Goal: Task Accomplishment & Management: Manage account settings

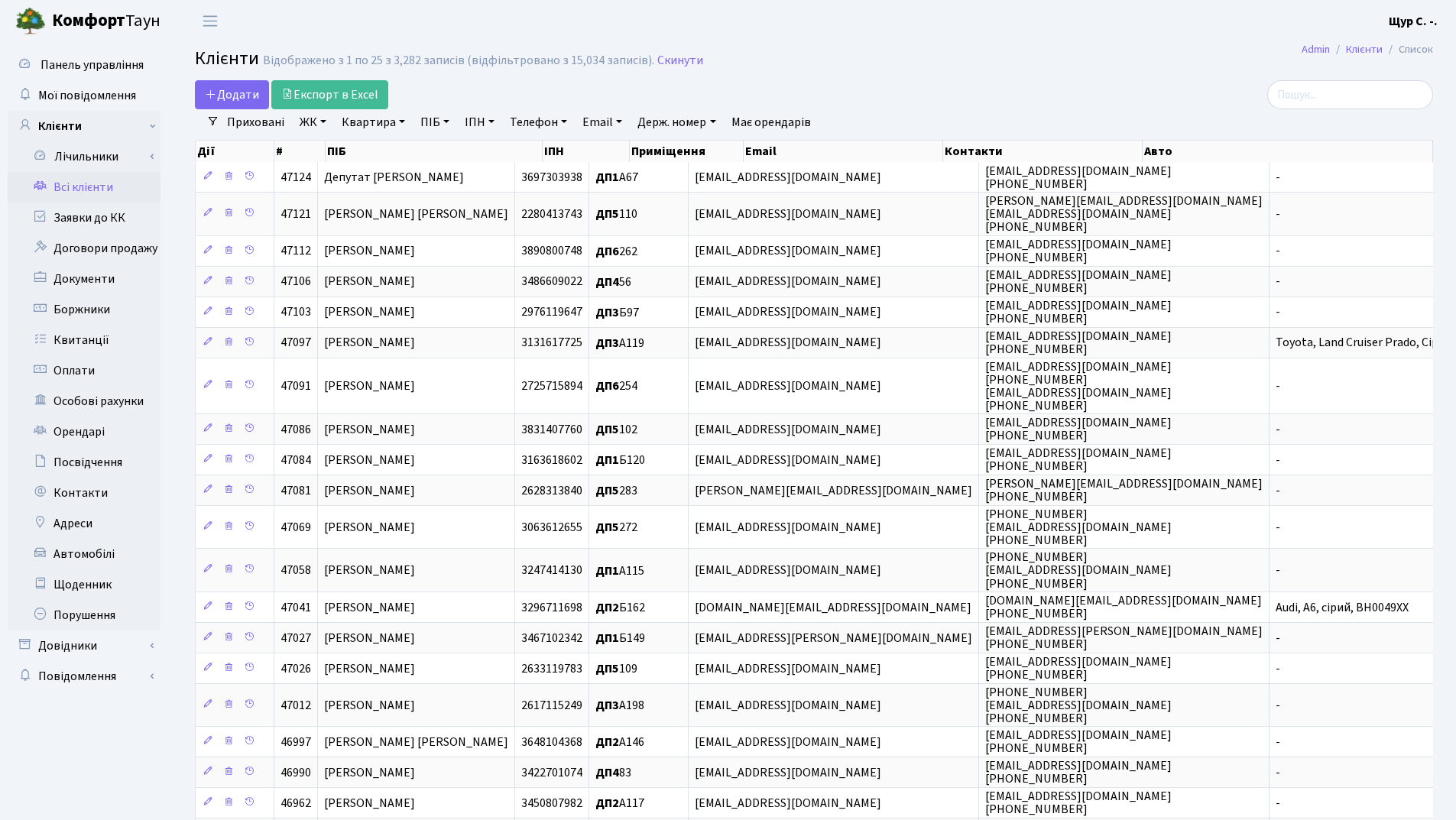
select select "25"
click at [87, 219] on link "Заявки до КК" at bounding box center [84, 218] width 153 height 31
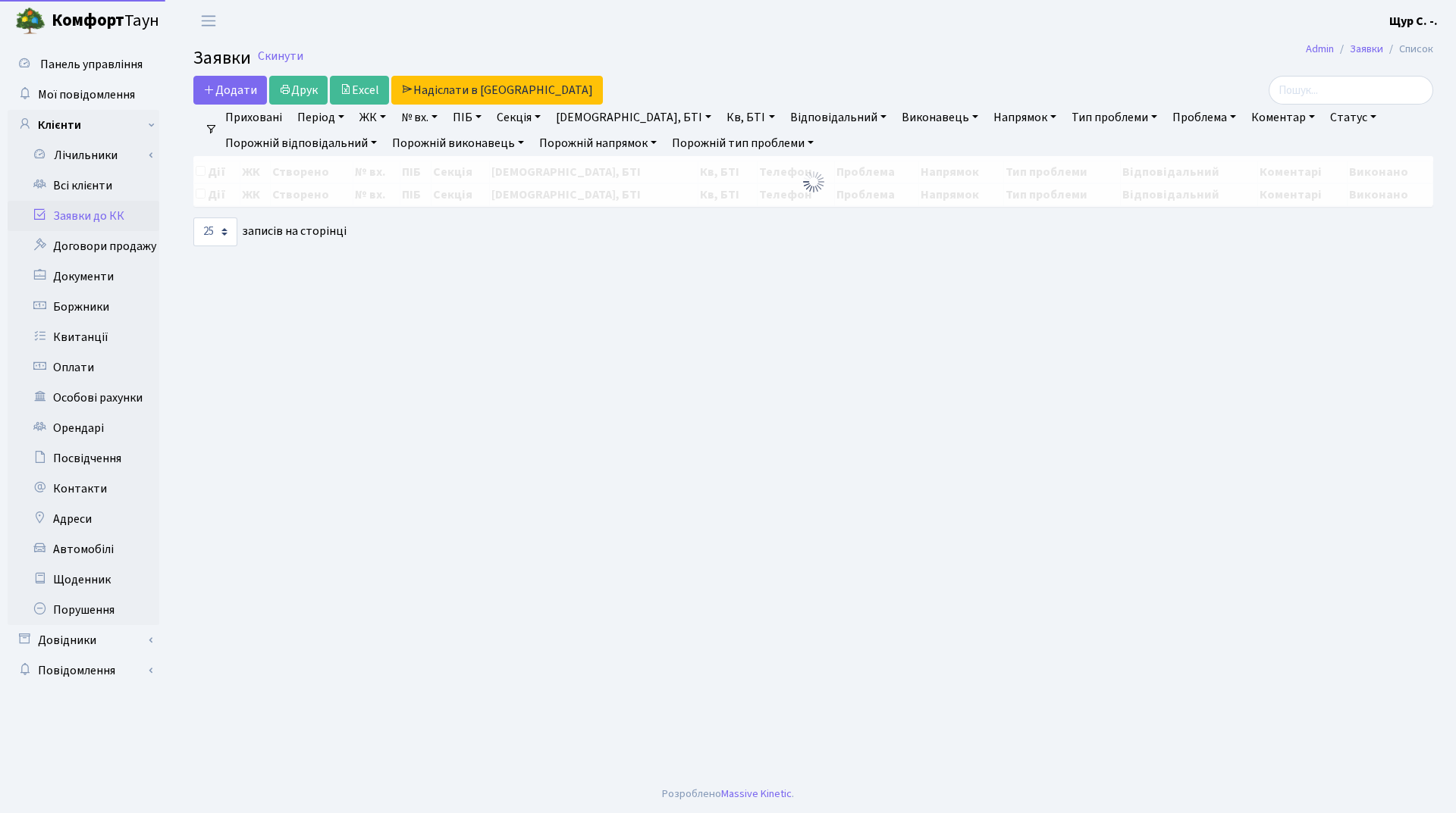
select select "25"
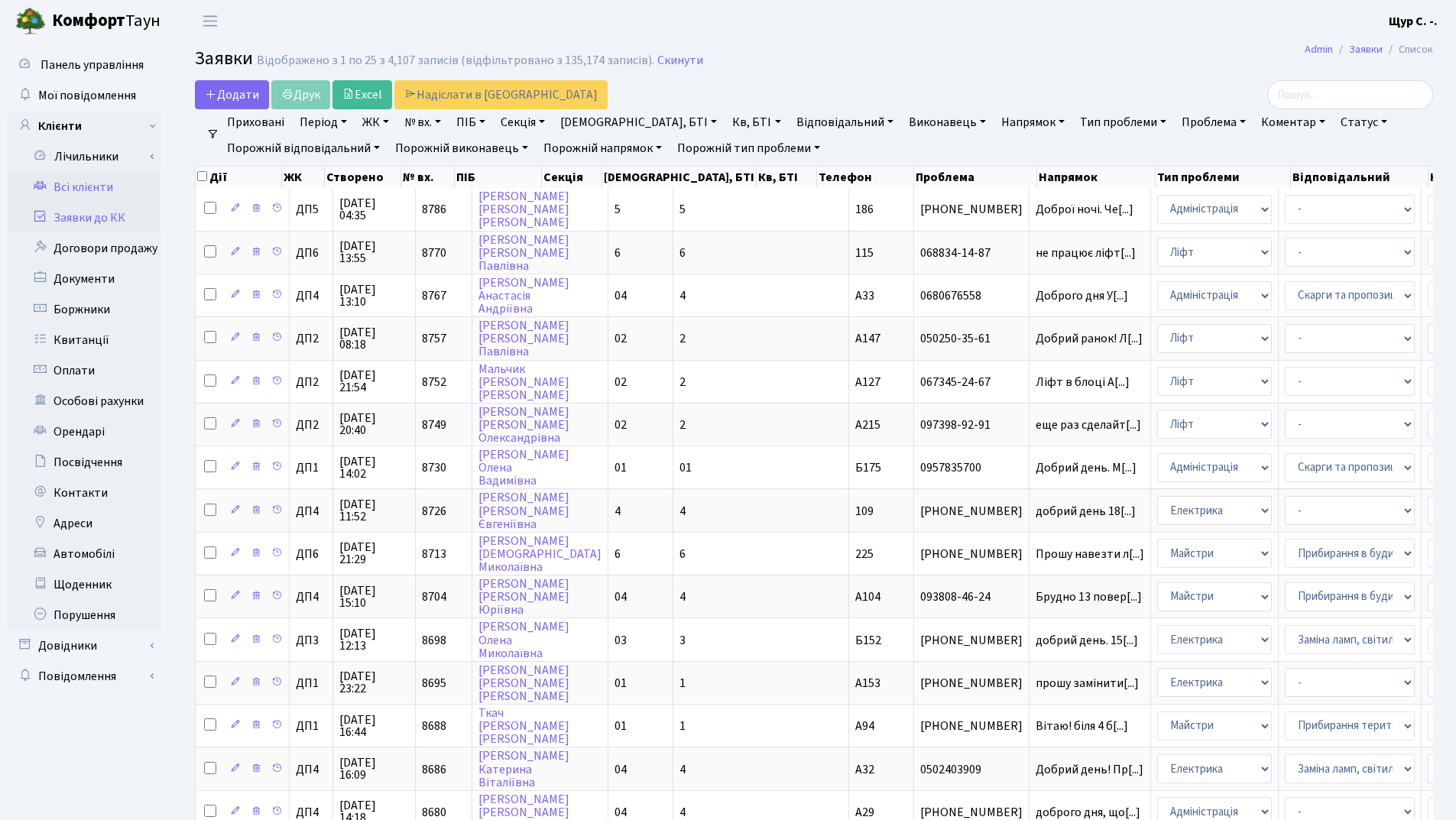
click at [114, 182] on link "Всі клієнти" at bounding box center [84, 187] width 153 height 31
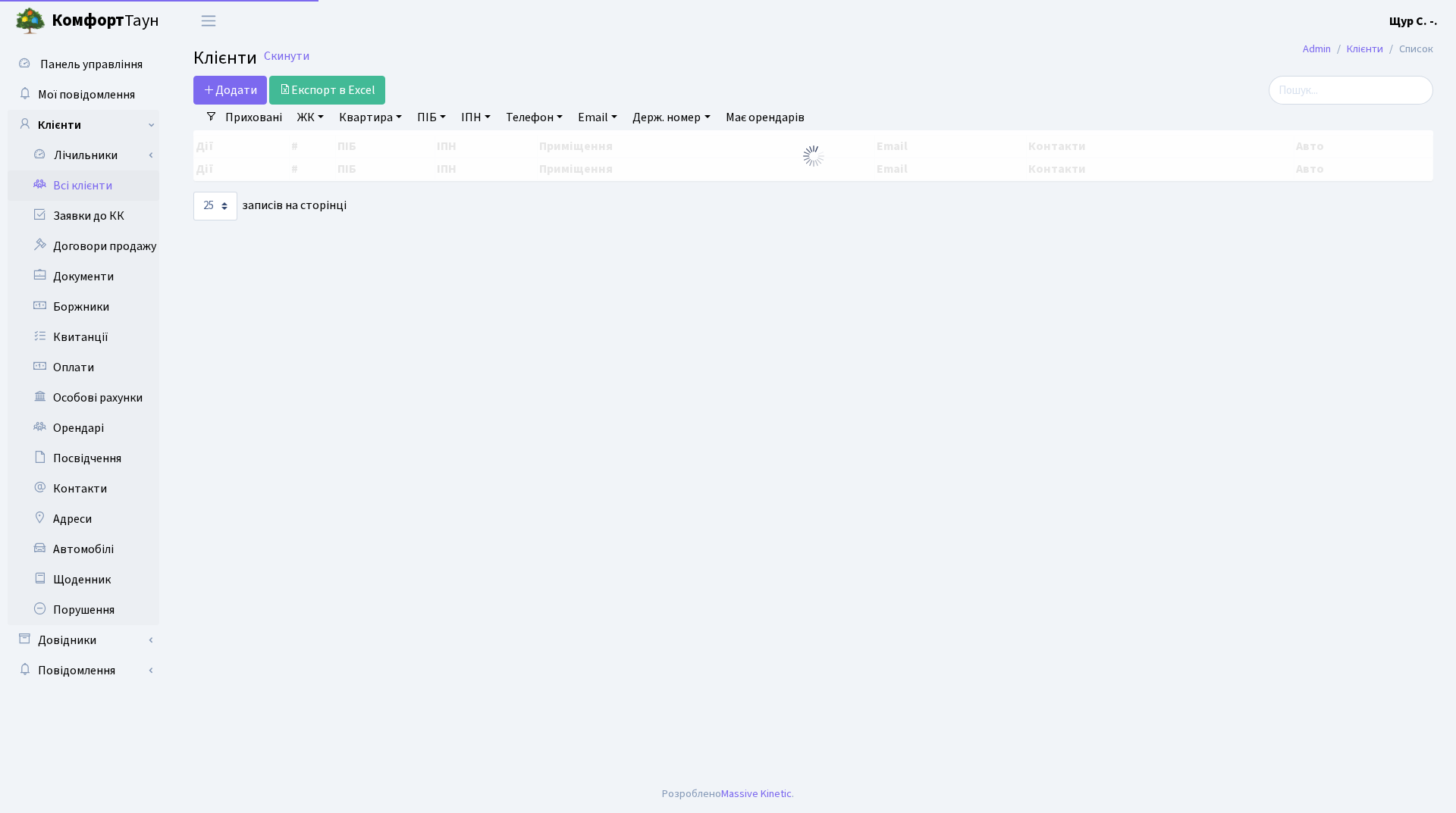
select select "25"
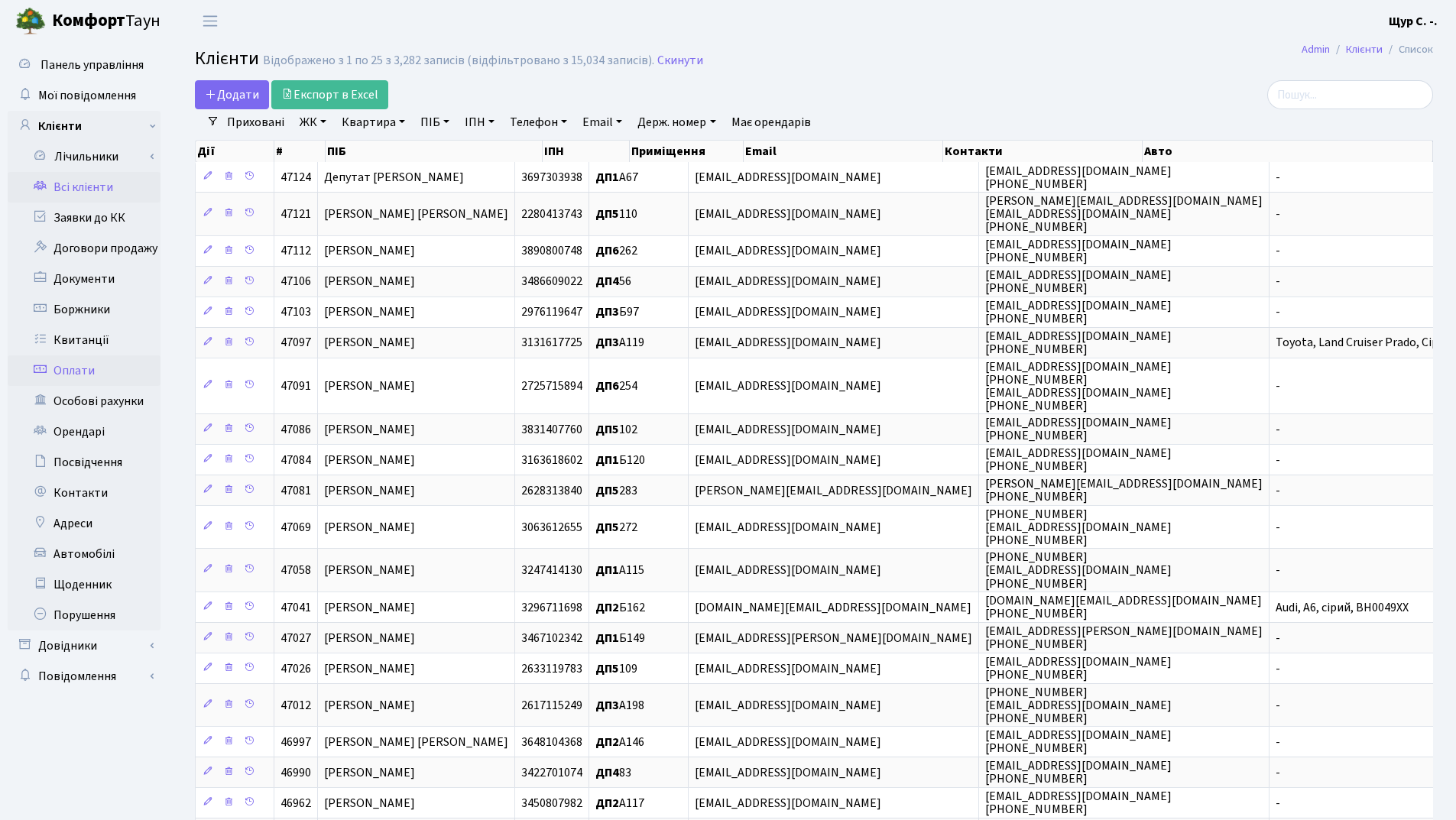
click at [89, 361] on link "Оплати" at bounding box center [84, 371] width 153 height 31
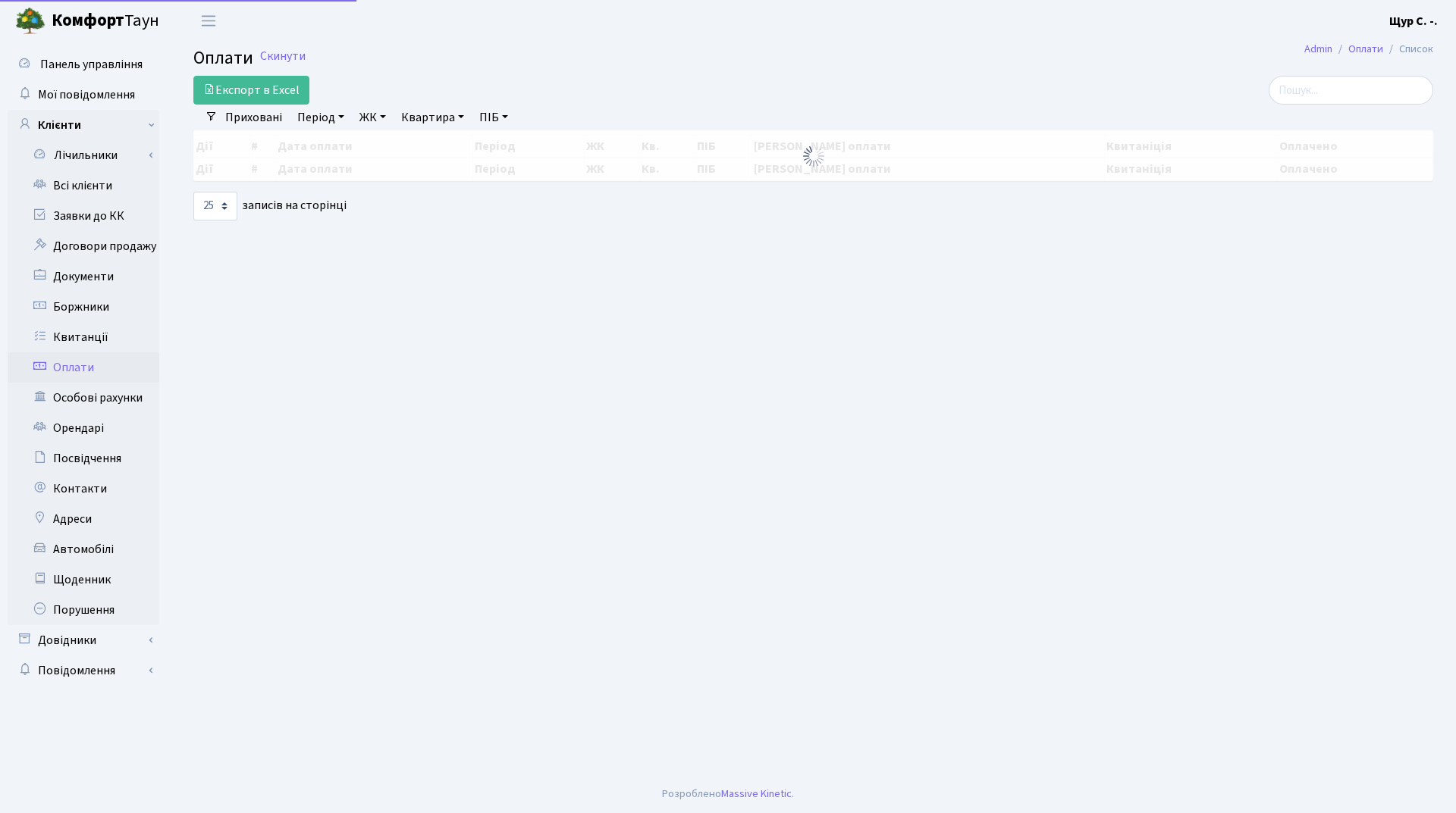
select select "25"
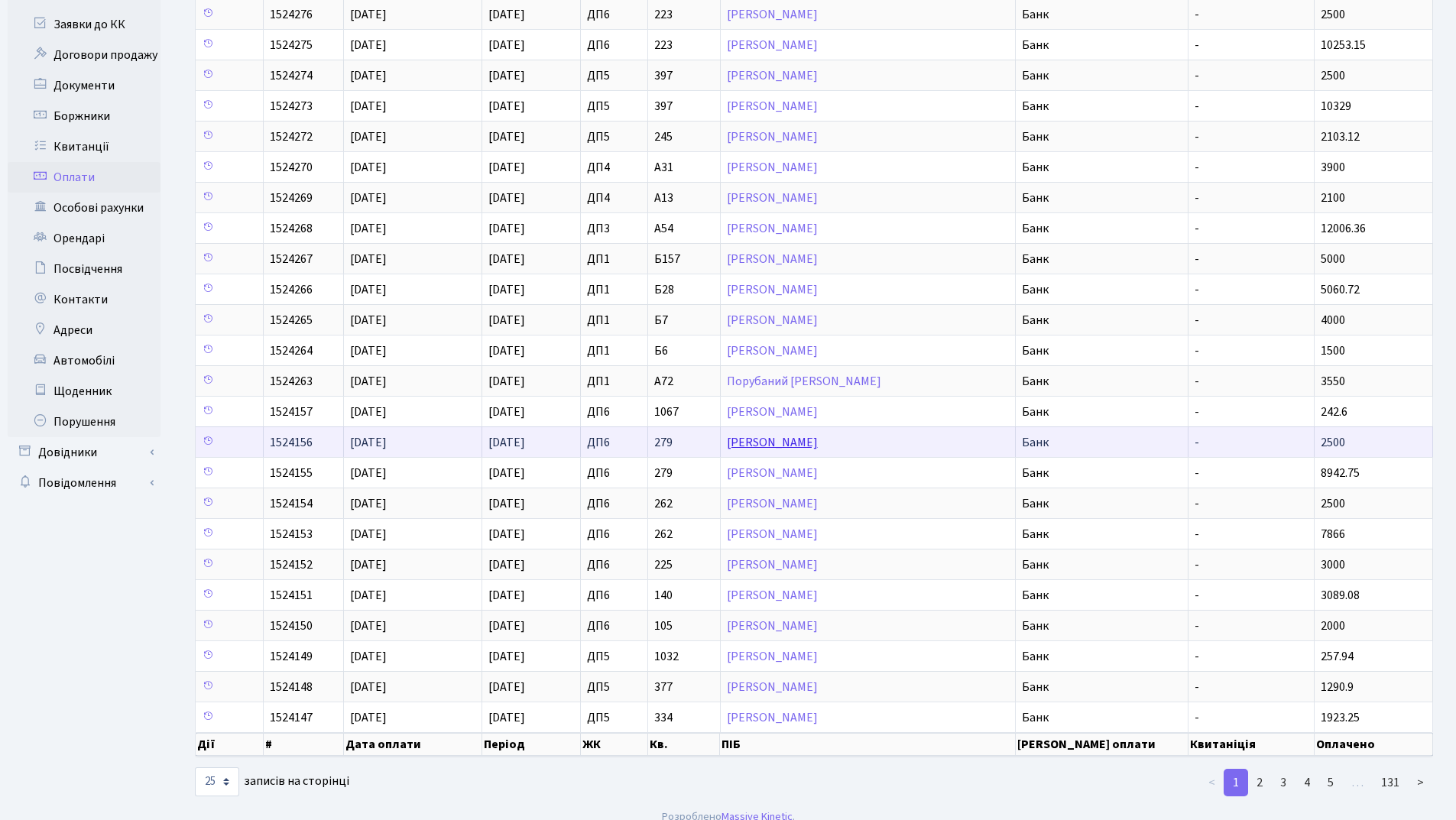
scroll to position [210, 0]
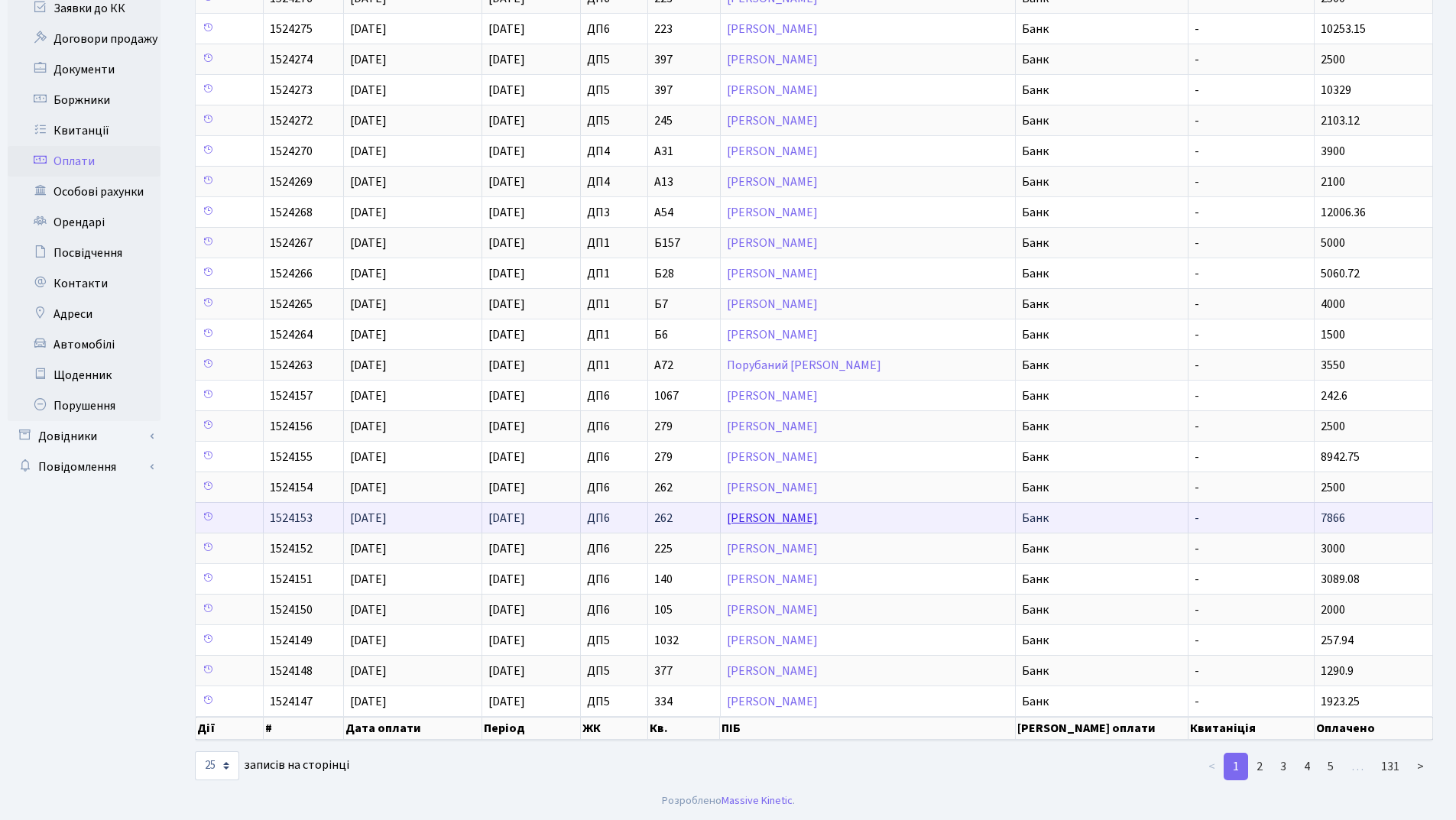
click at [803, 514] on link "[PERSON_NAME]" at bounding box center [772, 518] width 91 height 17
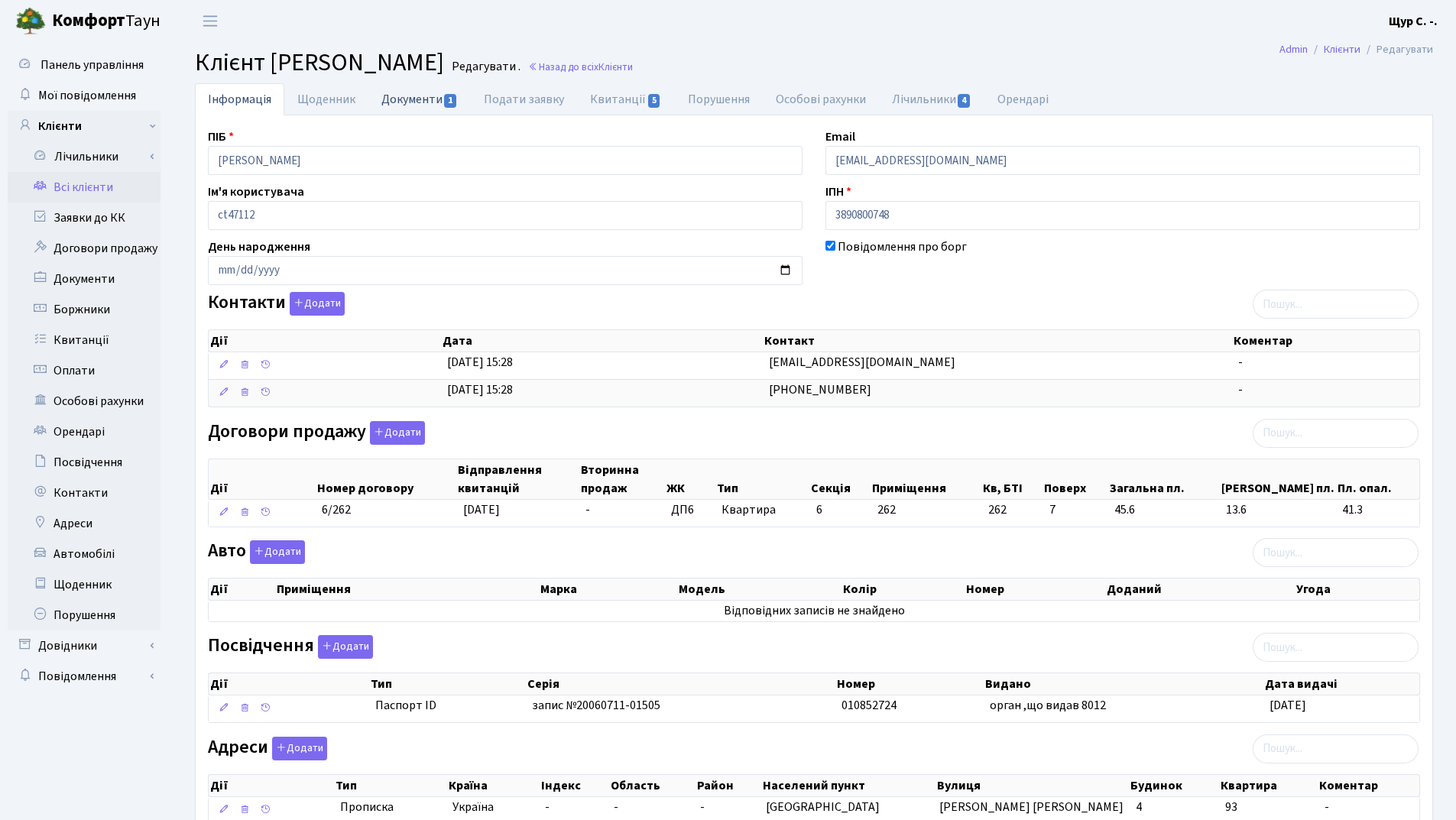
click at [415, 100] on link "Документи 1" at bounding box center [420, 98] width 103 height 31
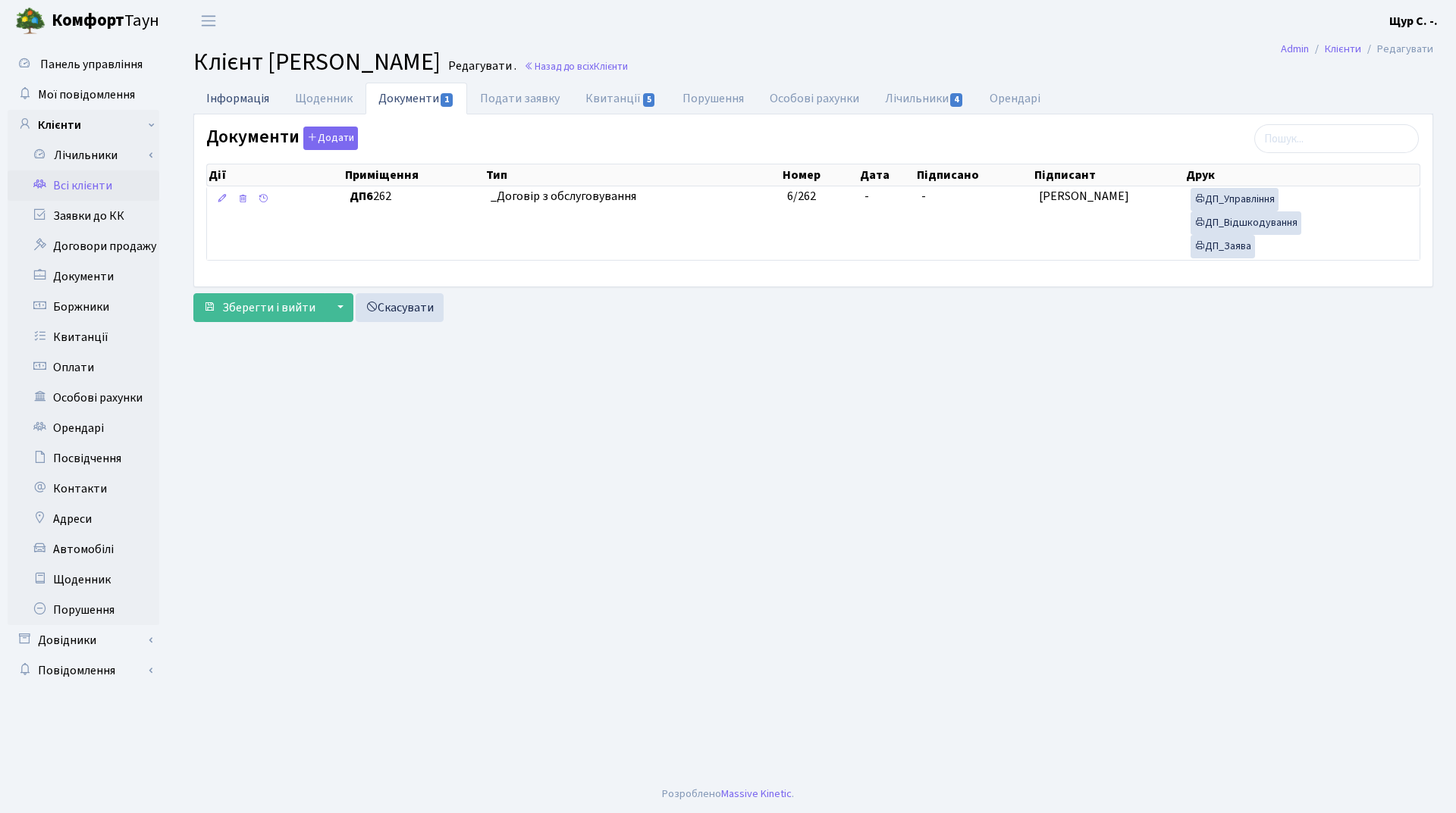
click at [241, 98] on link "Інформація" at bounding box center [237, 97] width 89 height 31
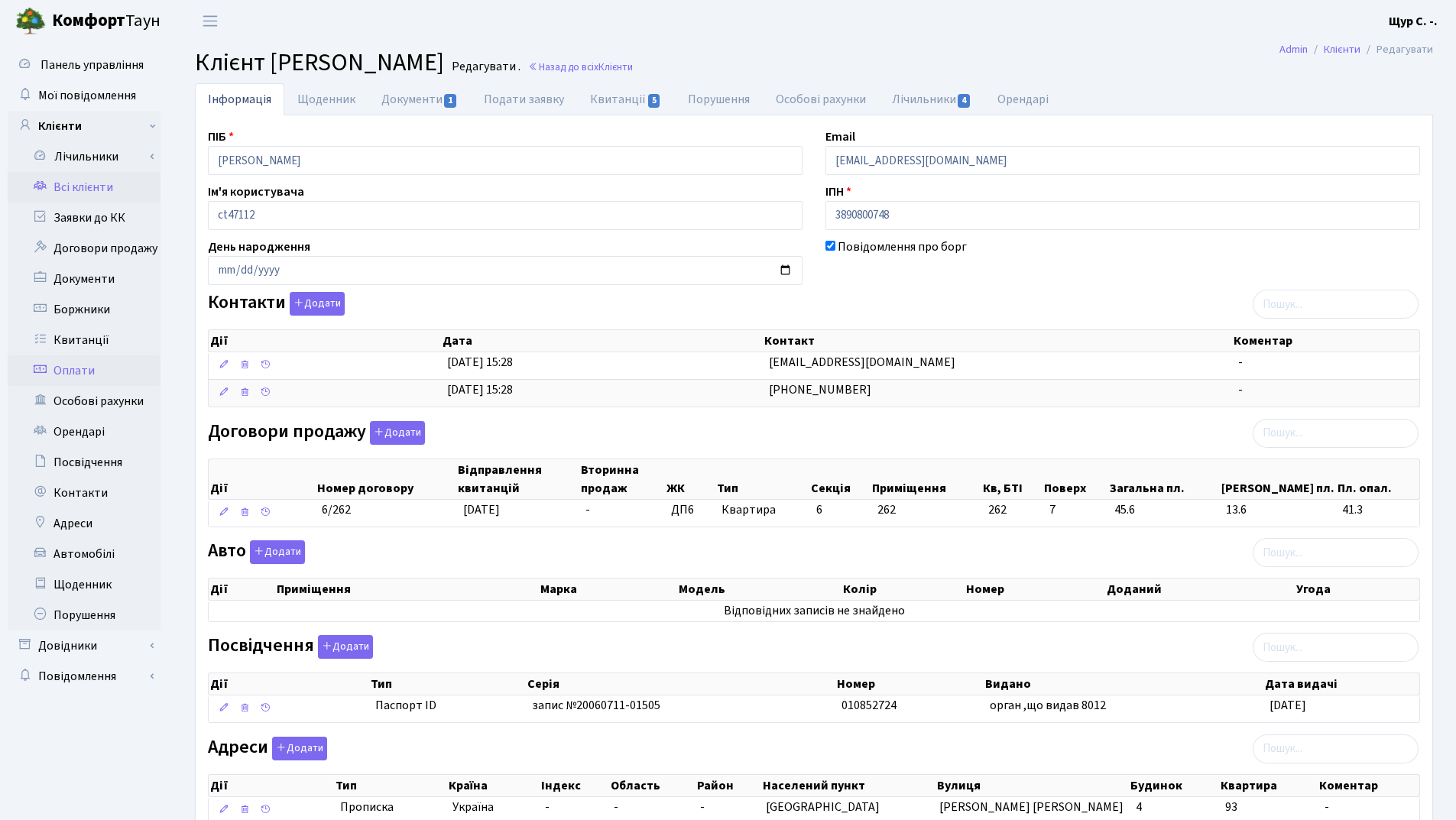
click at [102, 362] on link "Оплати" at bounding box center [84, 371] width 153 height 31
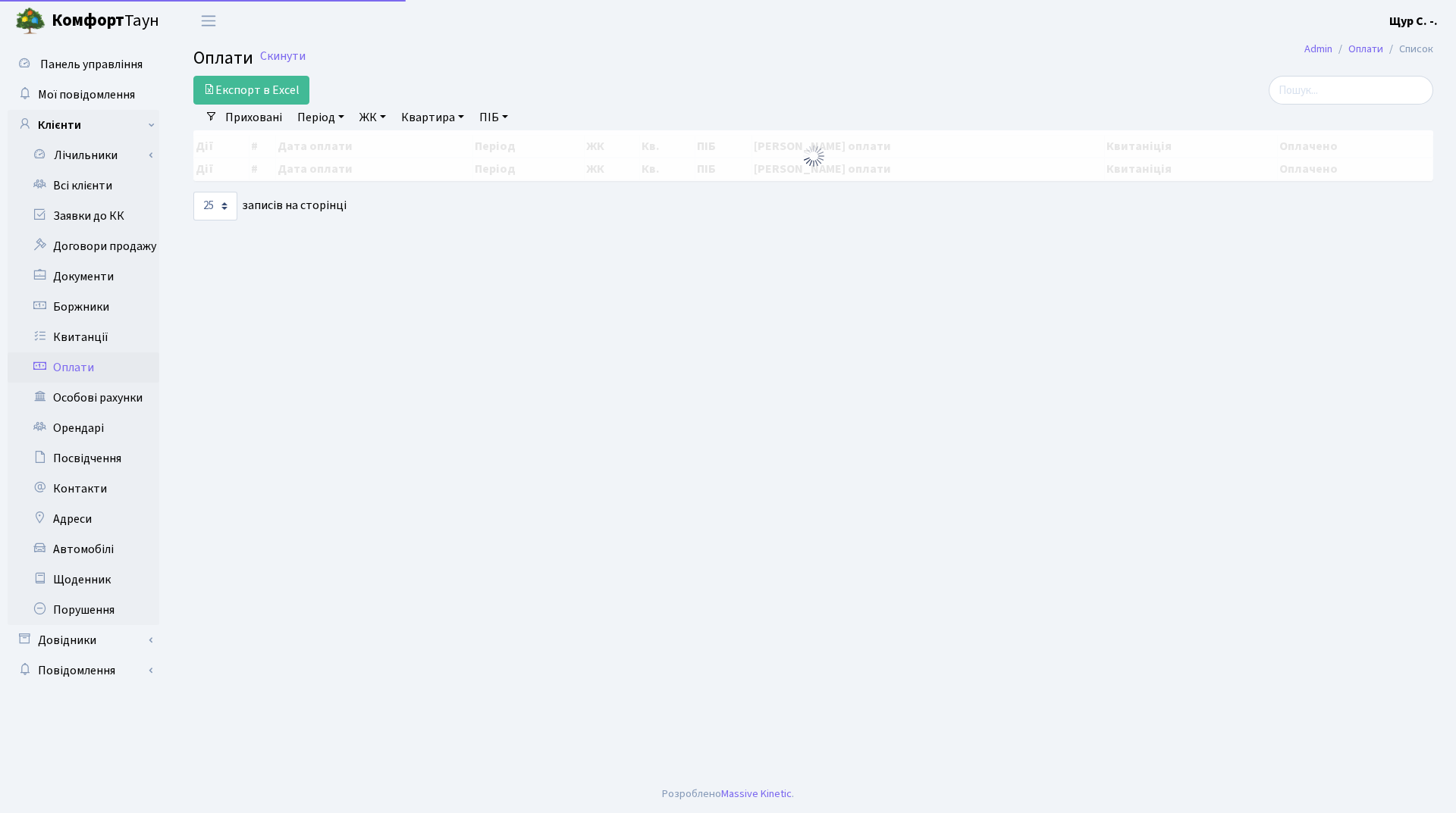
select select "25"
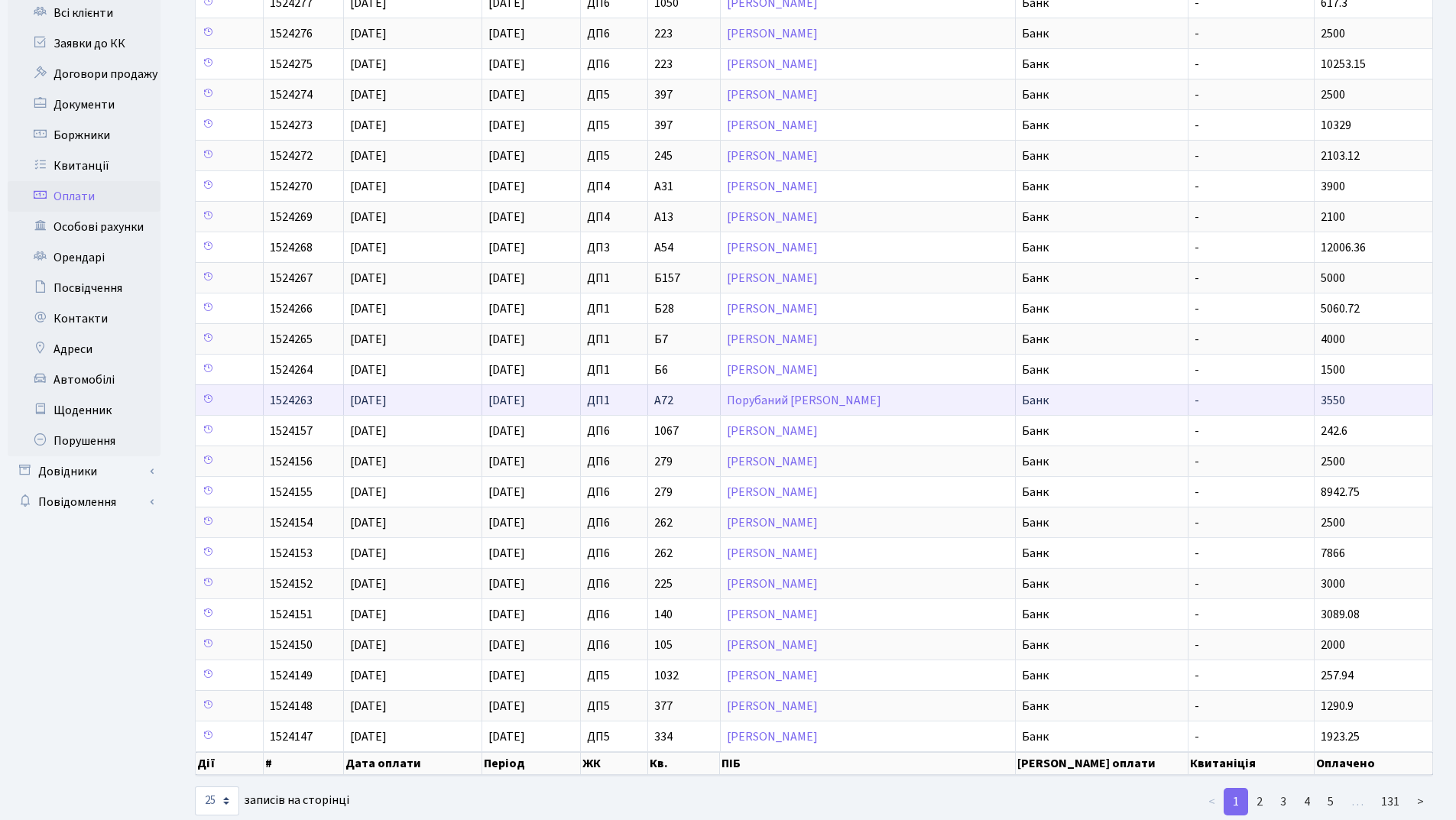
scroll to position [210, 0]
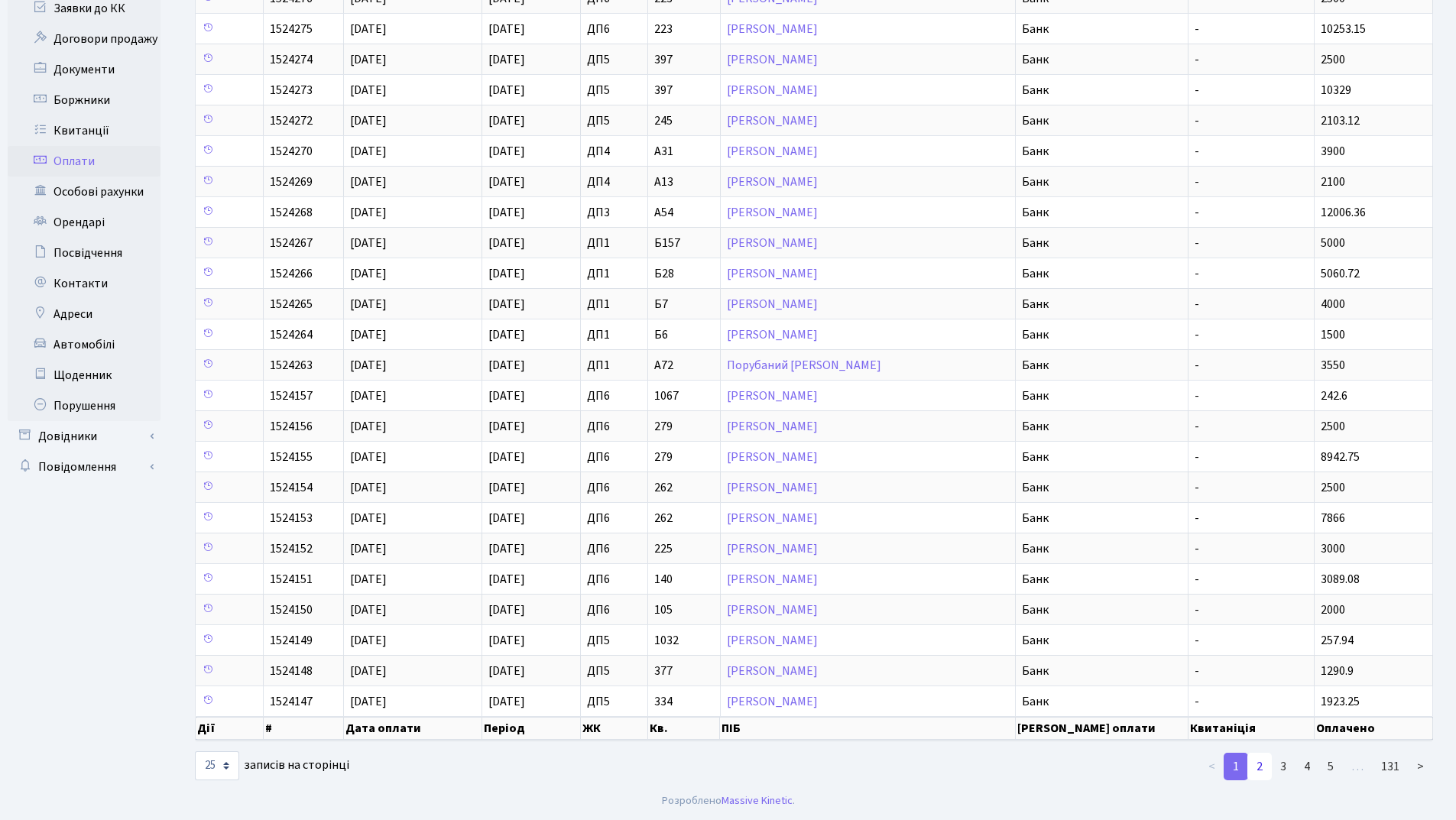
click at [1254, 769] on link "2" at bounding box center [1260, 766] width 25 height 27
click at [1283, 767] on link "3" at bounding box center [1283, 766] width 25 height 27
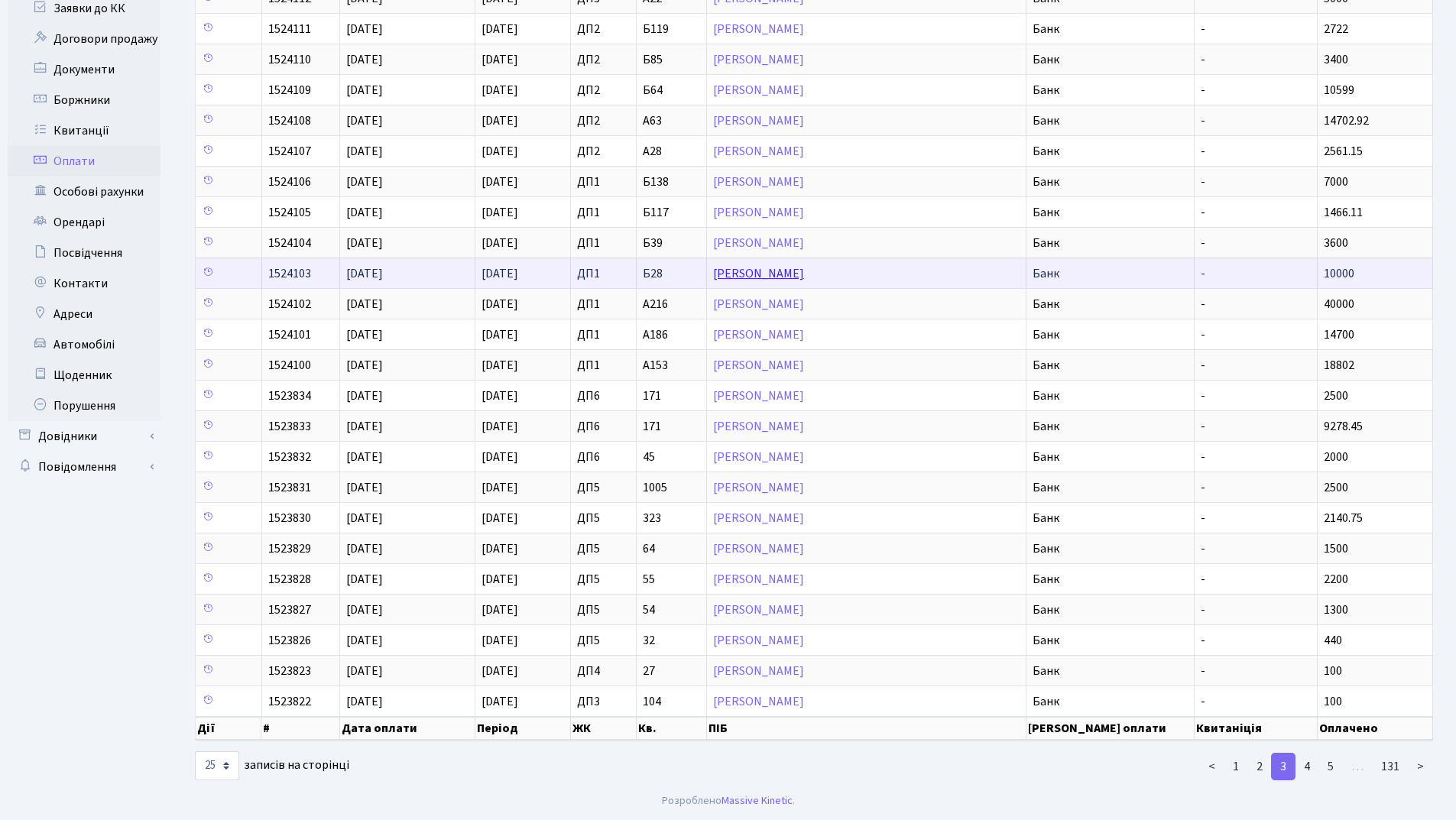
click at [804, 276] on link "[PERSON_NAME]" at bounding box center [759, 274] width 91 height 17
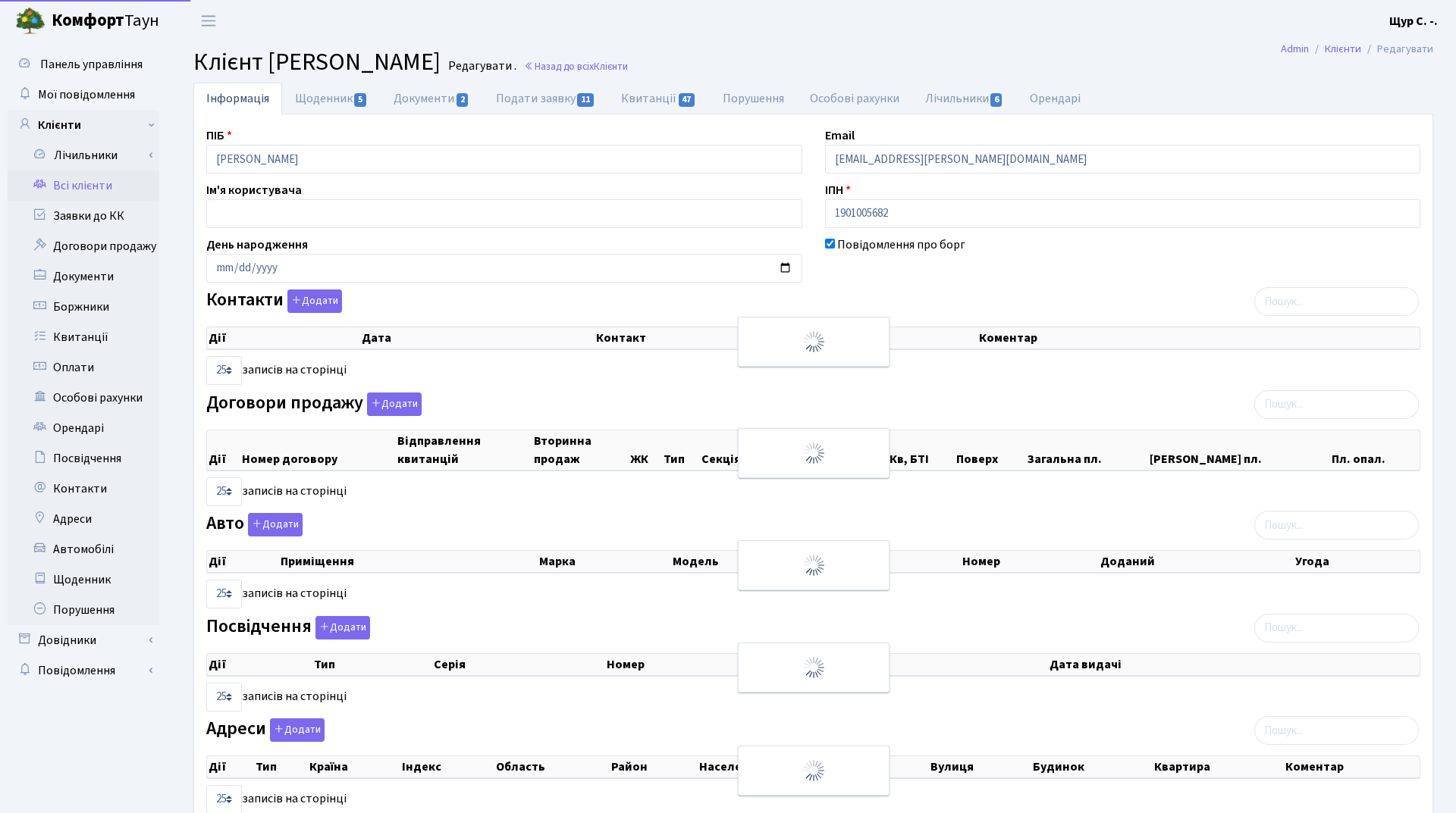
select select "25"
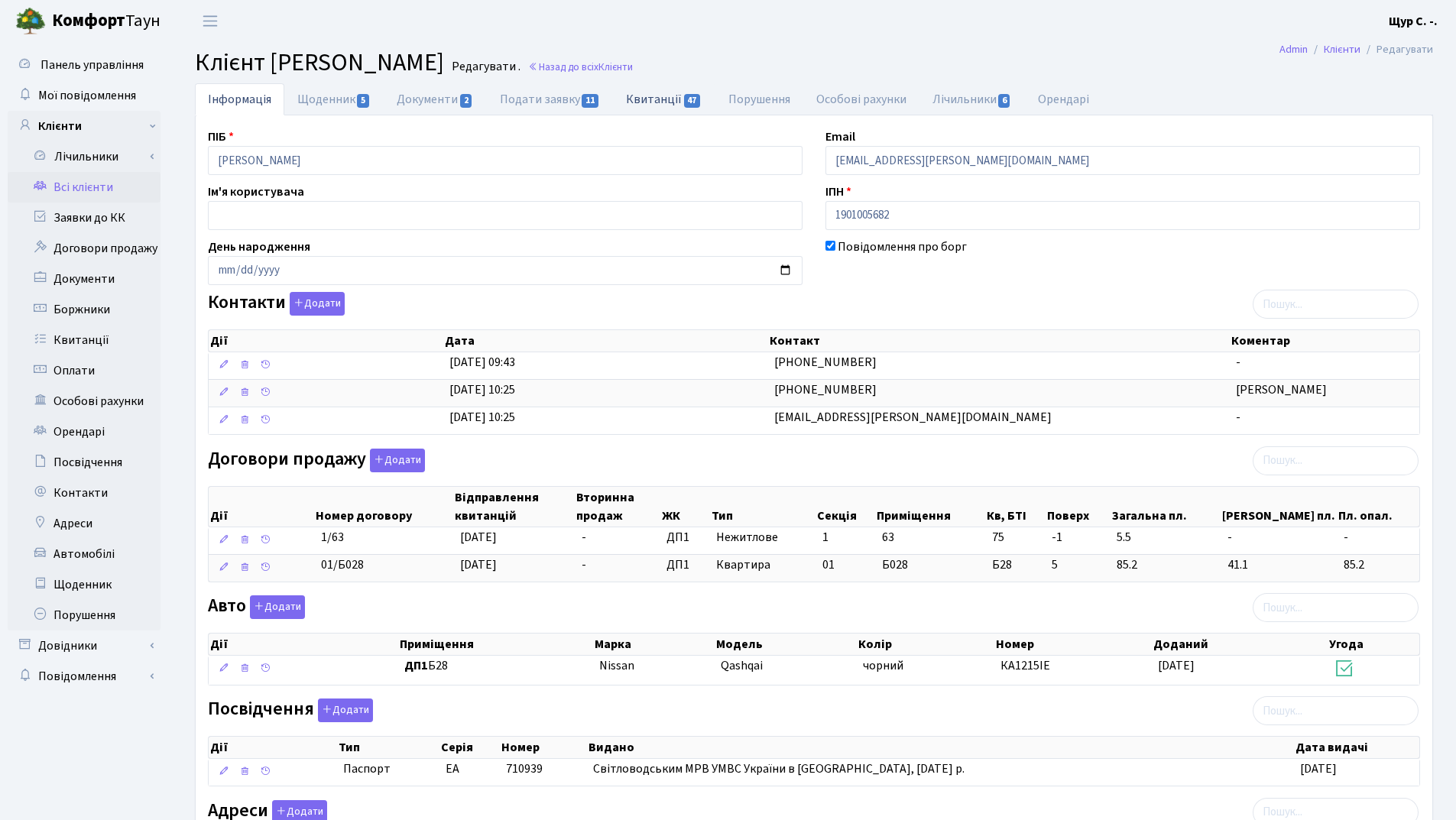
click at [650, 100] on link "Квитанції 47" at bounding box center [663, 98] width 102 height 31
select select "25"
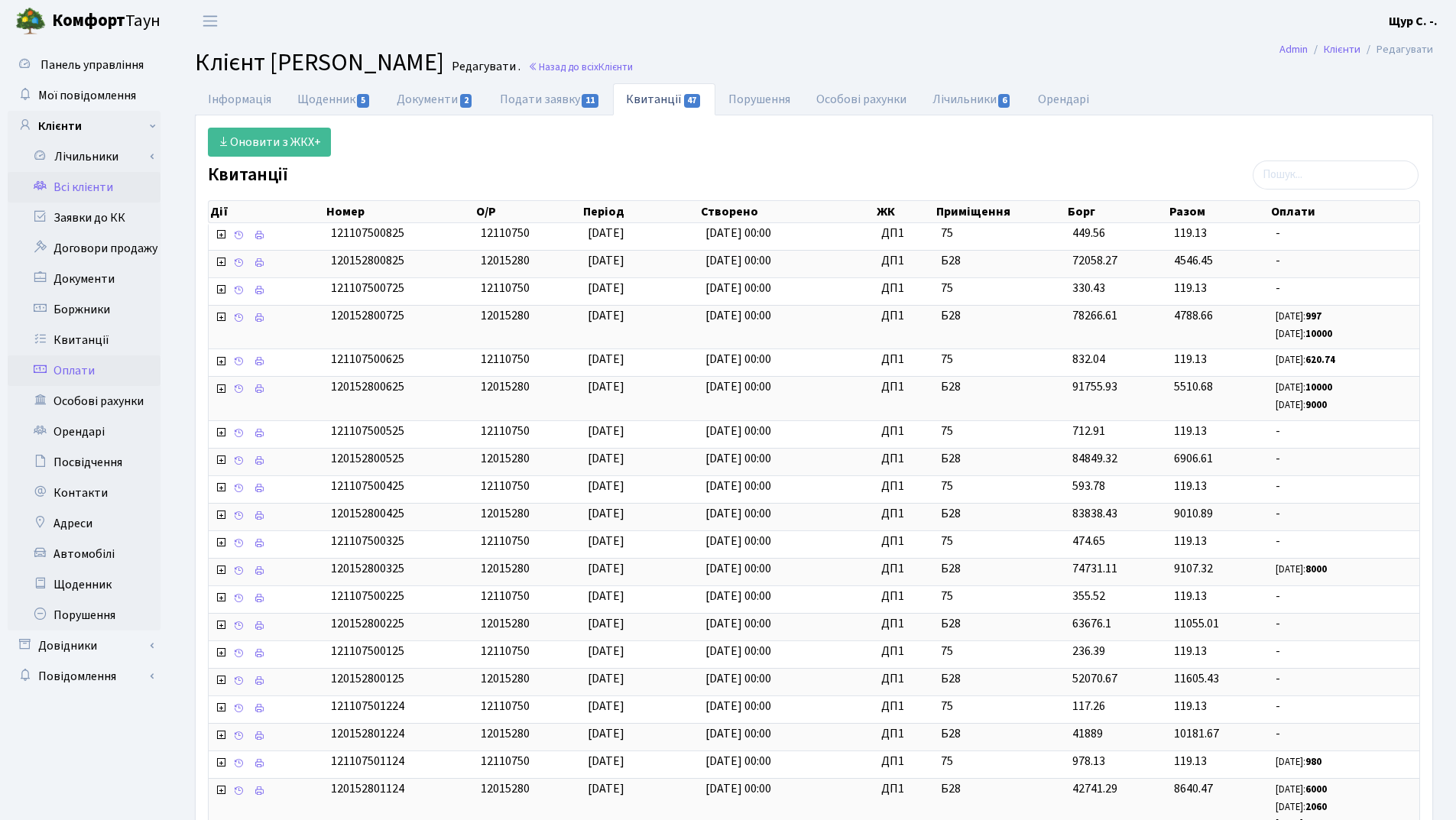
click at [104, 368] on link "Оплати" at bounding box center [84, 371] width 153 height 31
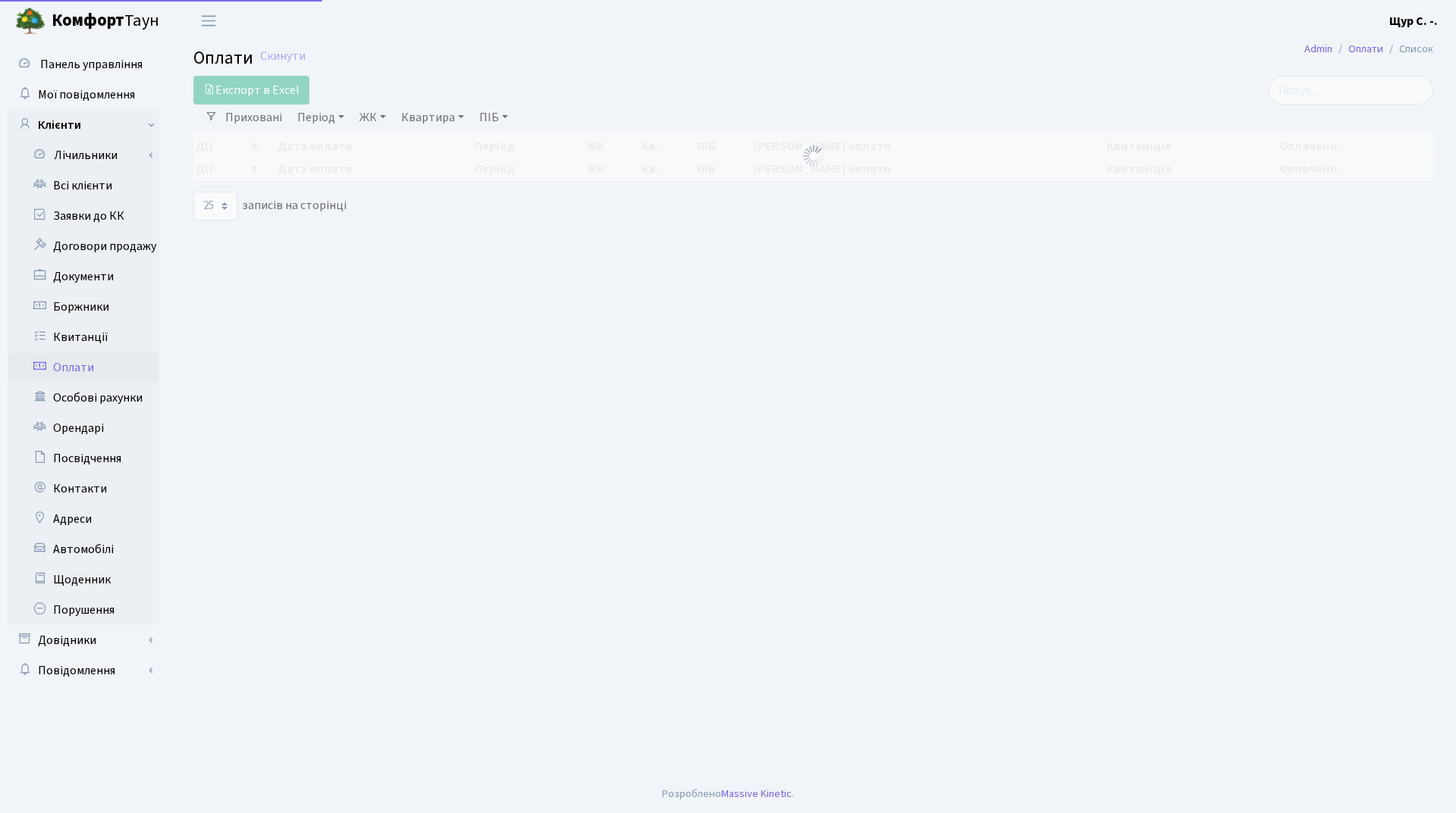
select select "25"
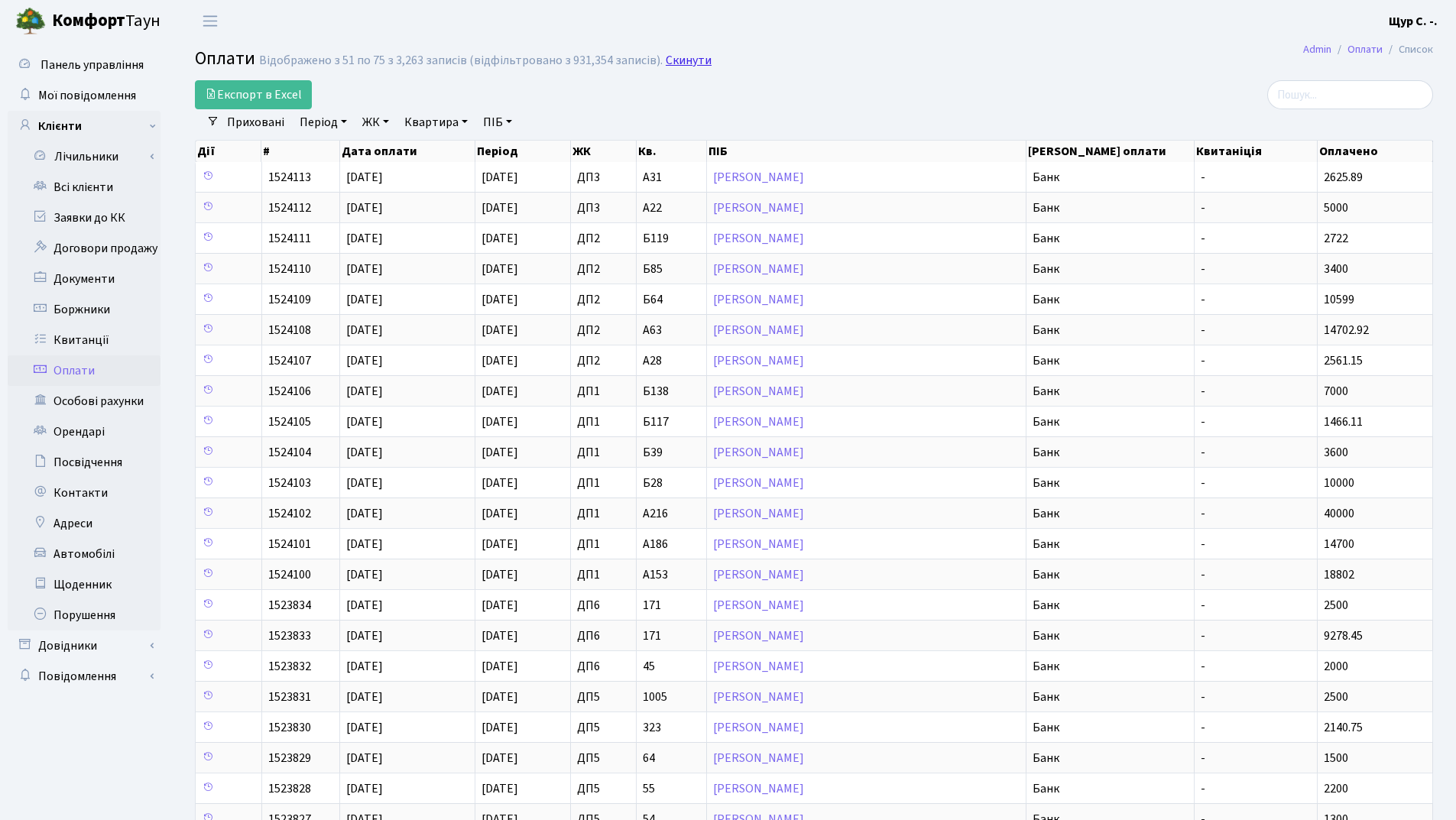
click at [690, 65] on link "Скинути" at bounding box center [689, 60] width 46 height 14
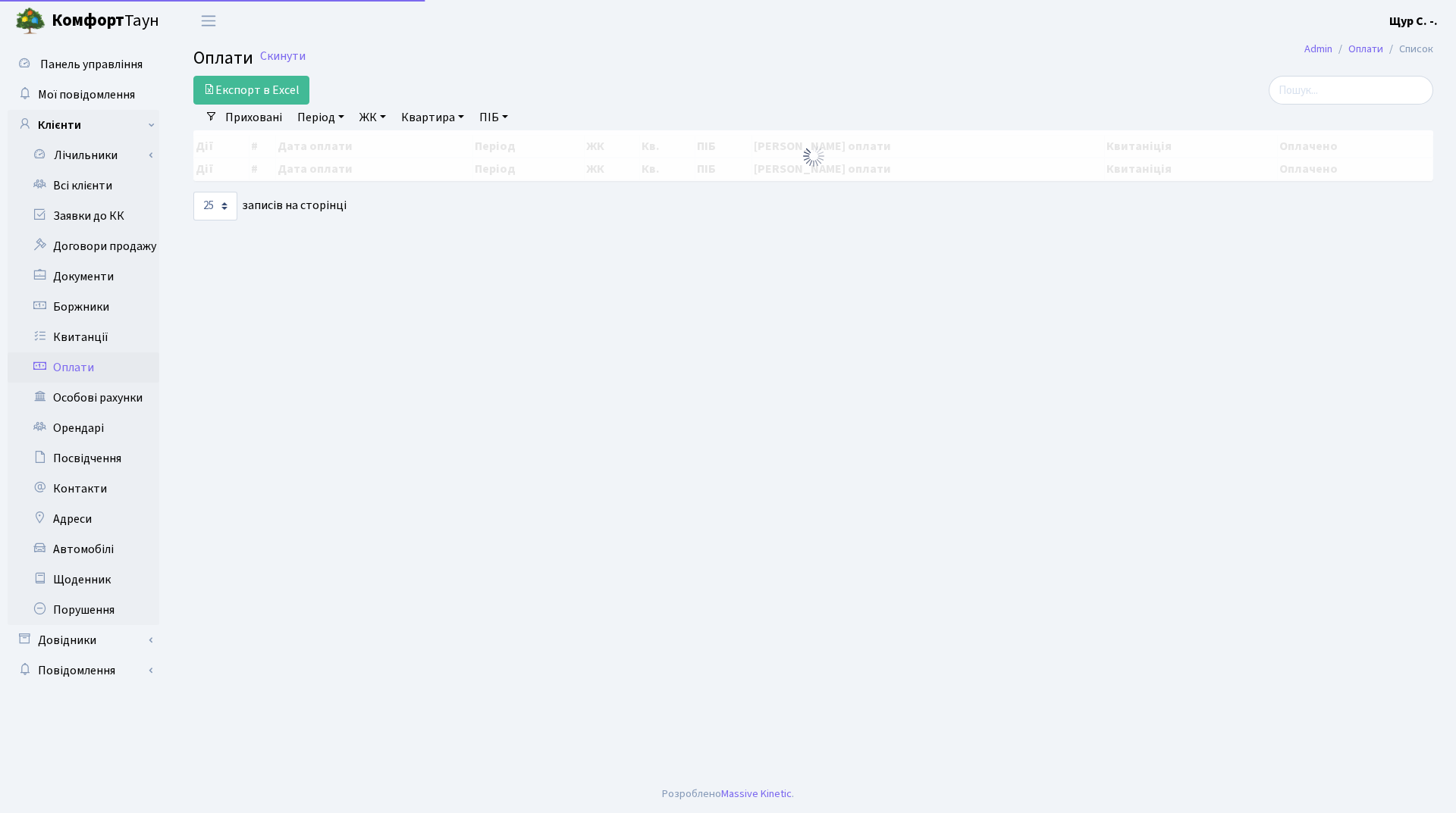
select select "25"
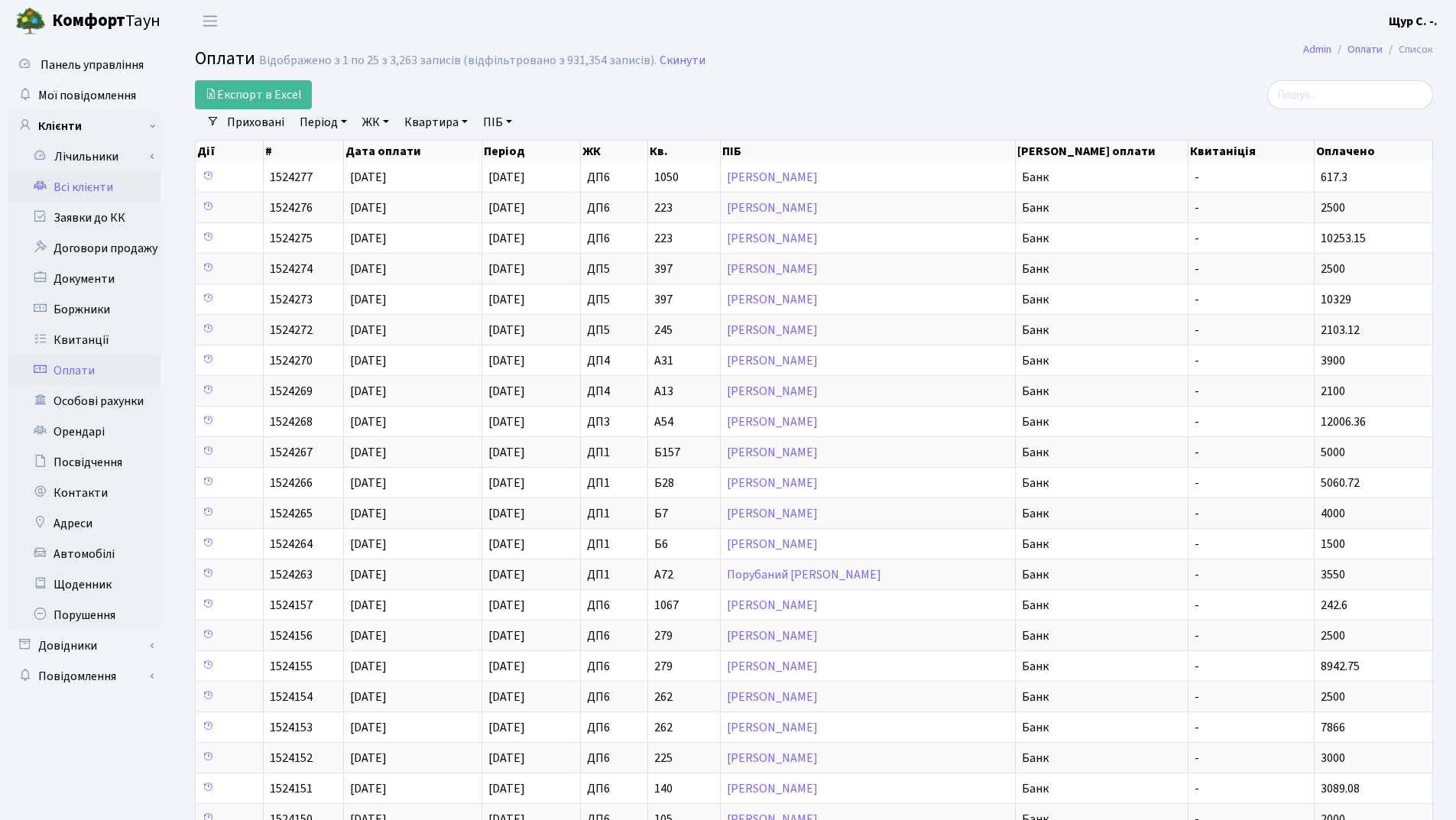
click at [71, 176] on link "Всі клієнти" at bounding box center [84, 187] width 153 height 31
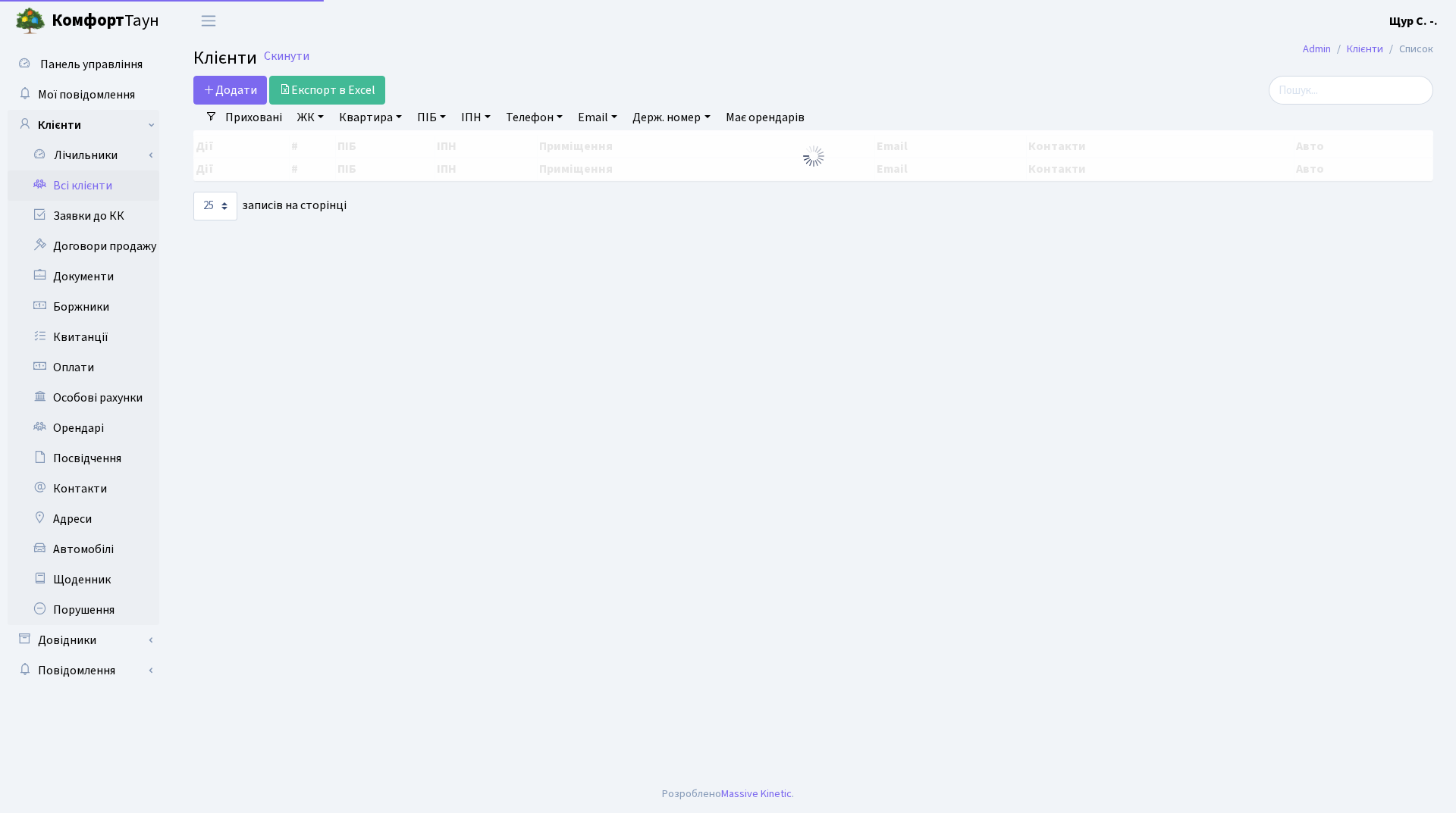
select select "25"
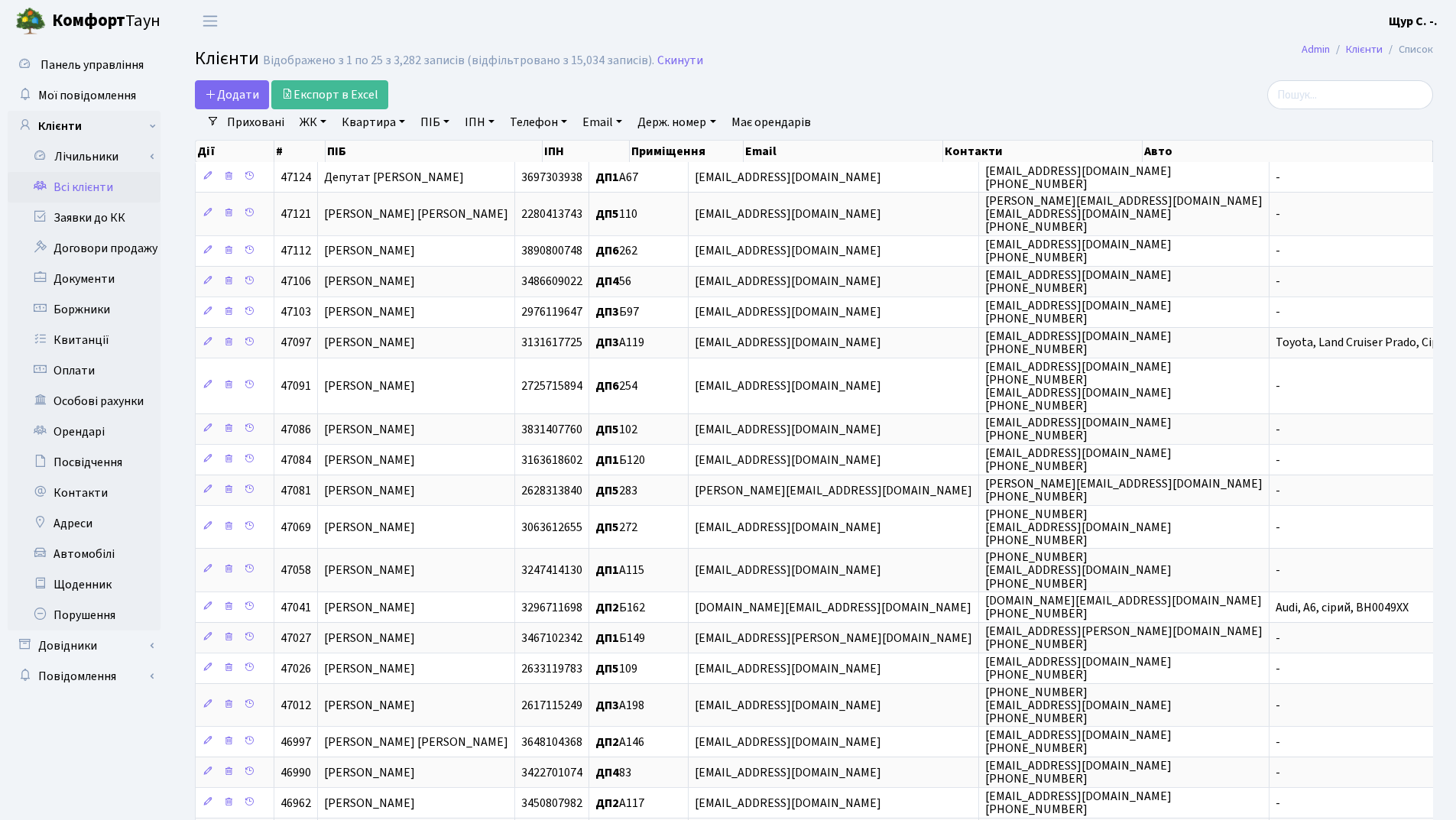
click at [380, 128] on link "Квартира" at bounding box center [373, 121] width 75 height 26
type input "13"
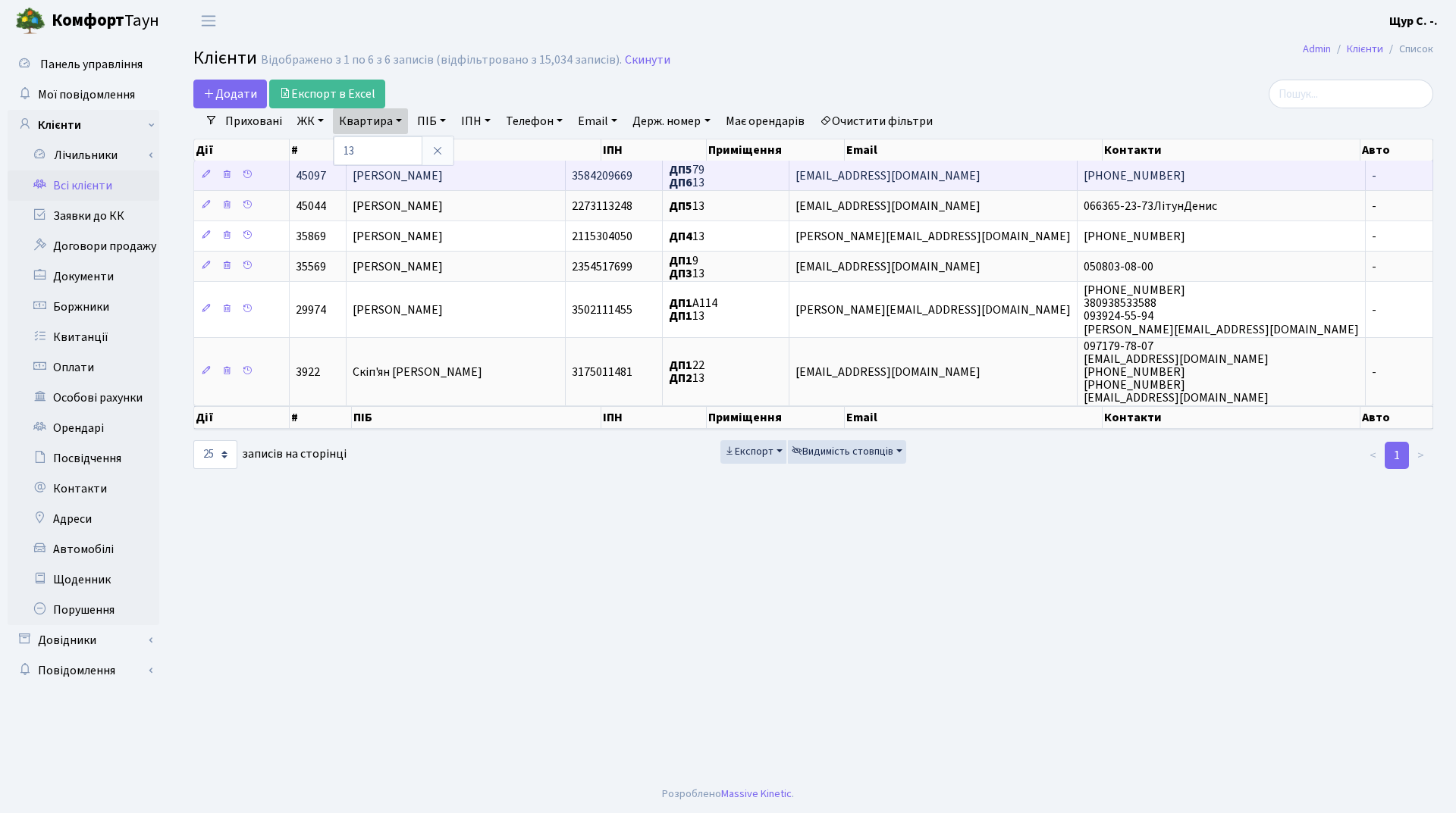
click at [431, 178] on span "[PERSON_NAME]" at bounding box center [398, 176] width 90 height 17
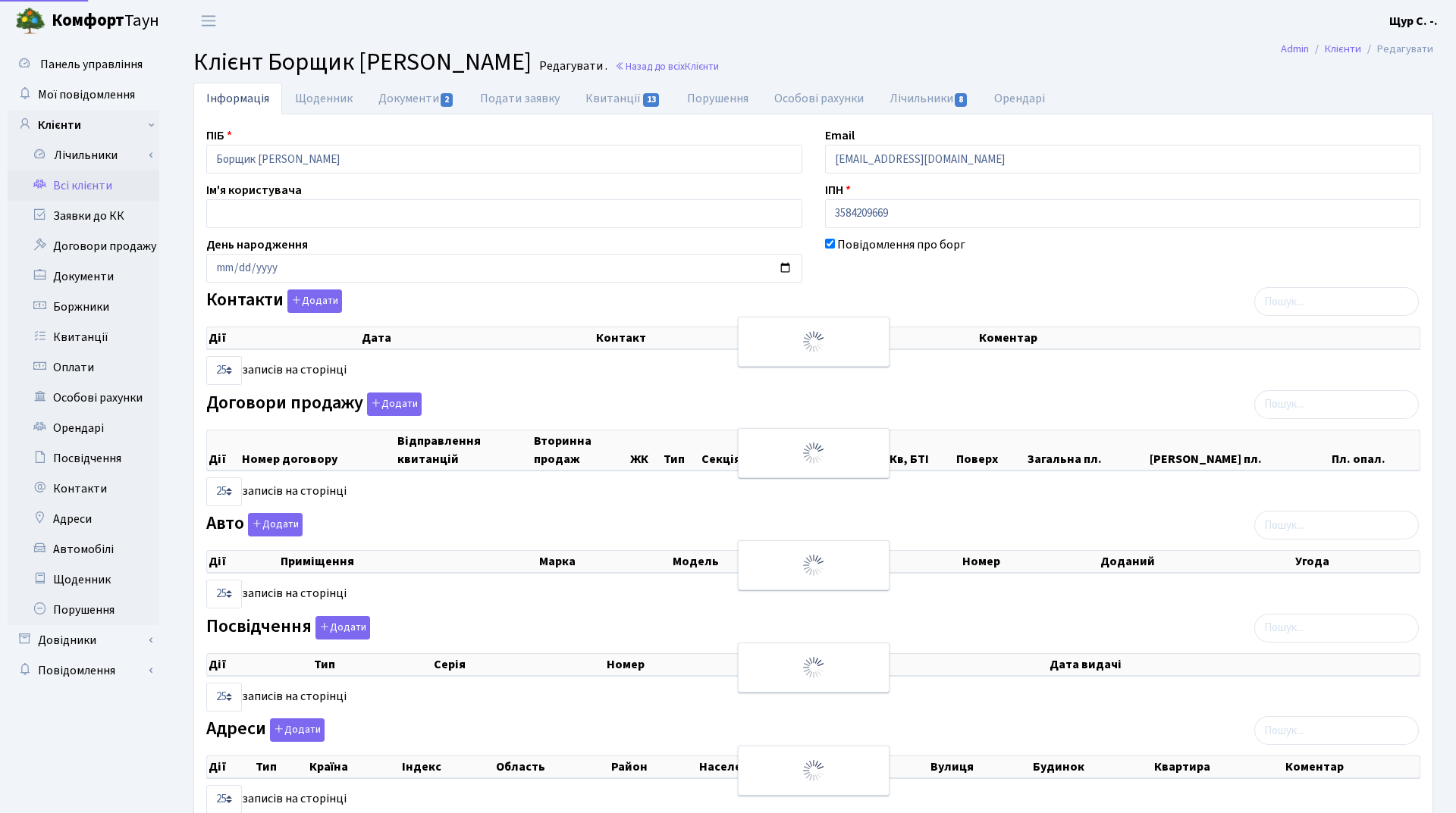
select select "25"
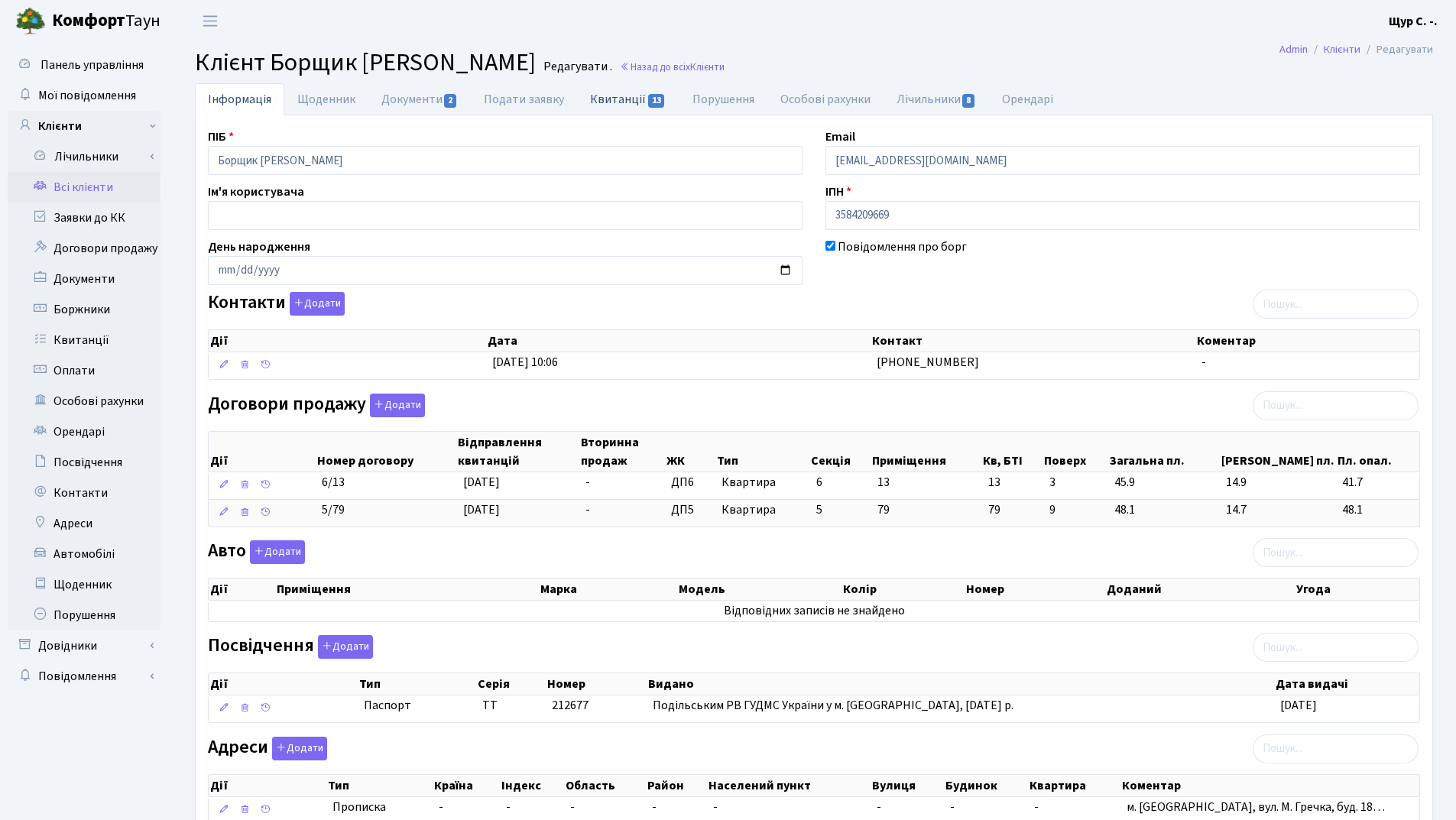
click at [627, 98] on link "Квитанції 13" at bounding box center [628, 98] width 102 height 31
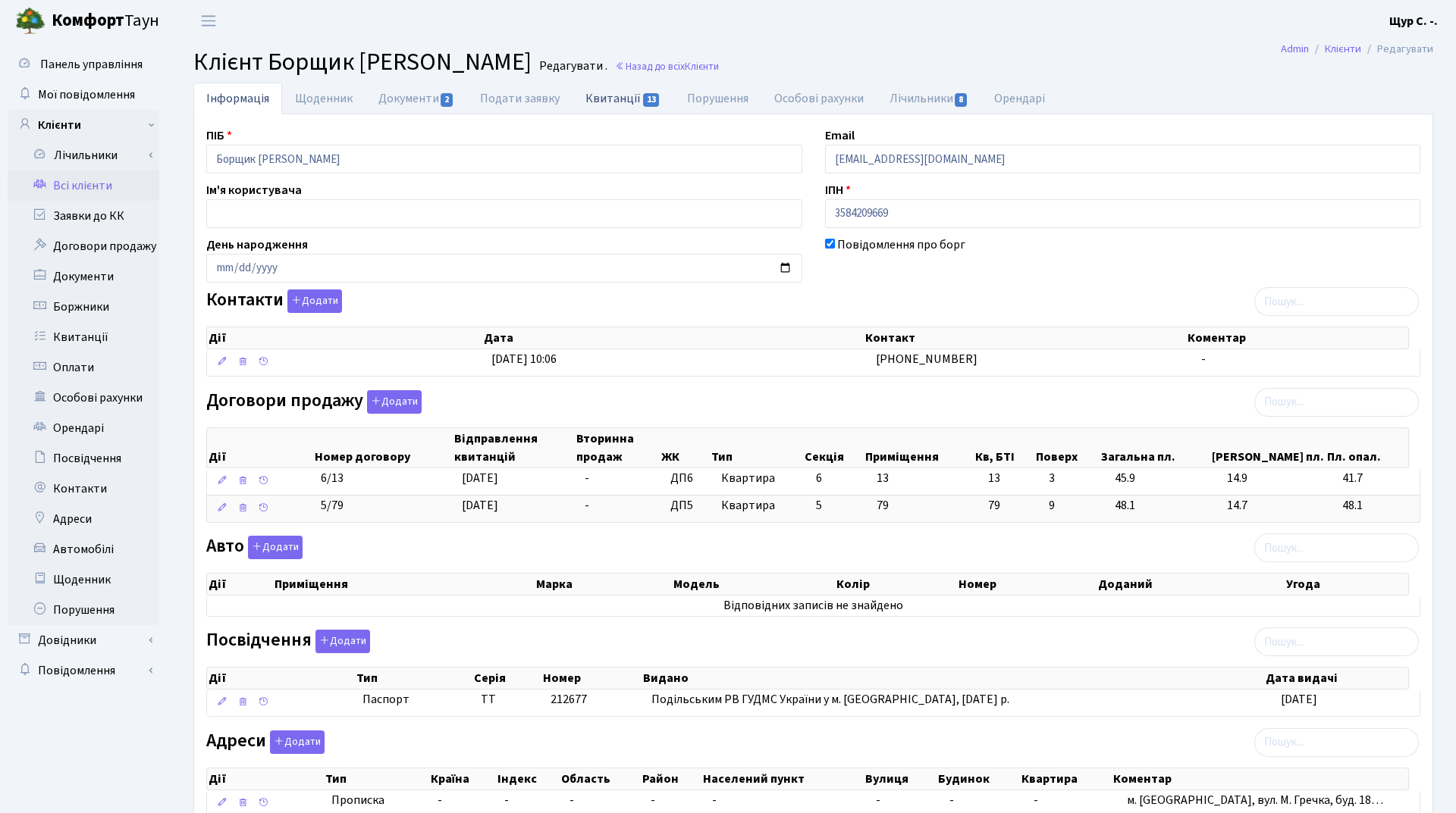
select select "25"
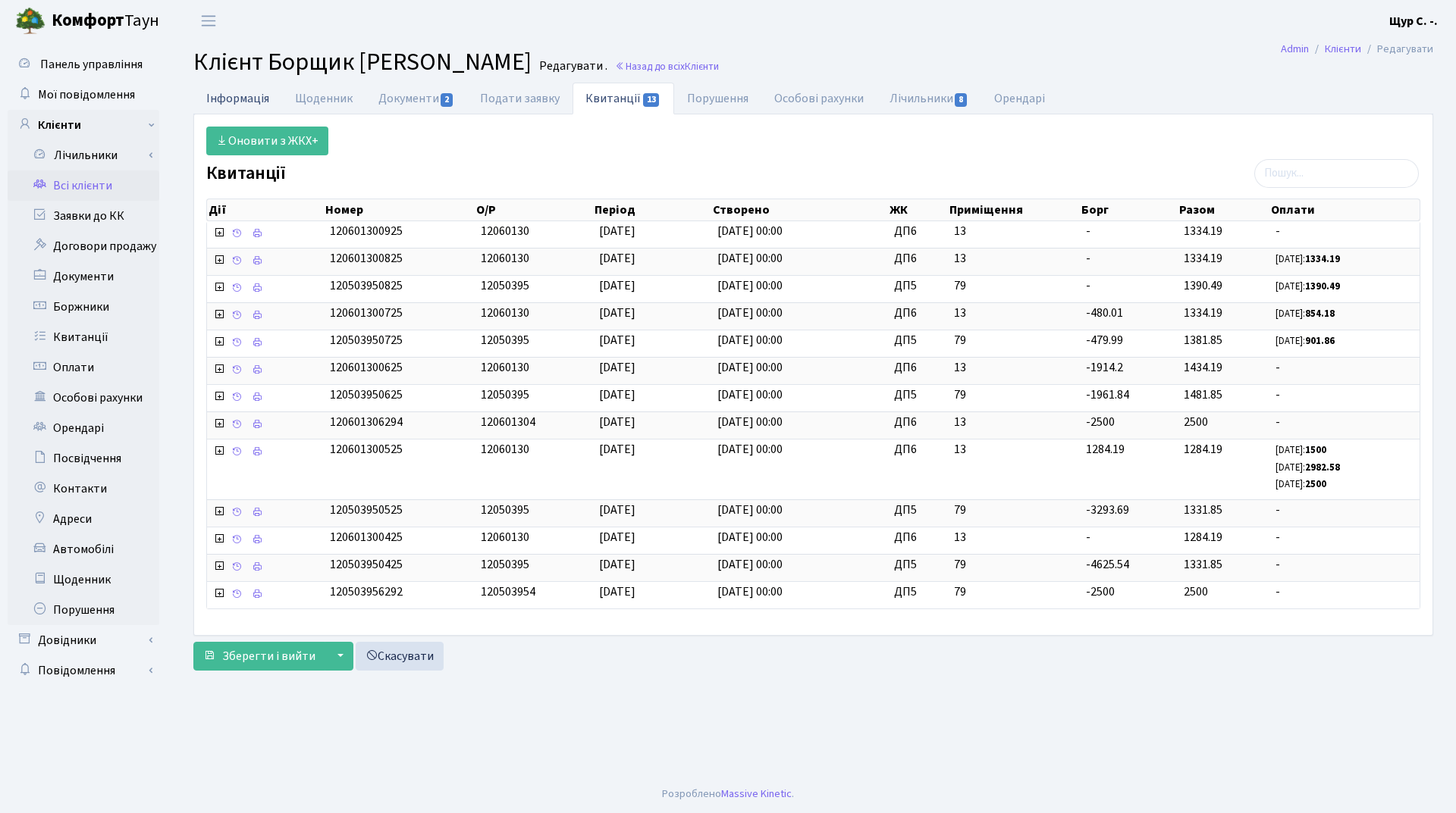
click at [228, 100] on link "Інформація" at bounding box center [237, 97] width 89 height 31
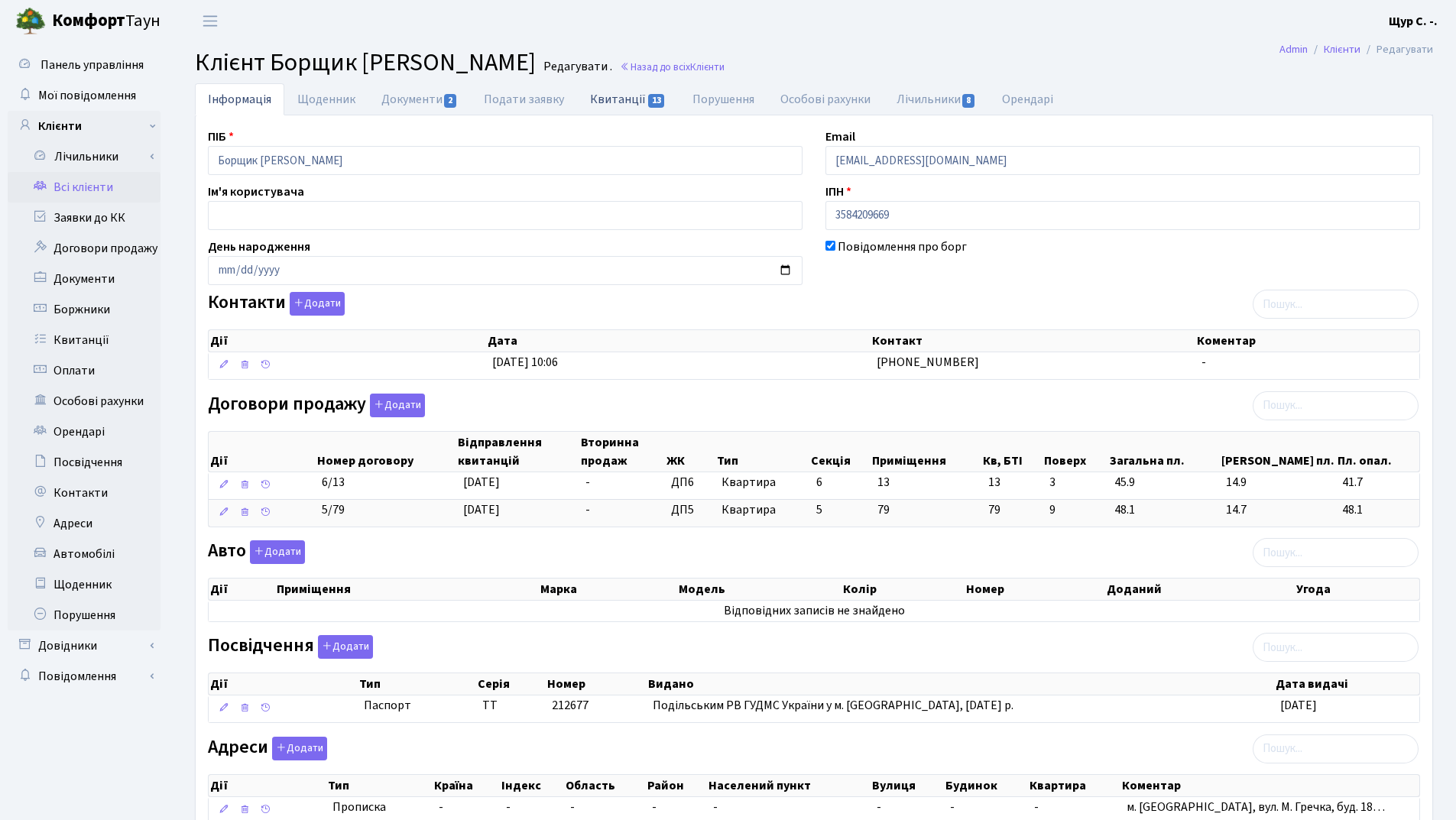
click at [615, 95] on link "Квитанції 13" at bounding box center [628, 98] width 102 height 31
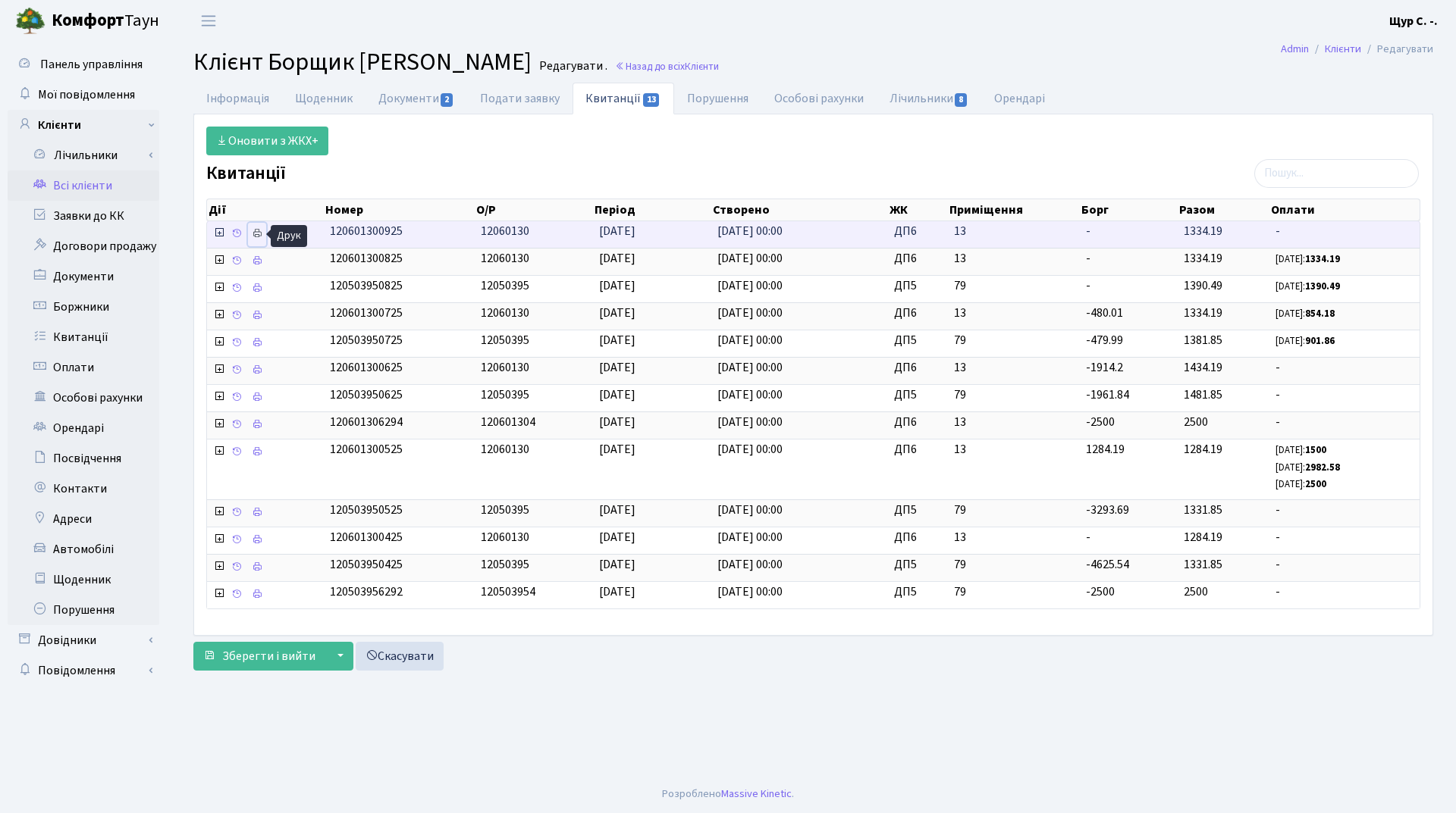
click at [258, 230] on icon at bounding box center [257, 234] width 11 height 11
click at [93, 189] on link "Всі клієнти" at bounding box center [83, 185] width 152 height 31
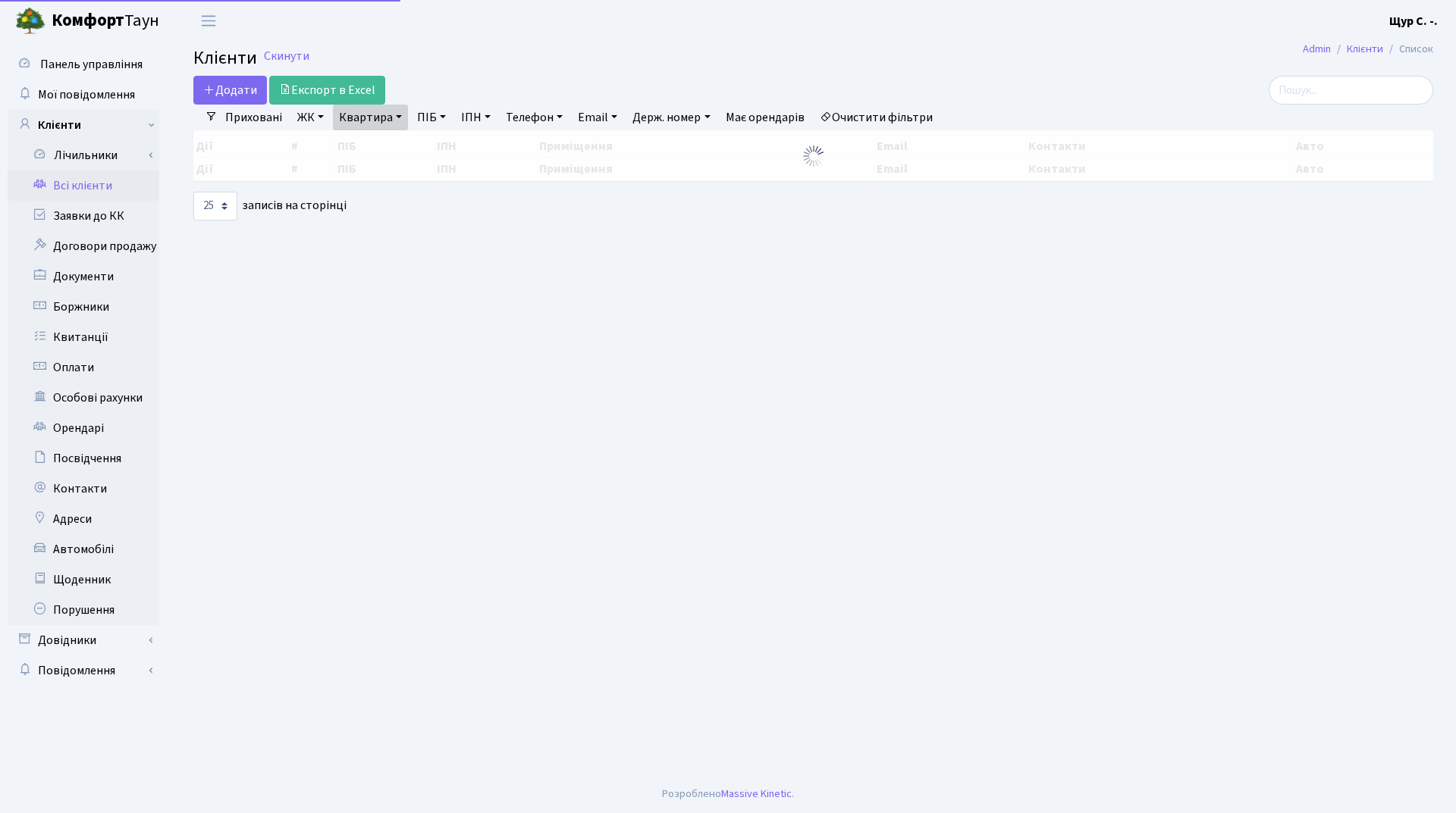
select select "25"
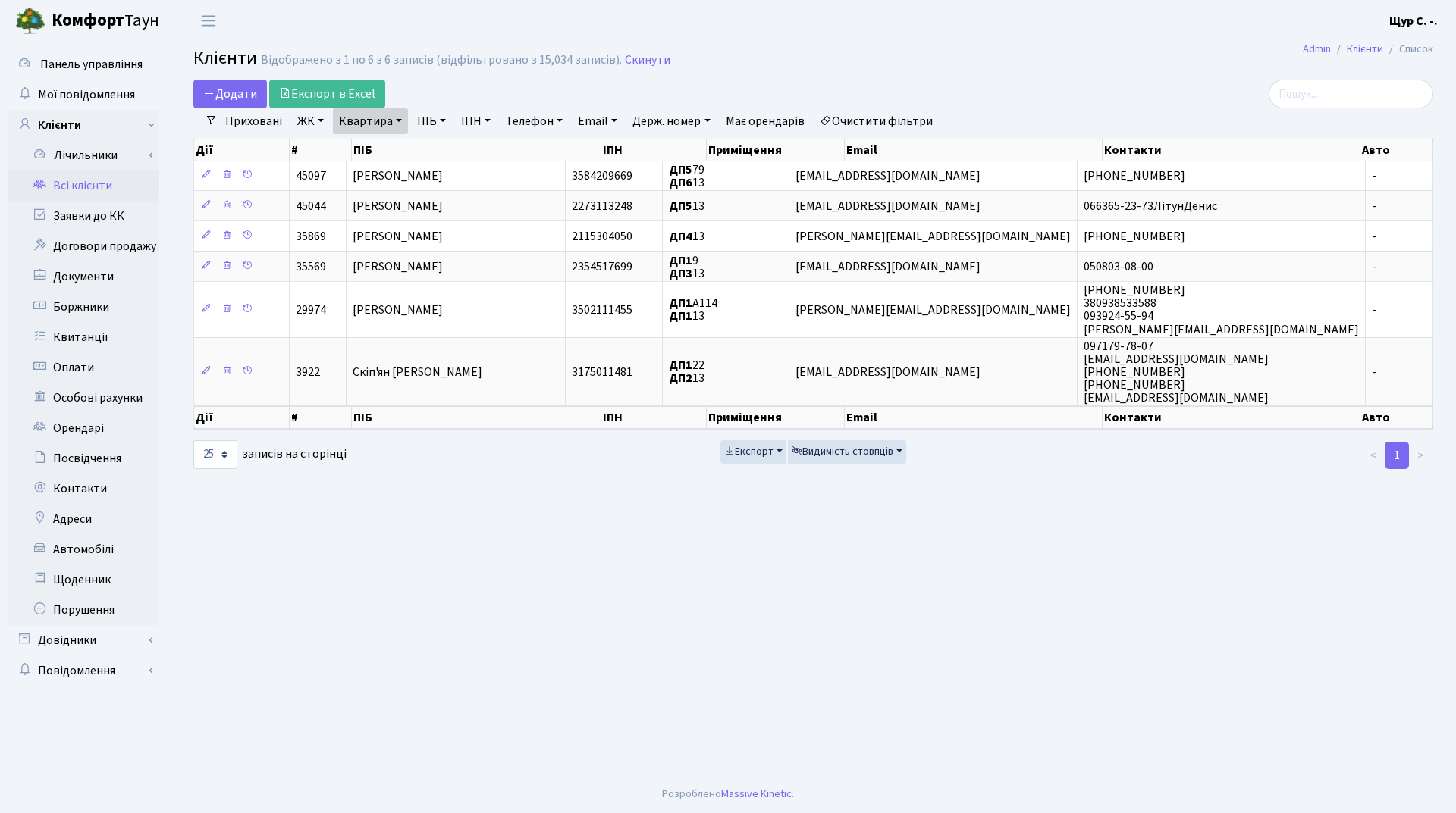
click at [401, 122] on link "Квартира" at bounding box center [370, 120] width 75 height 25
click at [384, 153] on input "13" at bounding box center [378, 150] width 89 height 29
type input "15"
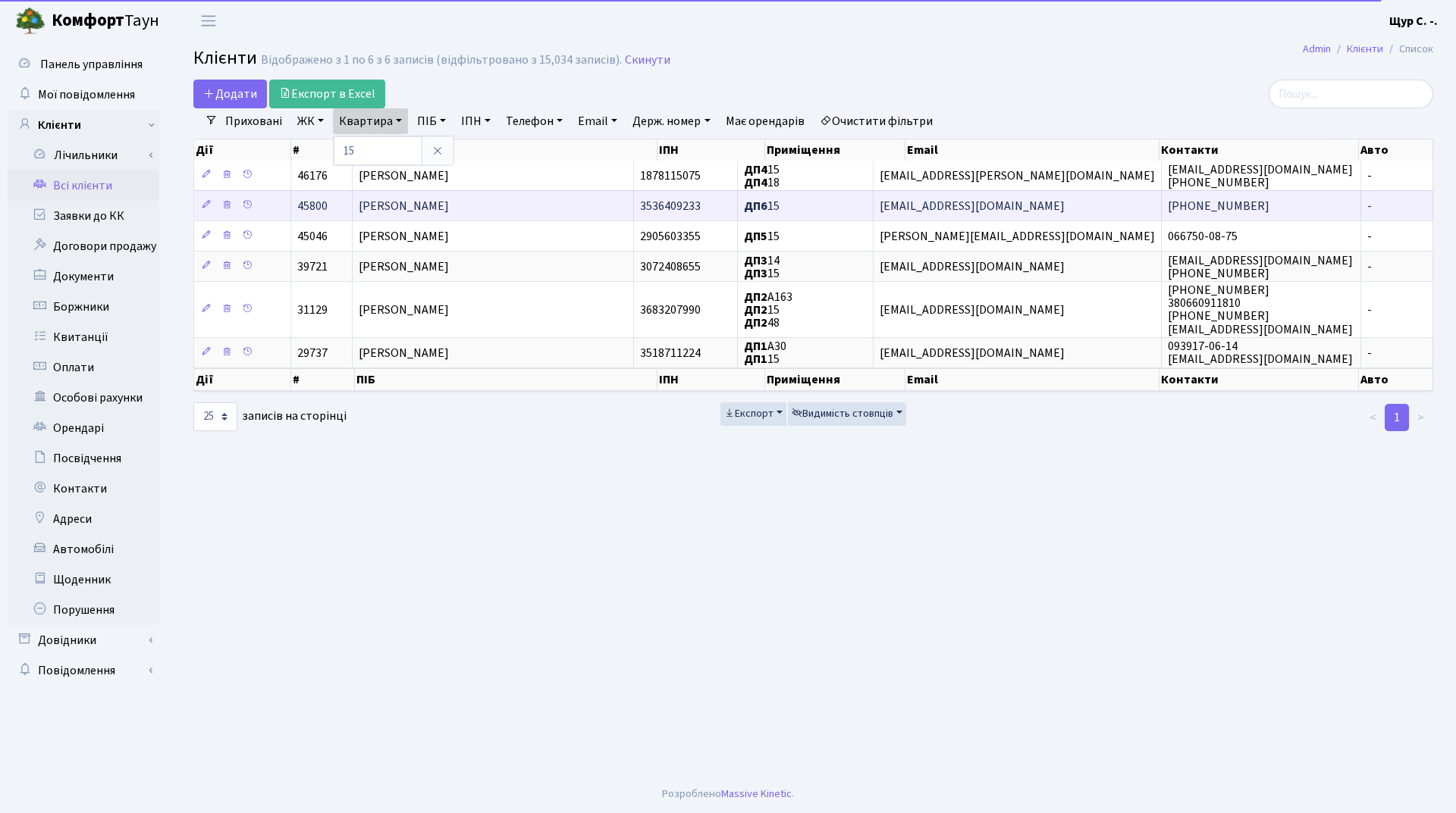
click at [410, 204] on span "Прудніков Вячеслав Олександрович" at bounding box center [403, 205] width 90 height 17
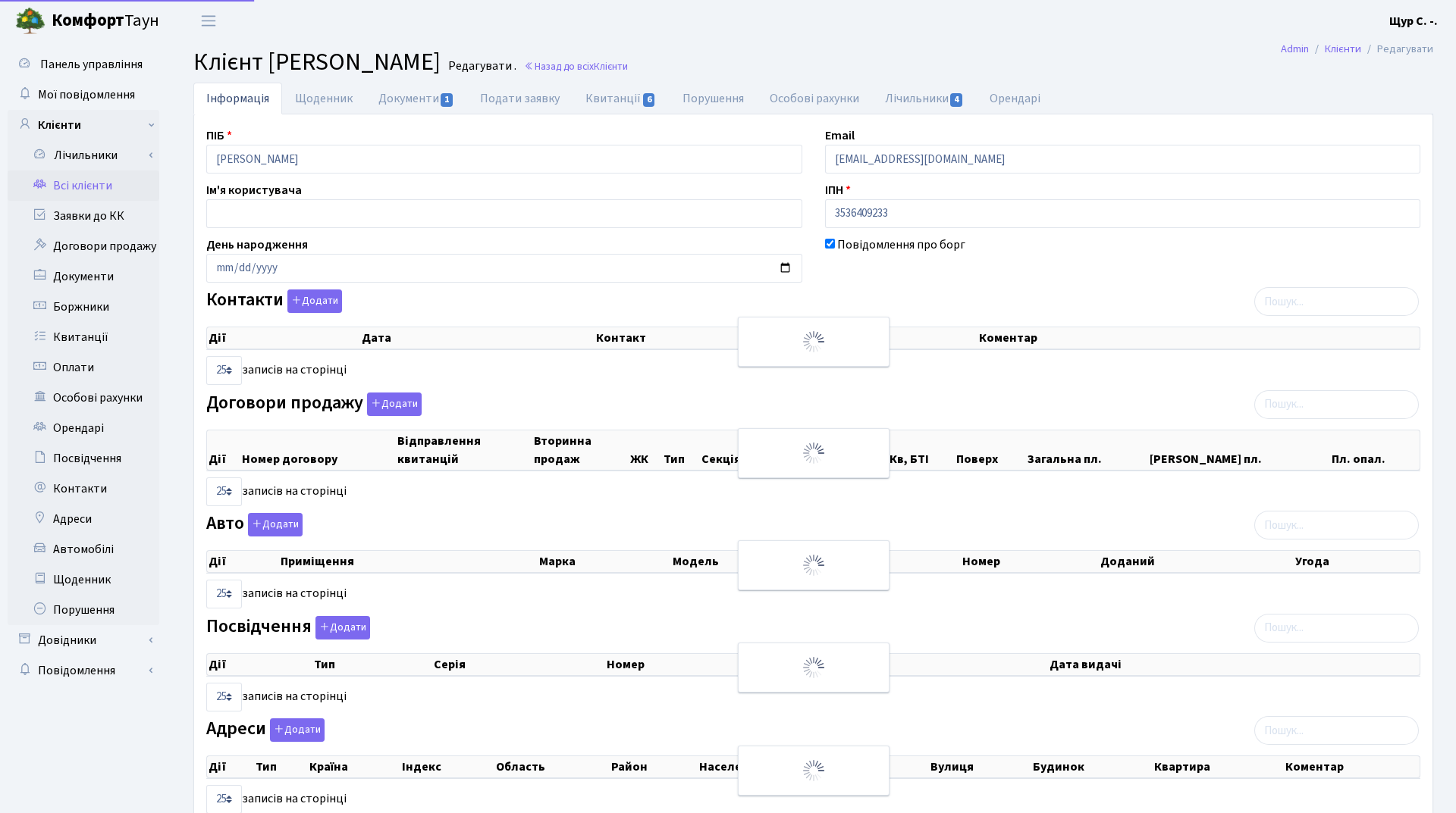
select select "25"
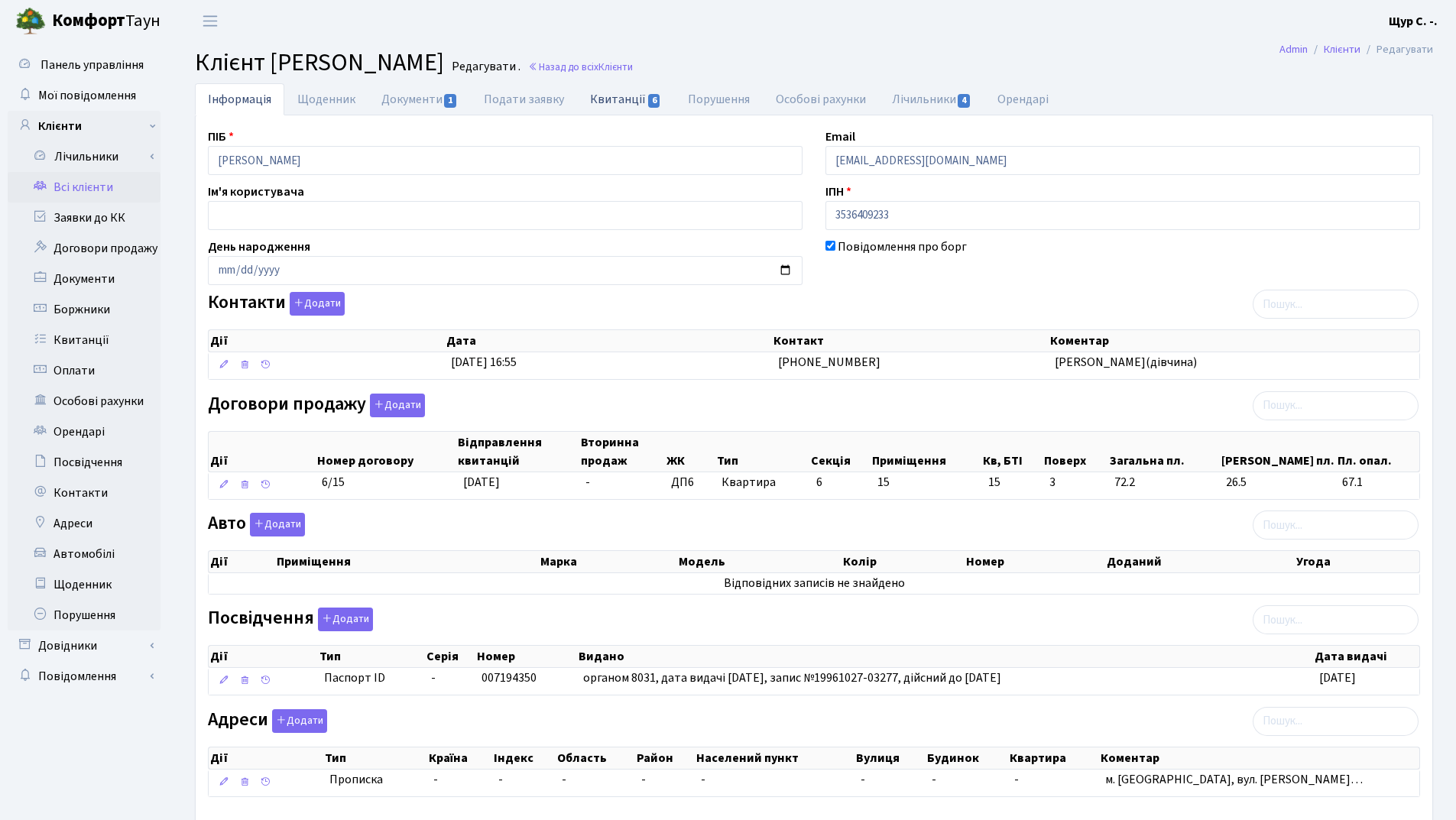
click at [630, 95] on link "Квитанції 6" at bounding box center [626, 98] width 97 height 31
select select "25"
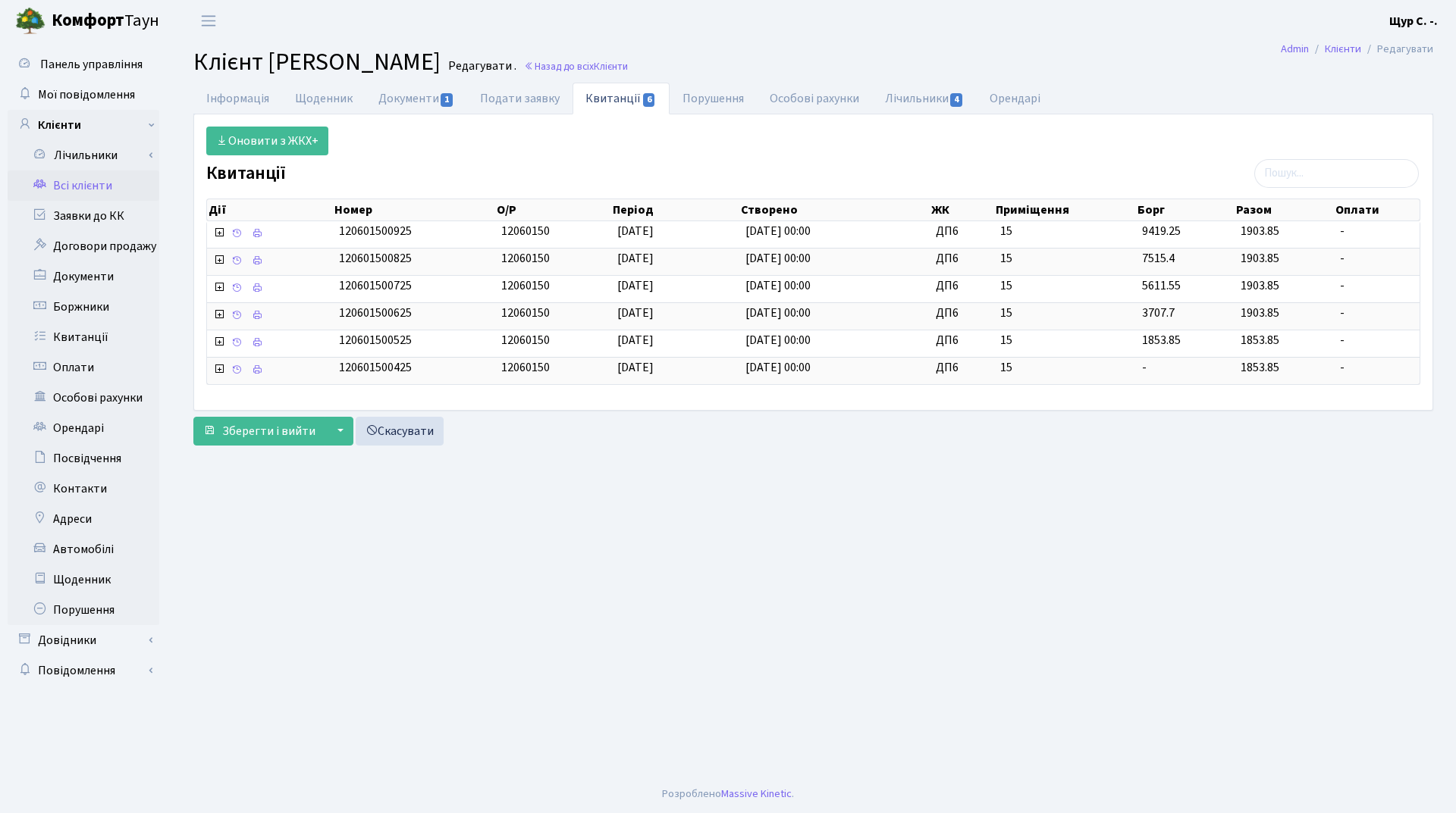
click at [117, 185] on link "Всі клієнти" at bounding box center [83, 185] width 152 height 31
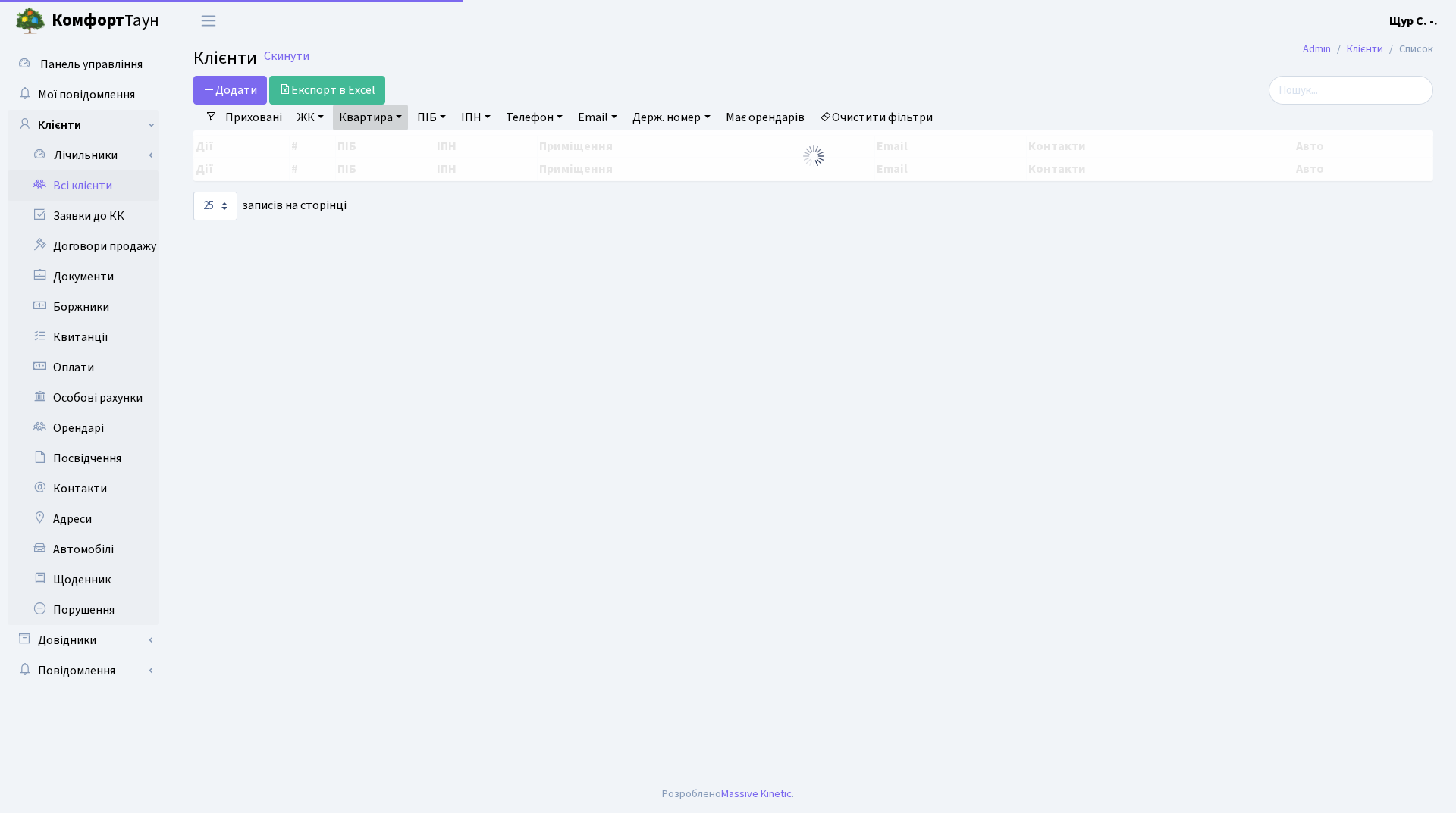
select select "25"
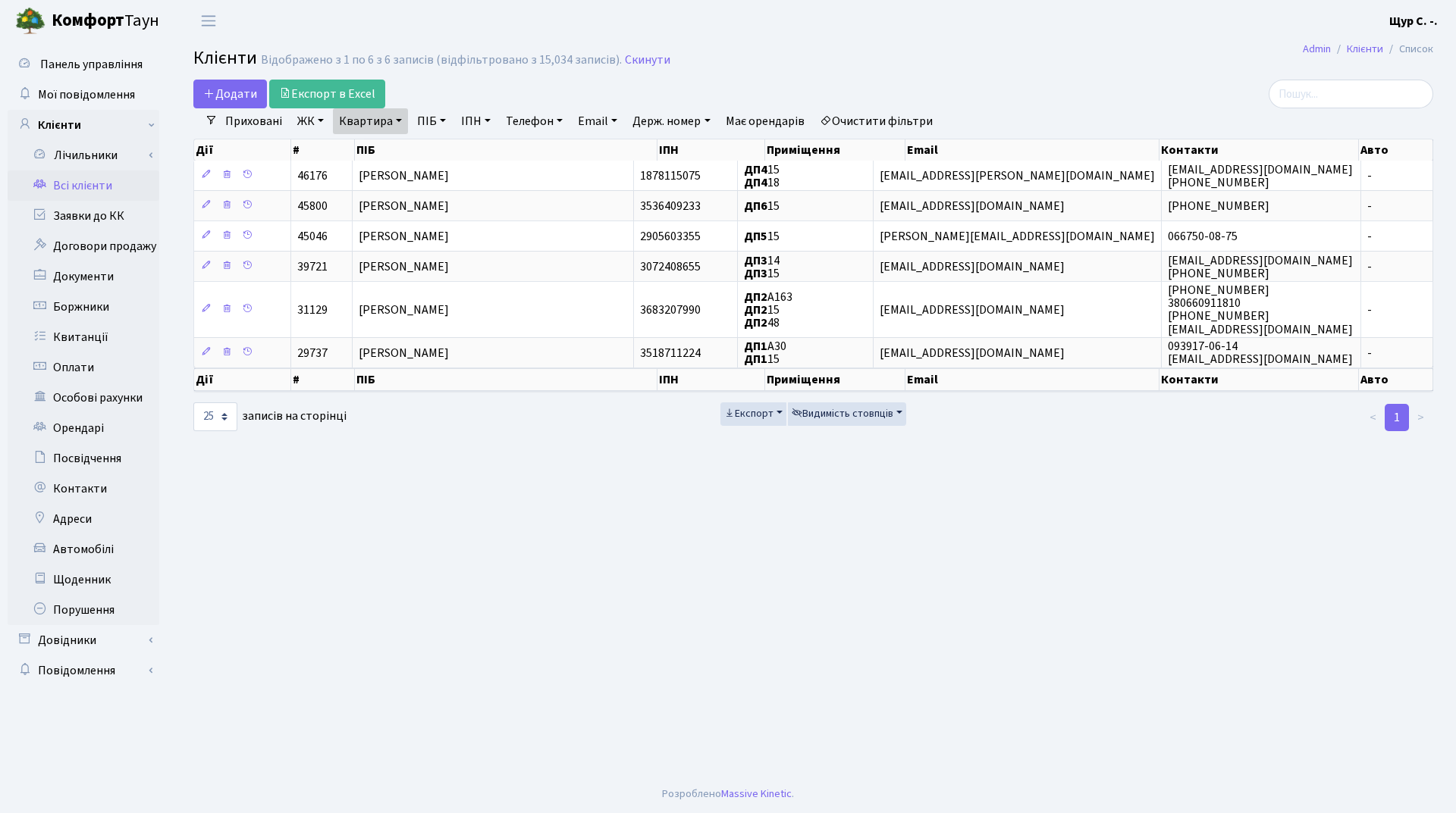
click at [402, 122] on link "Квартира" at bounding box center [370, 120] width 75 height 25
click at [387, 147] on input "15" at bounding box center [378, 150] width 89 height 29
type input "13"
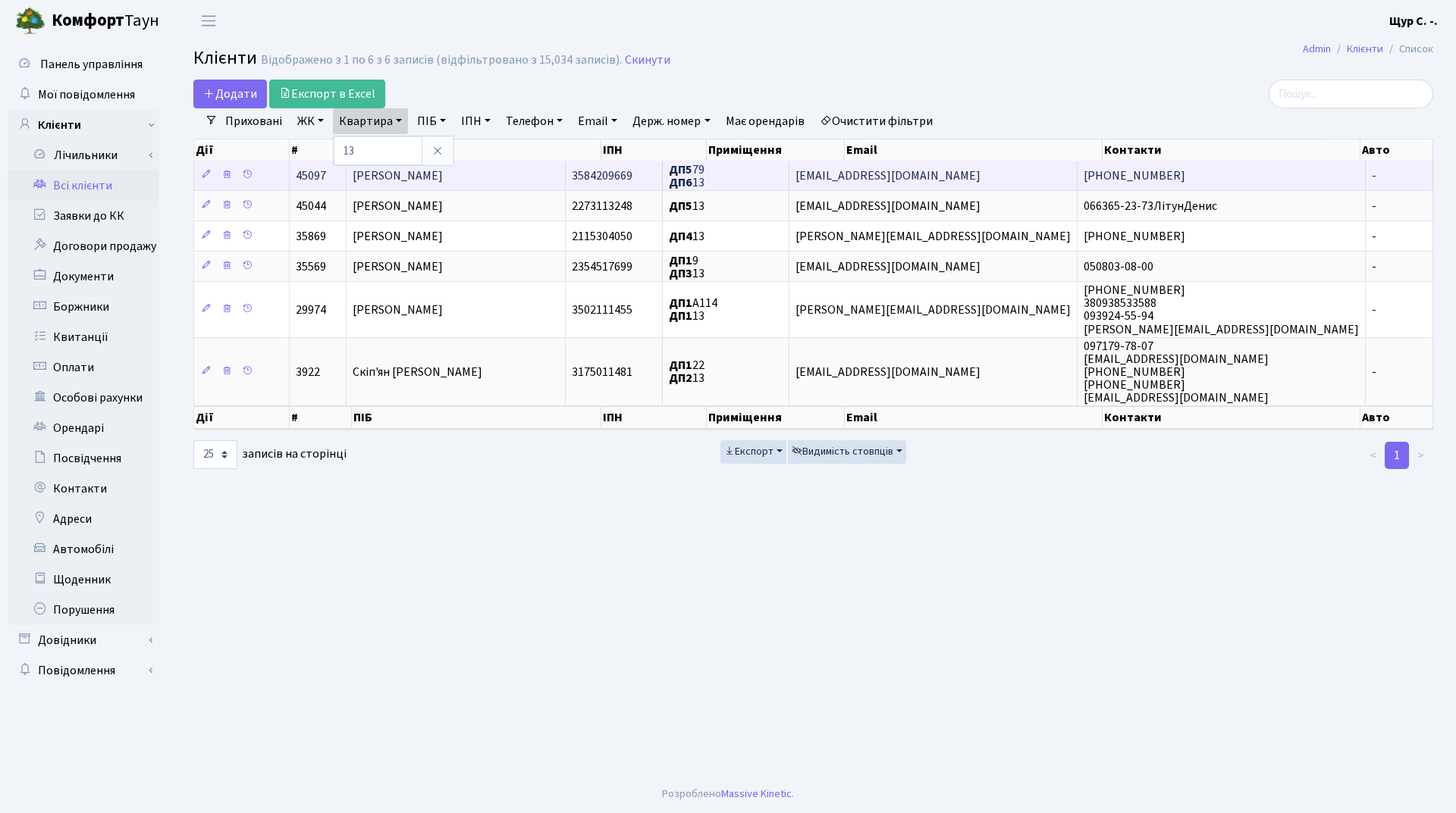
click at [407, 176] on span "[PERSON_NAME]" at bounding box center [398, 176] width 90 height 17
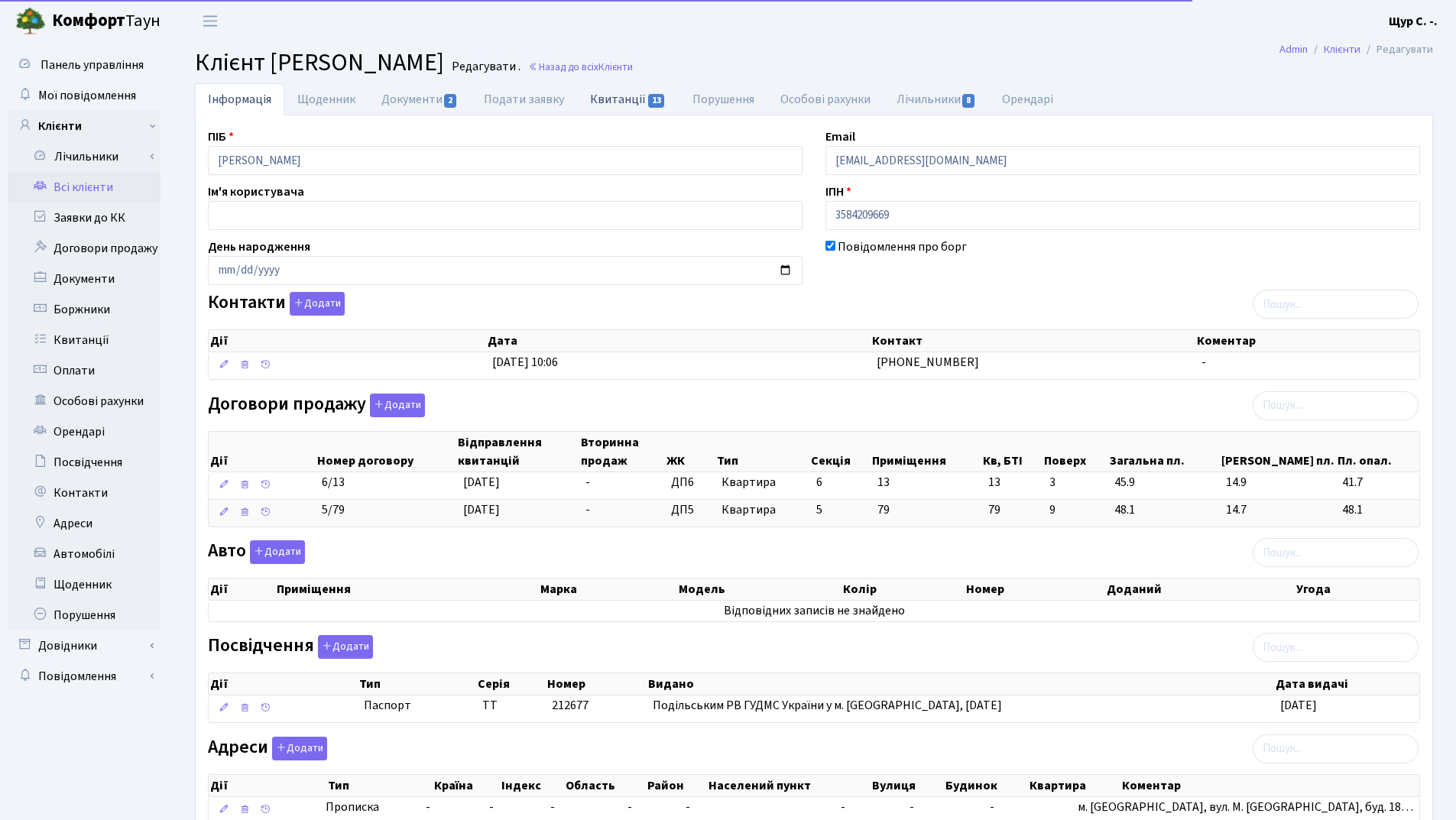
click at [622, 95] on link "Квитанції 13" at bounding box center [628, 98] width 102 height 31
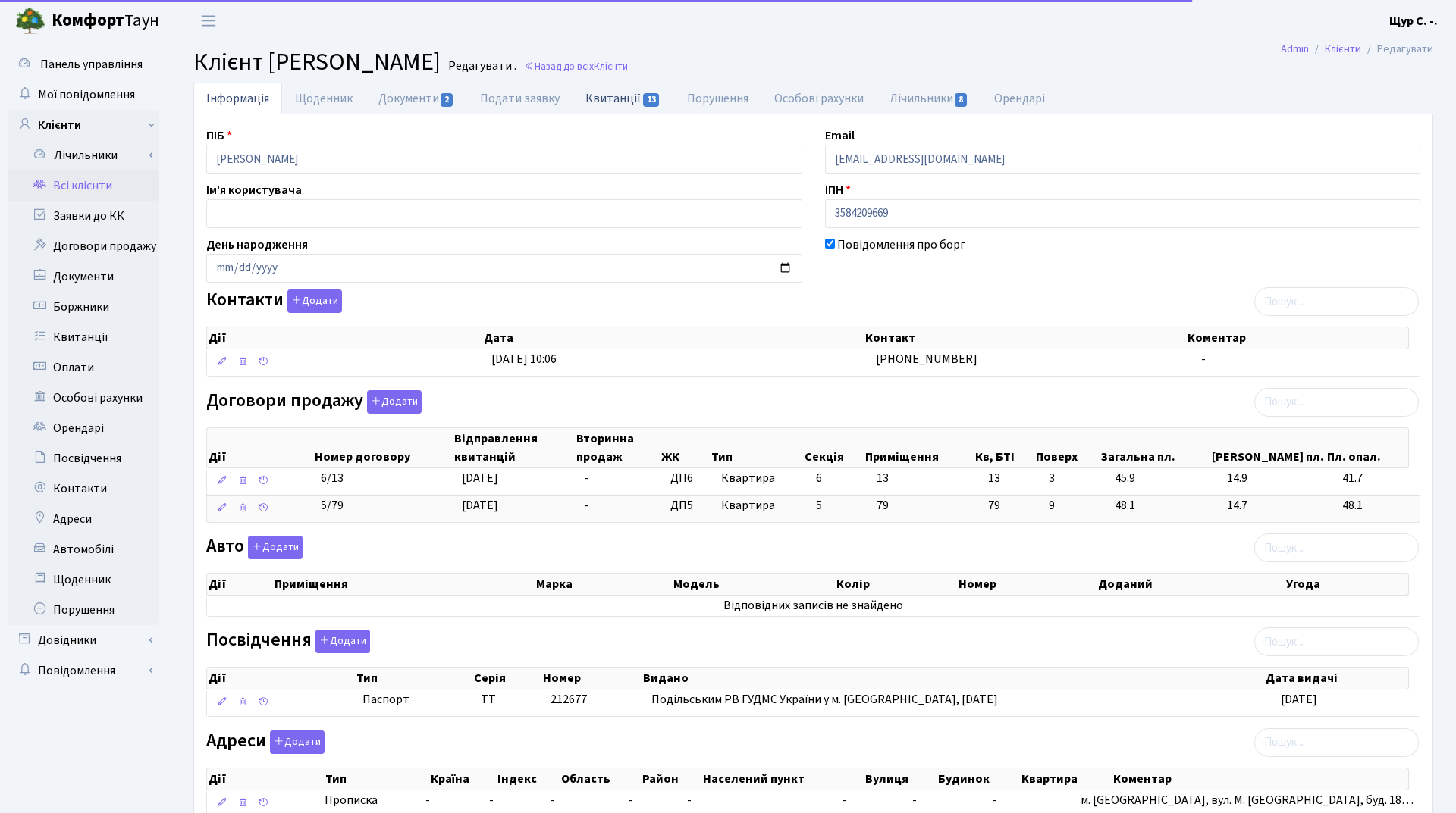
select select "25"
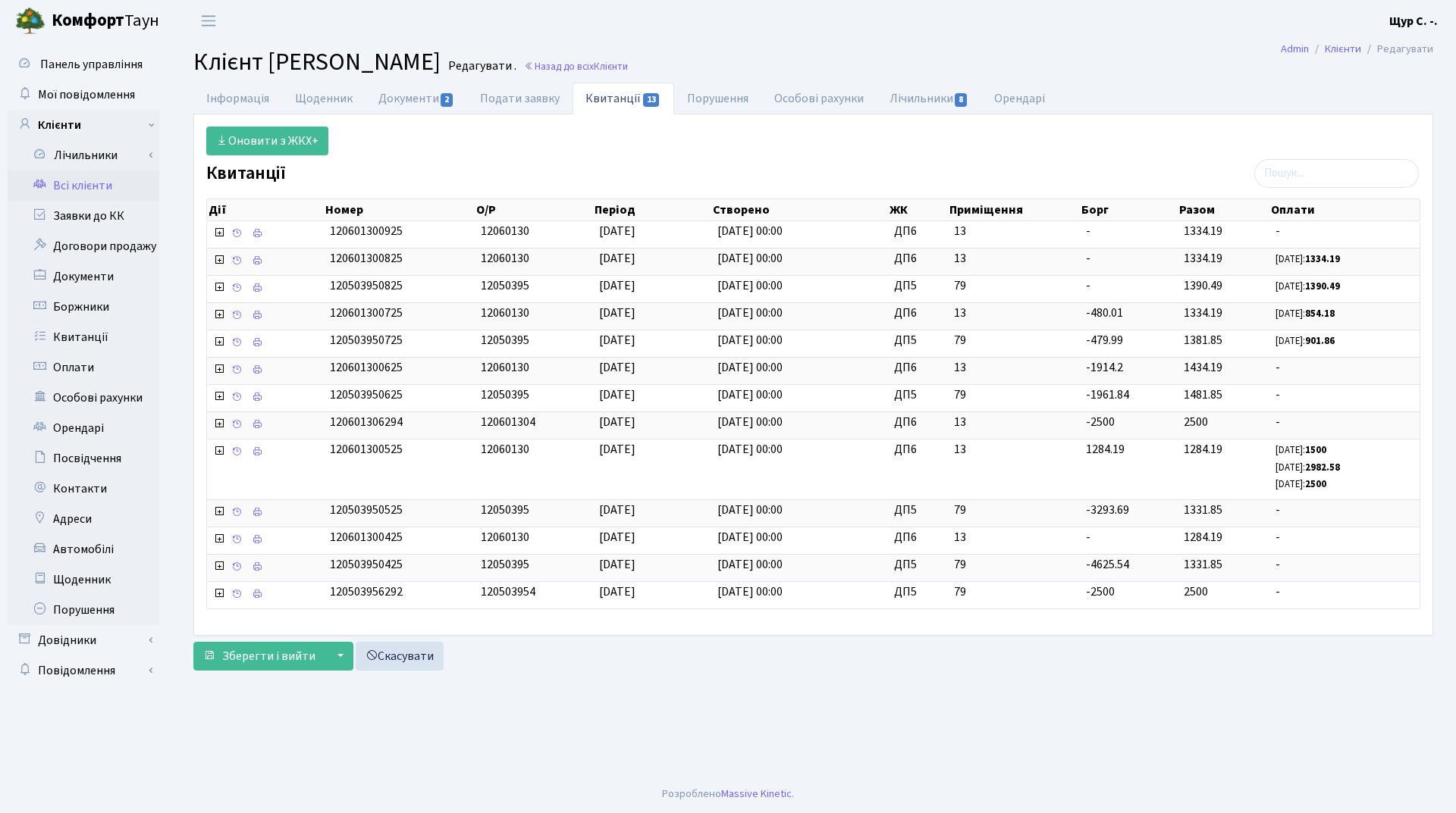
click at [68, 187] on link "Всі клієнти" at bounding box center [83, 185] width 152 height 31
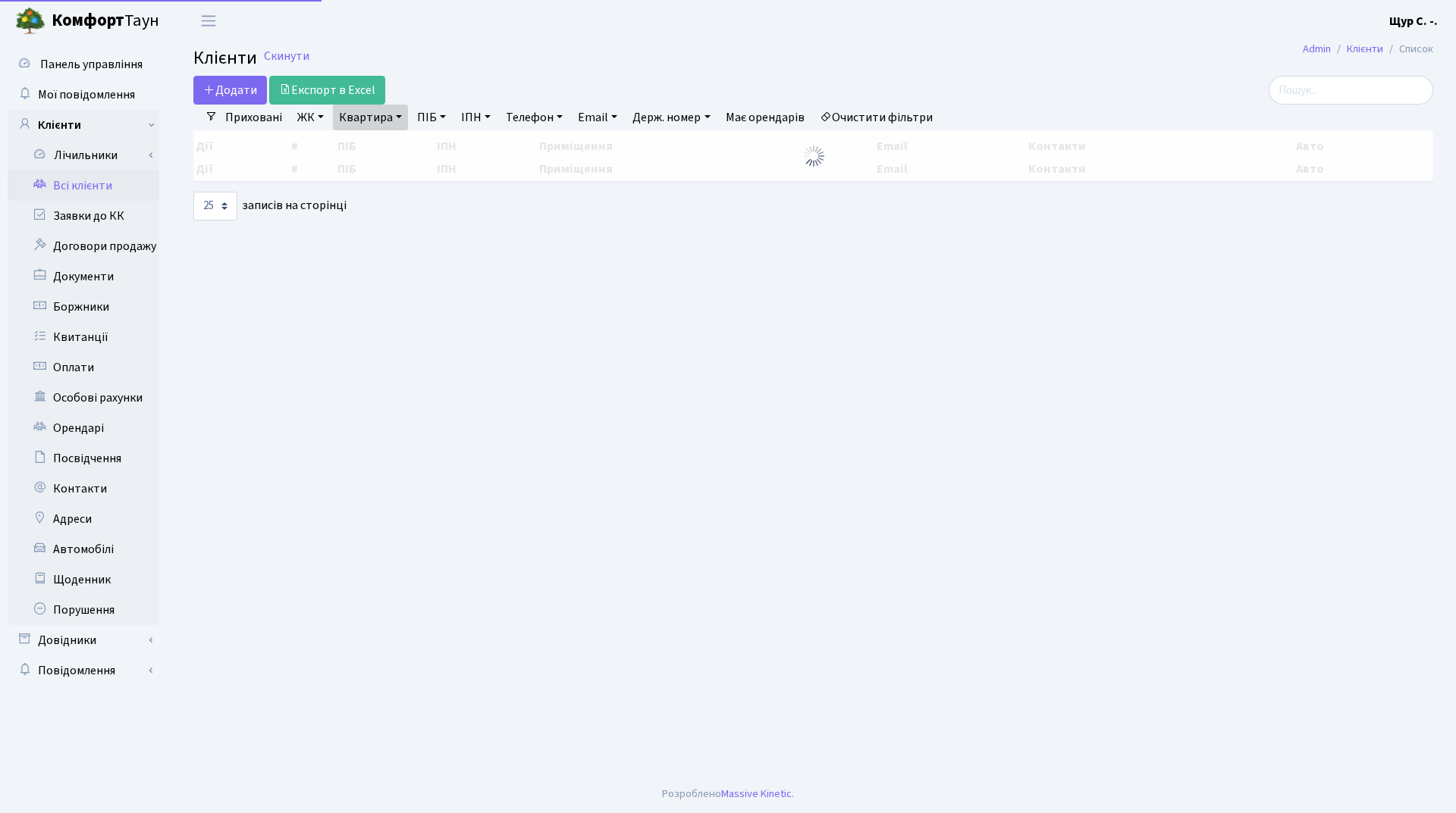
select select "25"
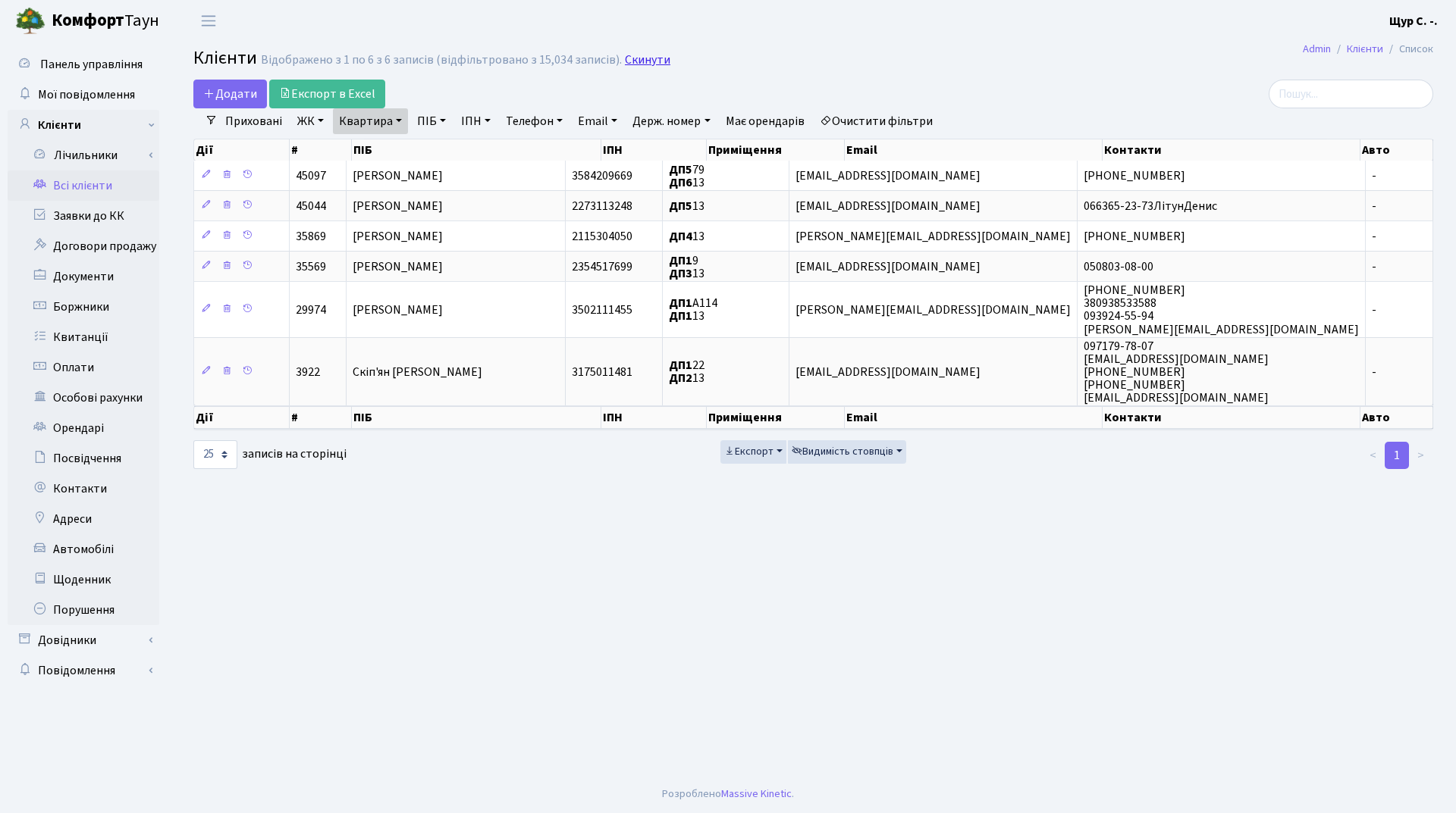
click at [643, 61] on link "Скинути" at bounding box center [647, 60] width 46 height 14
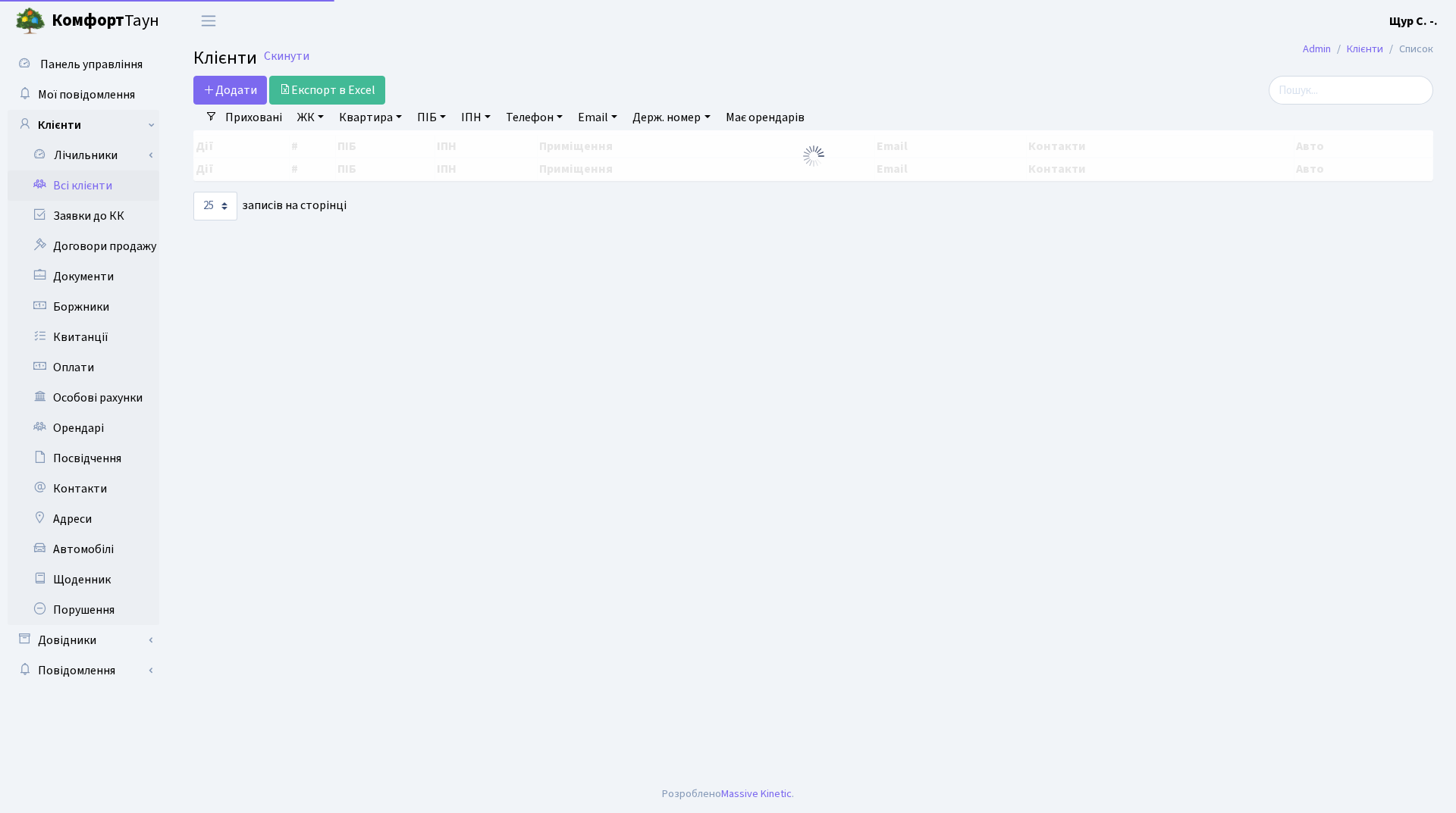
select select "25"
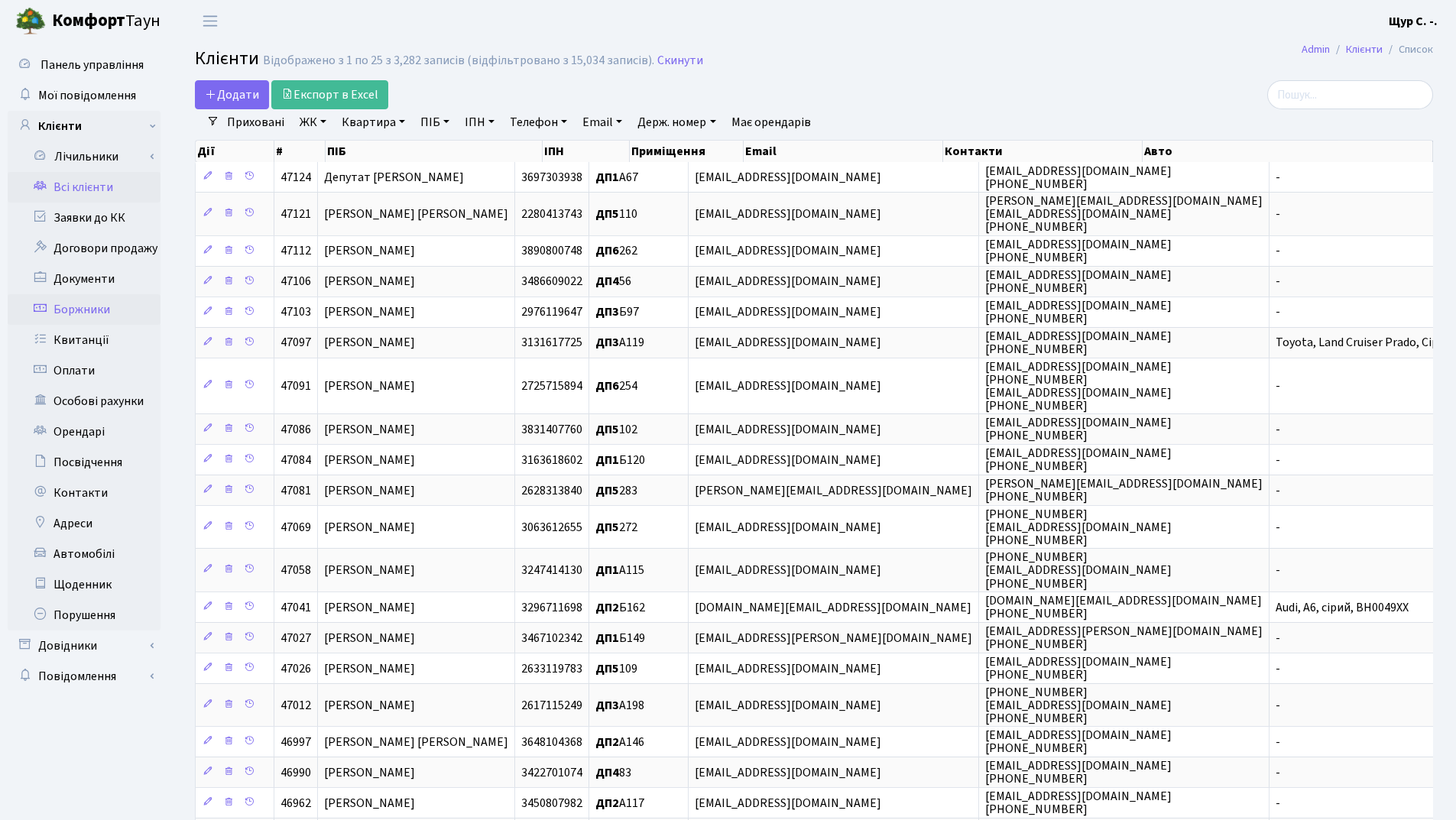
click at [109, 305] on link "Боржники" at bounding box center [84, 309] width 153 height 31
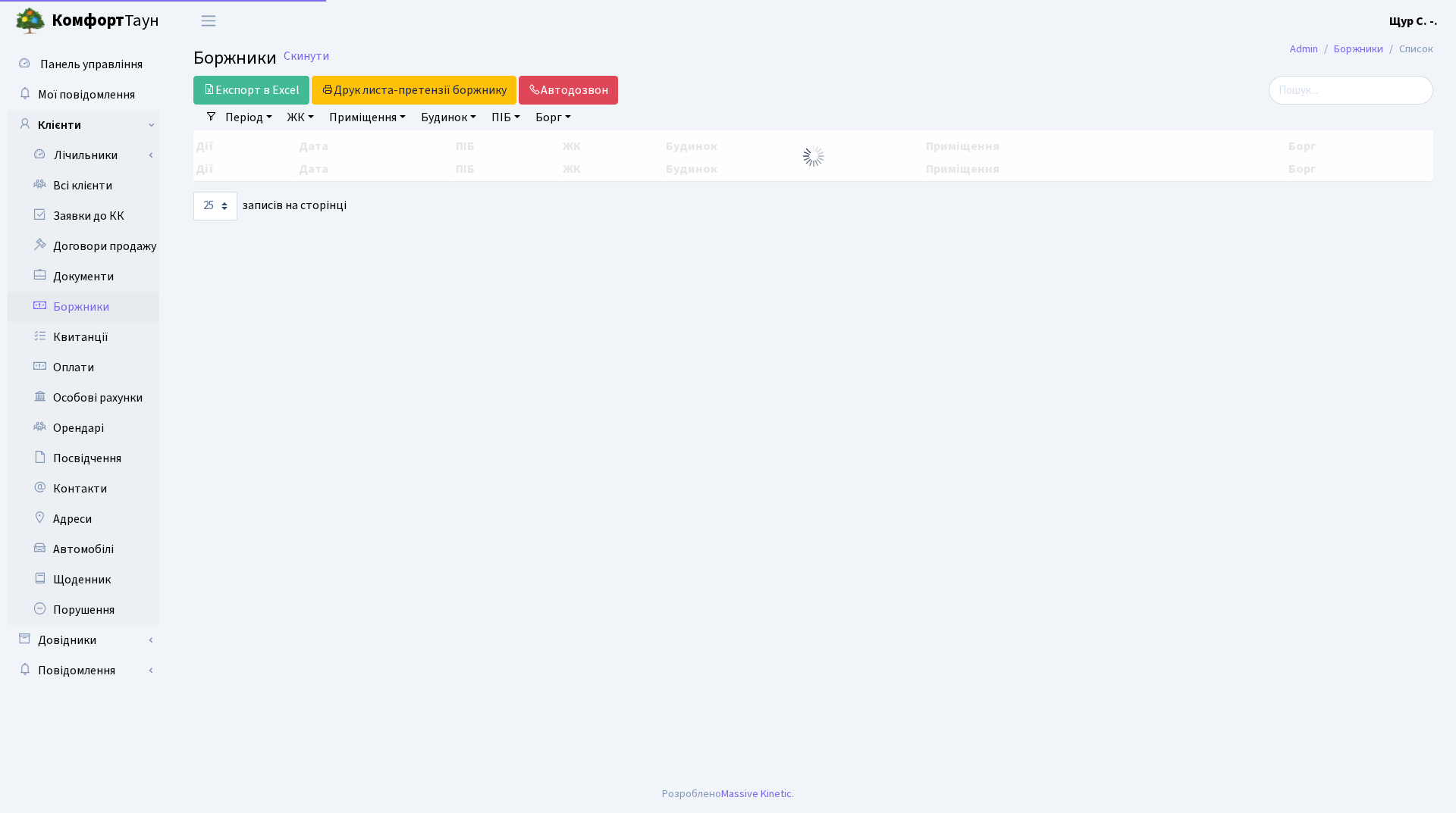
select select "25"
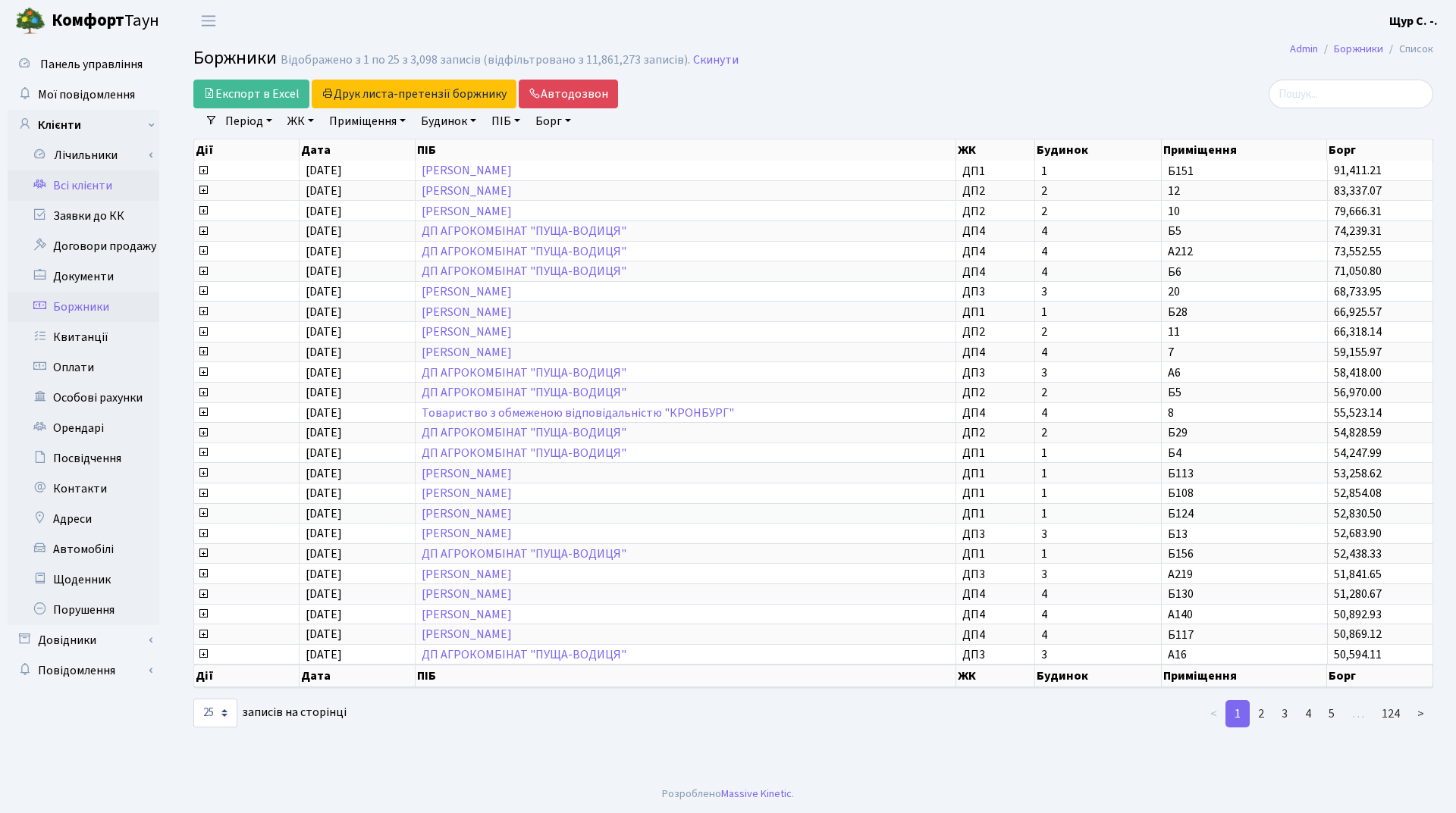
click at [88, 191] on link "Всі клієнти" at bounding box center [83, 185] width 152 height 31
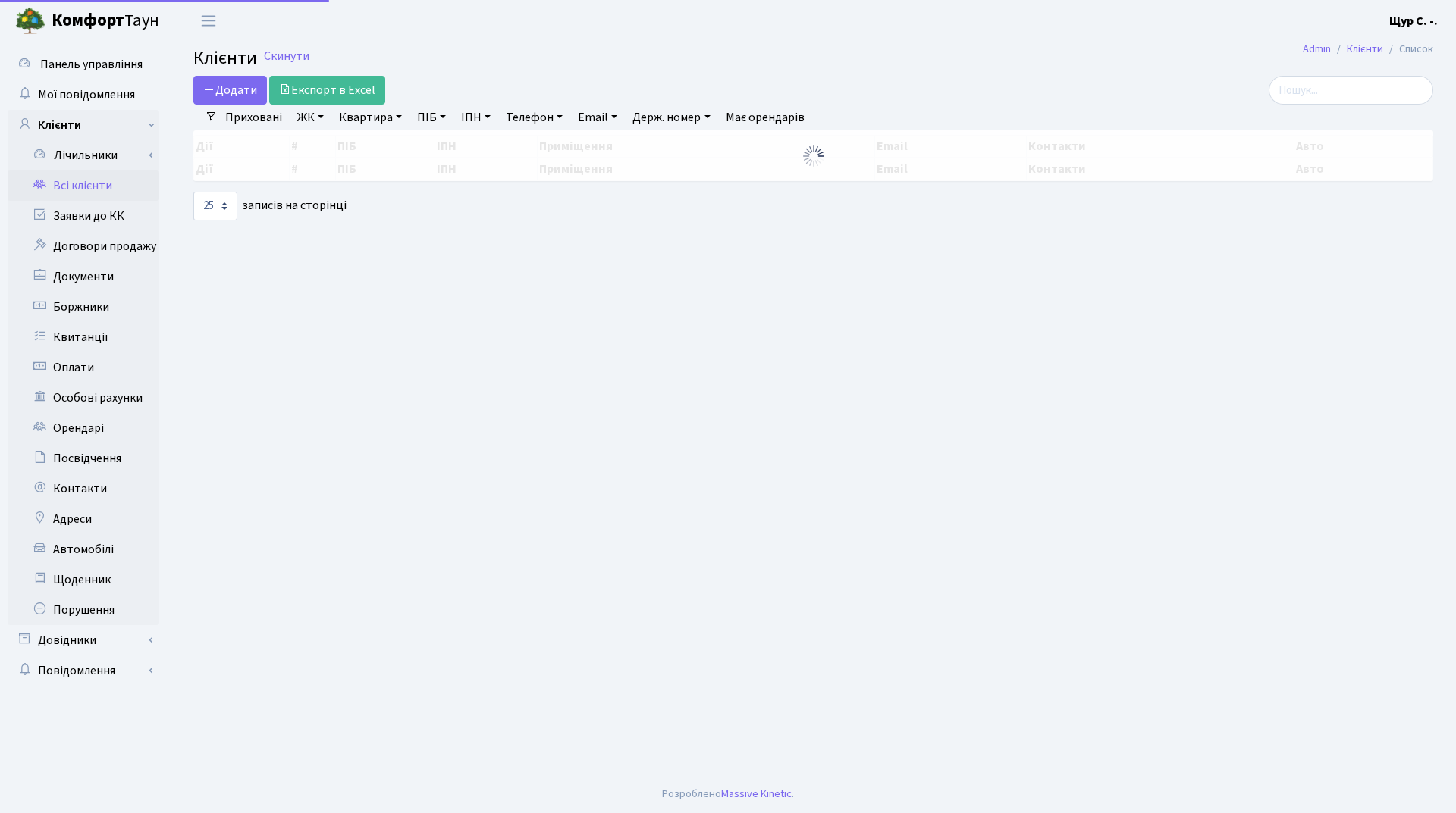
select select "25"
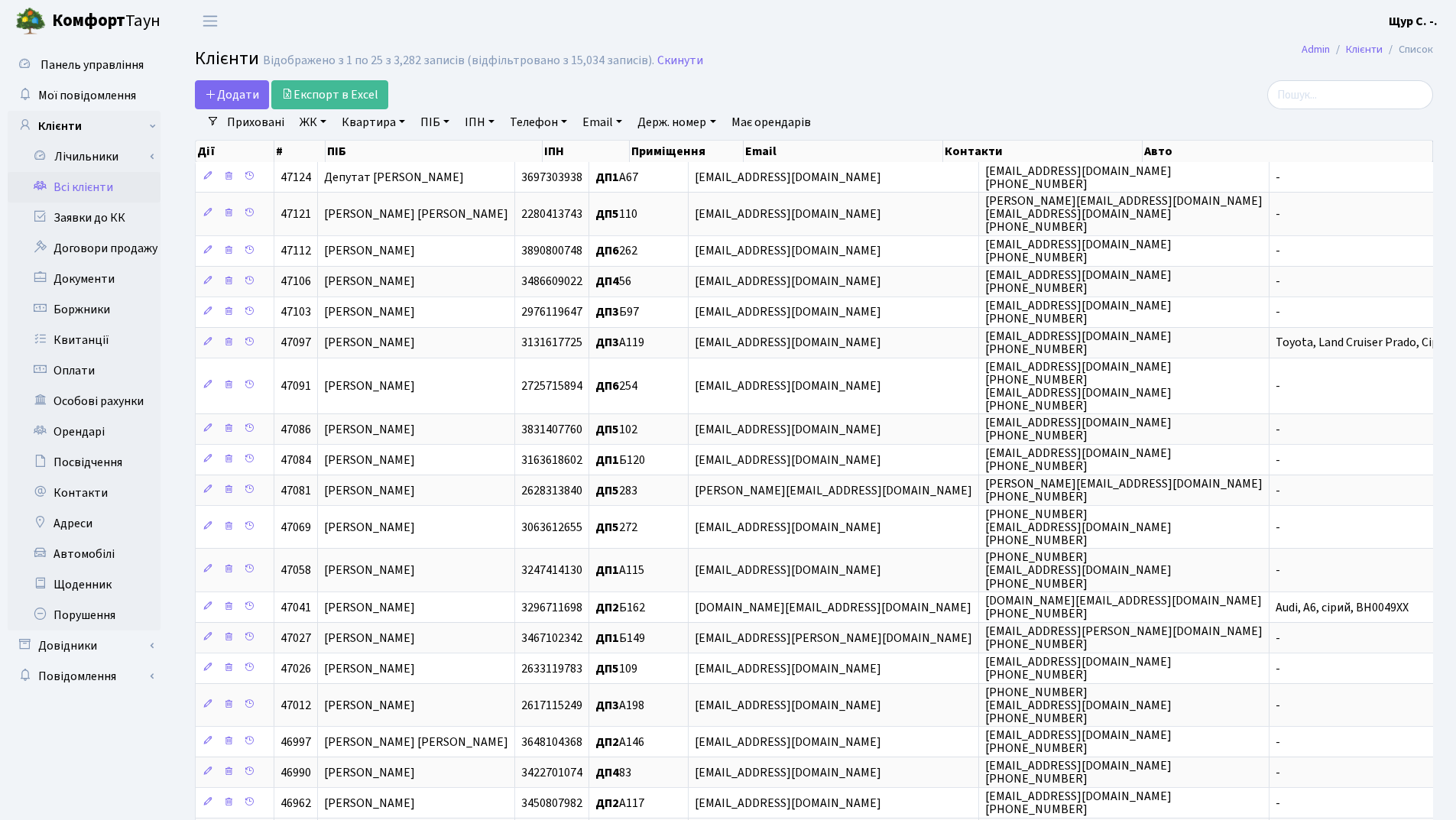
click at [371, 121] on link "Квартира" at bounding box center [373, 121] width 75 height 26
click at [108, 221] on link "Заявки до КК" at bounding box center [84, 218] width 153 height 31
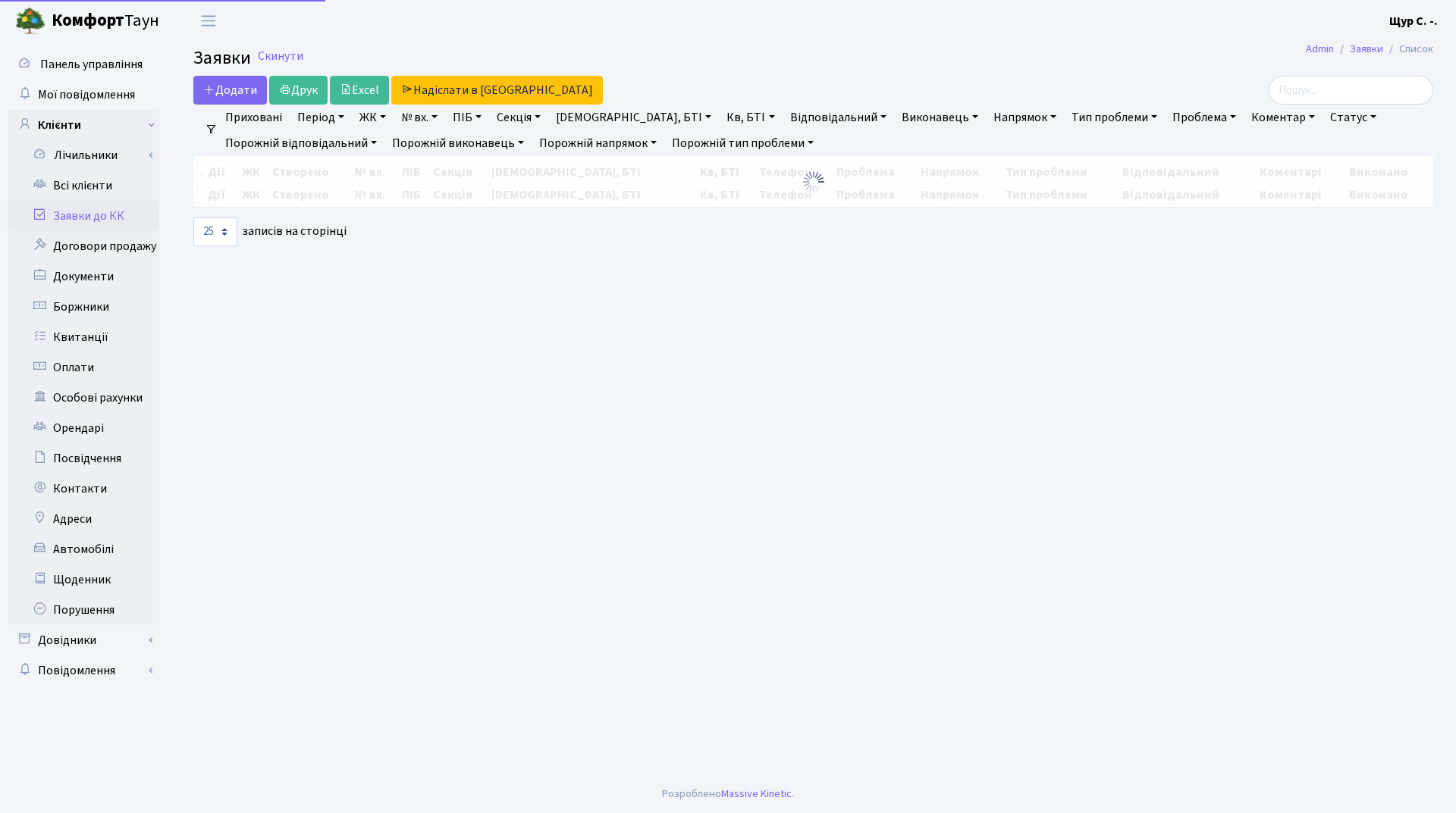
select select "25"
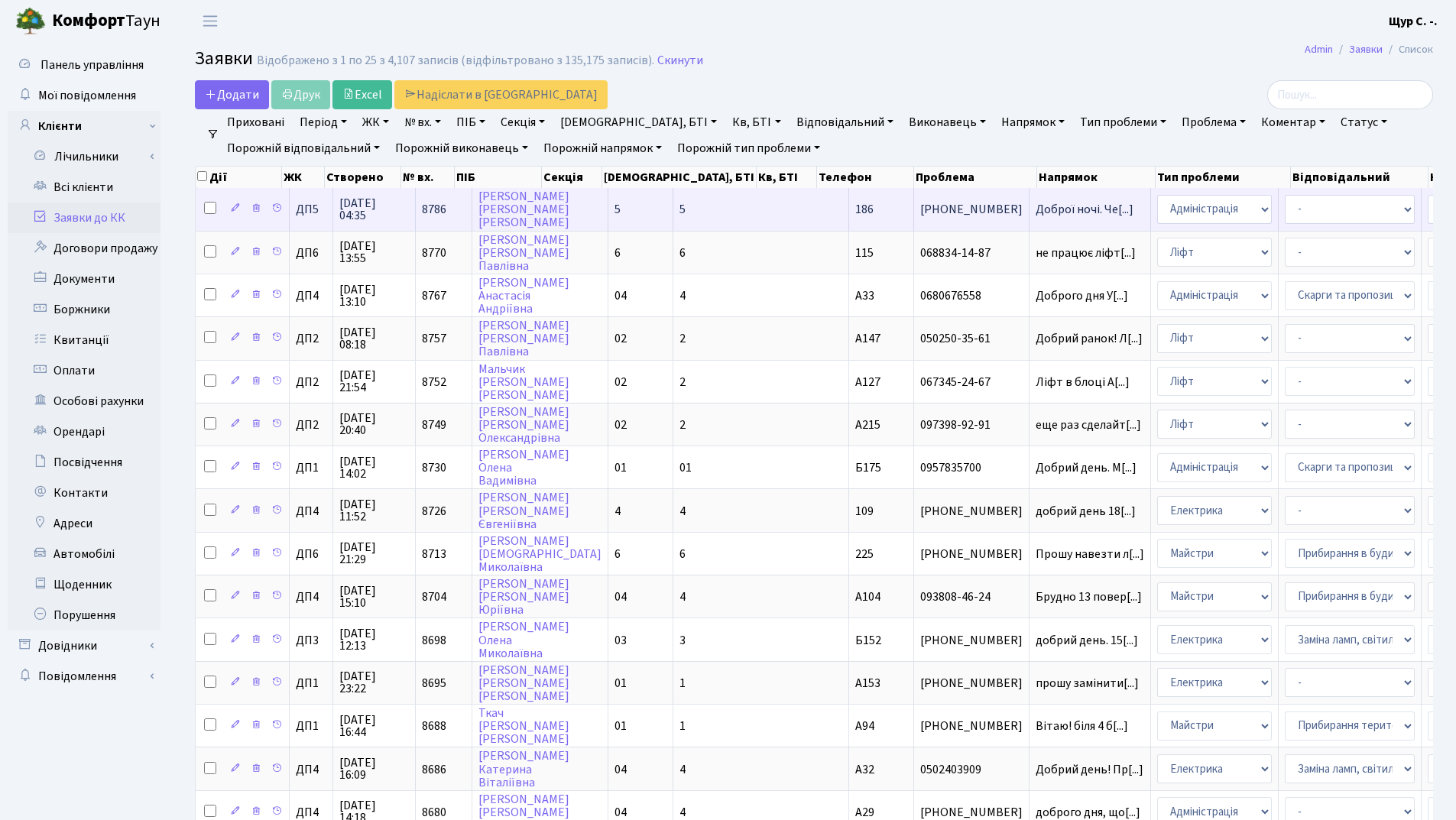
click at [1036, 208] on span "Доброї ночі. Че[...]" at bounding box center [1084, 209] width 98 height 17
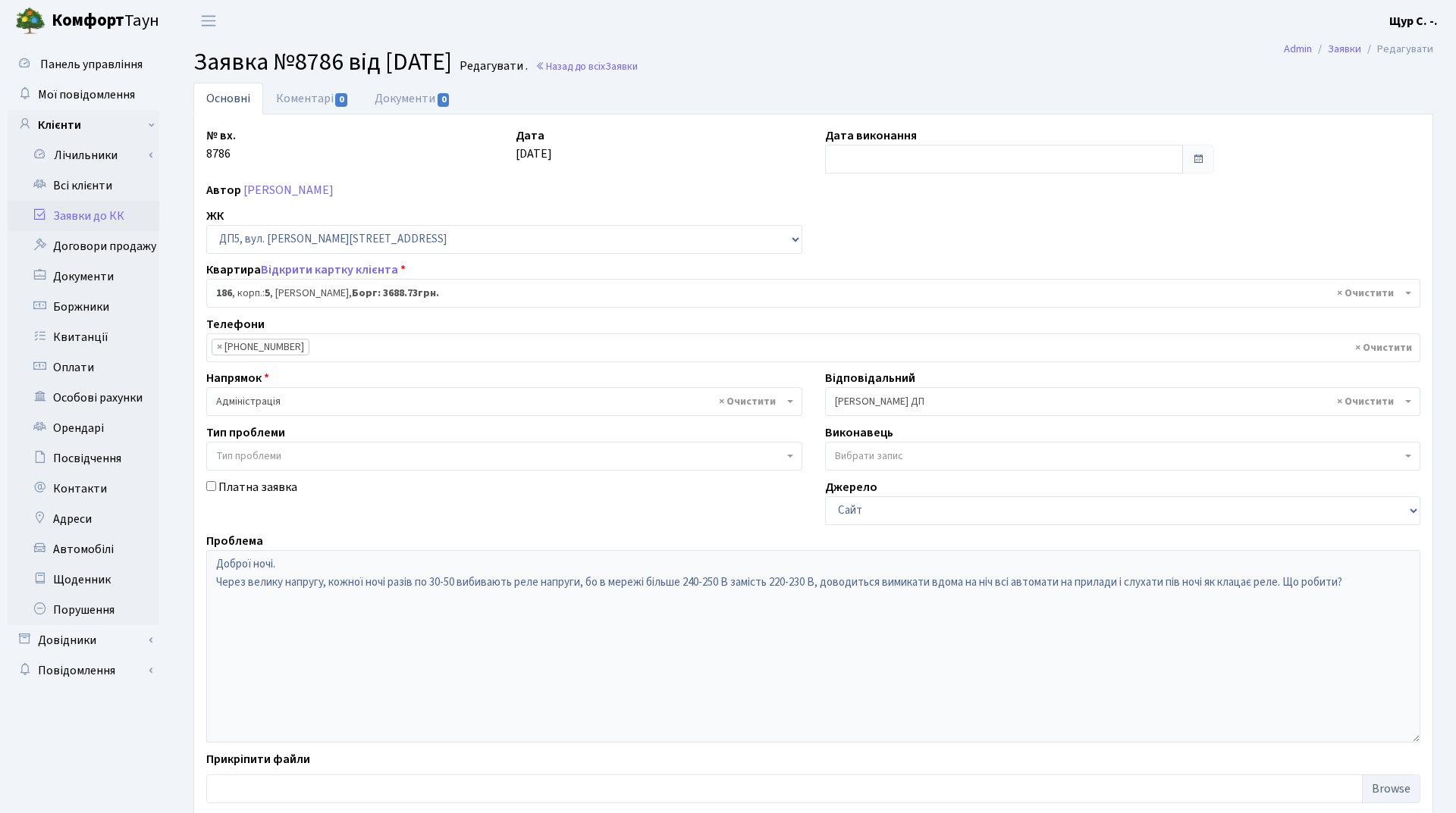
select select "45784"
click at [94, 215] on link "Заявки до КК" at bounding box center [83, 216] width 152 height 31
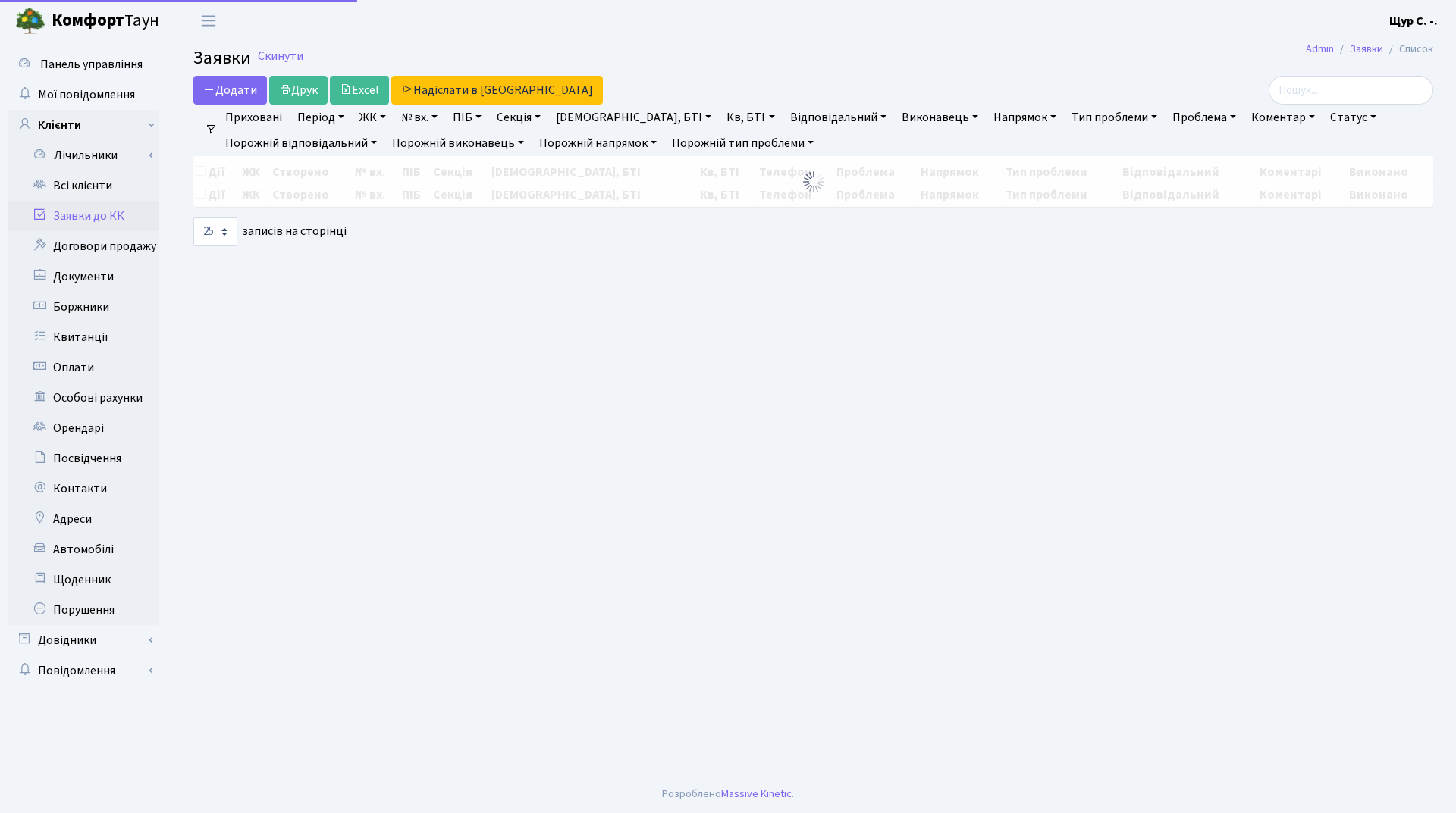
select select "25"
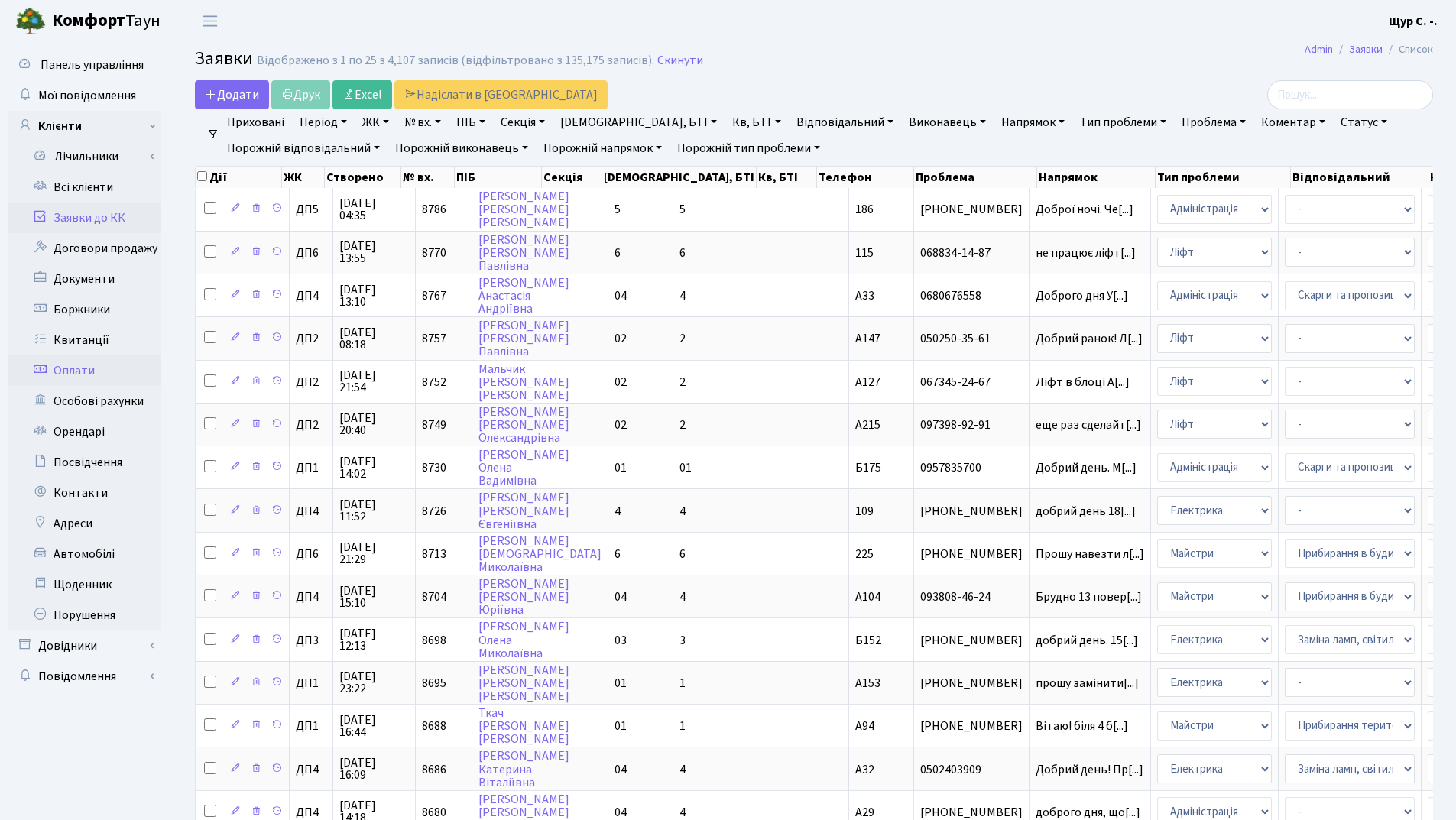
click at [93, 368] on link "Оплати" at bounding box center [84, 371] width 153 height 31
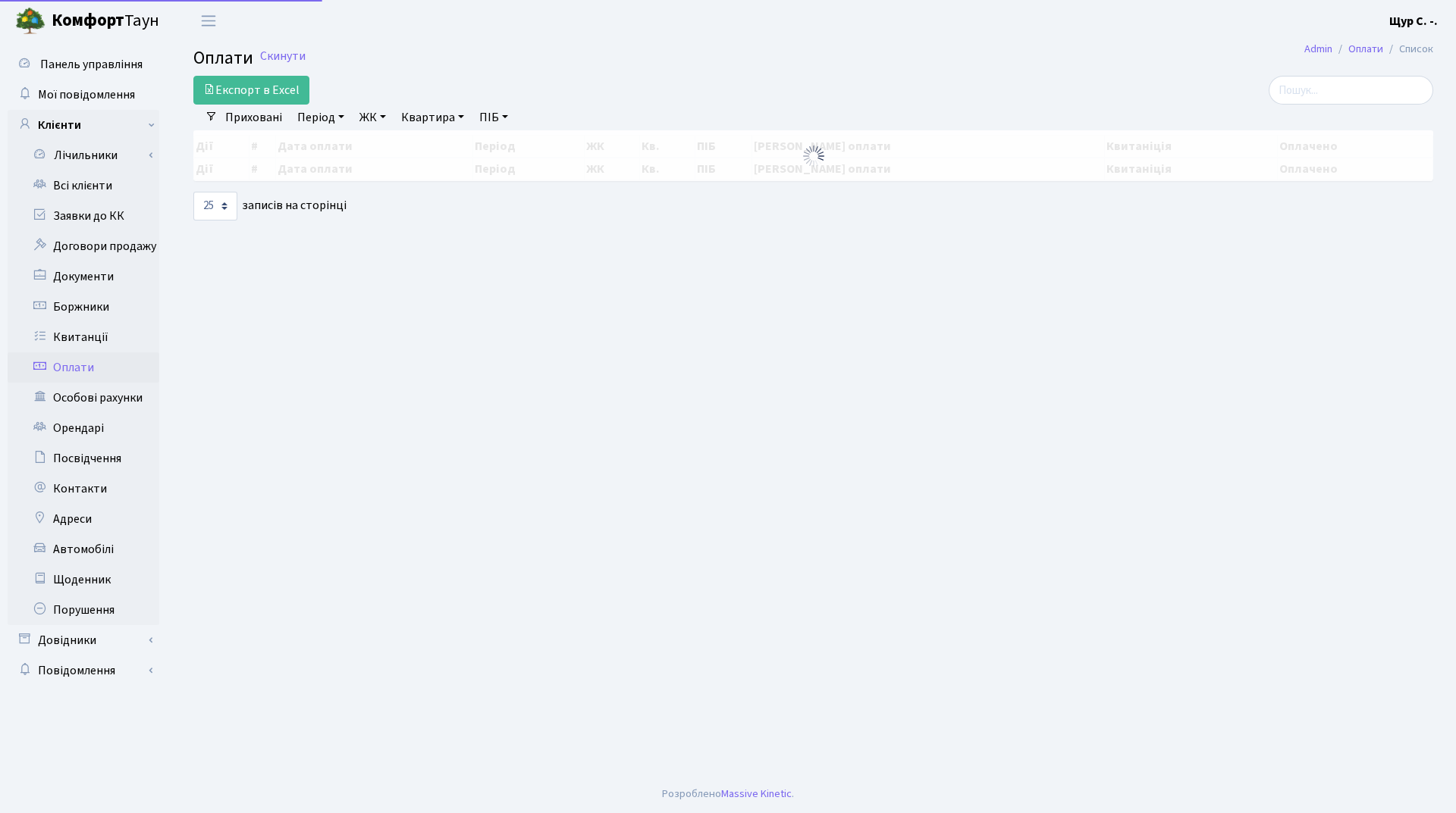
select select "25"
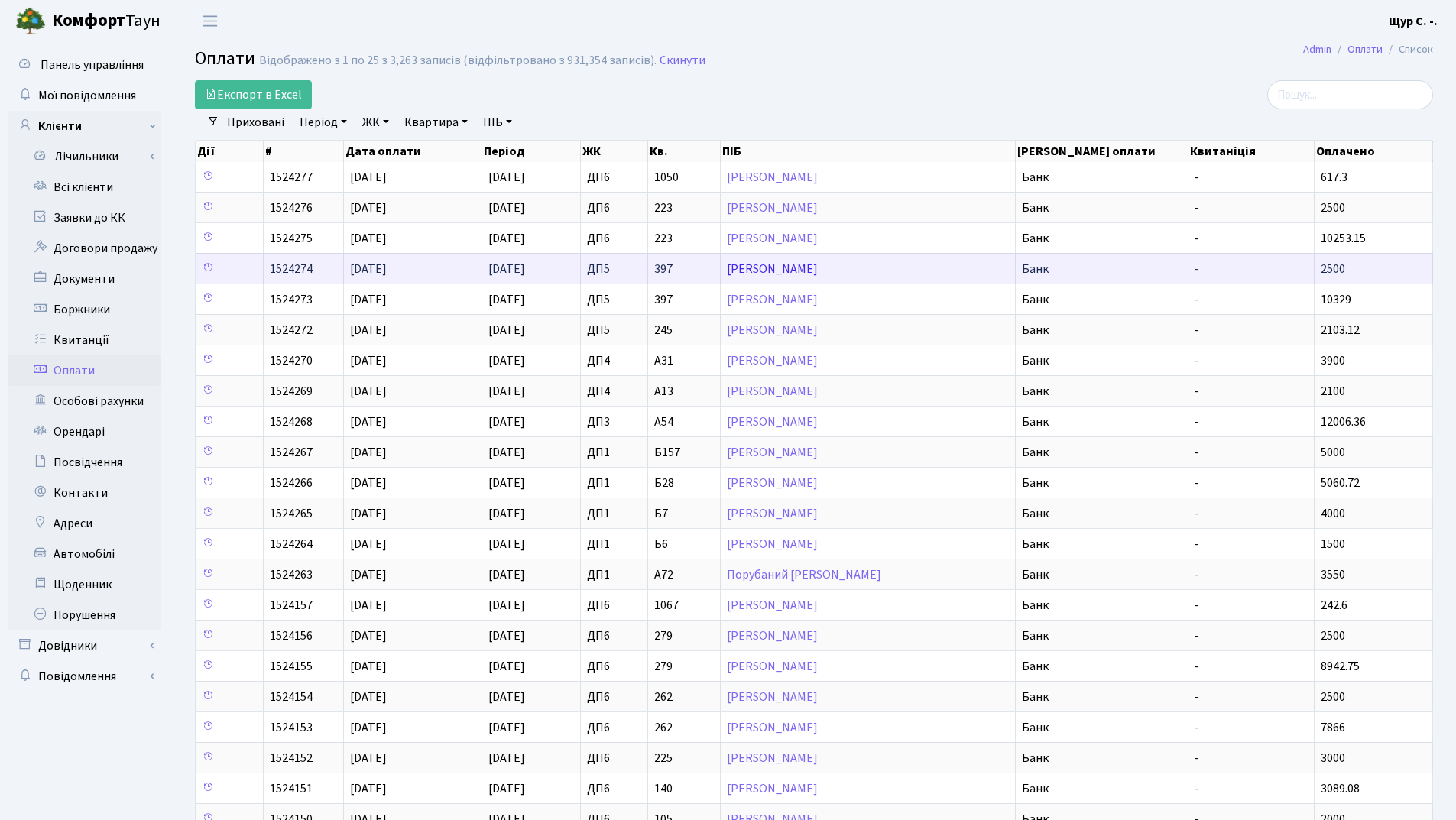
click at [813, 270] on link "[PERSON_NAME]" at bounding box center [772, 268] width 91 height 17
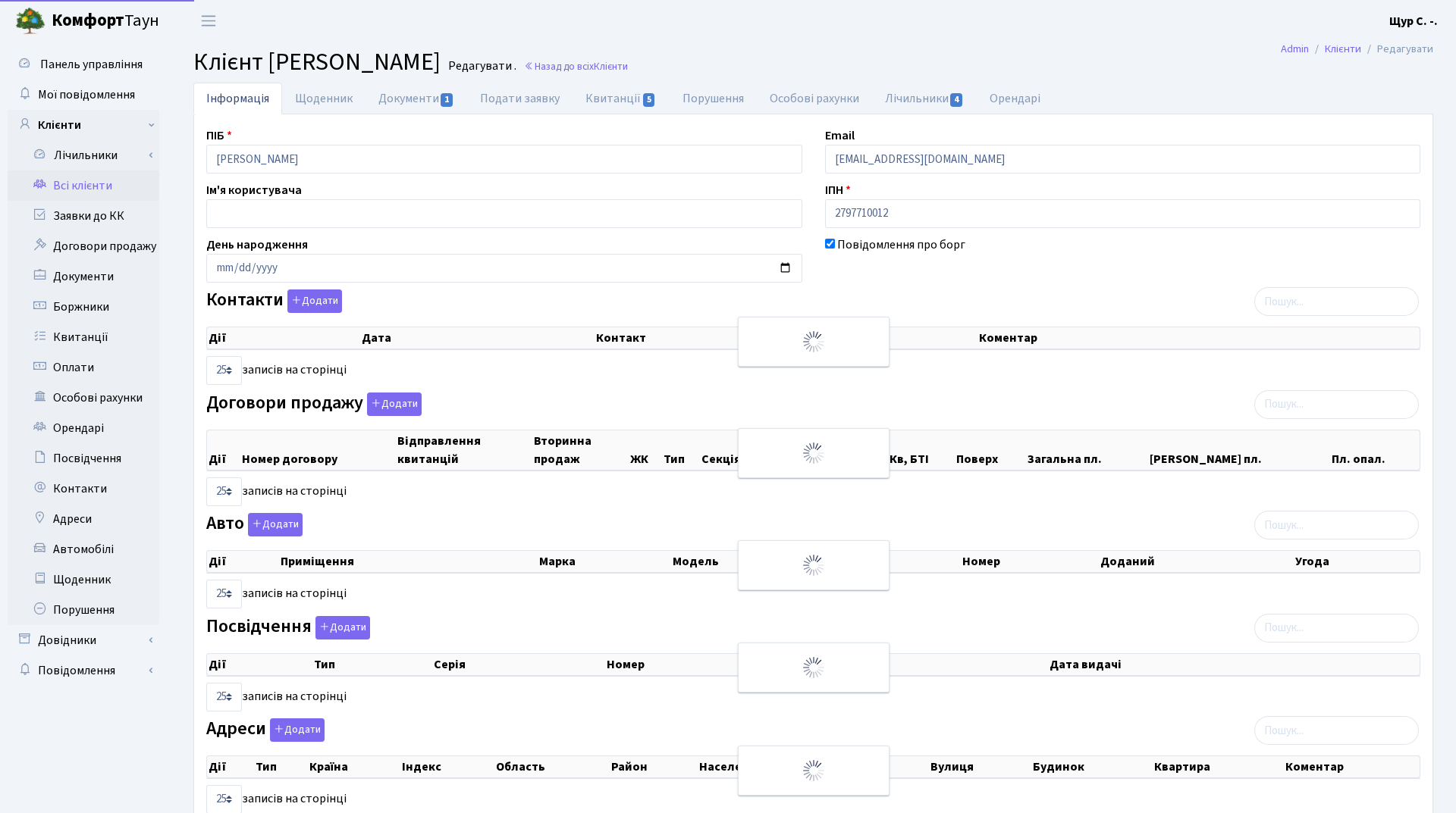
select select "25"
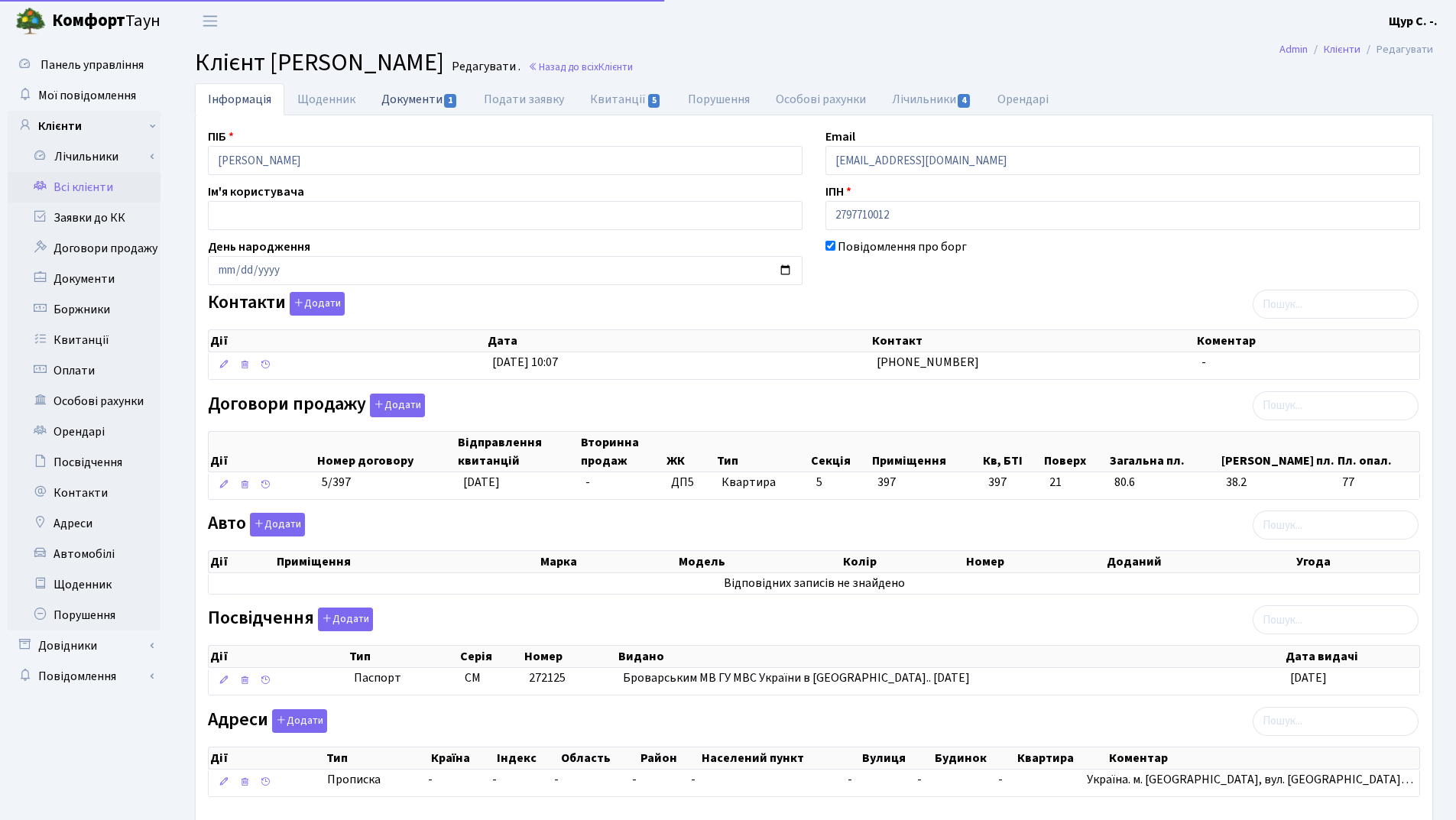
click at [412, 100] on link "Документи 1" at bounding box center [420, 98] width 103 height 31
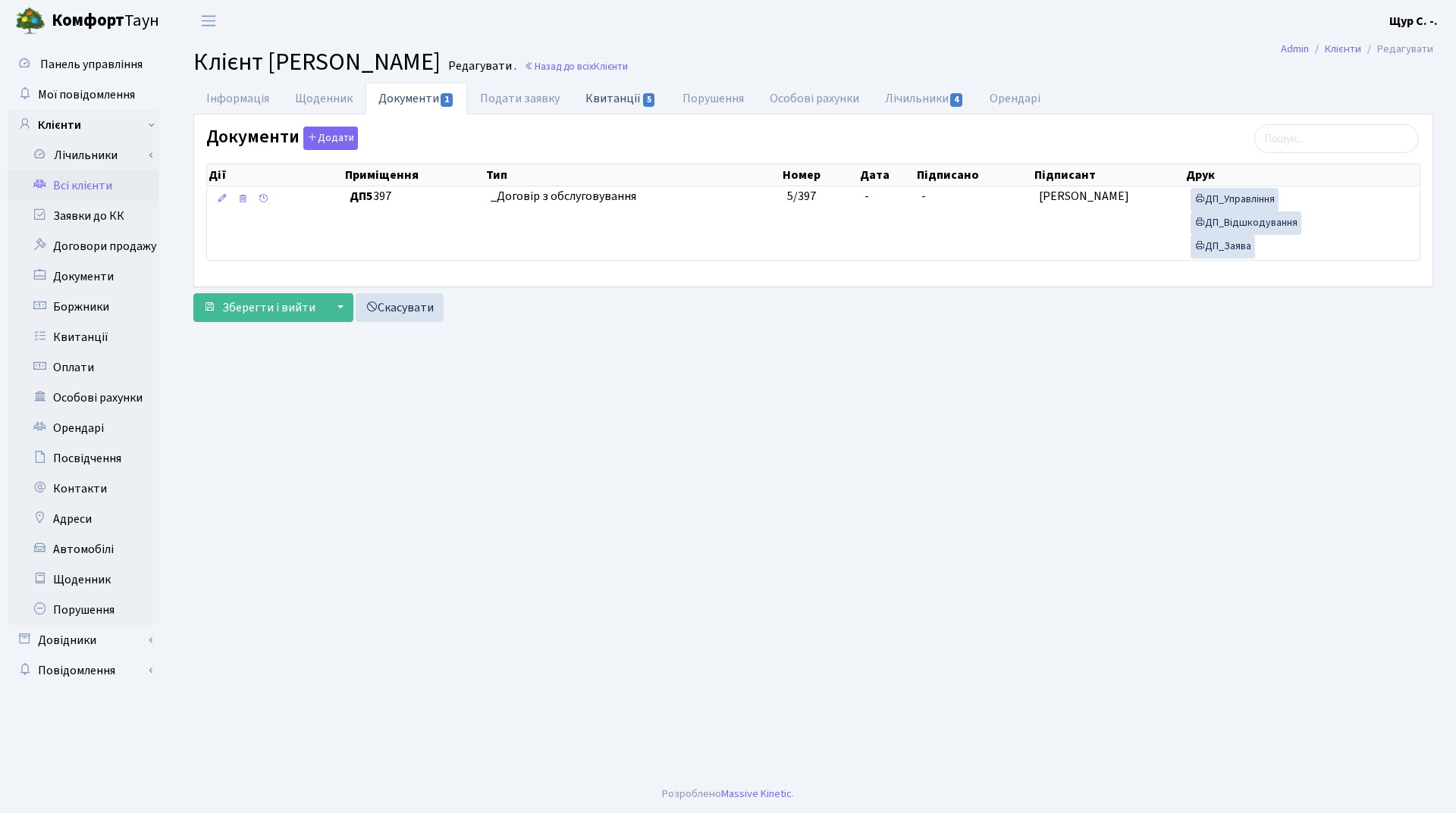
click at [631, 102] on link "Квитанції 5" at bounding box center [621, 97] width 97 height 31
select select "25"
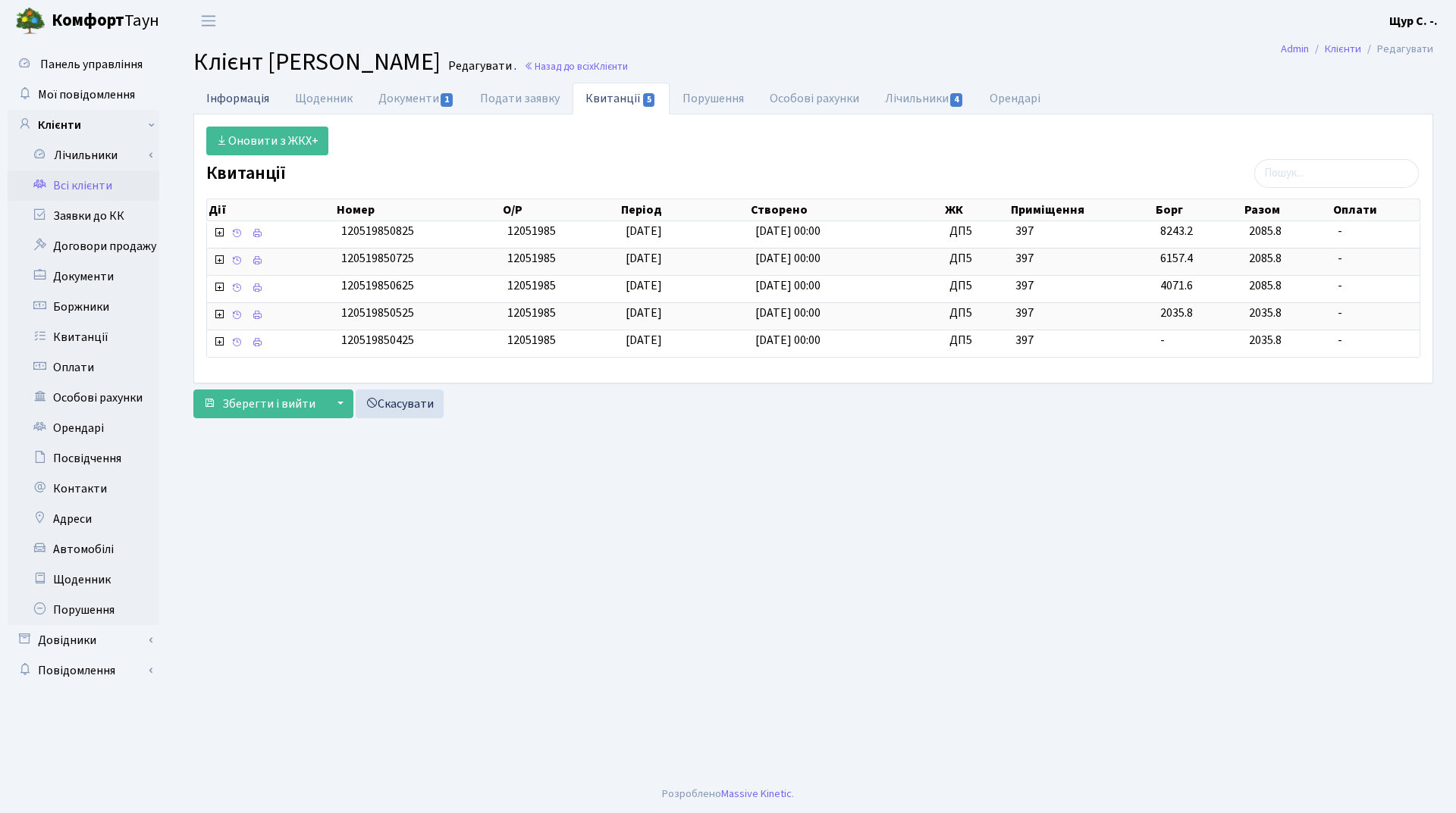
click at [236, 100] on link "Інформація" at bounding box center [237, 97] width 89 height 31
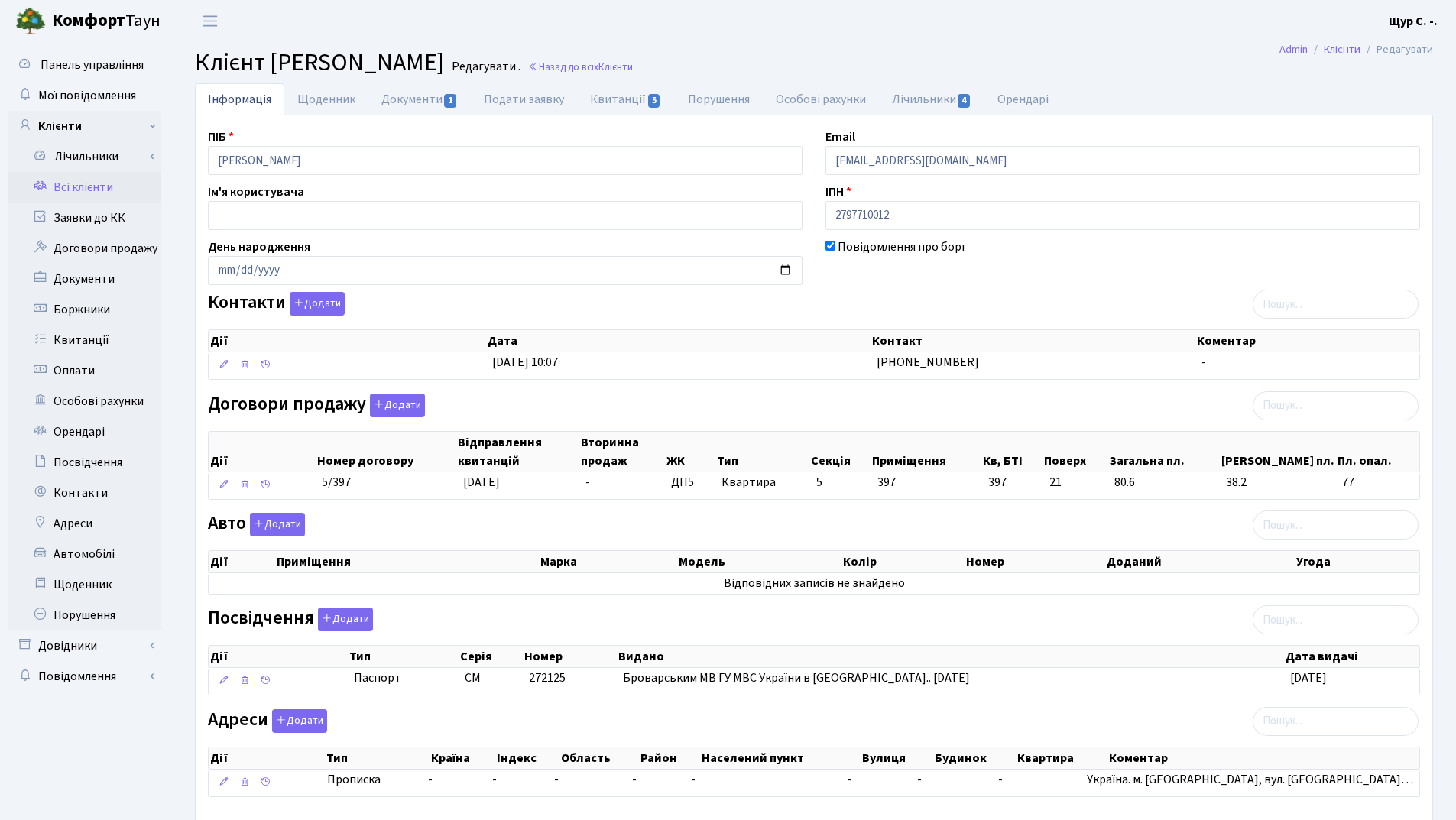
click at [100, 188] on link "Всі клієнти" at bounding box center [84, 187] width 153 height 31
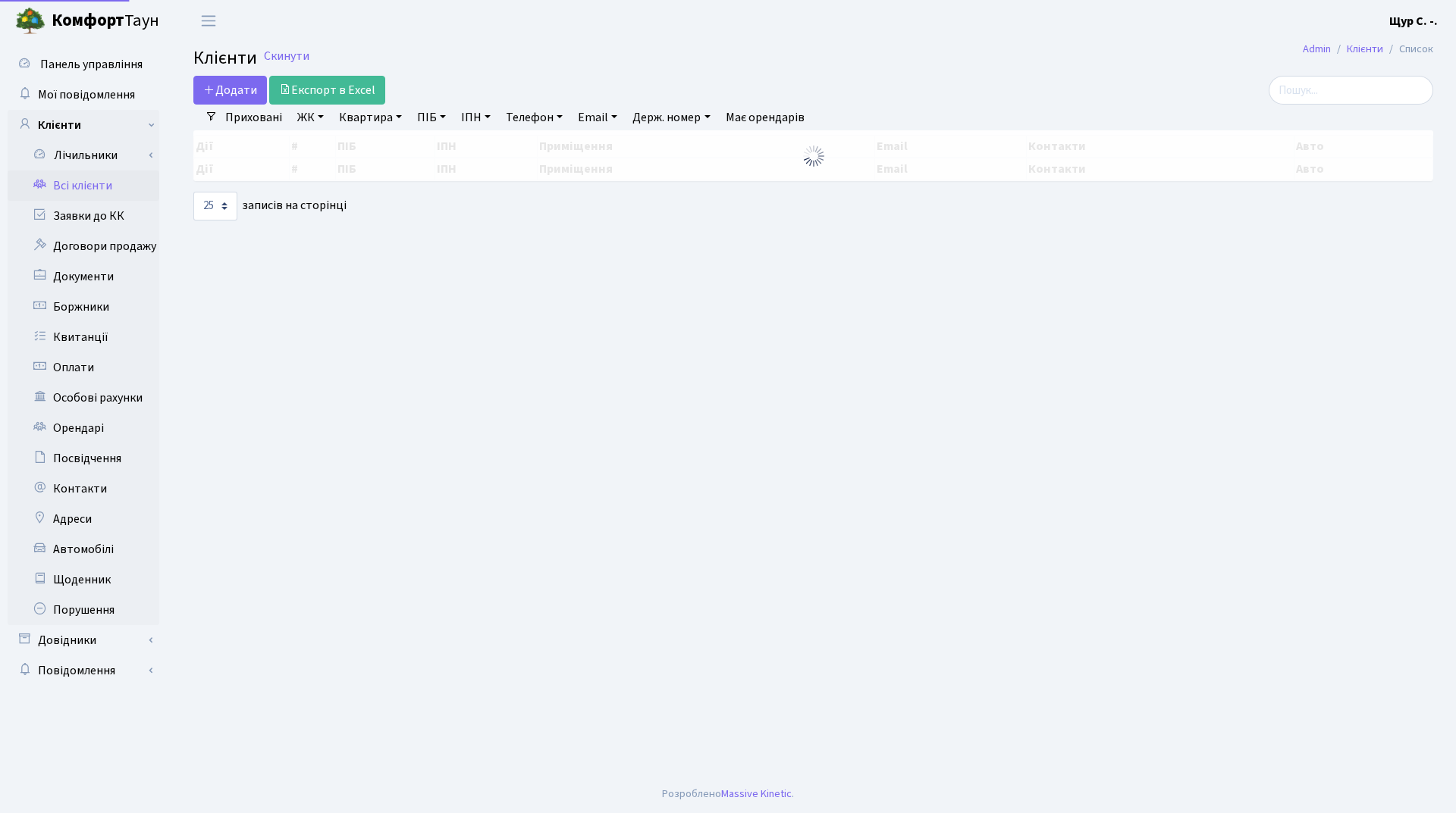
select select "25"
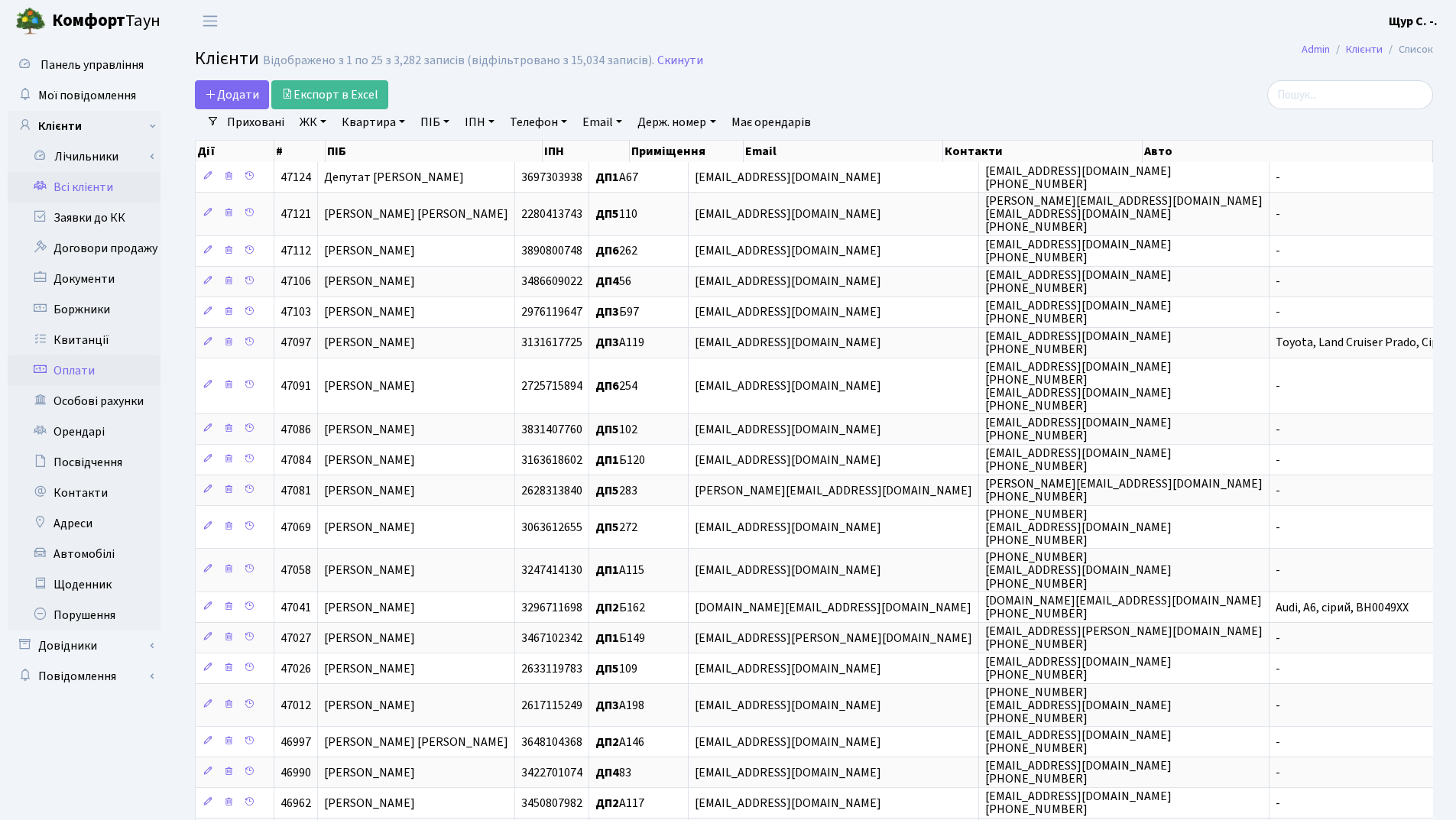
click at [87, 374] on link "Оплати" at bounding box center [84, 371] width 153 height 31
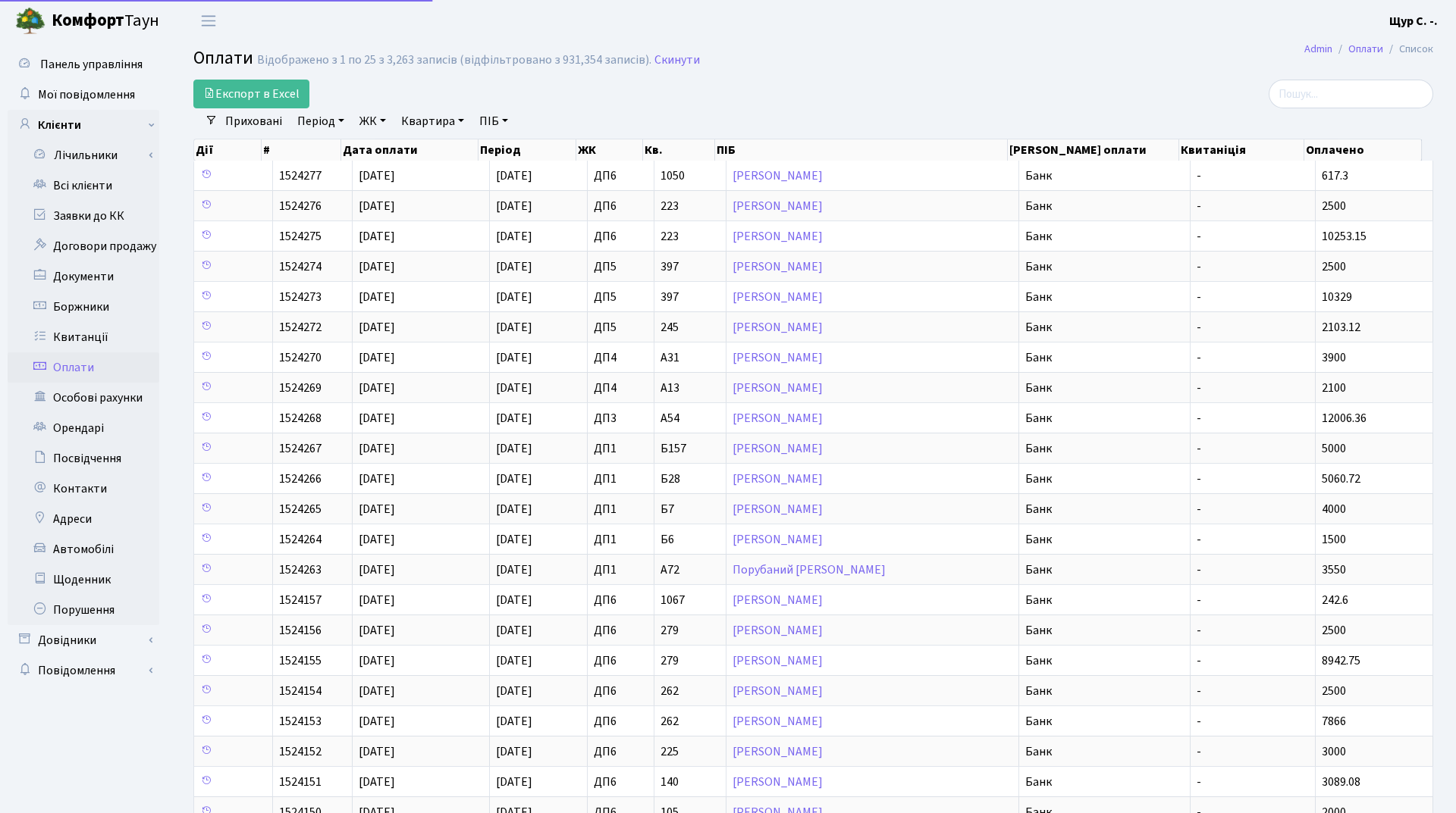
select select "25"
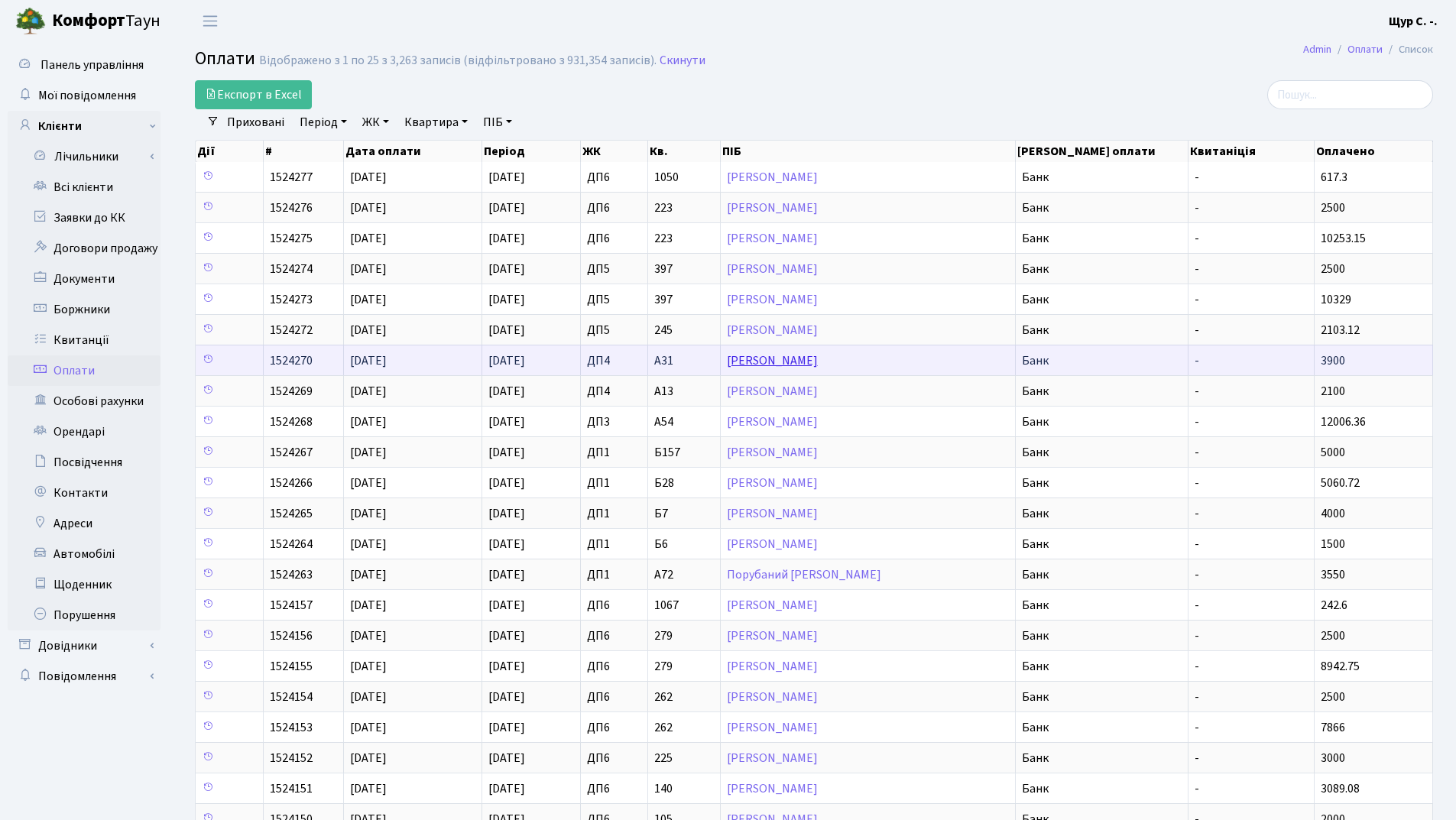
click at [806, 369] on link "[PERSON_NAME]" at bounding box center [772, 360] width 91 height 17
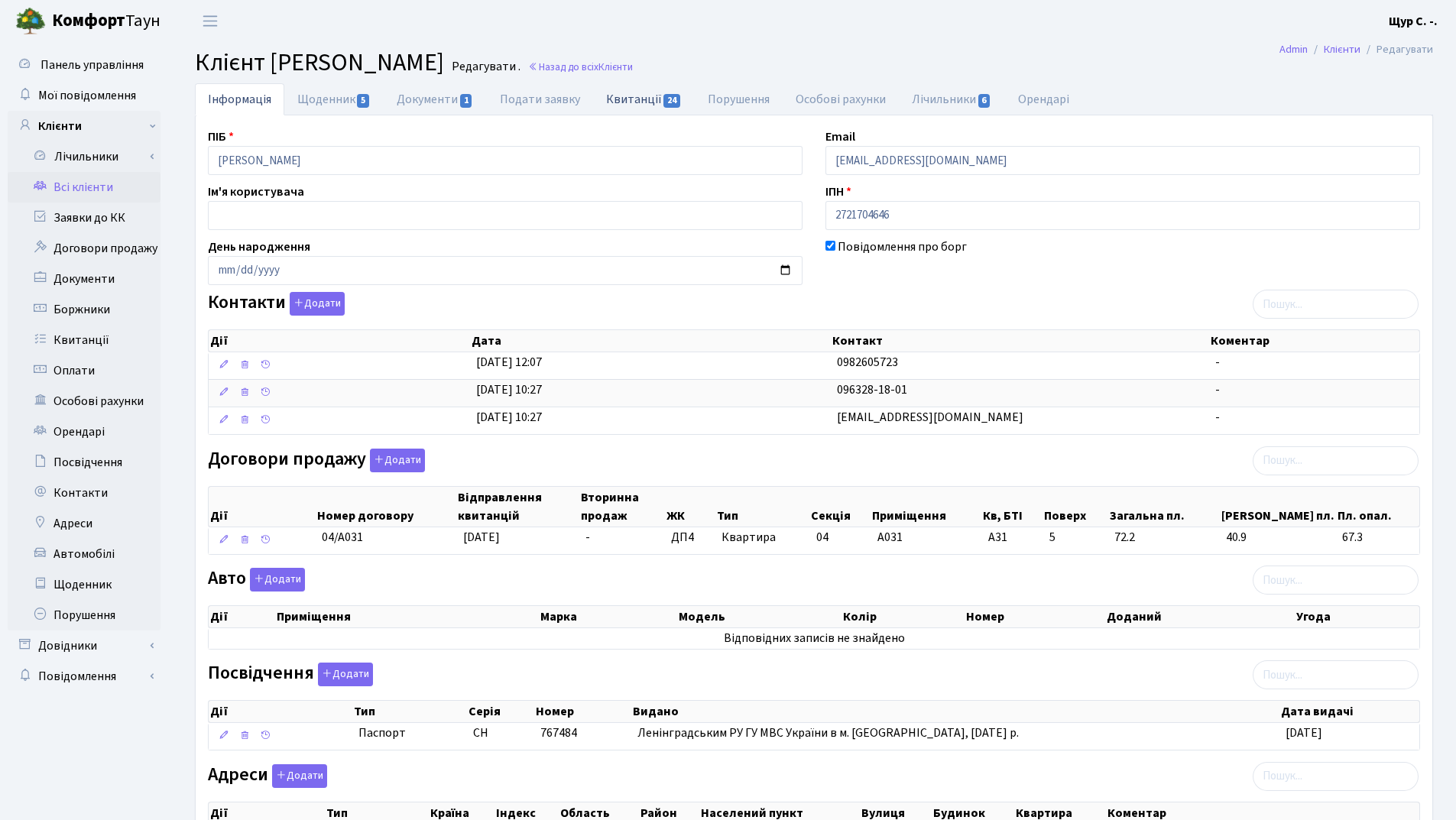
click at [642, 97] on link "Квитанції 24" at bounding box center [643, 98] width 102 height 31
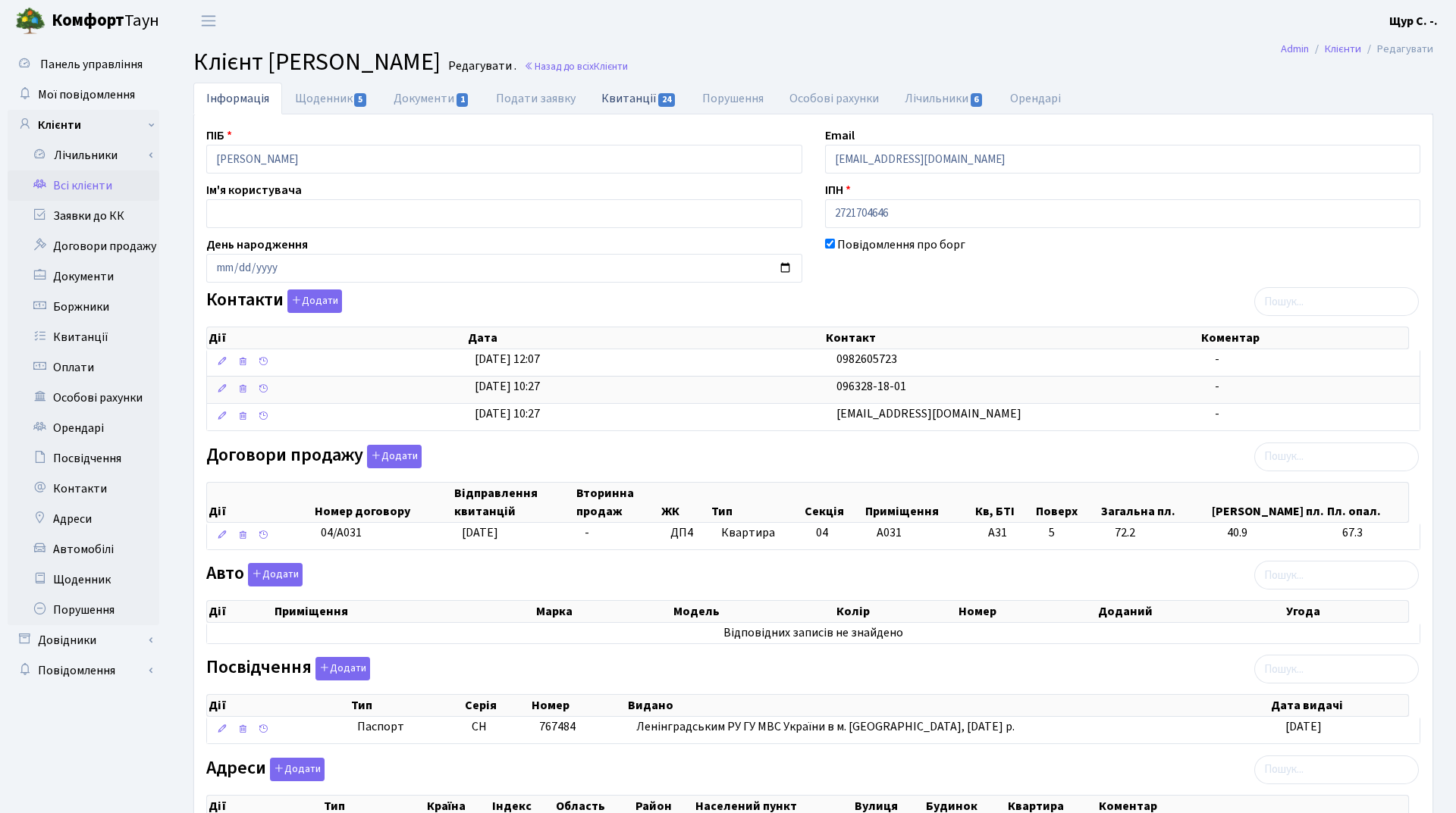
select select "25"
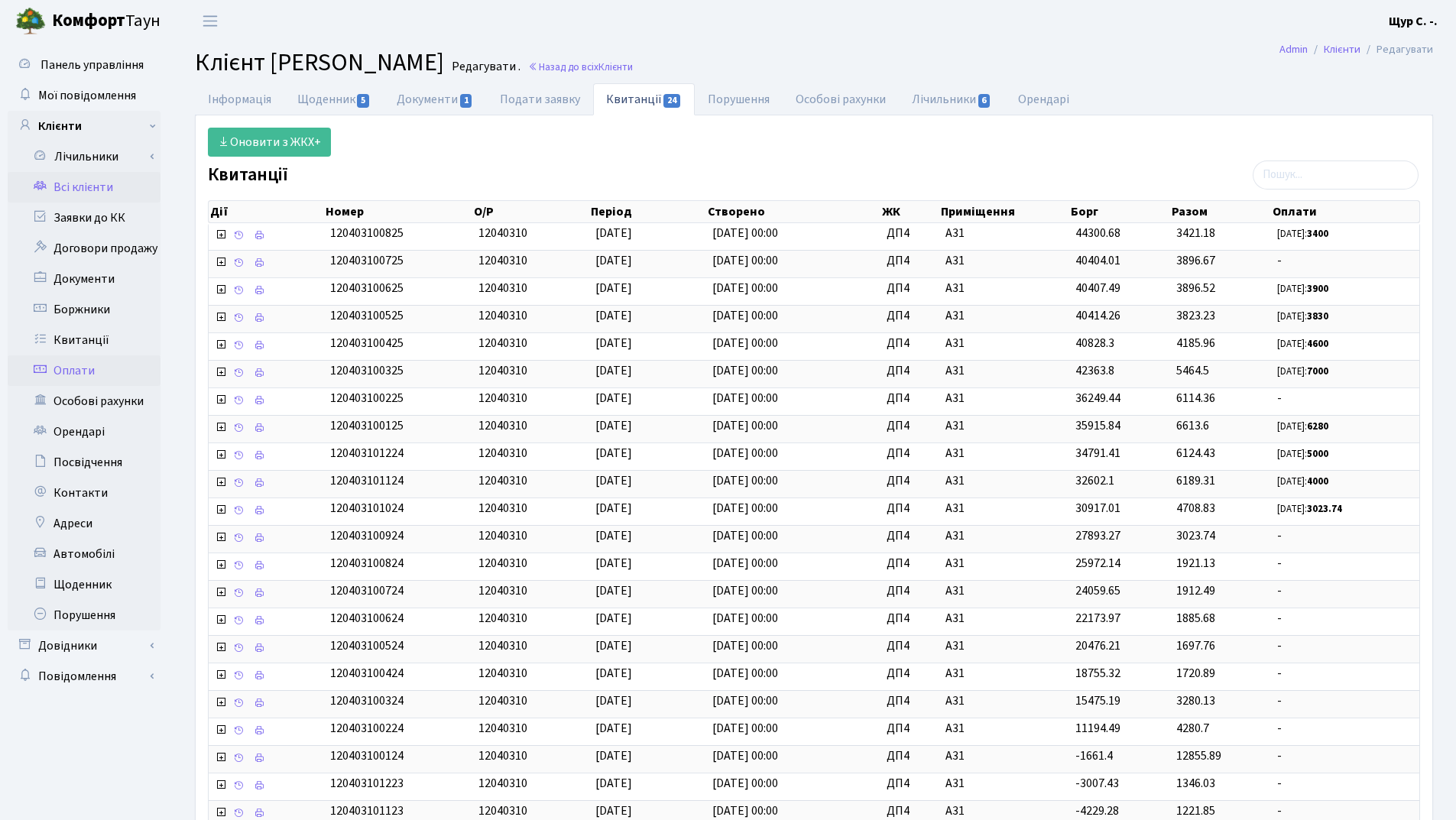
click at [65, 369] on link "Оплати" at bounding box center [84, 371] width 153 height 31
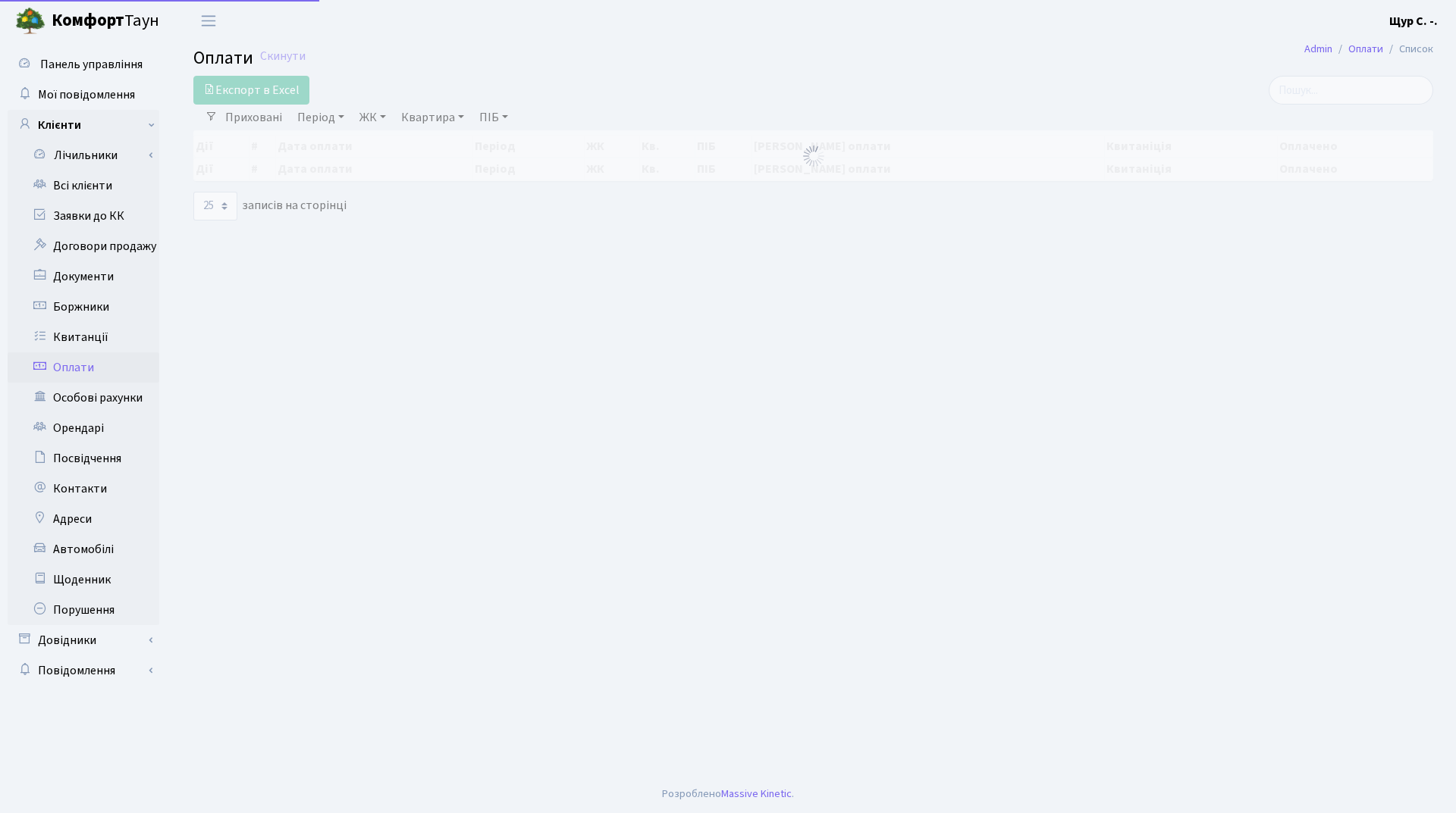
select select "25"
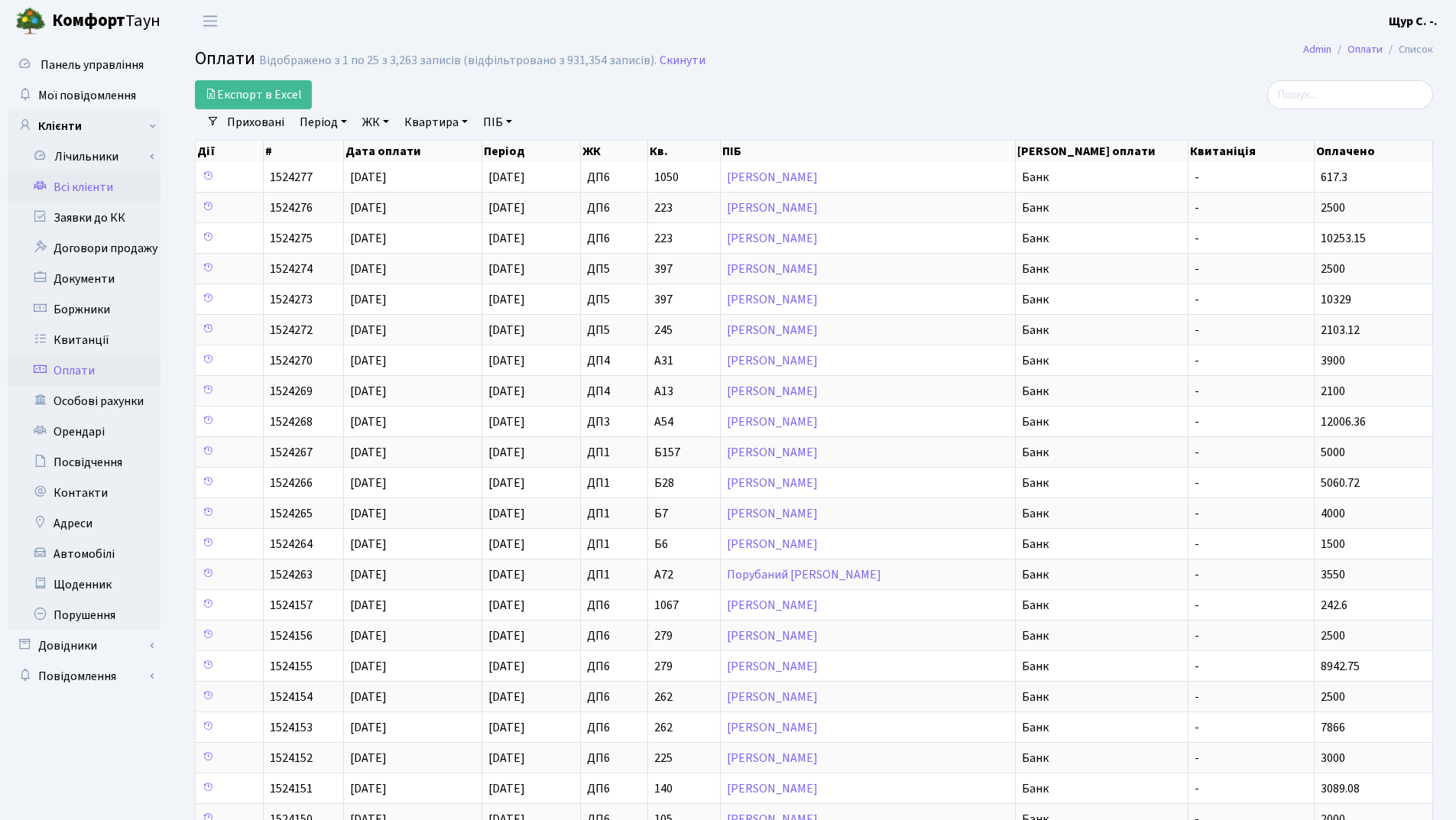
click at [84, 190] on link "Всі клієнти" at bounding box center [84, 187] width 153 height 31
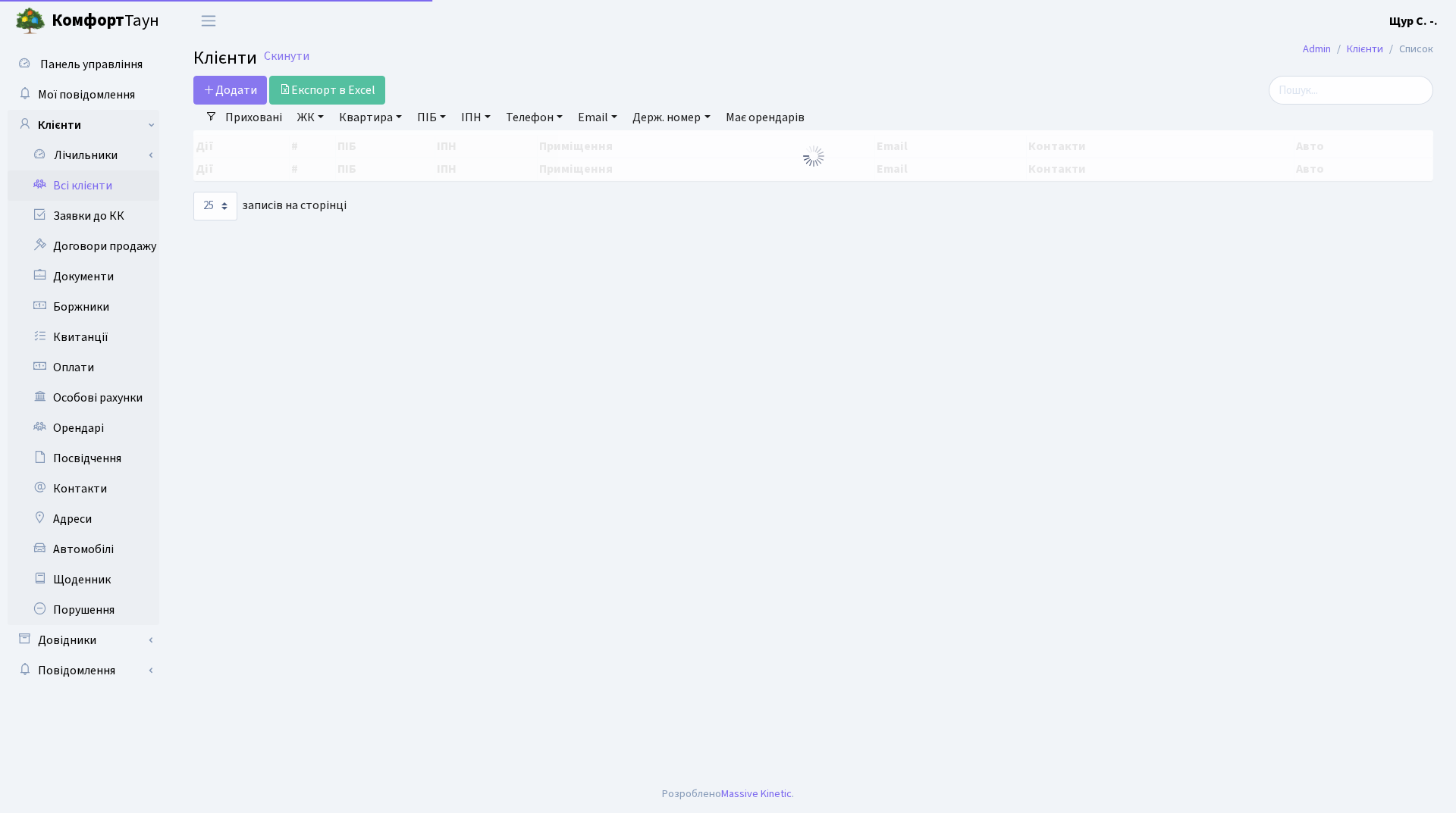
select select "25"
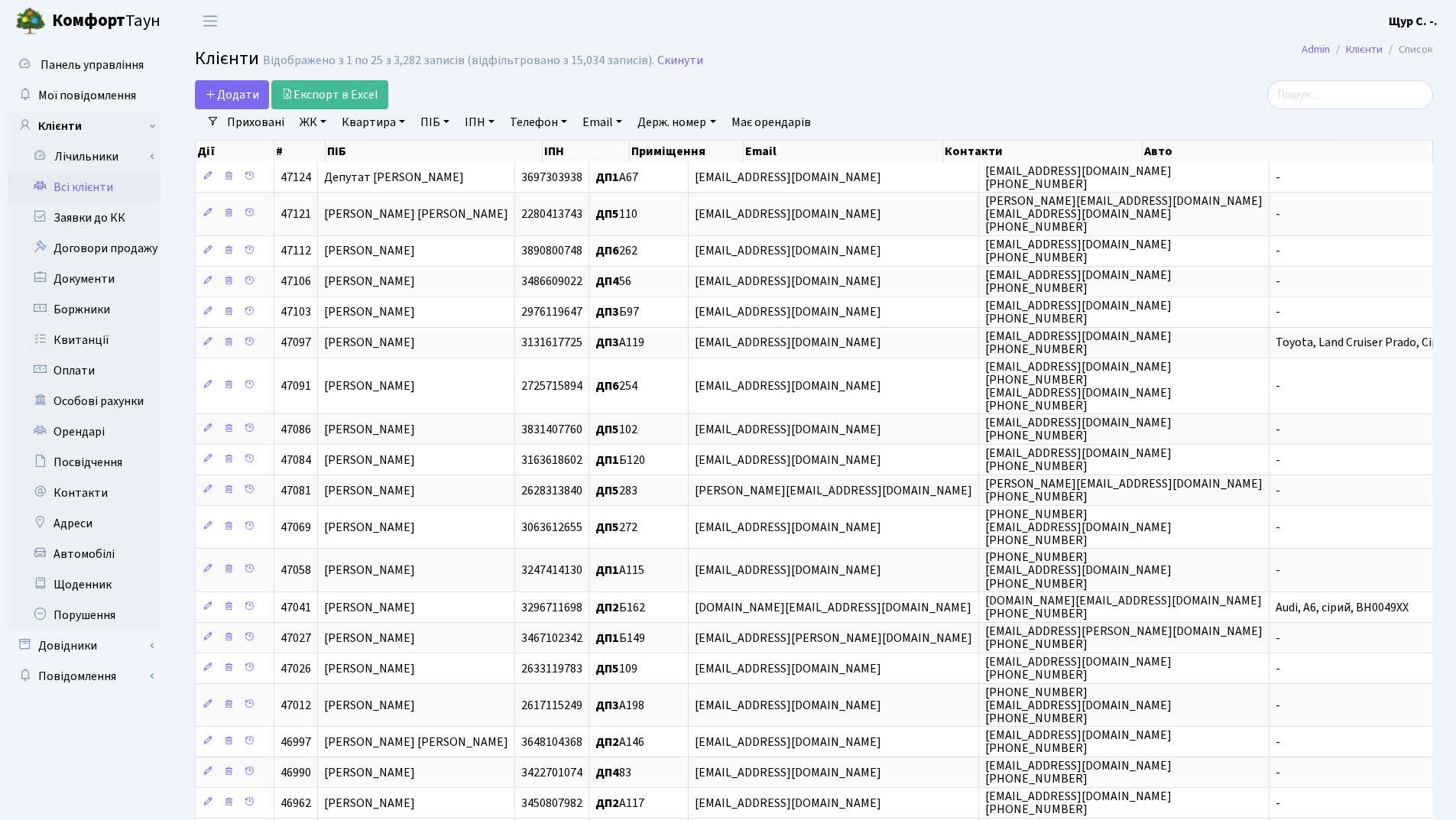
click at [373, 126] on link "Квартира" at bounding box center [373, 121] width 75 height 26
type input "а167"
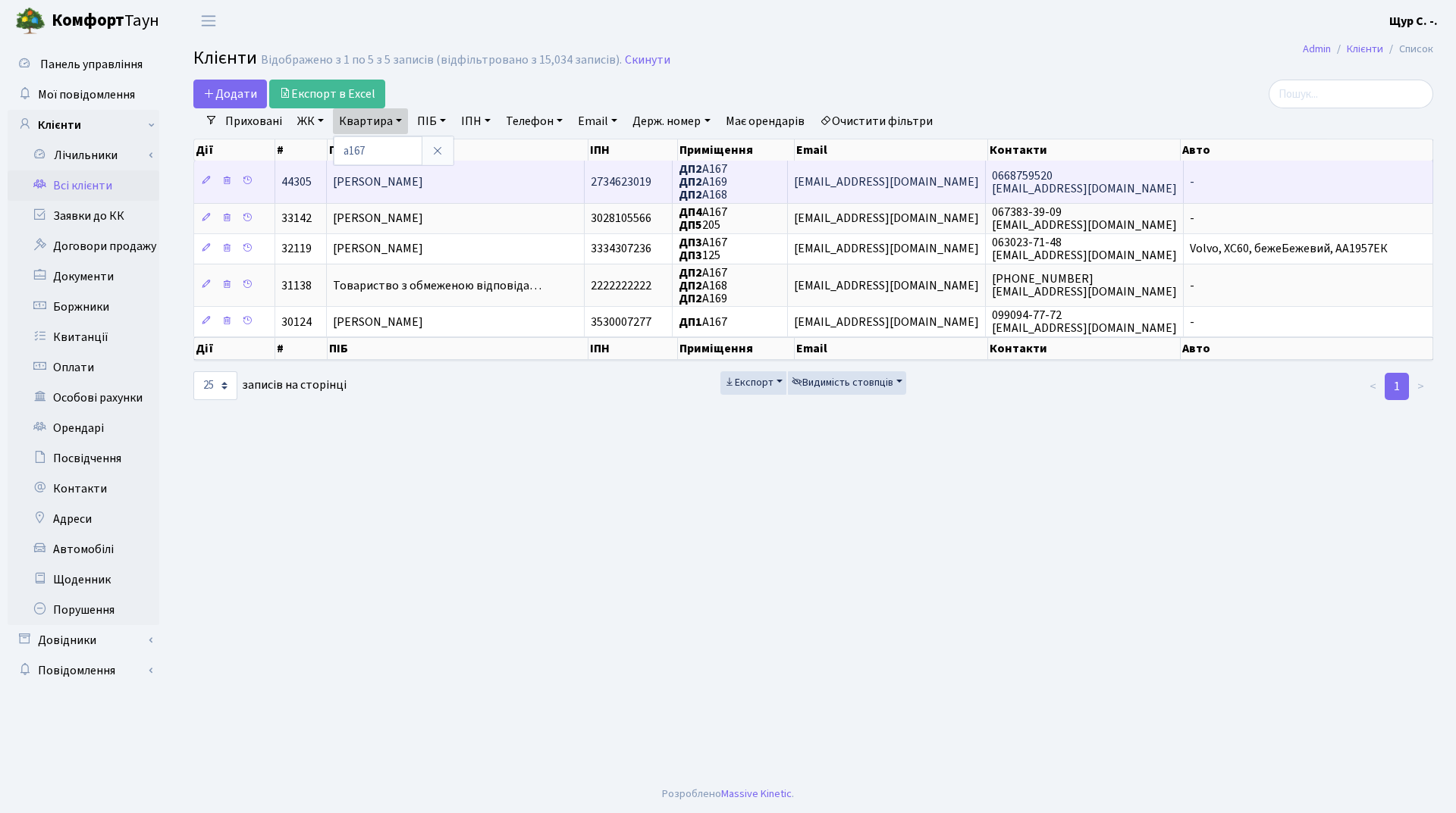
click at [415, 201] on td "[PERSON_NAME]" at bounding box center [455, 181] width 257 height 41
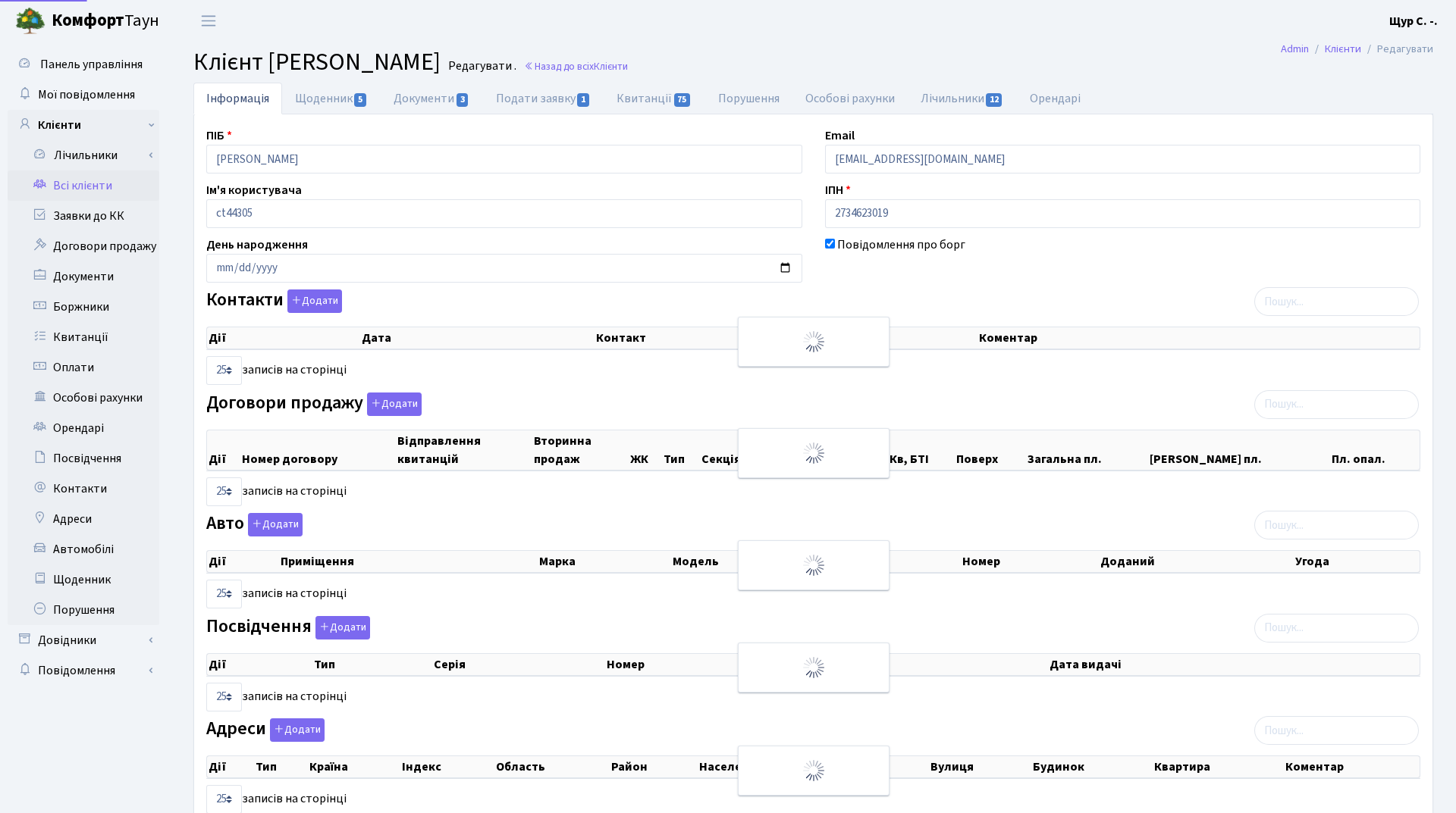
select select "25"
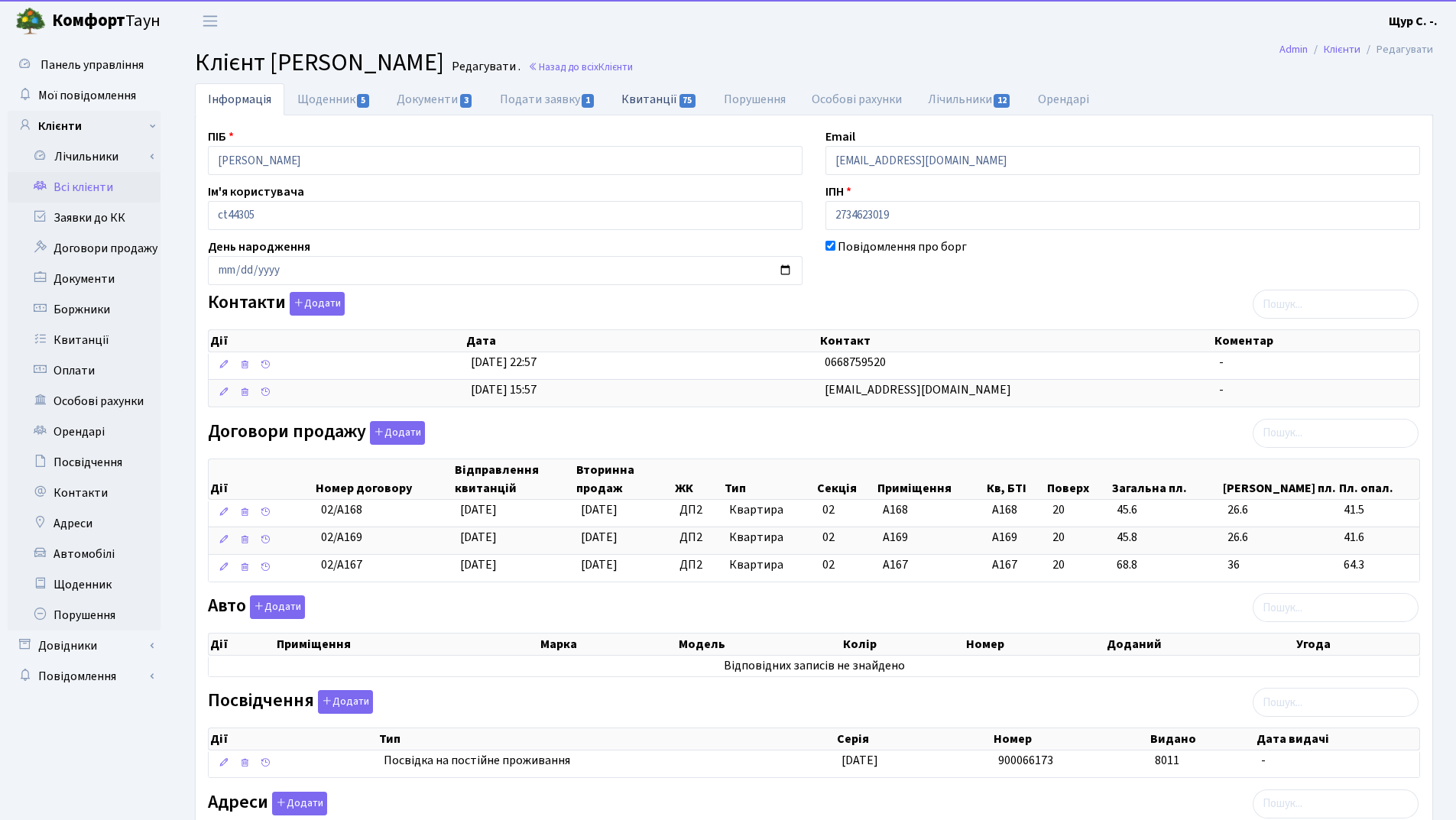
click at [669, 105] on link "Квитанції 75" at bounding box center [659, 98] width 102 height 31
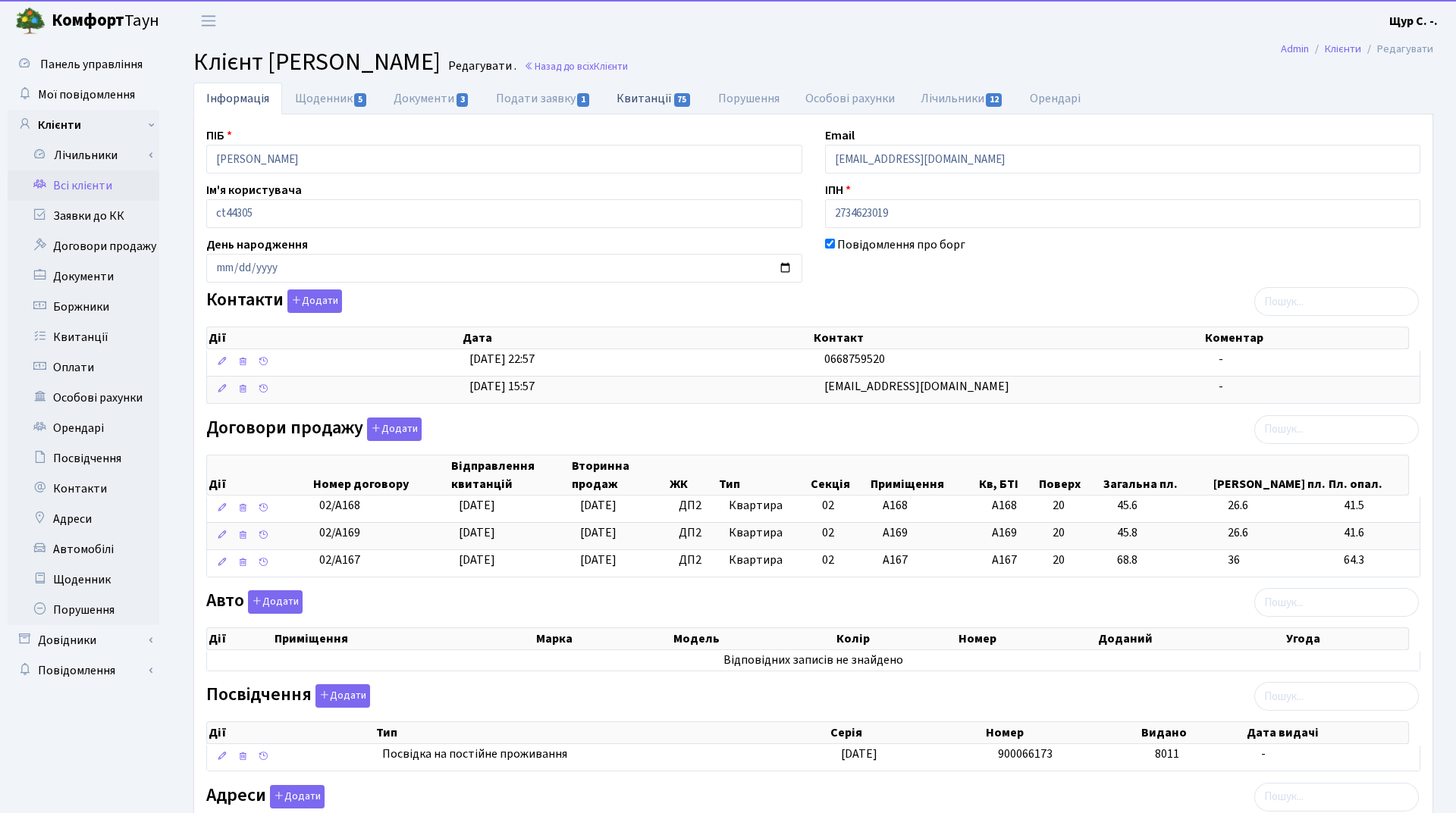
select select "25"
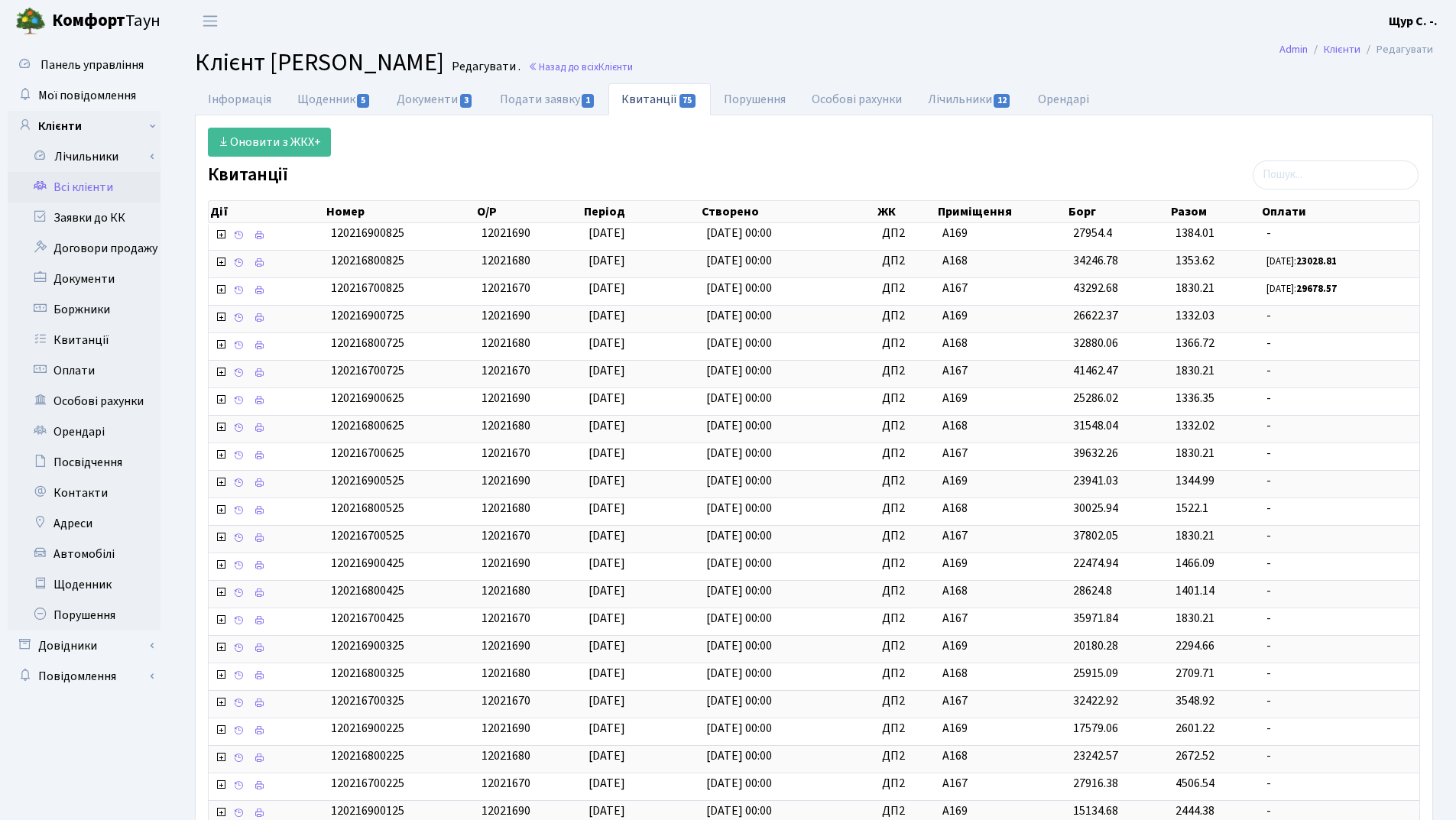
click at [112, 184] on link "Всі клієнти" at bounding box center [84, 187] width 153 height 31
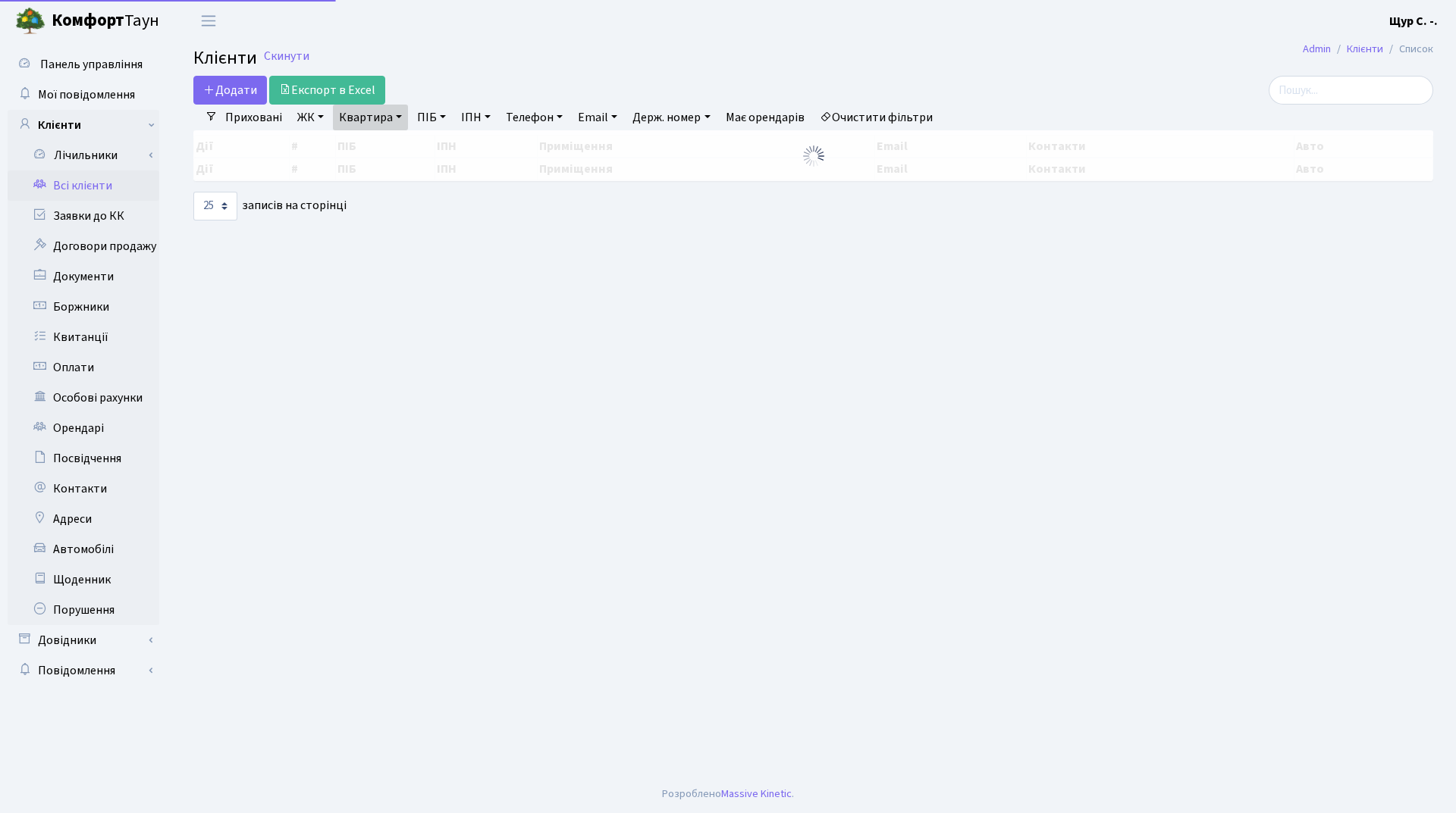
select select "25"
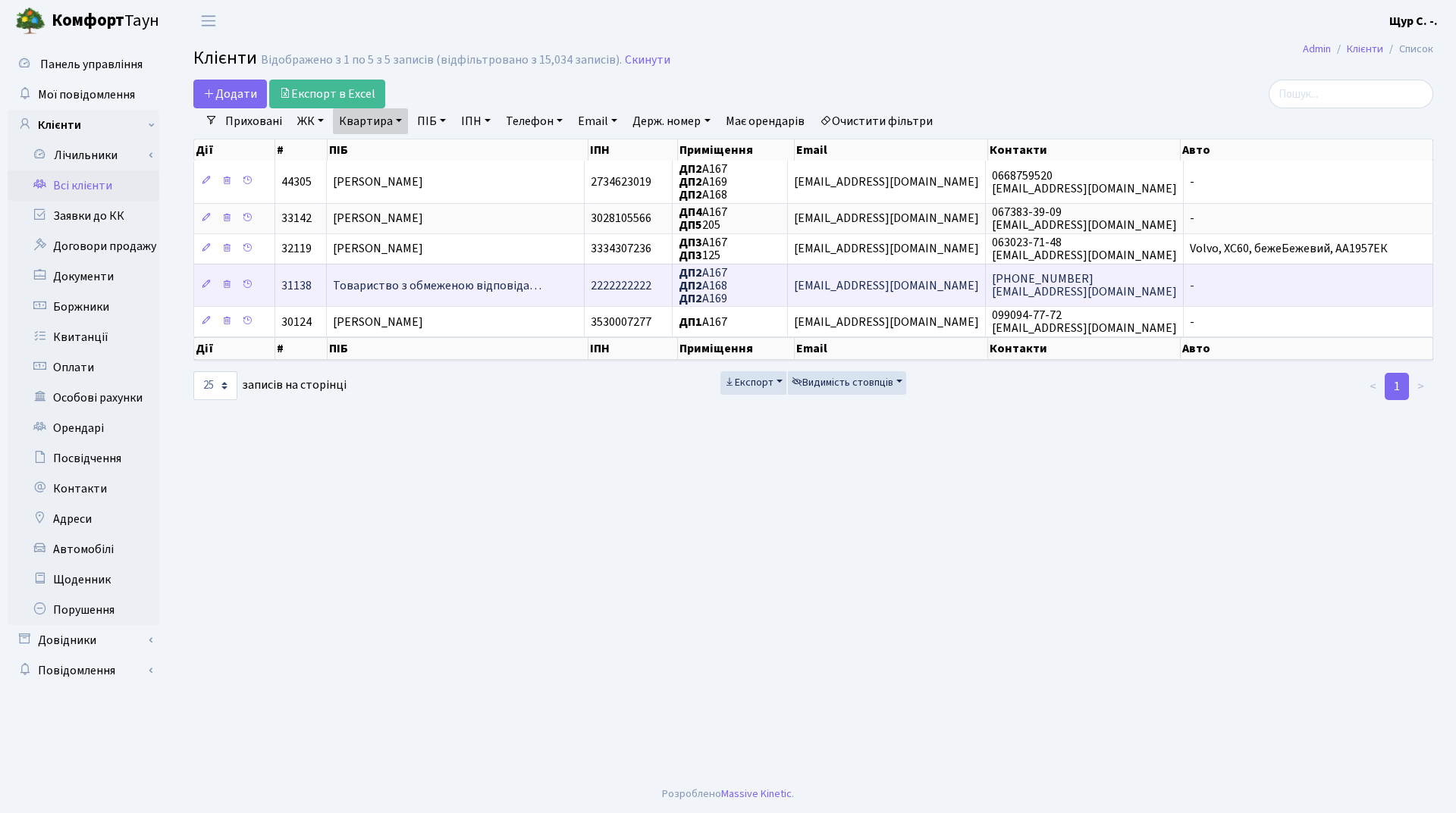
click at [486, 295] on td "Товариство з обмеженою відповіда…" at bounding box center [455, 284] width 257 height 42
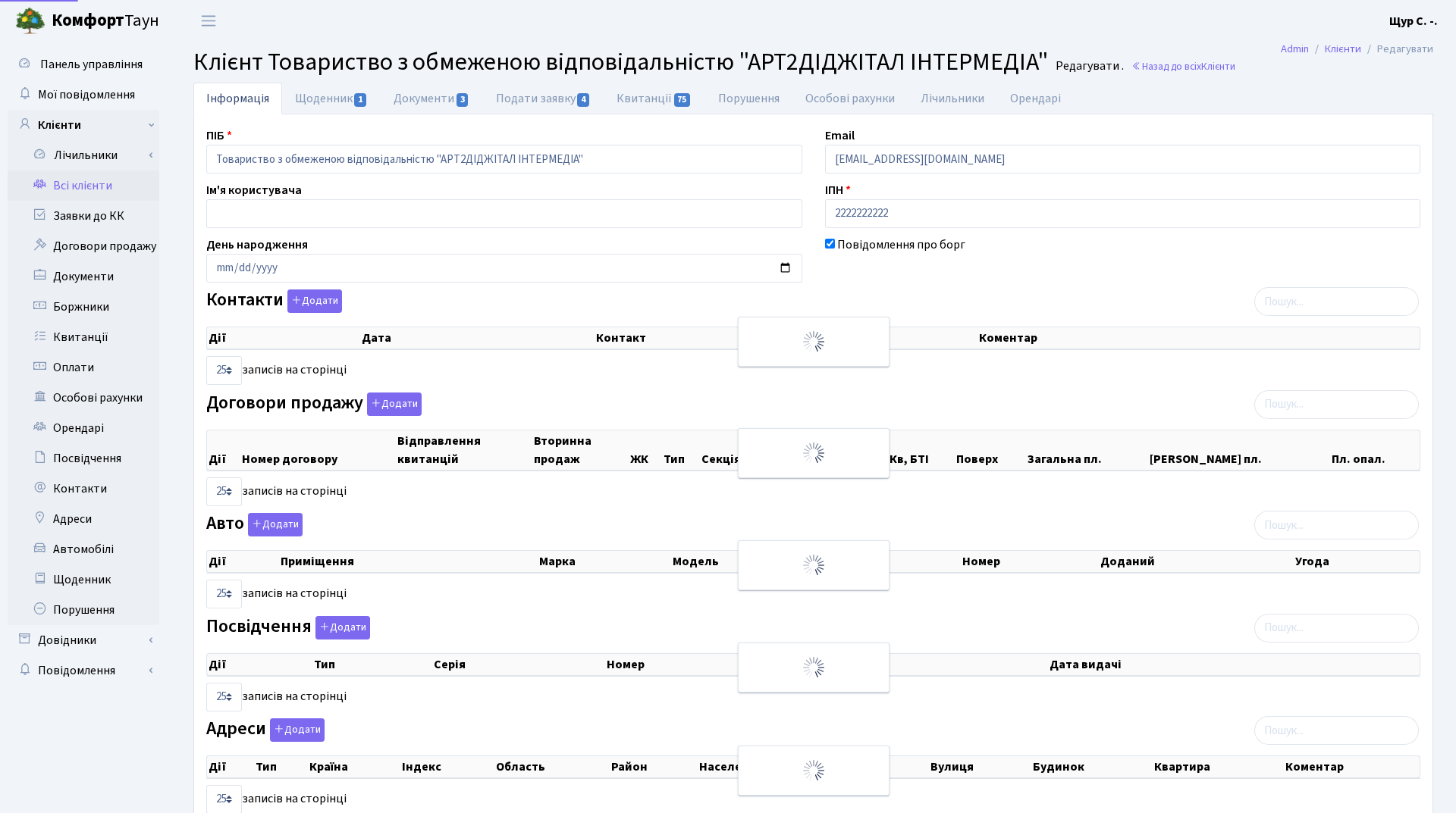
select select "25"
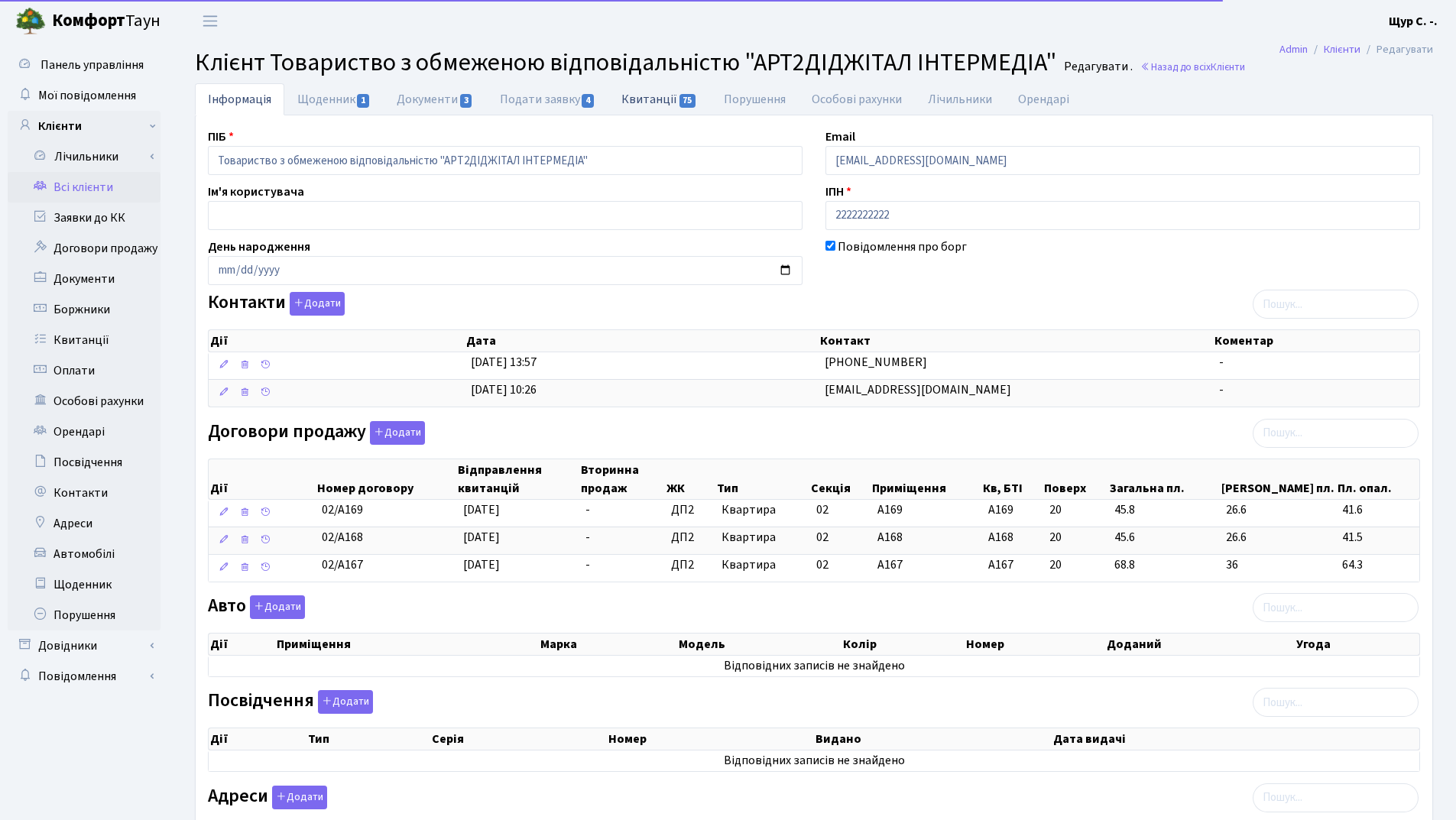
click at [654, 101] on link "Квитанції 75" at bounding box center [659, 98] width 102 height 31
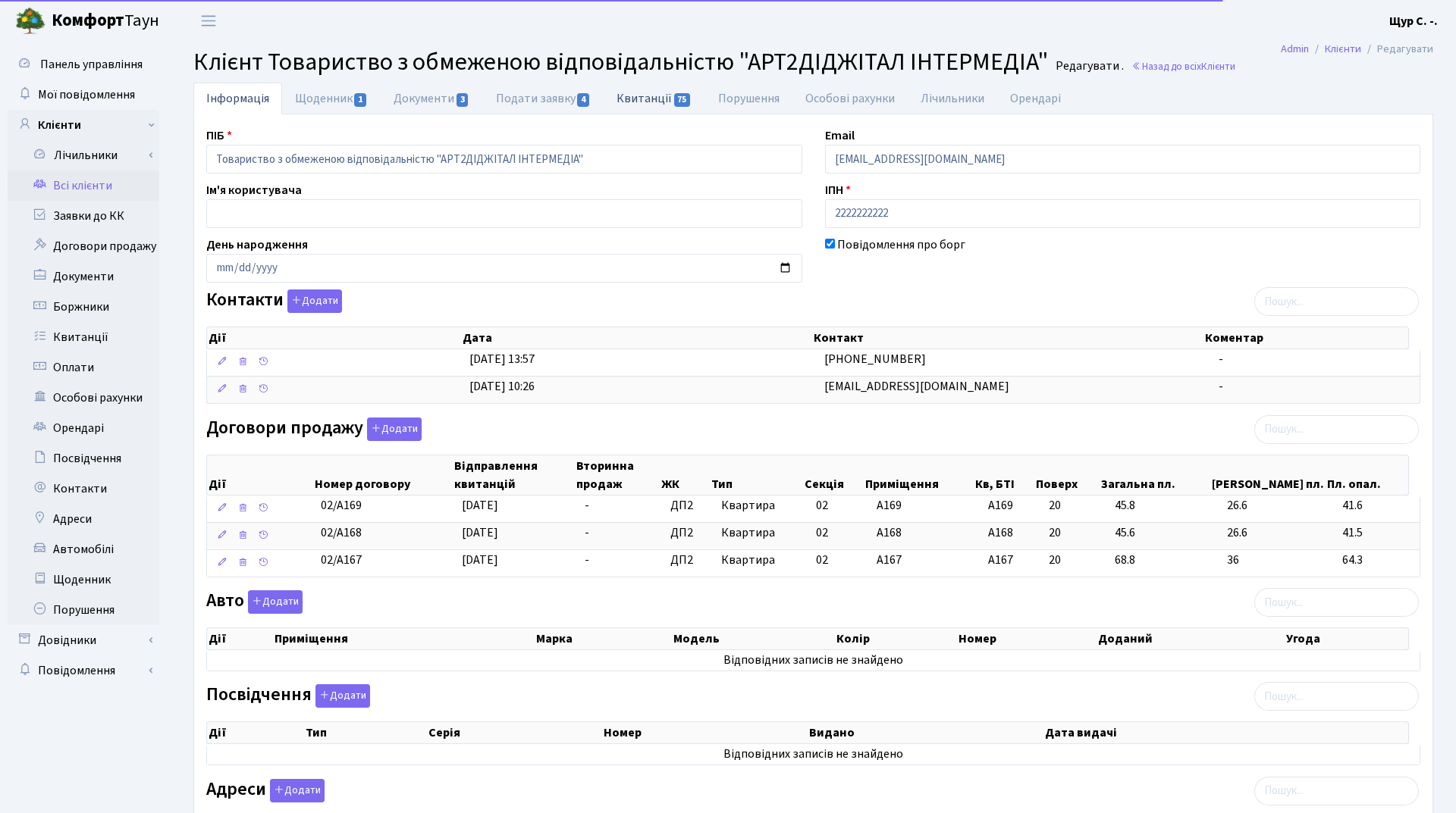
select select "25"
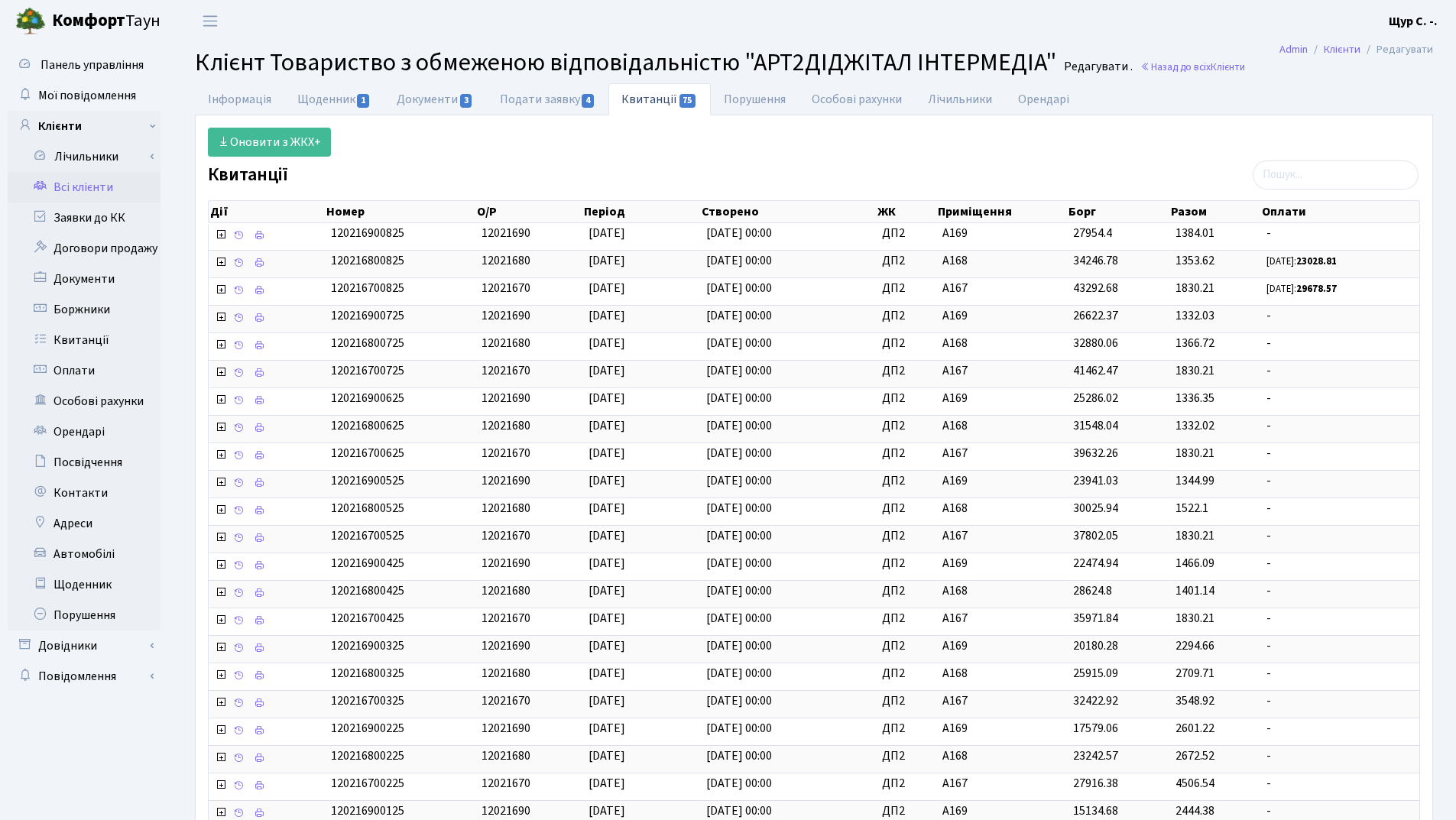
click at [65, 183] on link "Всі клієнти" at bounding box center [84, 187] width 153 height 31
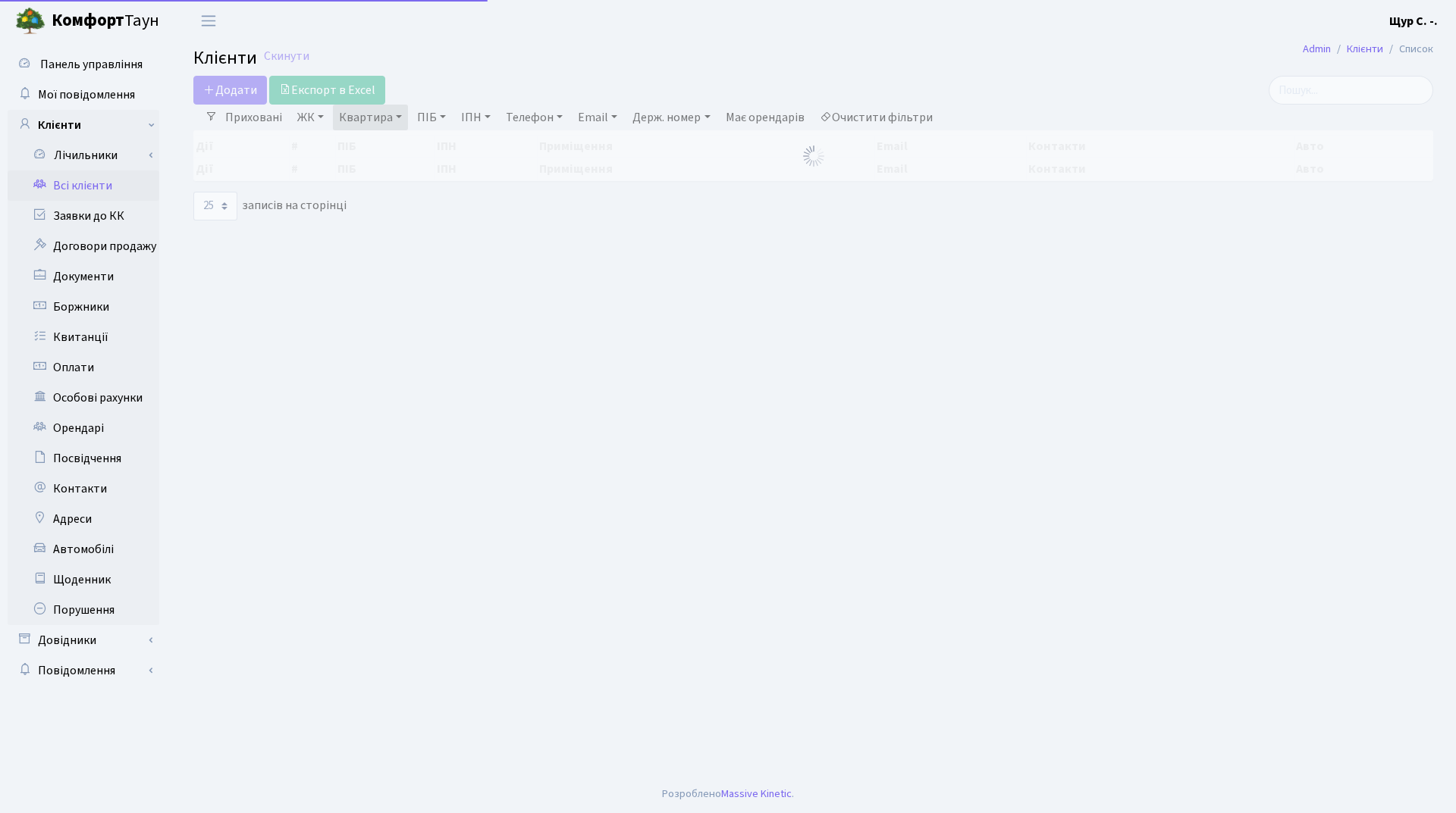
select select "25"
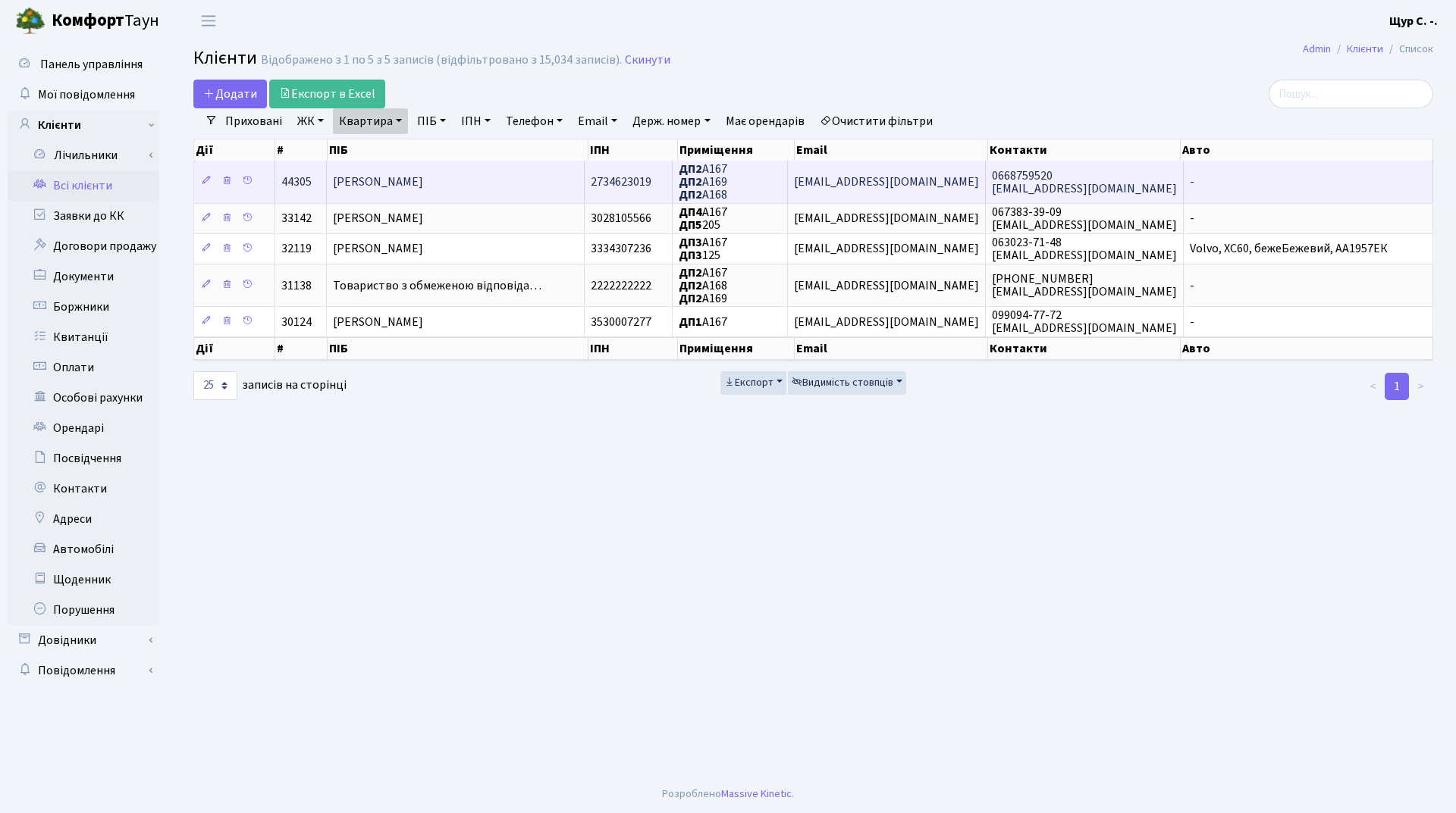
click at [386, 183] on span "[PERSON_NAME]" at bounding box center [378, 182] width 90 height 17
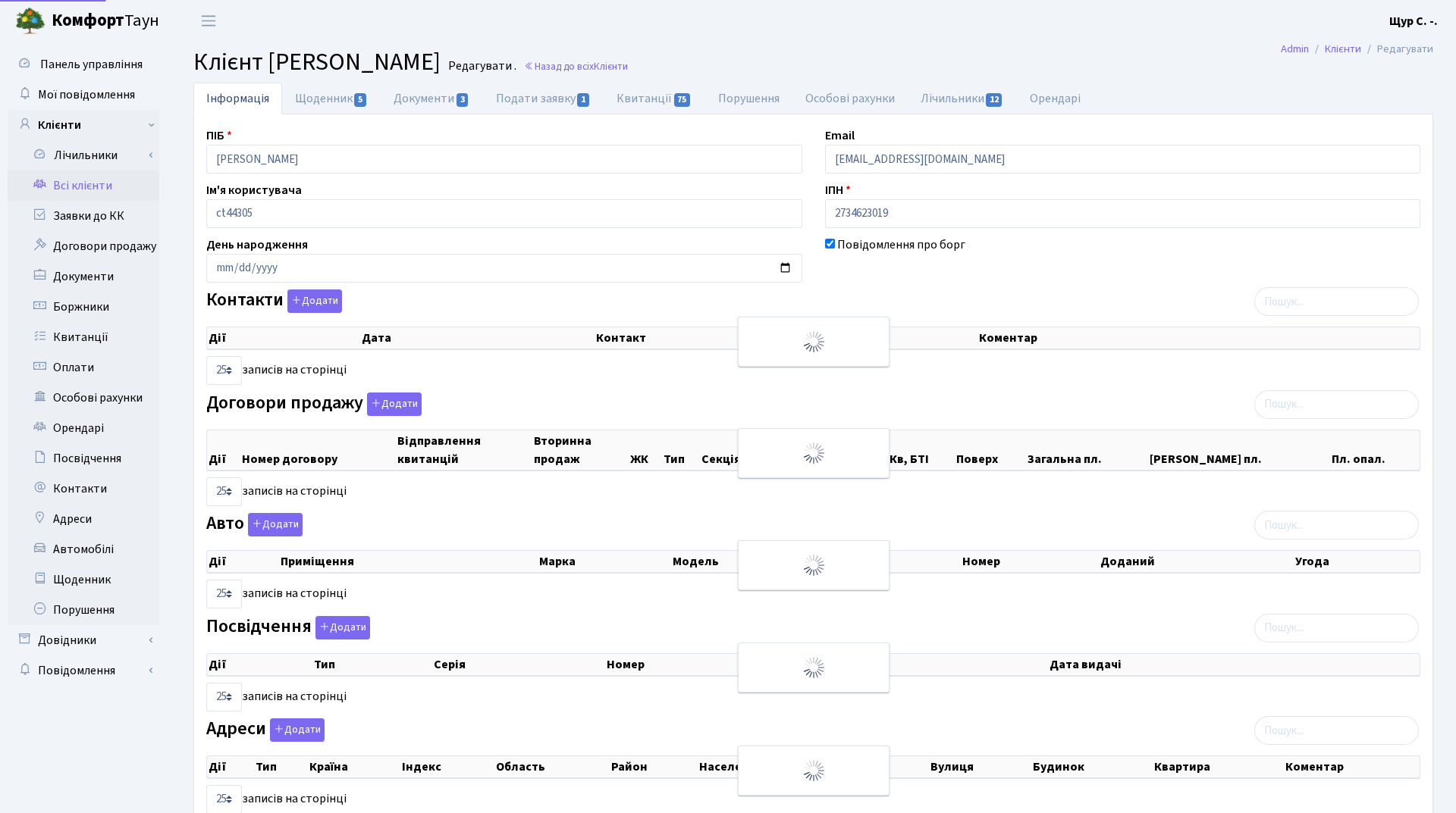
select select "25"
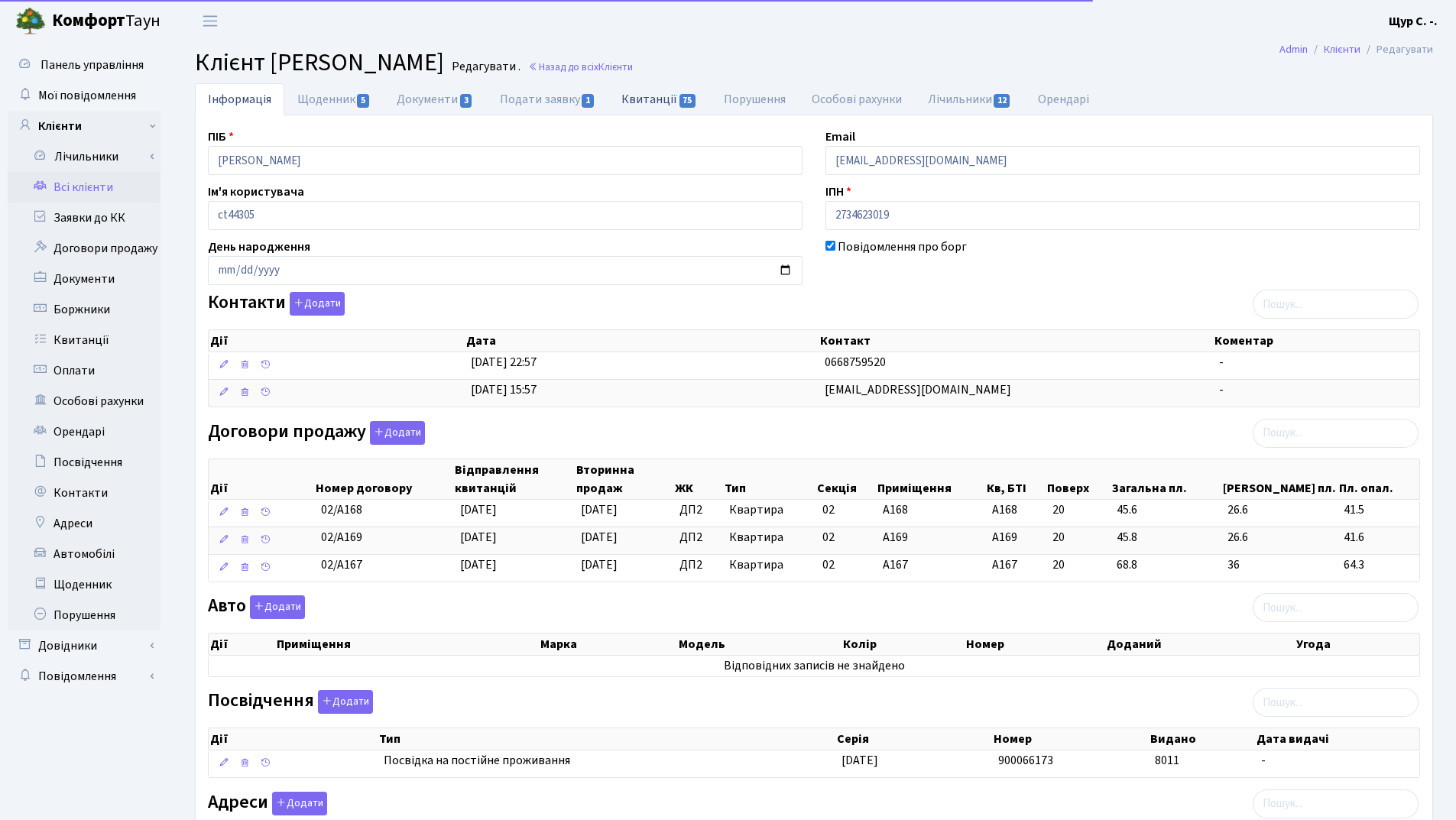
click at [644, 102] on link "Квитанції 75" at bounding box center [659, 98] width 102 height 31
select select "25"
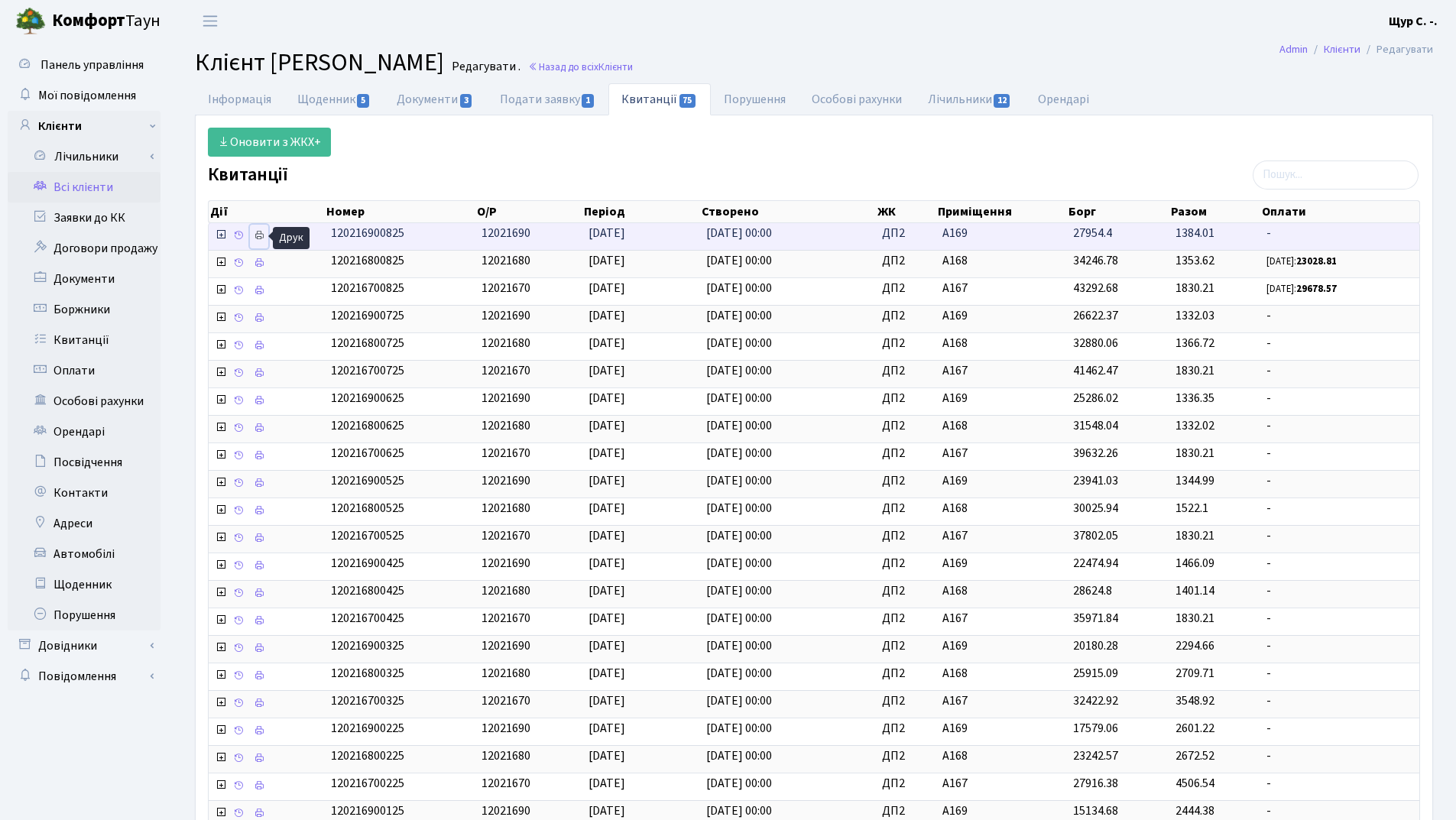
click at [260, 239] on icon at bounding box center [259, 236] width 11 height 11
click at [104, 190] on link "Всі клієнти" at bounding box center [84, 187] width 153 height 31
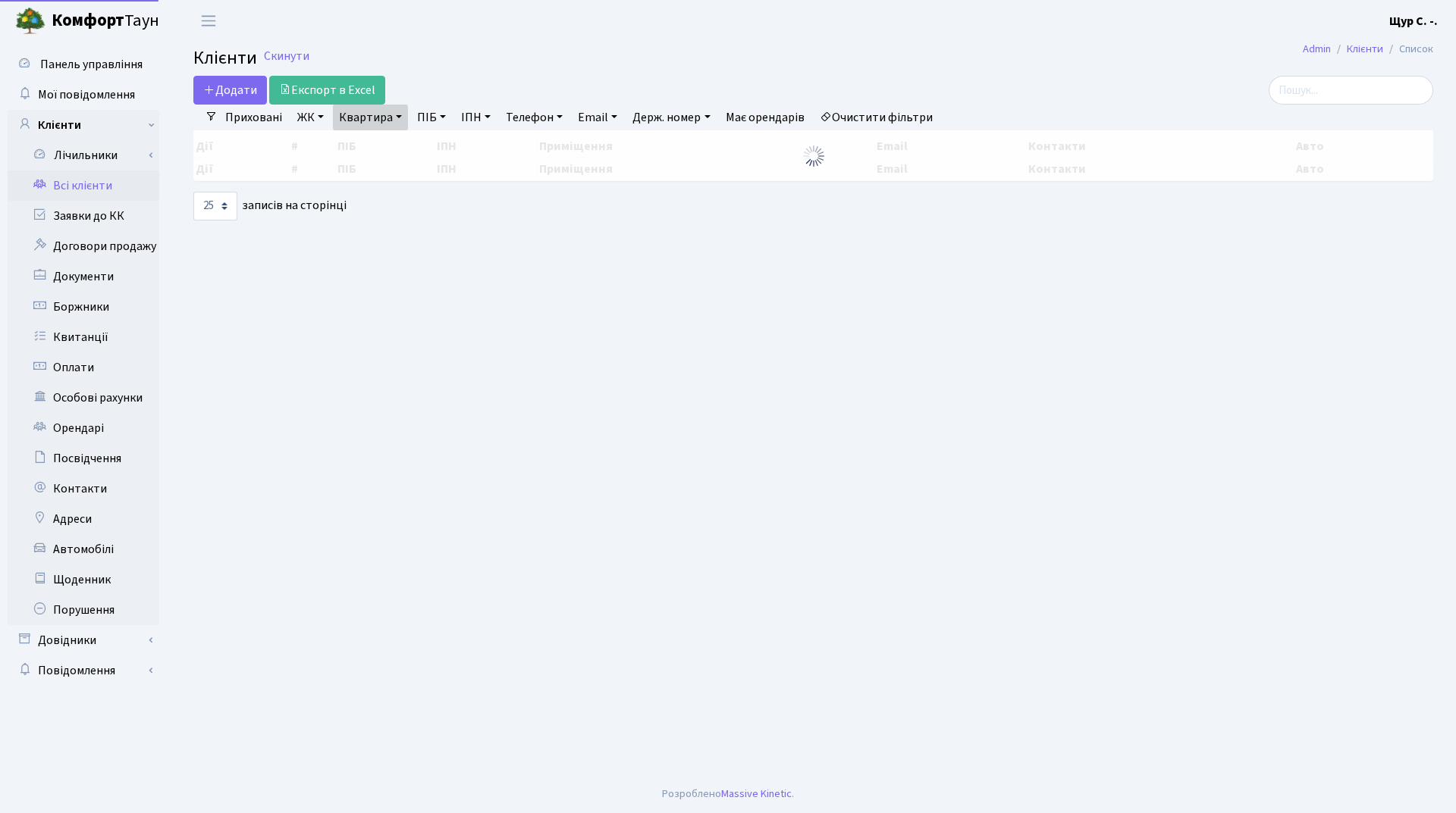
select select "25"
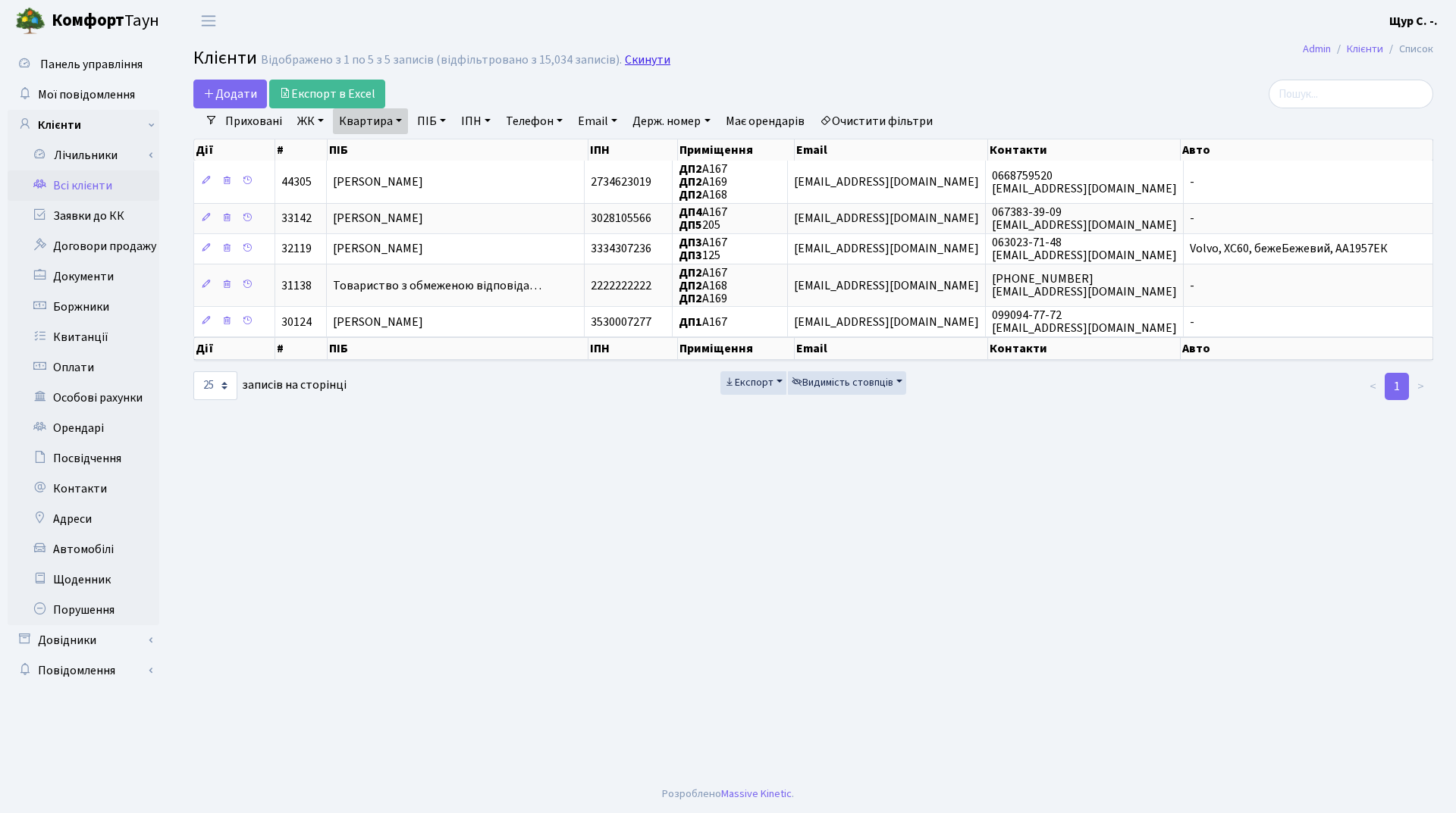
click at [633, 54] on link "Скинути" at bounding box center [647, 60] width 46 height 14
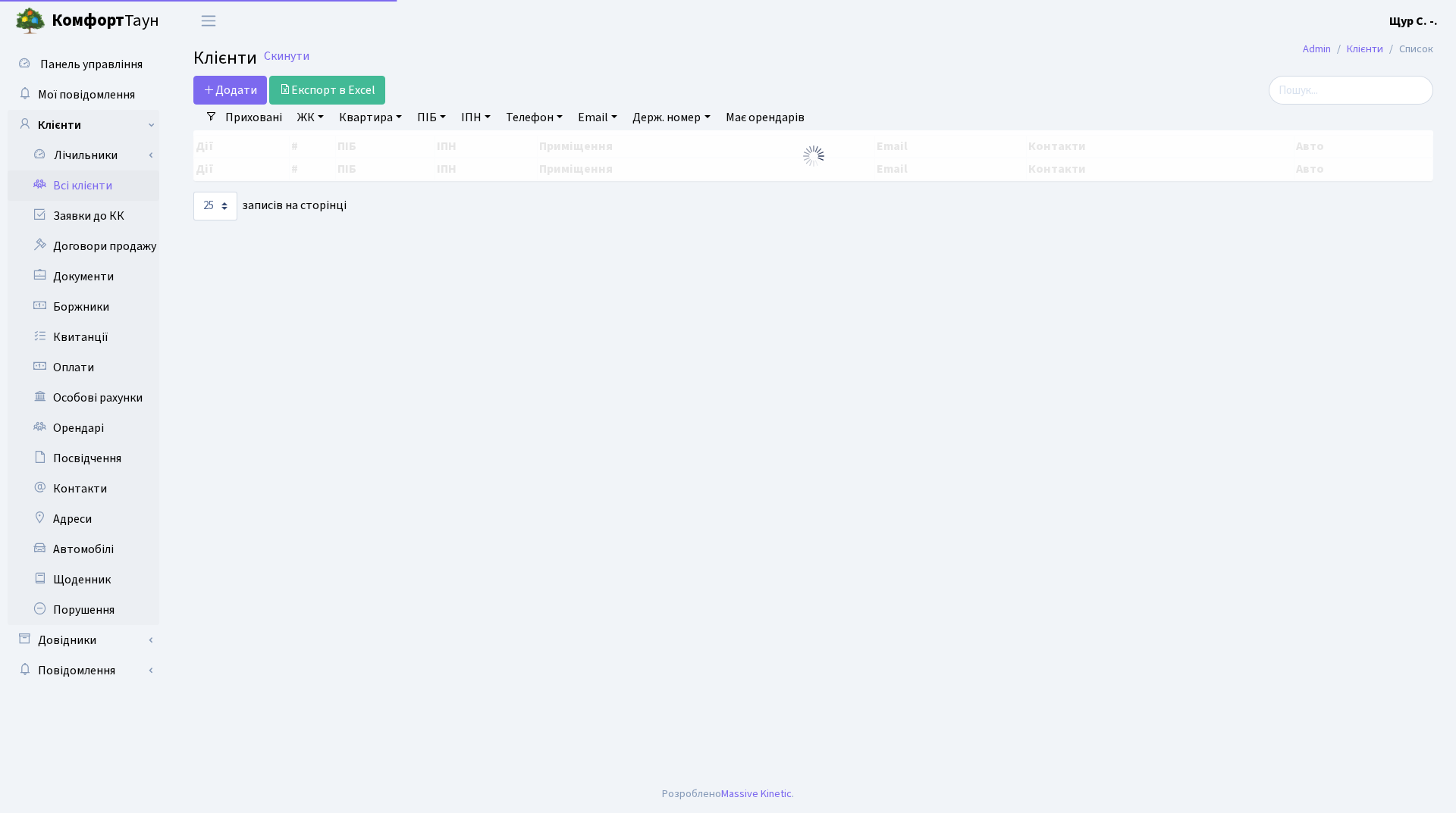
select select "25"
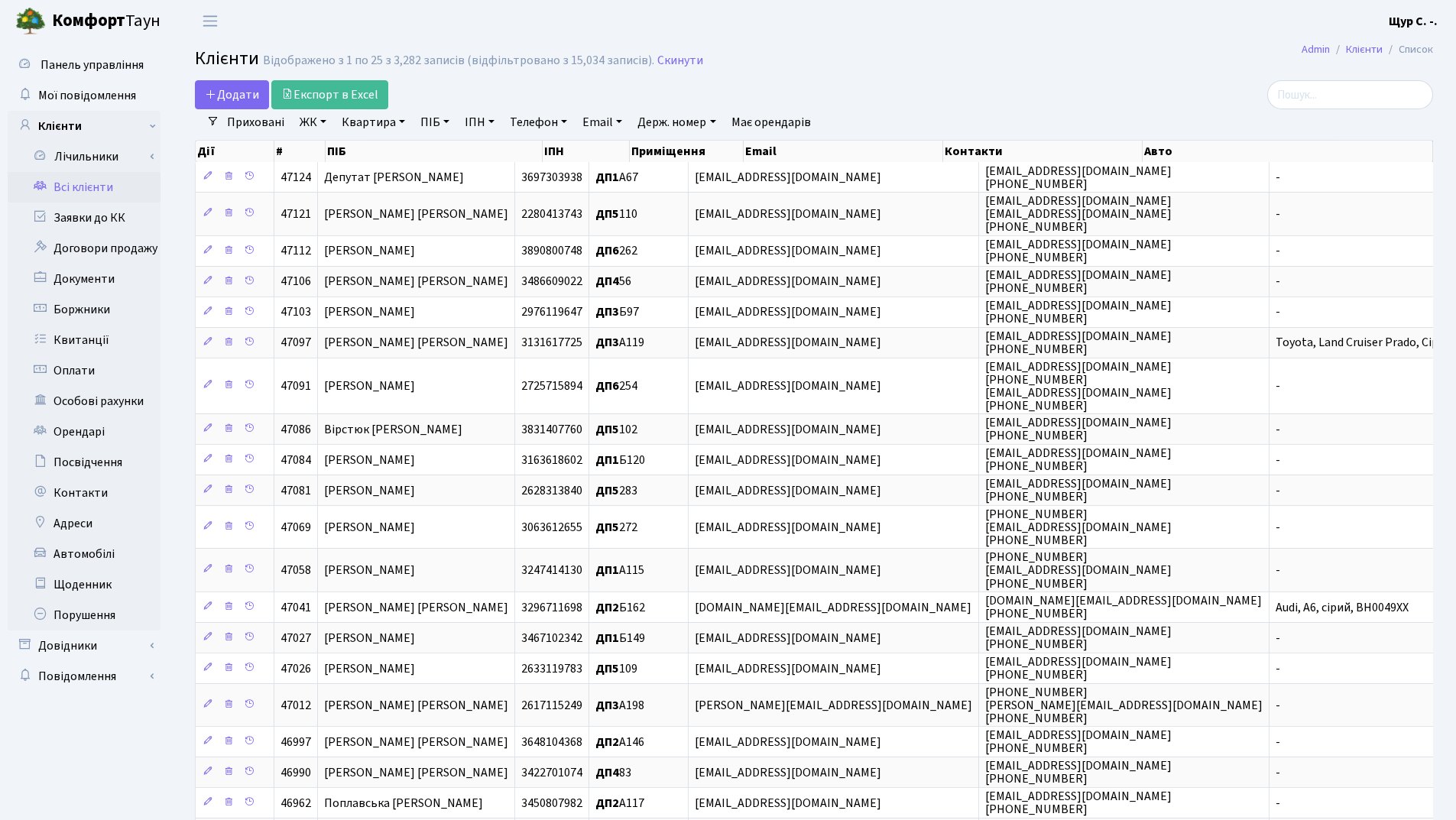
click at [529, 123] on link "Телефон" at bounding box center [538, 121] width 70 height 26
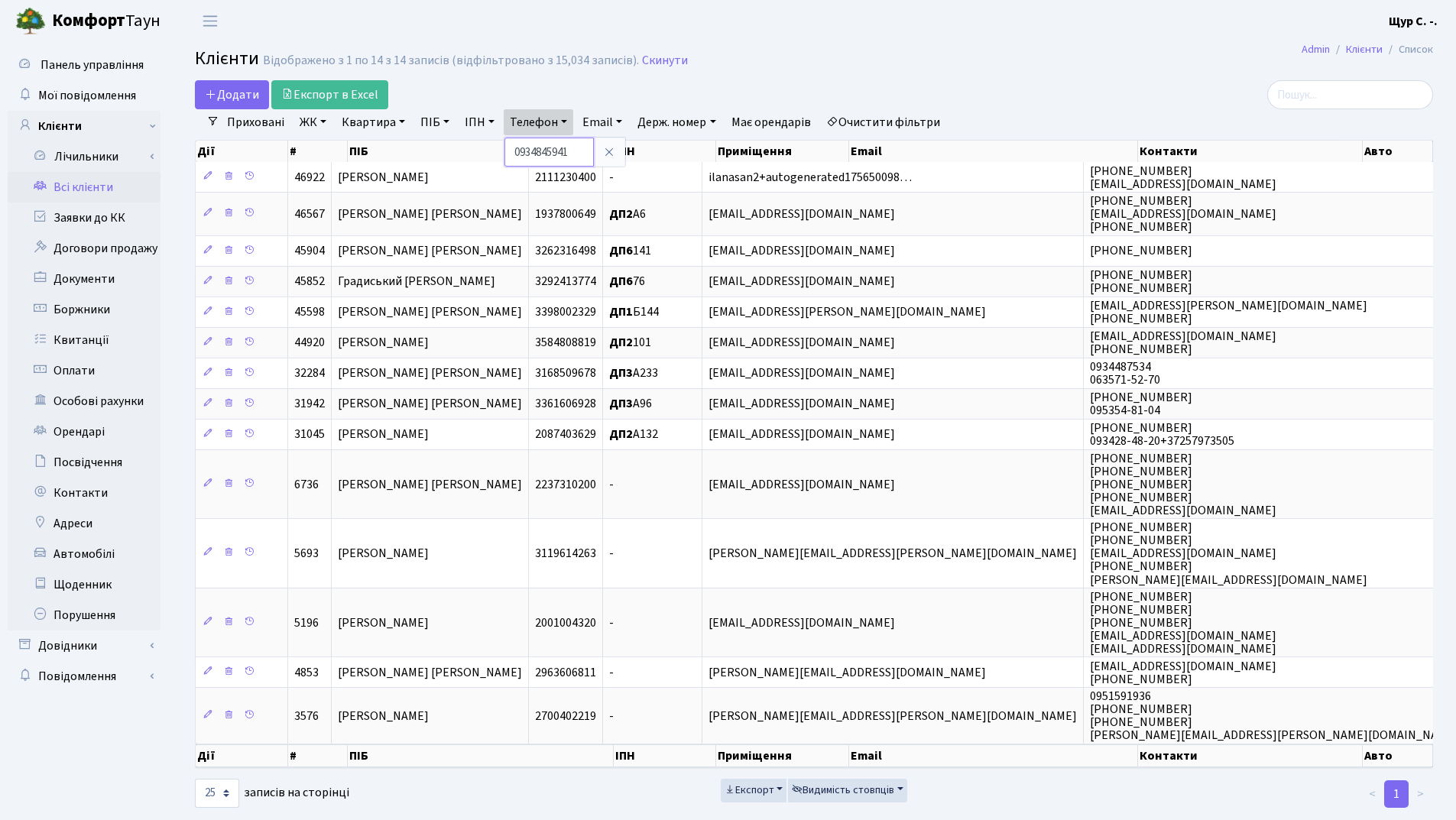
type input "0934845941"
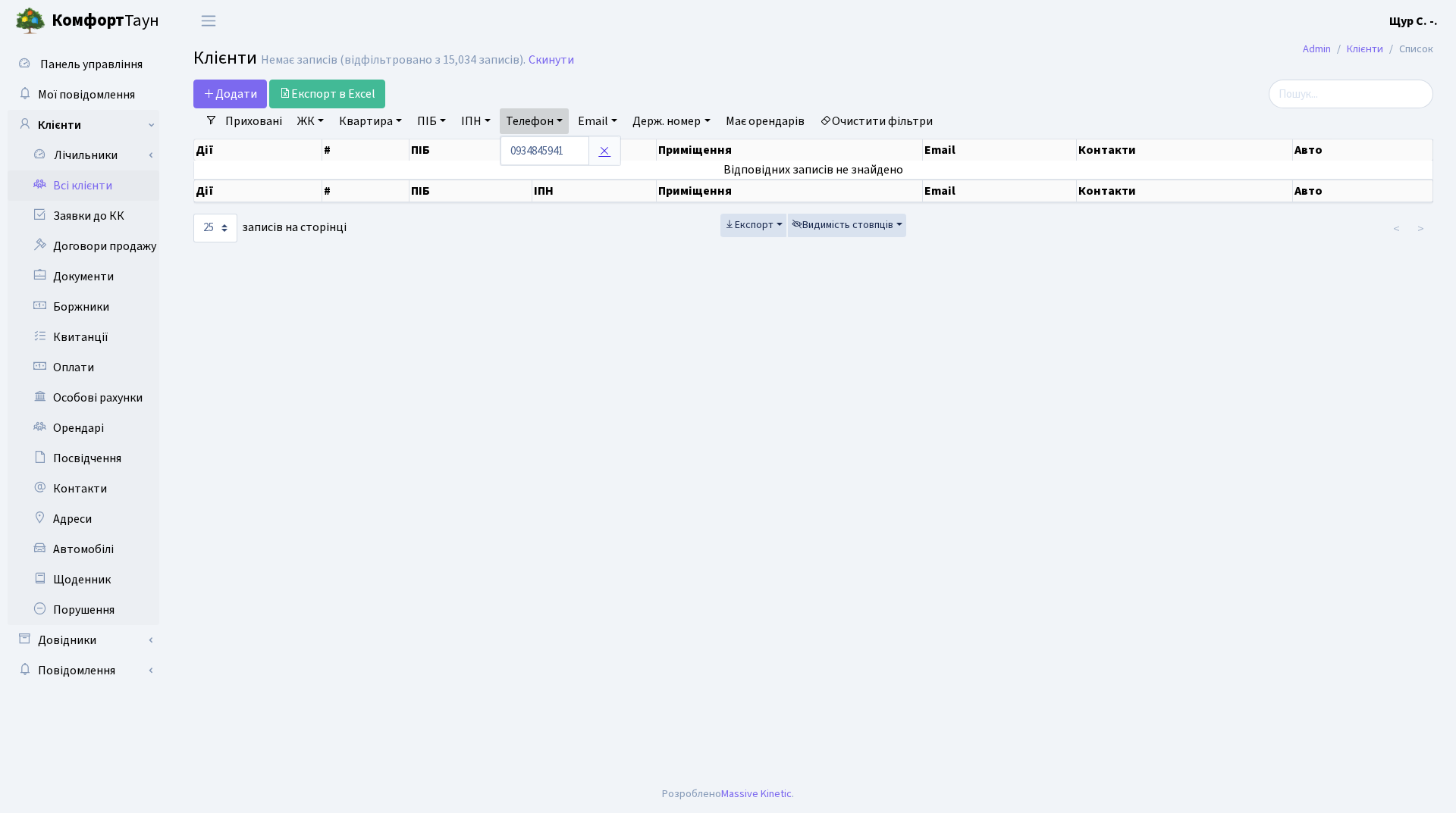
click at [616, 147] on link at bounding box center [604, 150] width 32 height 29
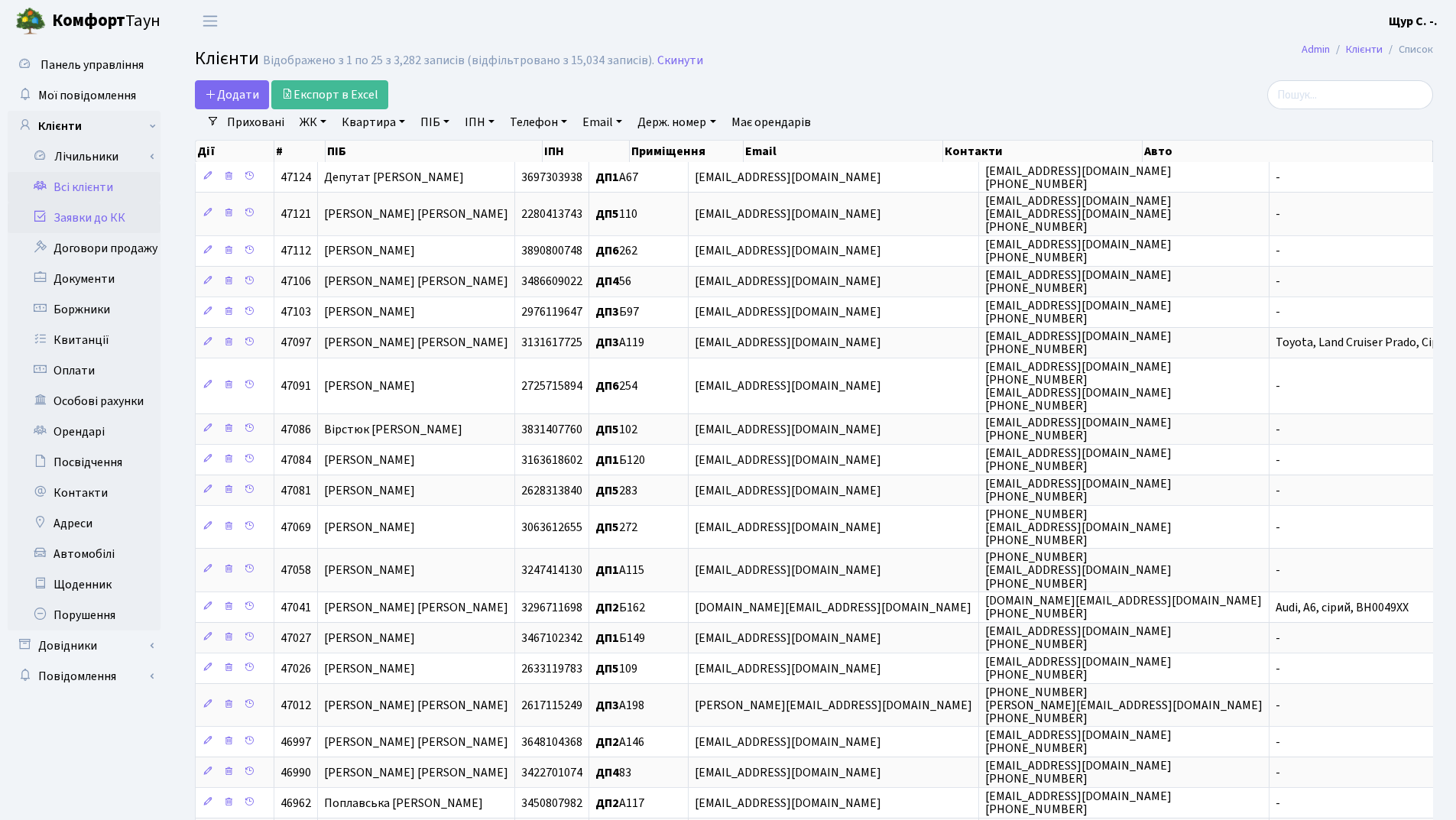
click at [102, 218] on link "Заявки до КК" at bounding box center [84, 218] width 153 height 31
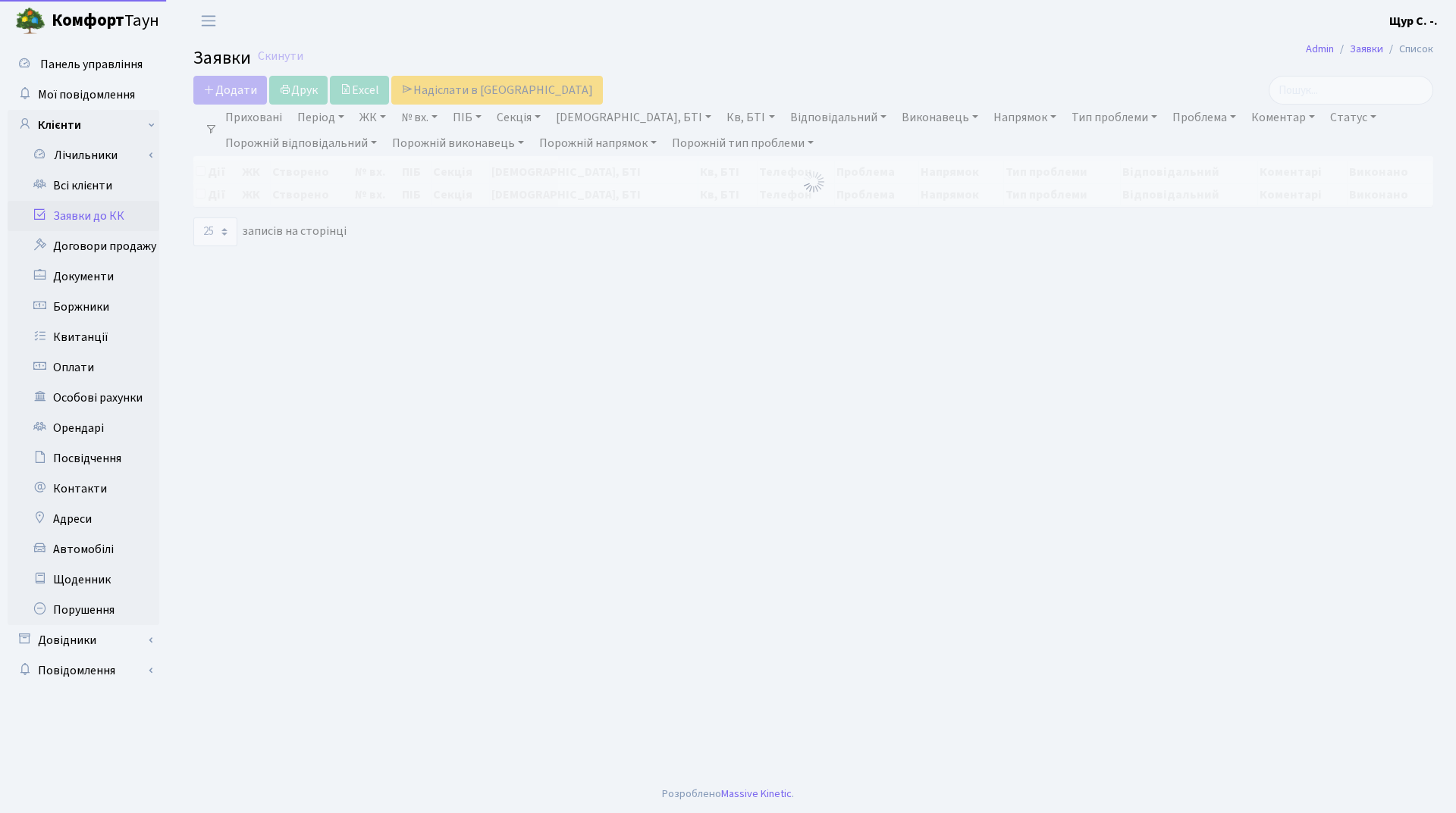
select select "25"
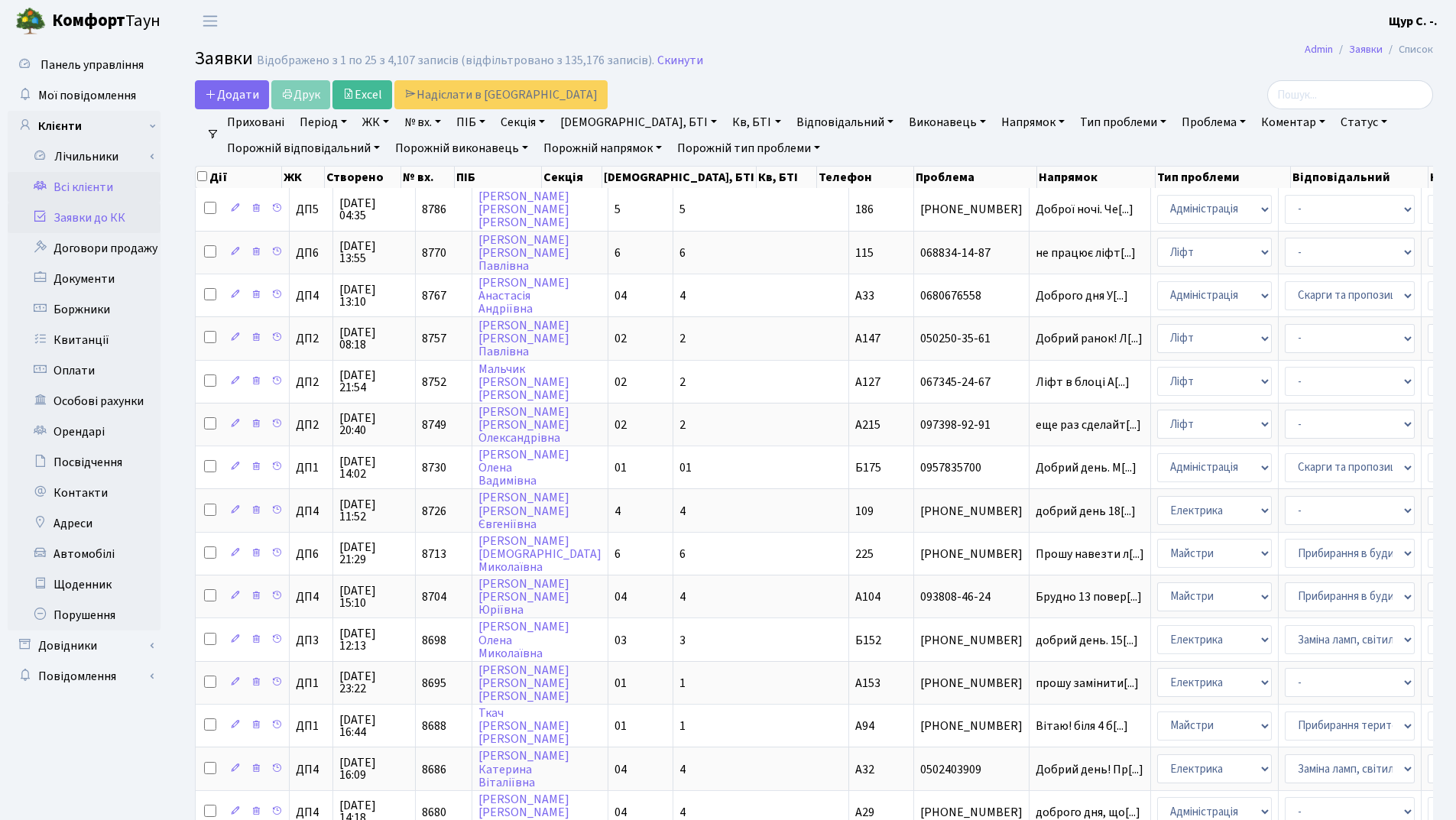
click at [81, 193] on link "Всі клієнти" at bounding box center [84, 187] width 153 height 31
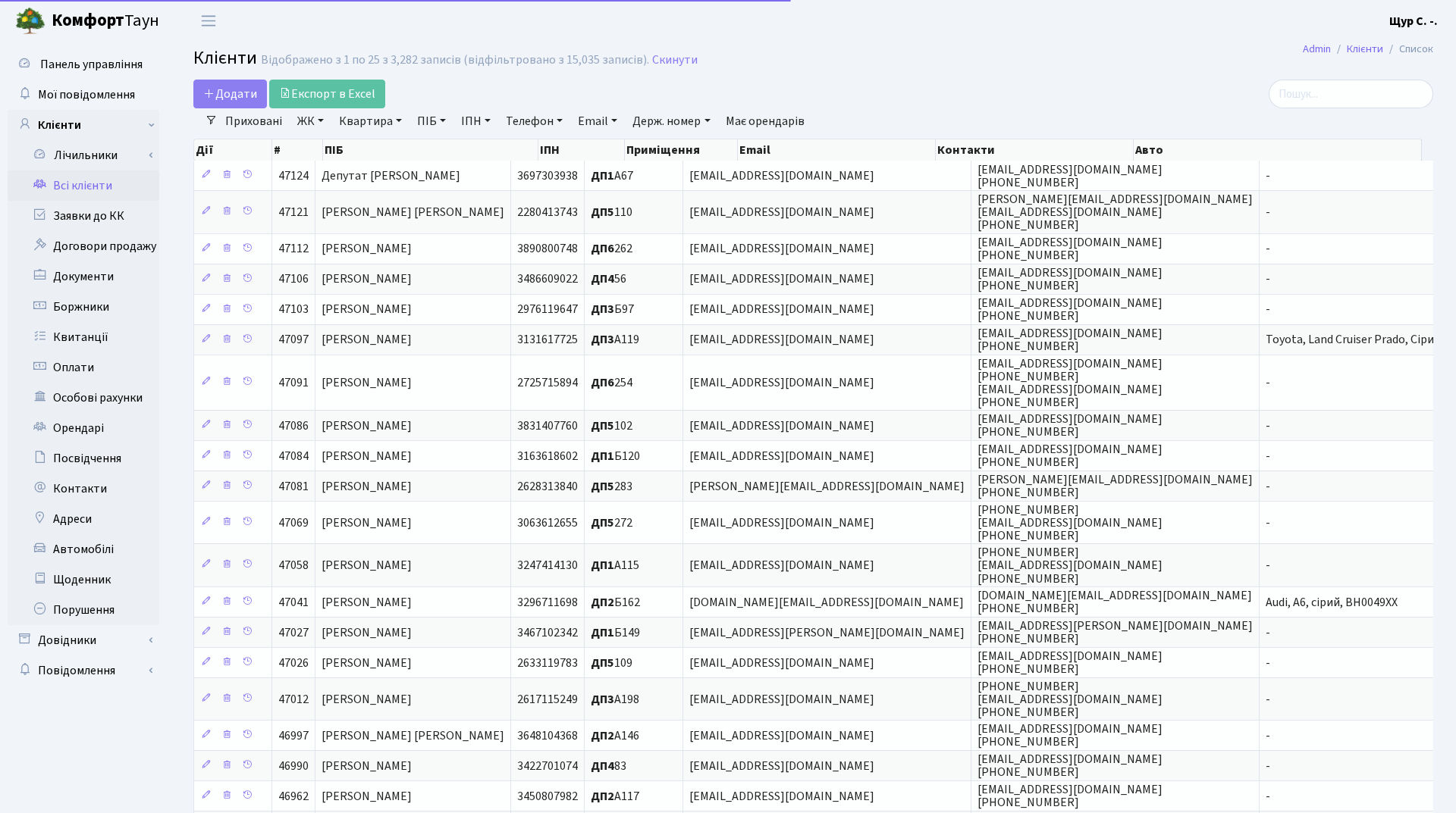
select select "25"
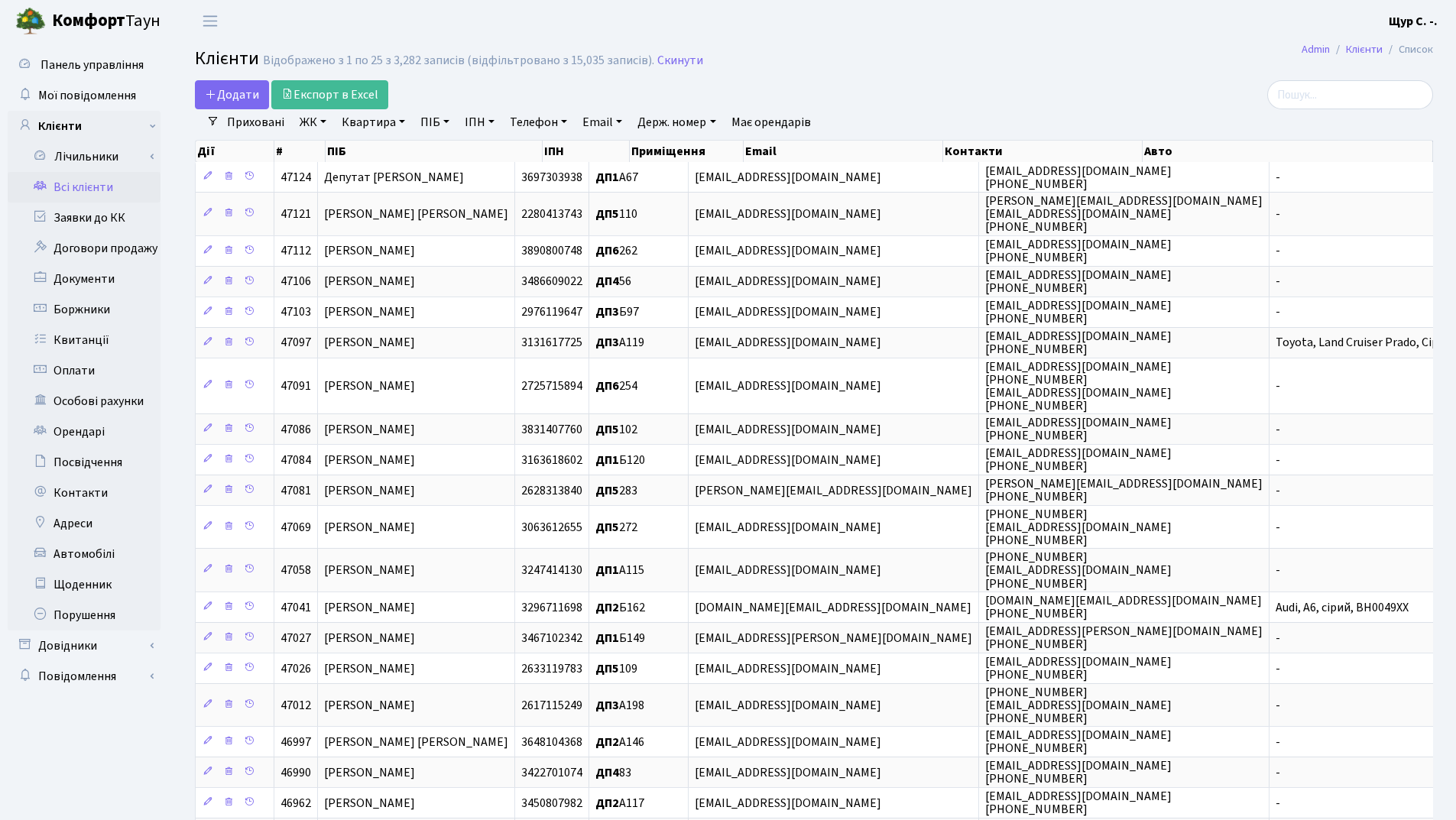
click at [367, 126] on link "Квартира" at bounding box center [373, 121] width 75 height 26
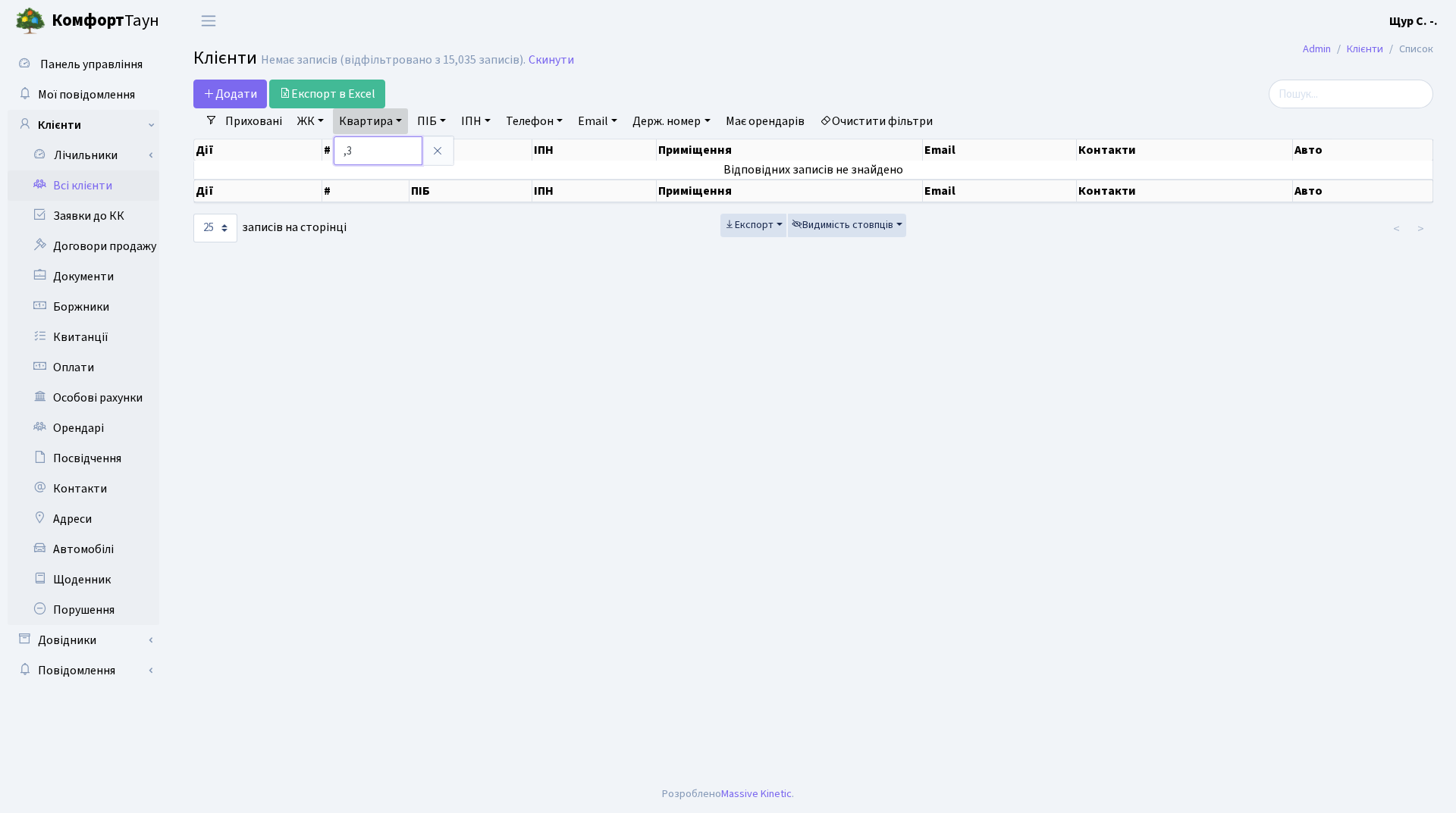
type input ","
type input "б34"
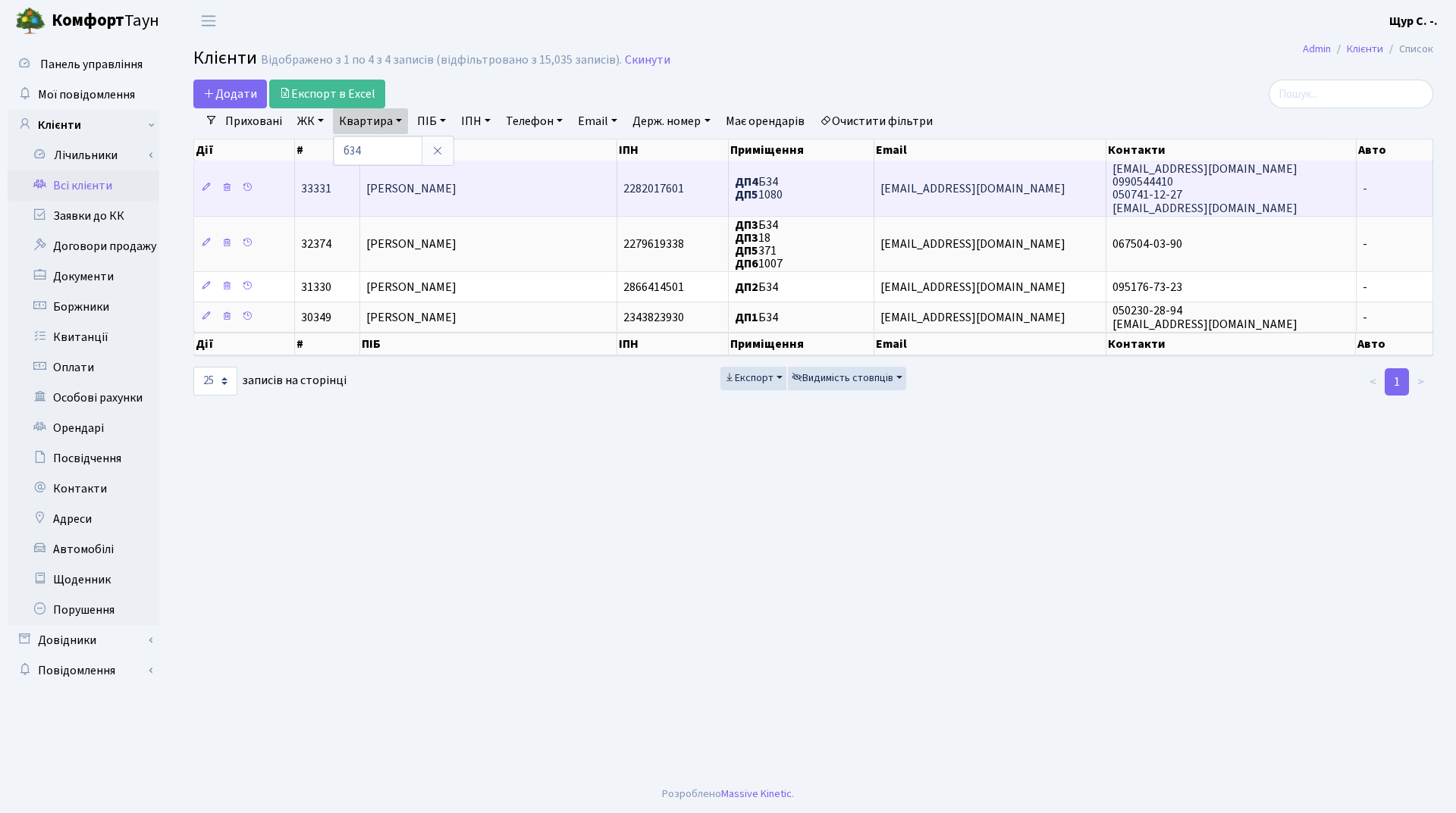
click at [412, 201] on td "Ісків [PERSON_NAME]" at bounding box center [488, 188] width 257 height 54
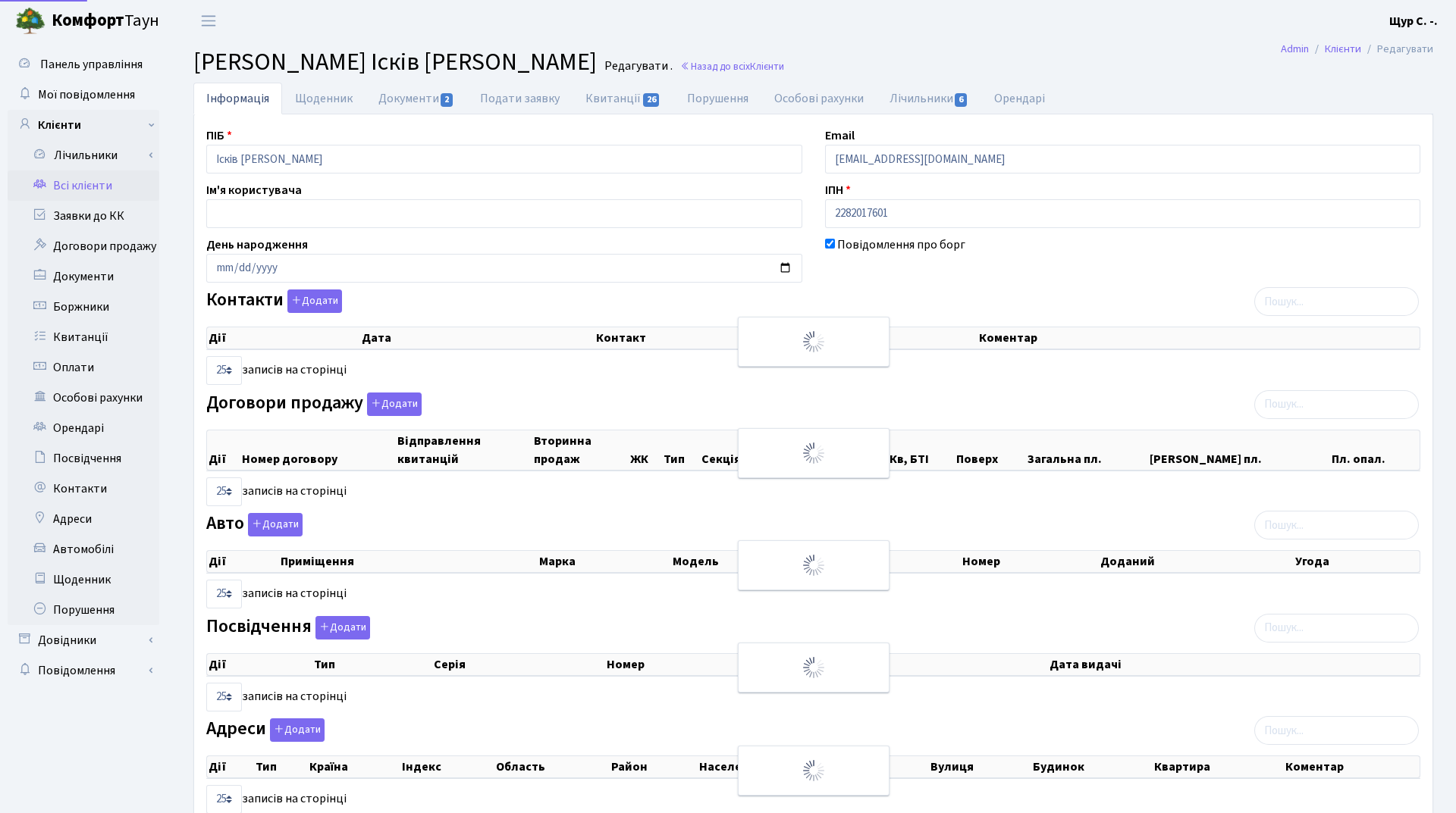
select select "25"
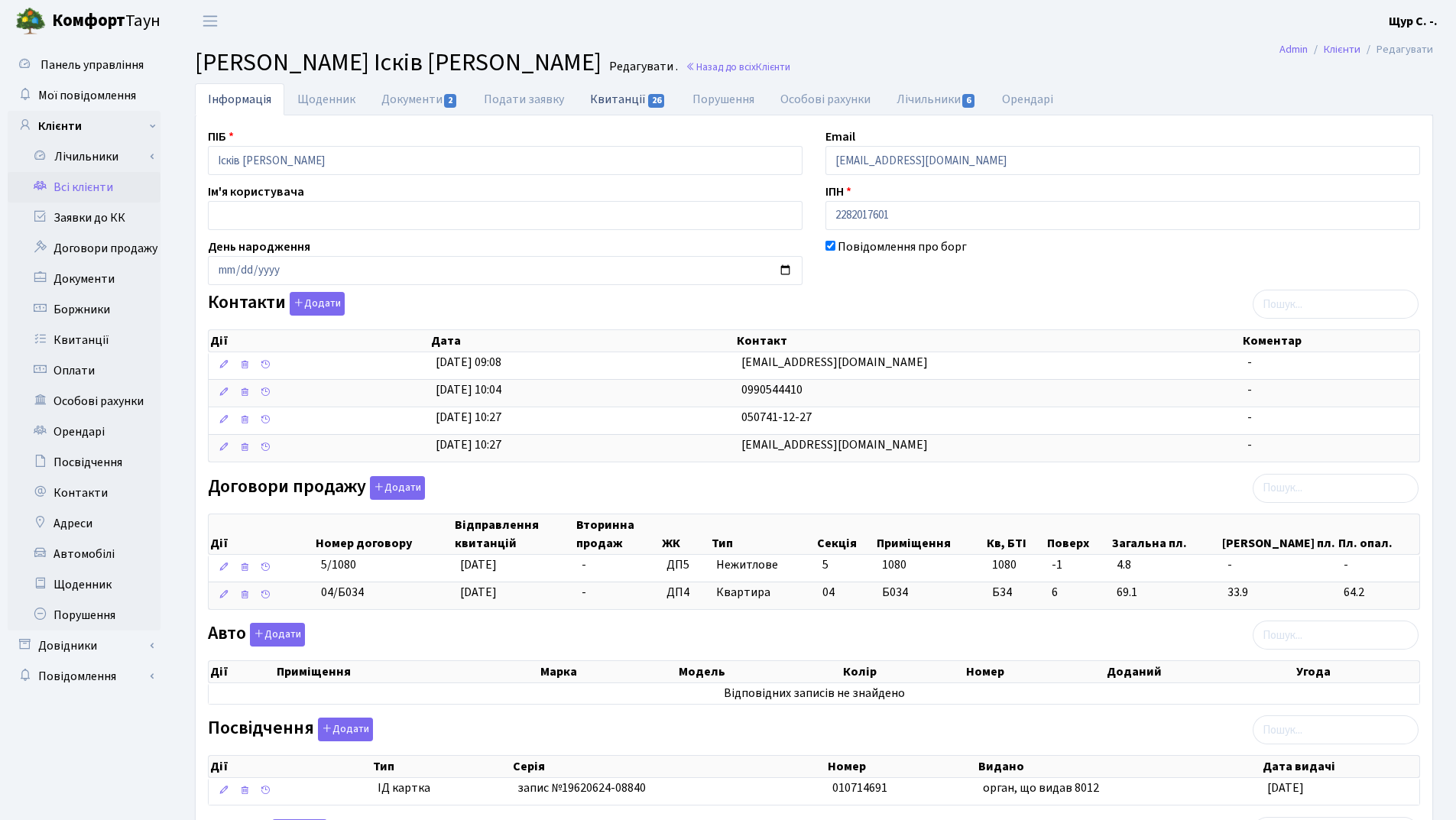
click at [615, 92] on link "Квитанції 26" at bounding box center [628, 98] width 102 height 31
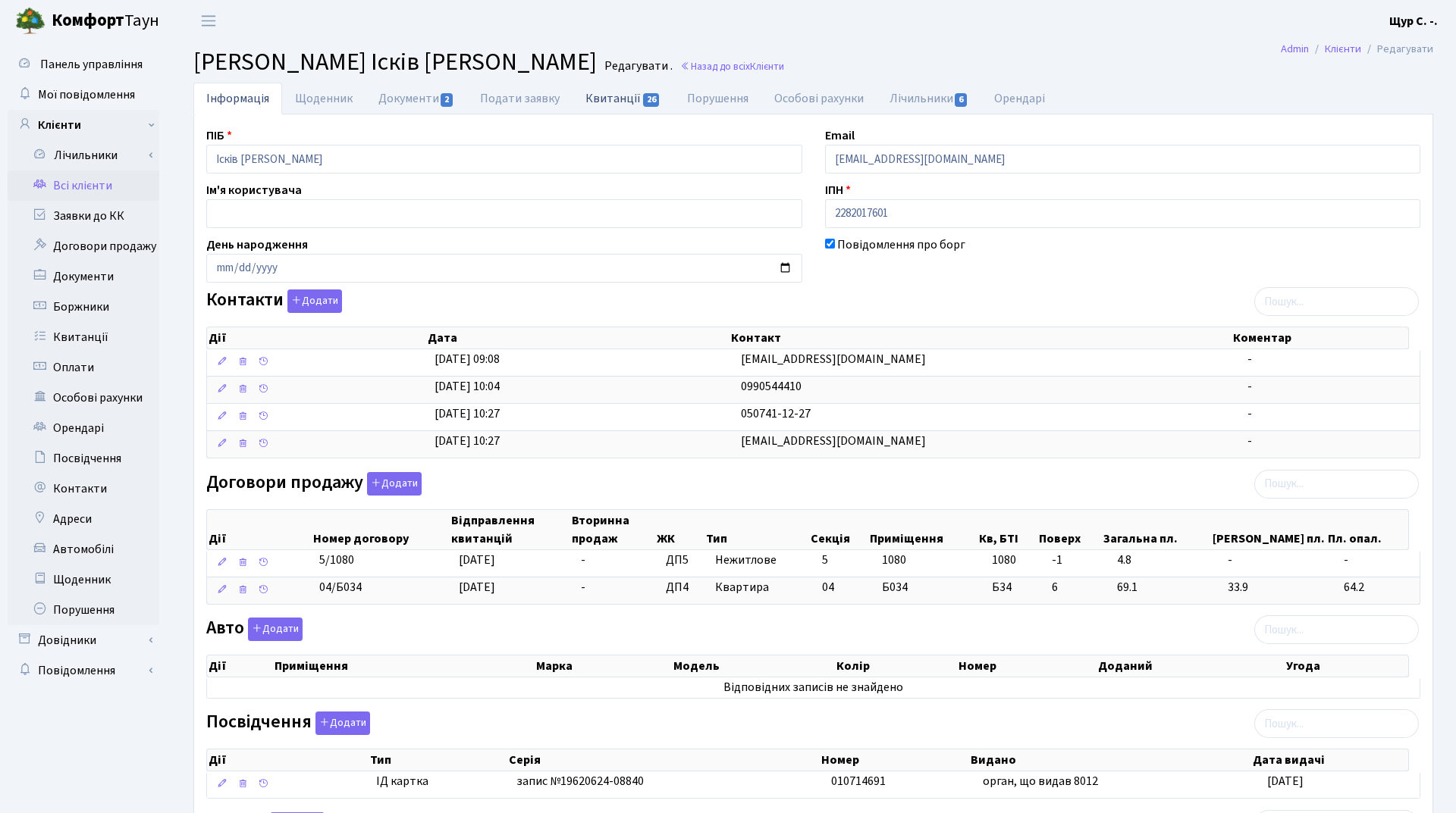
select select "25"
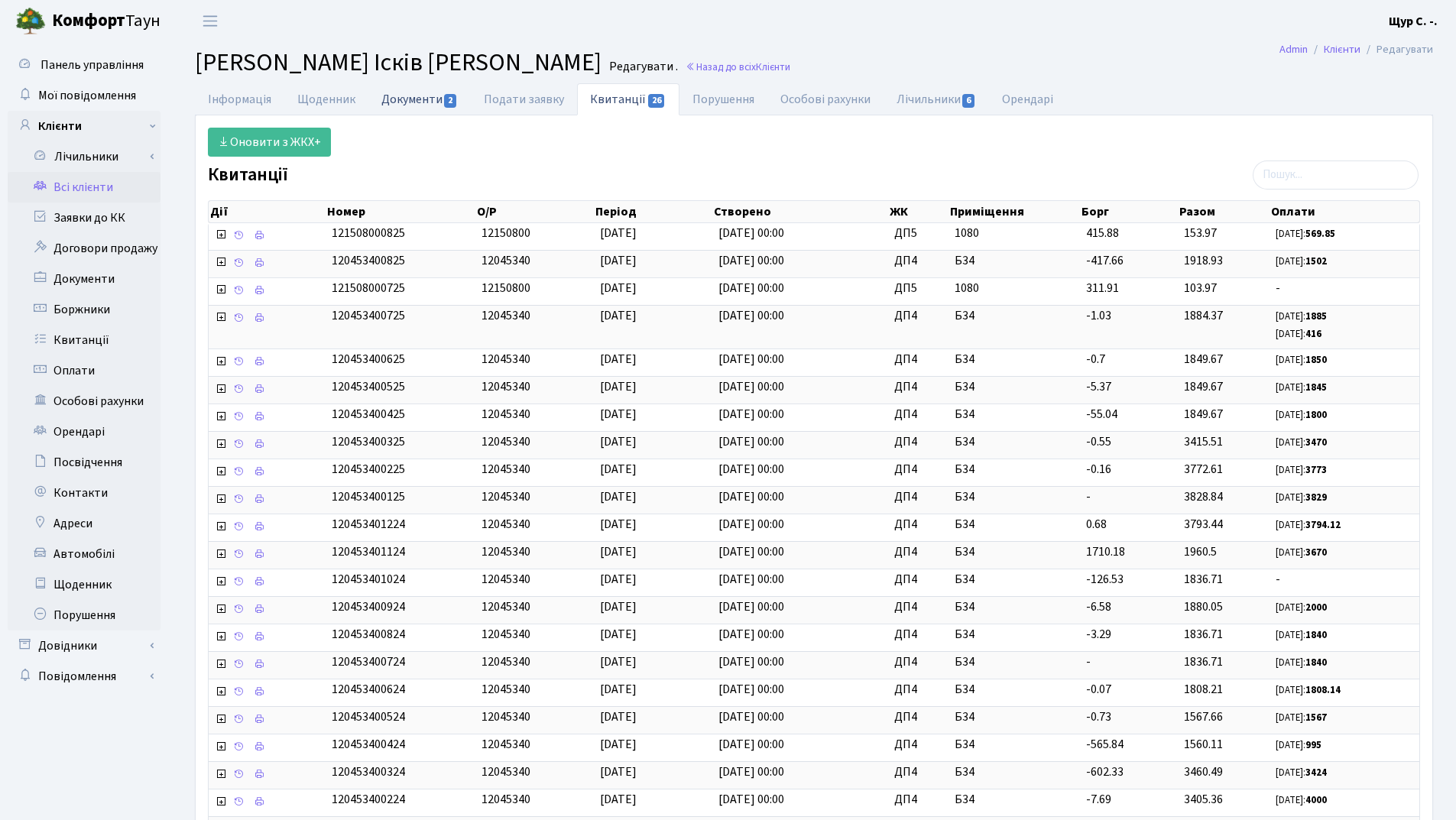
click at [406, 103] on link "Документи 2" at bounding box center [420, 98] width 103 height 31
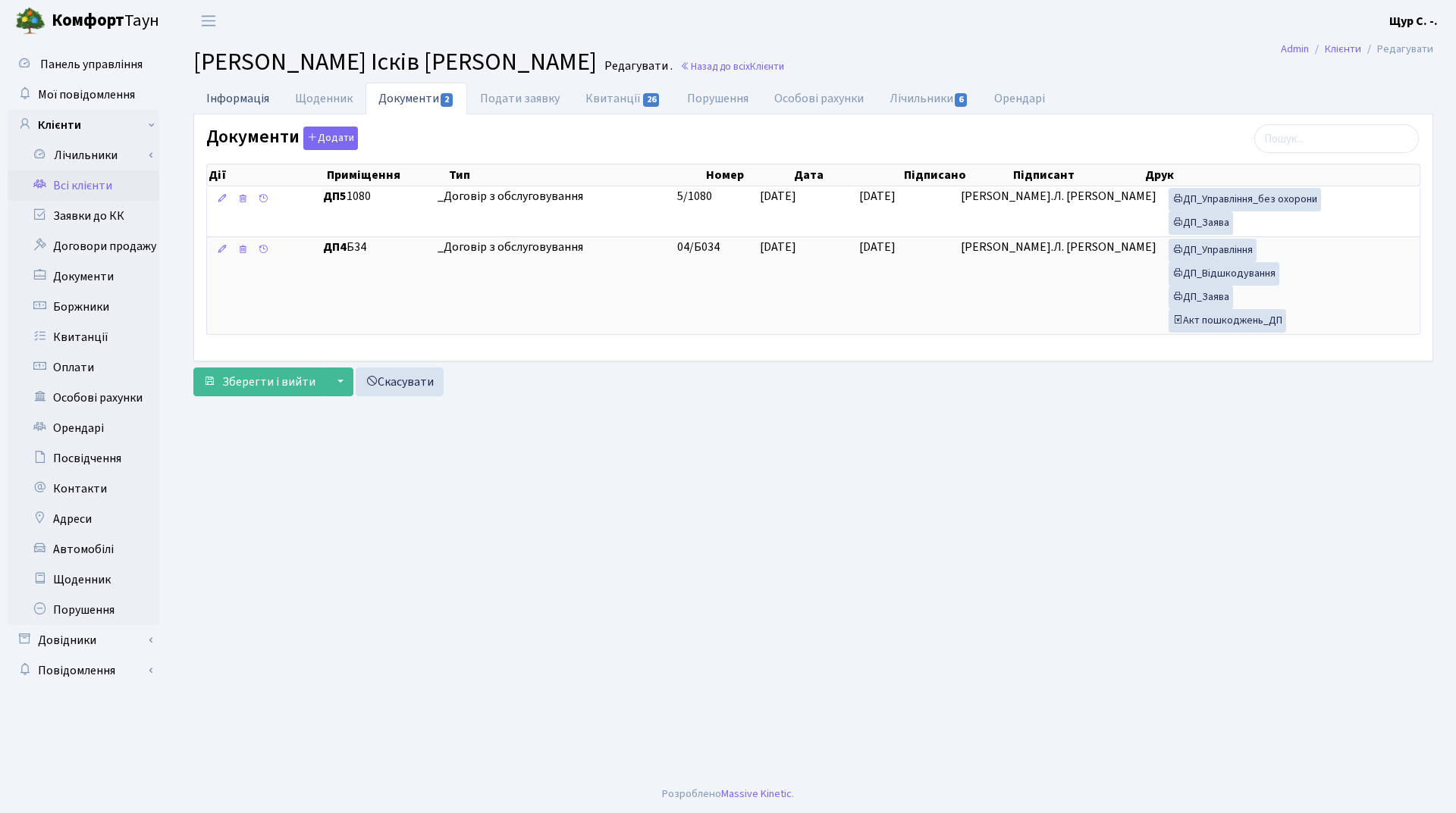
click at [230, 99] on link "Інформація" at bounding box center [237, 97] width 89 height 31
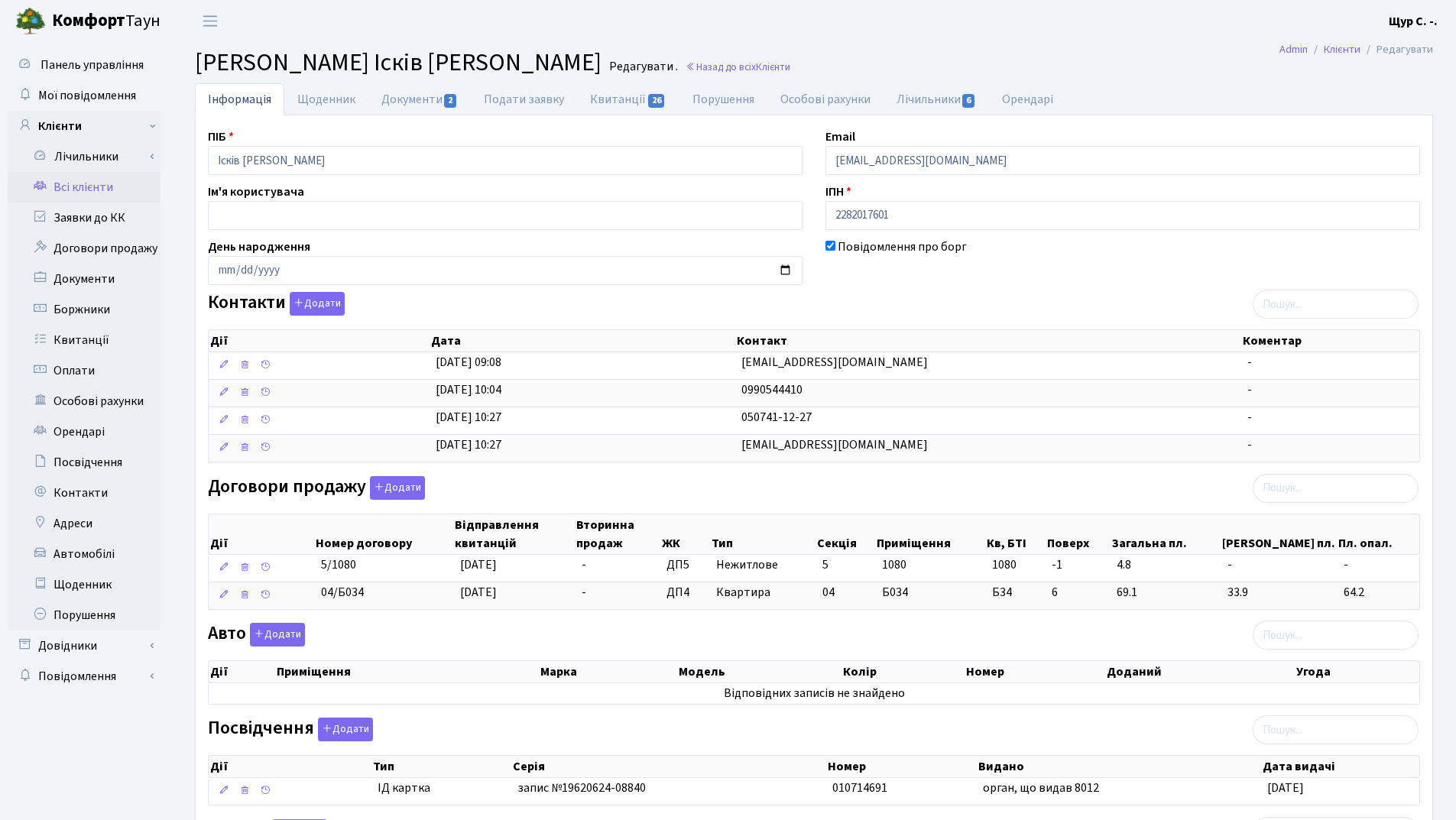
click at [57, 193] on link "Всі клієнти" at bounding box center [84, 187] width 153 height 31
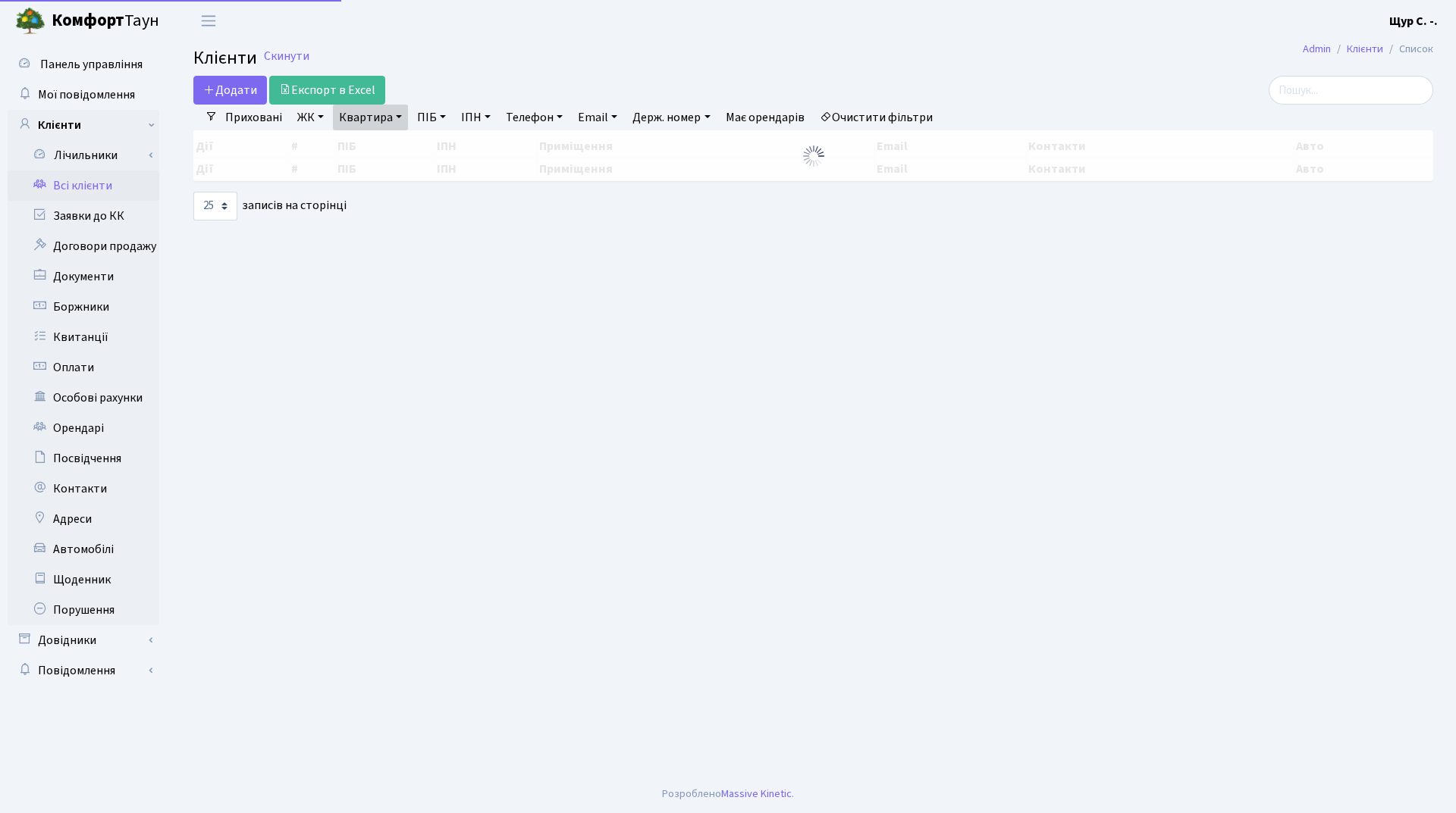
select select "25"
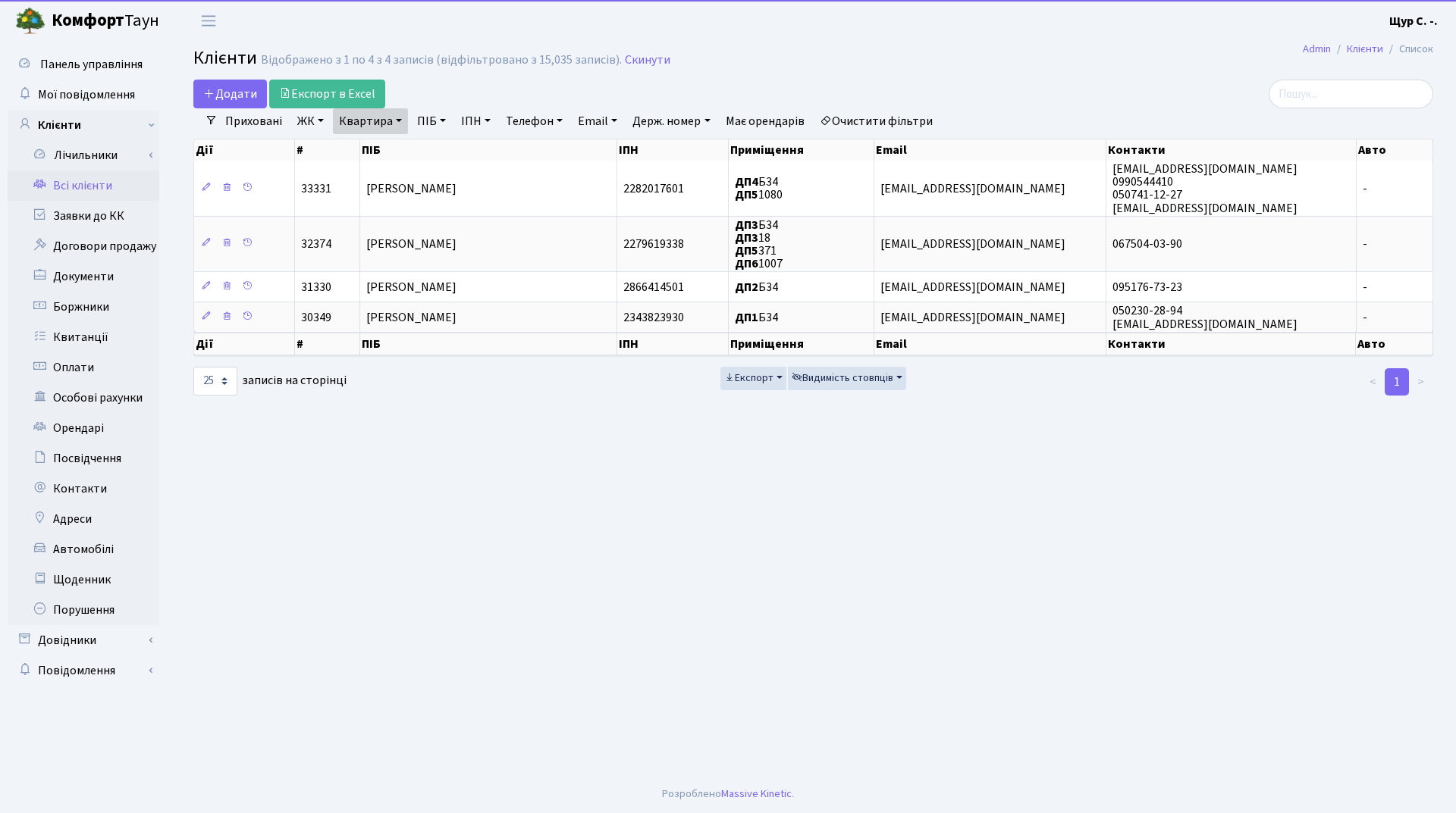
click at [393, 124] on link "Квартира" at bounding box center [370, 120] width 75 height 25
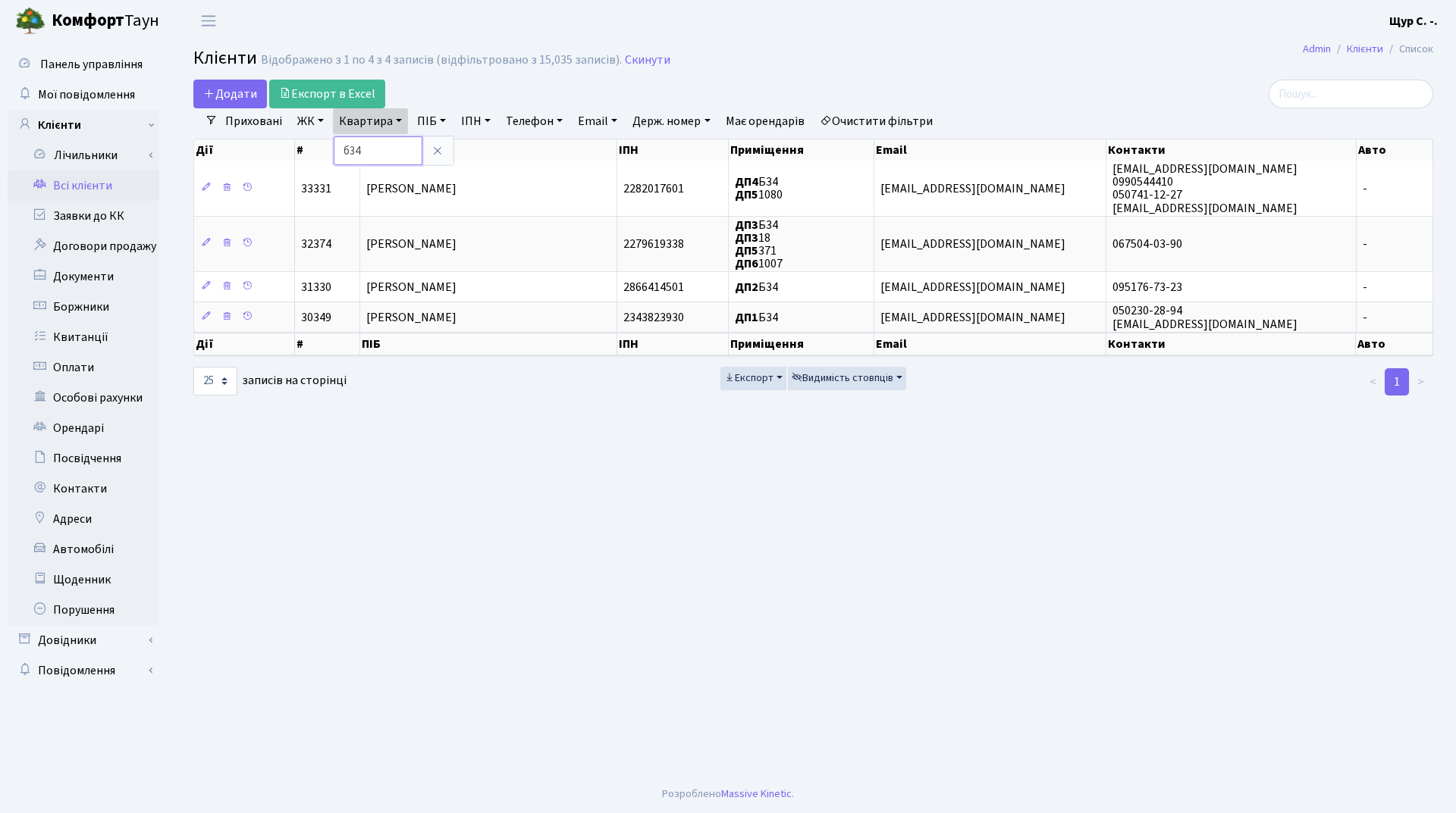
click at [352, 147] on input "б34" at bounding box center [378, 150] width 89 height 29
type input "б134"
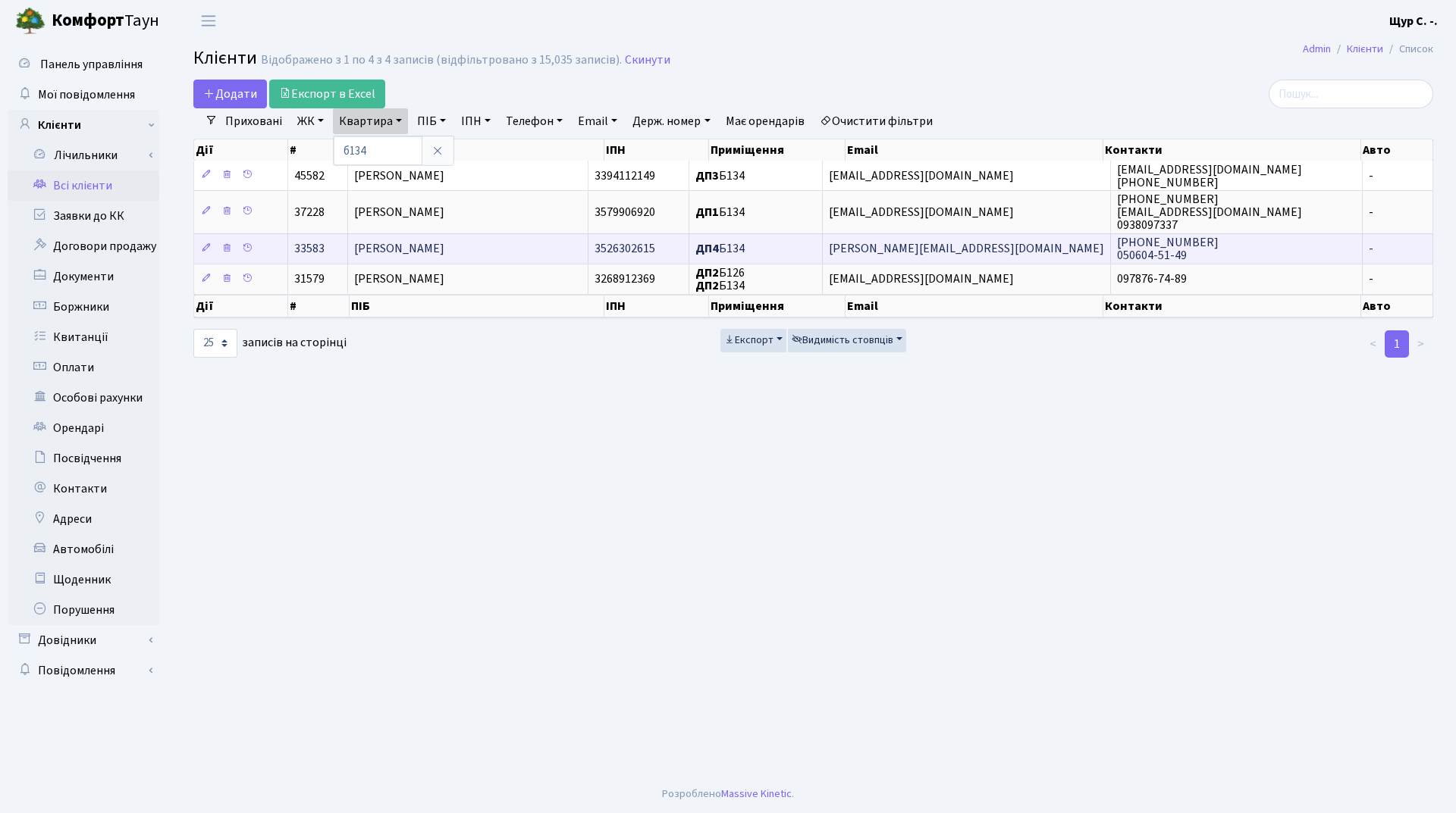
click at [444, 249] on span "Балан Віктор Миколайович" at bounding box center [399, 249] width 90 height 17
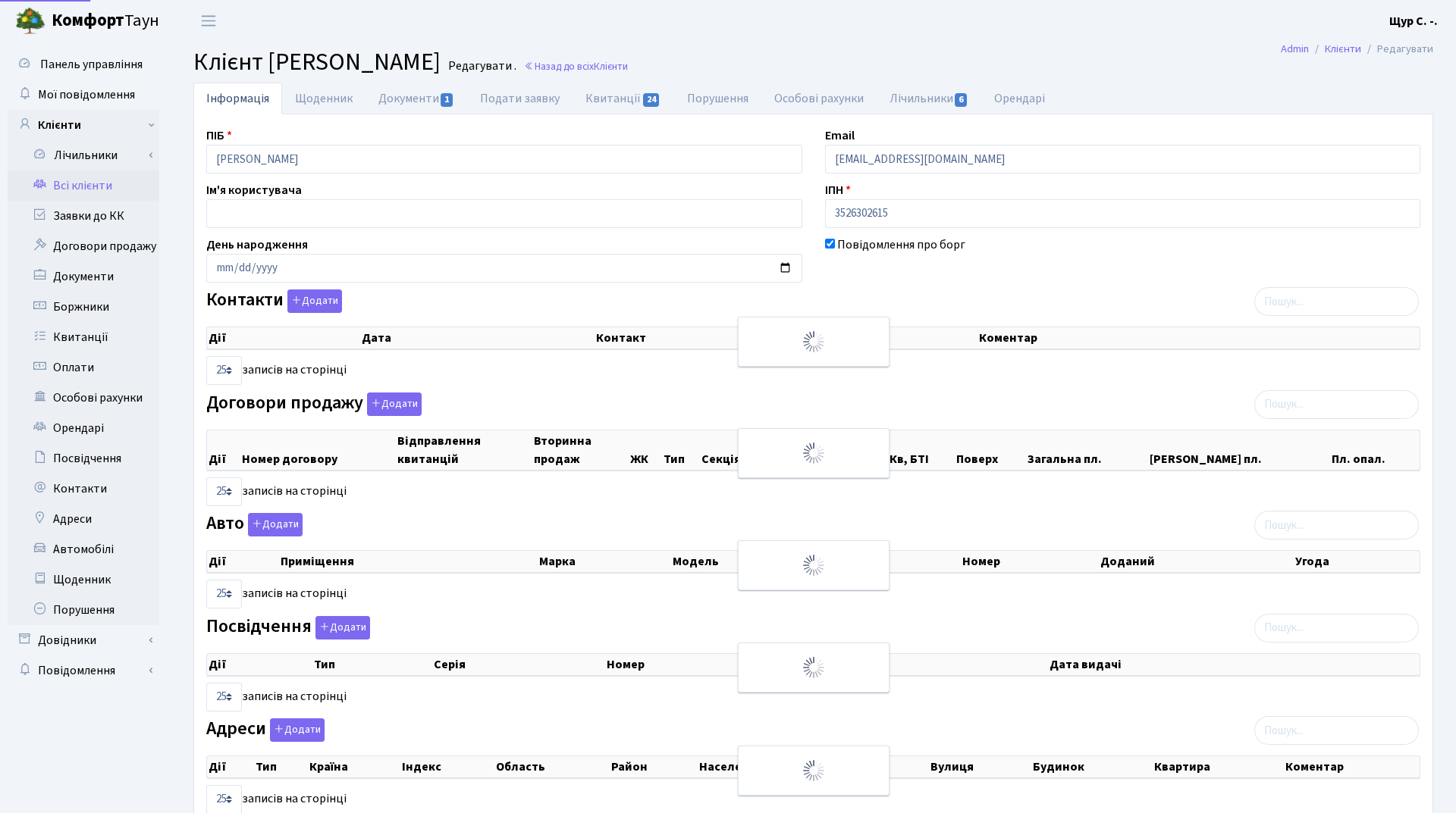
select select "25"
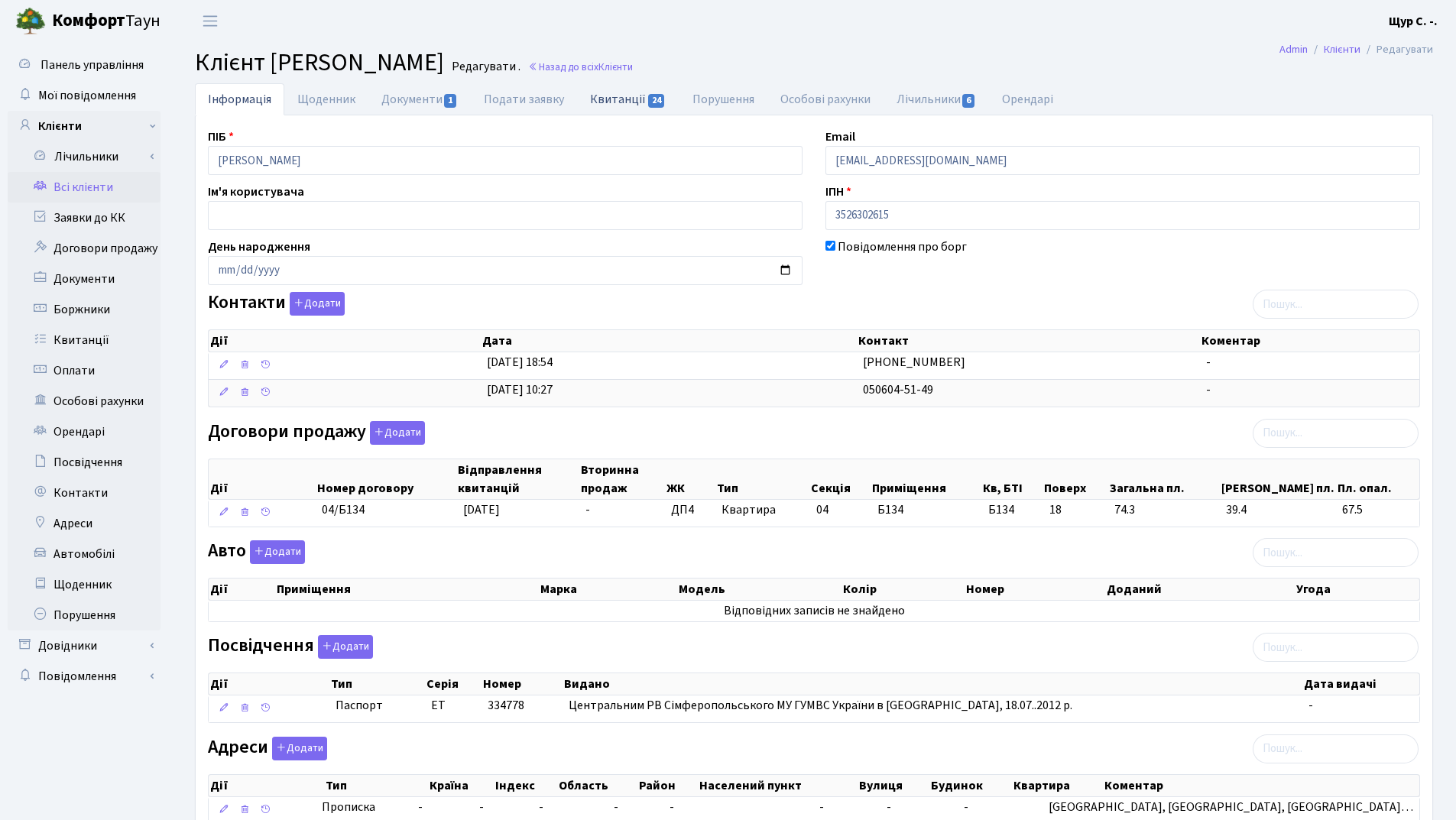
click at [629, 102] on link "Квитанції 24" at bounding box center [628, 98] width 102 height 31
select select "25"
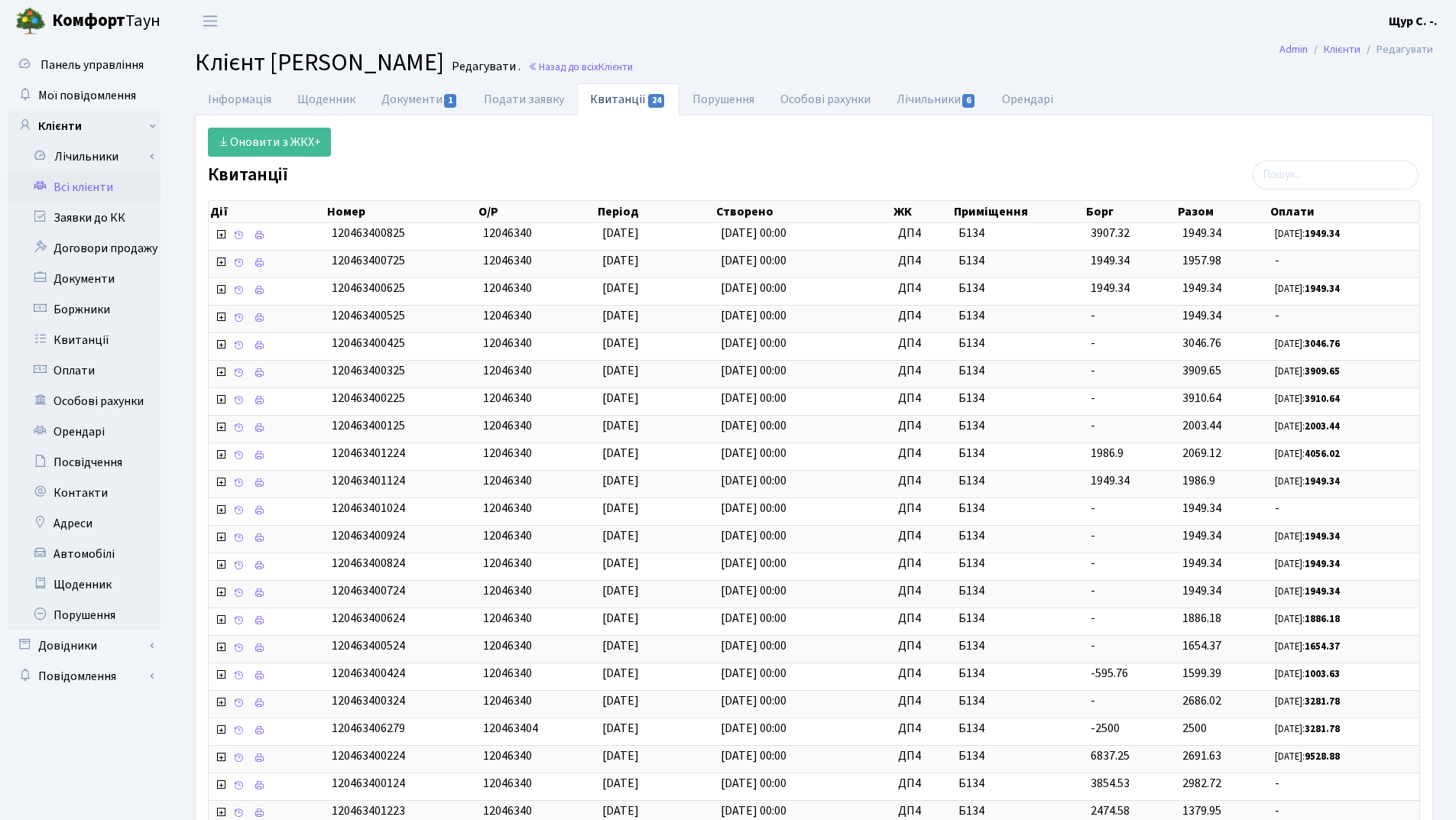
click at [89, 190] on link "Всі клієнти" at bounding box center [84, 187] width 153 height 31
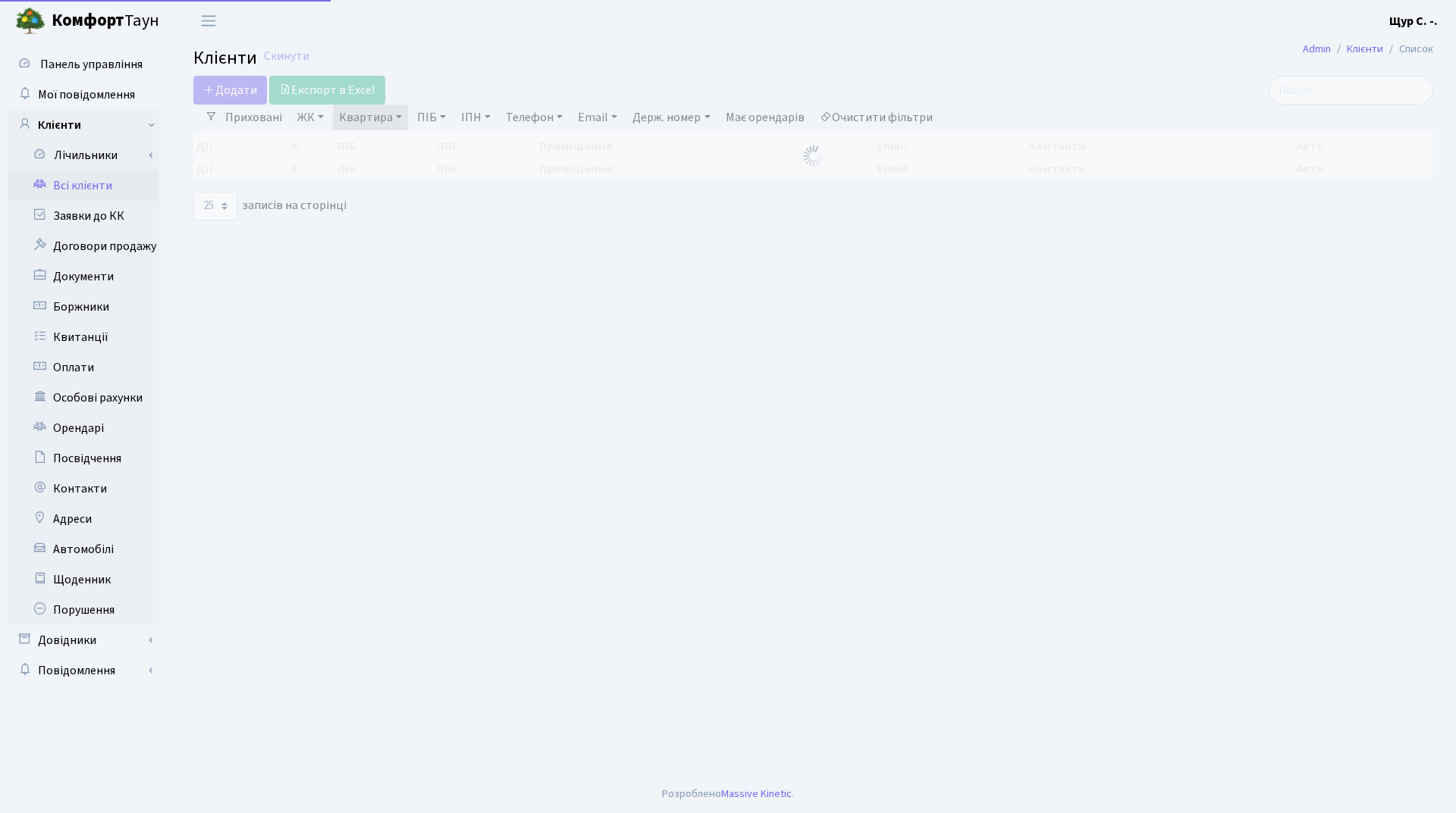
select select "25"
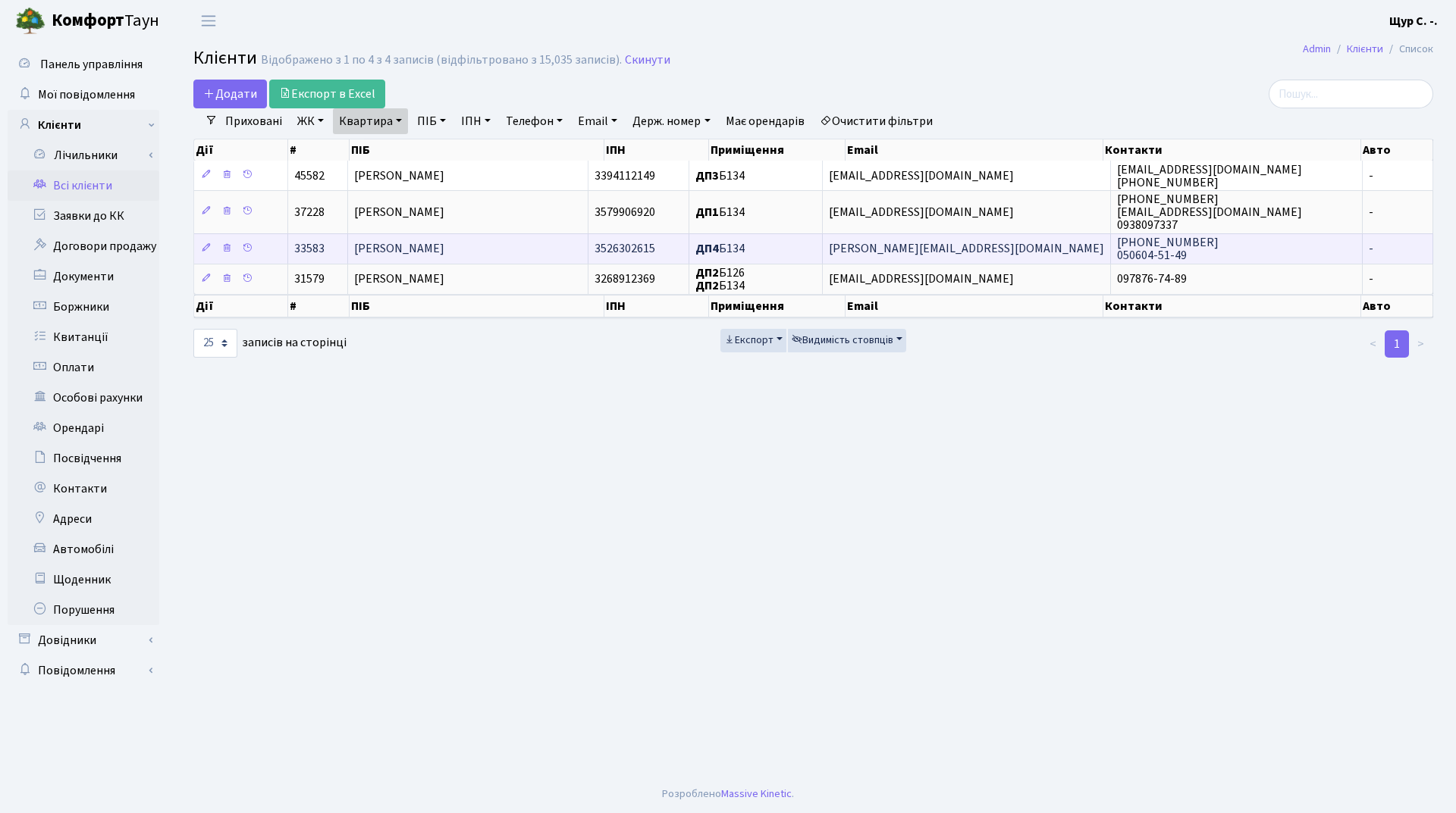
click at [374, 256] on span "[PERSON_NAME]" at bounding box center [399, 249] width 90 height 17
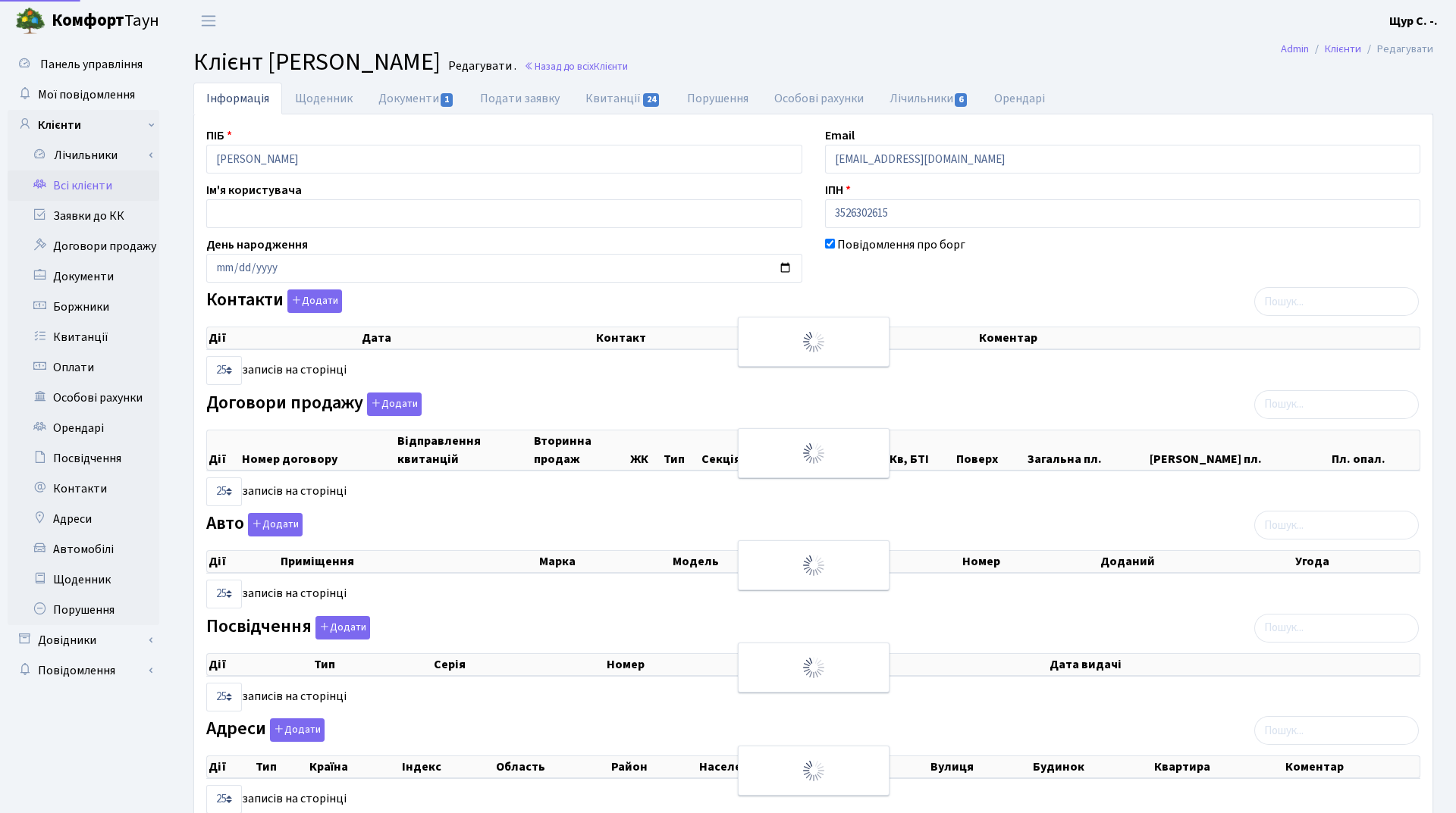
select select "25"
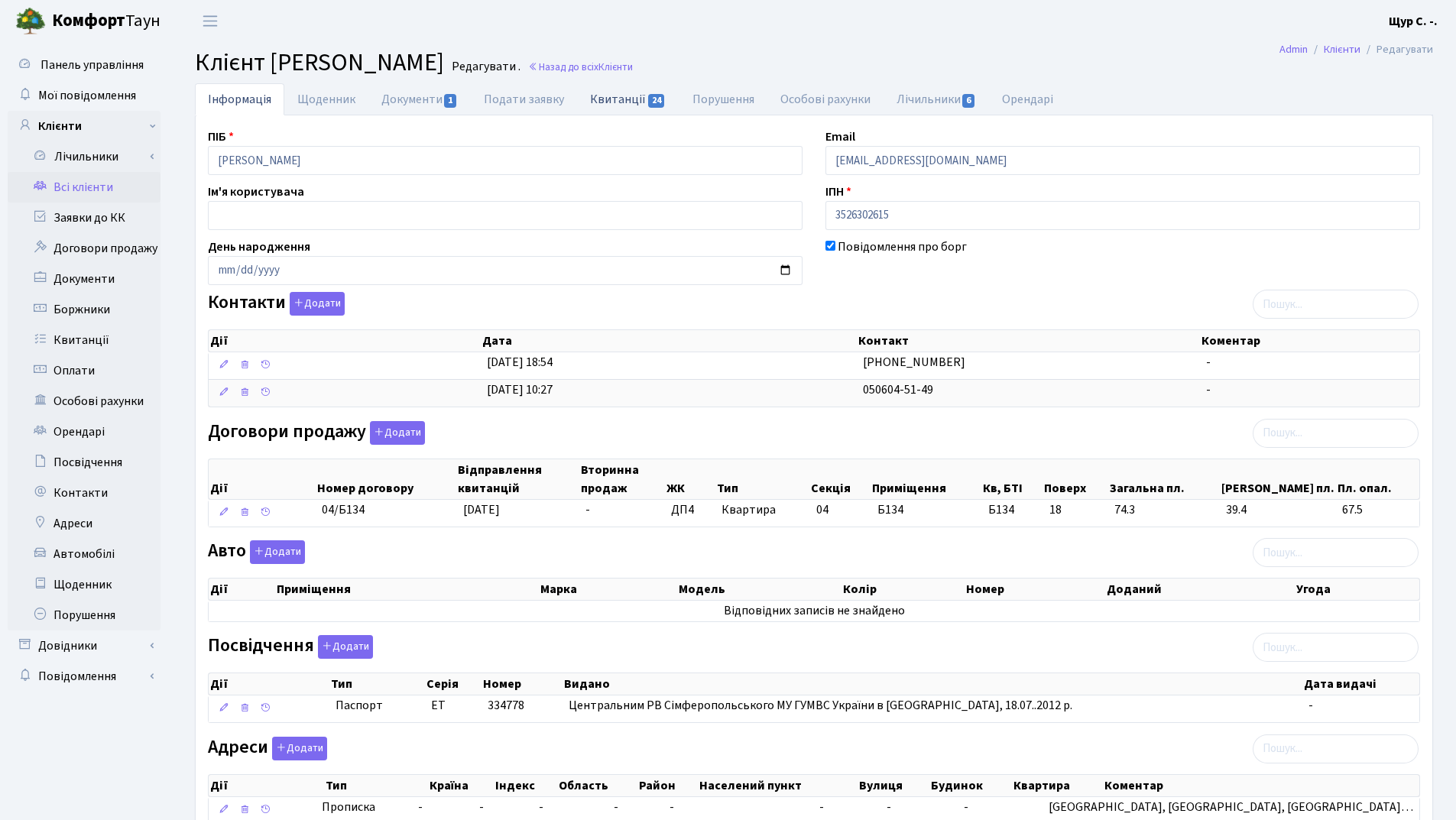
click at [613, 104] on link "Квитанції 24" at bounding box center [628, 98] width 102 height 31
select select "25"
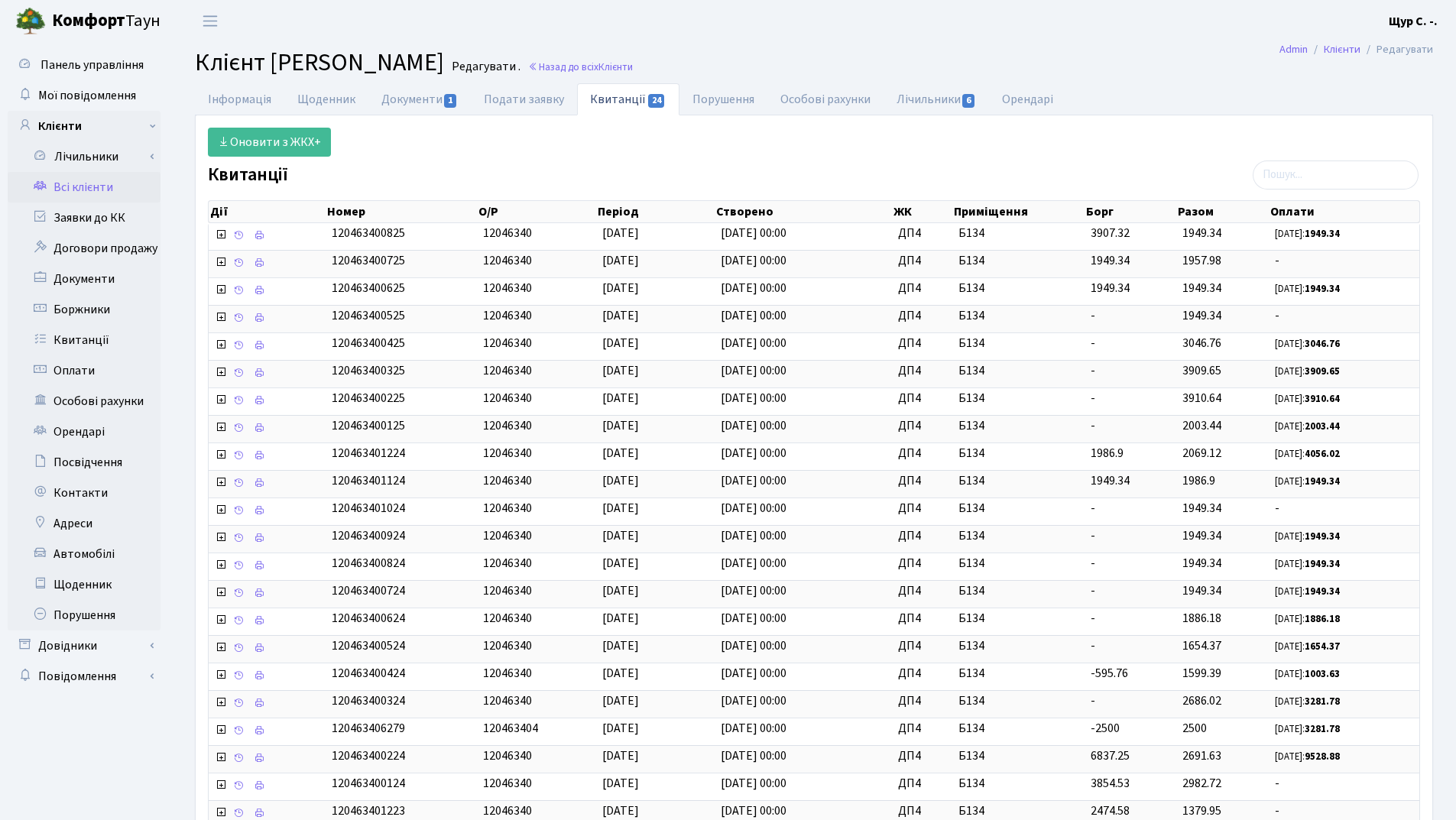
click at [63, 193] on link "Всі клієнти" at bounding box center [84, 187] width 153 height 31
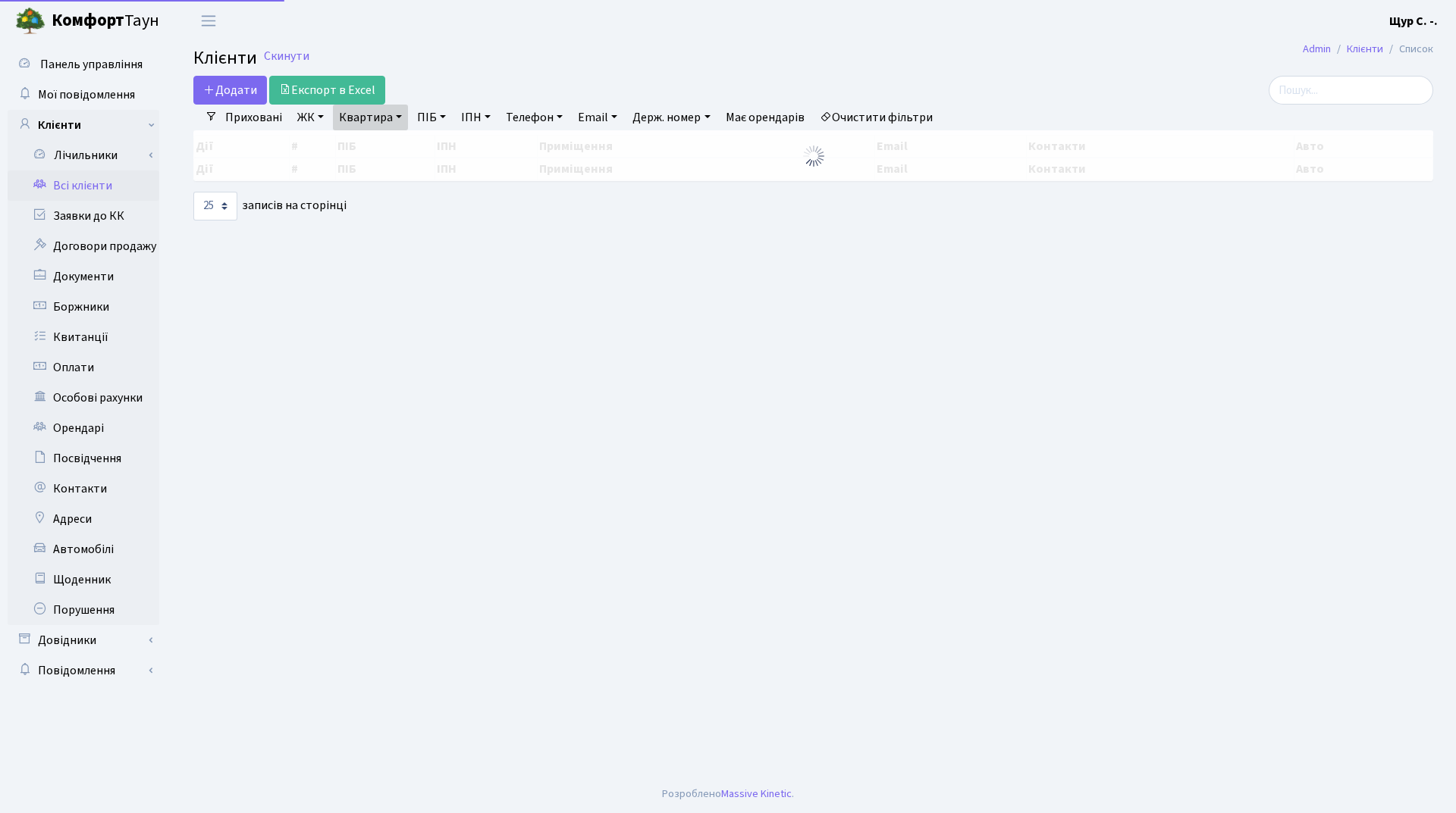
select select "25"
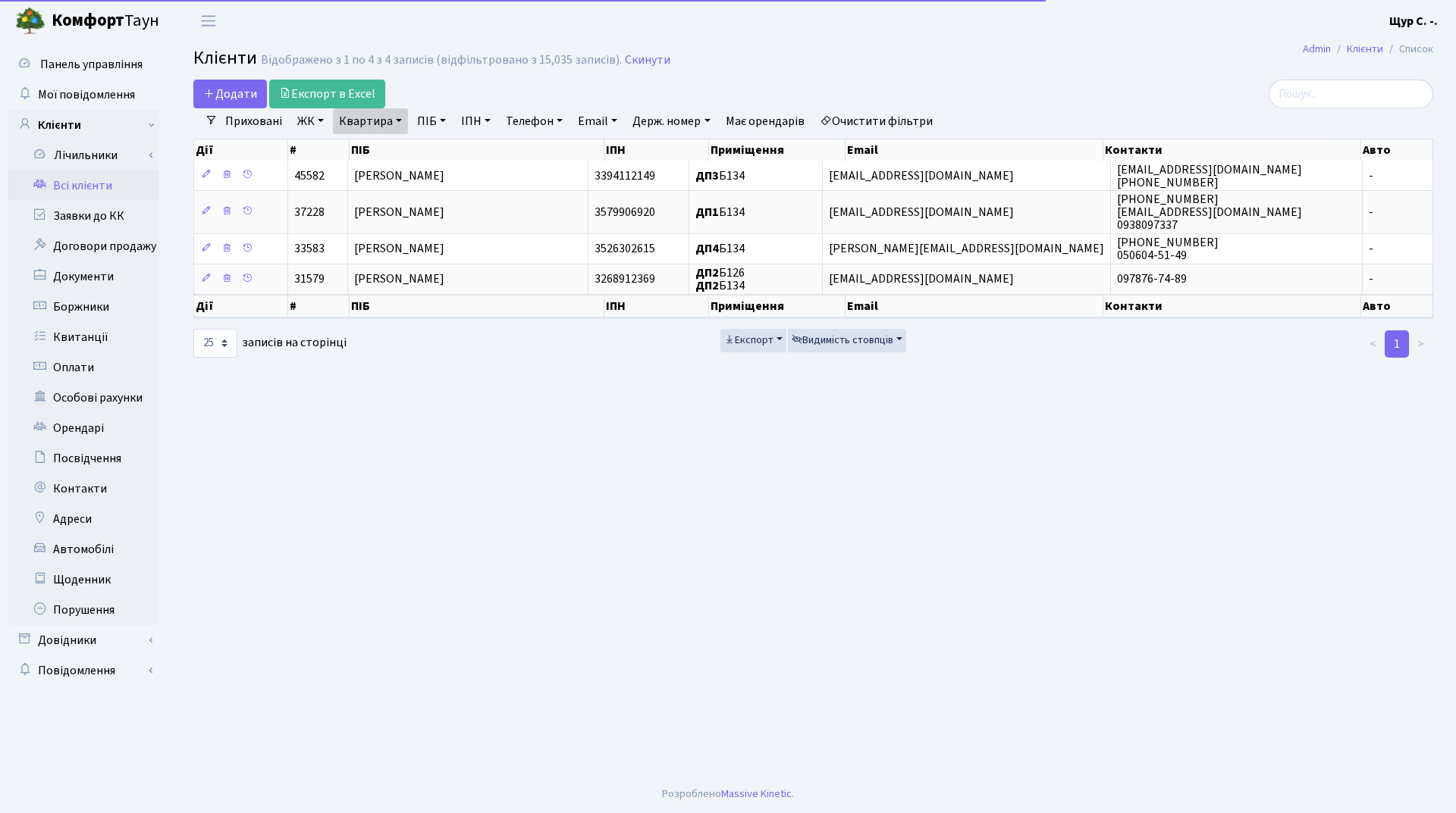
click at [396, 128] on link "Квартира" at bounding box center [370, 120] width 75 height 25
click at [385, 153] on input "б134" at bounding box center [378, 150] width 89 height 29
type input "б"
type input "а88"
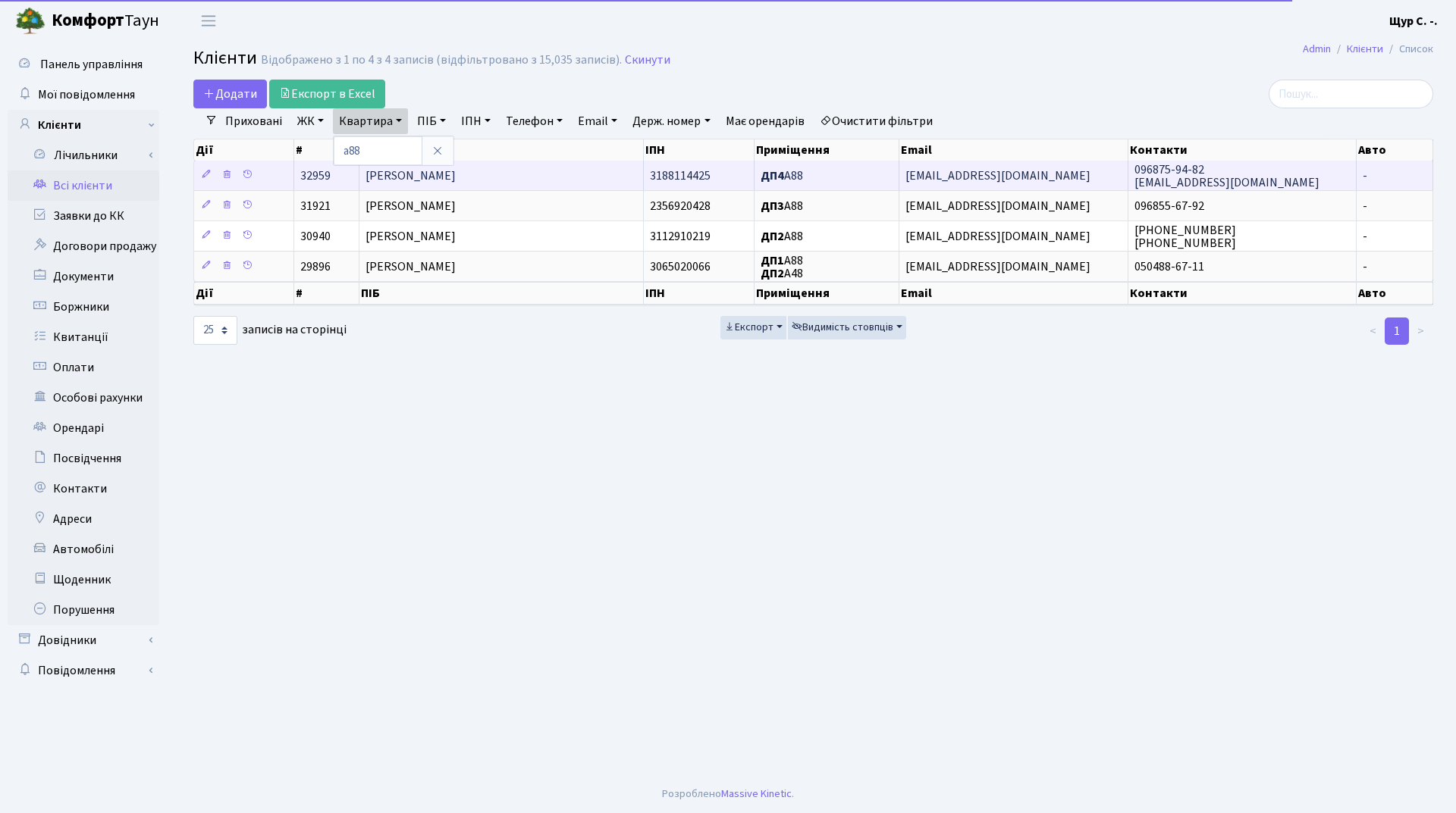
click at [456, 180] on span "Буднік Лілія Федорівна" at bounding box center [410, 176] width 90 height 17
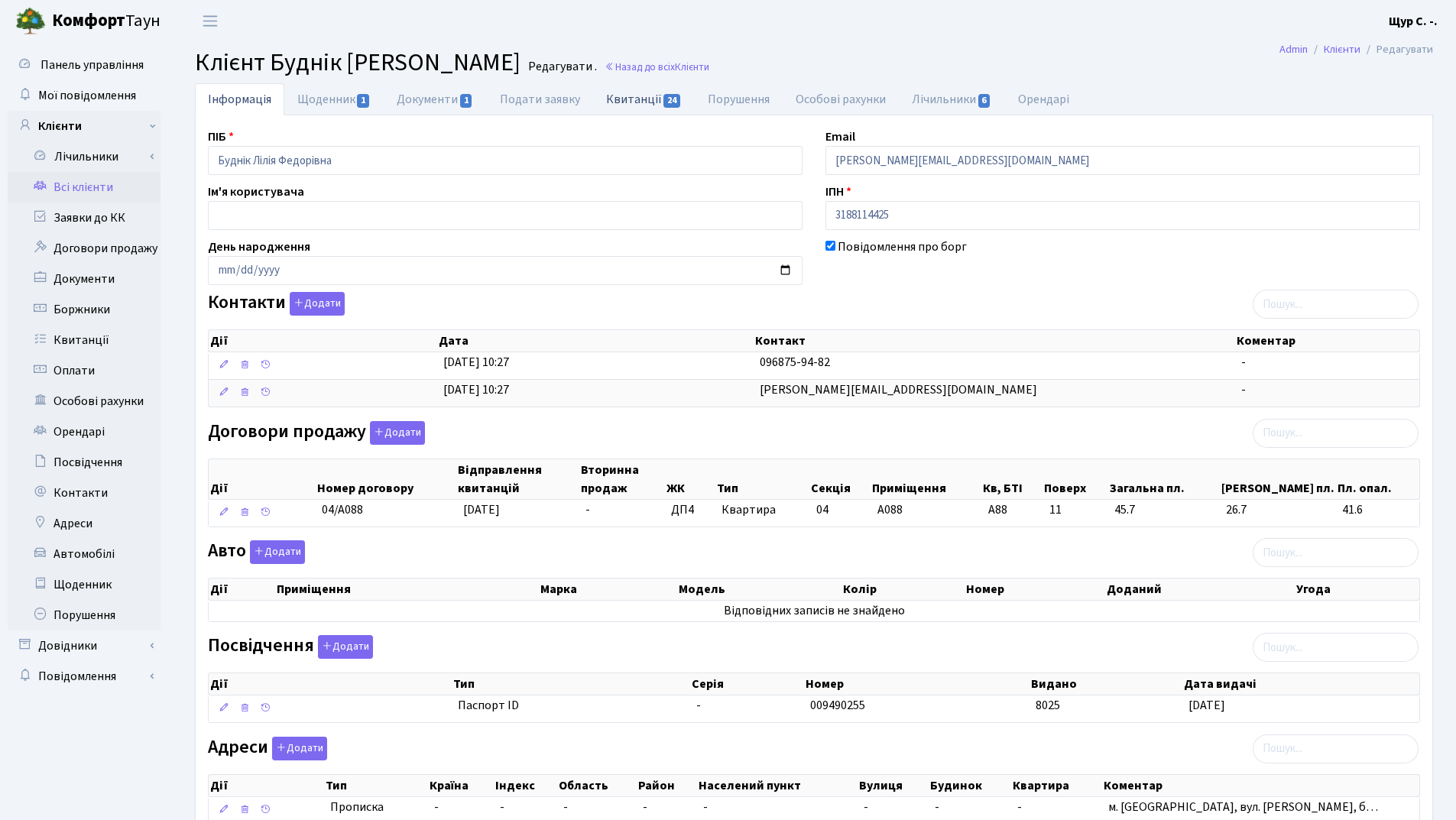
click at [647, 93] on link "Квитанції 24" at bounding box center [643, 98] width 102 height 31
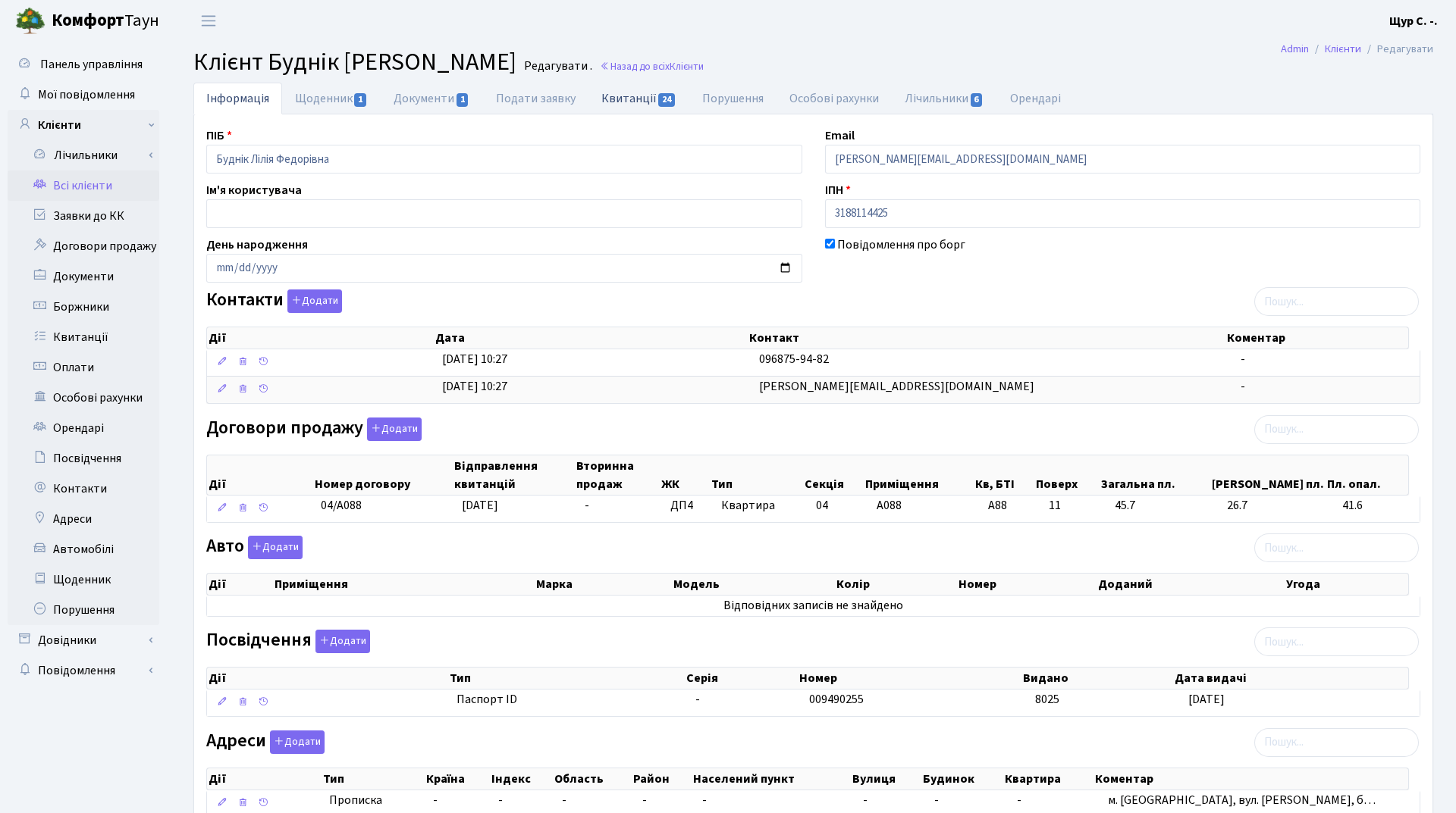
select select "25"
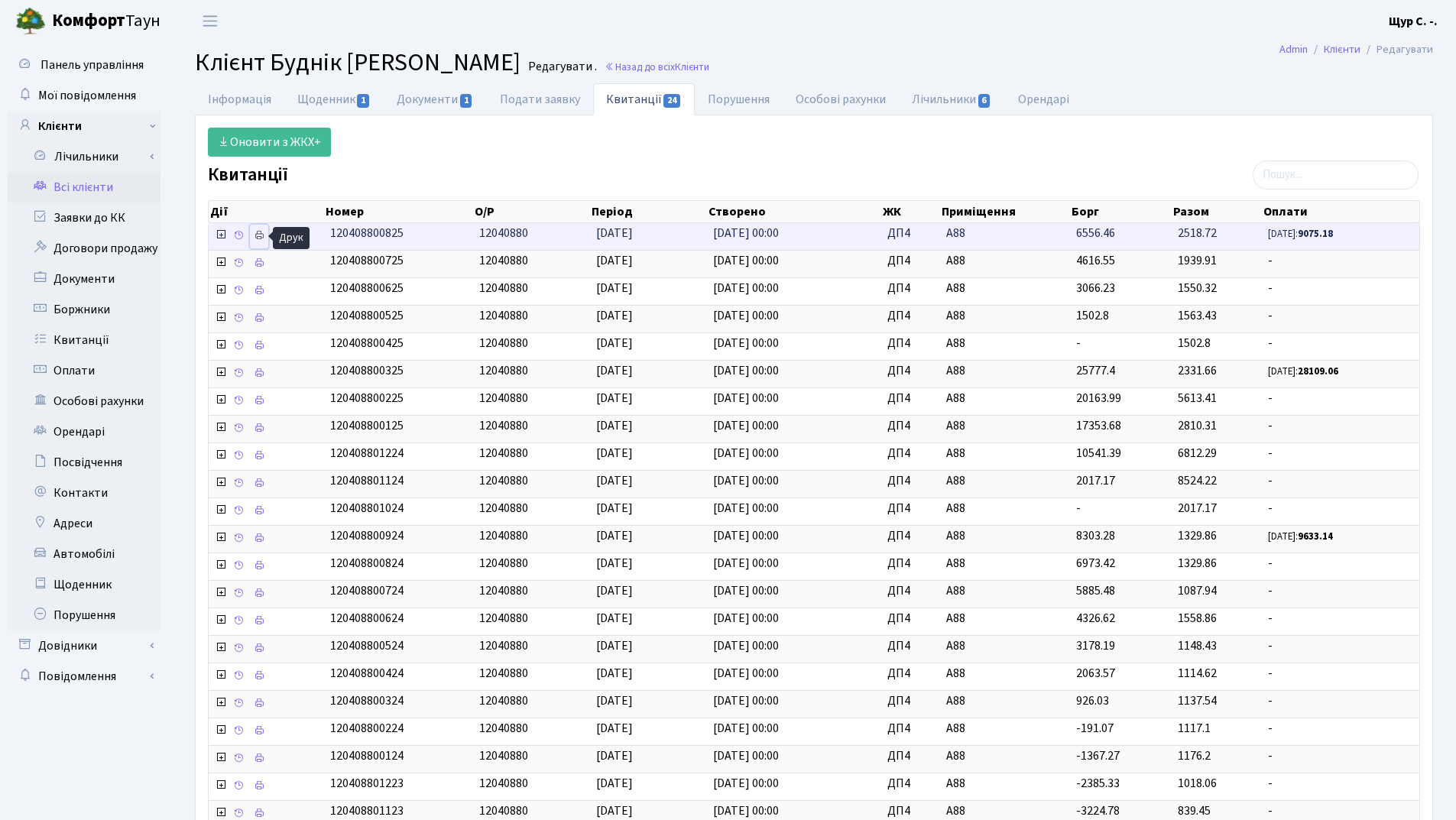
click at [263, 238] on icon at bounding box center [259, 236] width 11 height 11
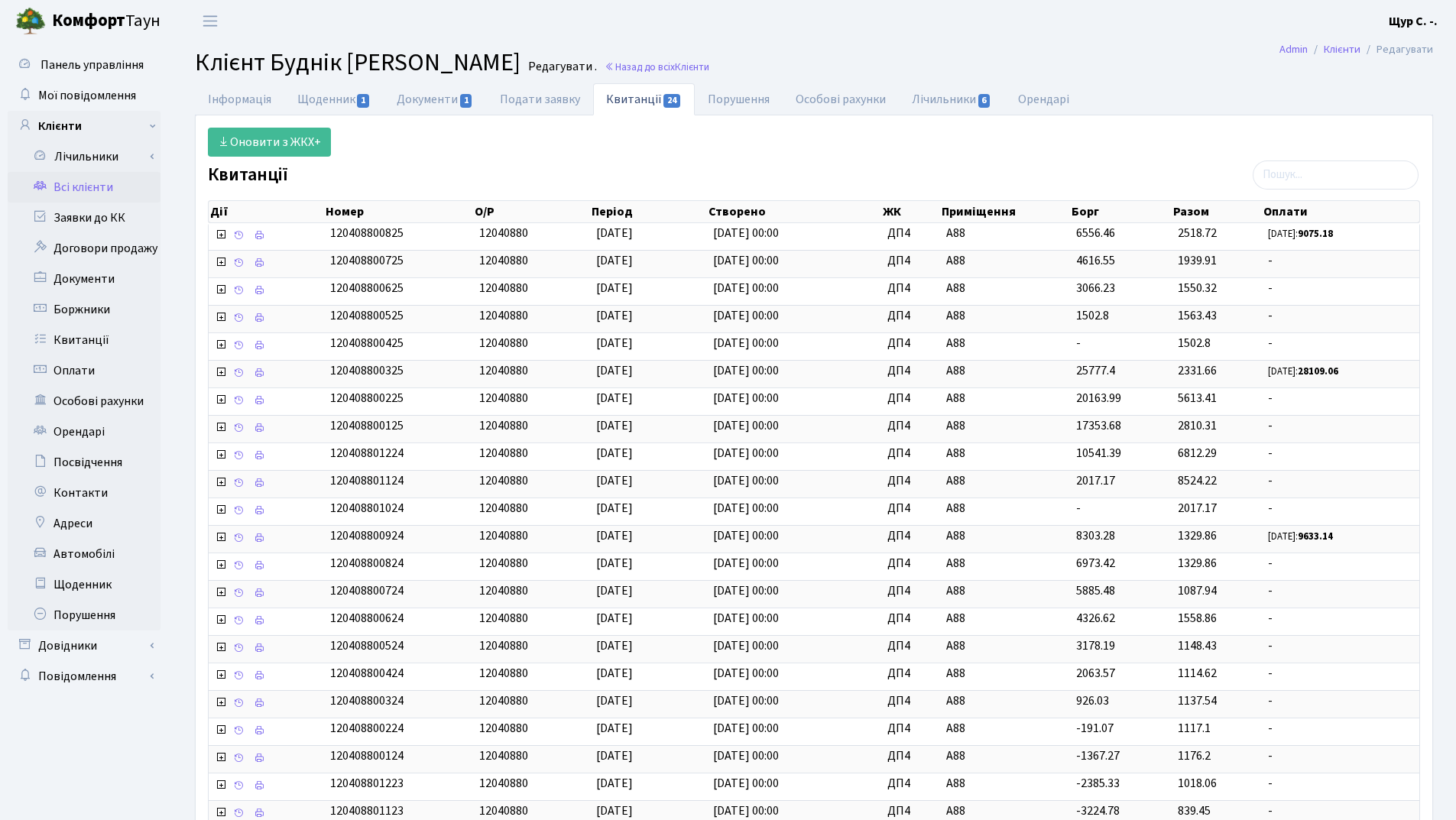
click at [97, 188] on link "Всі клієнти" at bounding box center [84, 187] width 153 height 31
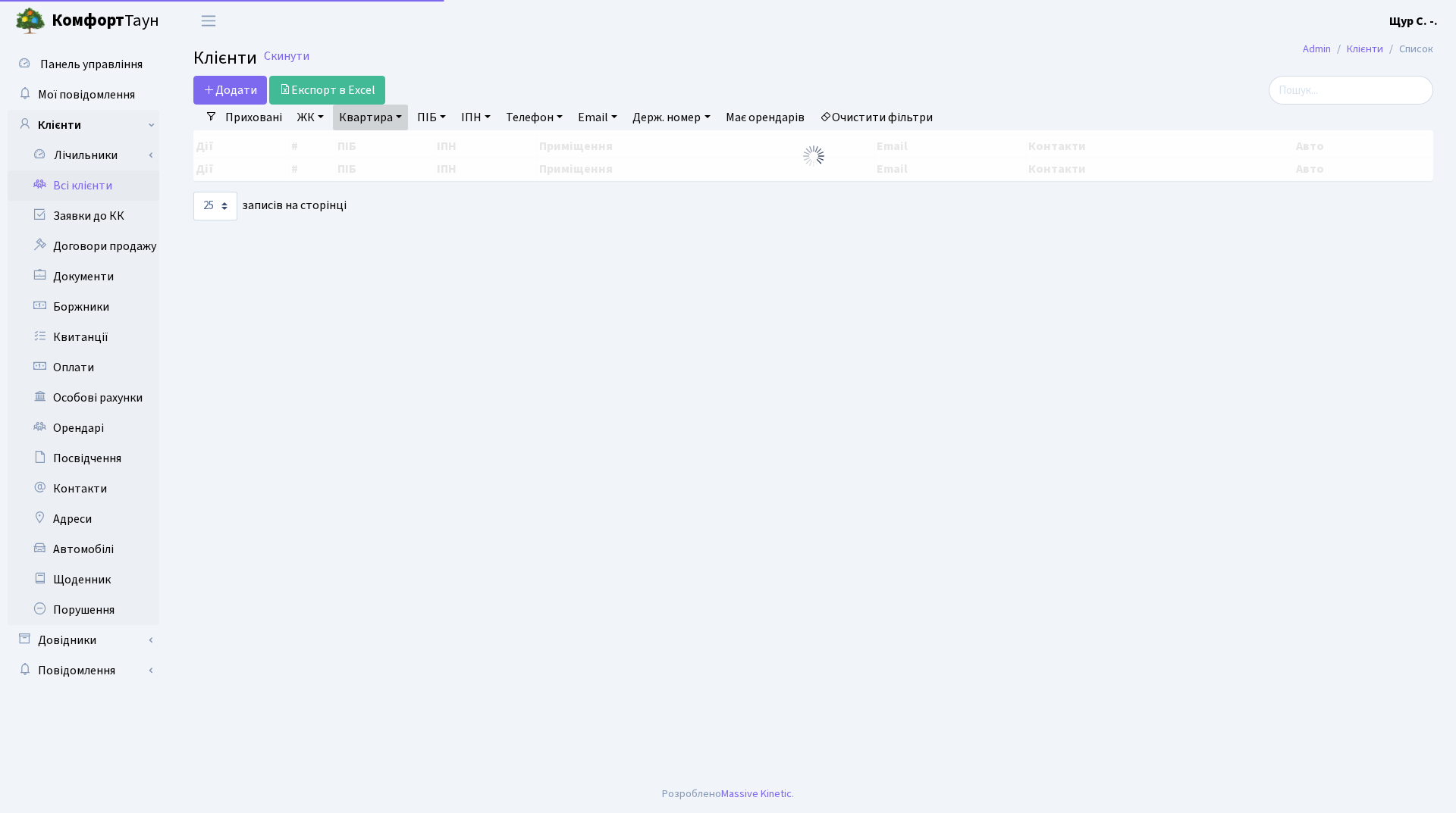
select select "25"
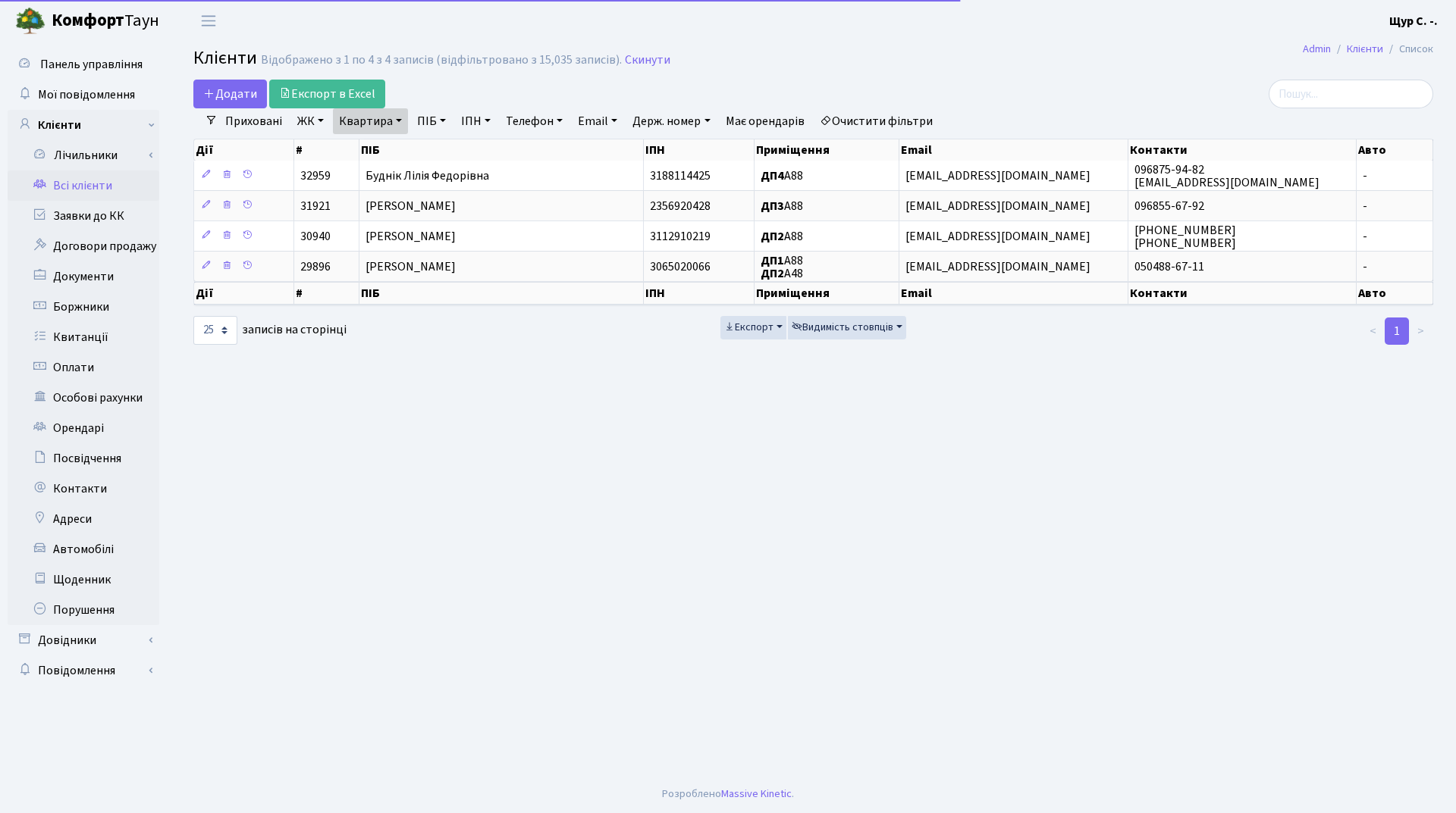
click at [397, 119] on link "Квартира" at bounding box center [370, 120] width 75 height 25
click at [390, 152] on input "а88" at bounding box center [378, 150] width 89 height 29
type input "а"
type input "13"
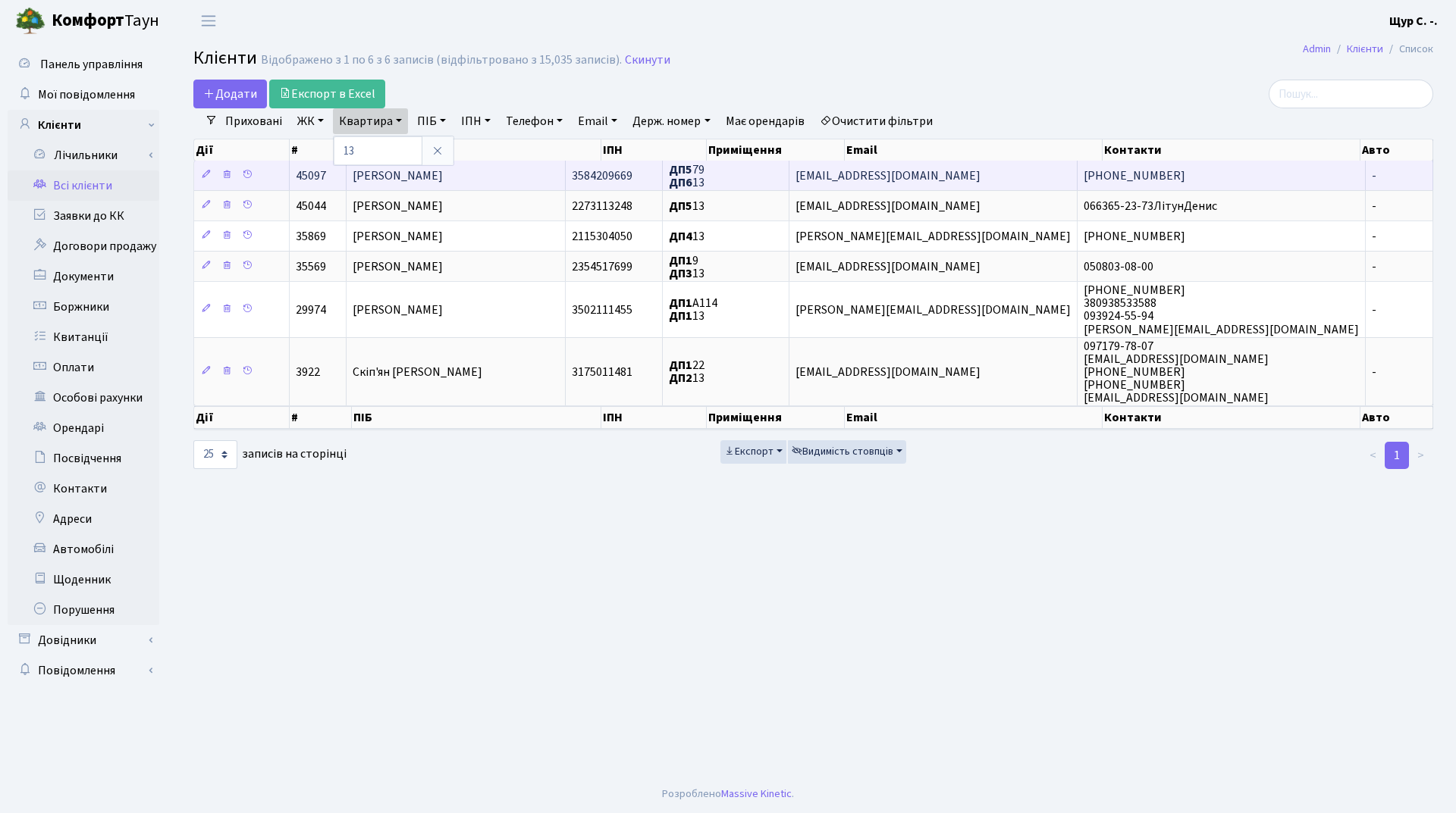
click at [405, 175] on span "[PERSON_NAME]" at bounding box center [398, 176] width 90 height 17
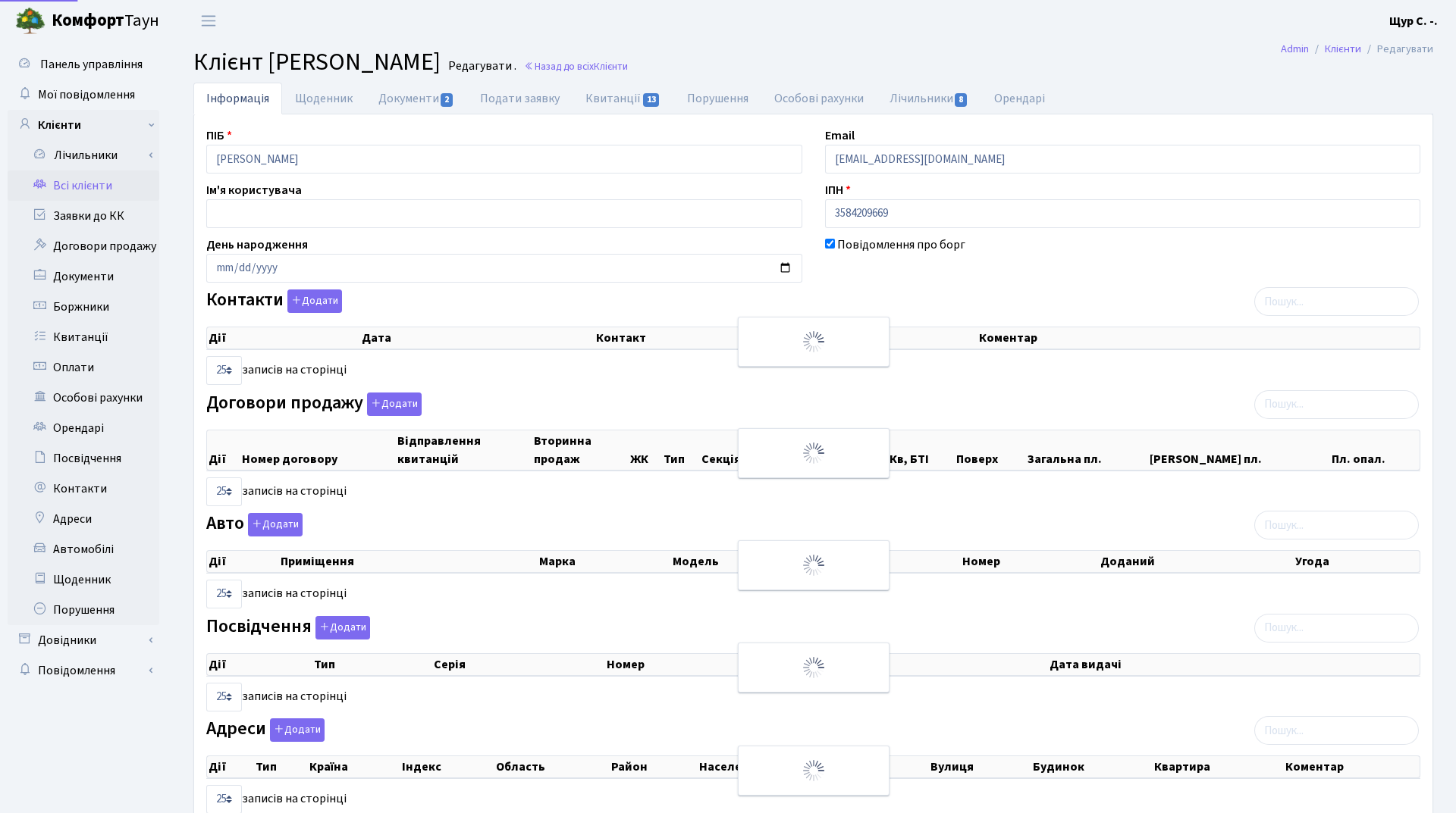
select select "25"
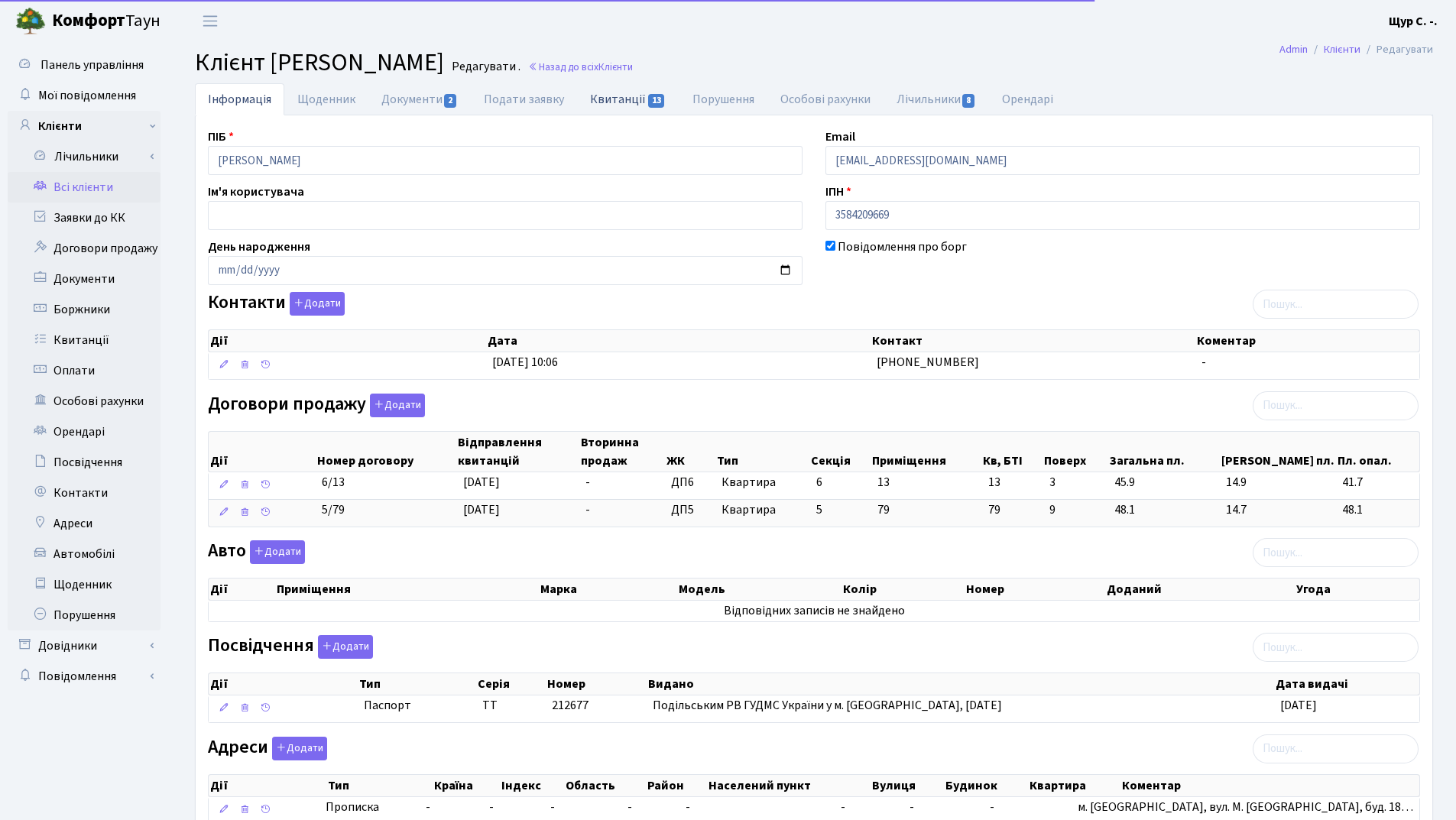
click at [623, 99] on link "Квитанції 13" at bounding box center [628, 98] width 102 height 31
select select "25"
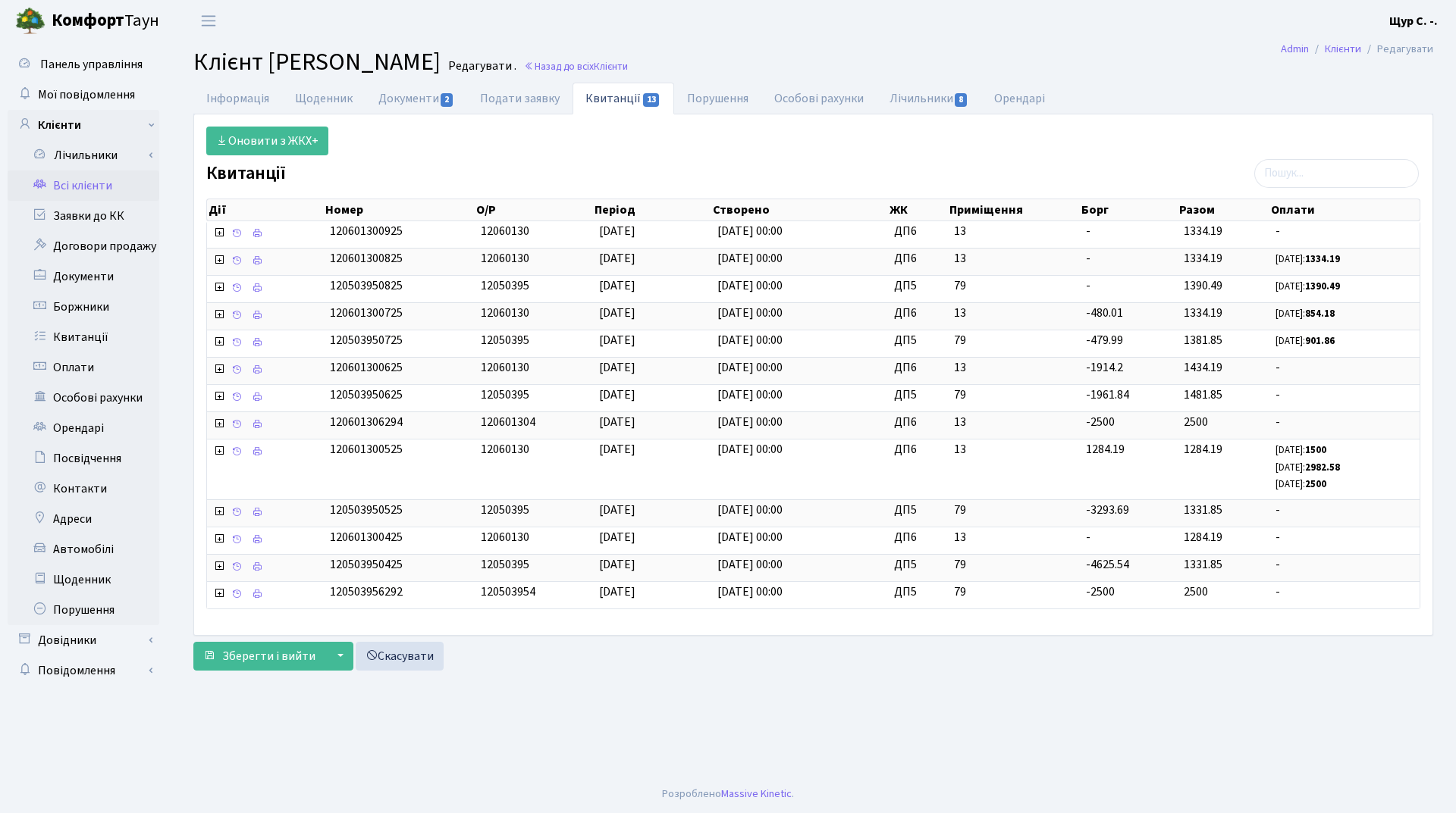
click at [95, 186] on link "Всі клієнти" at bounding box center [83, 185] width 152 height 31
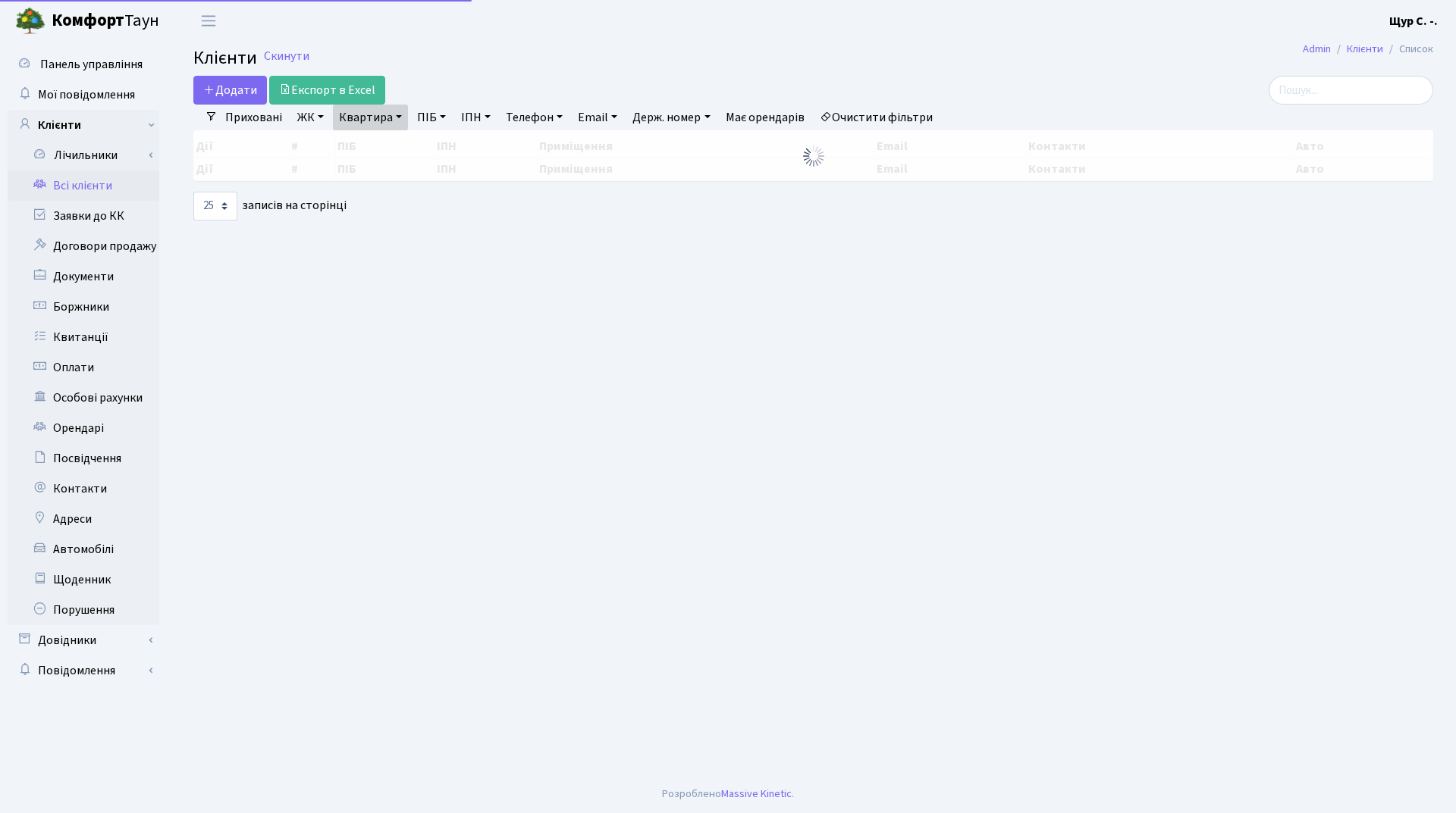
select select "25"
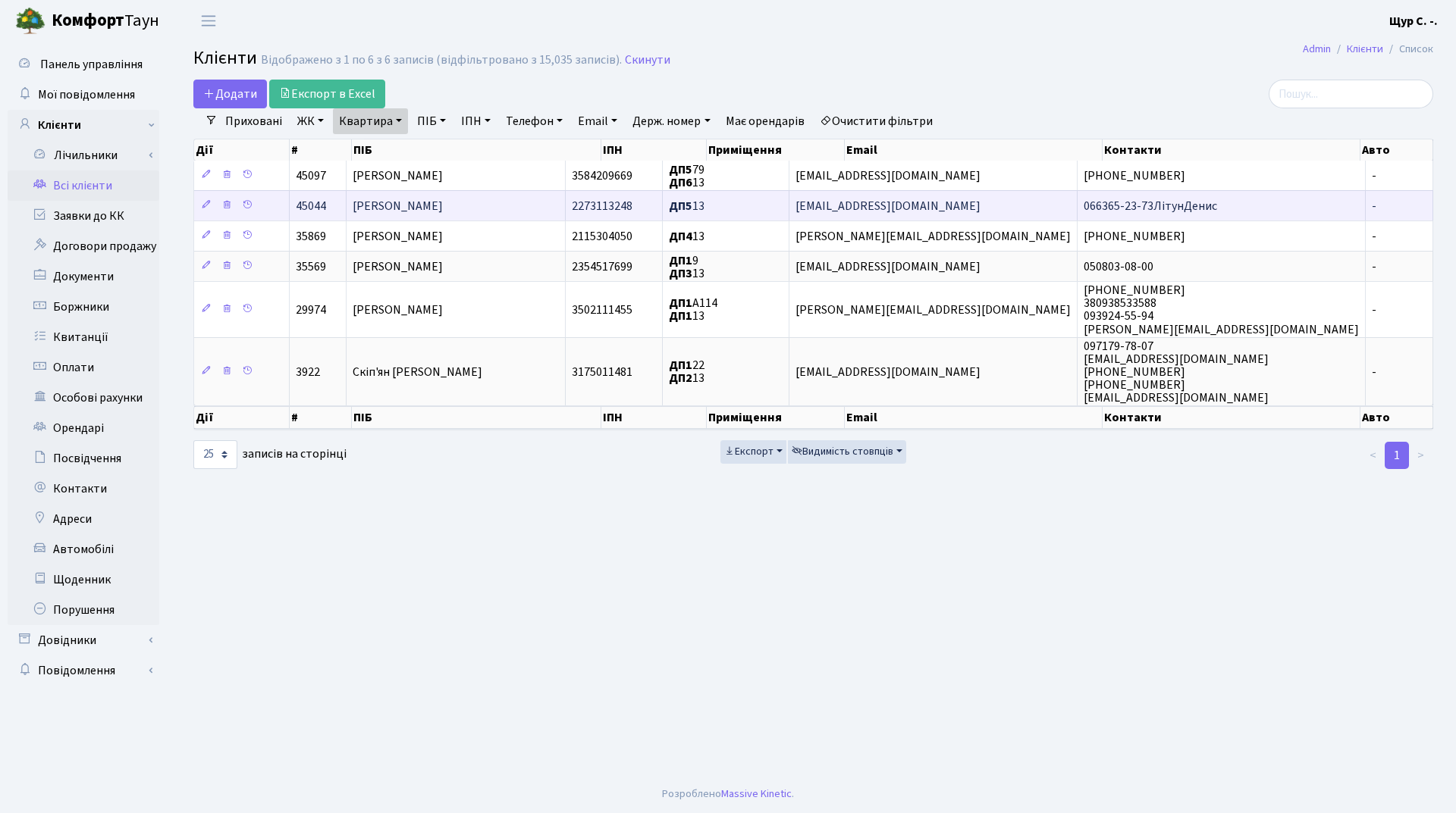
click at [434, 205] on span "[PERSON_NAME]" at bounding box center [398, 205] width 90 height 17
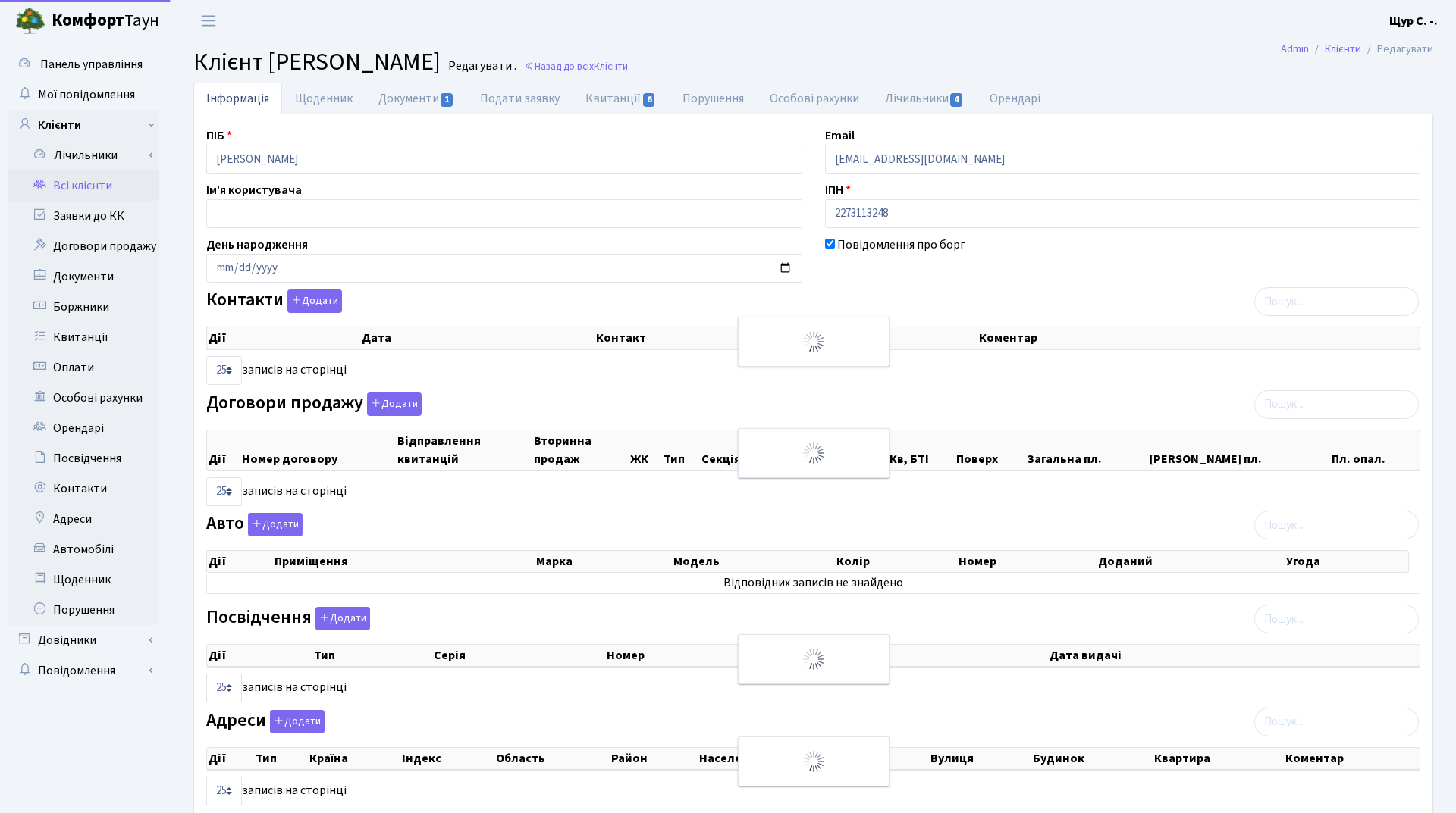
select select "25"
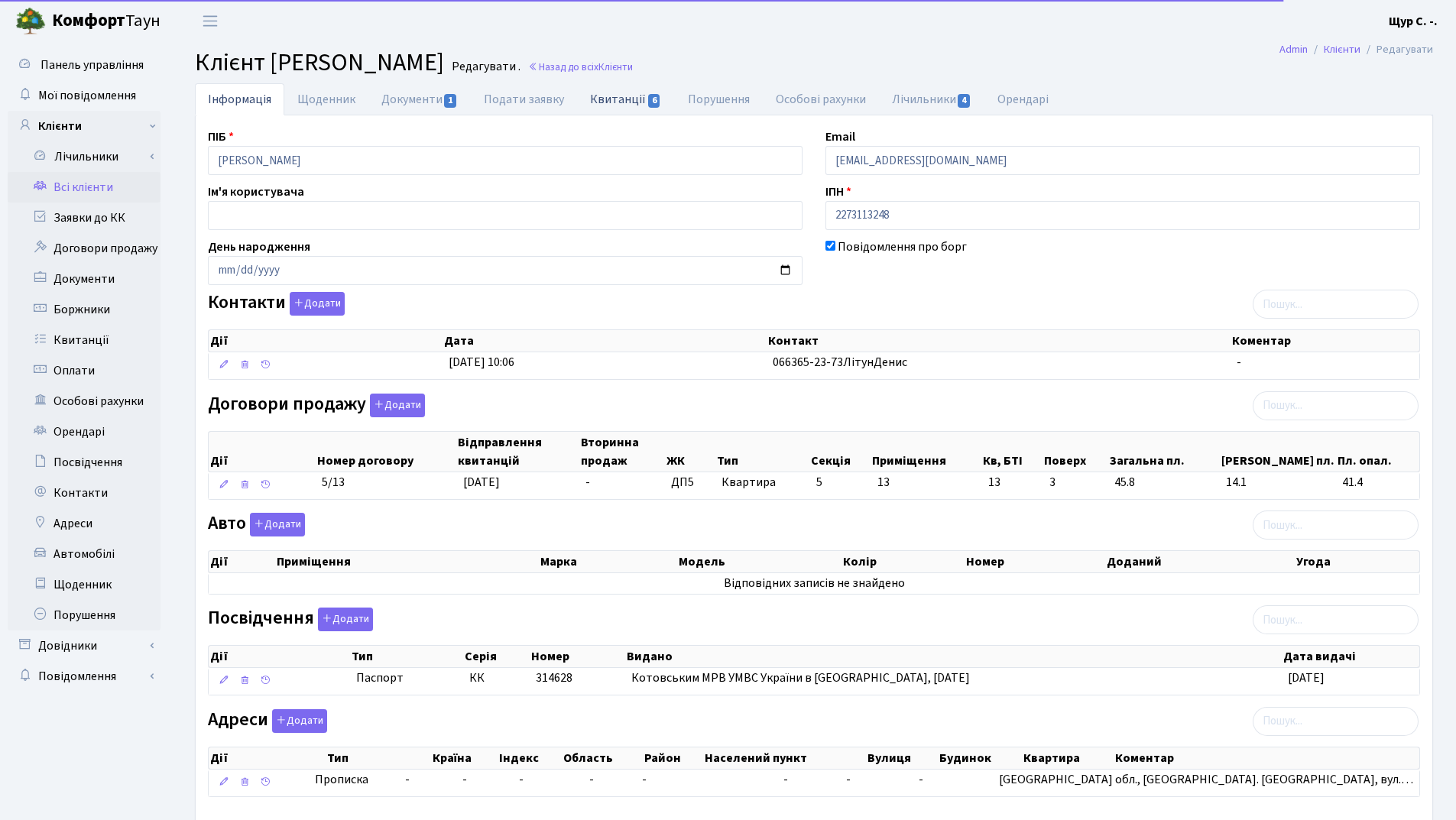
click at [621, 103] on link "Квитанції 6" at bounding box center [626, 98] width 97 height 31
select select "25"
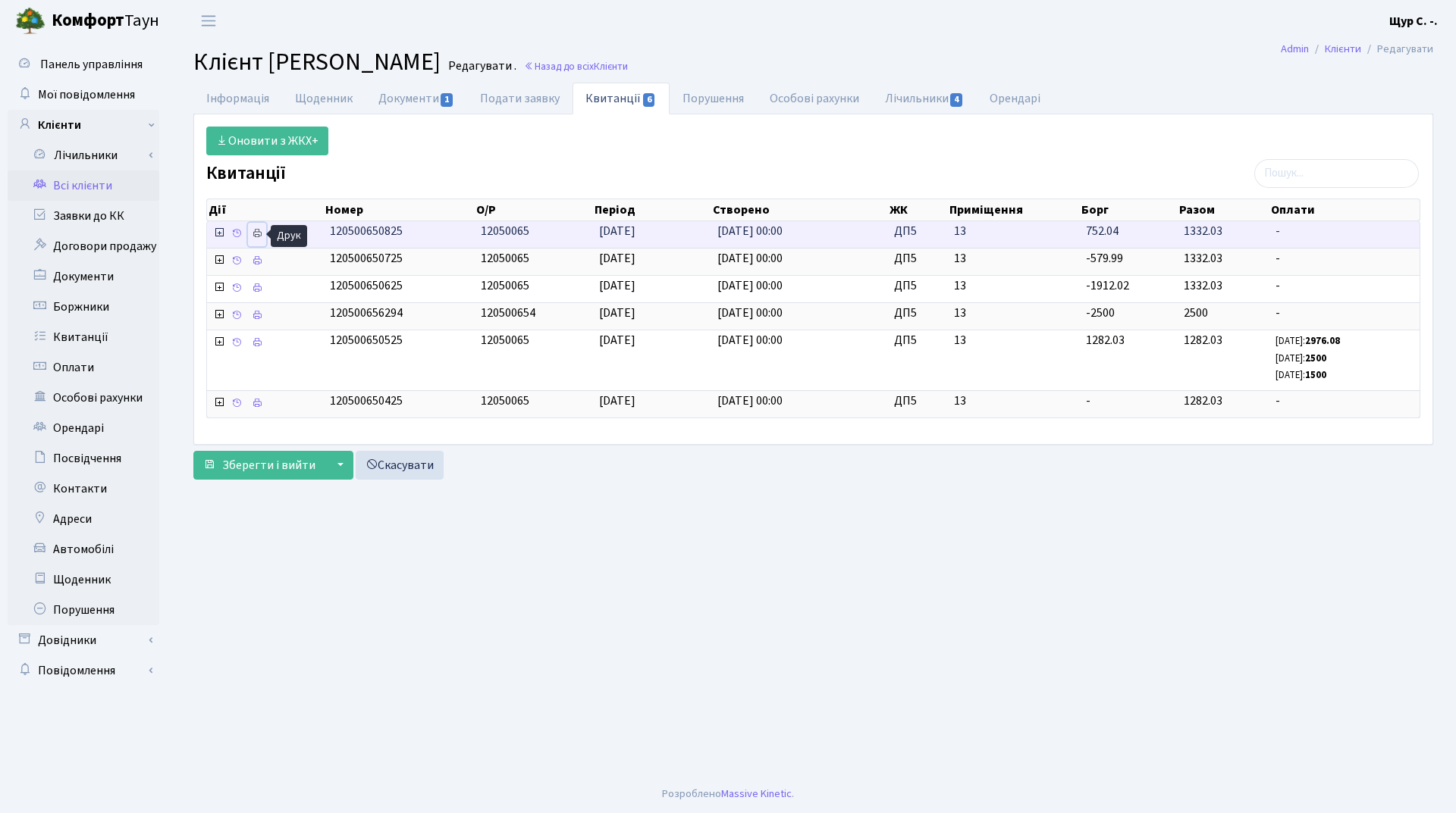
click at [255, 233] on icon at bounding box center [257, 234] width 11 height 11
click at [85, 188] on link "Всі клієнти" at bounding box center [83, 185] width 152 height 31
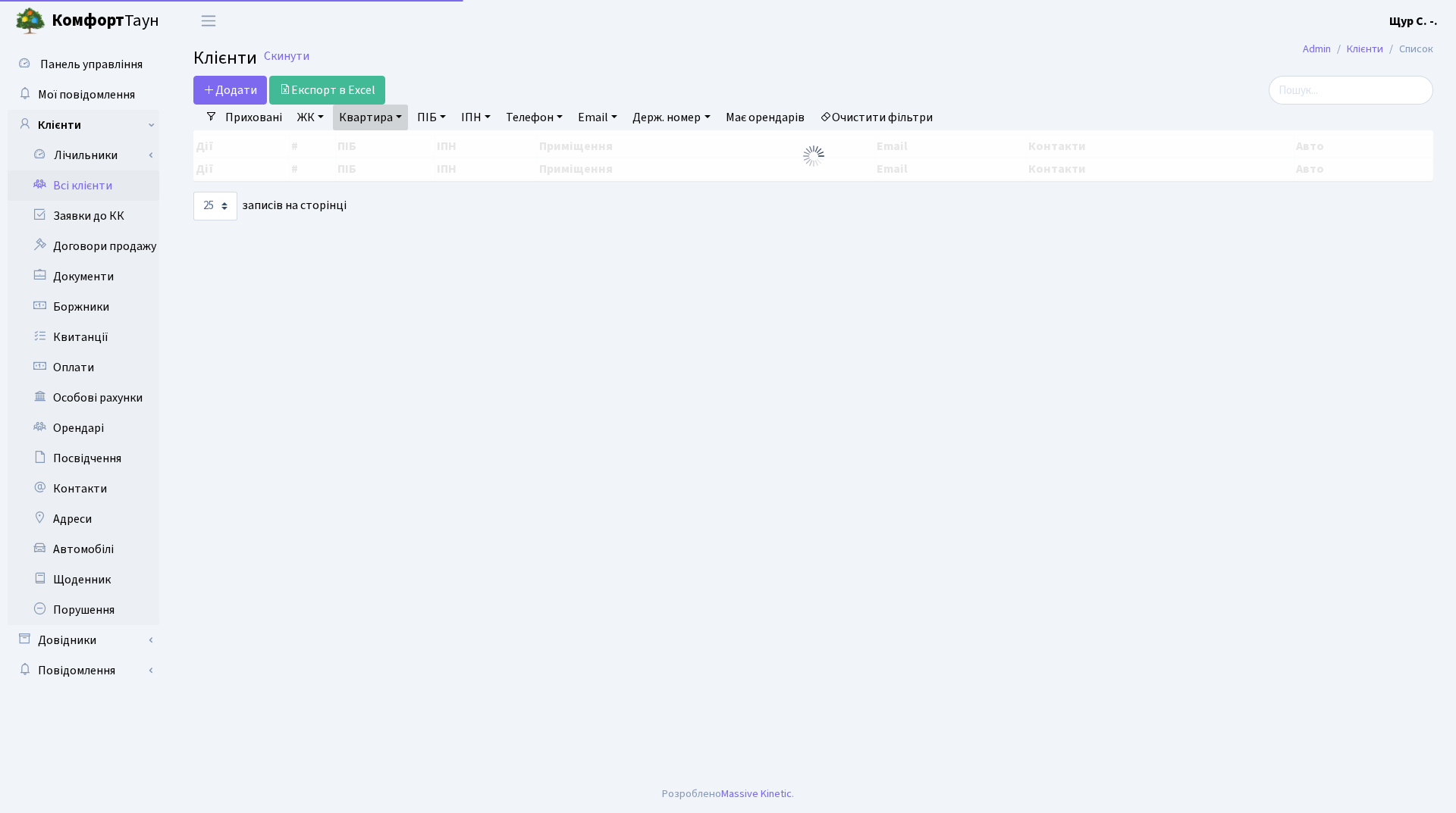
select select "25"
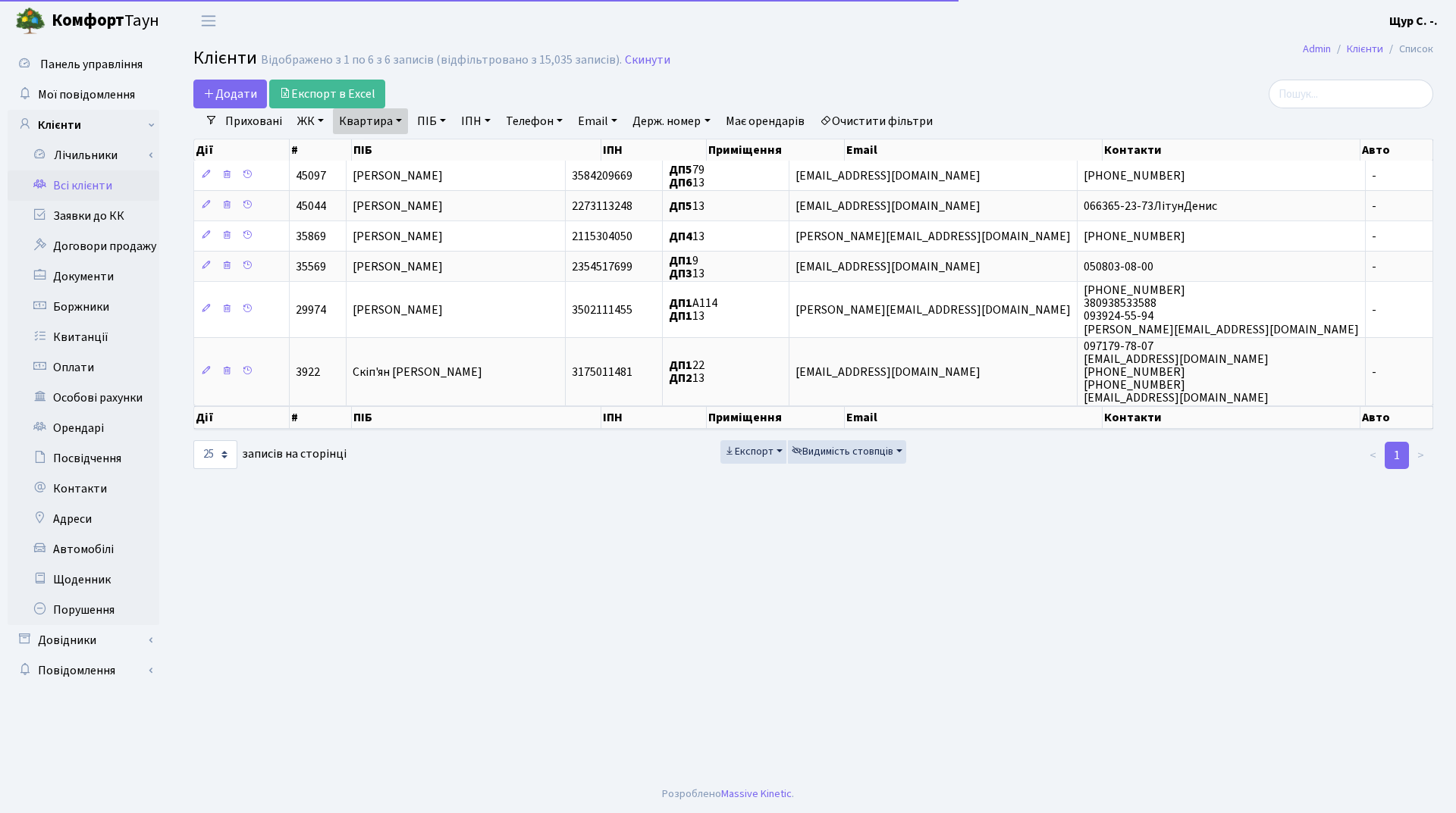
click at [394, 124] on link "Квартира" at bounding box center [370, 120] width 75 height 25
click at [367, 149] on input "13" at bounding box center [378, 150] width 89 height 29
type input "1"
type input "7"
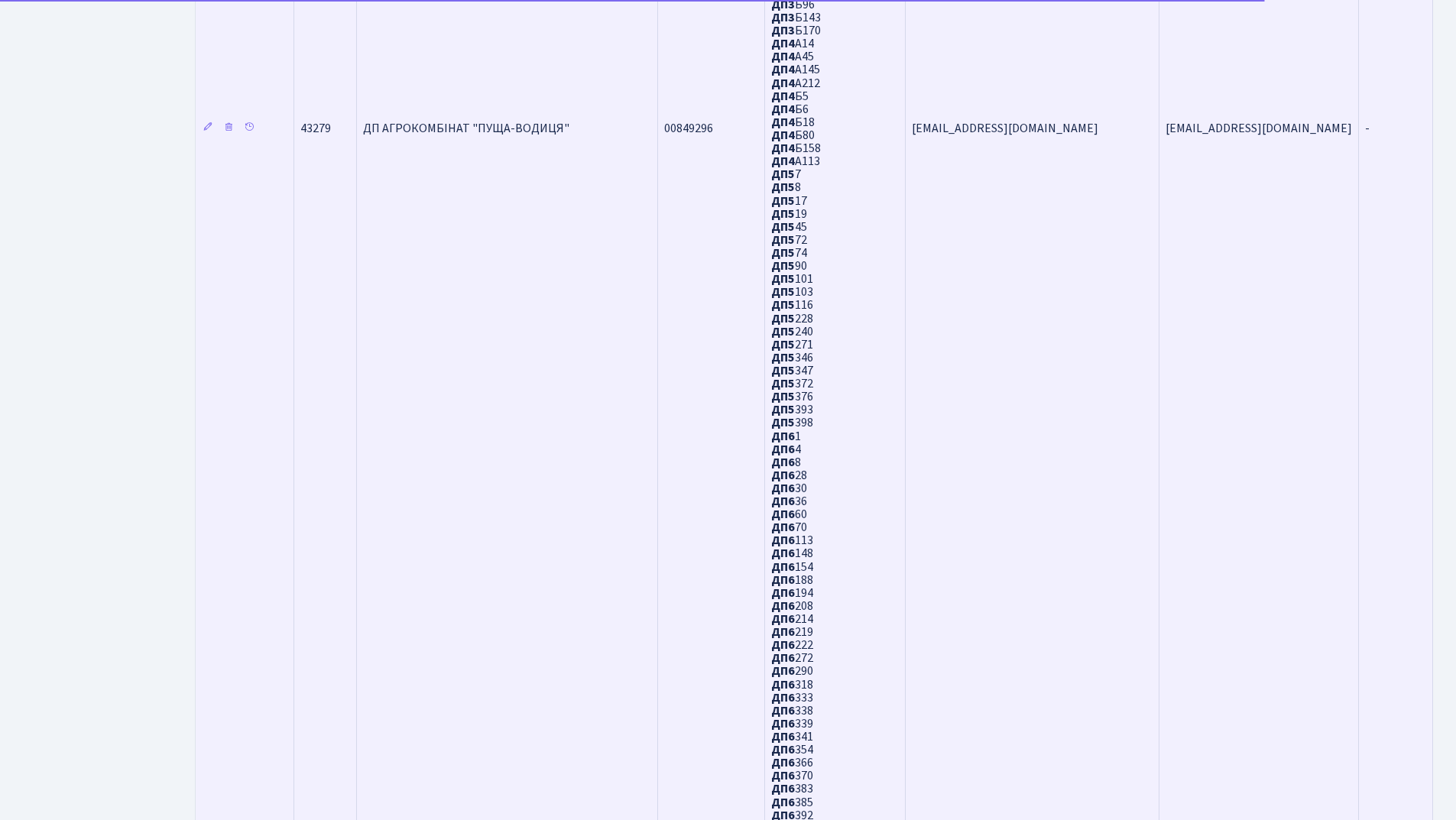
scroll to position [1053, 0]
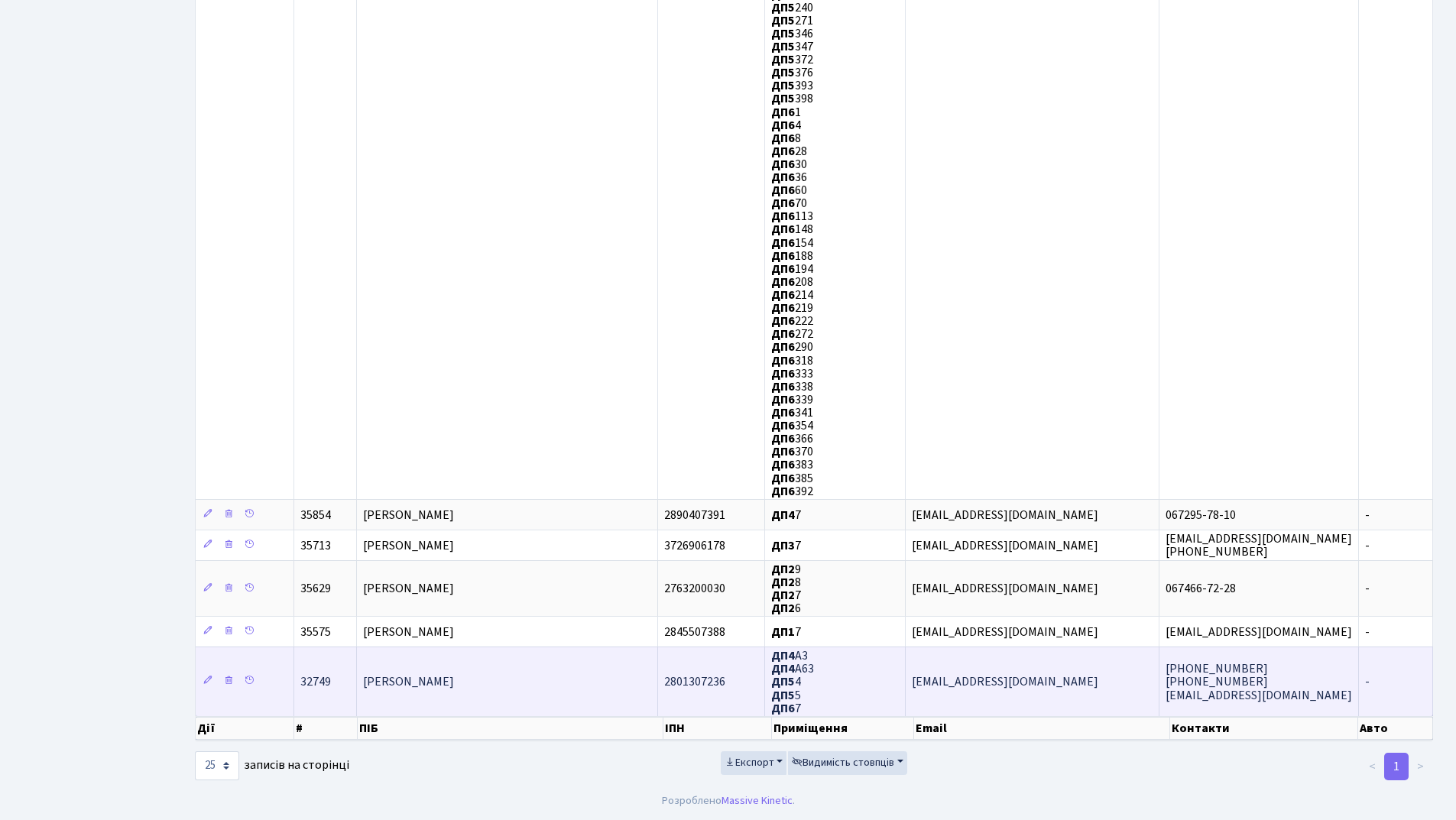
click at [454, 691] on span "[PERSON_NAME]" at bounding box center [408, 683] width 91 height 17
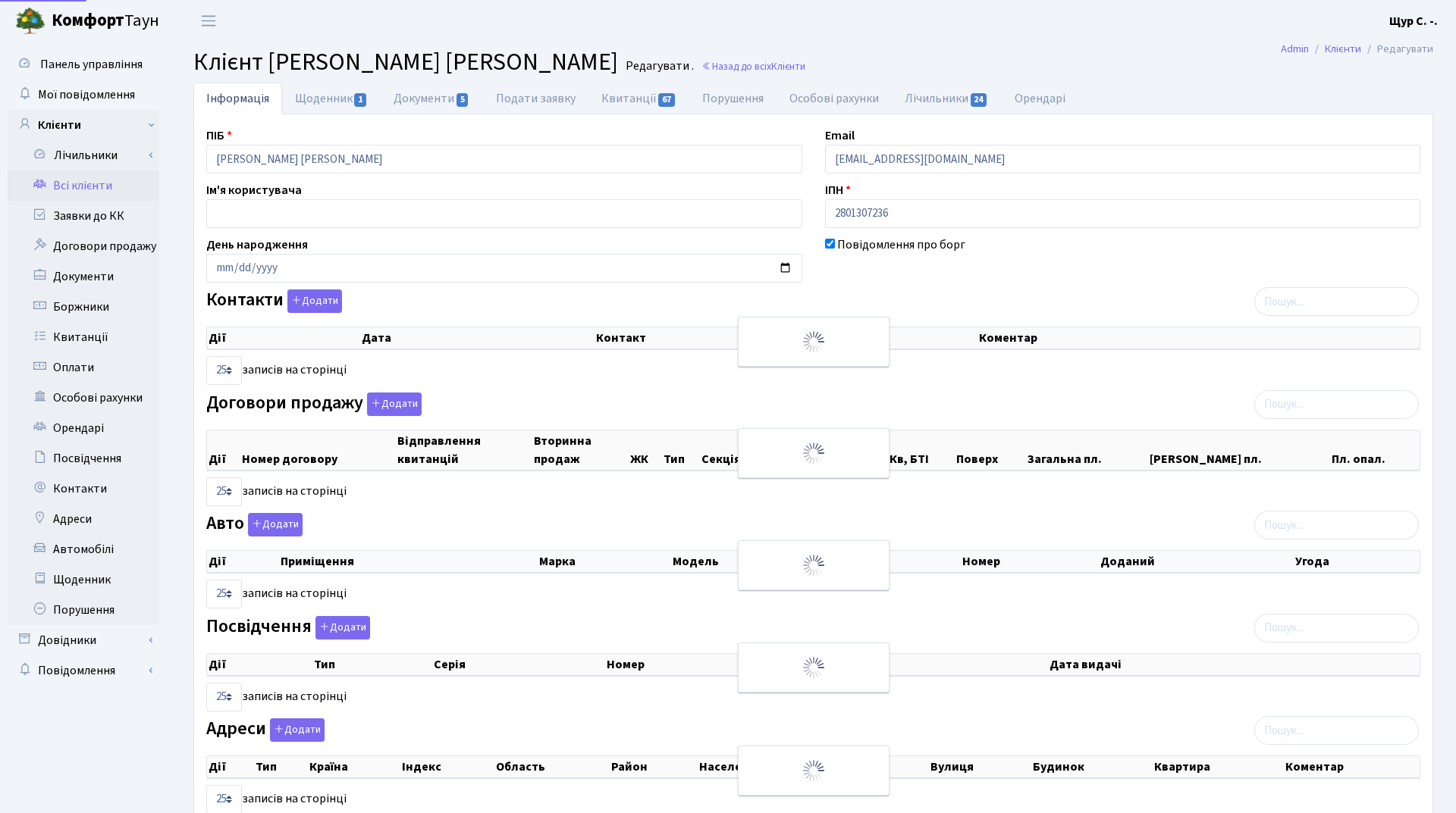
select select "25"
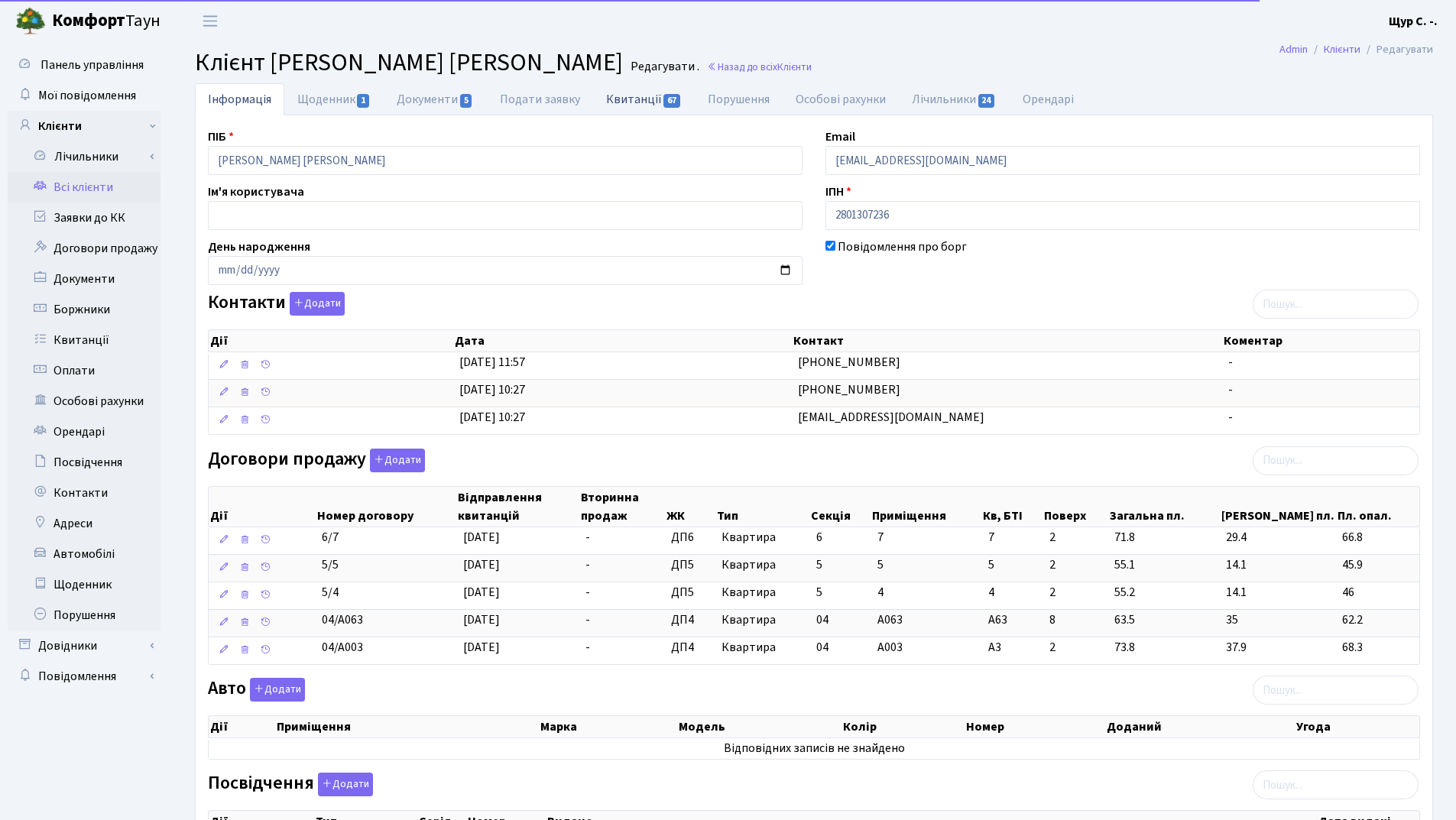
click at [635, 99] on link "Квитанції 67" at bounding box center [643, 98] width 102 height 31
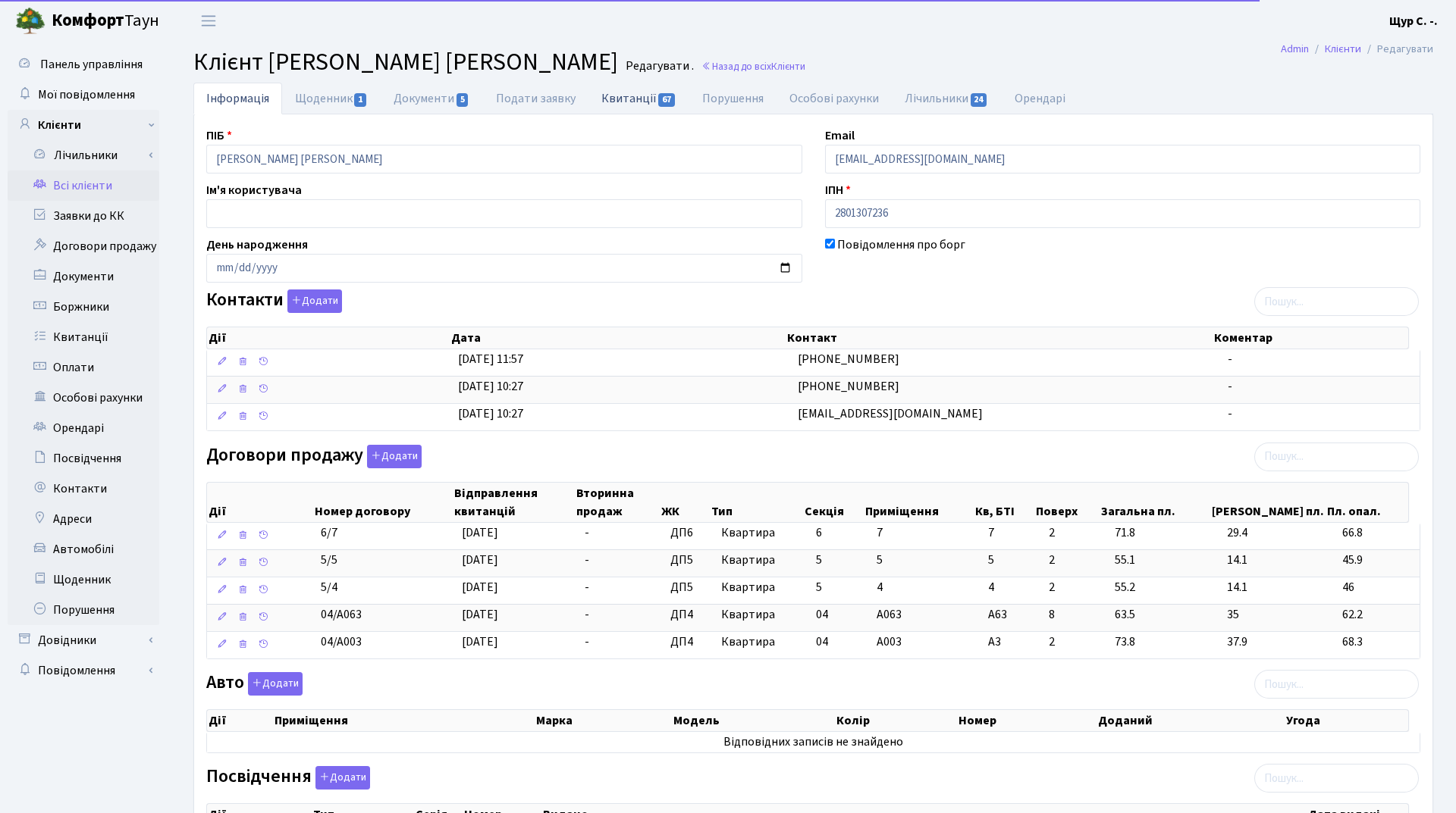
select select "25"
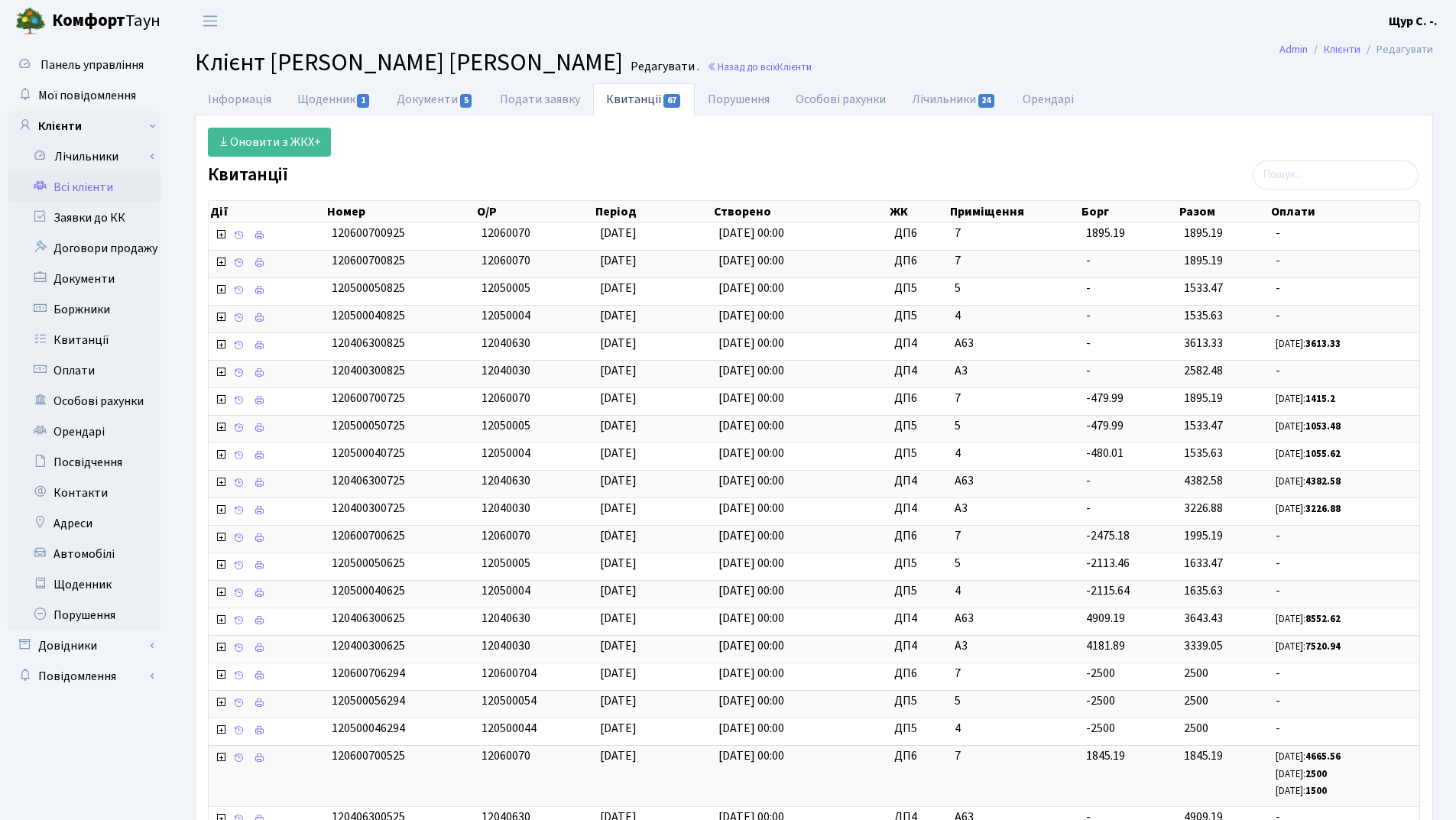
click at [120, 191] on link "Всі клієнти" at bounding box center [84, 187] width 153 height 31
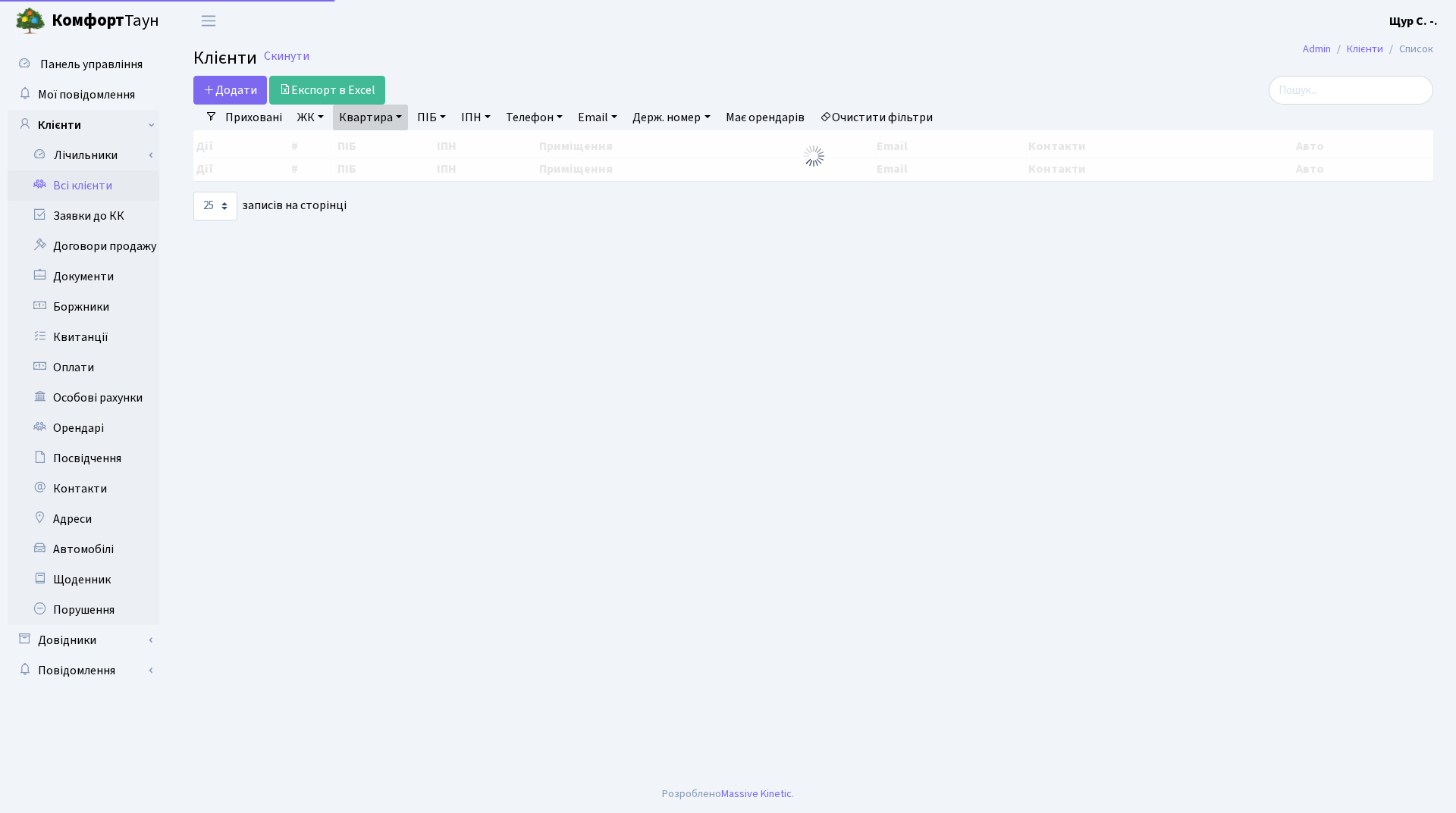
select select "25"
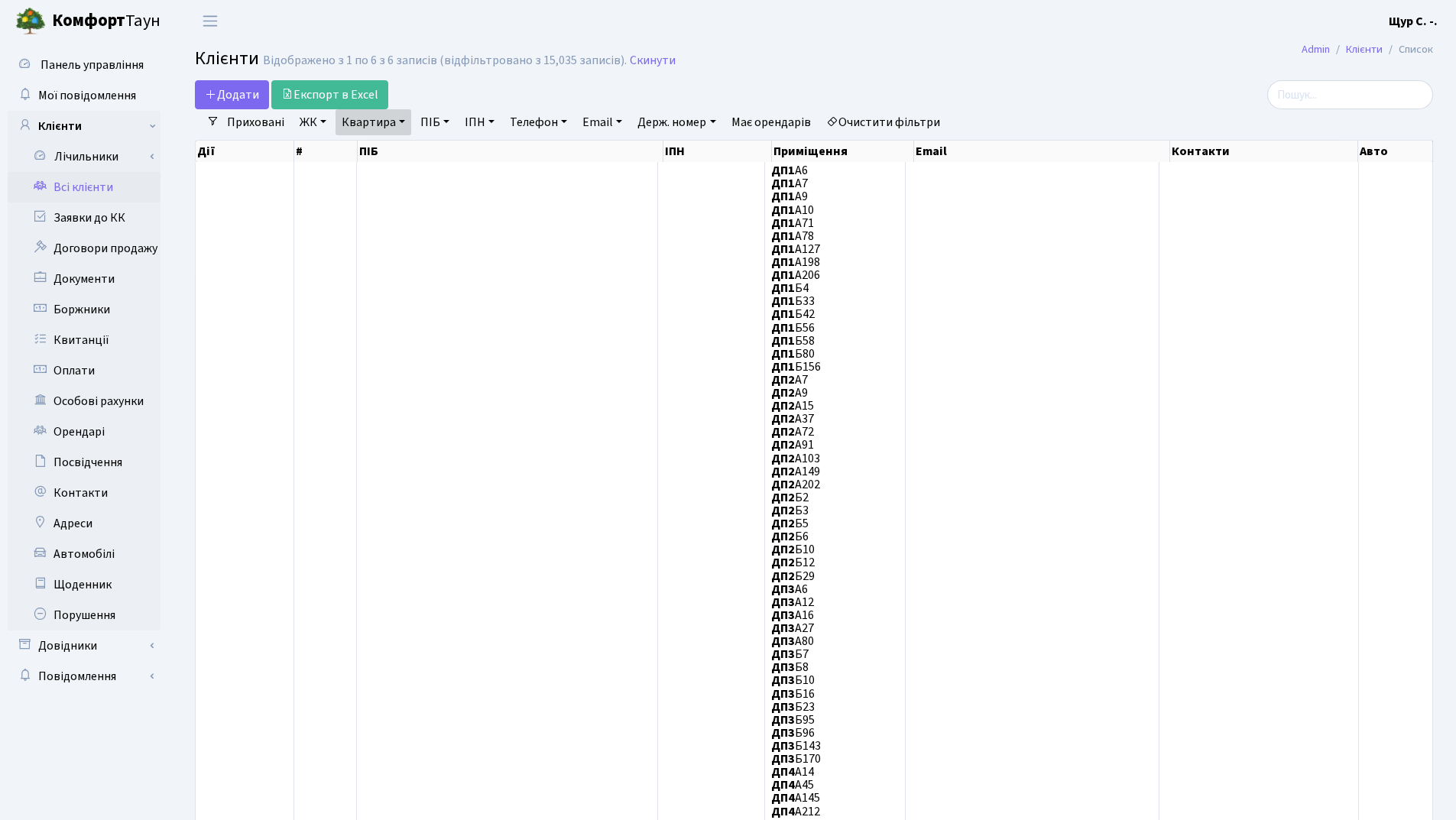
click at [395, 120] on link "Квартира" at bounding box center [373, 121] width 75 height 26
click at [398, 146] on input "7" at bounding box center [381, 151] width 89 height 29
type input "17"
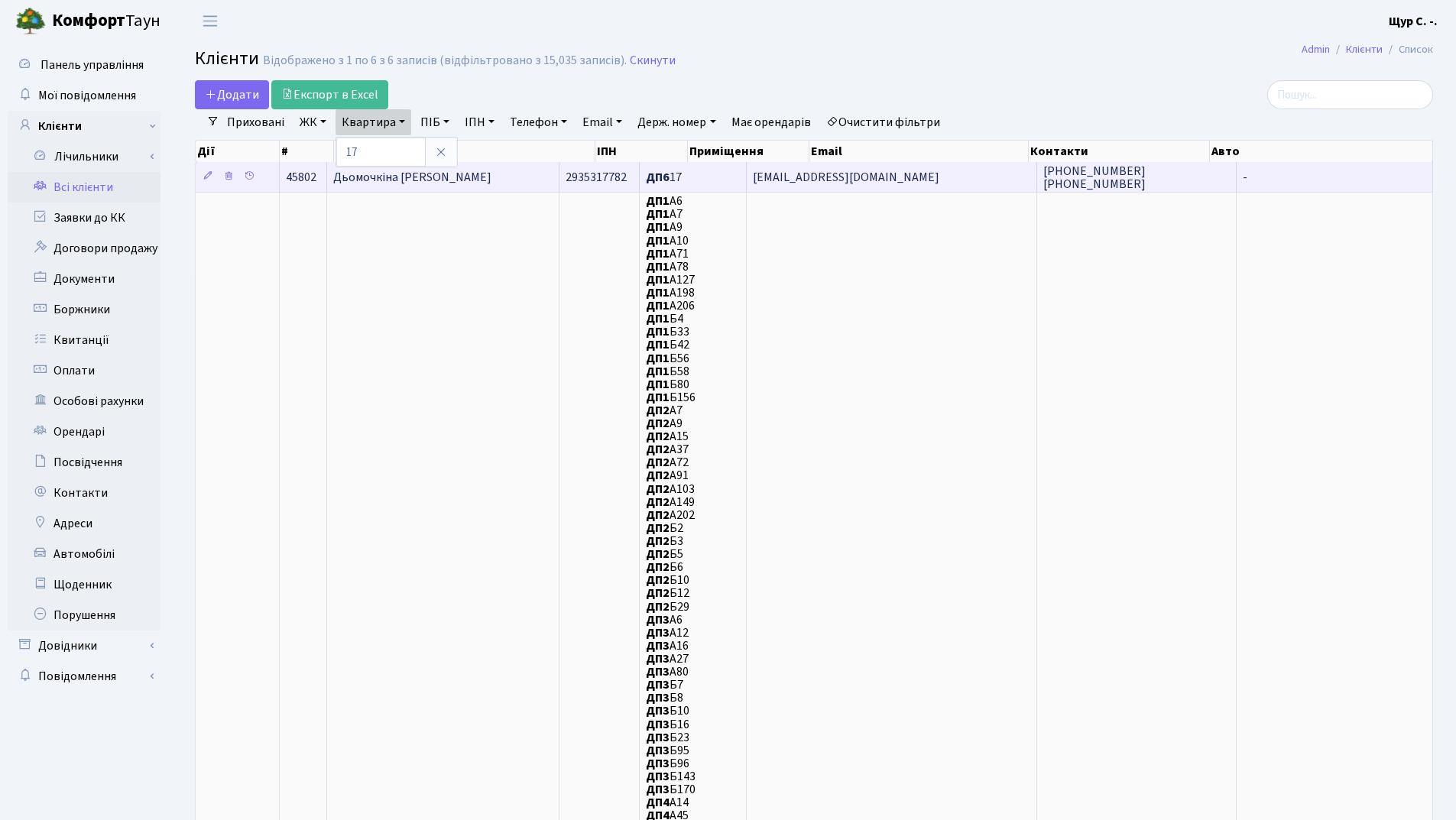
click at [477, 176] on span "Дьомочкіна Марина Олександрівна" at bounding box center [412, 177] width 158 height 17
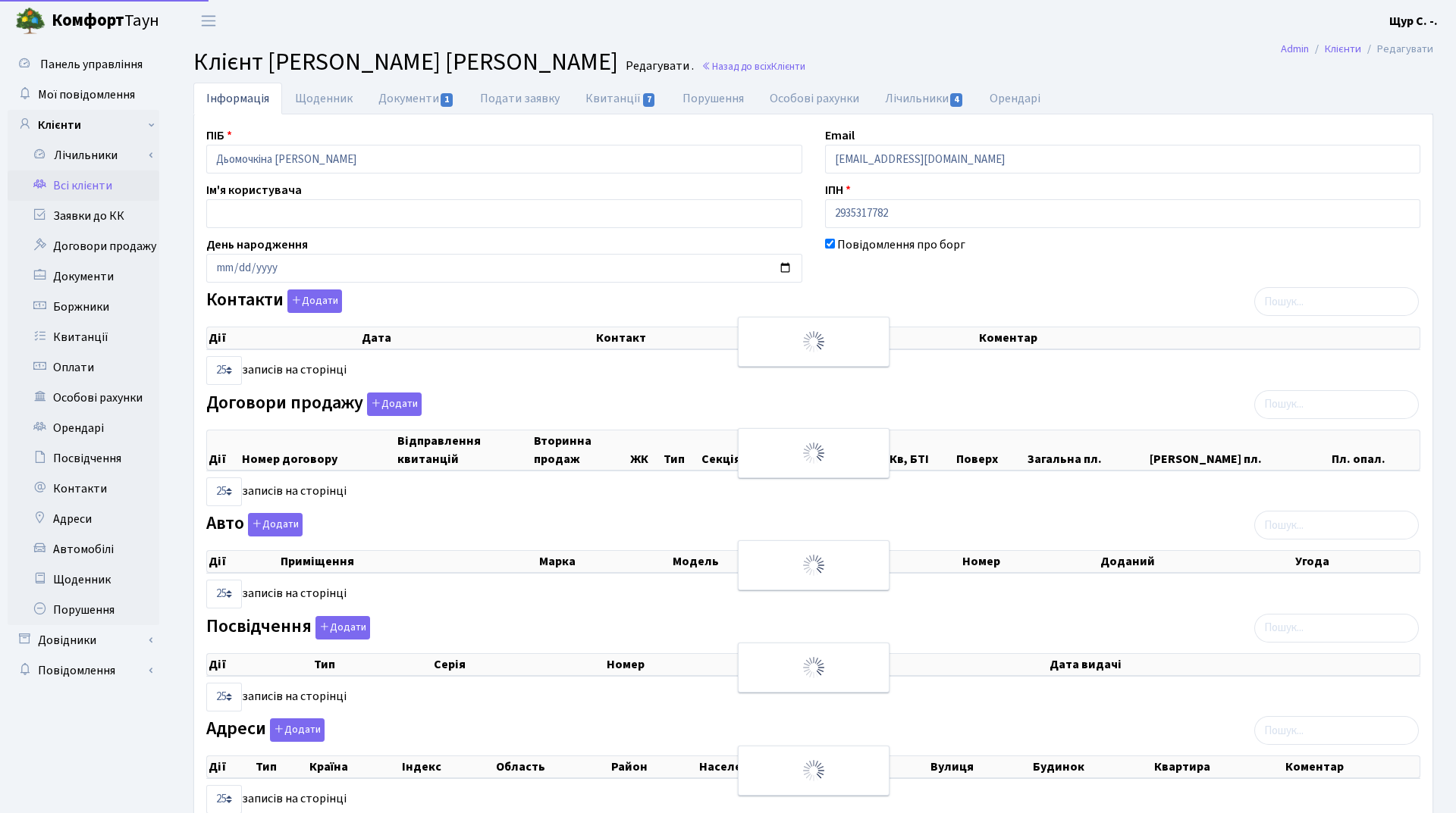
select select "25"
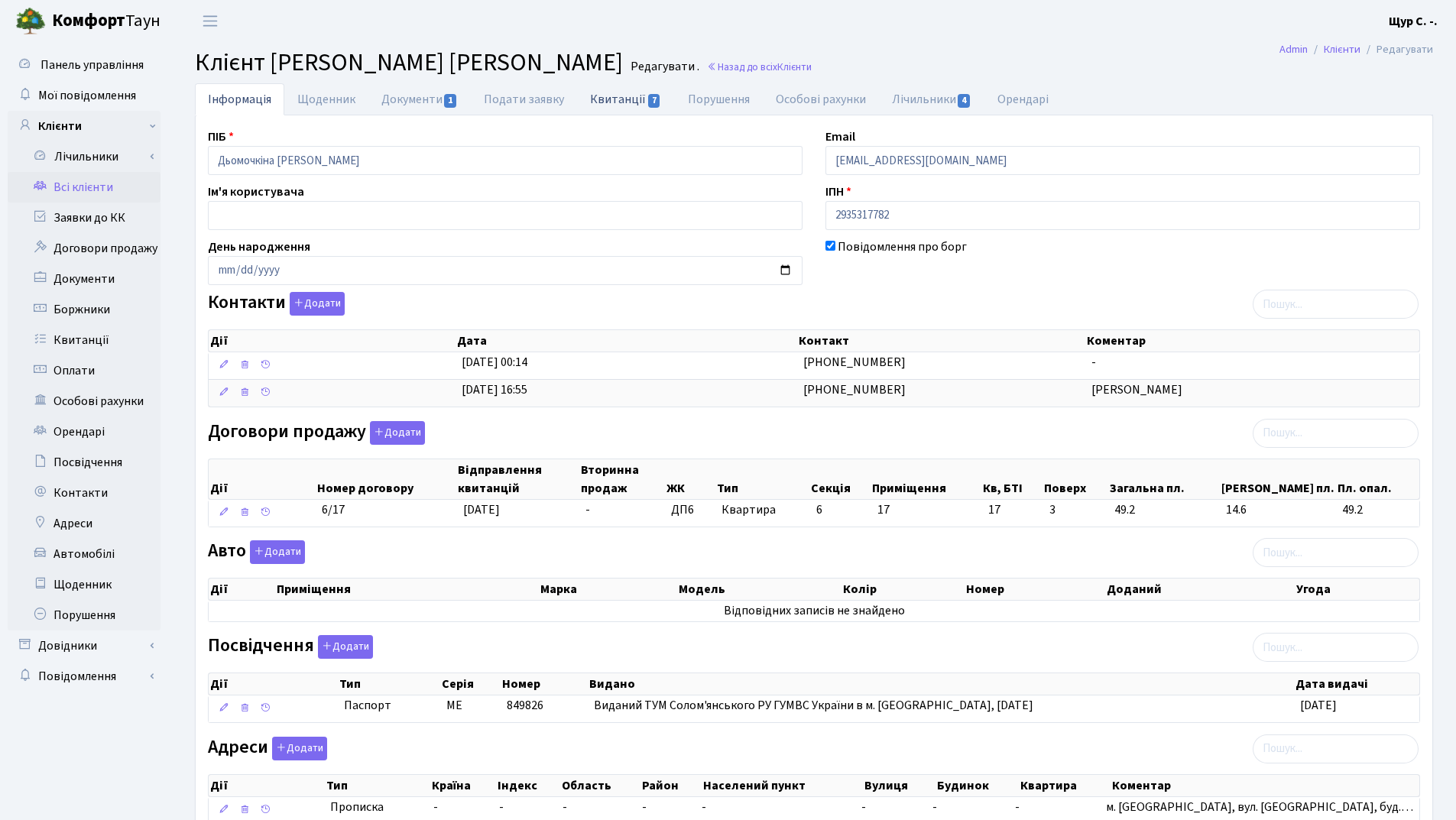
click at [622, 97] on link "Квитанції 7" at bounding box center [626, 98] width 97 height 31
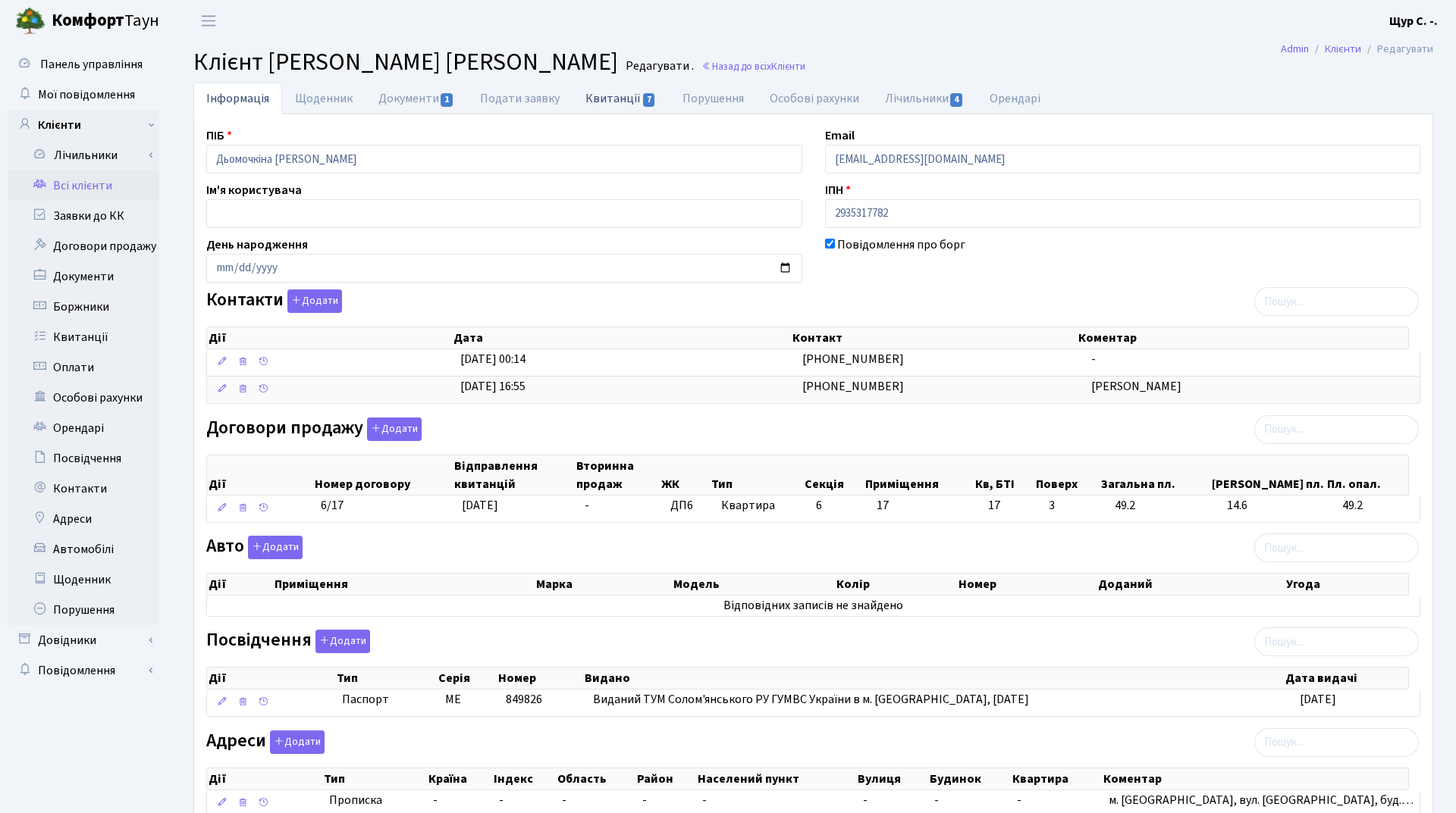
select select "25"
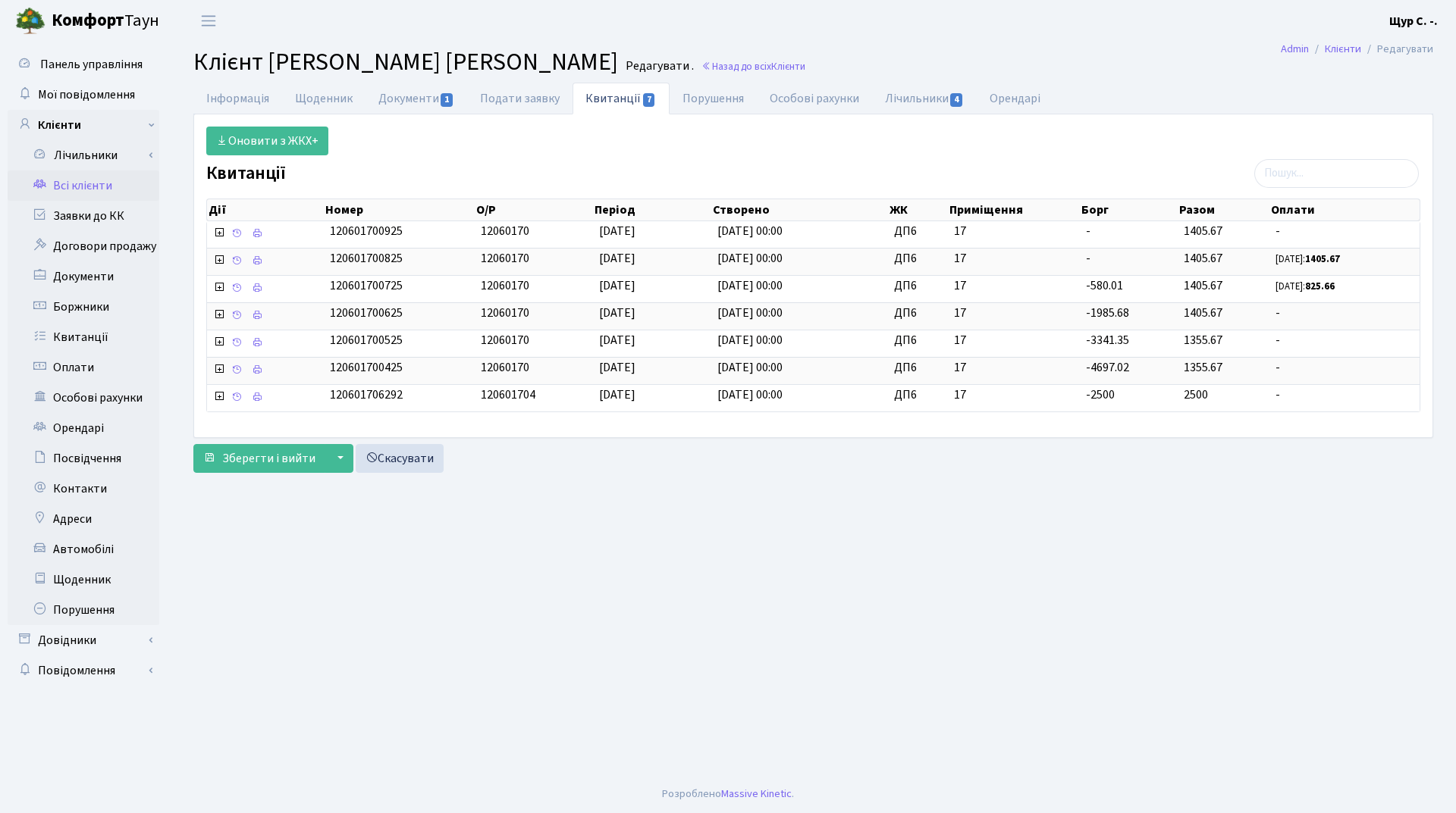
click at [90, 183] on link "Всі клієнти" at bounding box center [83, 185] width 152 height 31
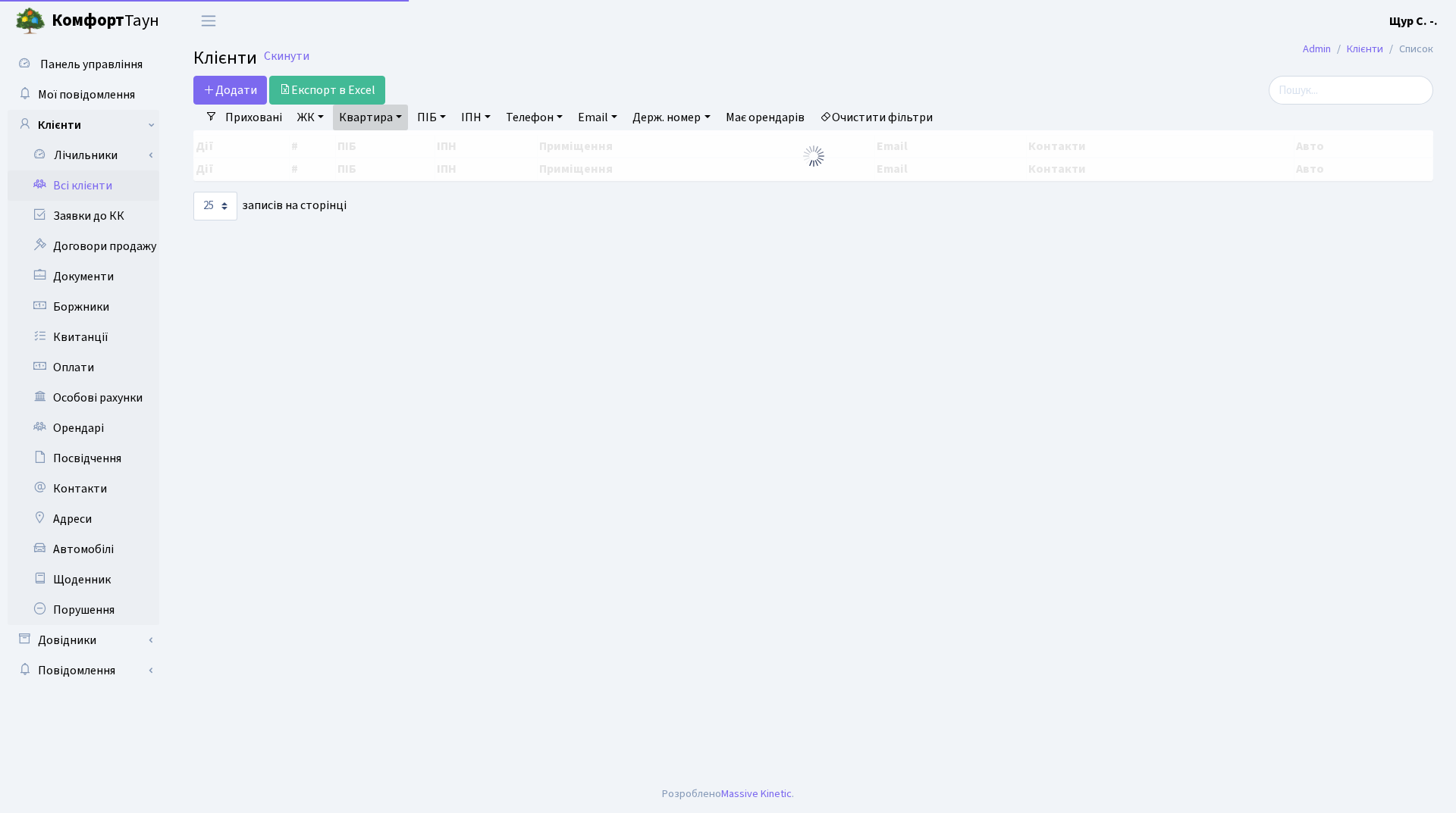
select select "25"
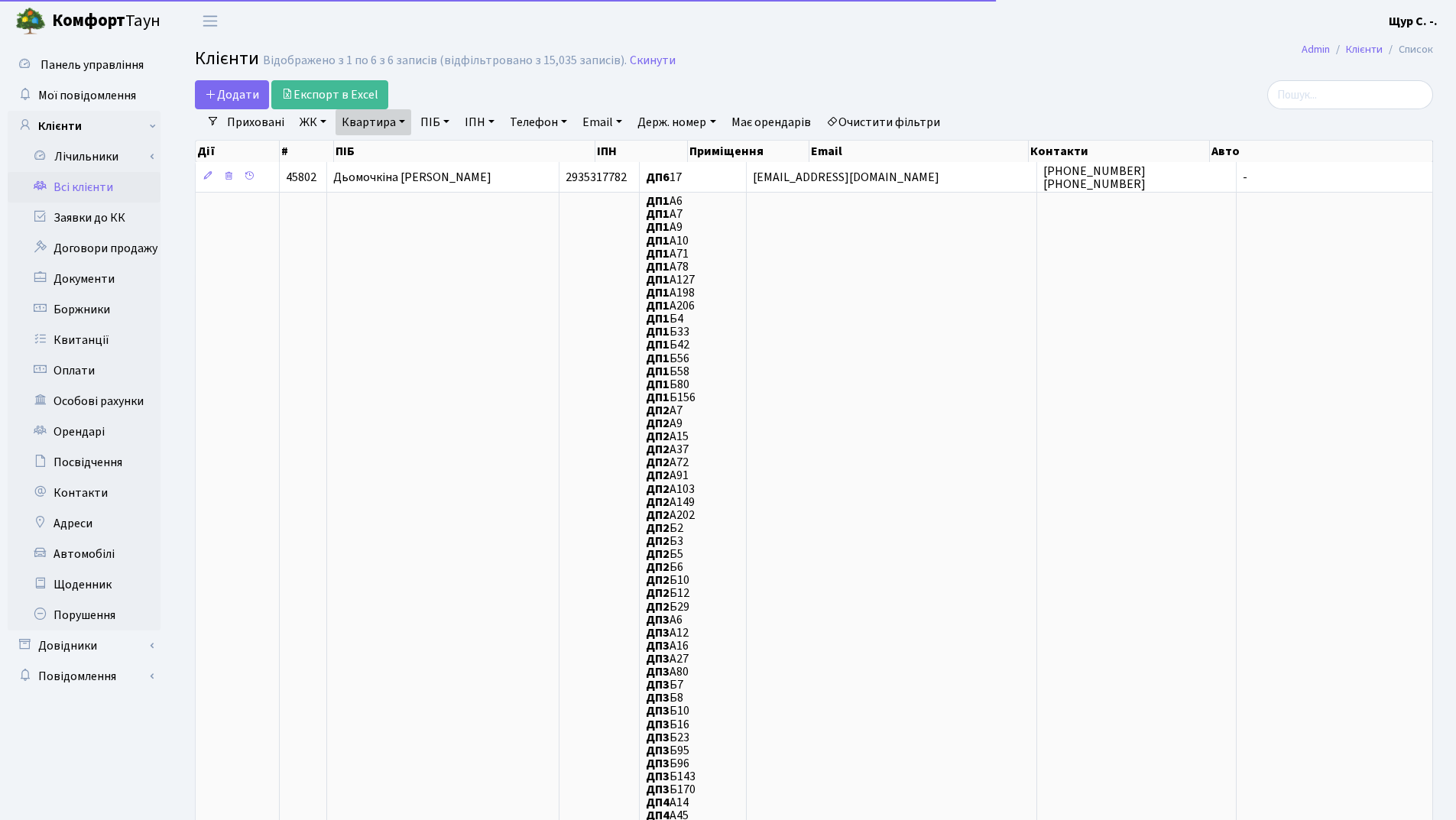
click at [394, 126] on link "Квартира" at bounding box center [373, 121] width 75 height 26
click at [391, 150] on input "17" at bounding box center [381, 151] width 89 height 29
type input "1"
type input "315"
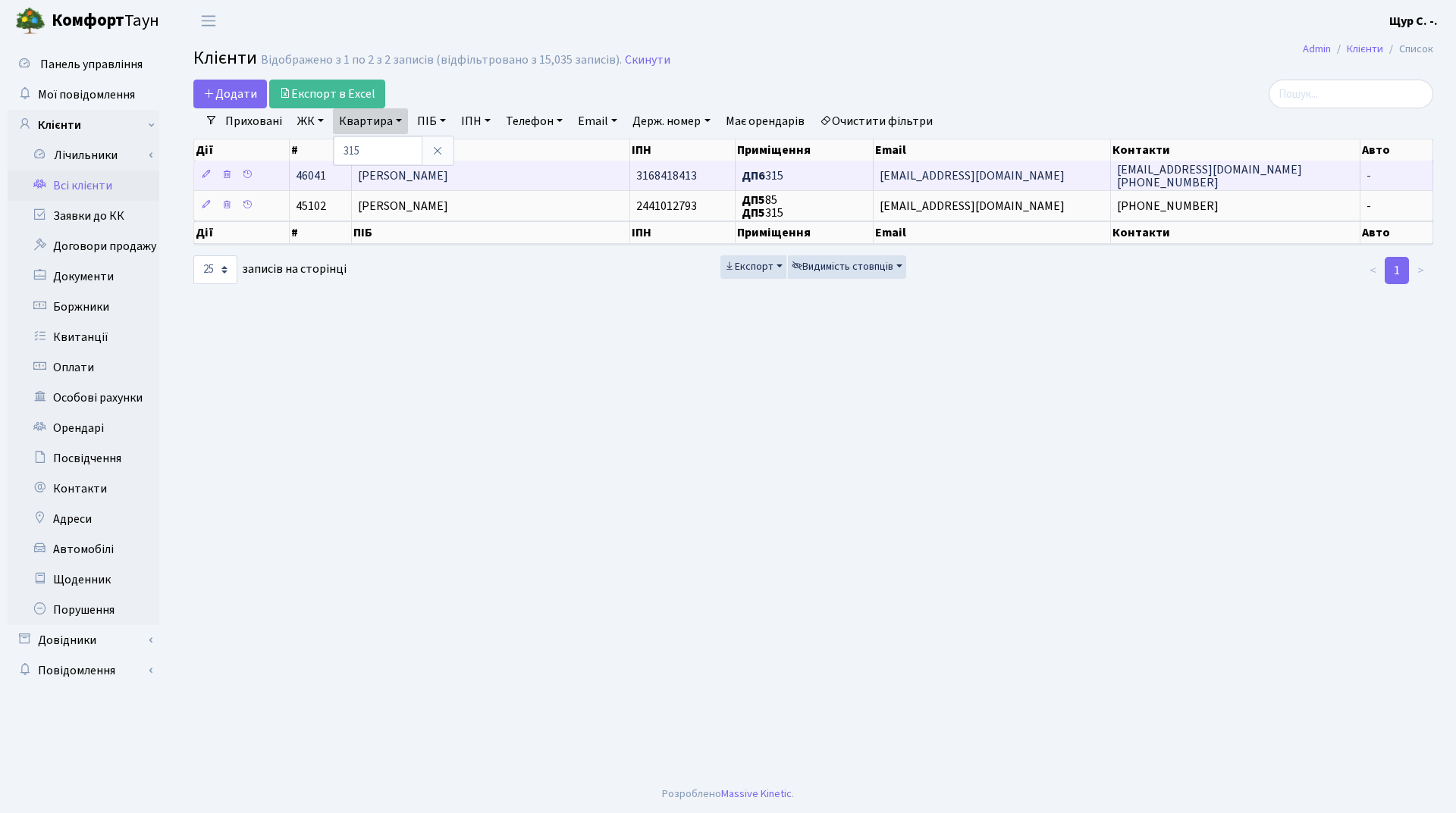
click at [448, 176] on span "[PERSON_NAME]" at bounding box center [403, 176] width 90 height 17
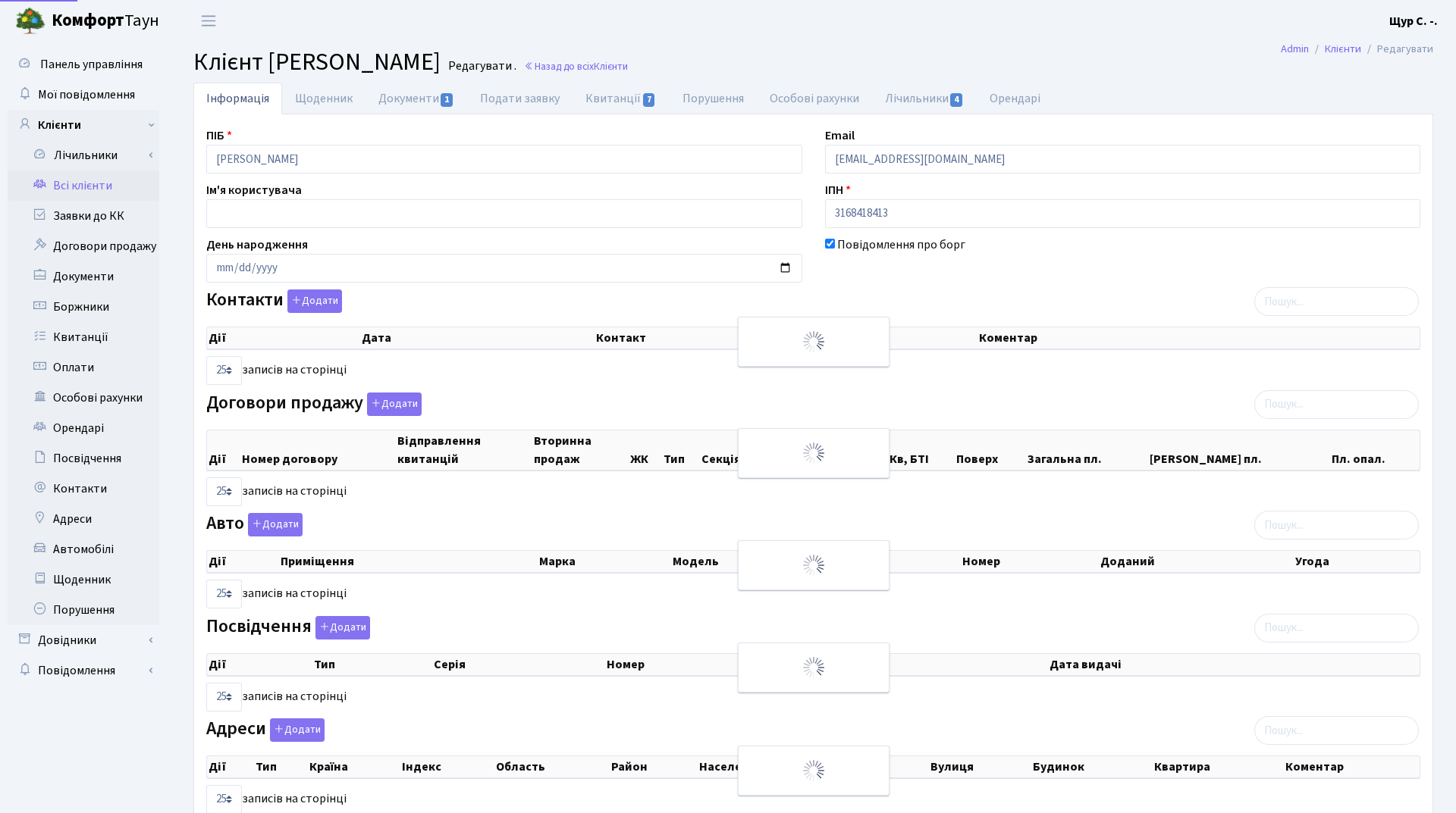
select select "25"
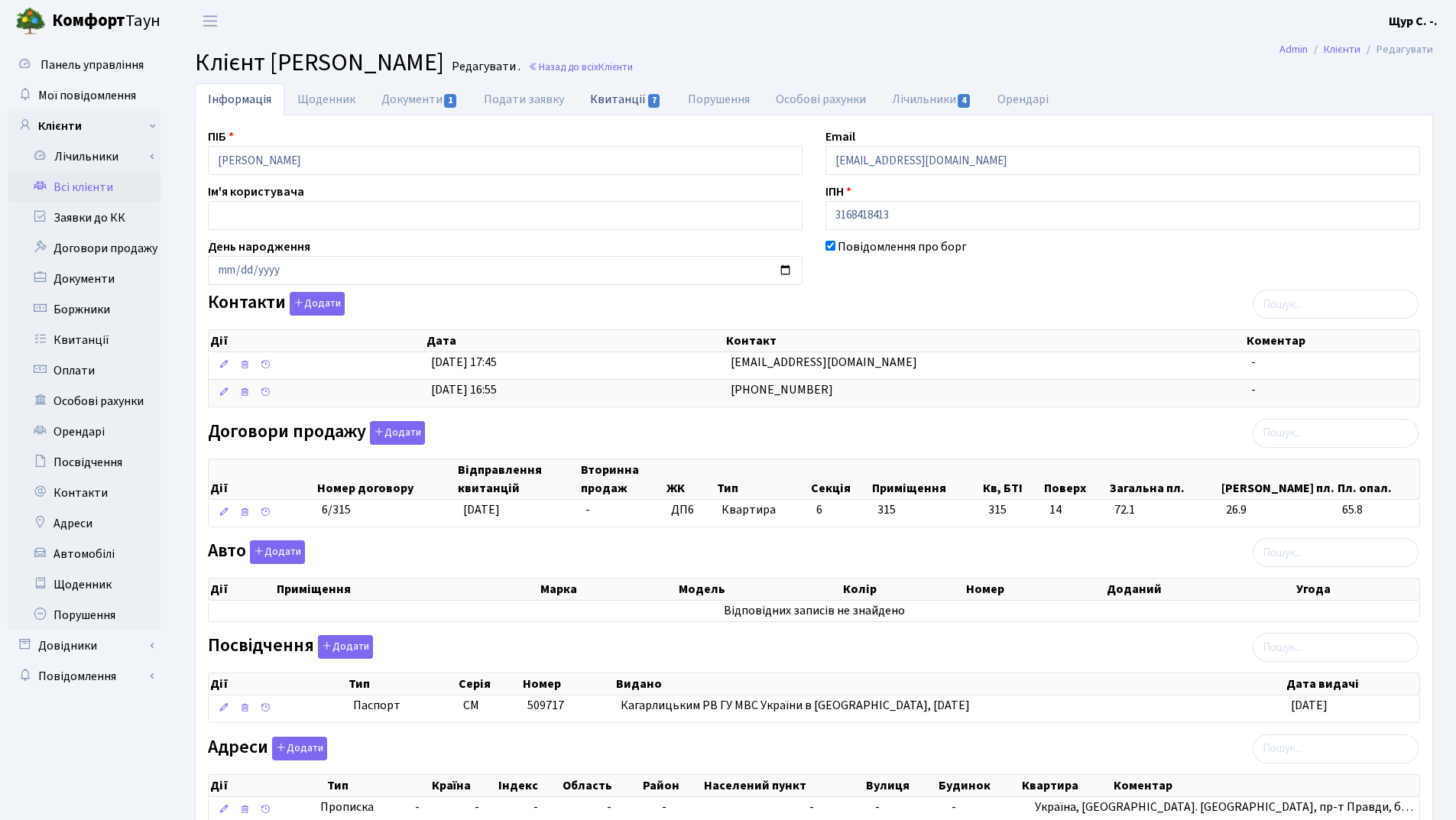
click at [615, 99] on link "Квитанції 7" at bounding box center [626, 98] width 97 height 31
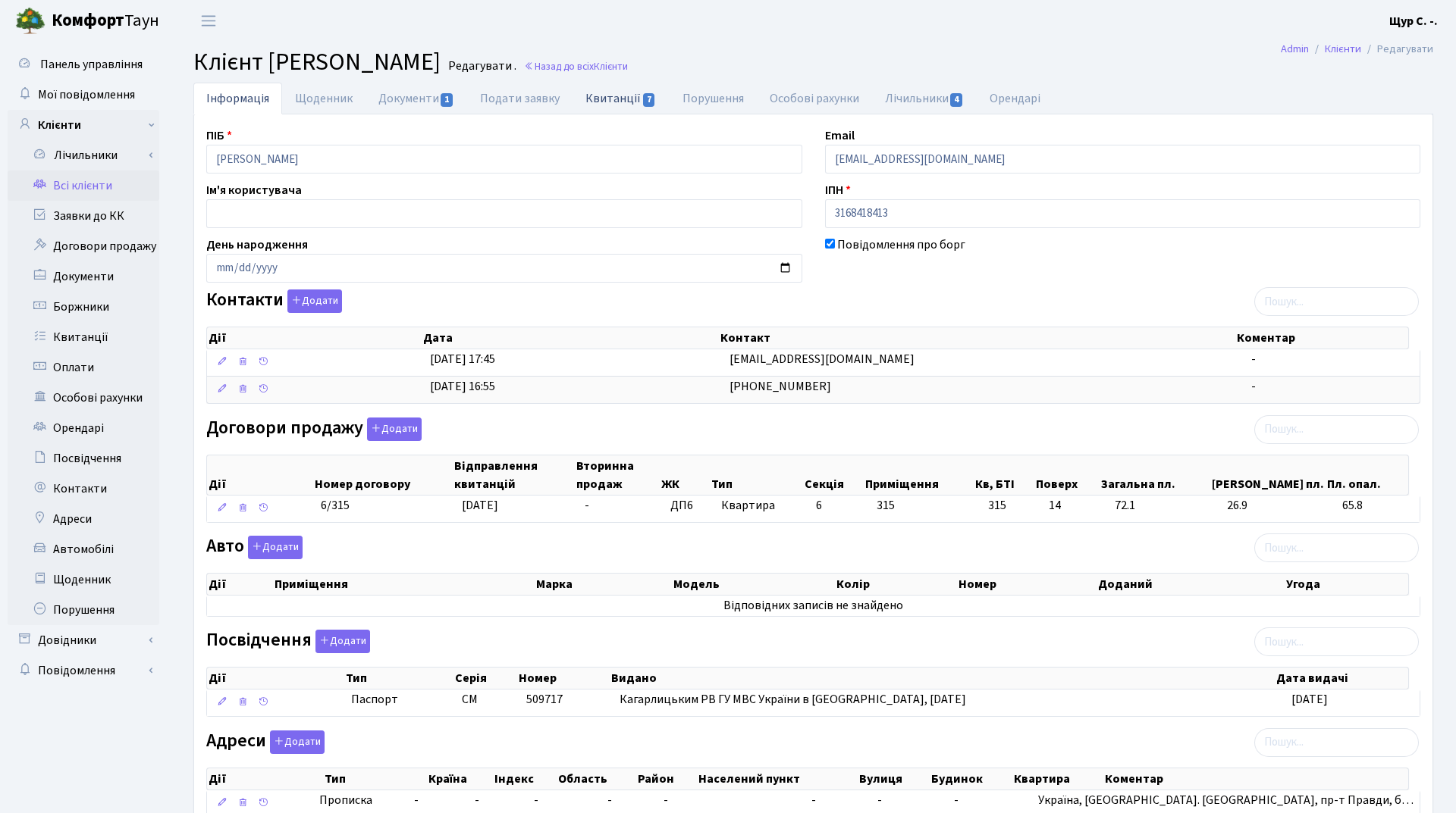
select select "25"
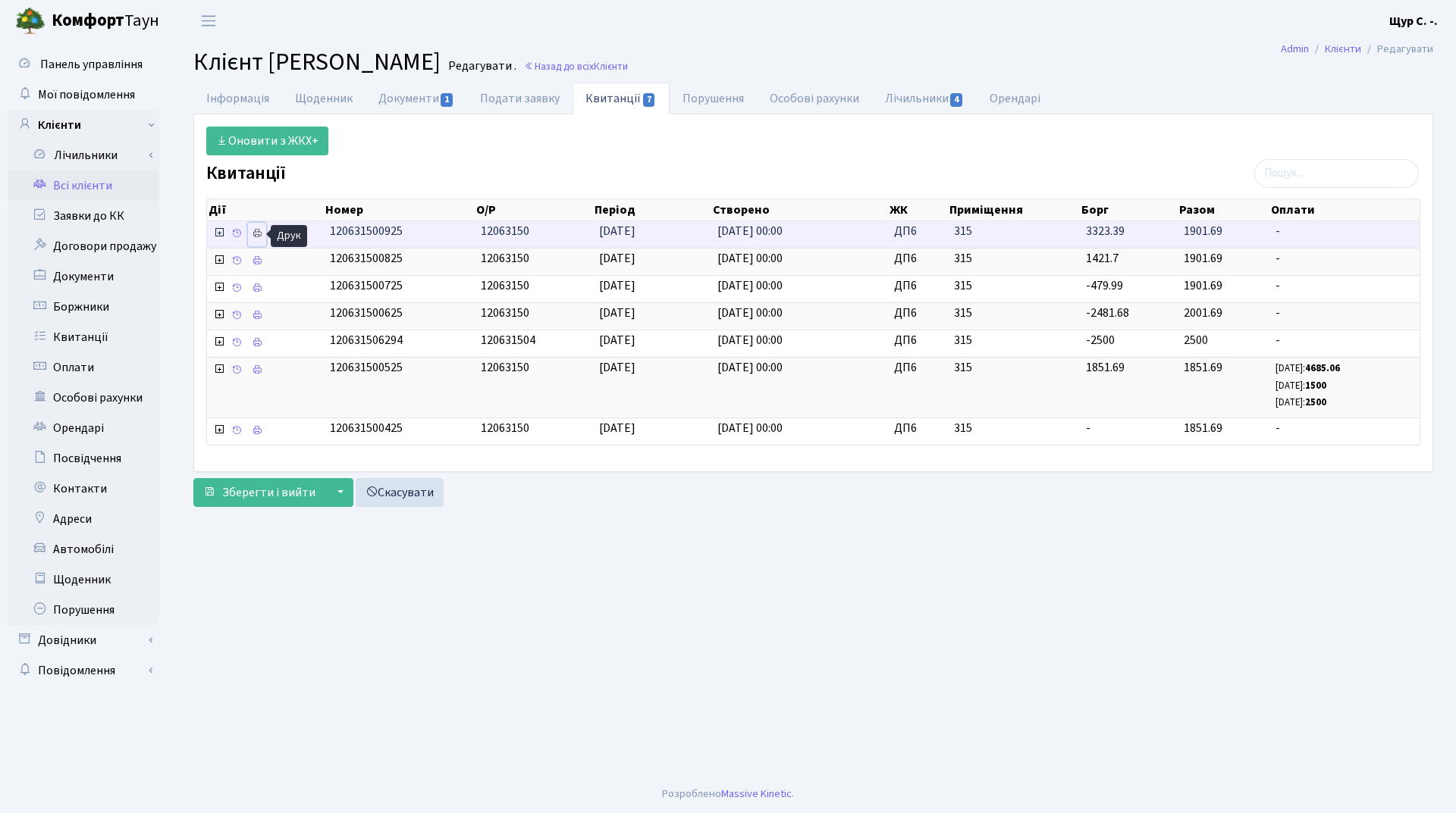
click at [253, 236] on icon at bounding box center [257, 234] width 11 height 11
click at [105, 186] on link "Всі клієнти" at bounding box center [83, 185] width 152 height 31
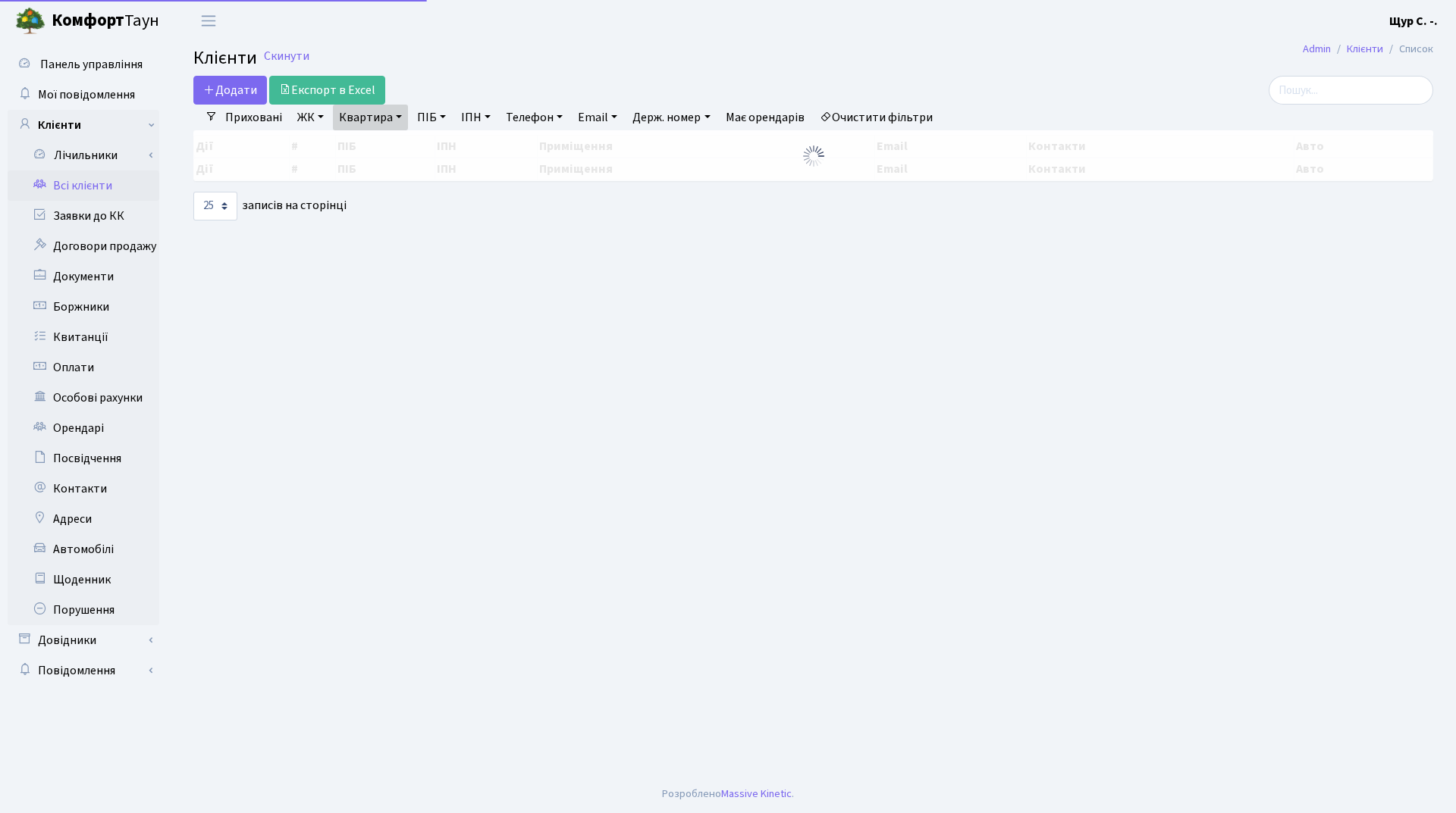
select select "25"
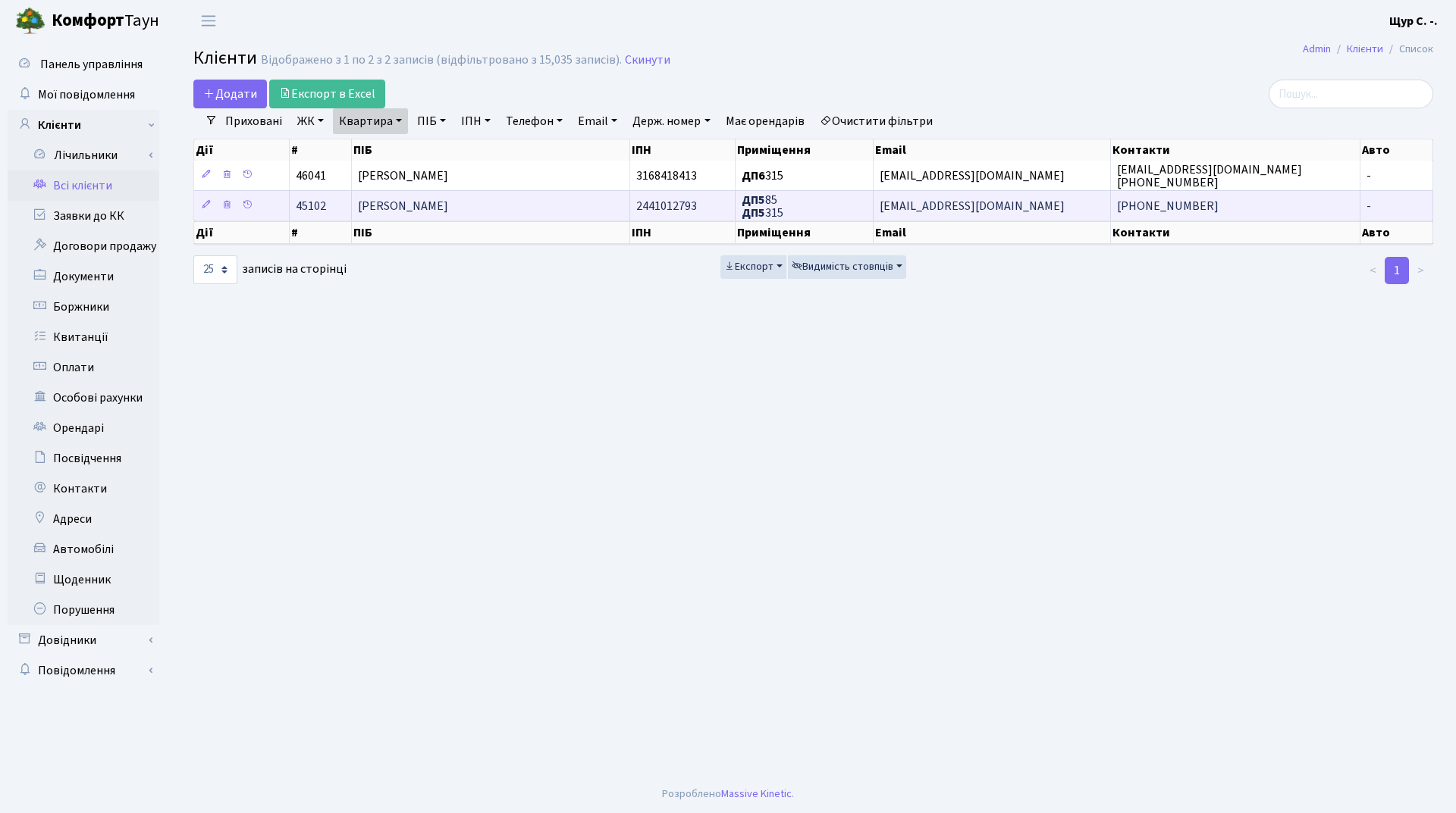
click at [448, 198] on span "[PERSON_NAME]" at bounding box center [403, 205] width 90 height 17
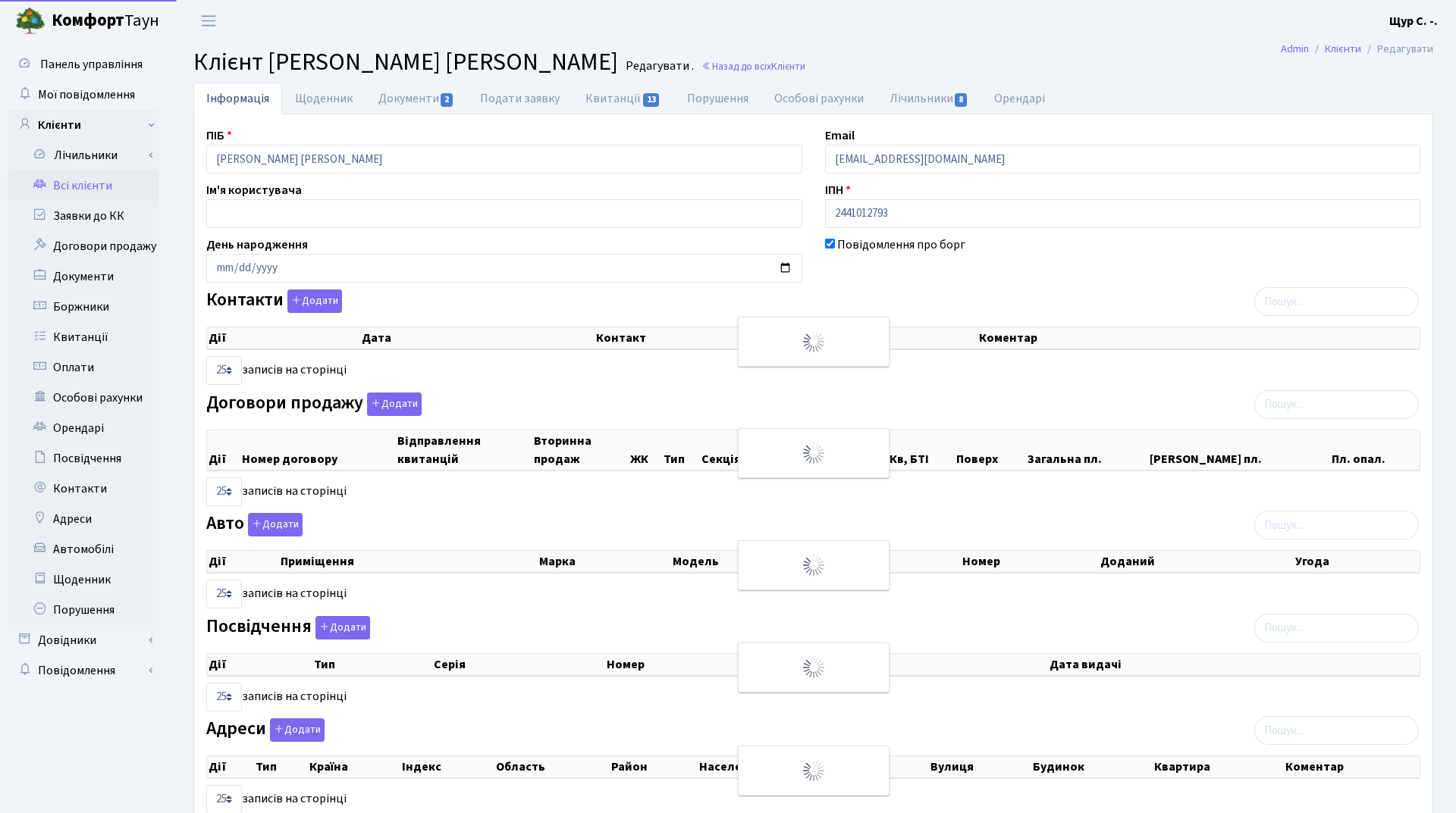
select select "25"
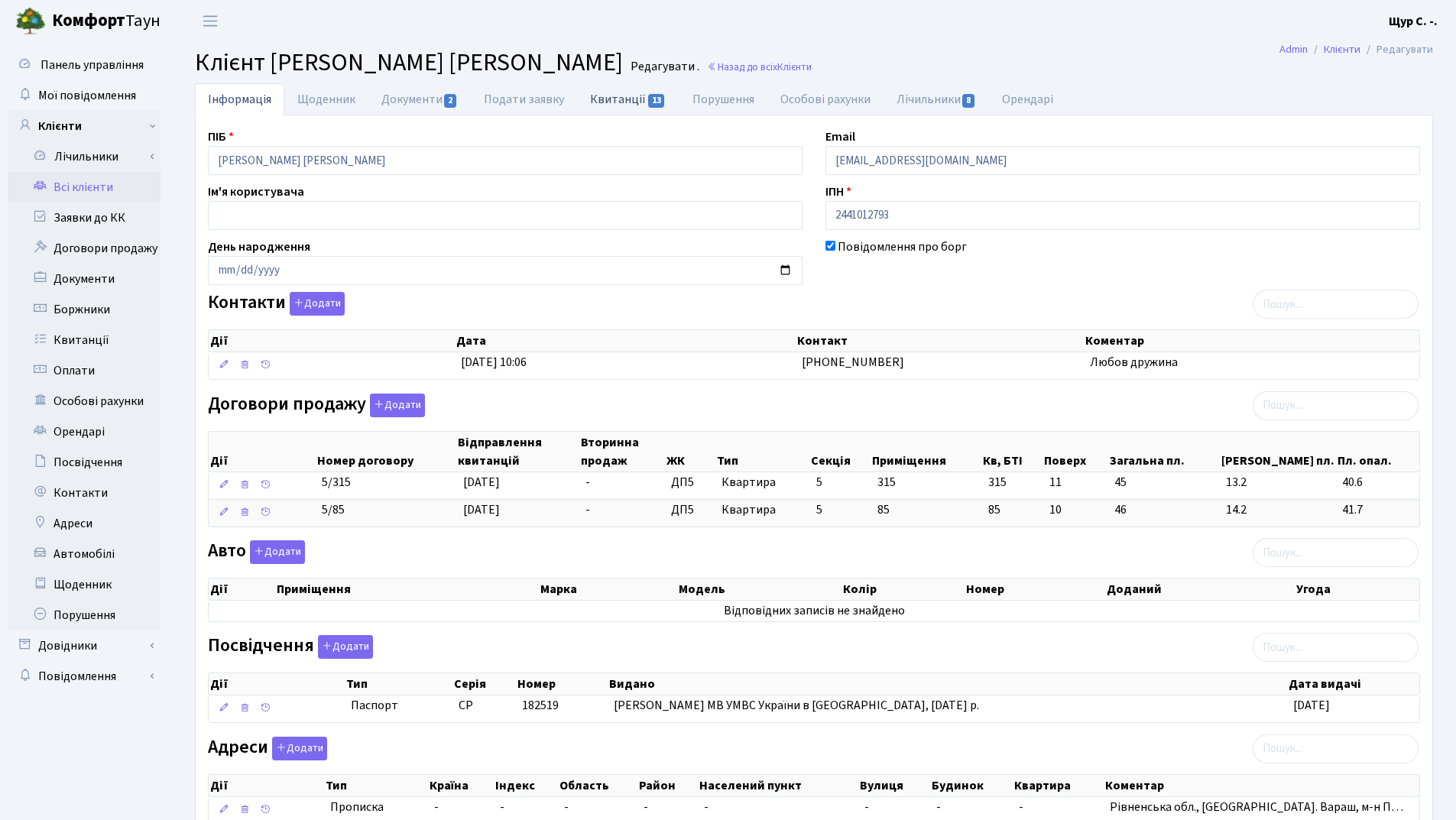
click at [626, 108] on link "Квитанції 13" at bounding box center [628, 98] width 102 height 31
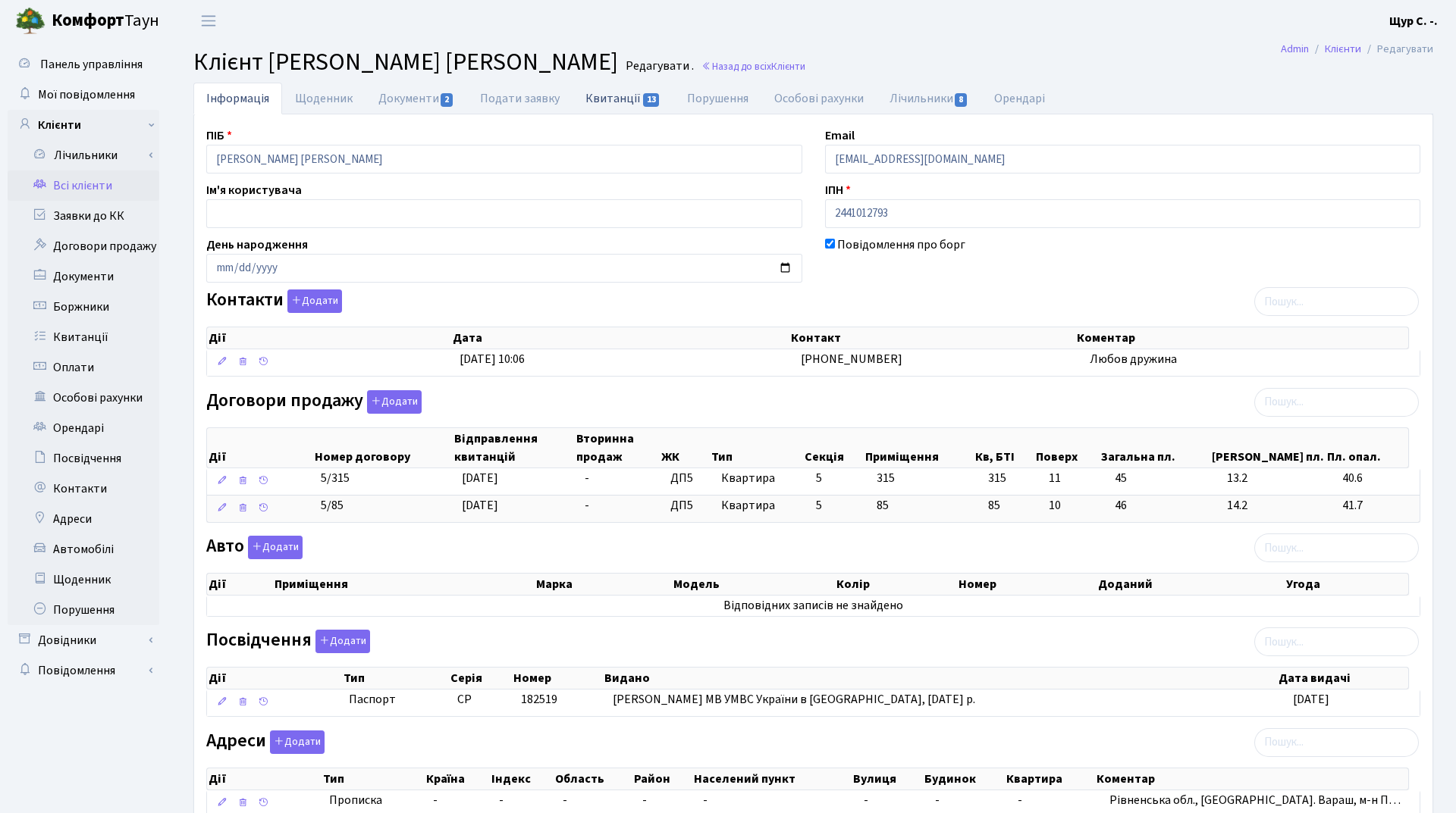
select select "25"
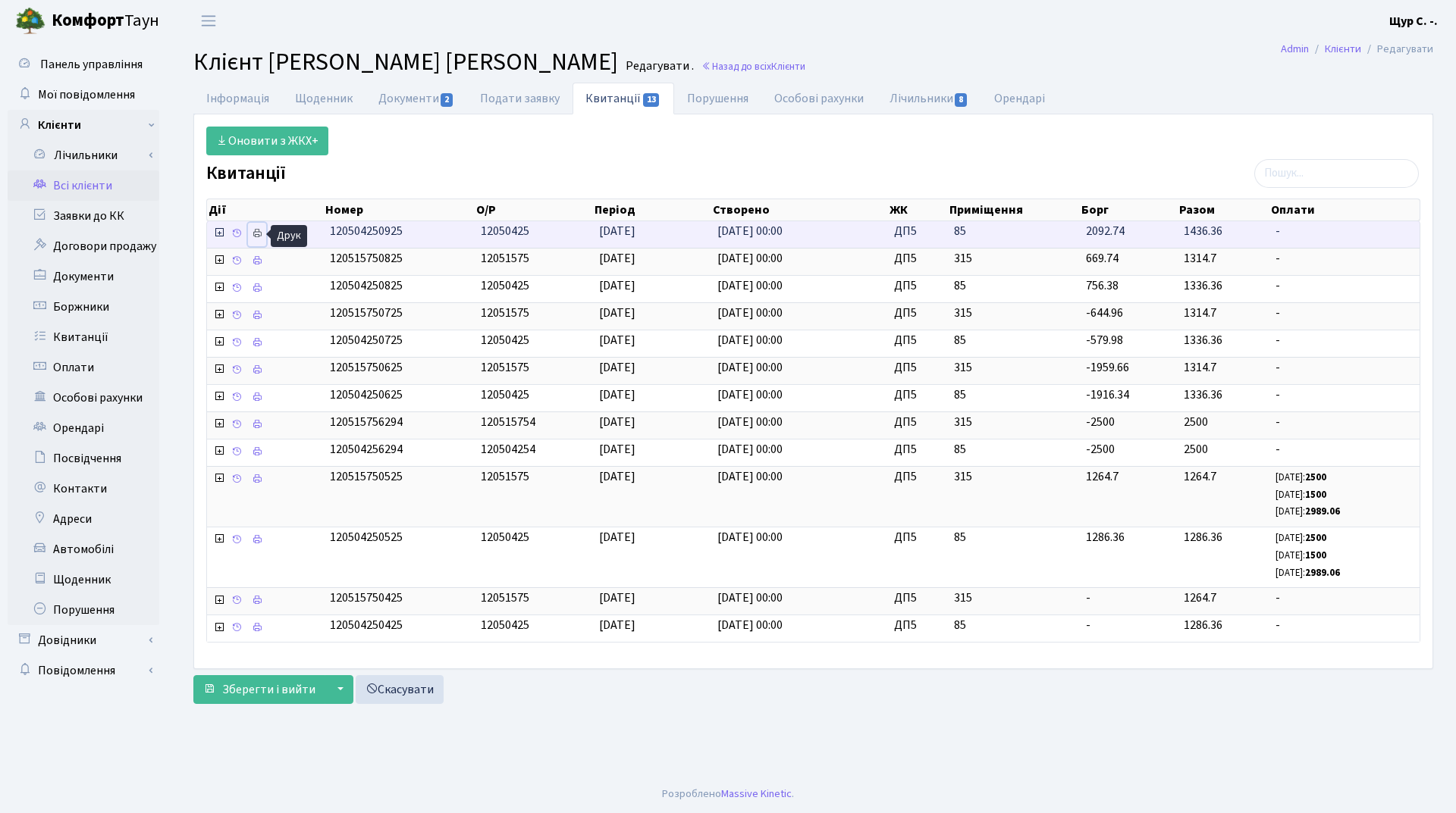
click at [250, 235] on link at bounding box center [256, 234] width 18 height 24
click at [86, 191] on link "Всі клієнти" at bounding box center [83, 185] width 152 height 31
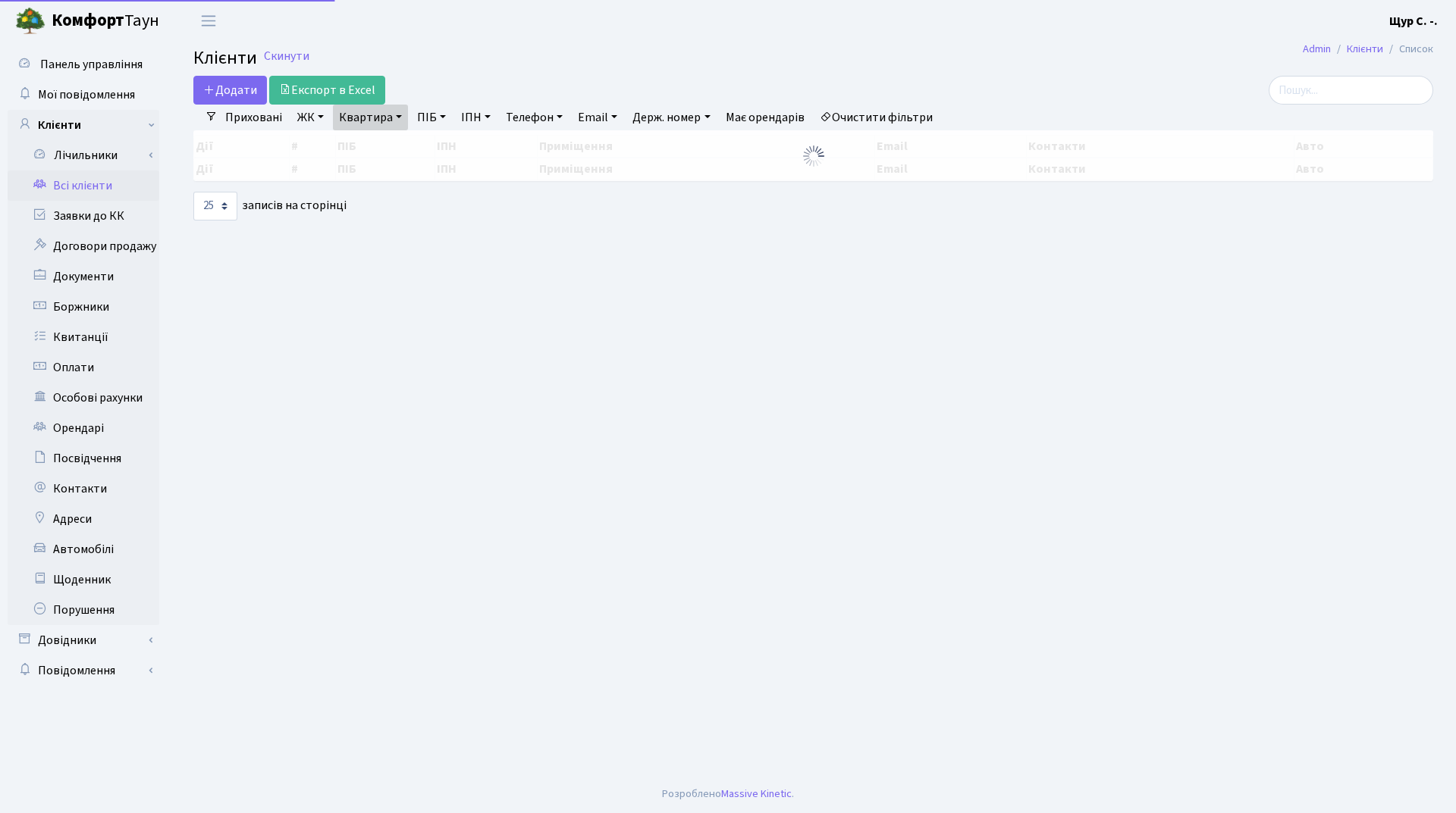
select select "25"
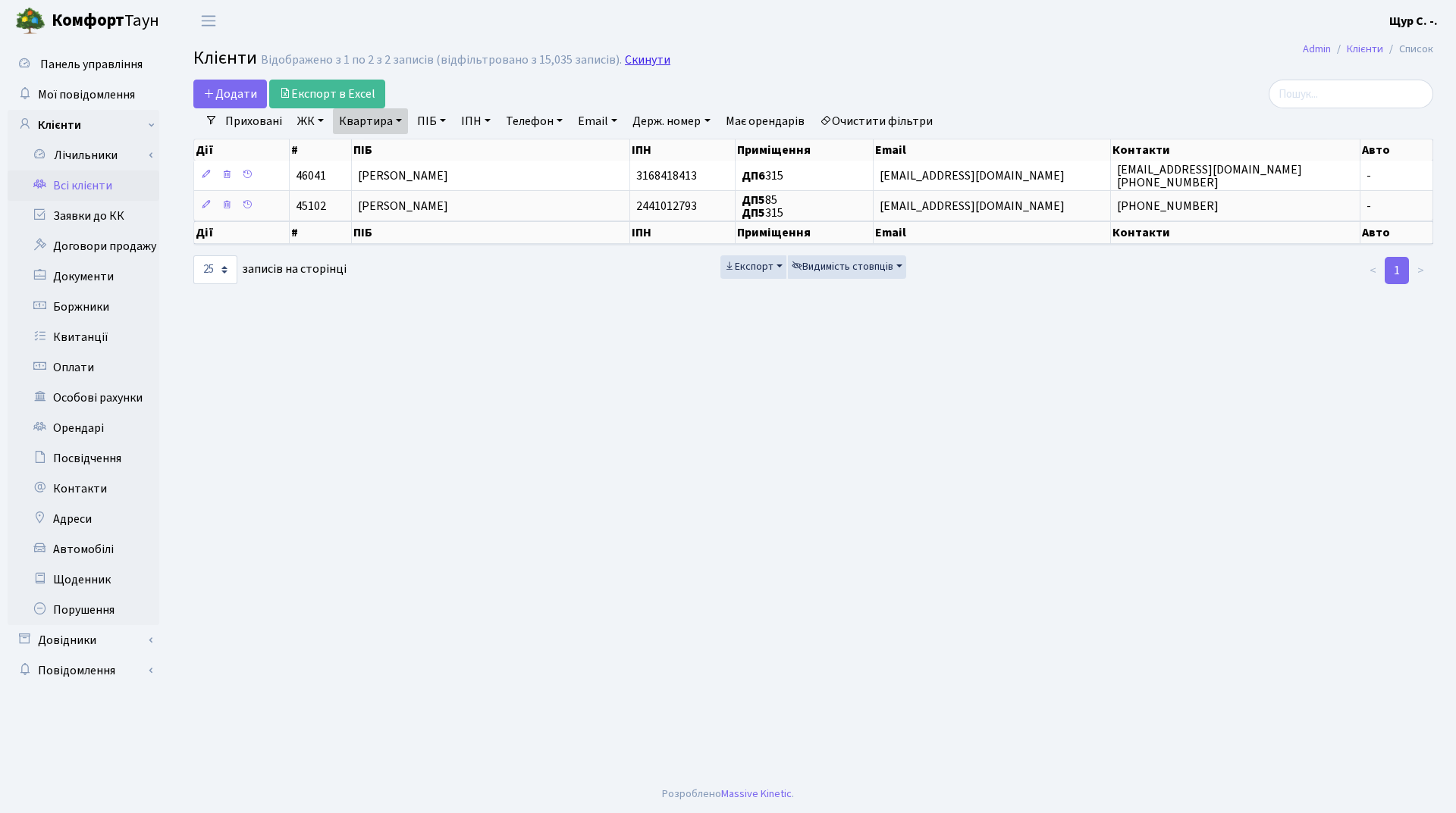
click at [634, 57] on link "Скинути" at bounding box center [647, 60] width 46 height 14
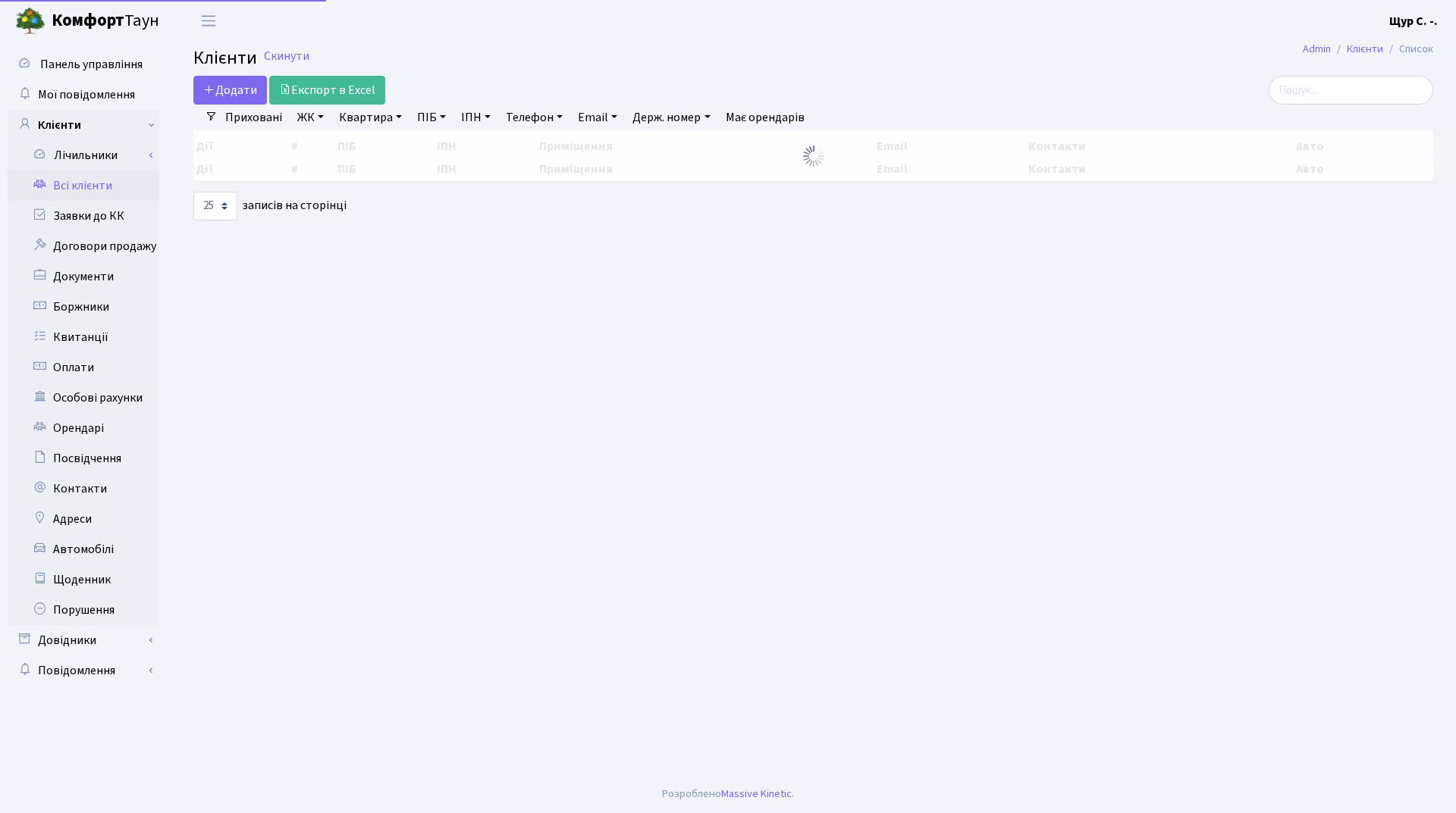
select select "25"
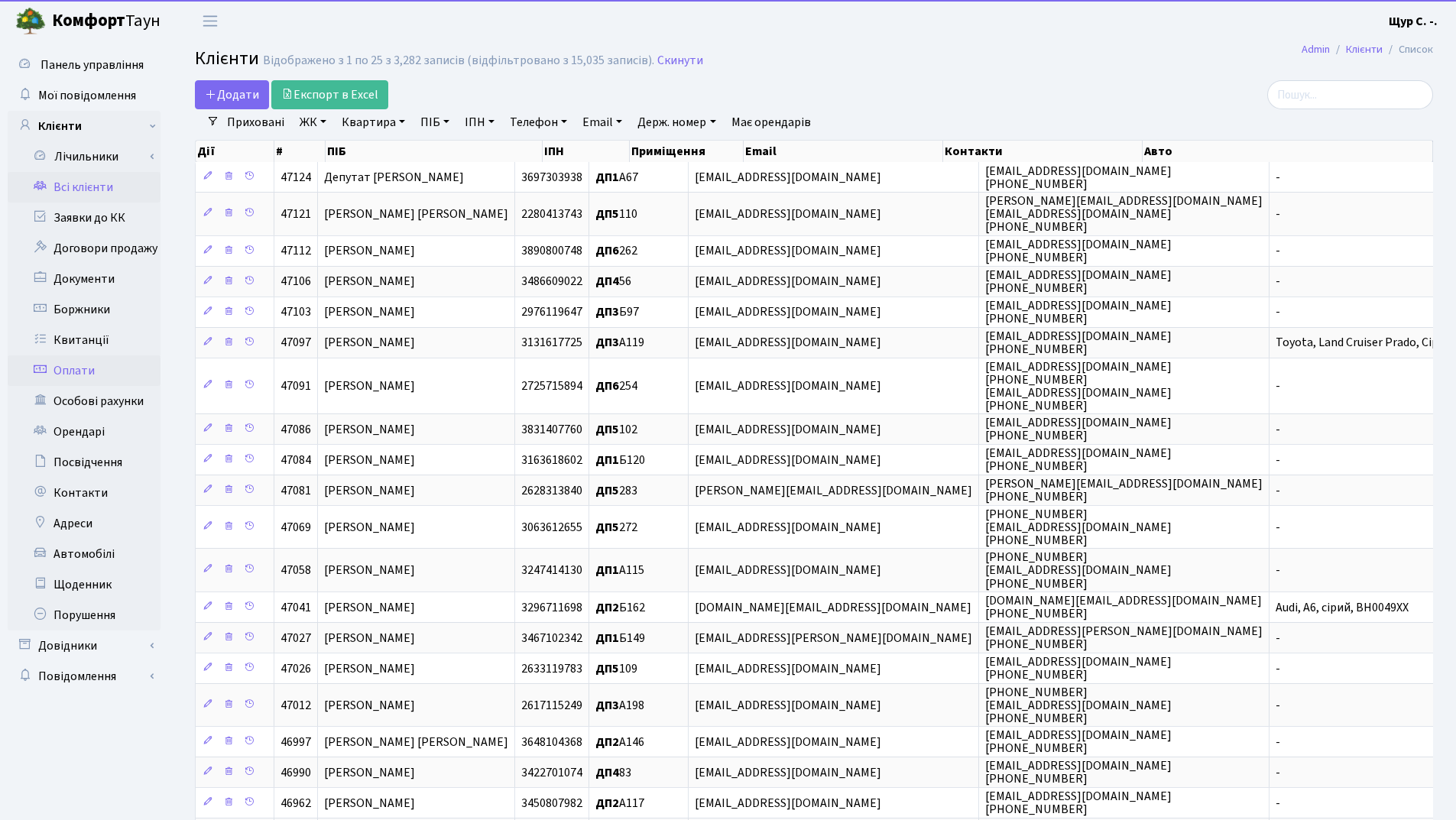
click at [106, 377] on link "Оплати" at bounding box center [84, 371] width 153 height 31
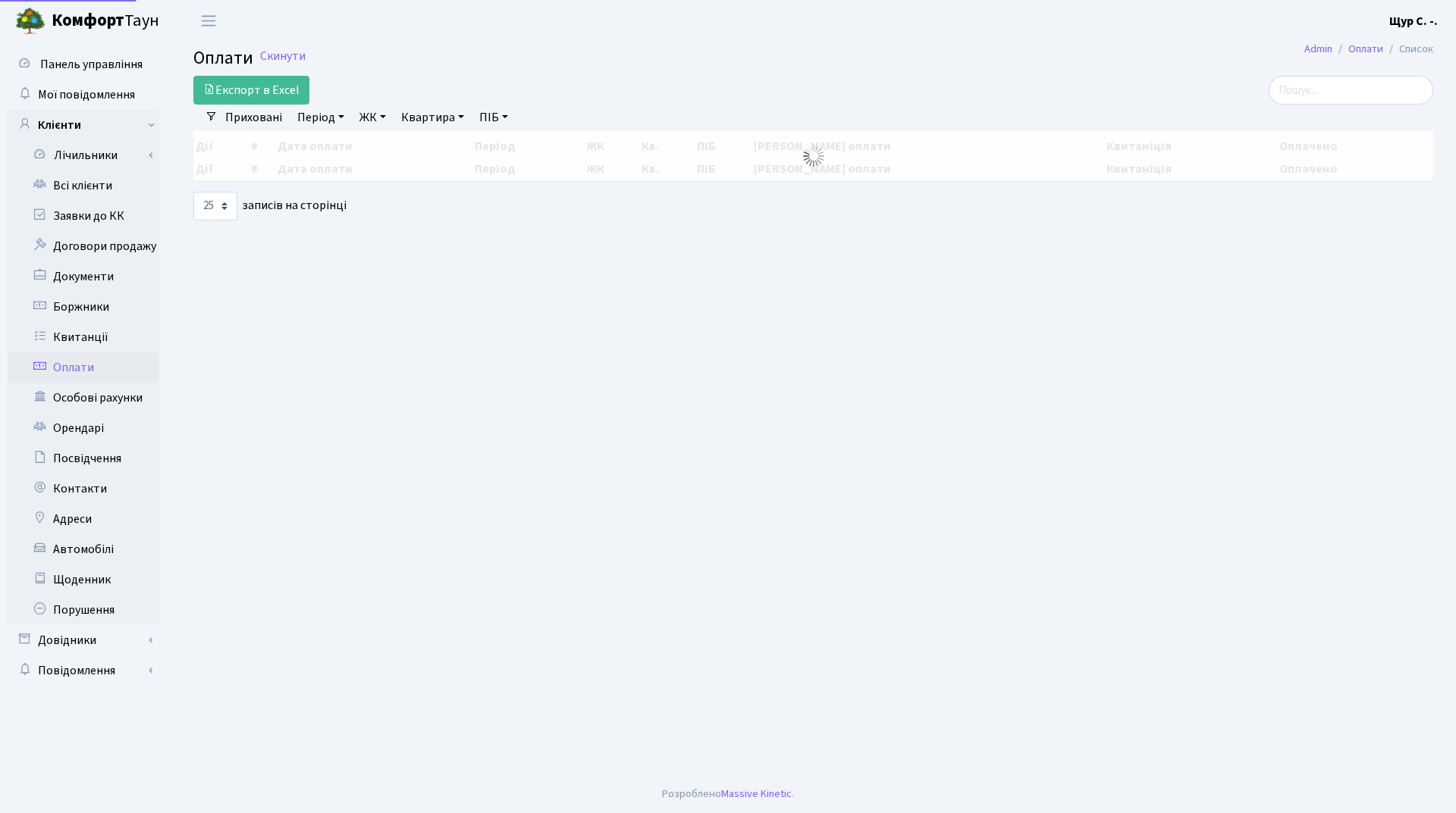
select select "25"
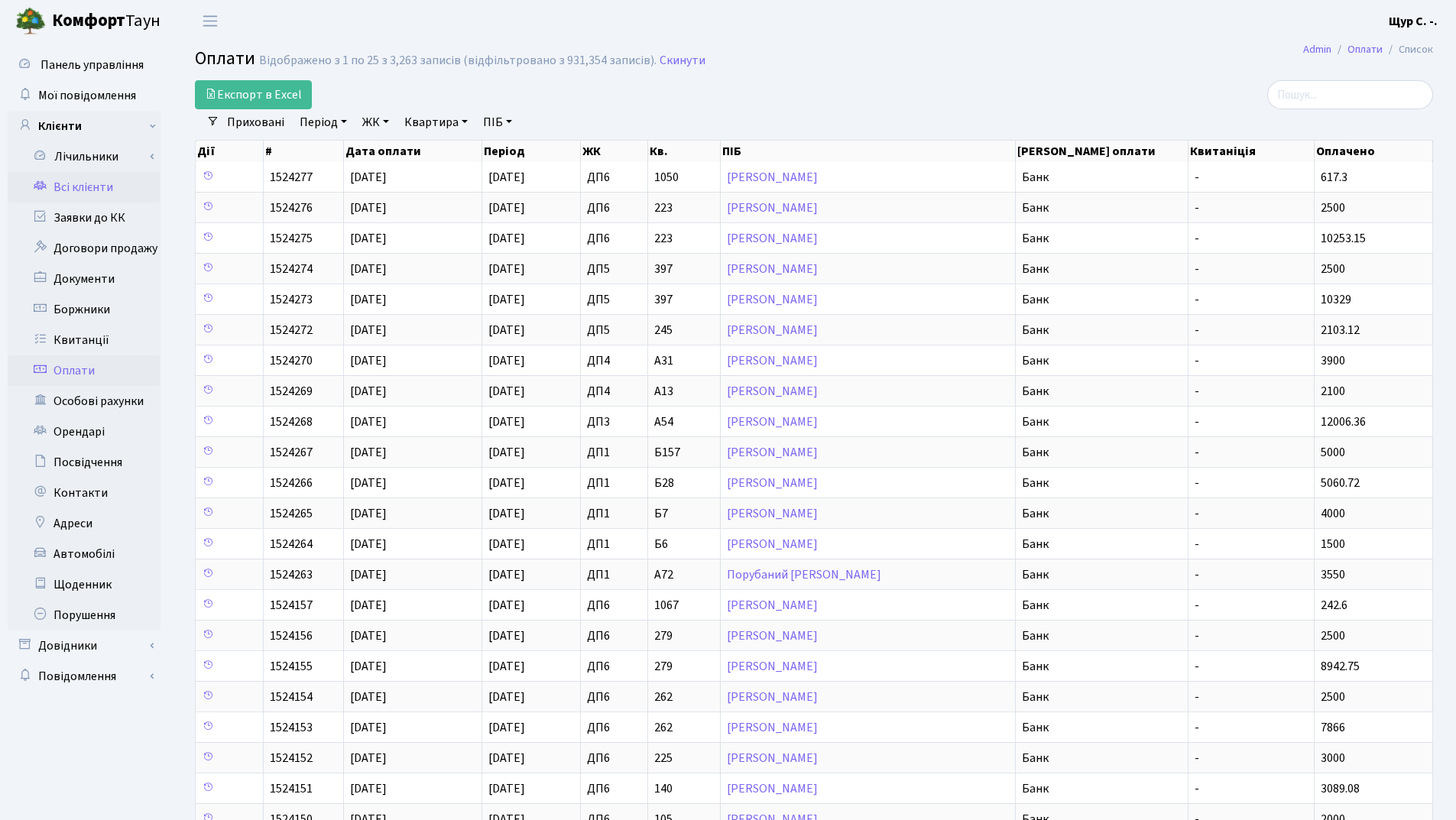
click at [94, 191] on link "Всі клієнти" at bounding box center [84, 187] width 153 height 31
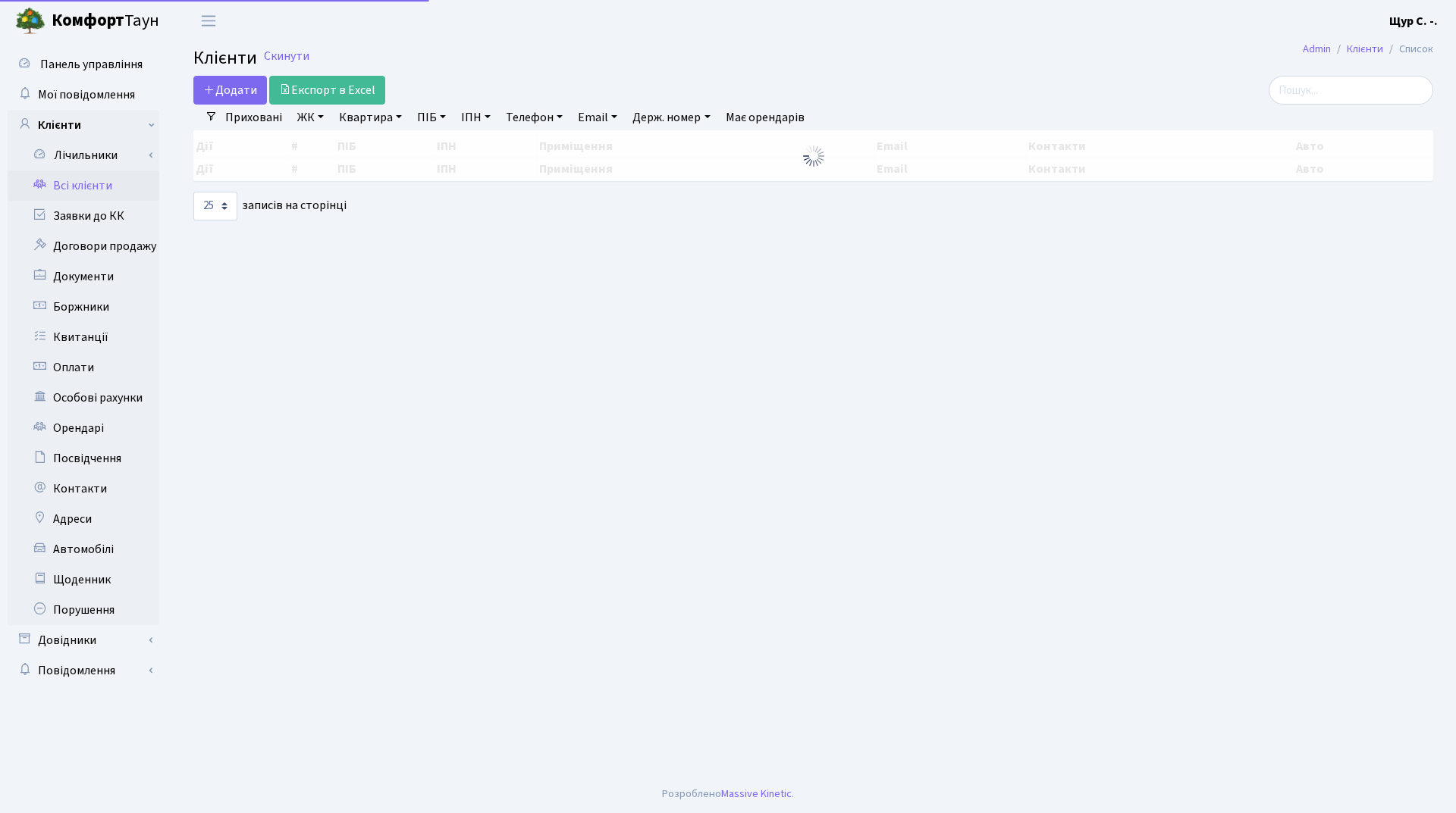
select select "25"
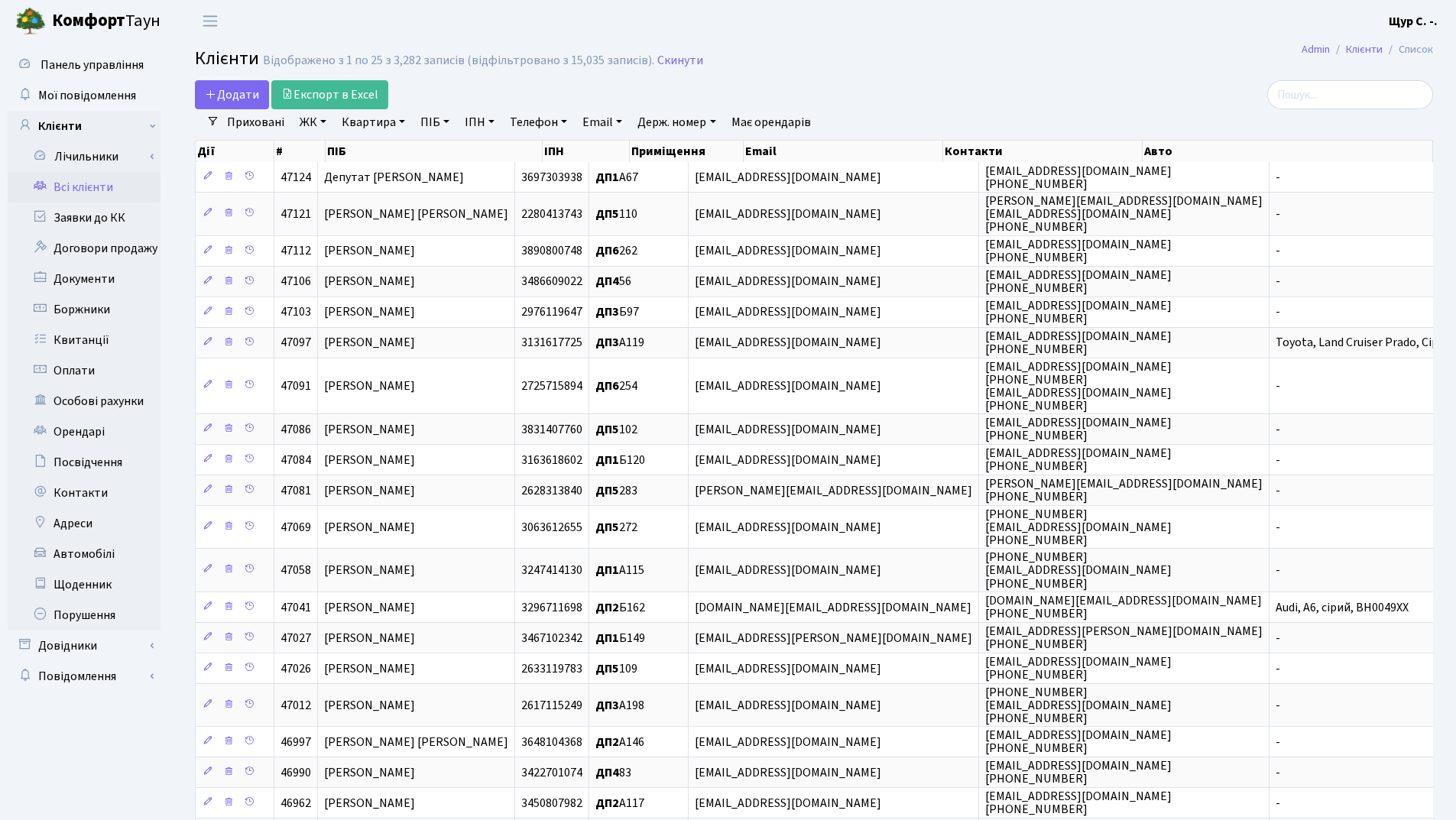
click at [365, 120] on link "Квартира" at bounding box center [373, 121] width 75 height 26
type input "1021"
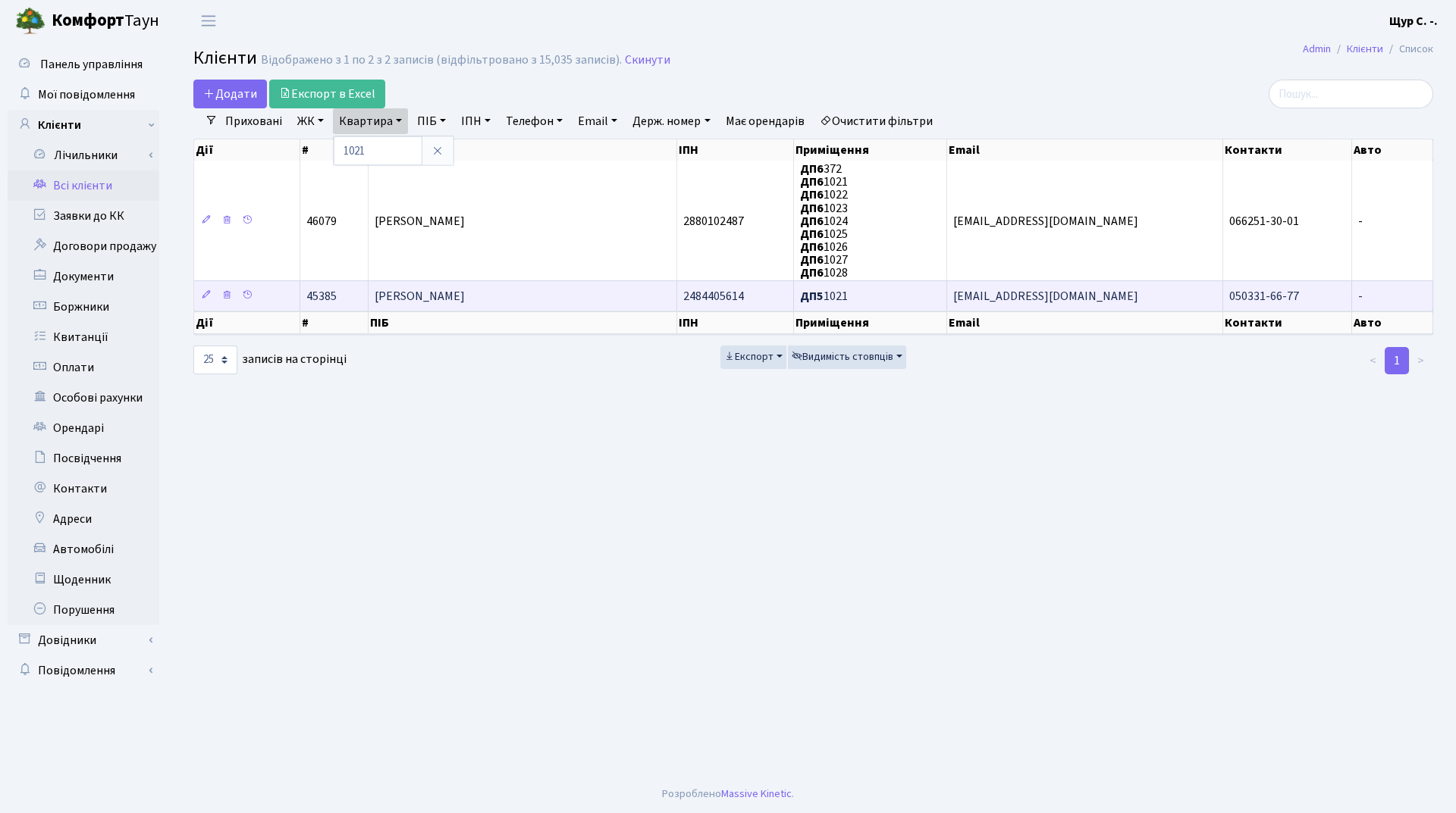
click at [401, 302] on span "[PERSON_NAME]" at bounding box center [420, 296] width 90 height 17
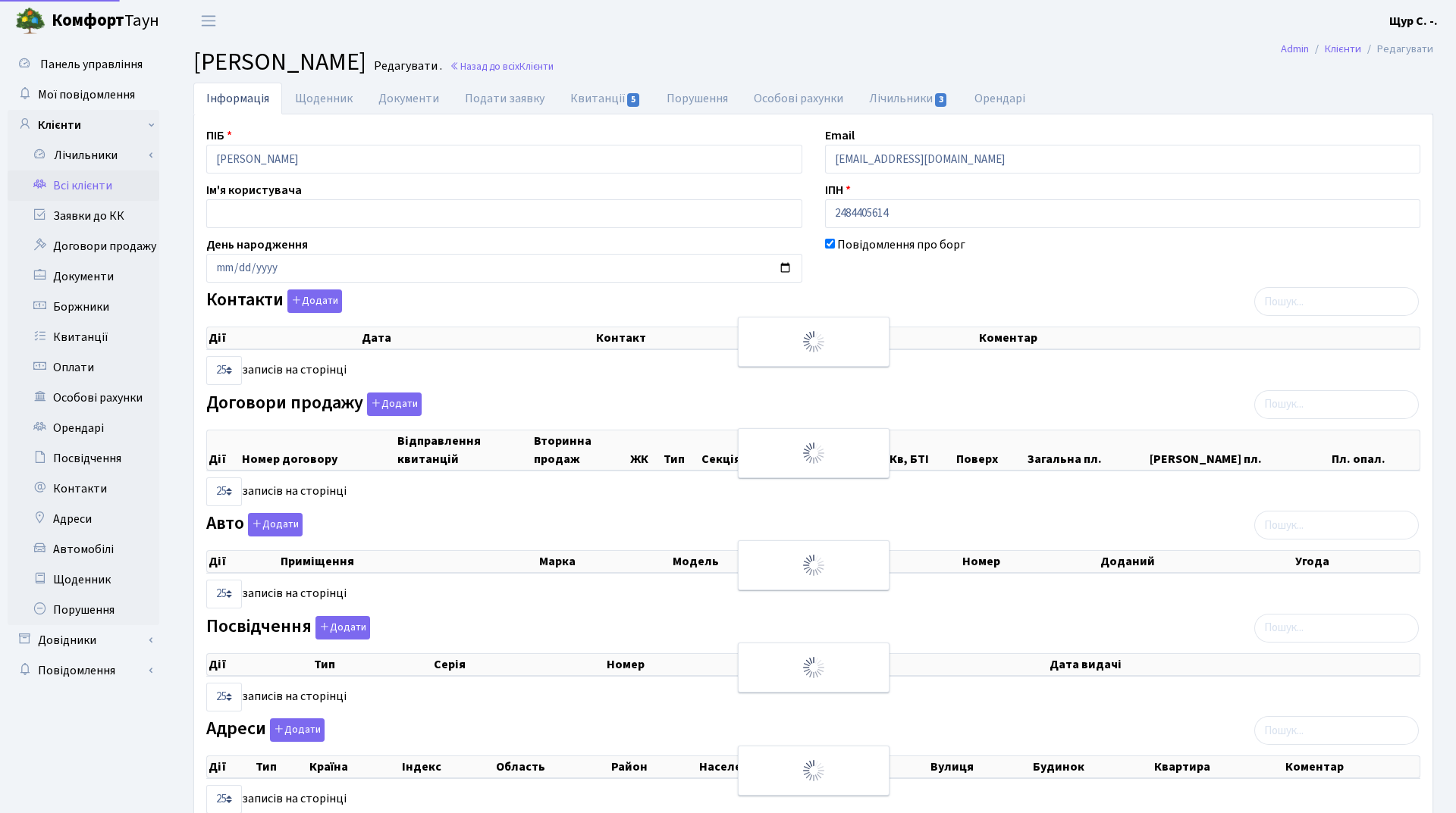
select select "25"
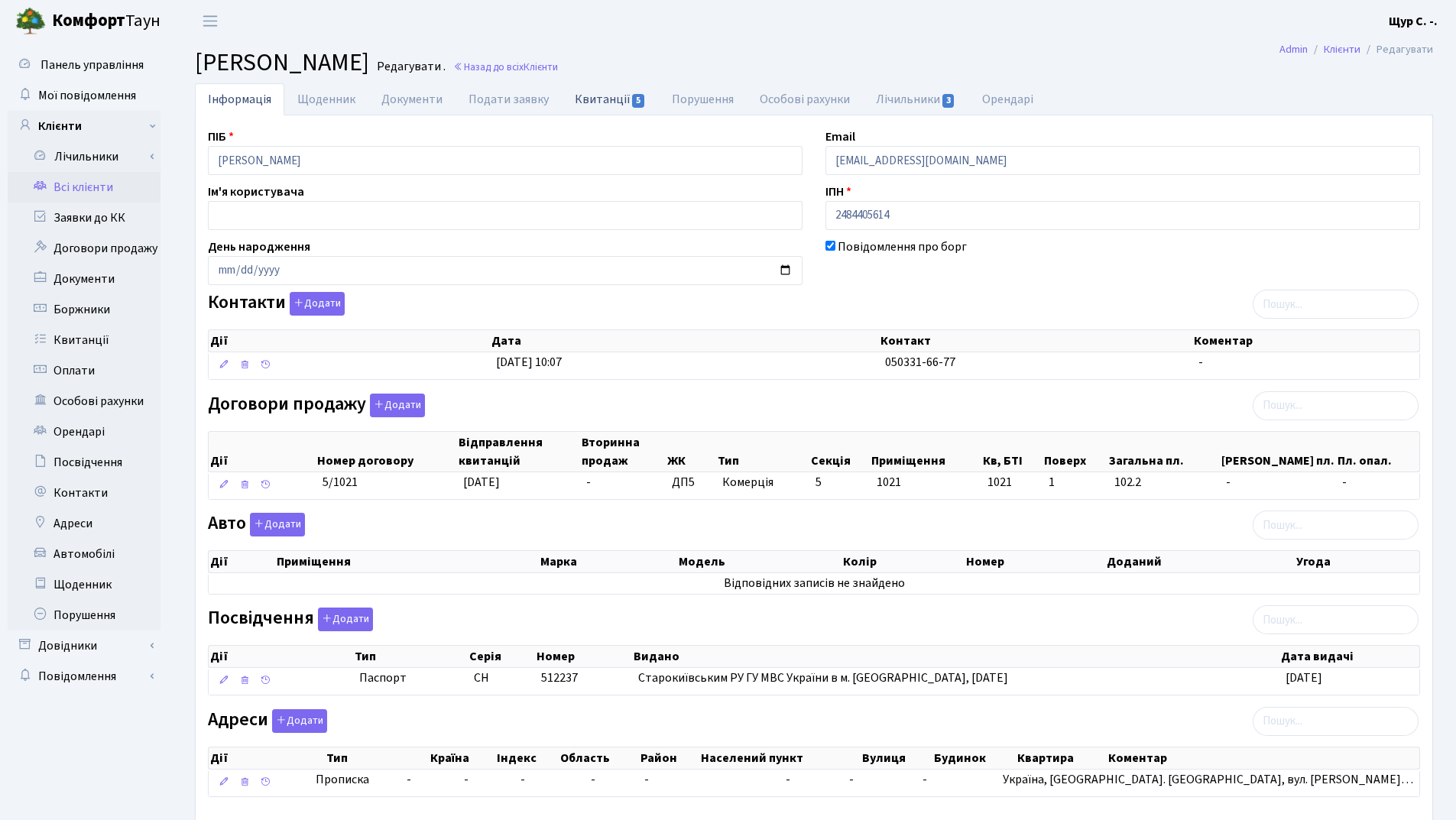
click at [589, 102] on link "Квитанції 5" at bounding box center [611, 98] width 97 height 31
select select "25"
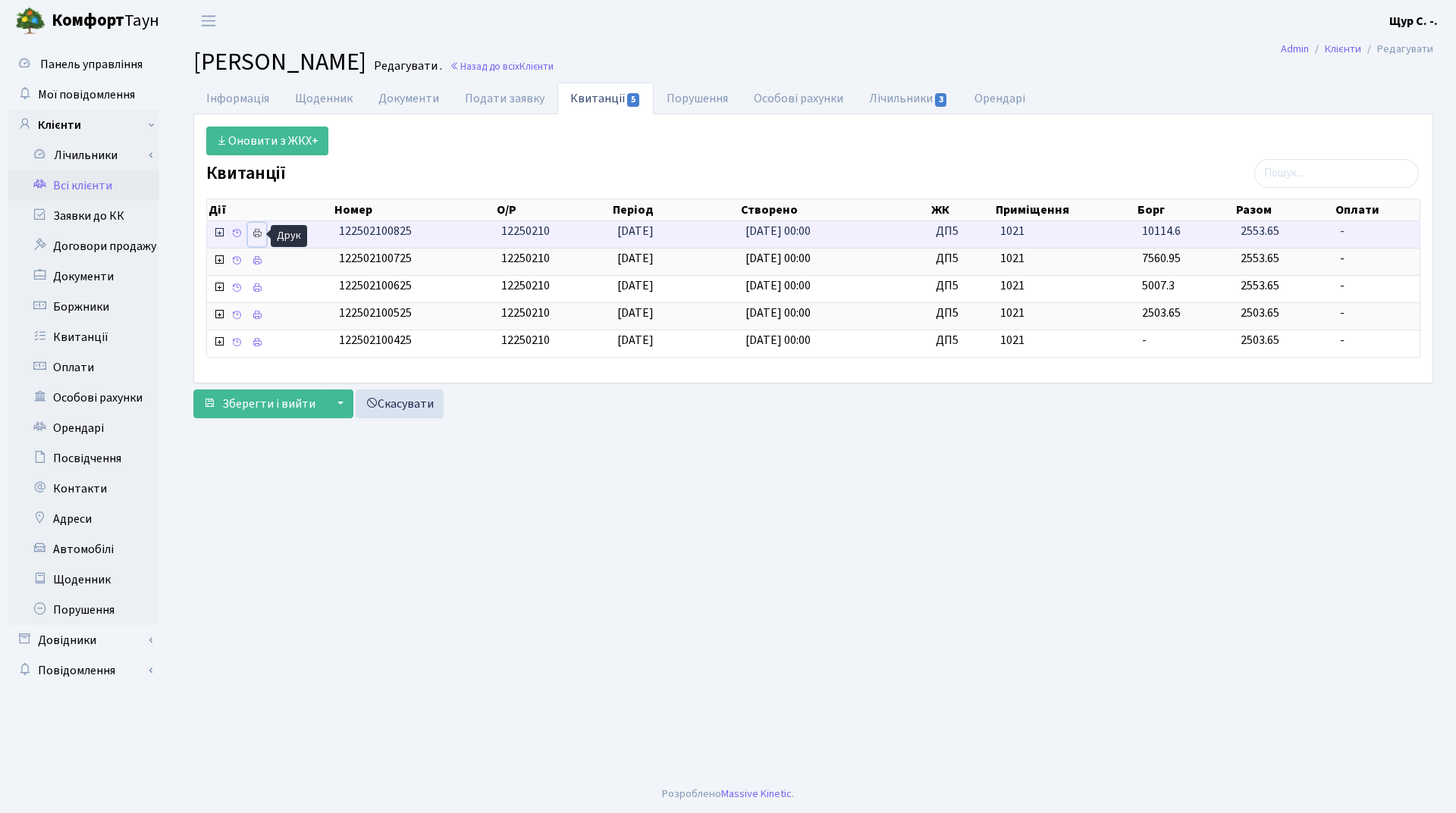
click at [254, 238] on icon at bounding box center [257, 234] width 11 height 11
click at [228, 95] on link "Інформація" at bounding box center [237, 97] width 89 height 31
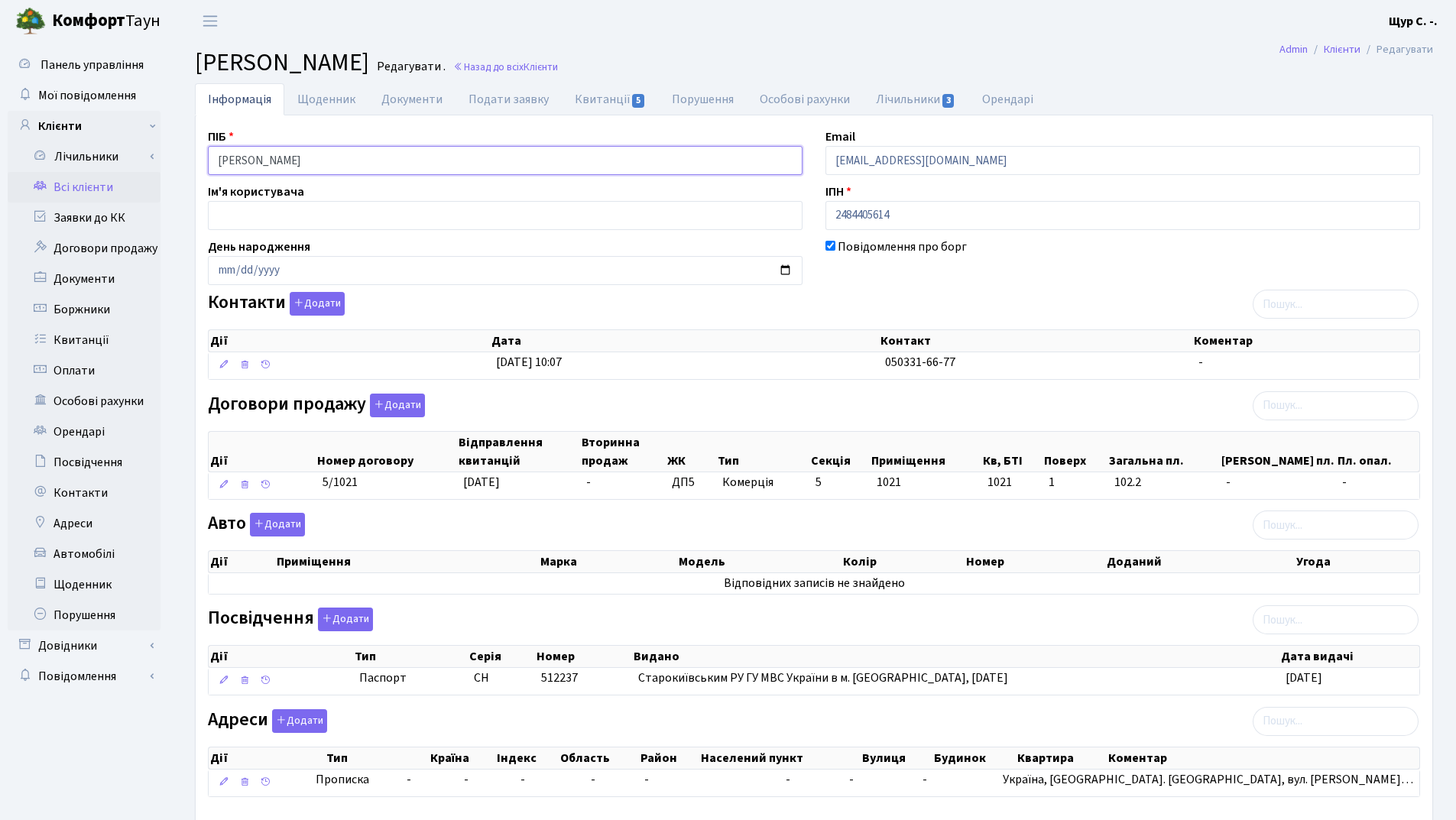
drag, startPoint x: 420, startPoint y: 159, endPoint x: 204, endPoint y: 164, distance: 216.1
click at [204, 164] on div "ПІБ Кейданський Кирило Георгійович" at bounding box center [505, 151] width 618 height 48
drag, startPoint x: 1018, startPoint y: 165, endPoint x: 827, endPoint y: 172, distance: 191.1
click at [827, 172] on input "kt45385@comfort-town.com.ua" at bounding box center [1123, 160] width 595 height 29
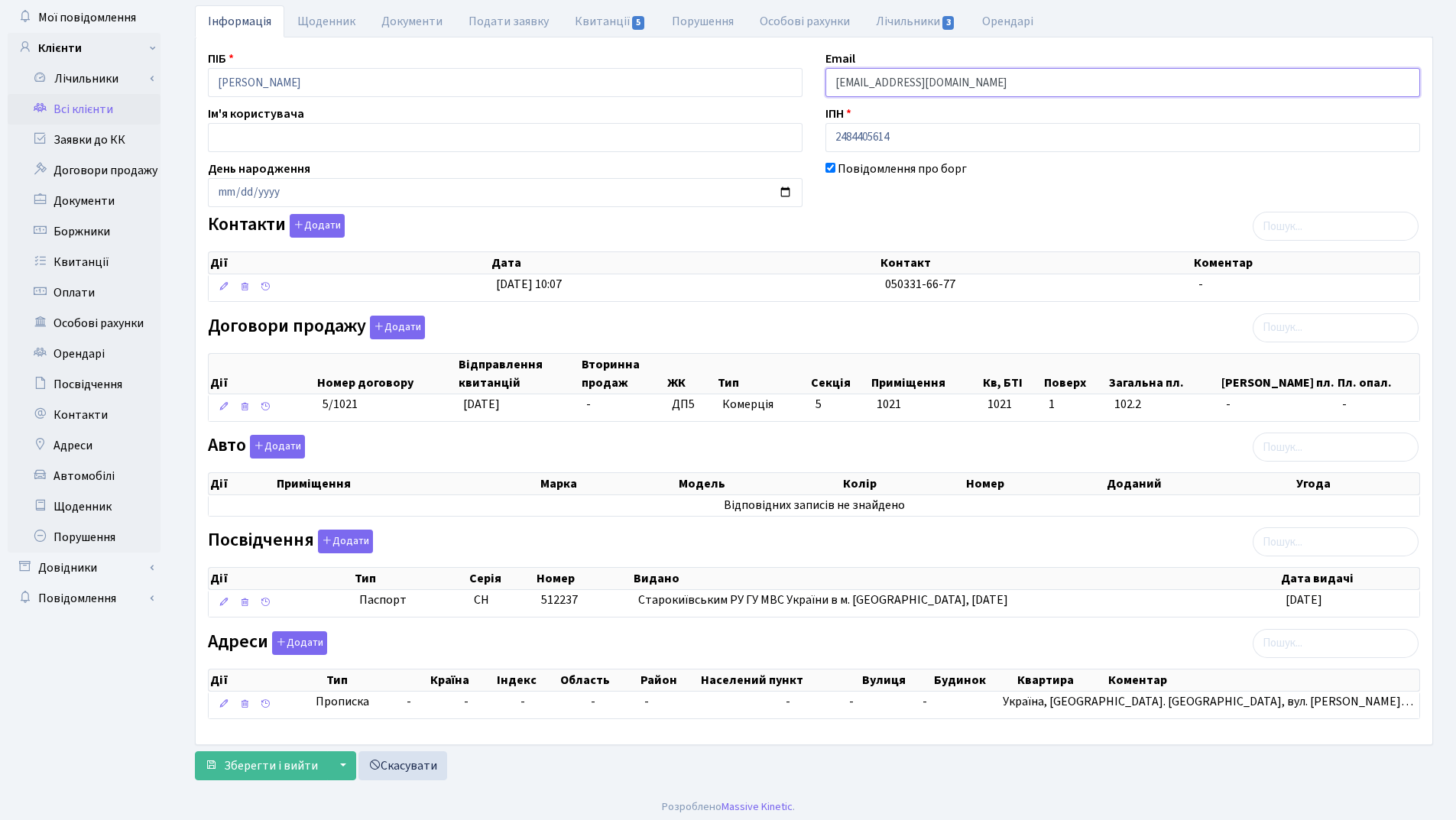
scroll to position [84, 0]
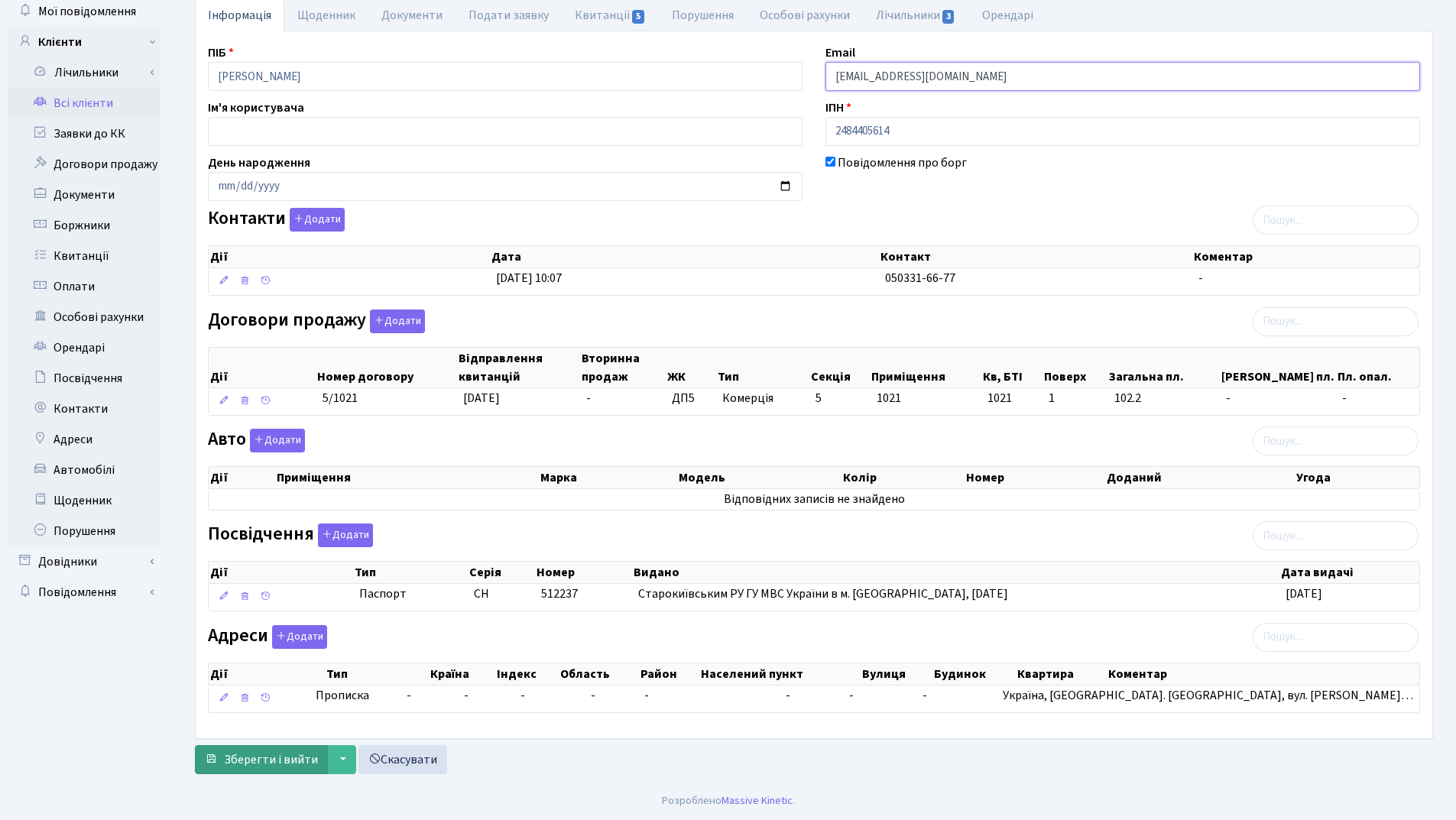
type input "[EMAIL_ADDRESS][DOMAIN_NAME]"
click at [271, 767] on span "Зберегти і вийти" at bounding box center [271, 760] width 94 height 17
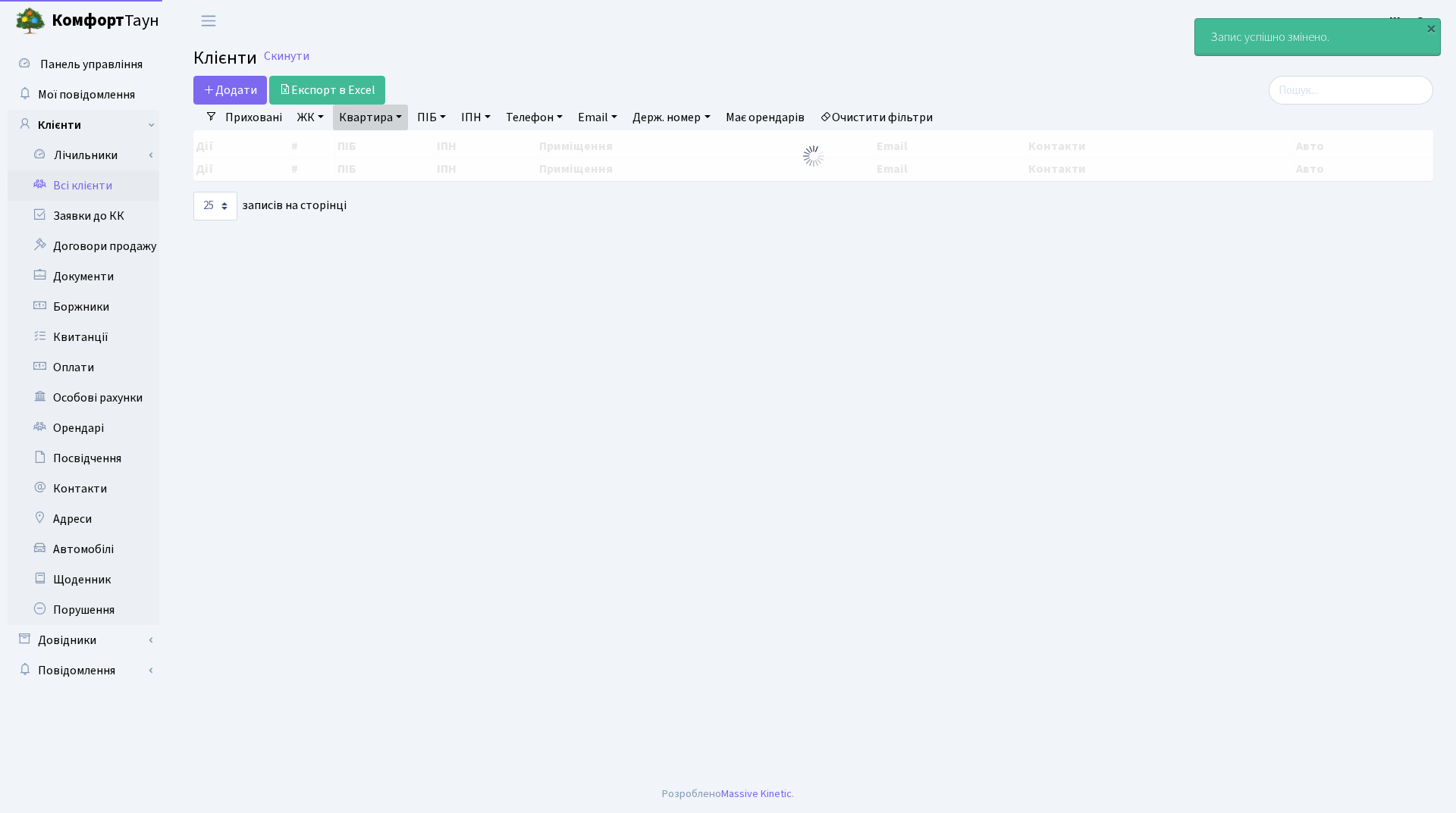
select select "25"
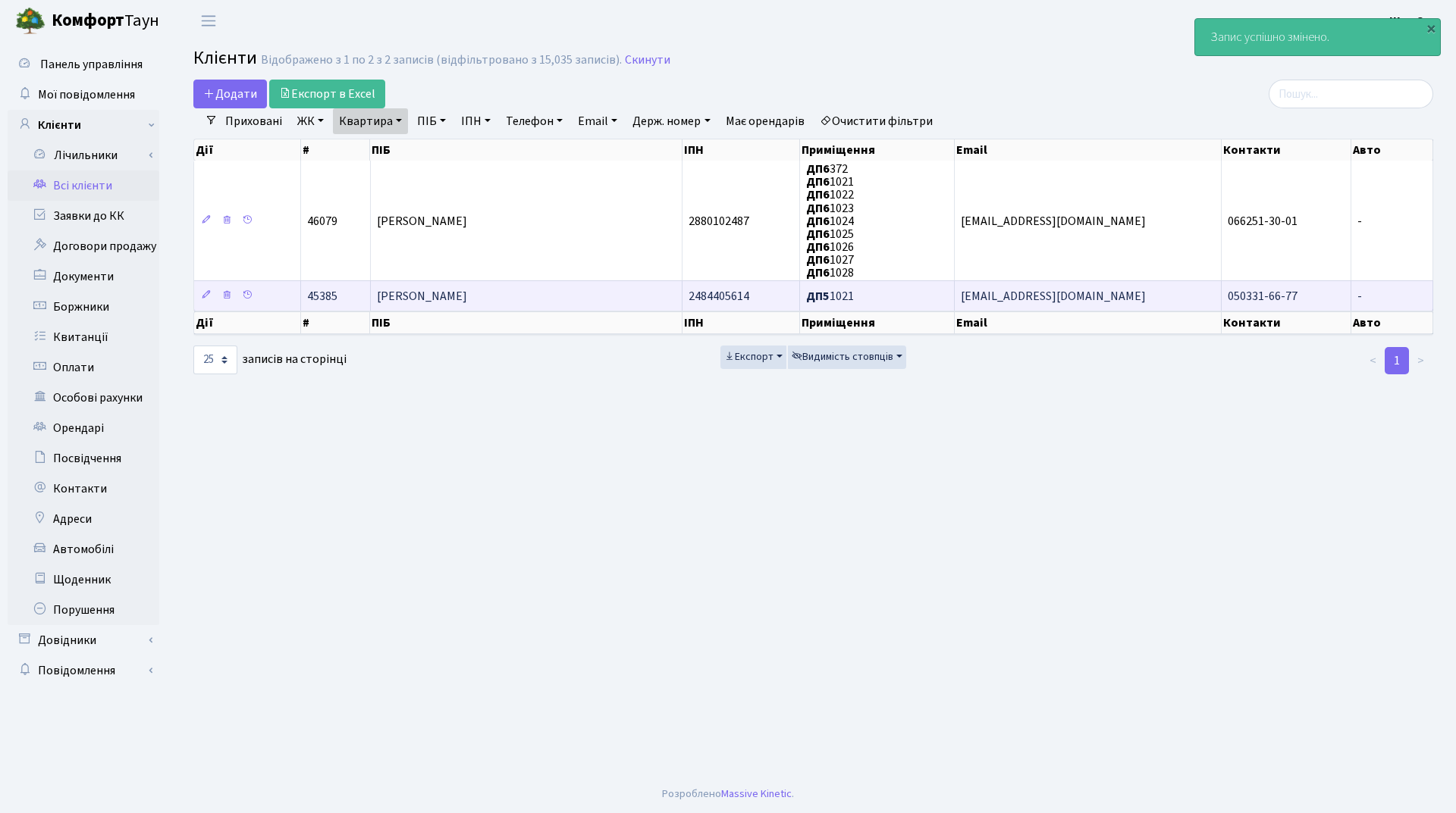
click at [467, 294] on span "[PERSON_NAME]" at bounding box center [422, 296] width 90 height 17
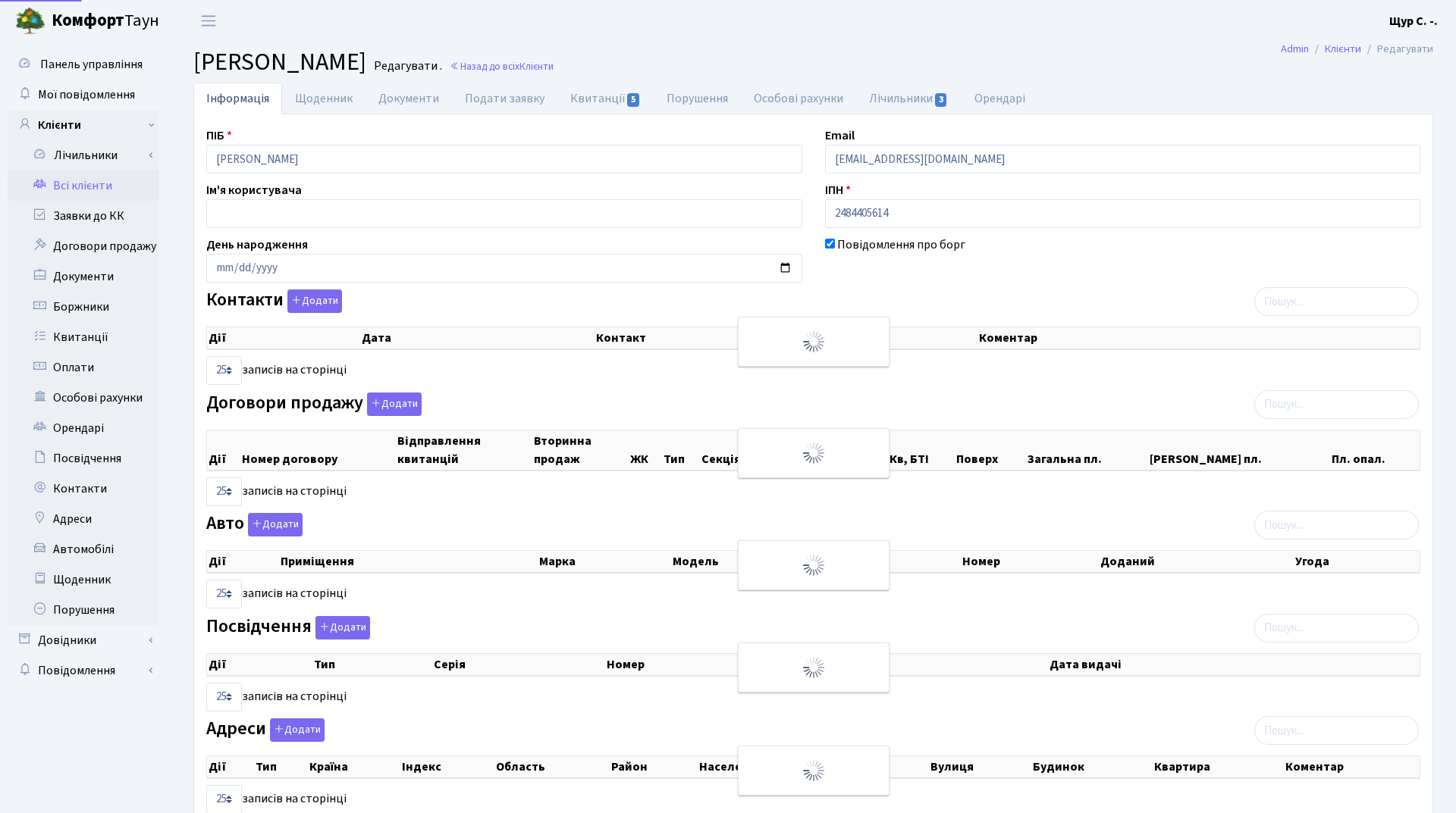
select select "25"
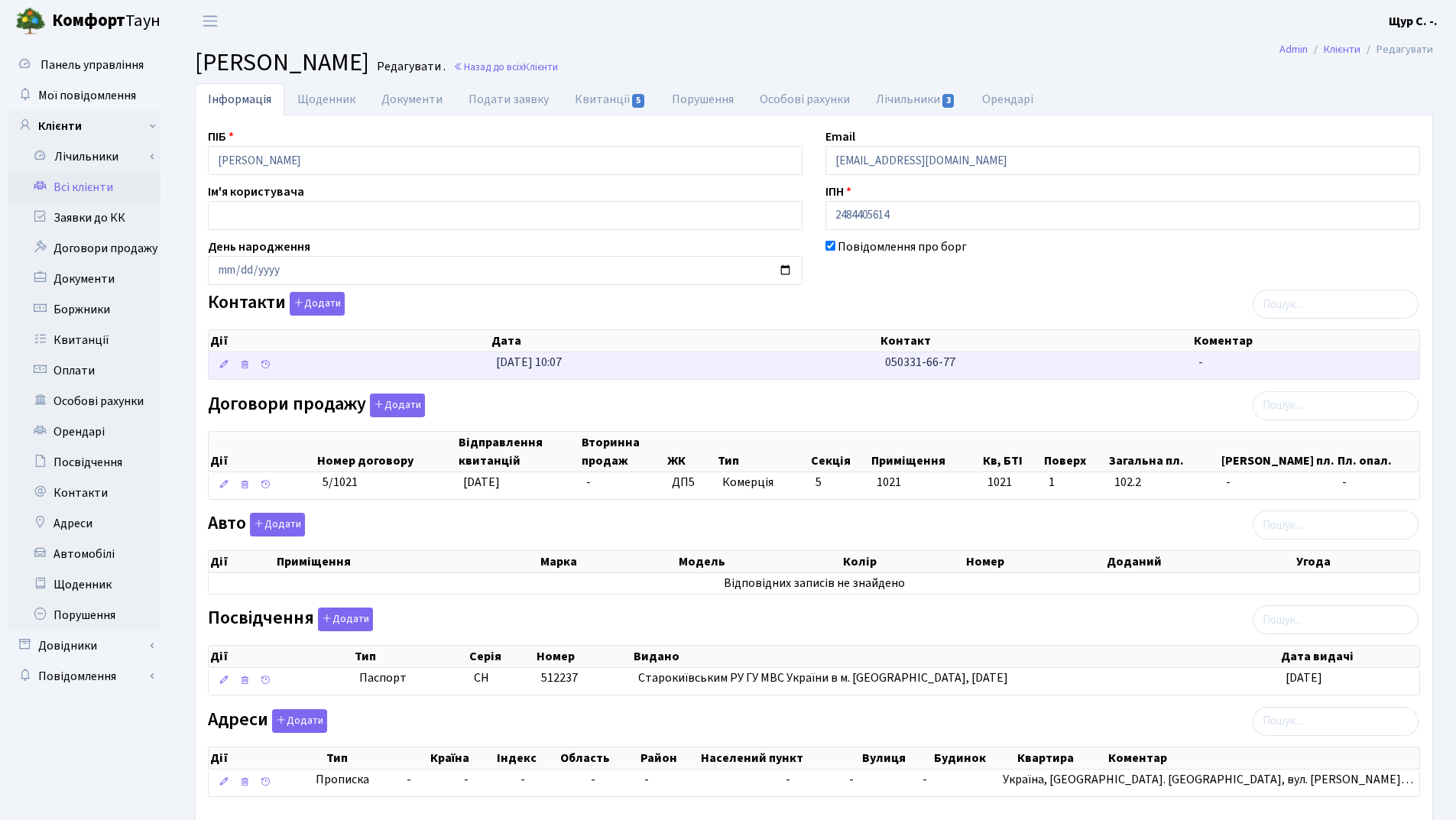
click at [761, 369] on td "24.01.2025, 10:07" at bounding box center [683, 366] width 389 height 27
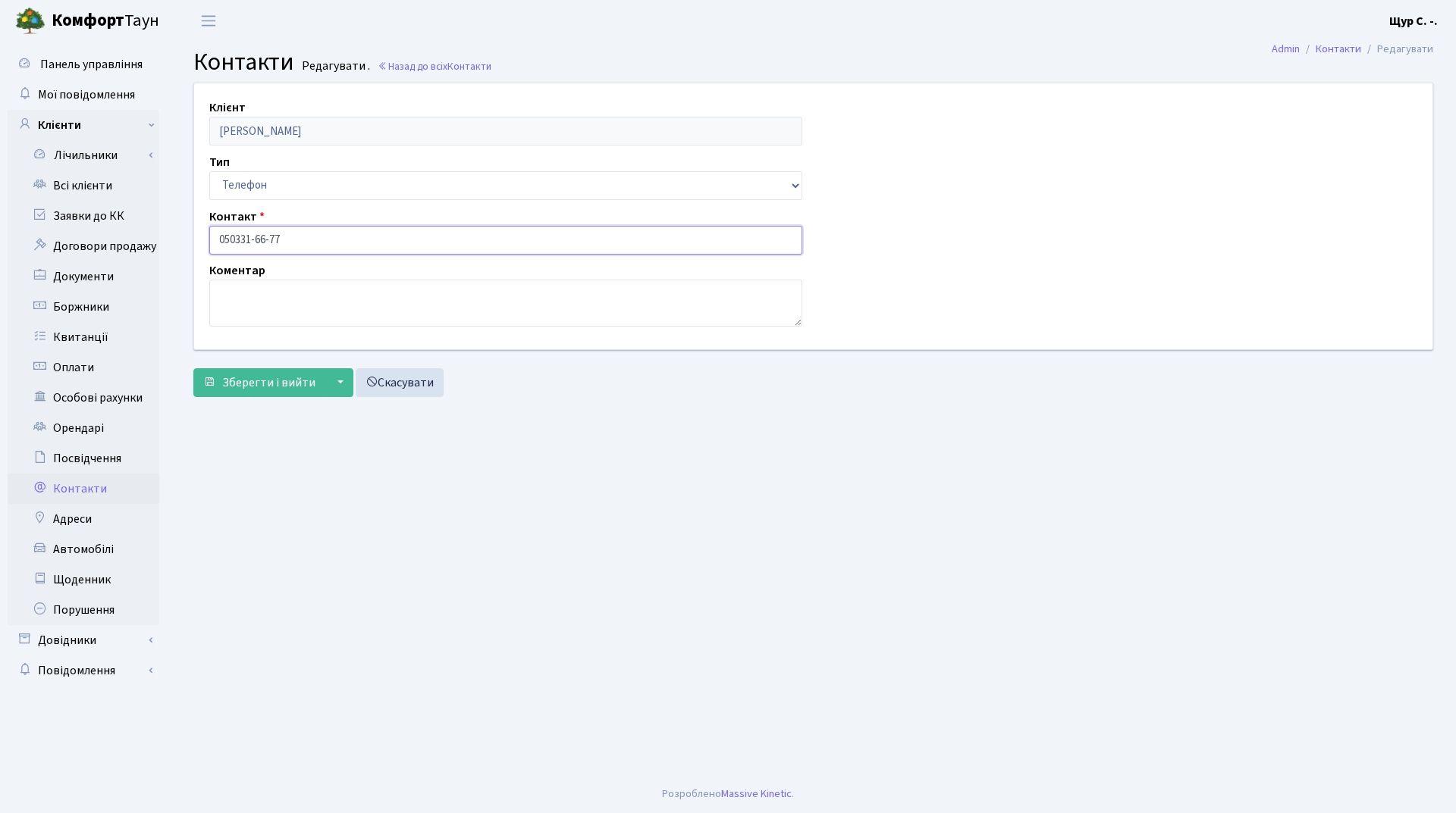
click at [236, 236] on input "050331-66-77" at bounding box center [505, 240] width 593 height 29
type input "[PHONE_NUMBER]"
click at [263, 387] on span "Зберегти і вийти" at bounding box center [269, 383] width 93 height 17
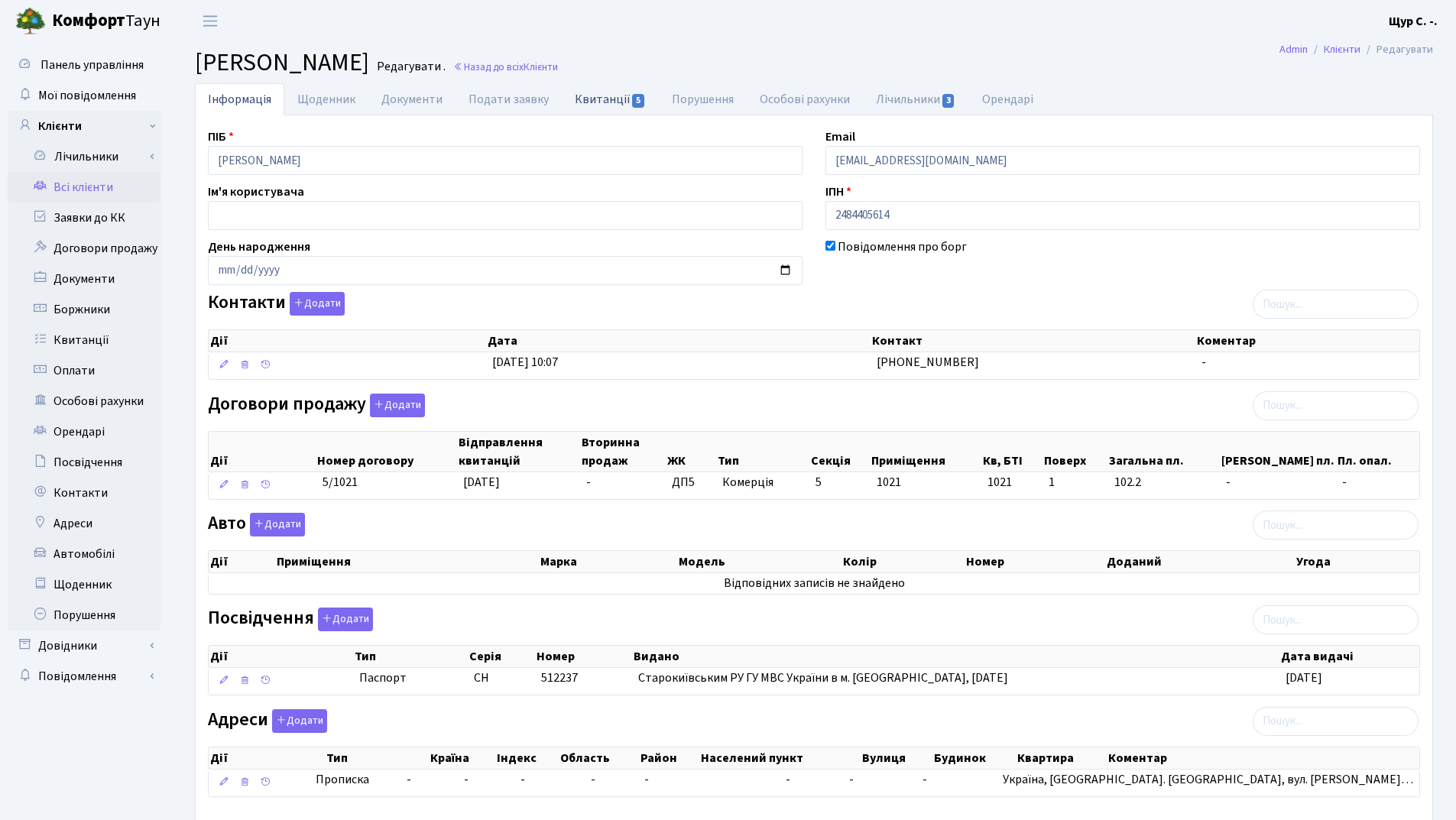
click at [602, 105] on link "Квитанції 5" at bounding box center [611, 98] width 97 height 31
select select "25"
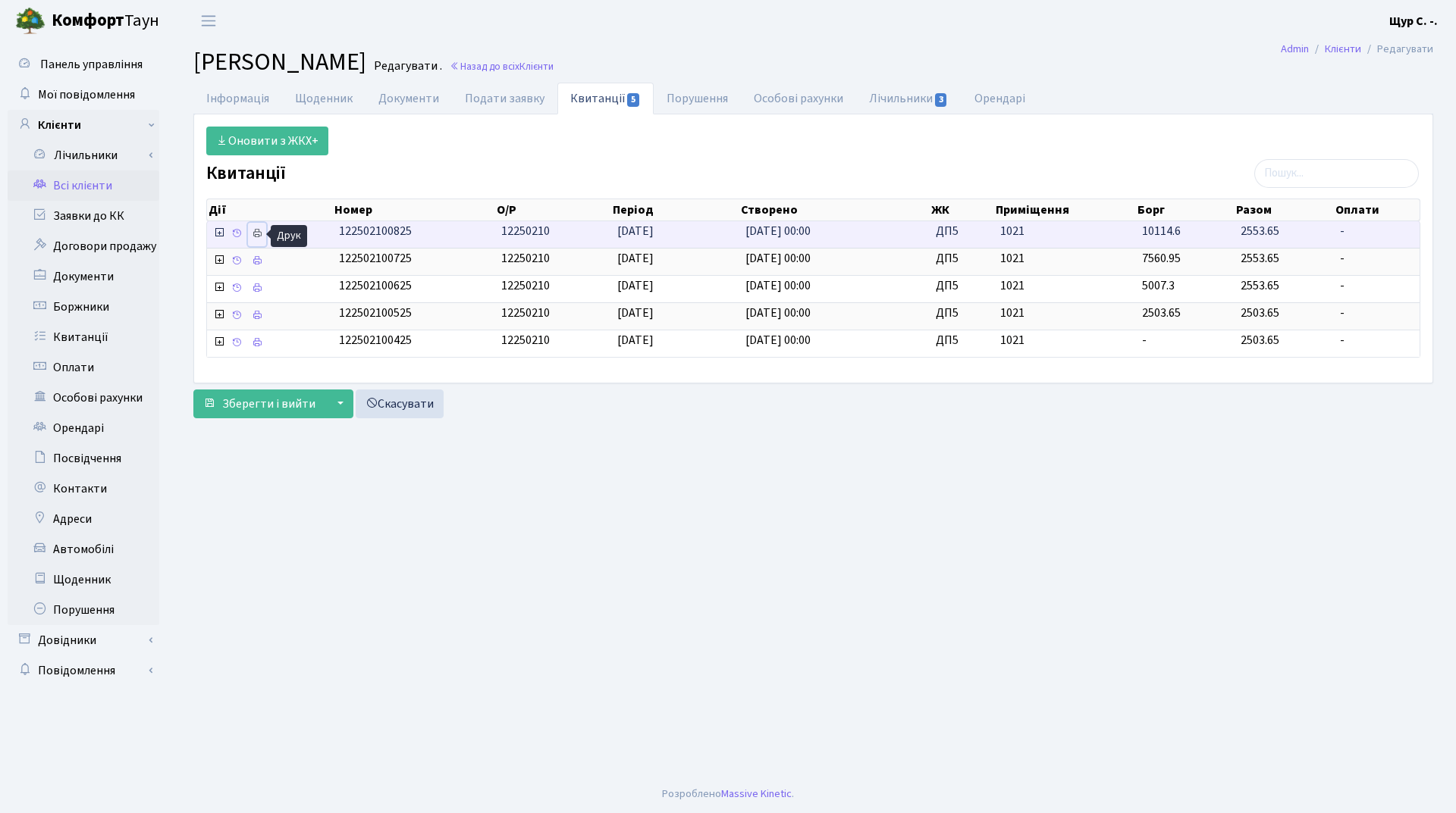
click at [256, 235] on icon at bounding box center [257, 234] width 11 height 11
click at [229, 90] on link "Інформація" at bounding box center [237, 97] width 89 height 31
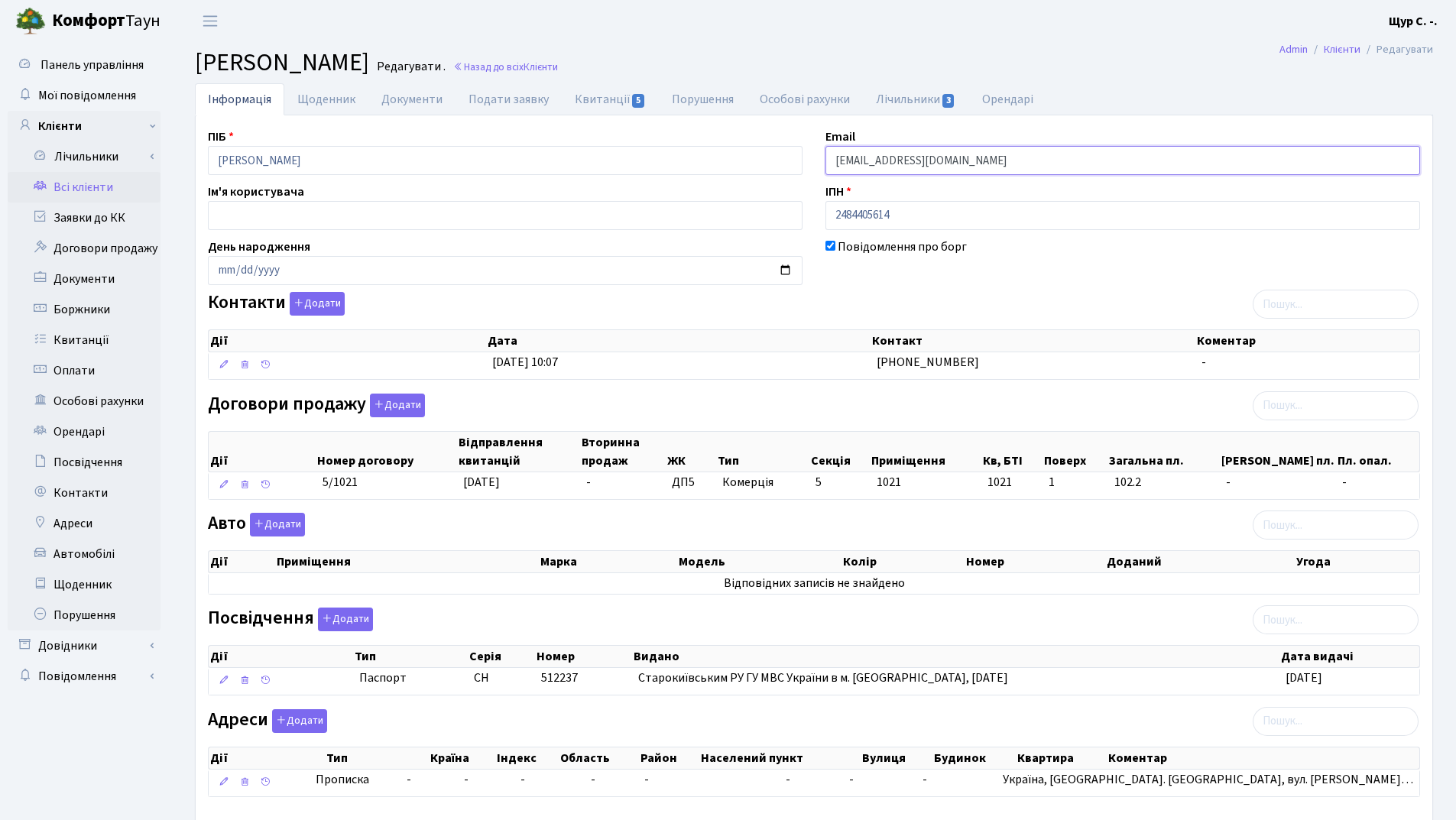
drag, startPoint x: 949, startPoint y: 159, endPoint x: 796, endPoint y: 163, distance: 153.1
click at [796, 163] on div "ПІБ Кейданський Кирило Георгійович Email kdnk11@gmail.com Ім'я користувача ІПН …" at bounding box center [813, 468] width 1235 height 683
click at [98, 177] on link "Всі клієнти" at bounding box center [84, 187] width 153 height 31
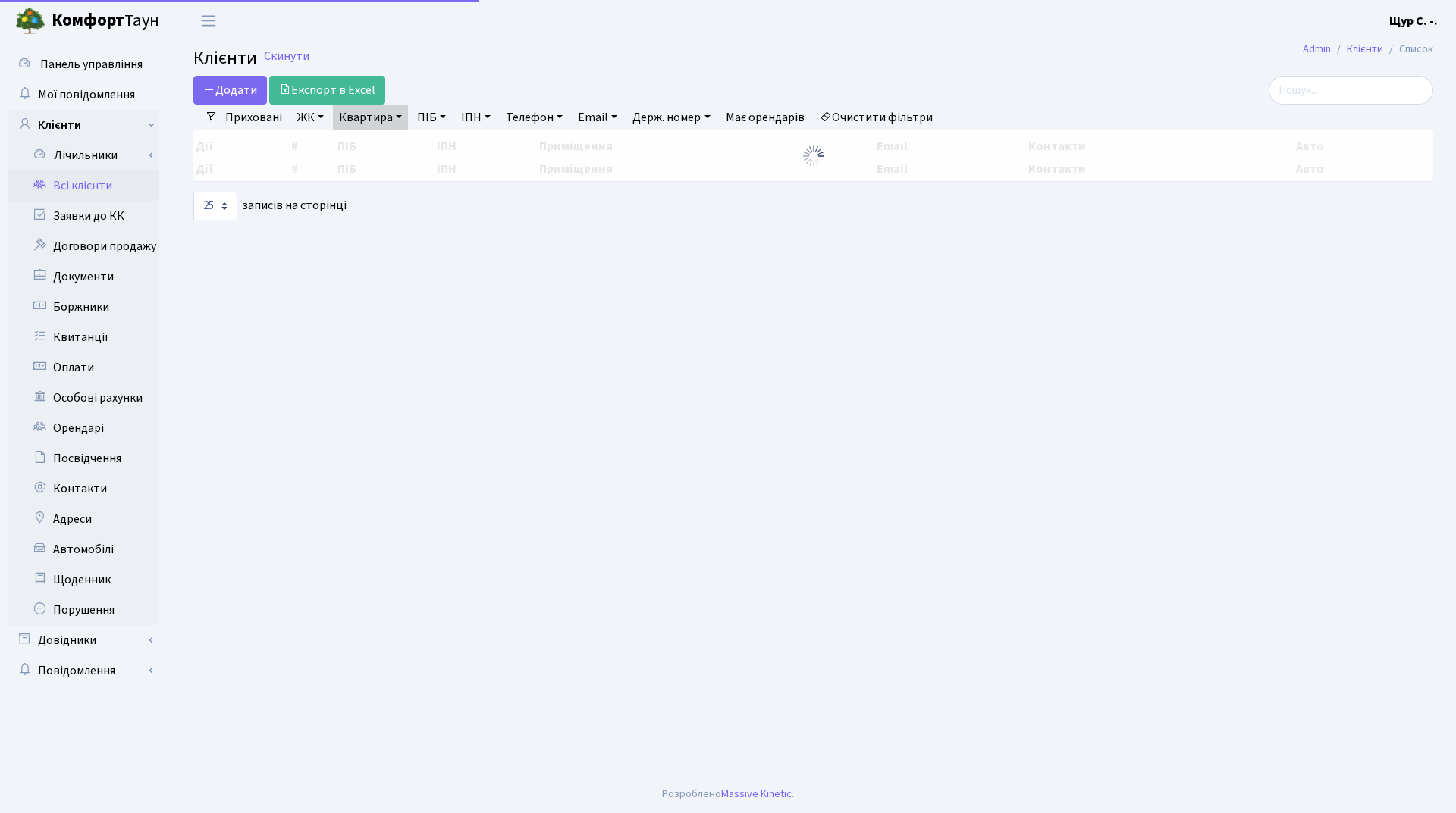
select select "25"
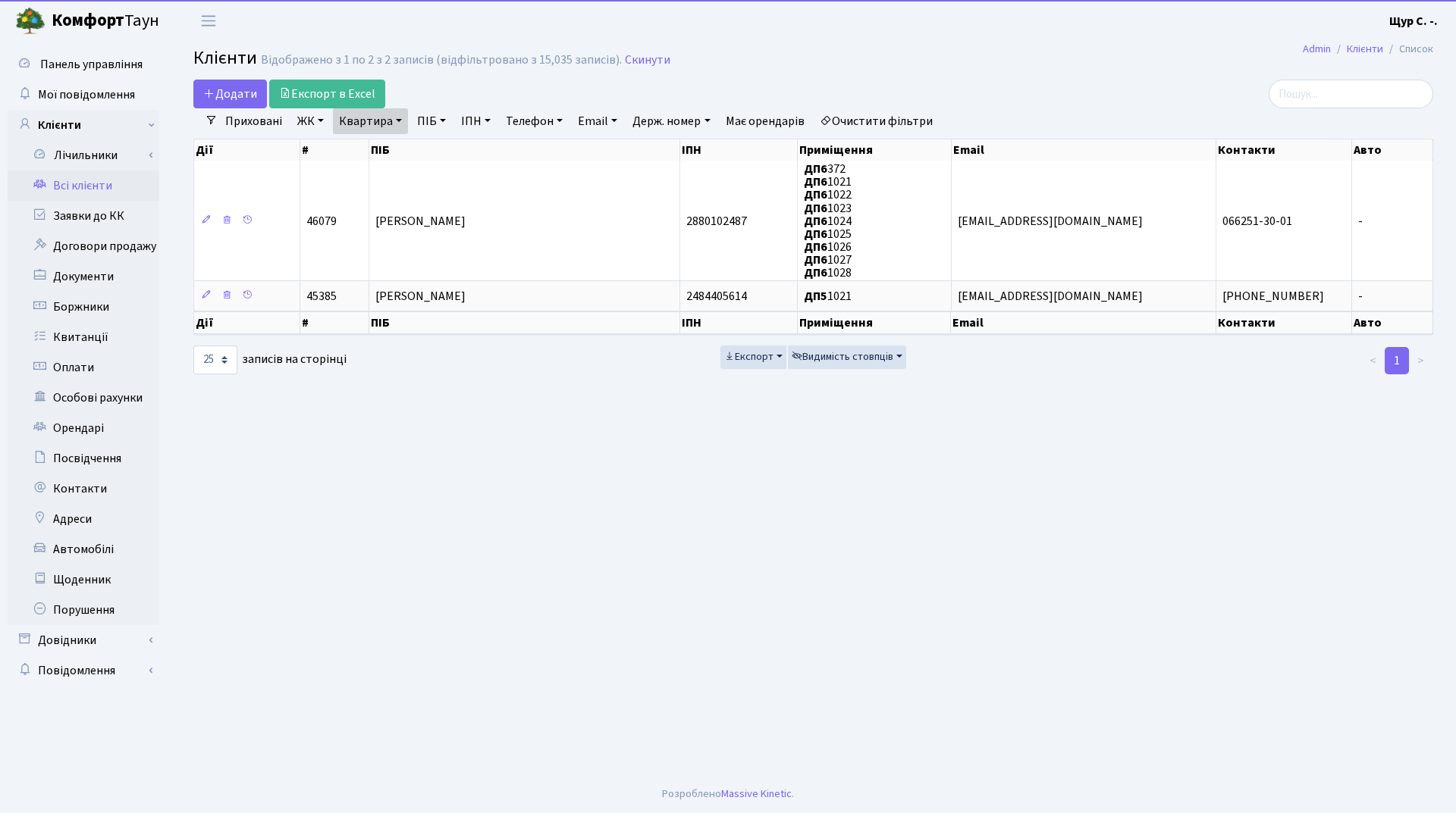
click at [397, 122] on link "Квартира" at bounding box center [370, 120] width 75 height 25
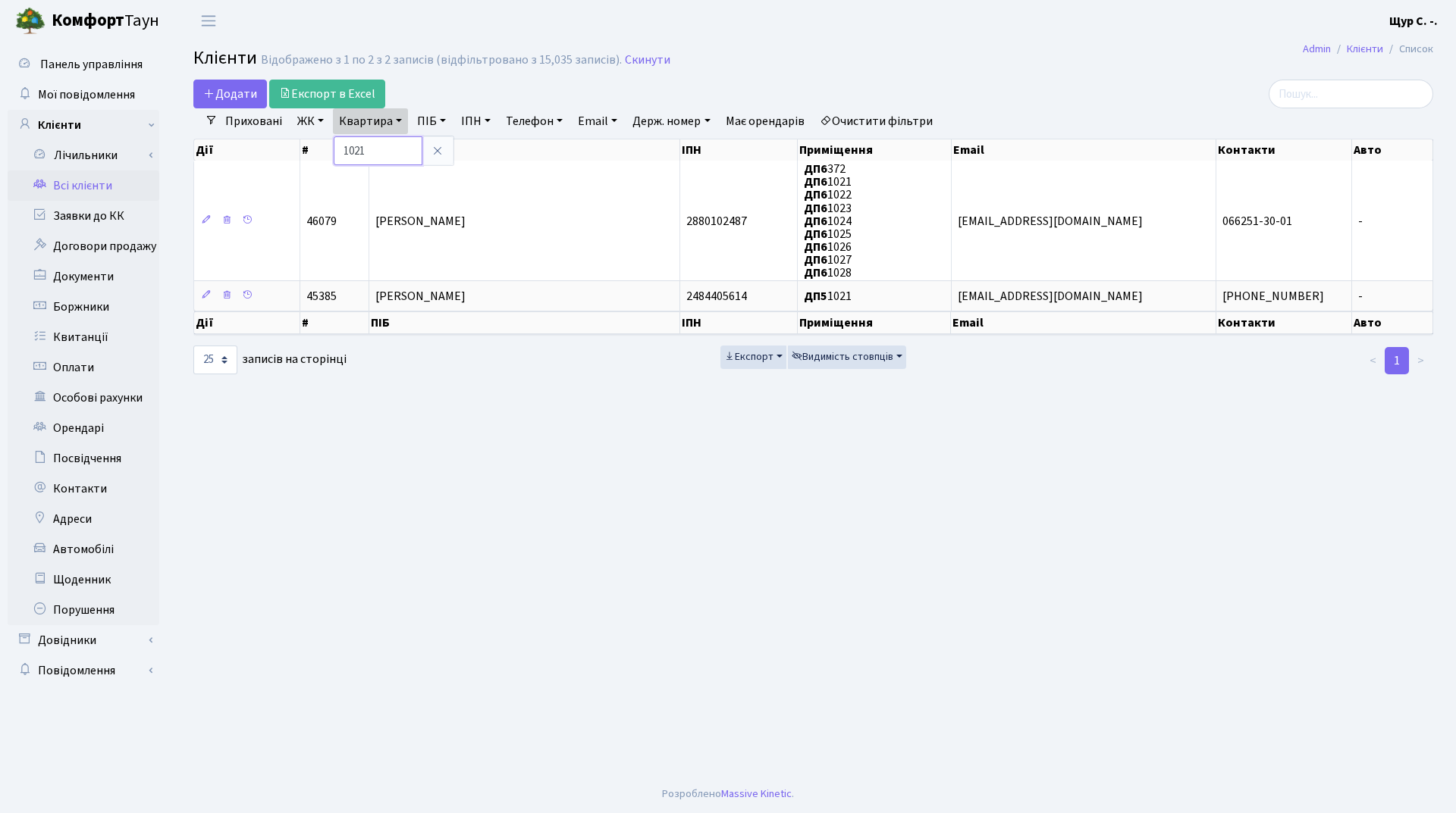
click at [382, 152] on input "1021" at bounding box center [378, 150] width 89 height 29
type input "1"
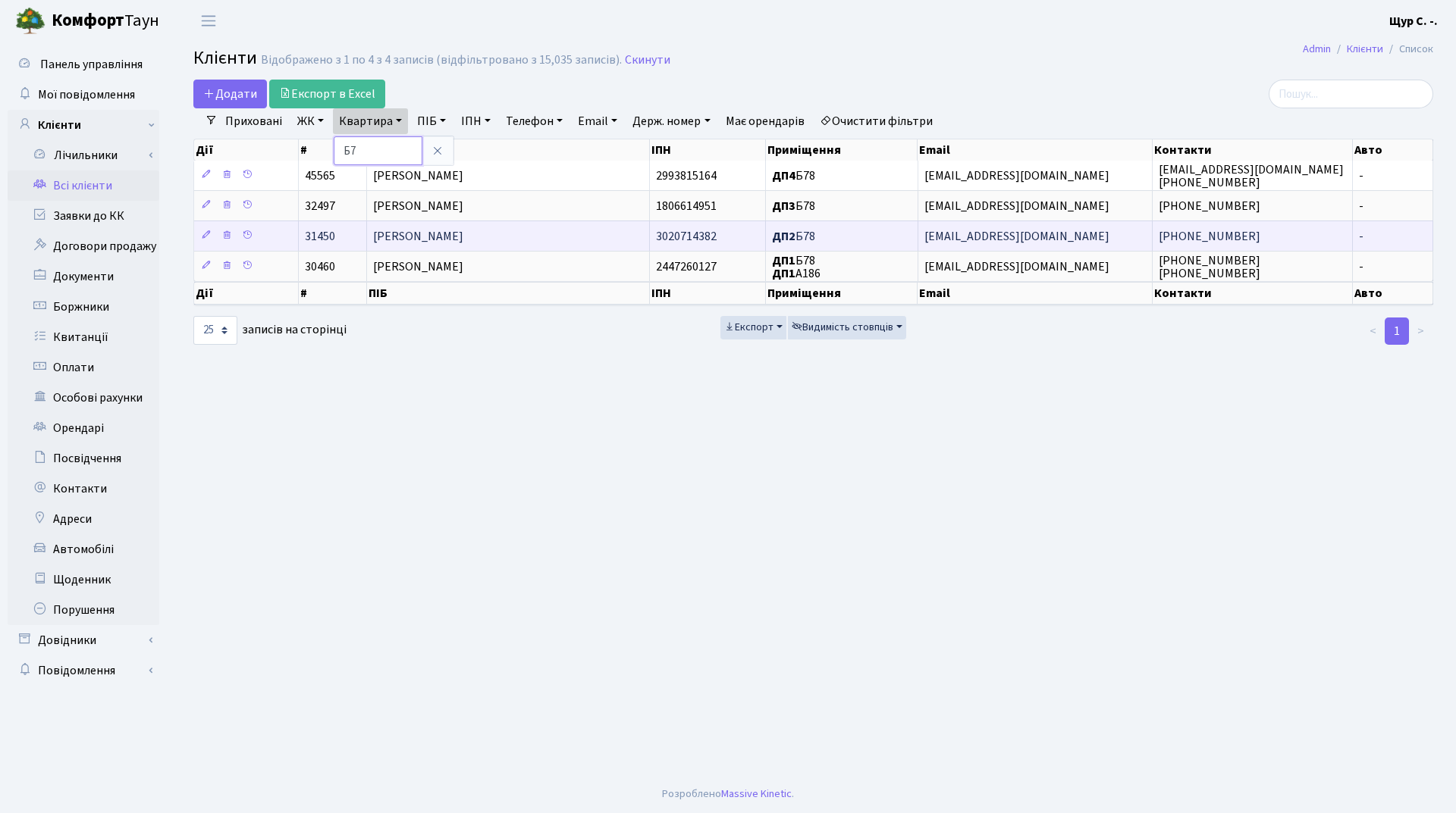
type input "Б"
type input "1021"
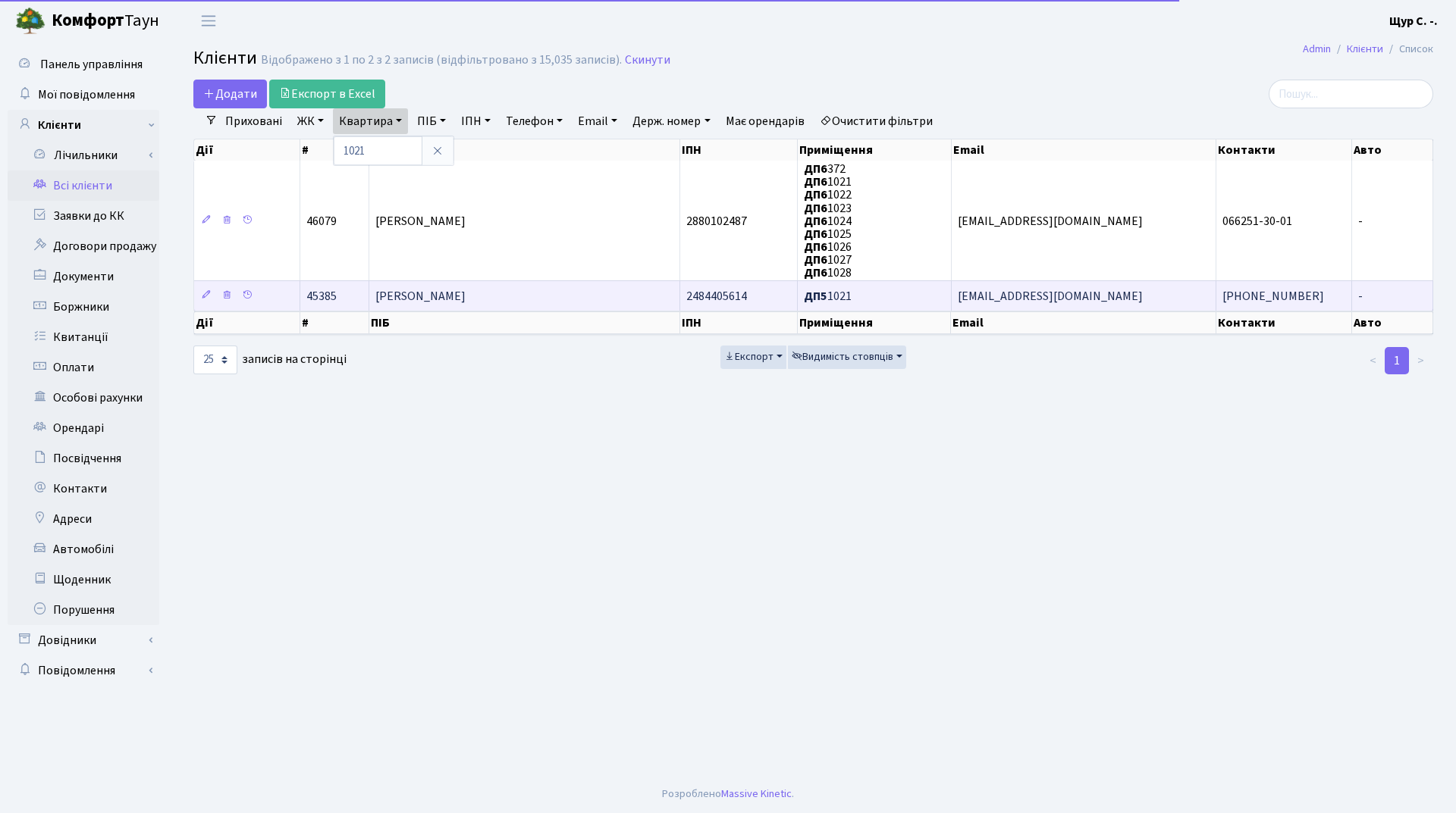
click at [465, 297] on span "[PERSON_NAME]" at bounding box center [420, 296] width 90 height 17
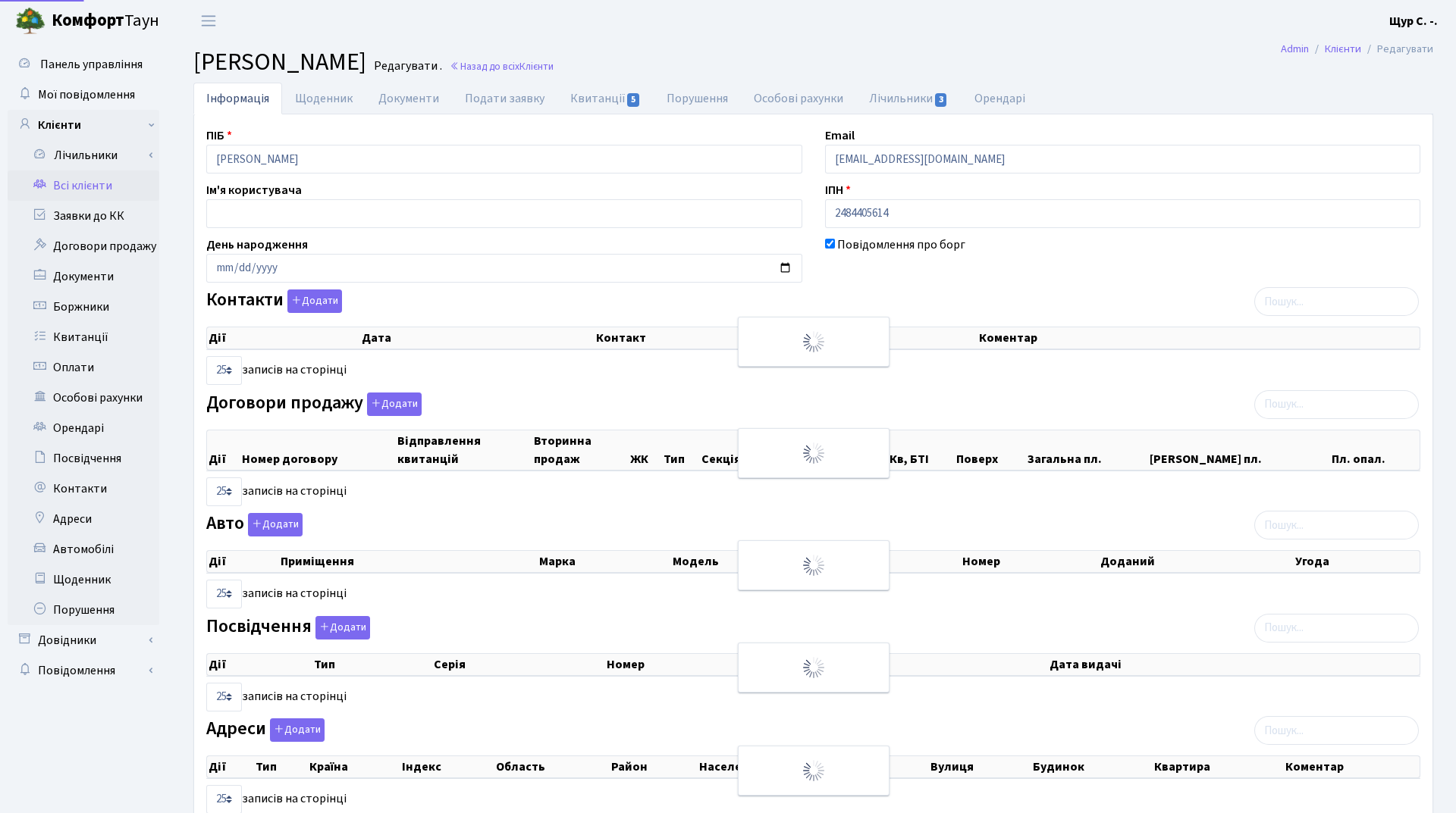
select select "25"
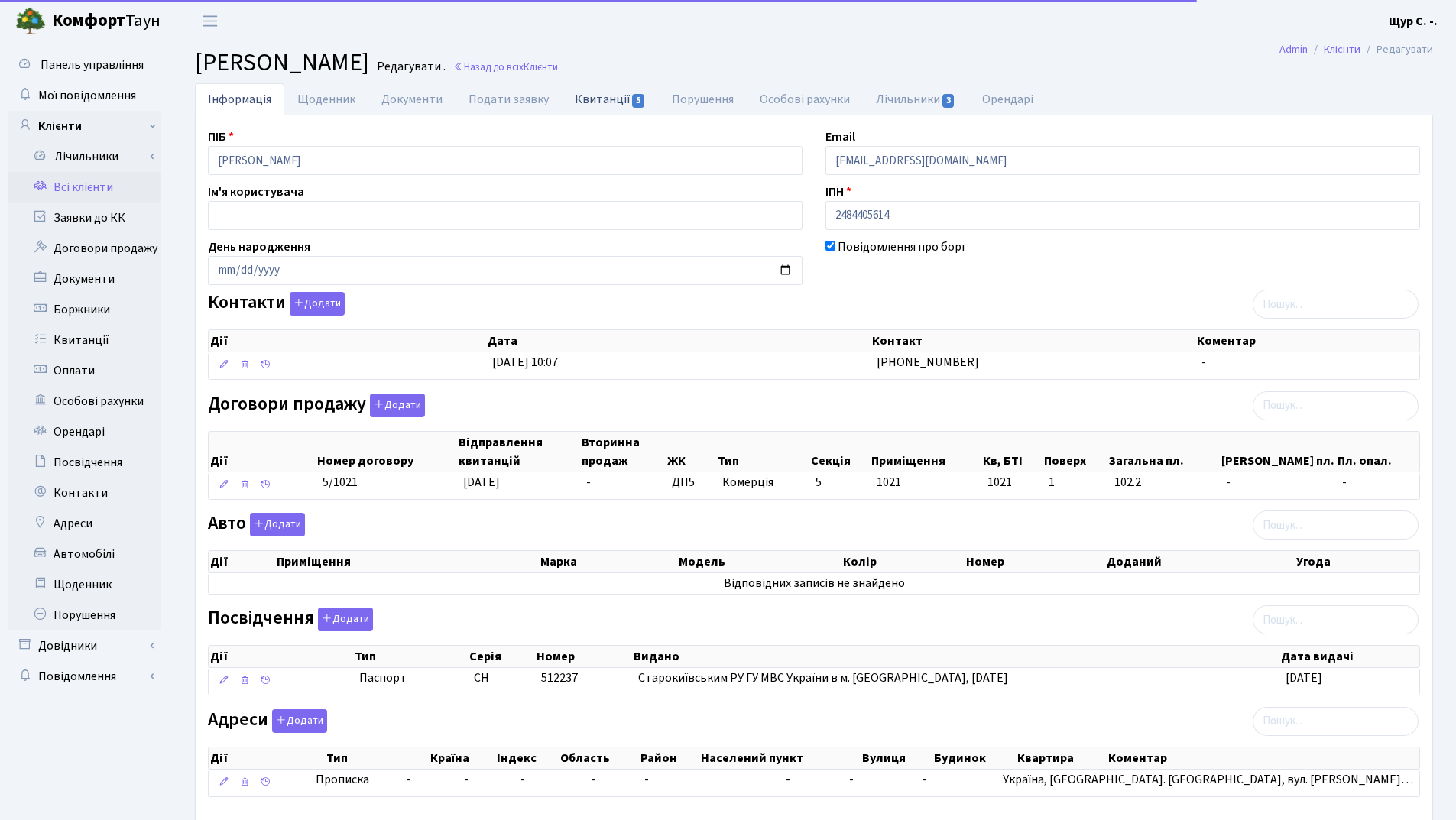
click at [604, 101] on link "Квитанції 5" at bounding box center [611, 98] width 97 height 31
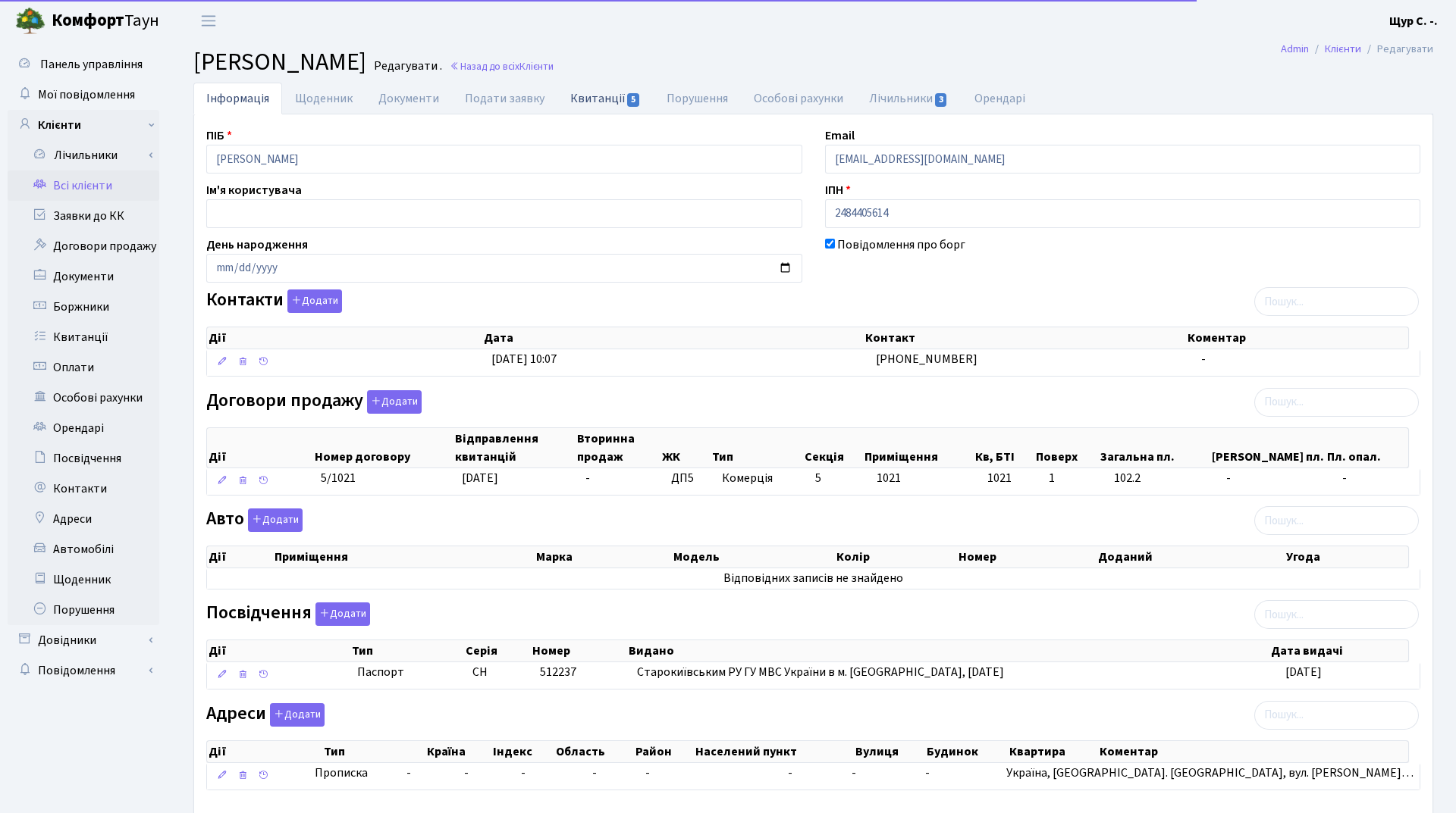
select select "25"
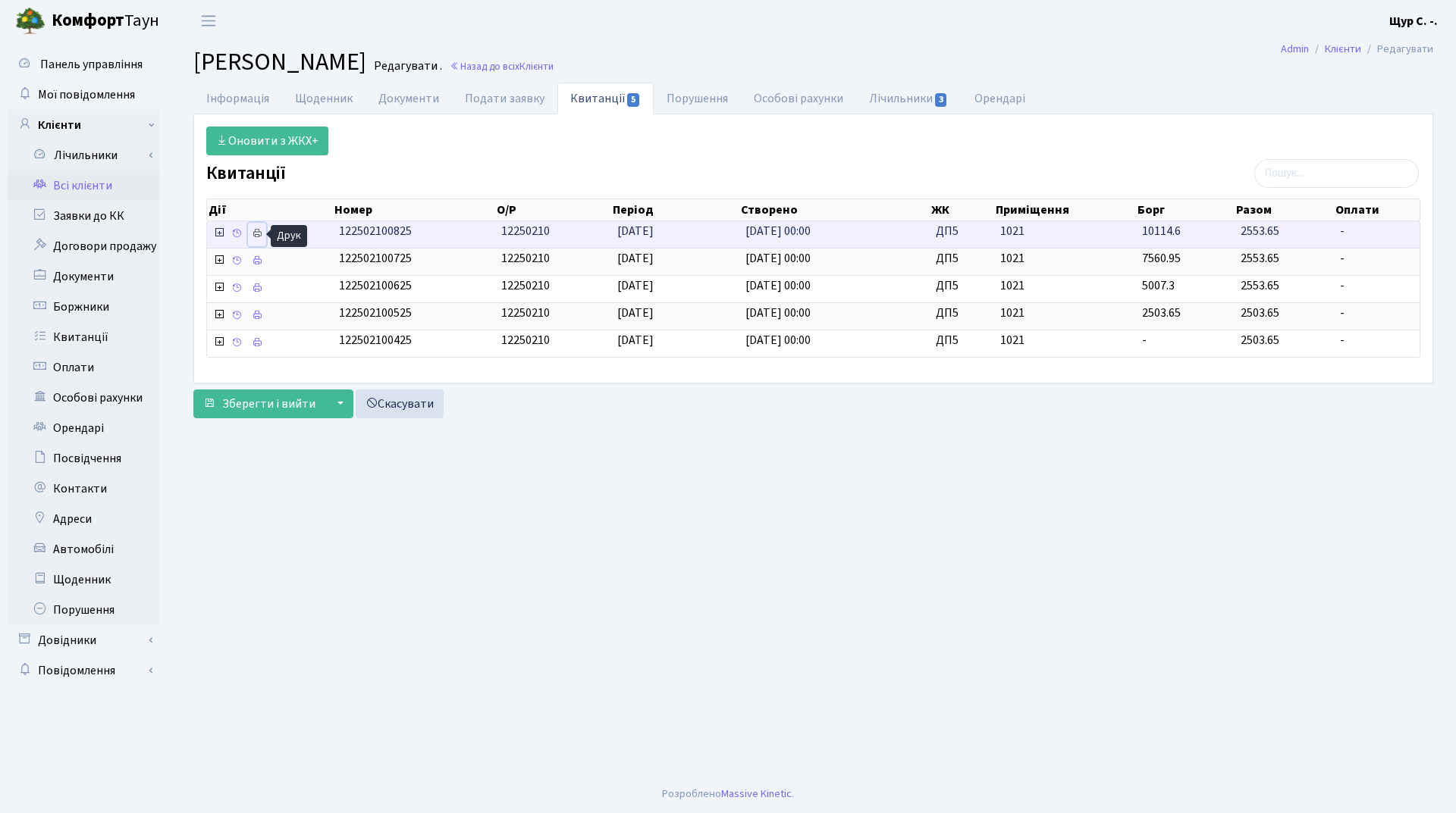
click at [257, 230] on icon at bounding box center [257, 234] width 11 height 11
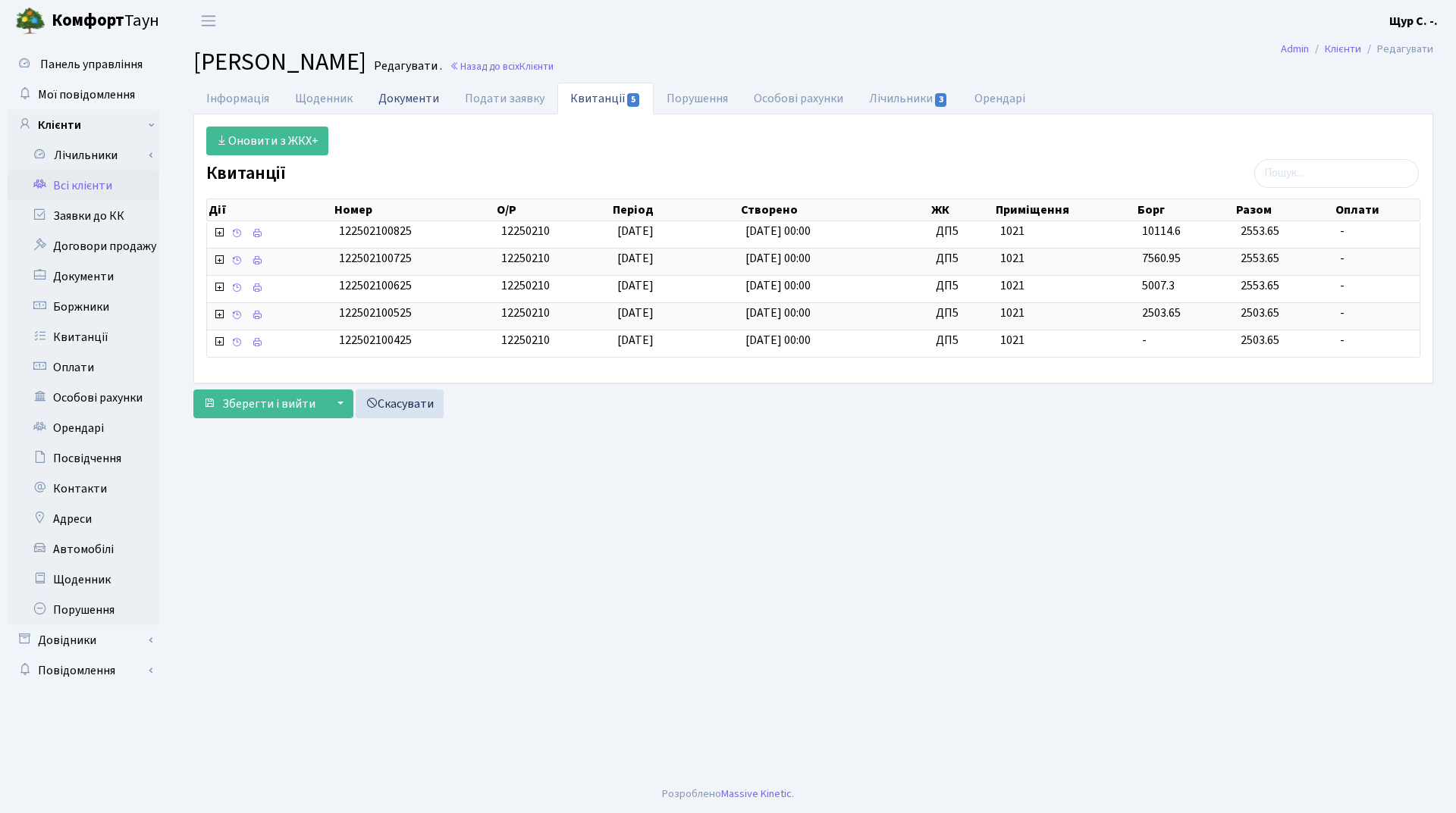
click at [393, 97] on link "Документи" at bounding box center [408, 97] width 86 height 31
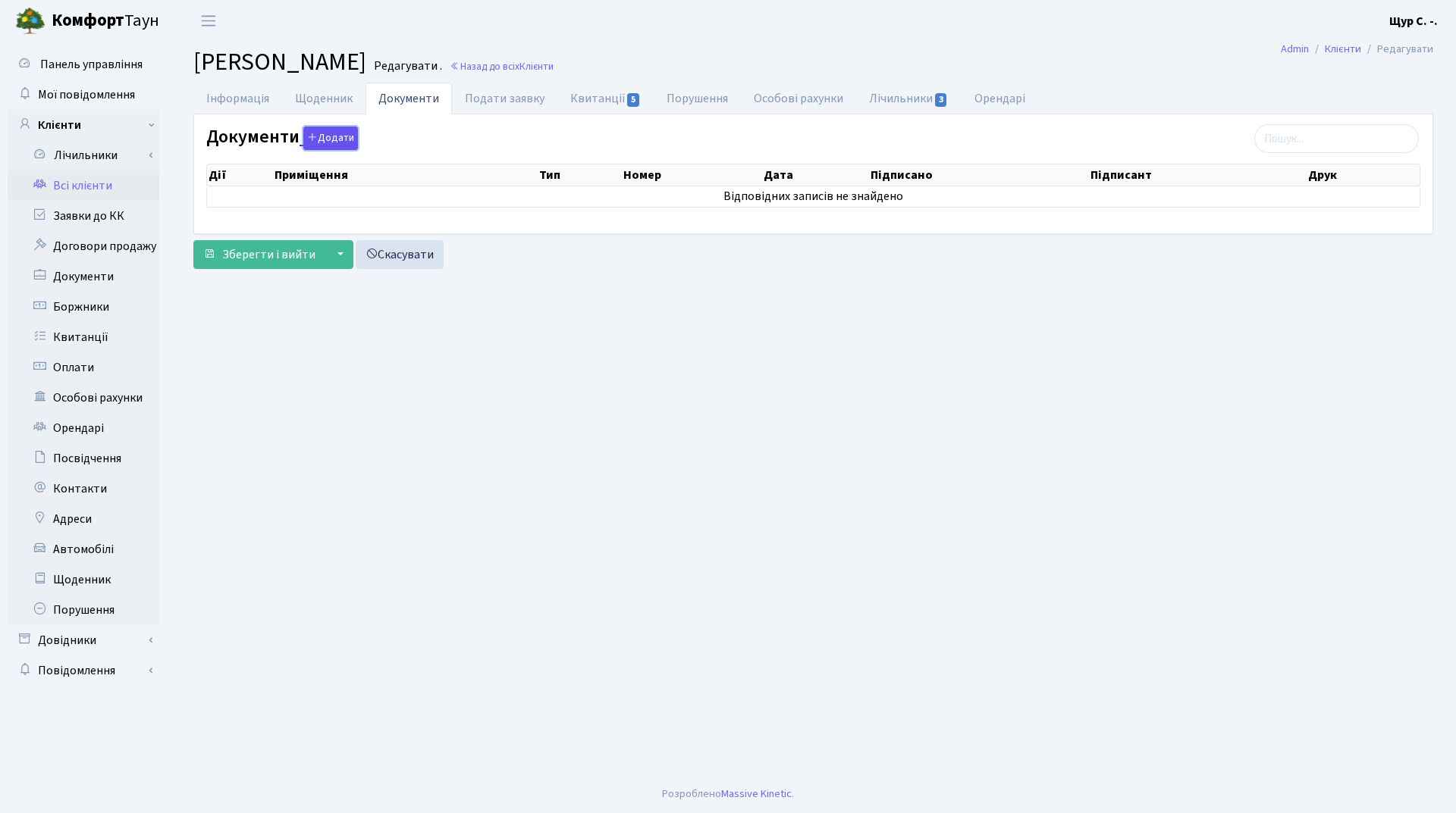
click at [328, 144] on button "Додати" at bounding box center [330, 138] width 54 height 24
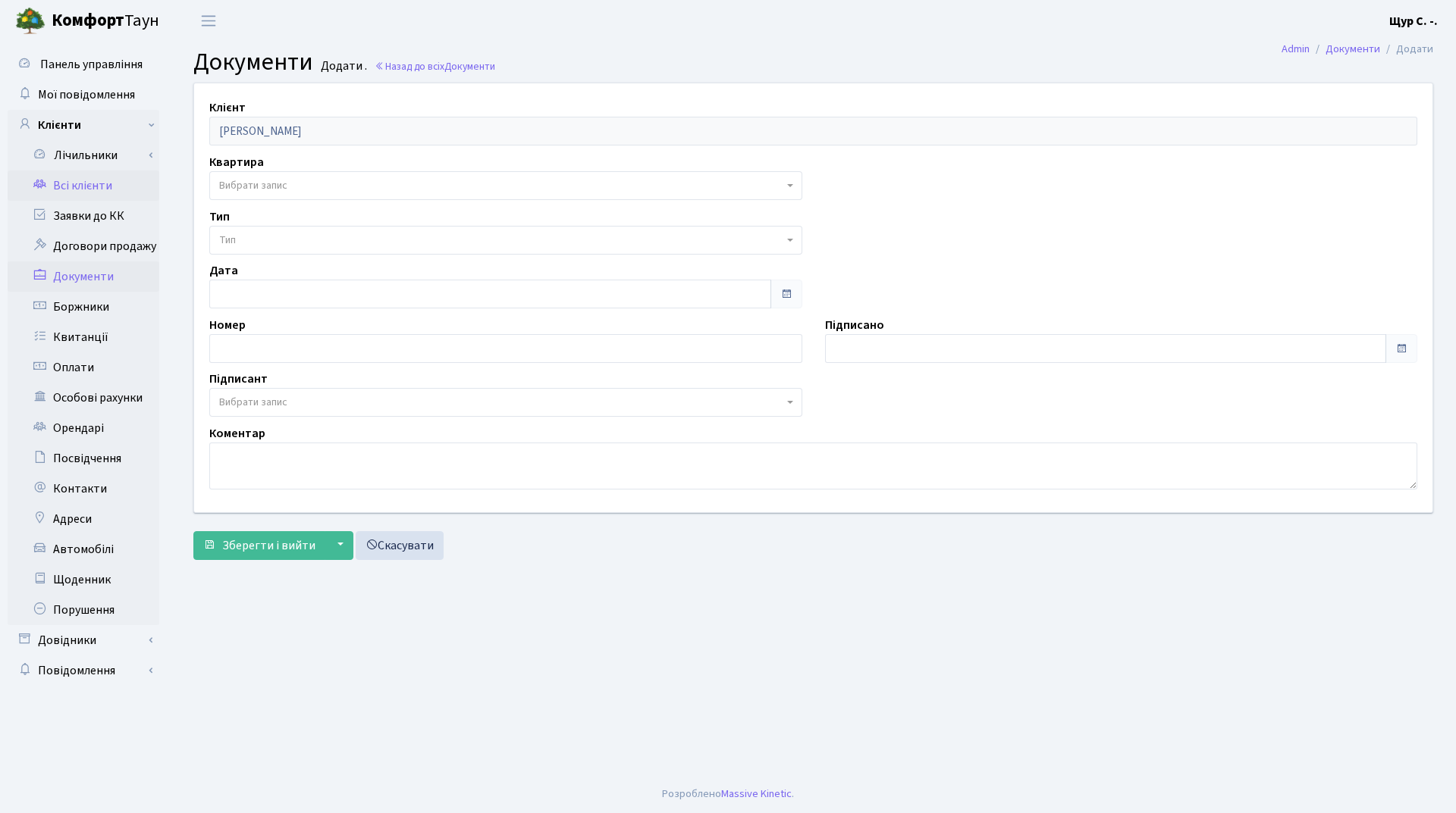
click at [105, 186] on link "Всі клієнти" at bounding box center [83, 185] width 152 height 31
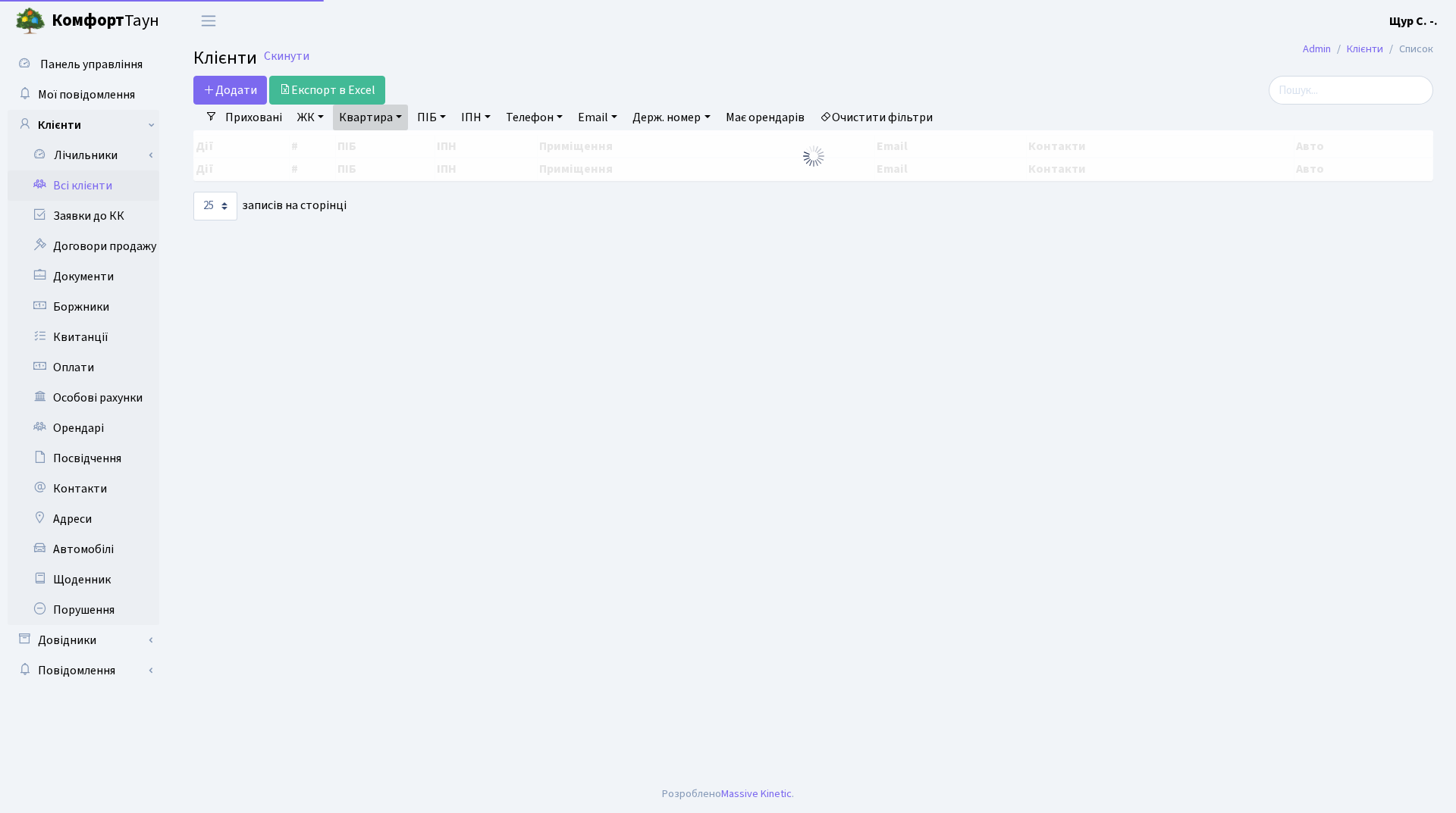
select select "25"
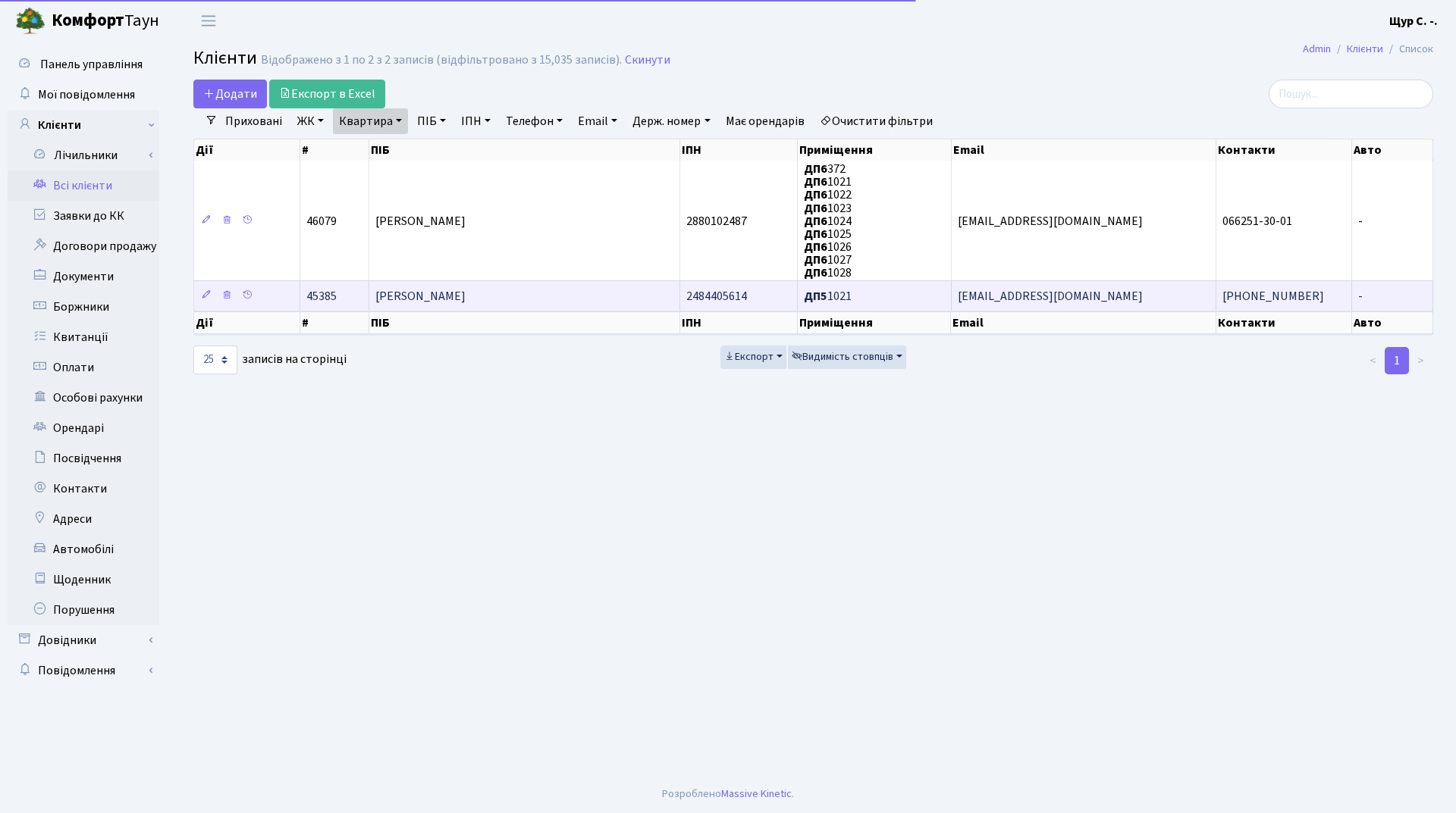
click at [458, 288] on span "[PERSON_NAME]" at bounding box center [420, 296] width 90 height 17
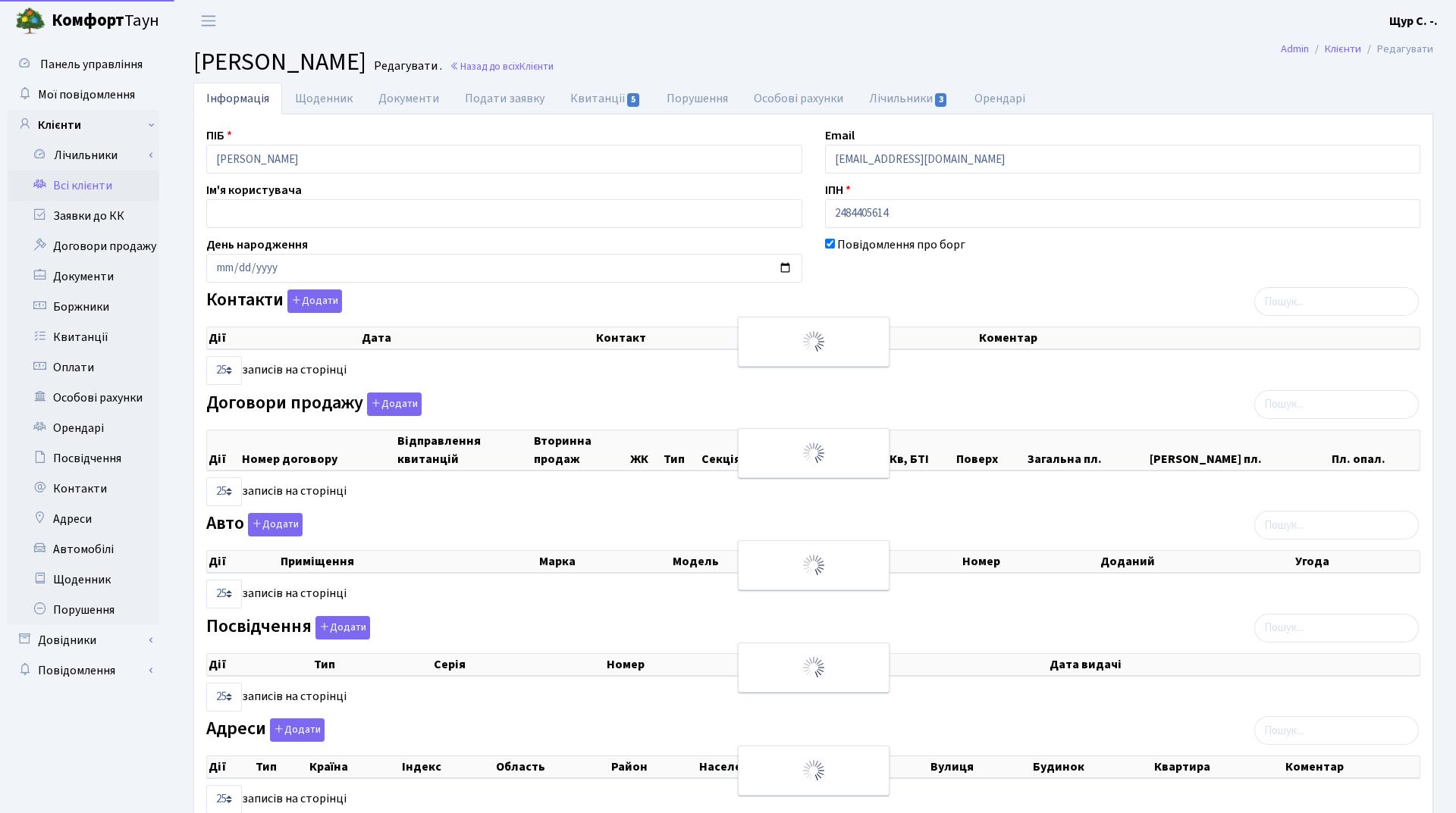
select select "25"
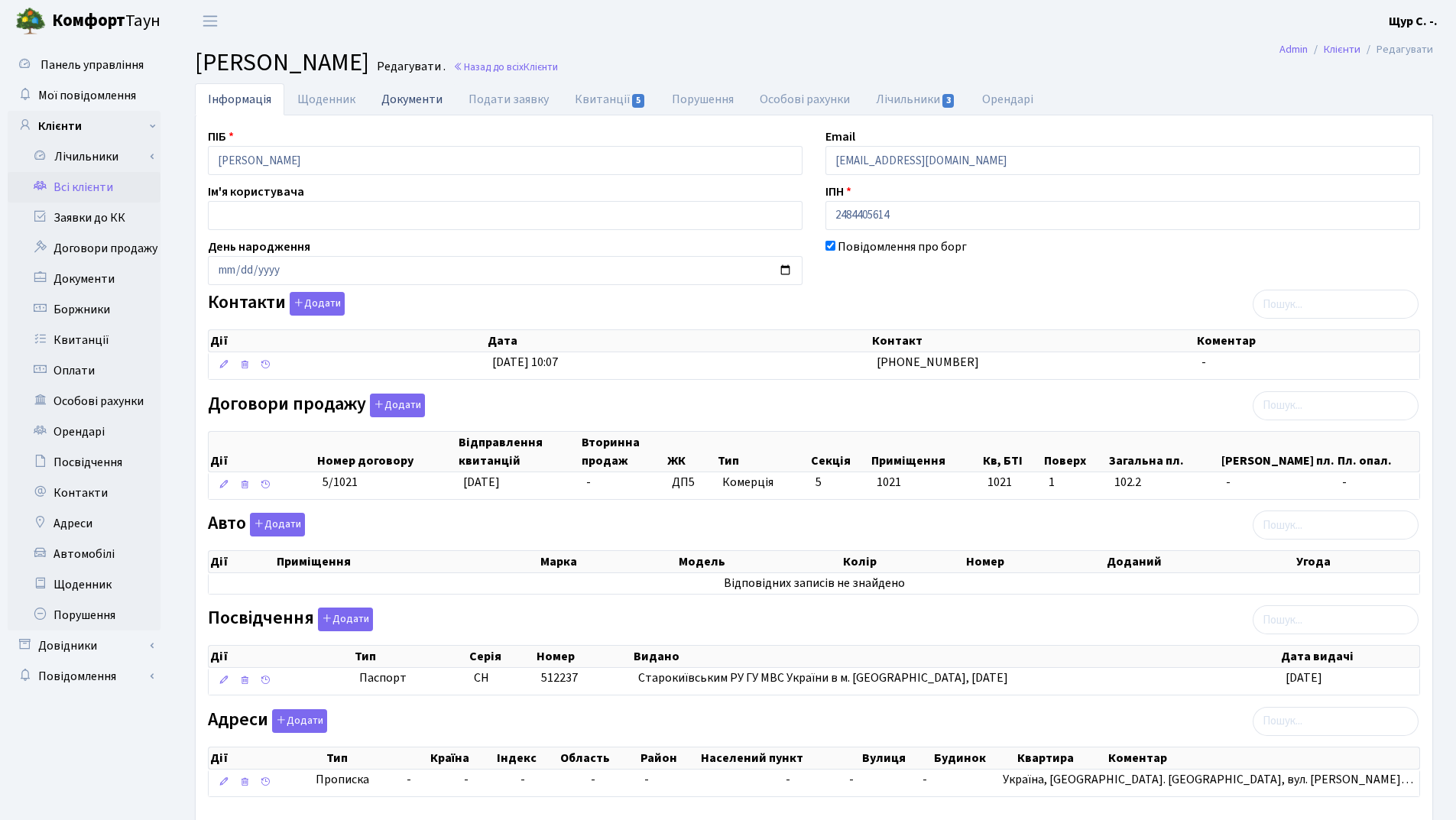
click at [407, 97] on link "Документи" at bounding box center [412, 98] width 87 height 31
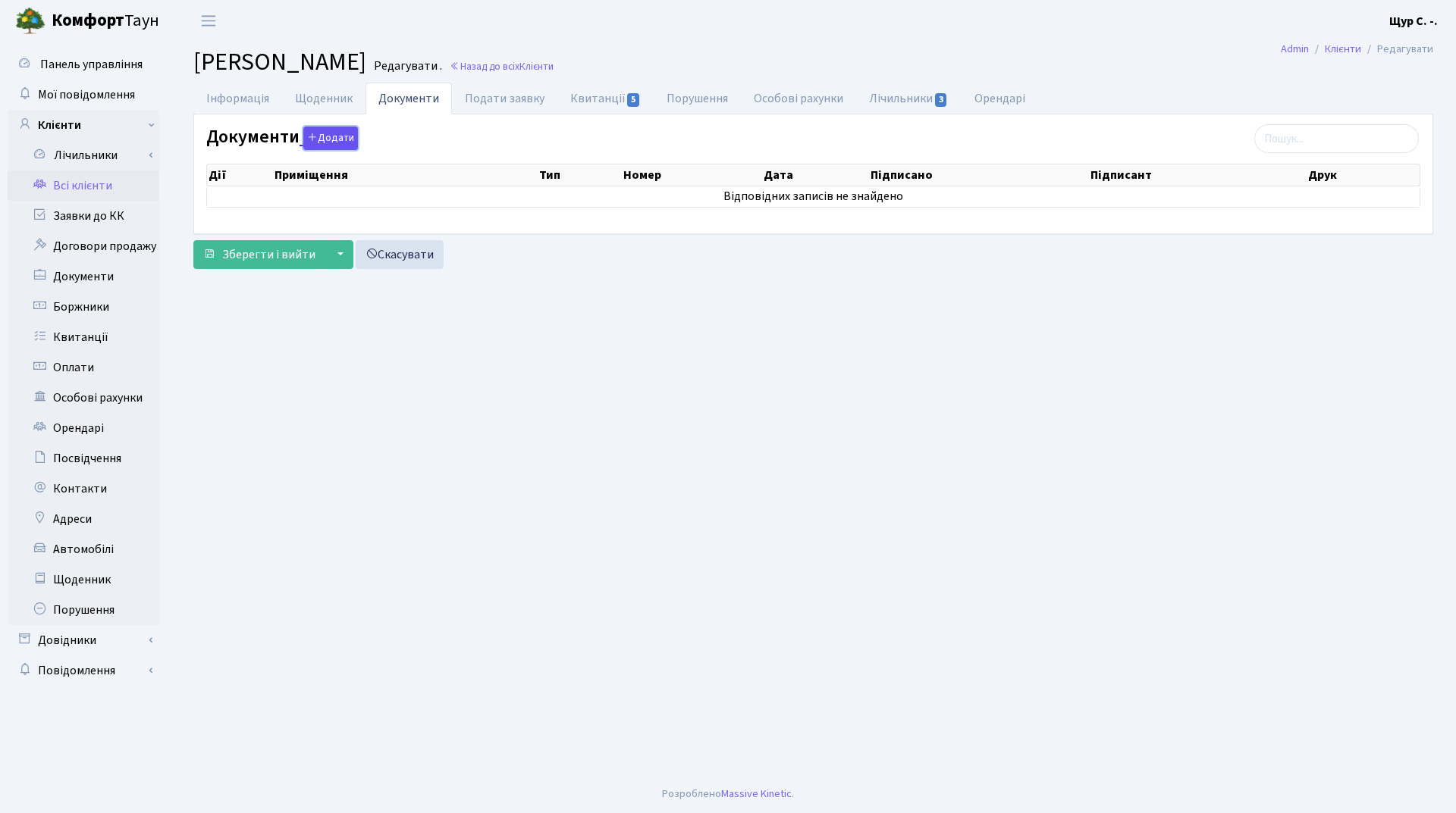
click at [342, 142] on button "Додати" at bounding box center [330, 138] width 54 height 24
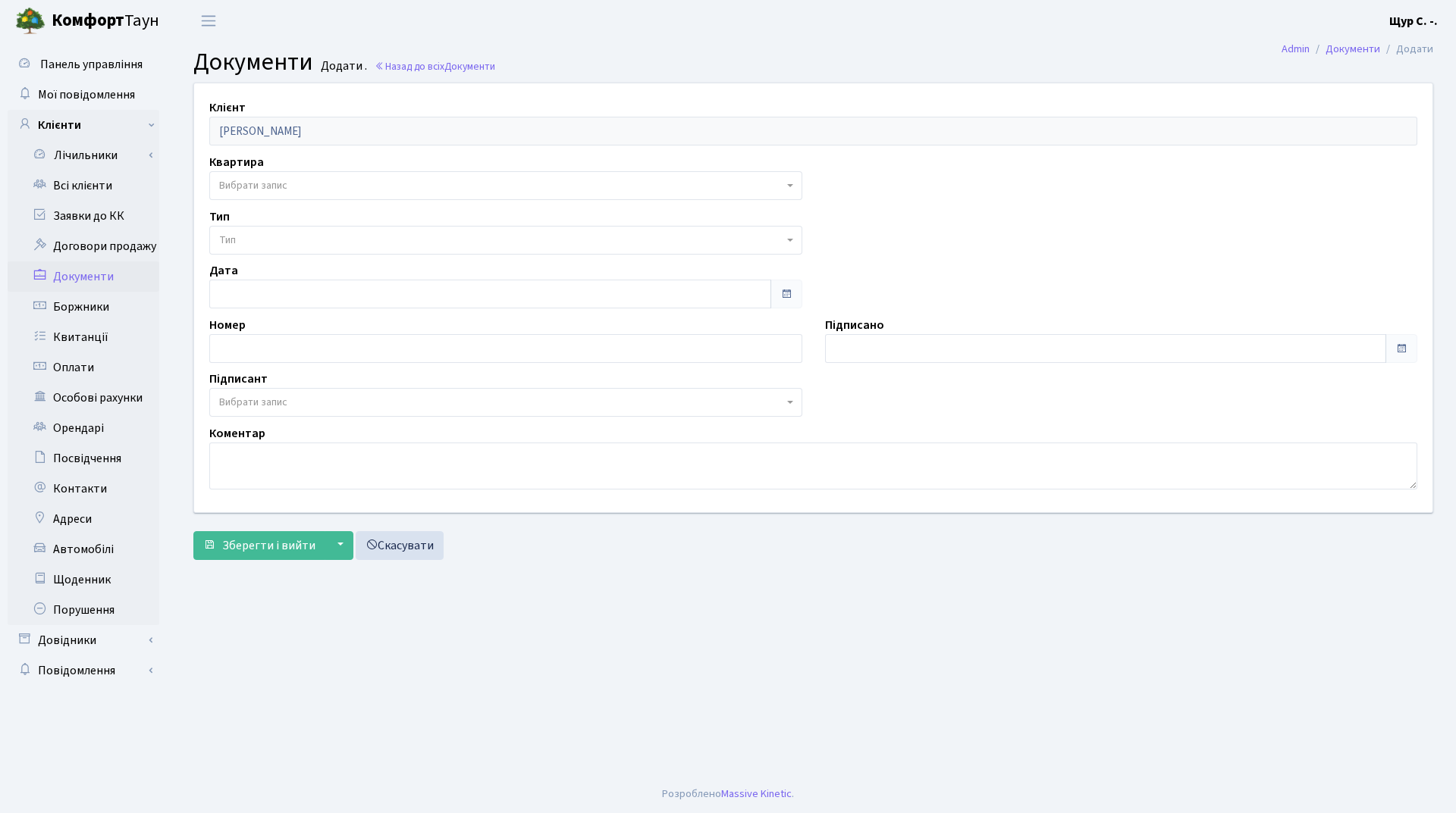
click at [325, 182] on span "Вибрати запис" at bounding box center [501, 185] width 564 height 15
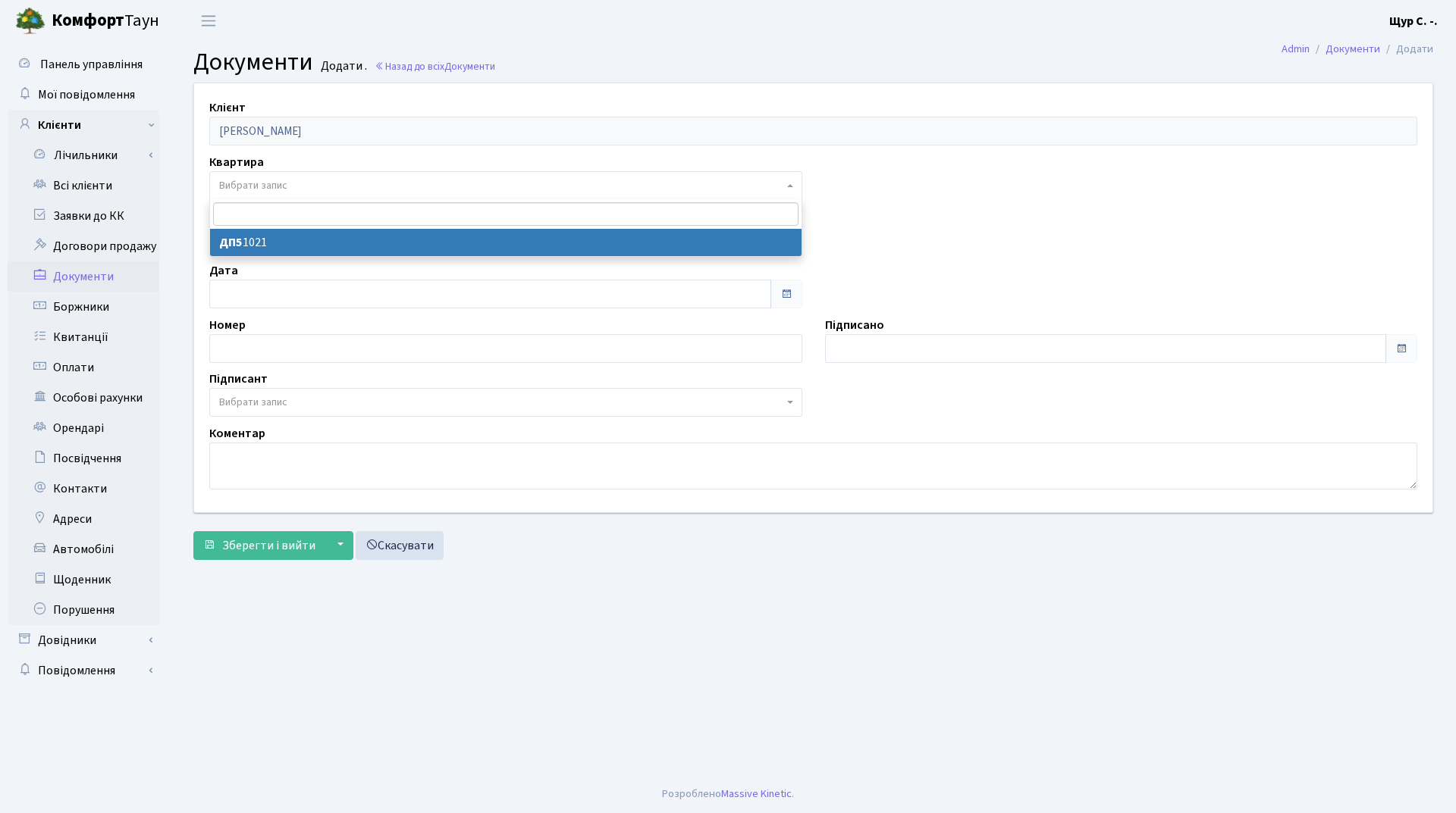
select select "175894"
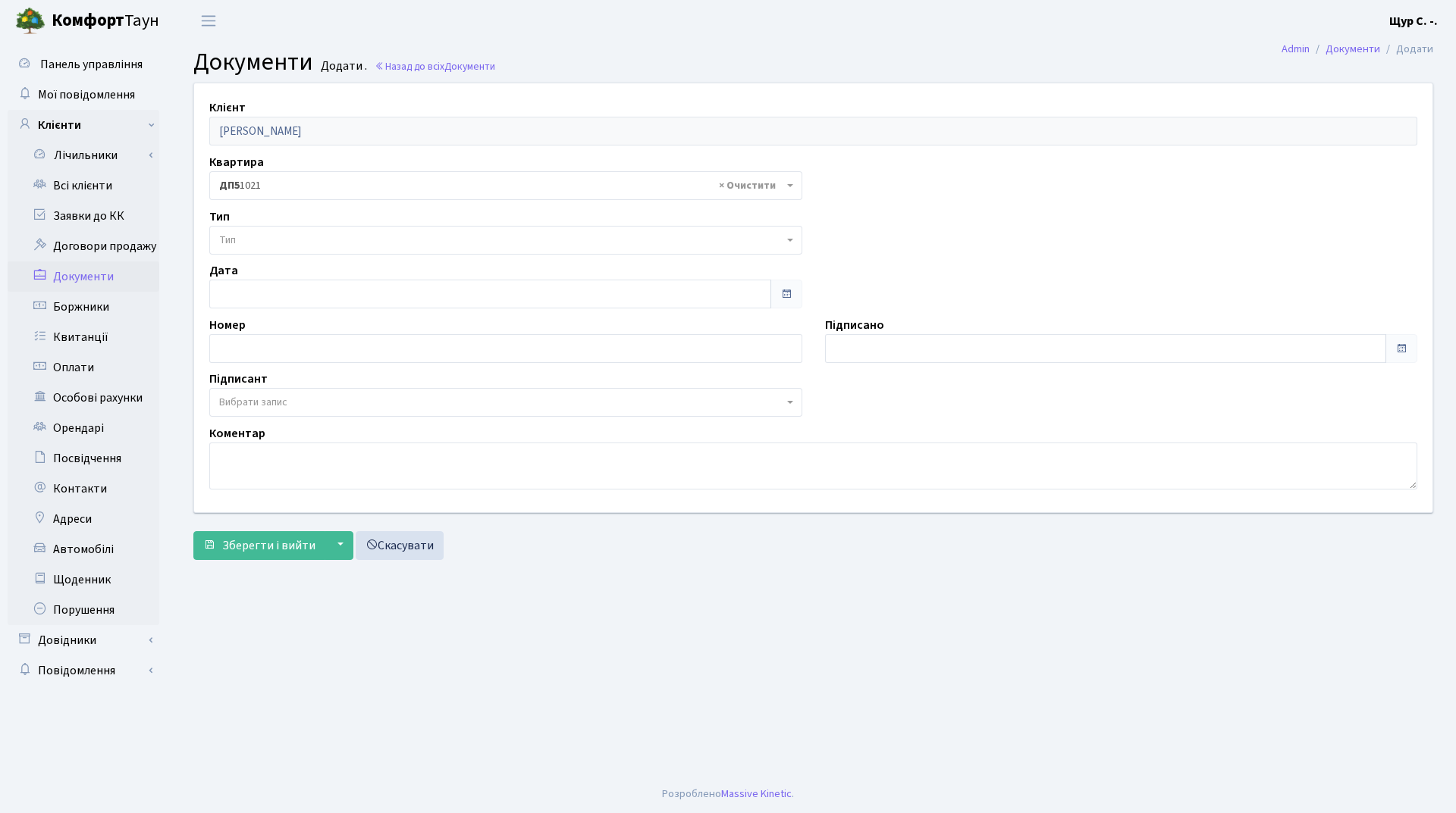
click at [314, 247] on span "Тип" at bounding box center [501, 240] width 564 height 15
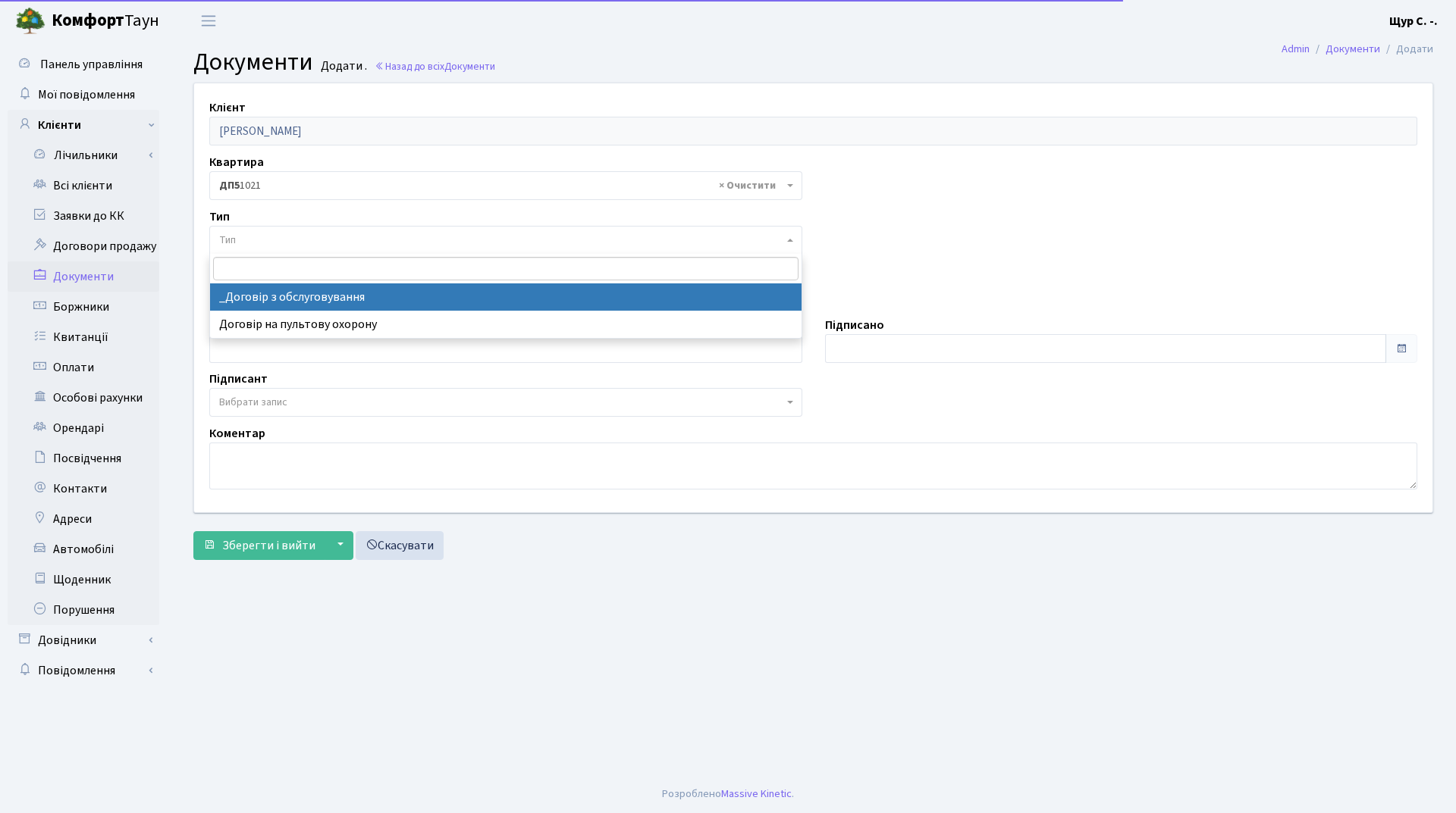
select select "289"
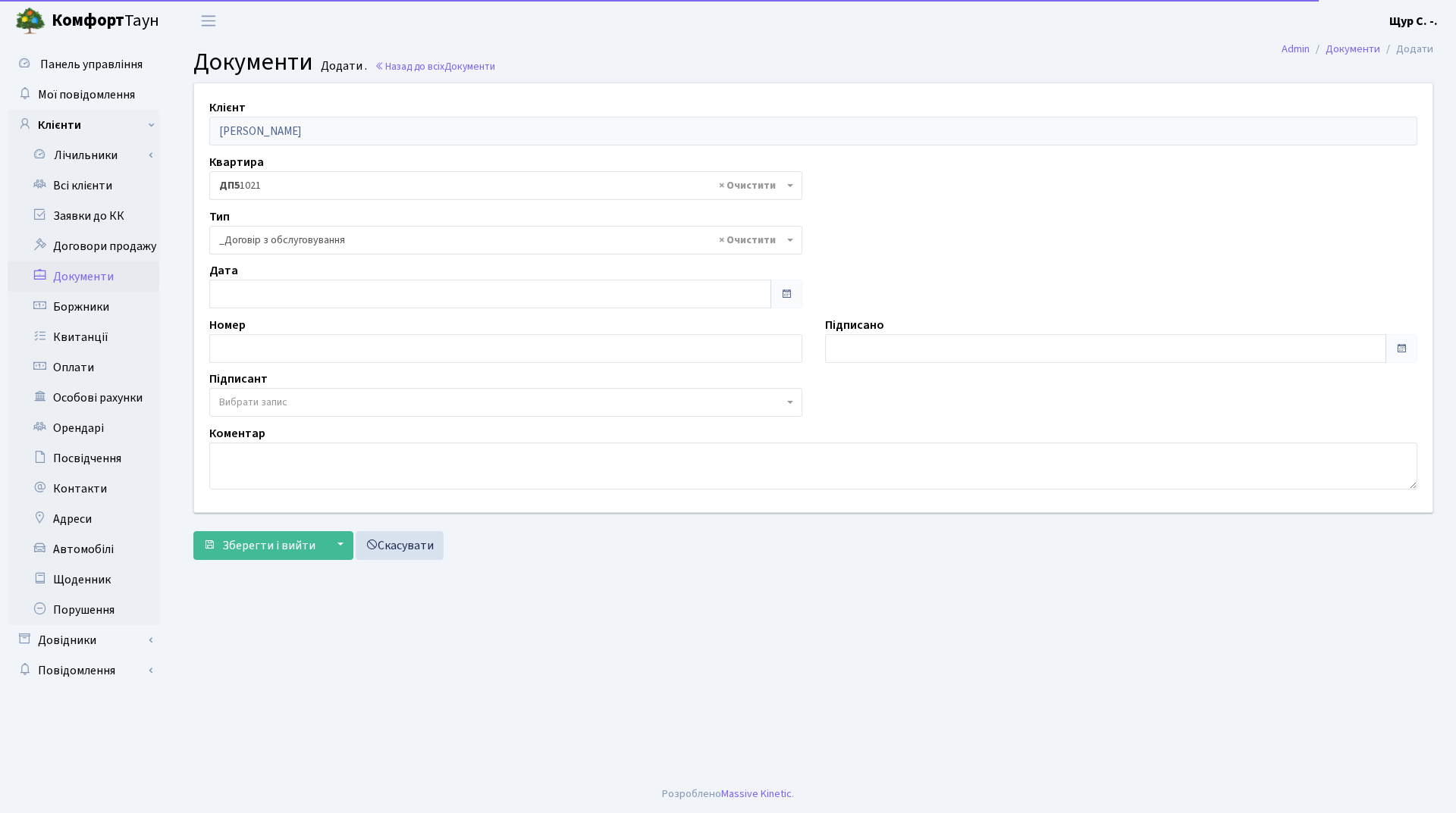
click at [297, 399] on span "Вибрати запис" at bounding box center [501, 402] width 564 height 15
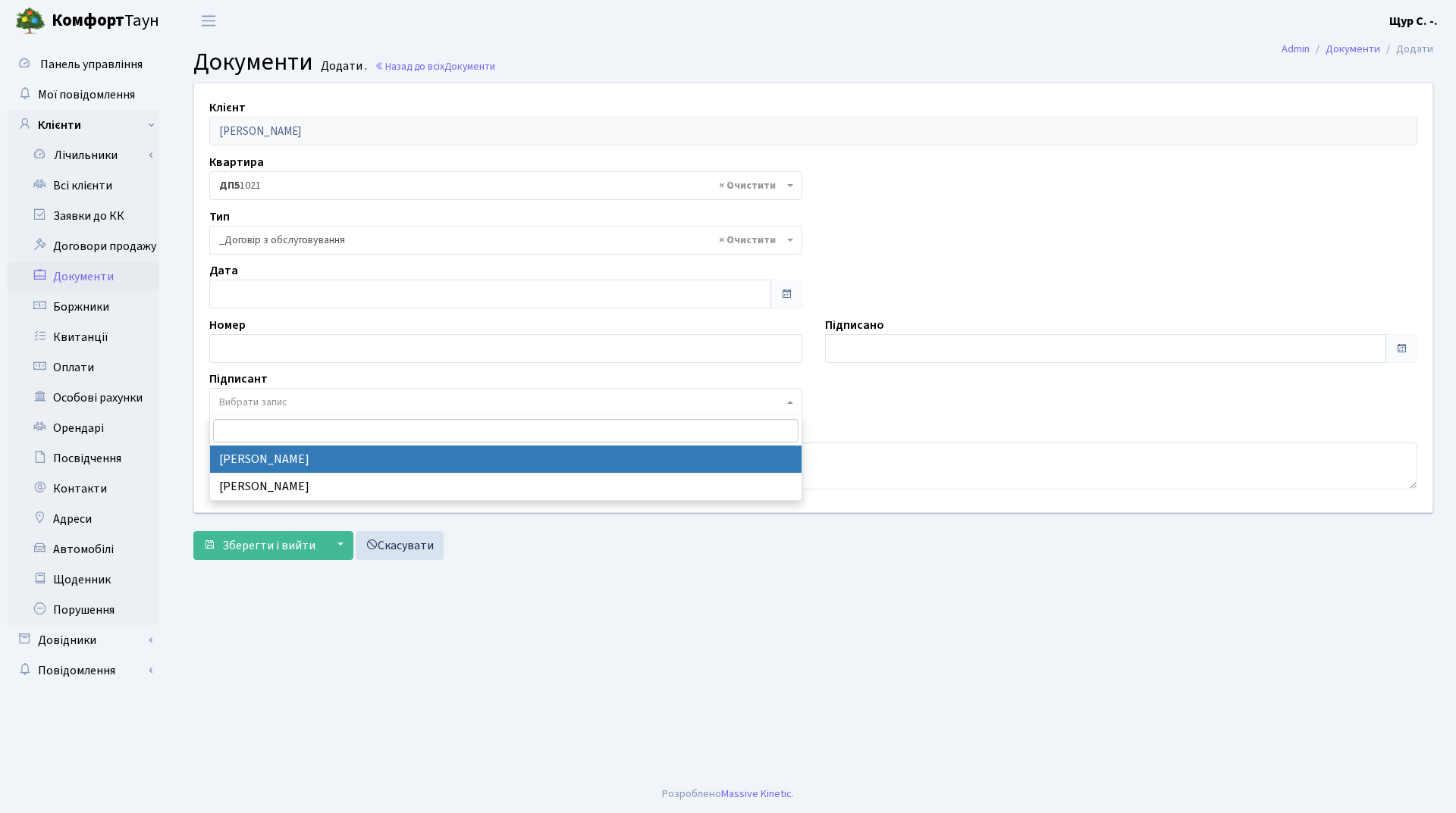
select select "74"
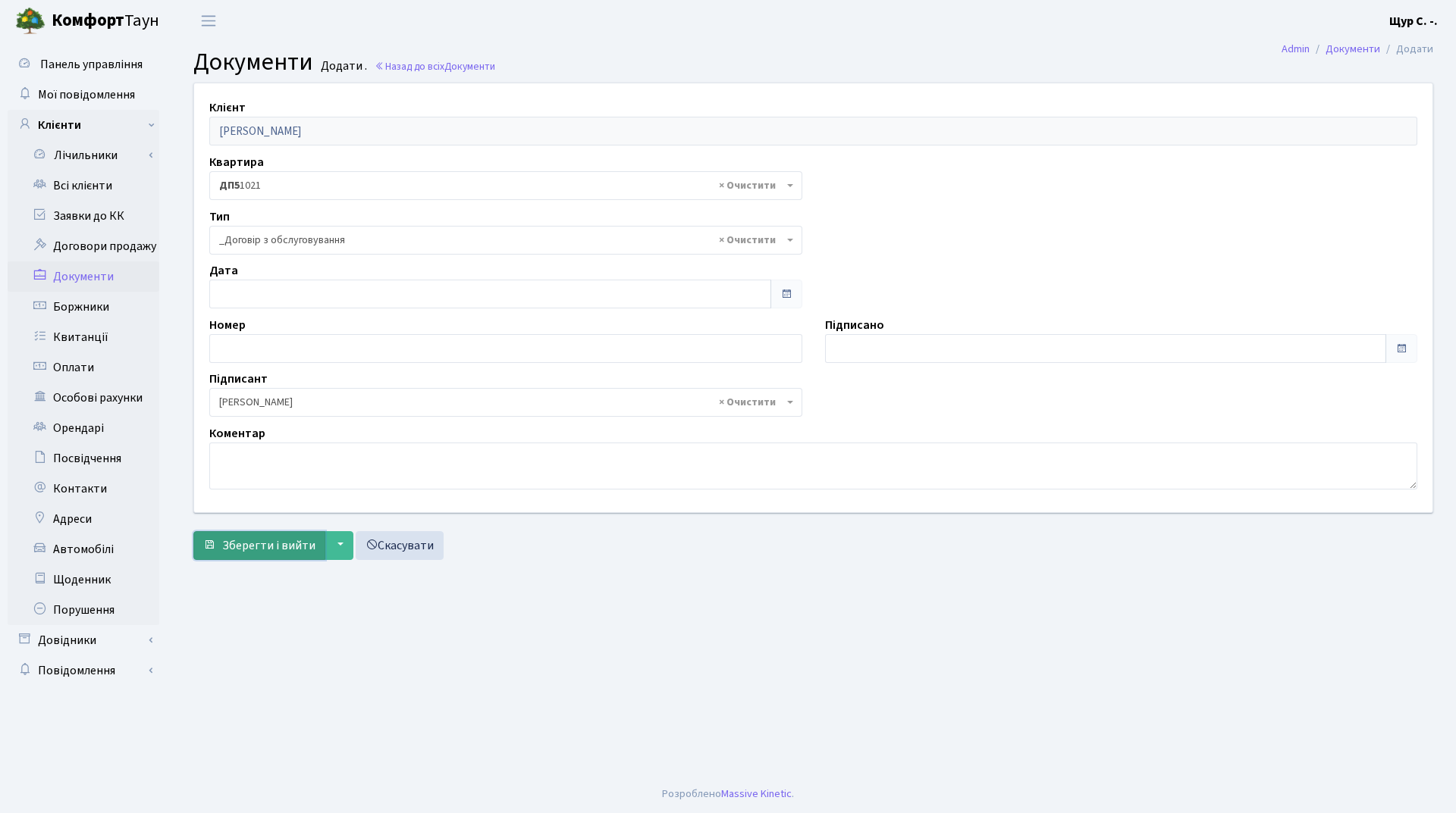
click at [256, 537] on span "Зберегти і вийти" at bounding box center [269, 545] width 93 height 17
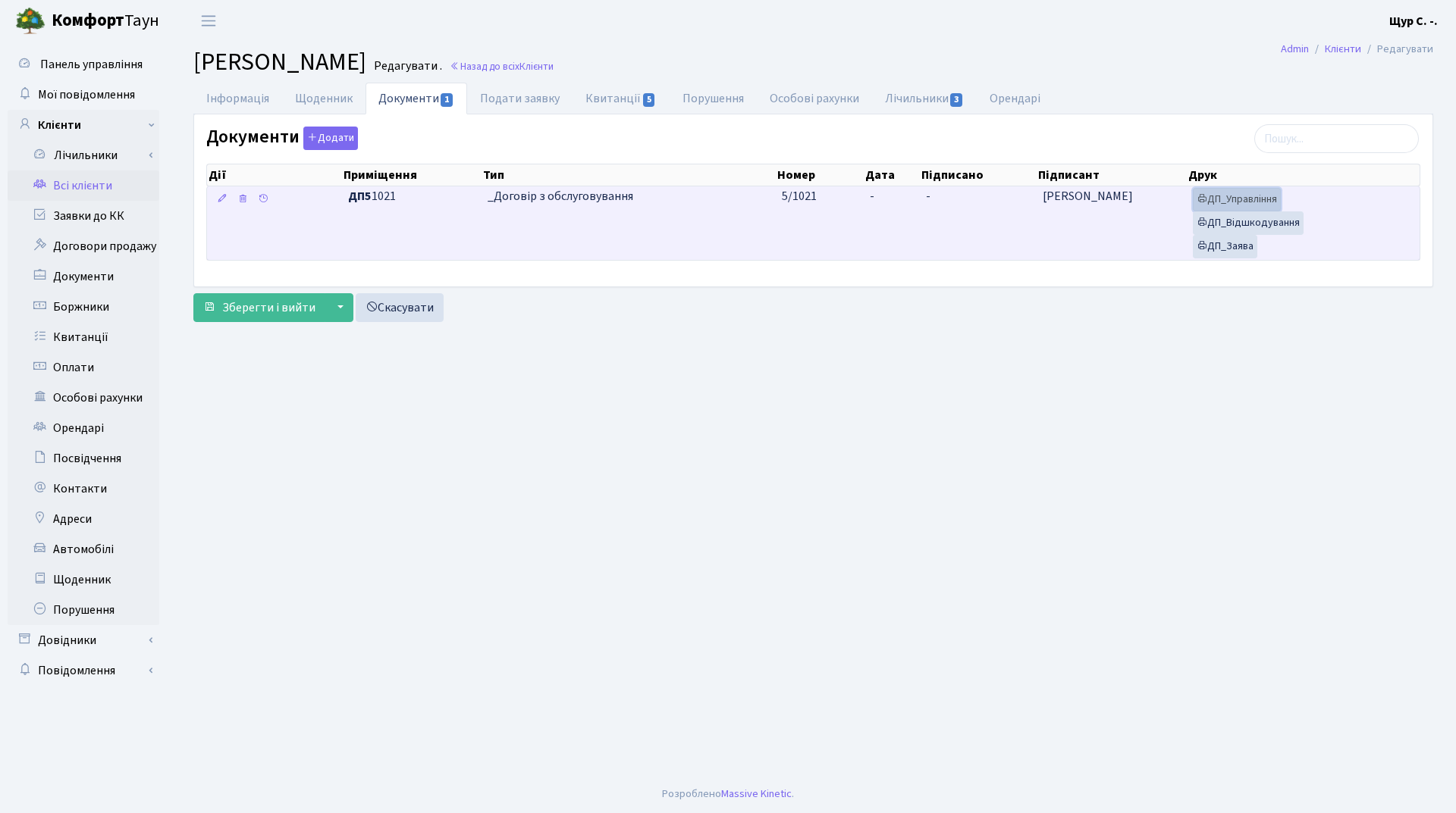
click at [1265, 195] on link "ДП_Управління" at bounding box center [1236, 199] width 88 height 24
click at [1275, 227] on link "ДП_Відшкодування" at bounding box center [1248, 223] width 111 height 24
click at [1236, 249] on link "ДП_Заява" at bounding box center [1224, 247] width 64 height 24
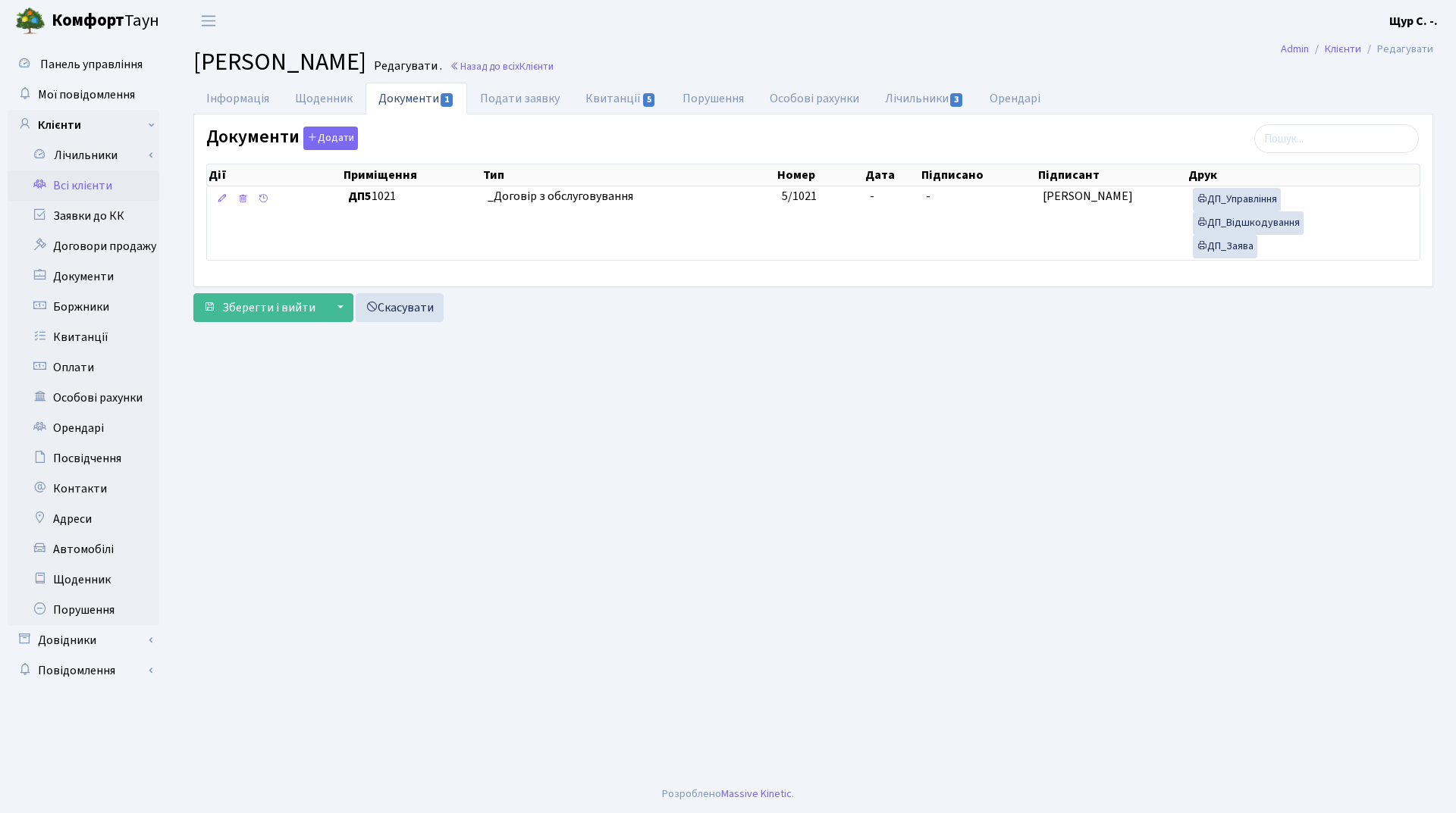
click at [105, 184] on link "Всі клієнти" at bounding box center [83, 185] width 152 height 31
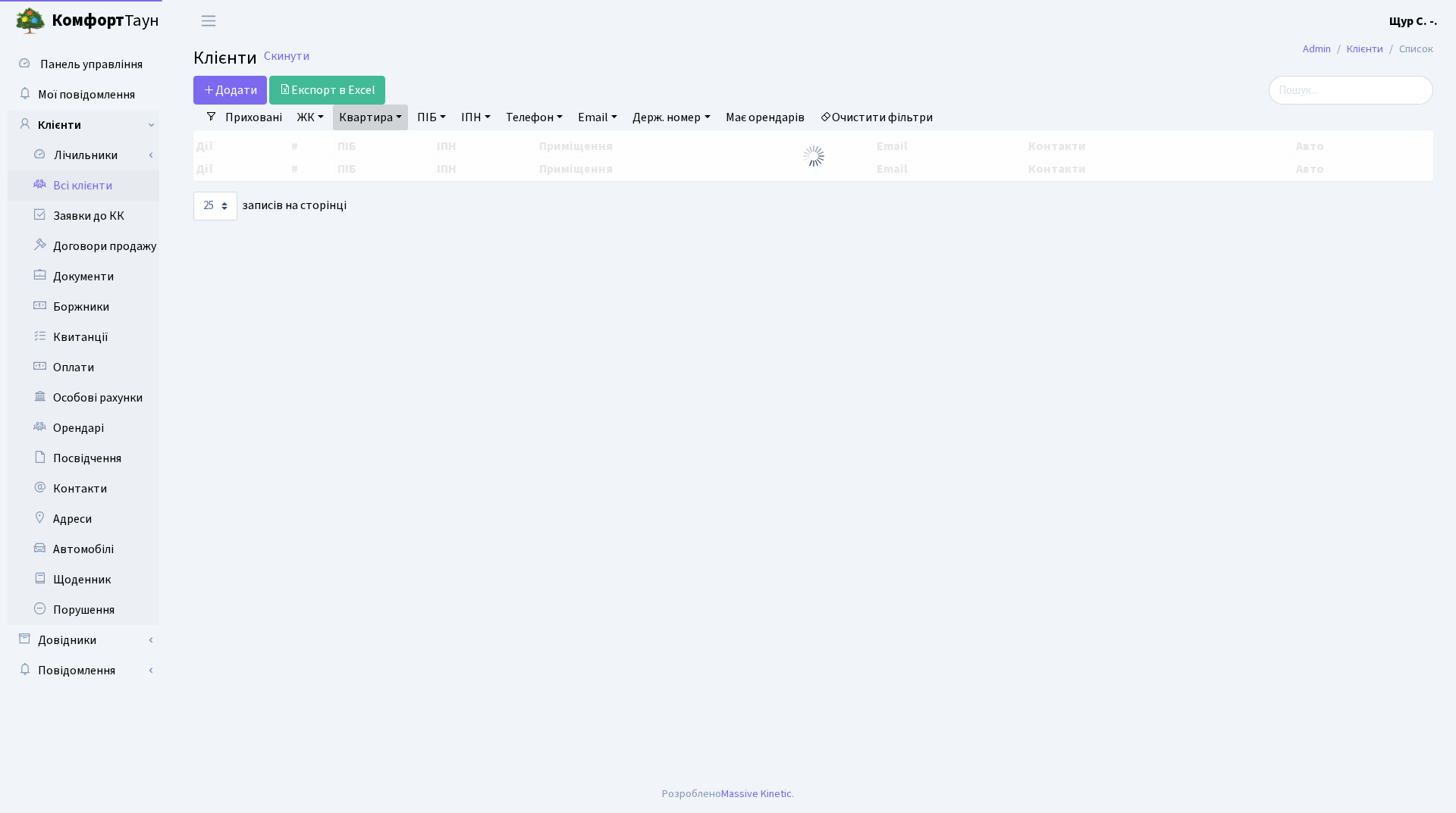
select select "25"
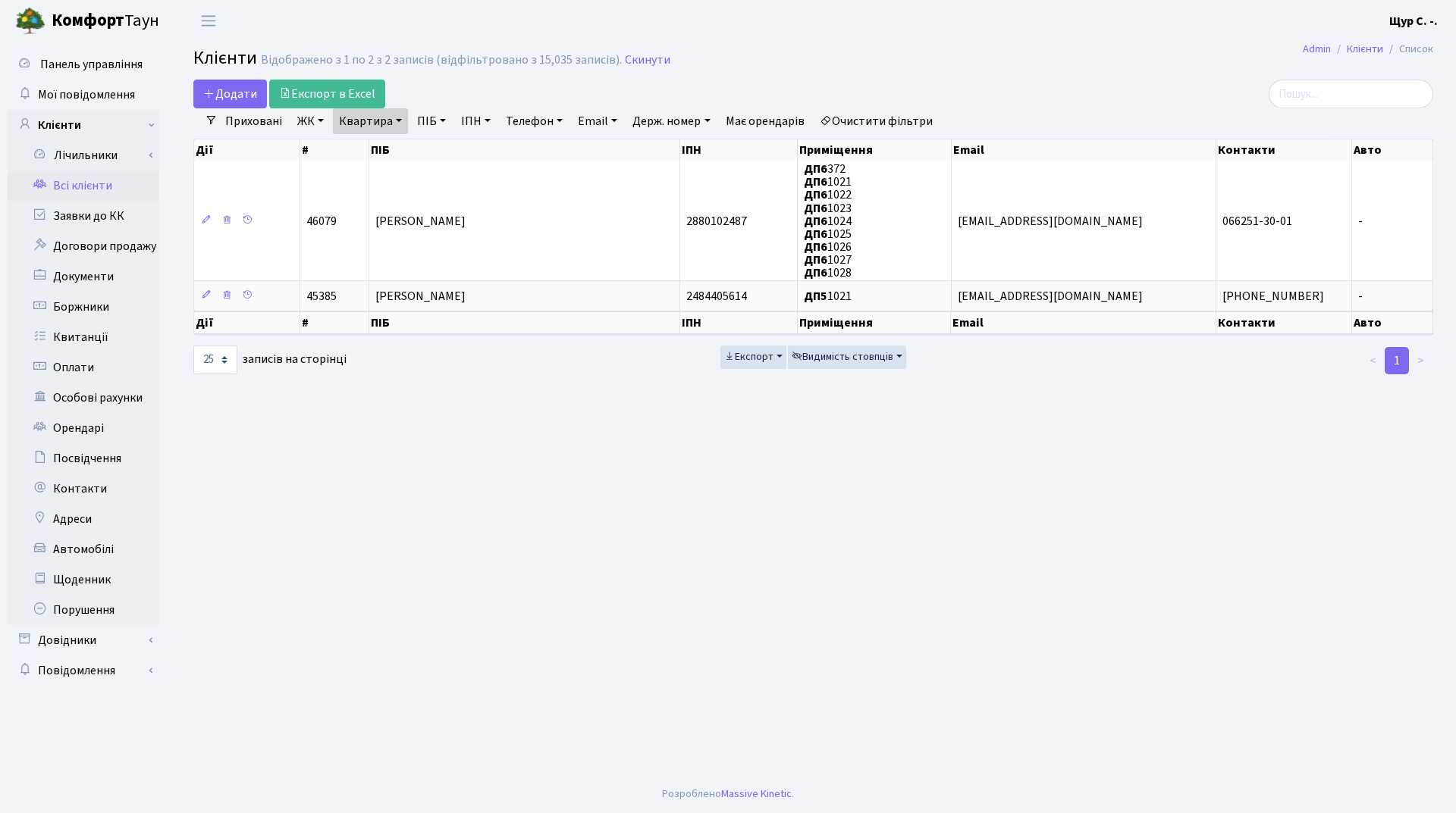
click at [391, 124] on link "Квартира" at bounding box center [370, 120] width 75 height 25
click at [392, 155] on input "1021" at bounding box center [378, 150] width 89 height 29
type input "1"
type input "б125"
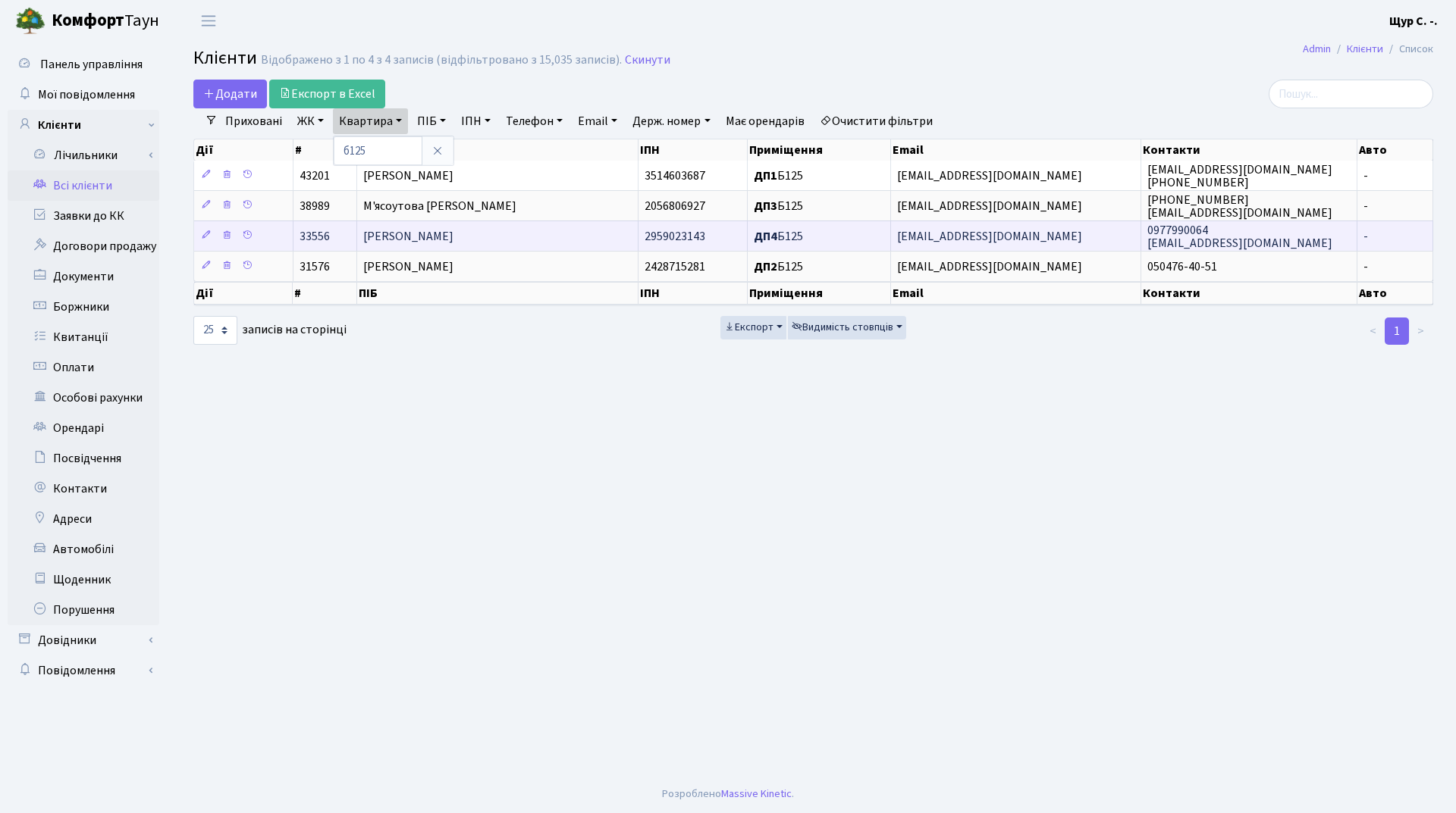
click at [453, 239] on span "[PERSON_NAME]" at bounding box center [408, 236] width 90 height 17
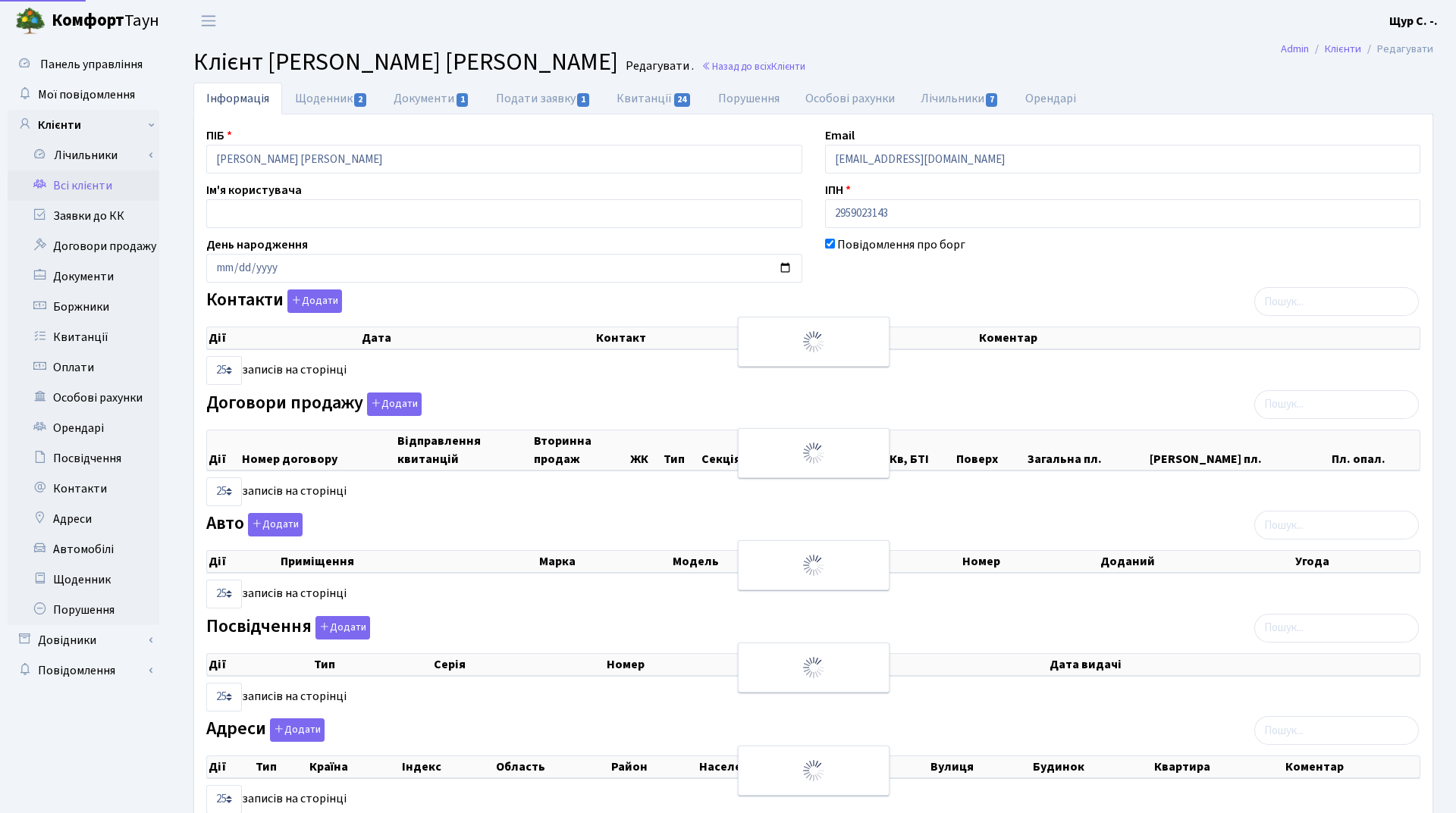
select select "25"
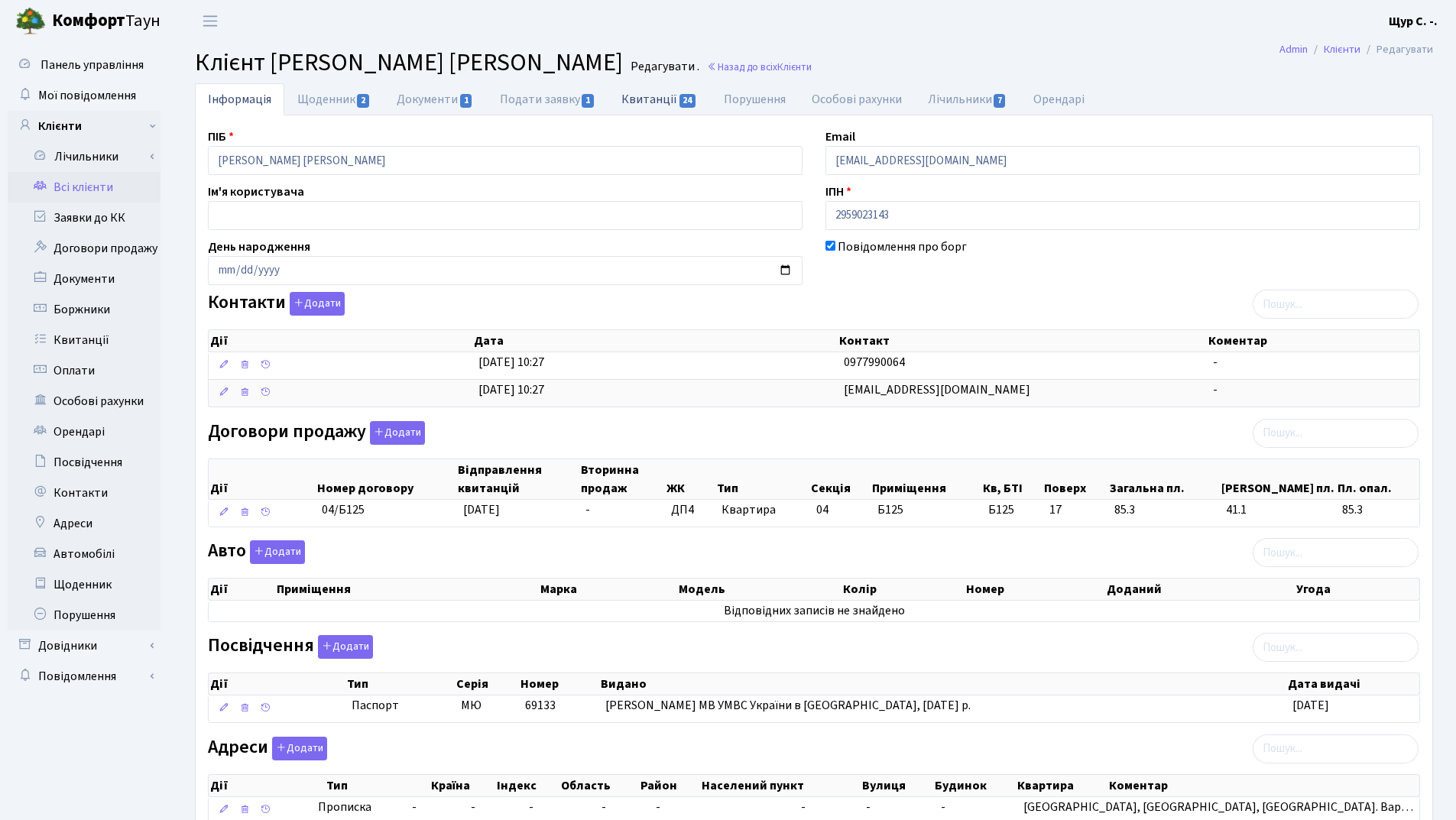
click at [664, 101] on link "Квитанції 24" at bounding box center [659, 98] width 102 height 31
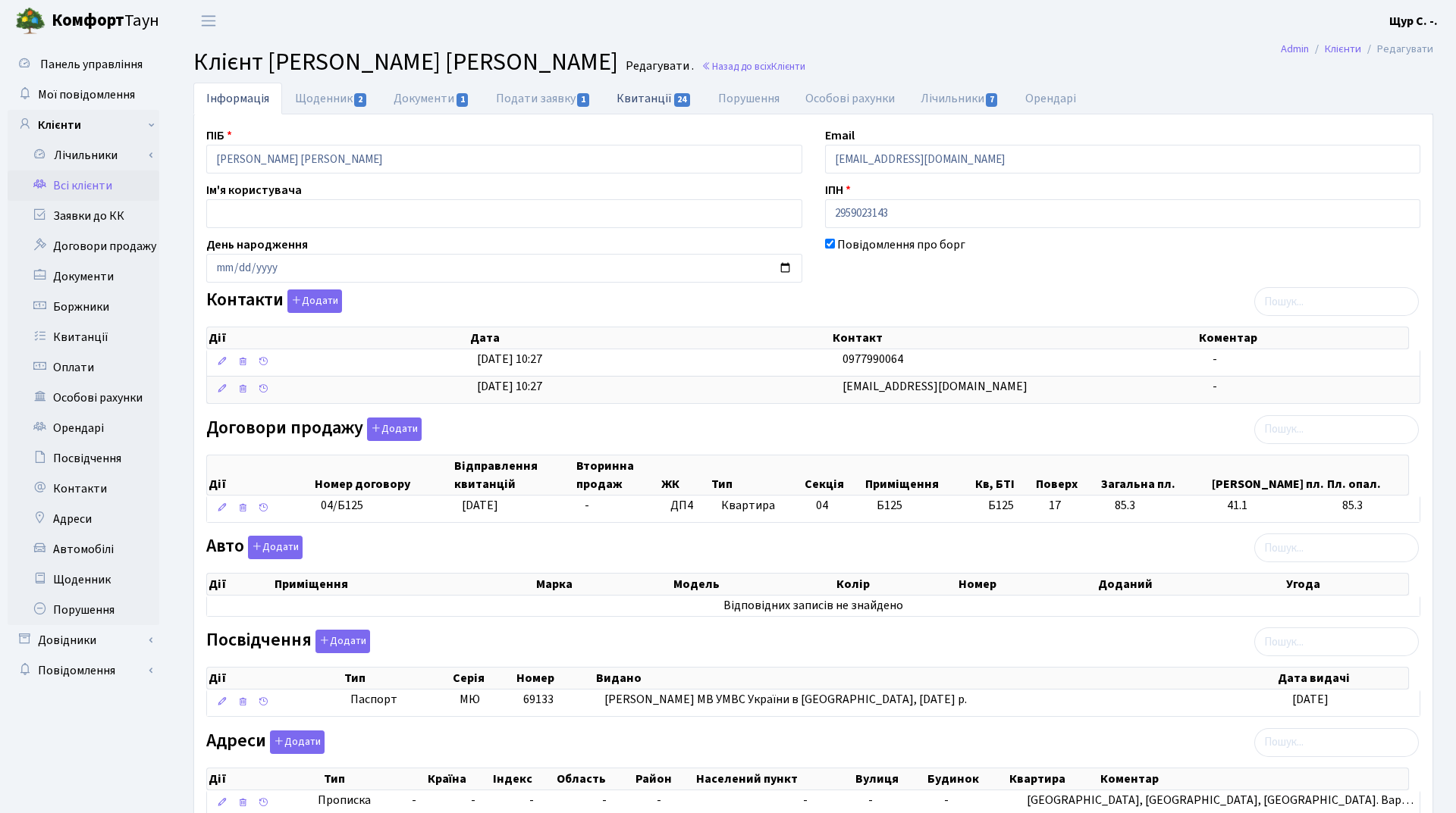
select select "25"
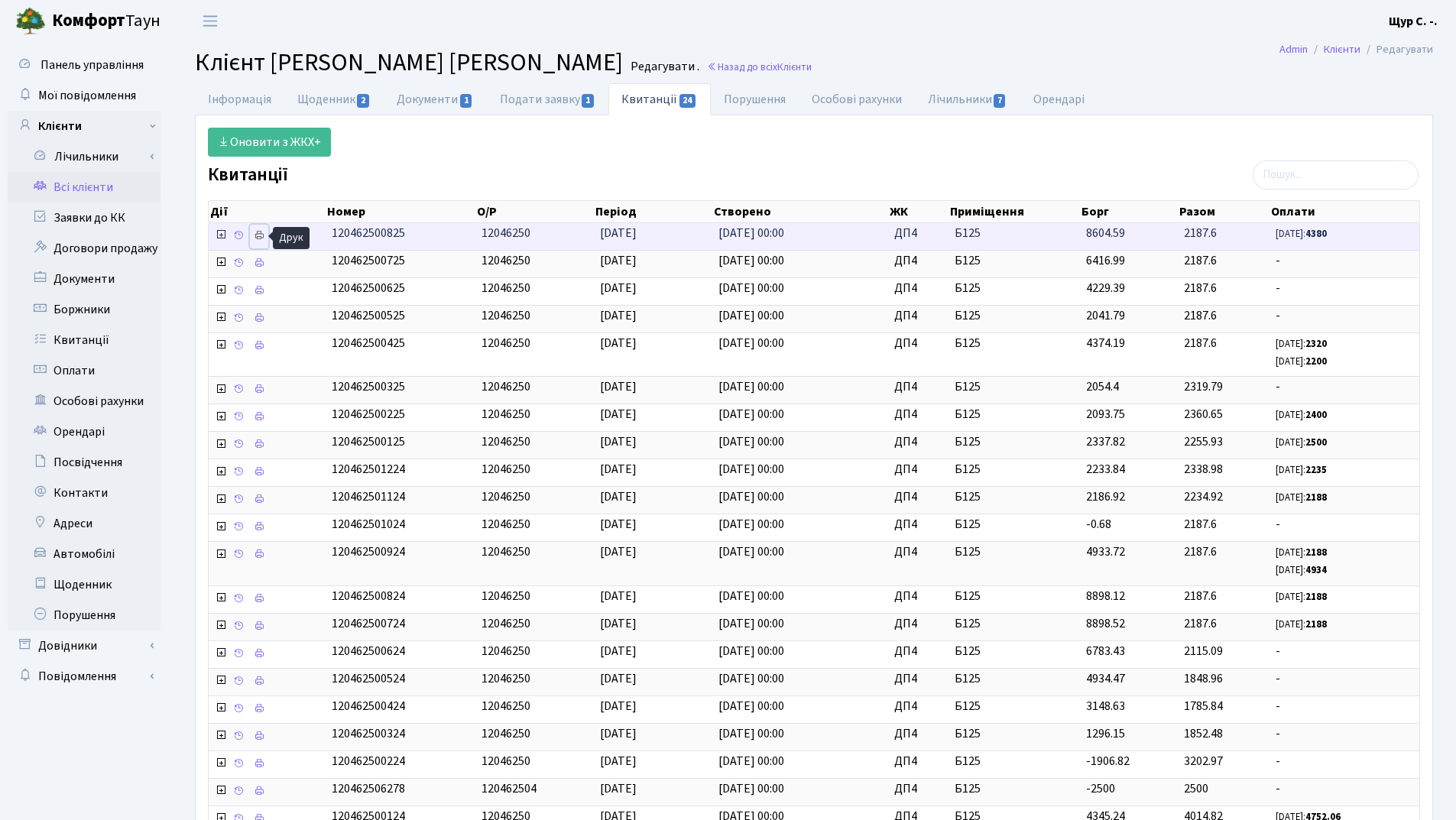
click at [260, 238] on icon at bounding box center [259, 236] width 11 height 11
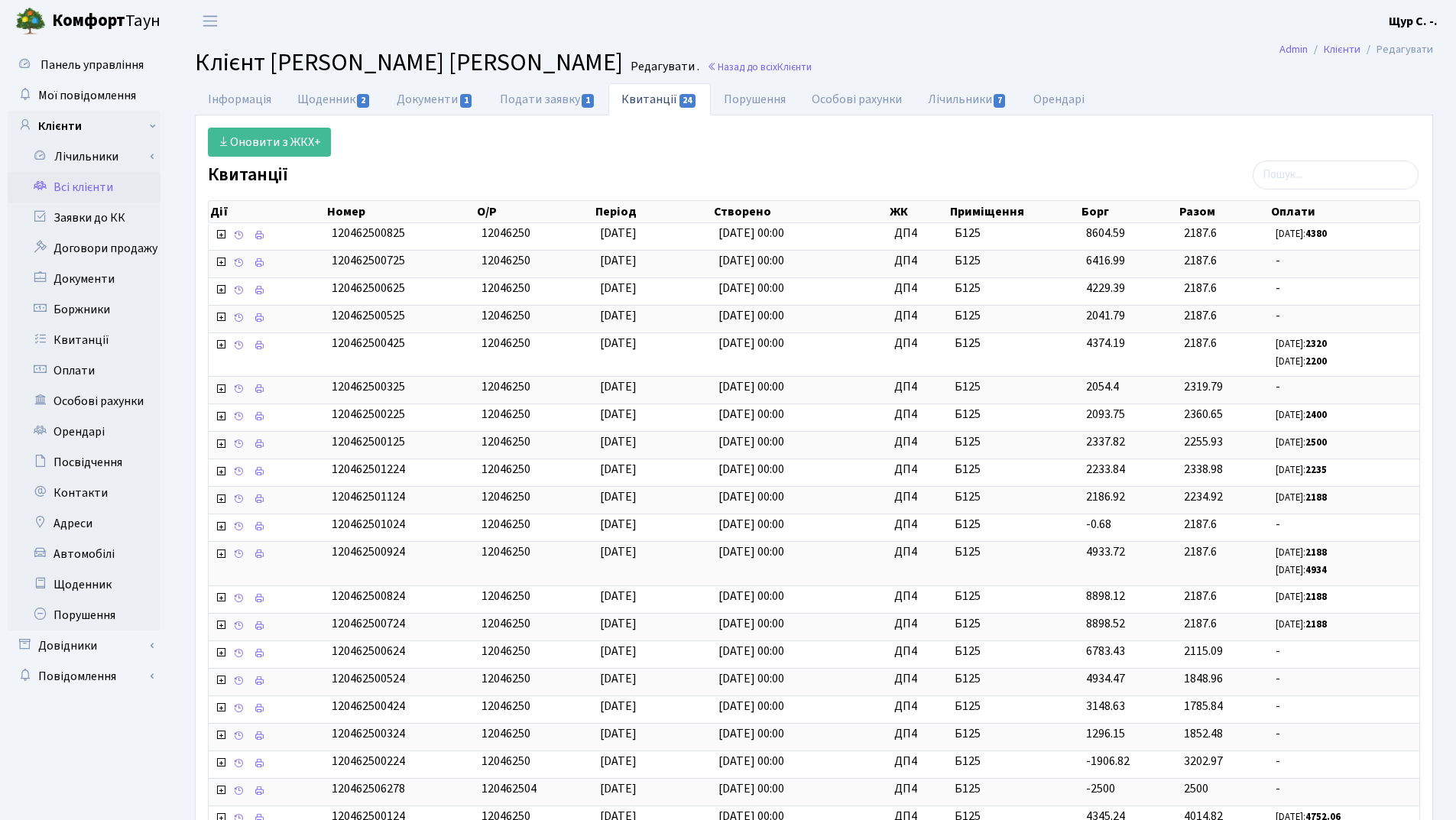
click at [74, 188] on link "Всі клієнти" at bounding box center [84, 187] width 153 height 31
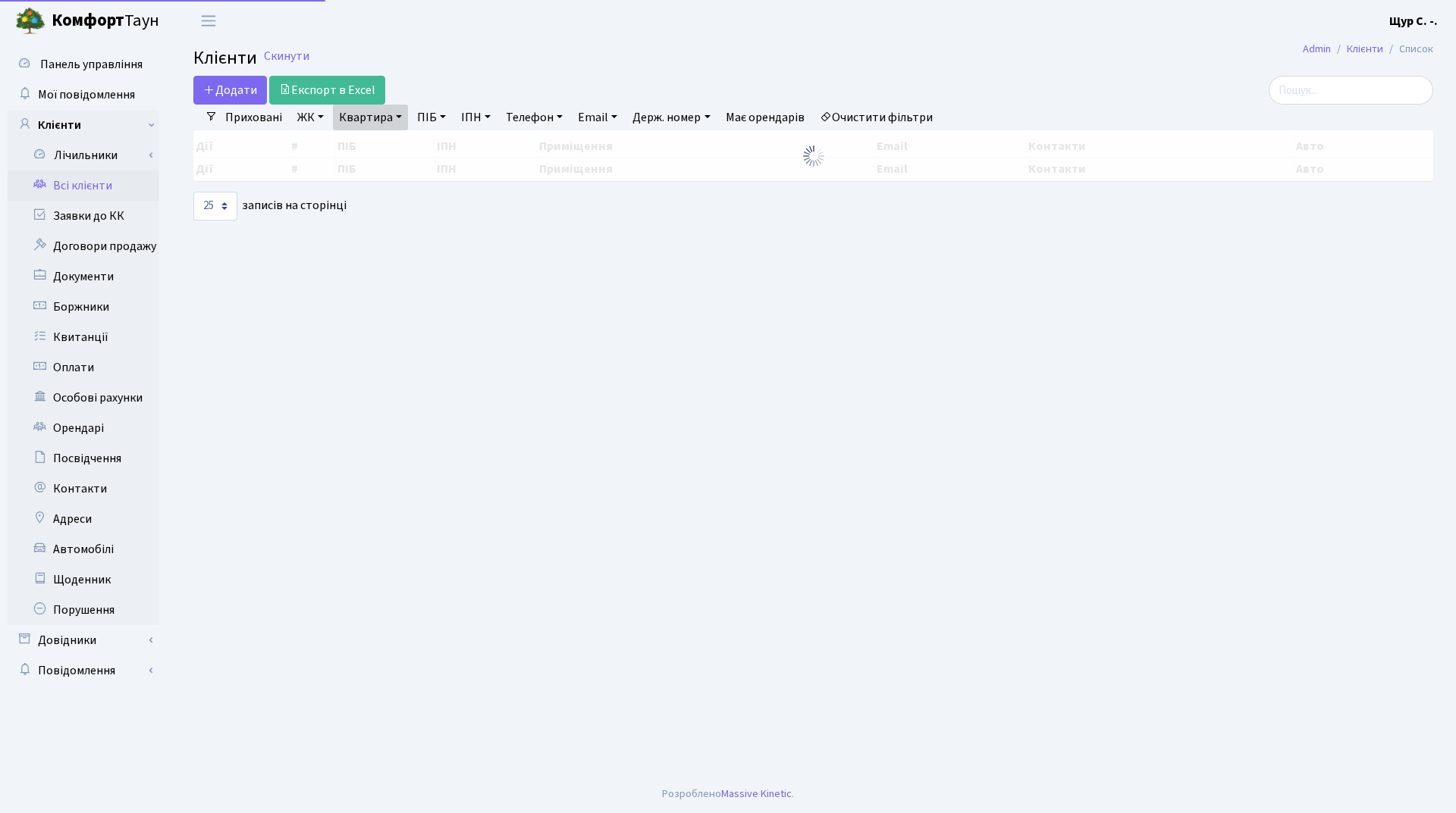
select select "25"
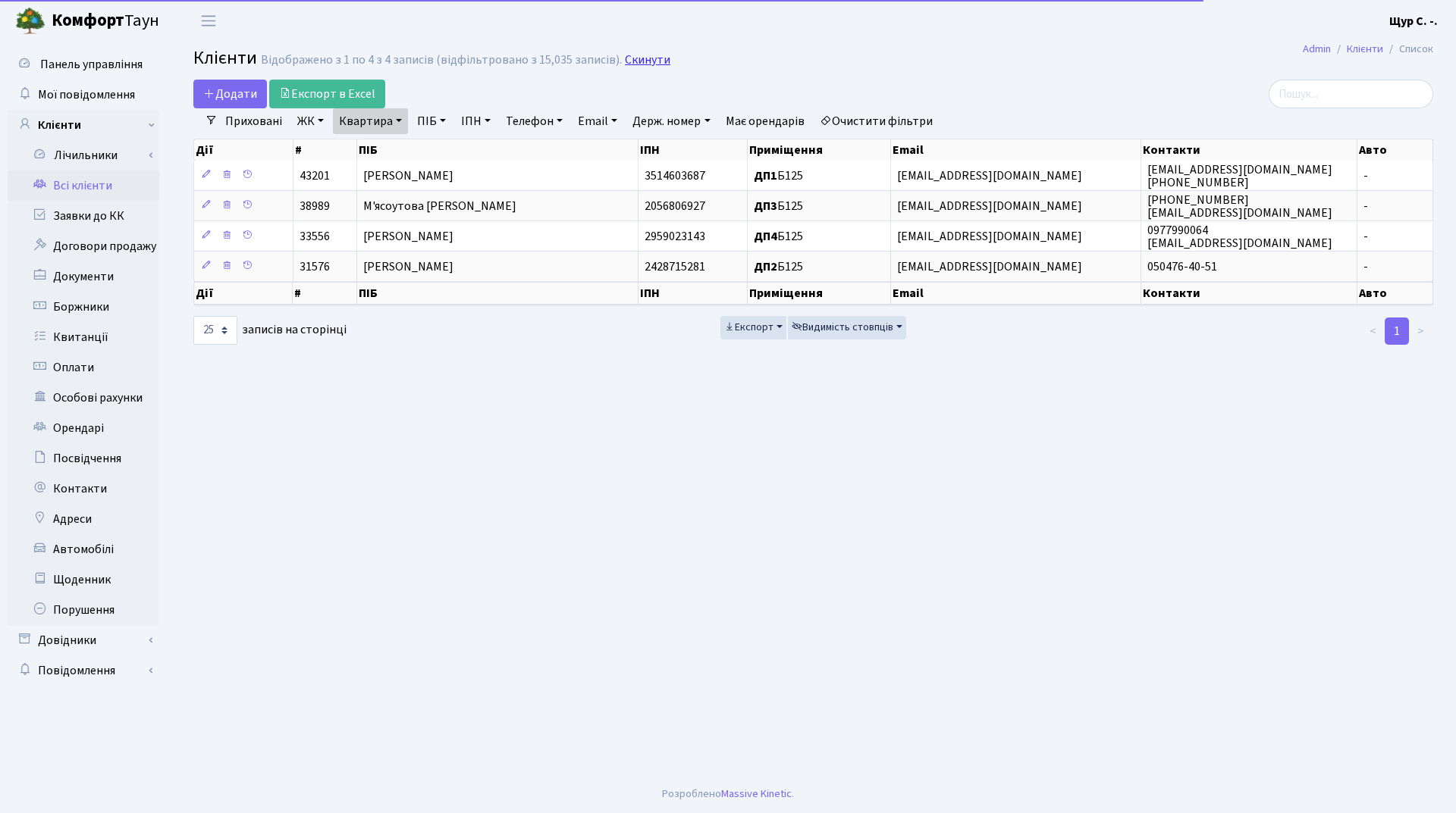
click at [649, 57] on link "Скинути" at bounding box center [647, 60] width 46 height 14
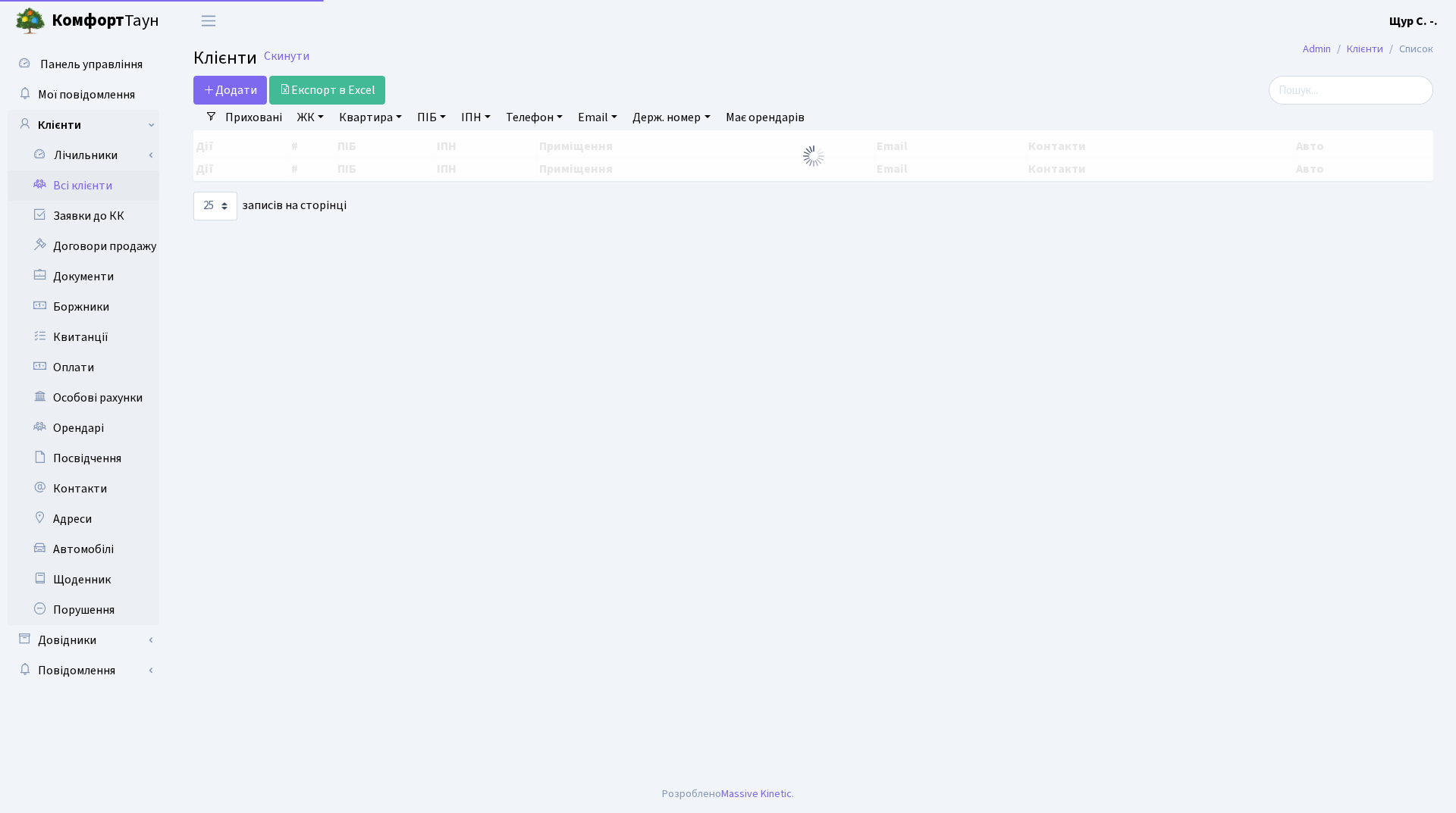
select select "25"
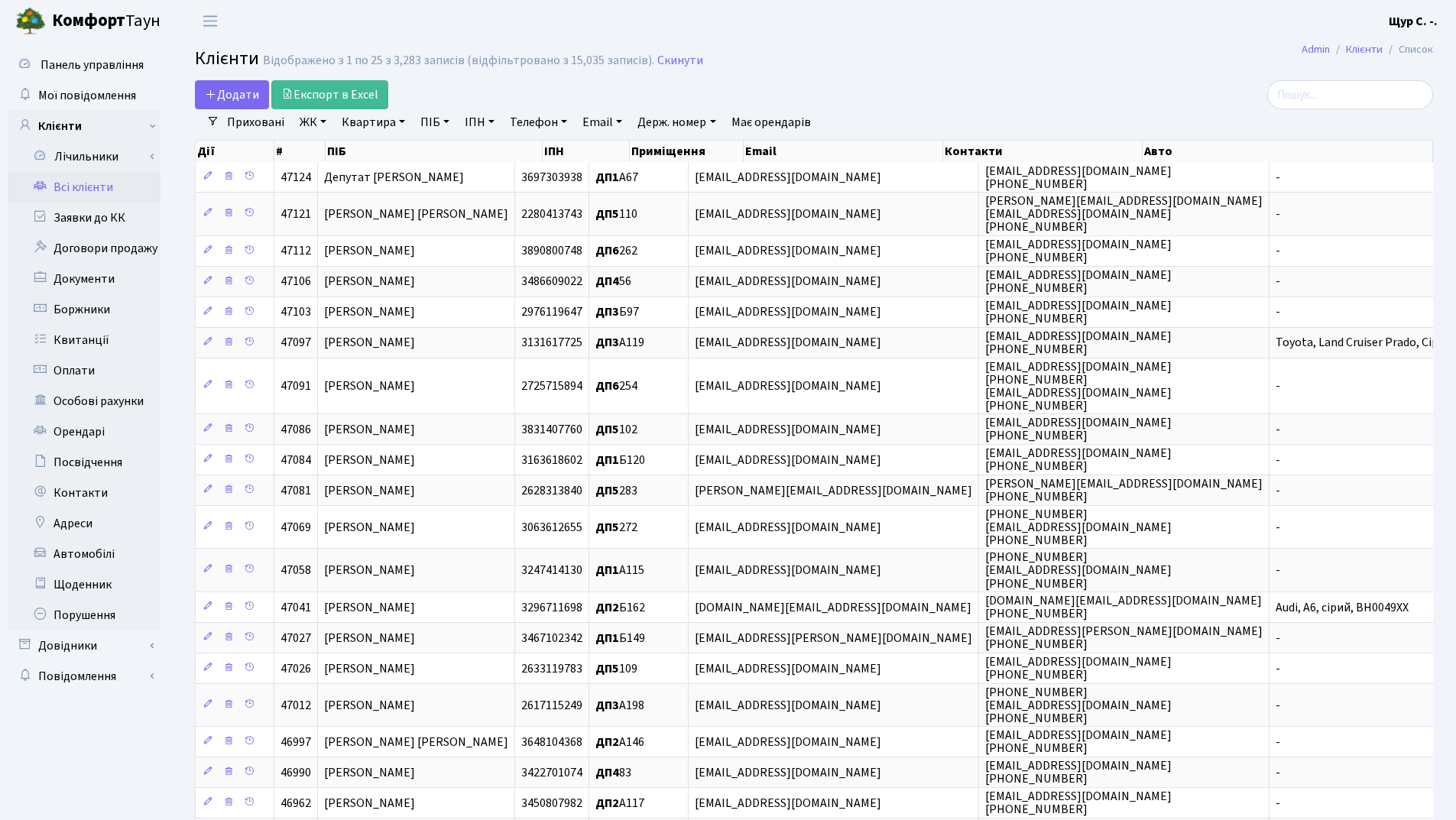
click at [436, 118] on link "ПІБ" at bounding box center [435, 121] width 42 height 26
type input "пустоварова"
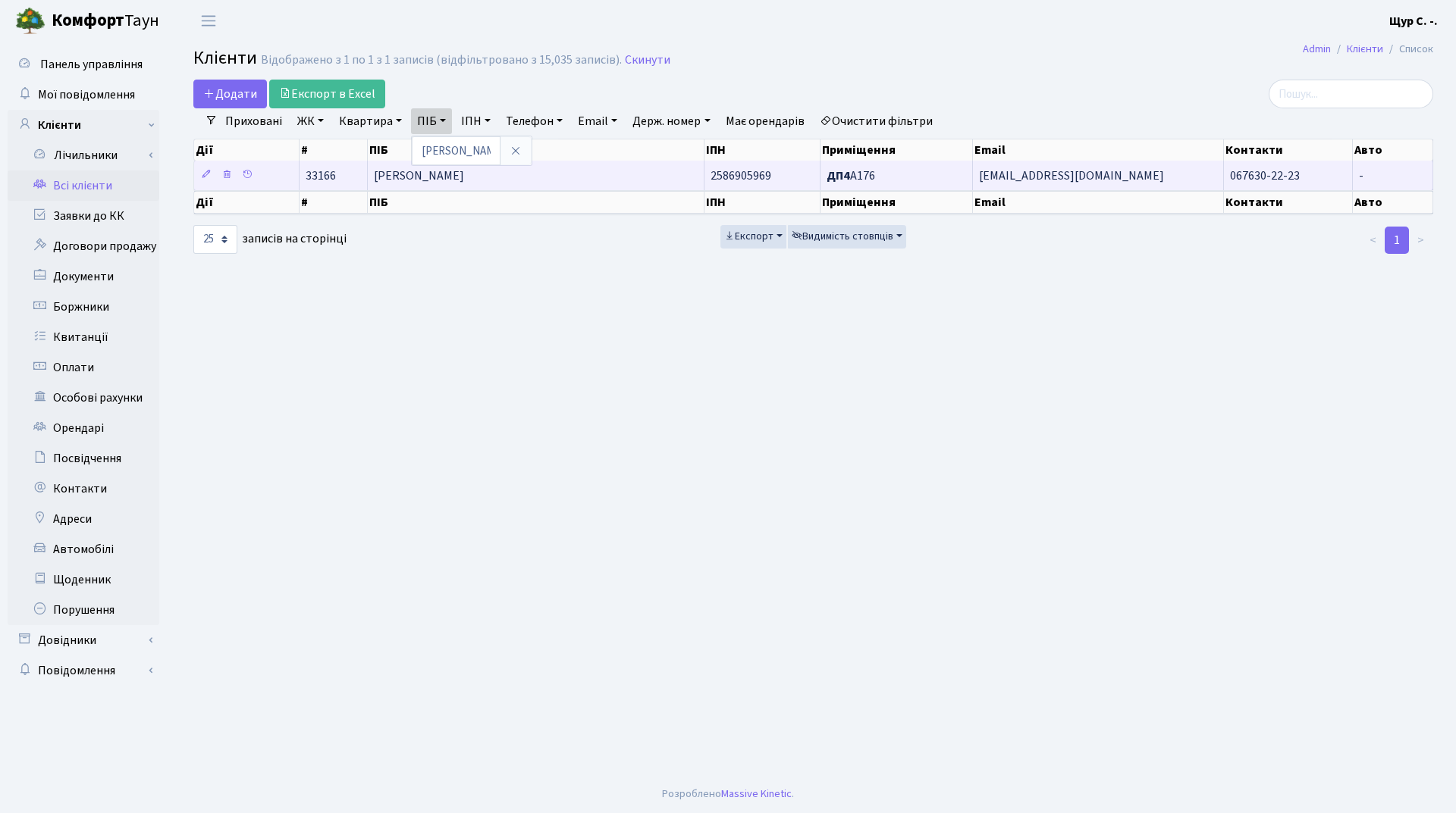
click at [464, 169] on span "[PERSON_NAME]" at bounding box center [419, 176] width 90 height 17
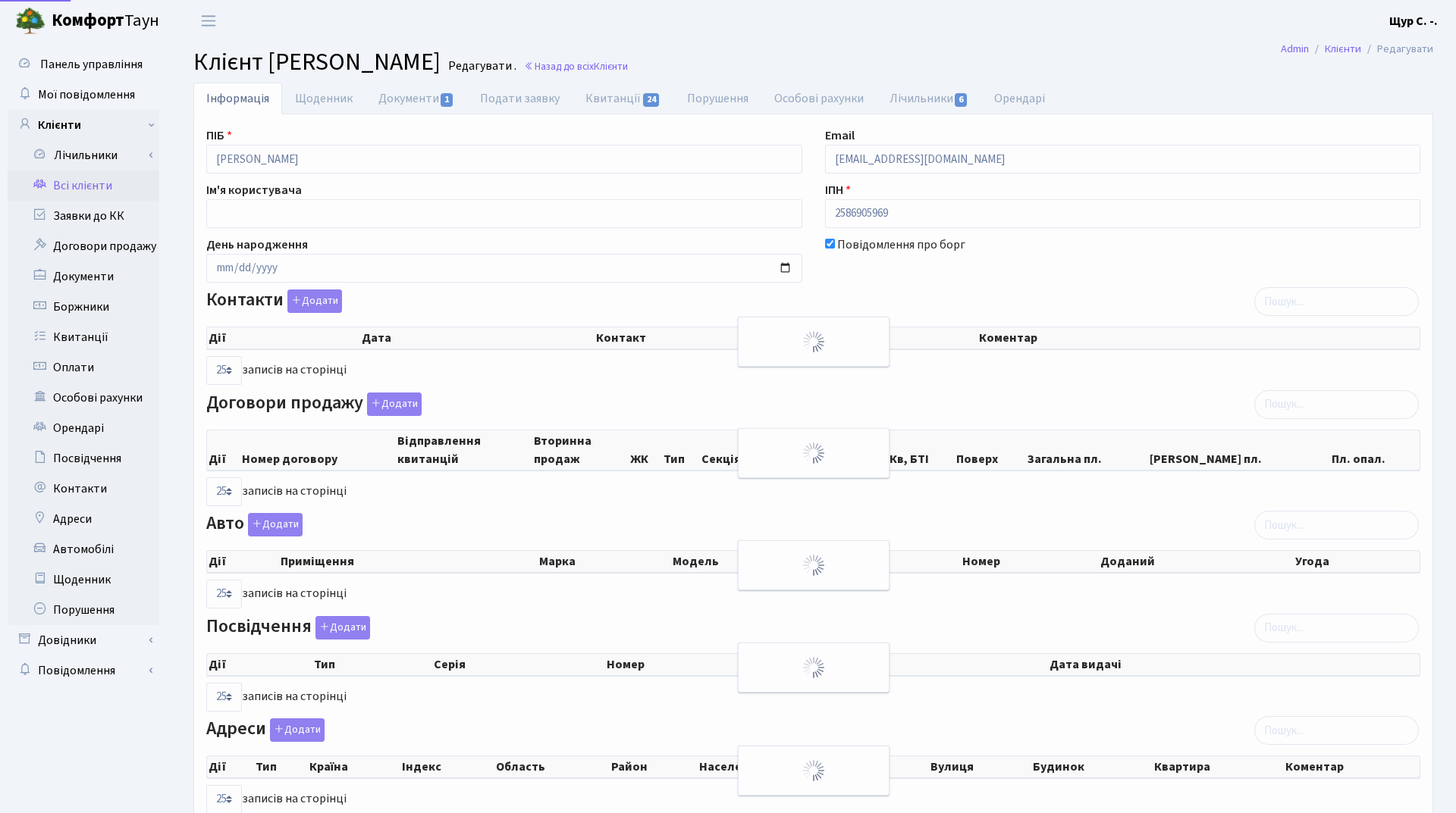
select select "25"
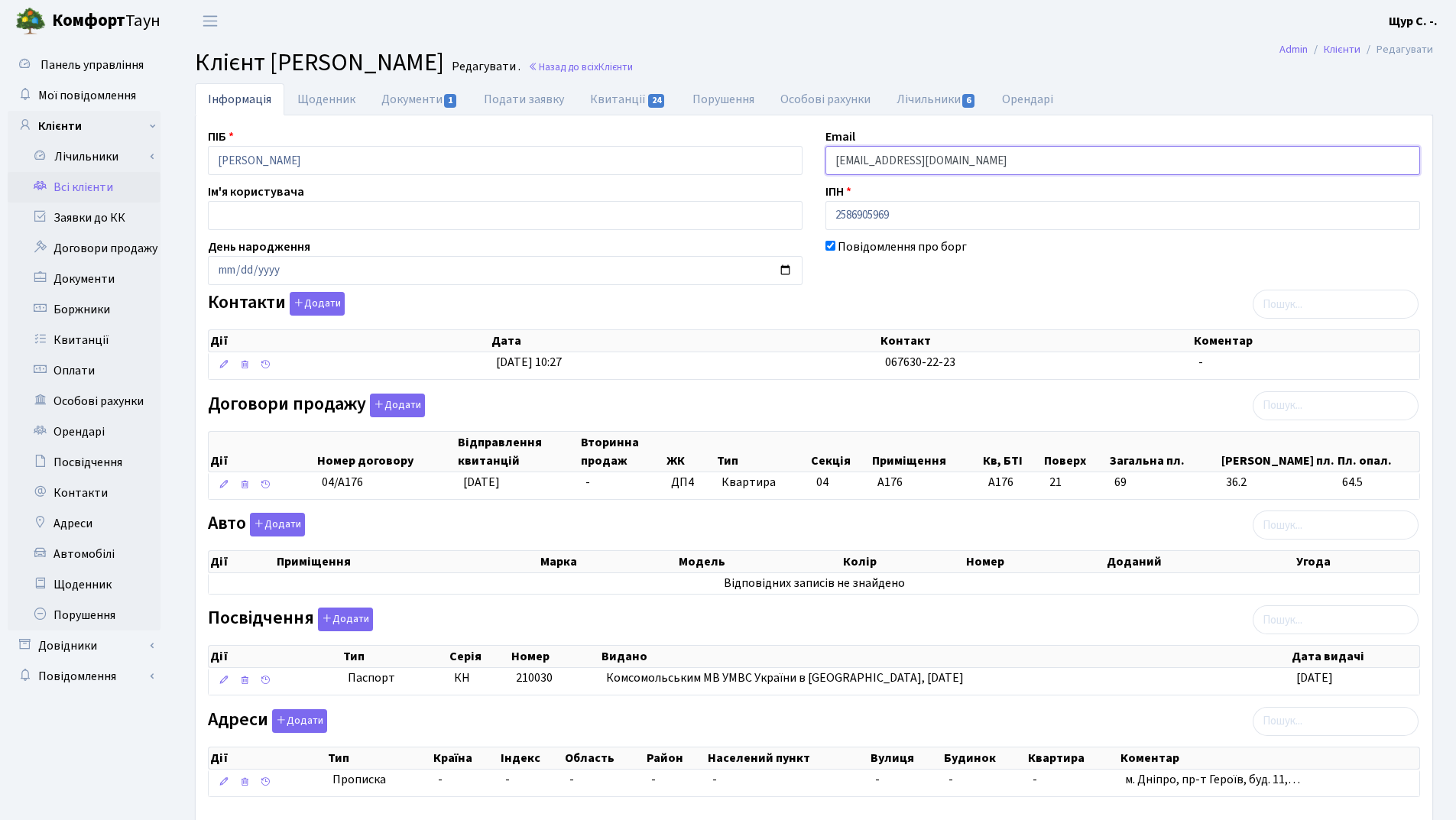
drag, startPoint x: 1003, startPoint y: 165, endPoint x: 797, endPoint y: 156, distance: 206.2
click at [797, 156] on div "ПІБ [PERSON_NAME] Email [EMAIL_ADDRESS][DOMAIN_NAME] Ім'я користувача ІПН 25869…" at bounding box center [813, 468] width 1235 height 683
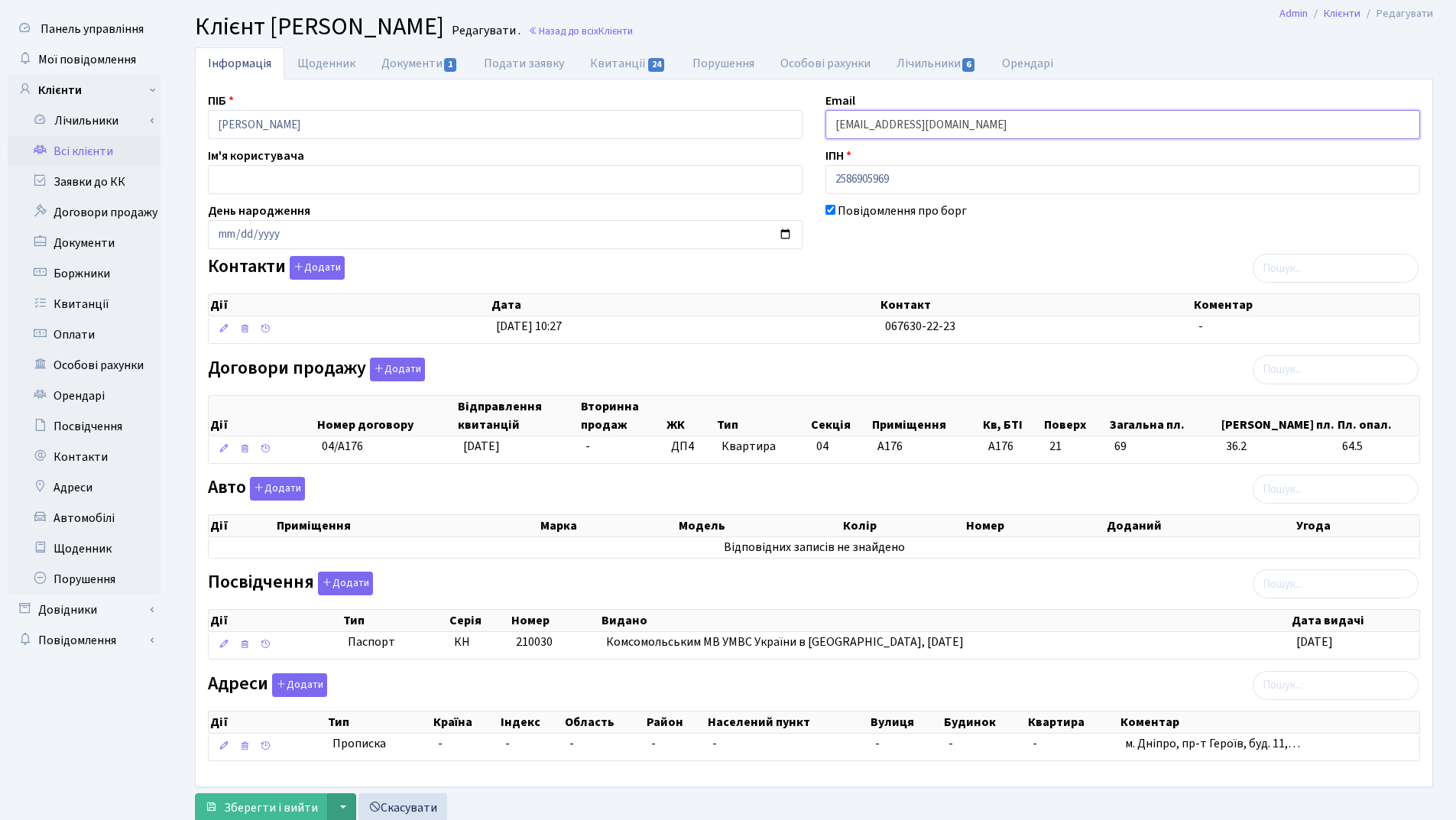
scroll to position [84, 0]
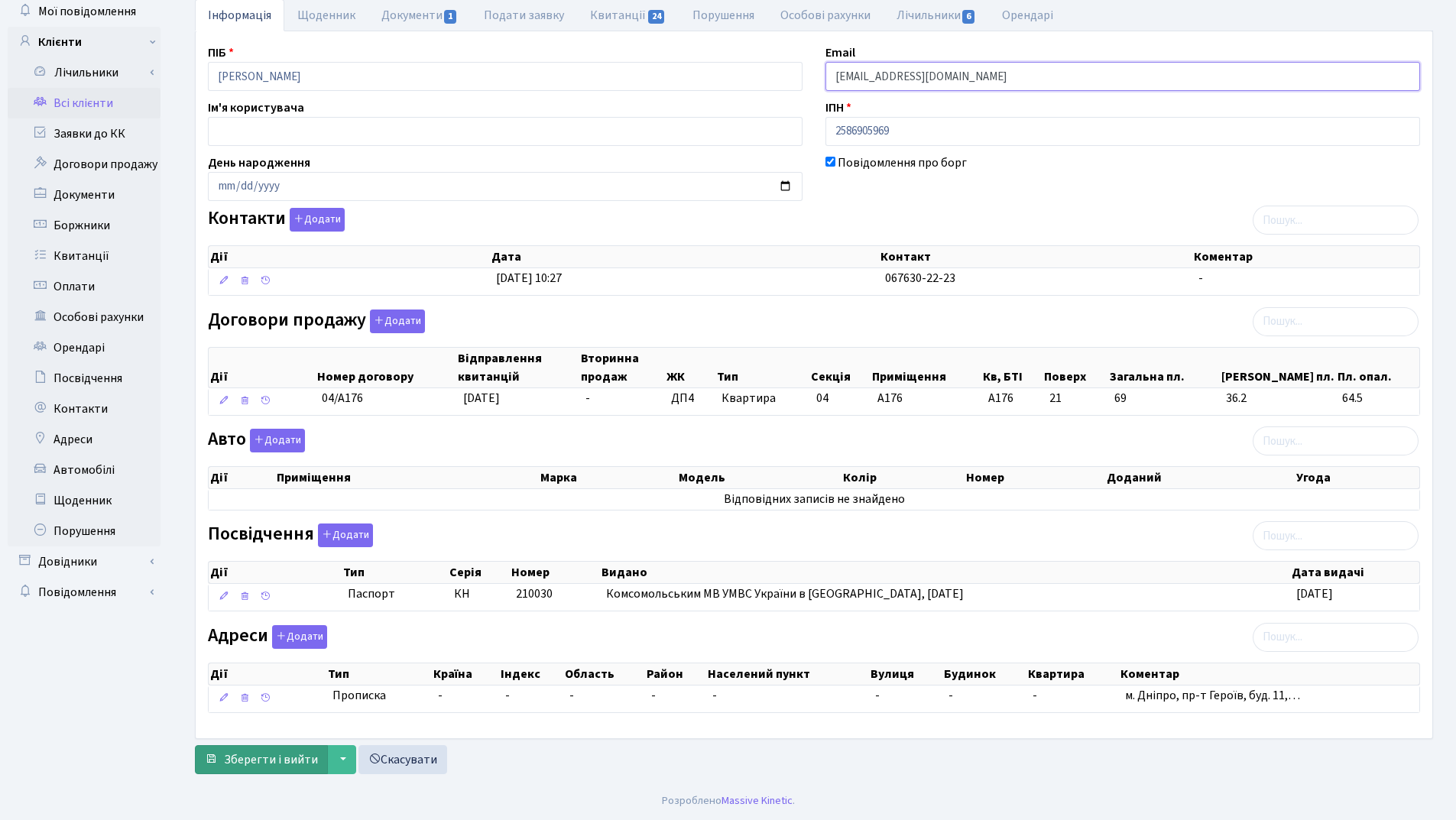
type input "[EMAIL_ADDRESS][DOMAIN_NAME]"
click at [303, 748] on button "Зберегти і вийти" at bounding box center [261, 760] width 133 height 29
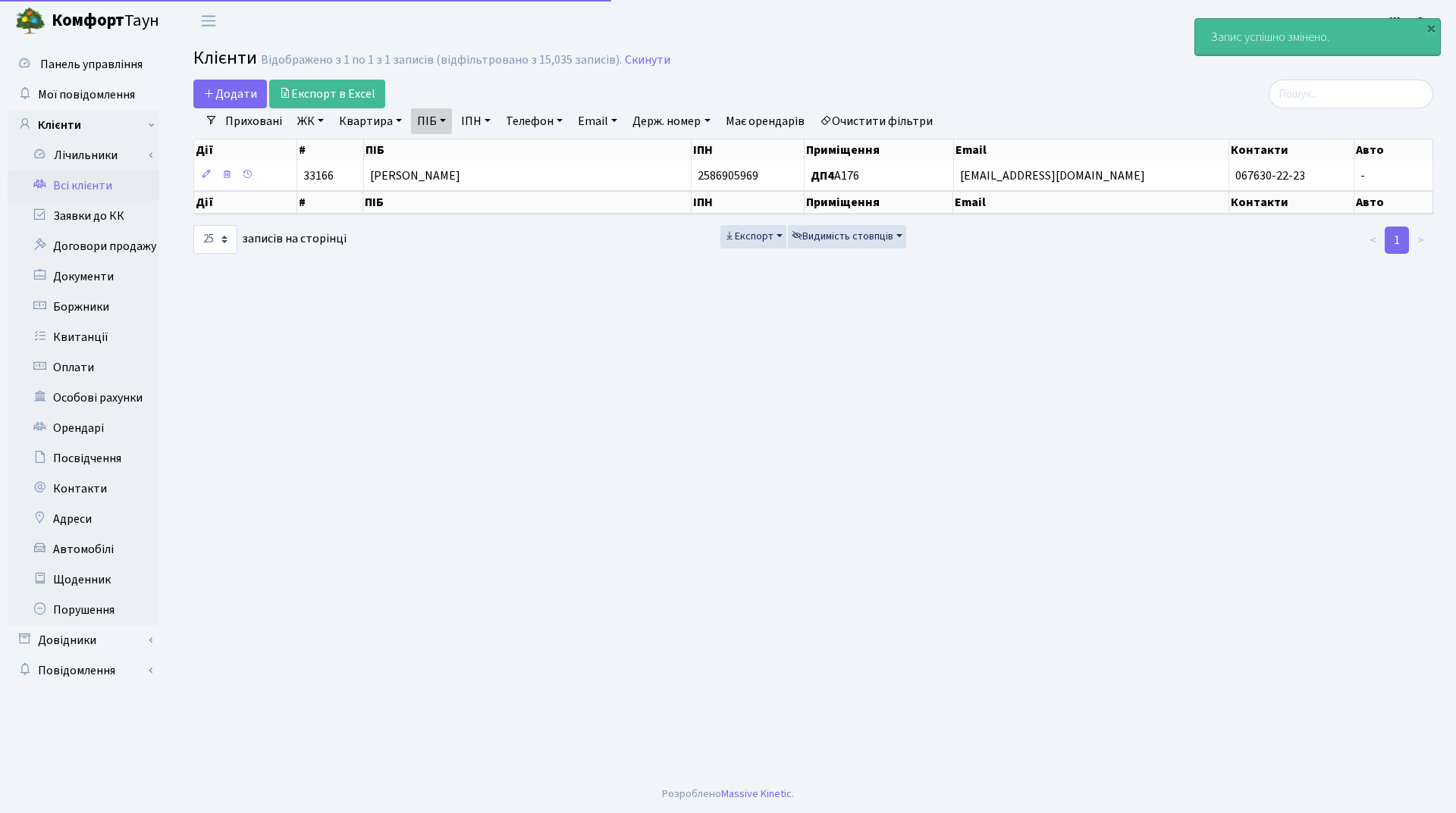
select select "25"
click at [530, 158] on th "ПІБ" at bounding box center [527, 150] width 328 height 21
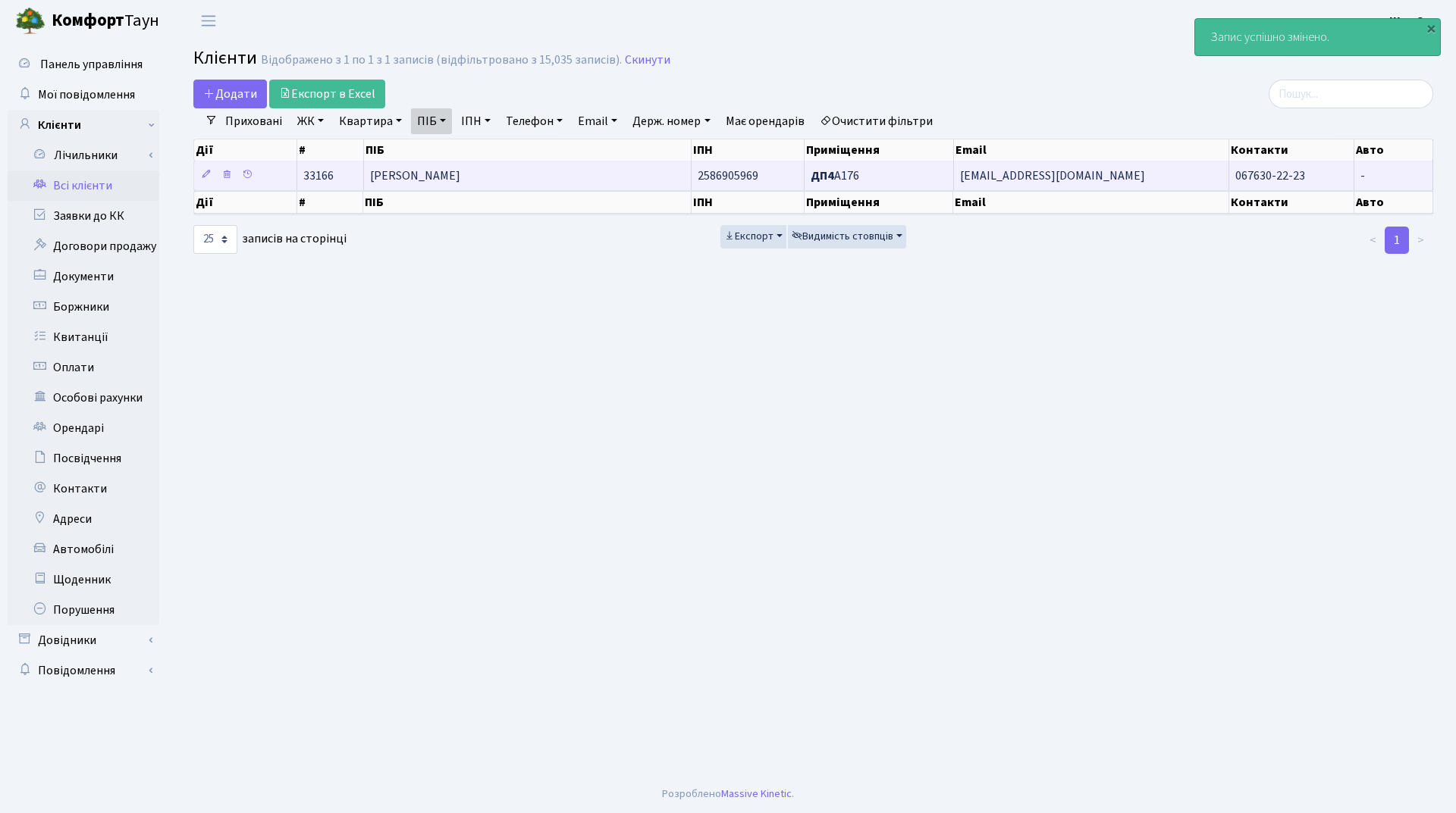
click at [460, 181] on span "Пустоварова Марина Володимирівна" at bounding box center [414, 176] width 90 height 17
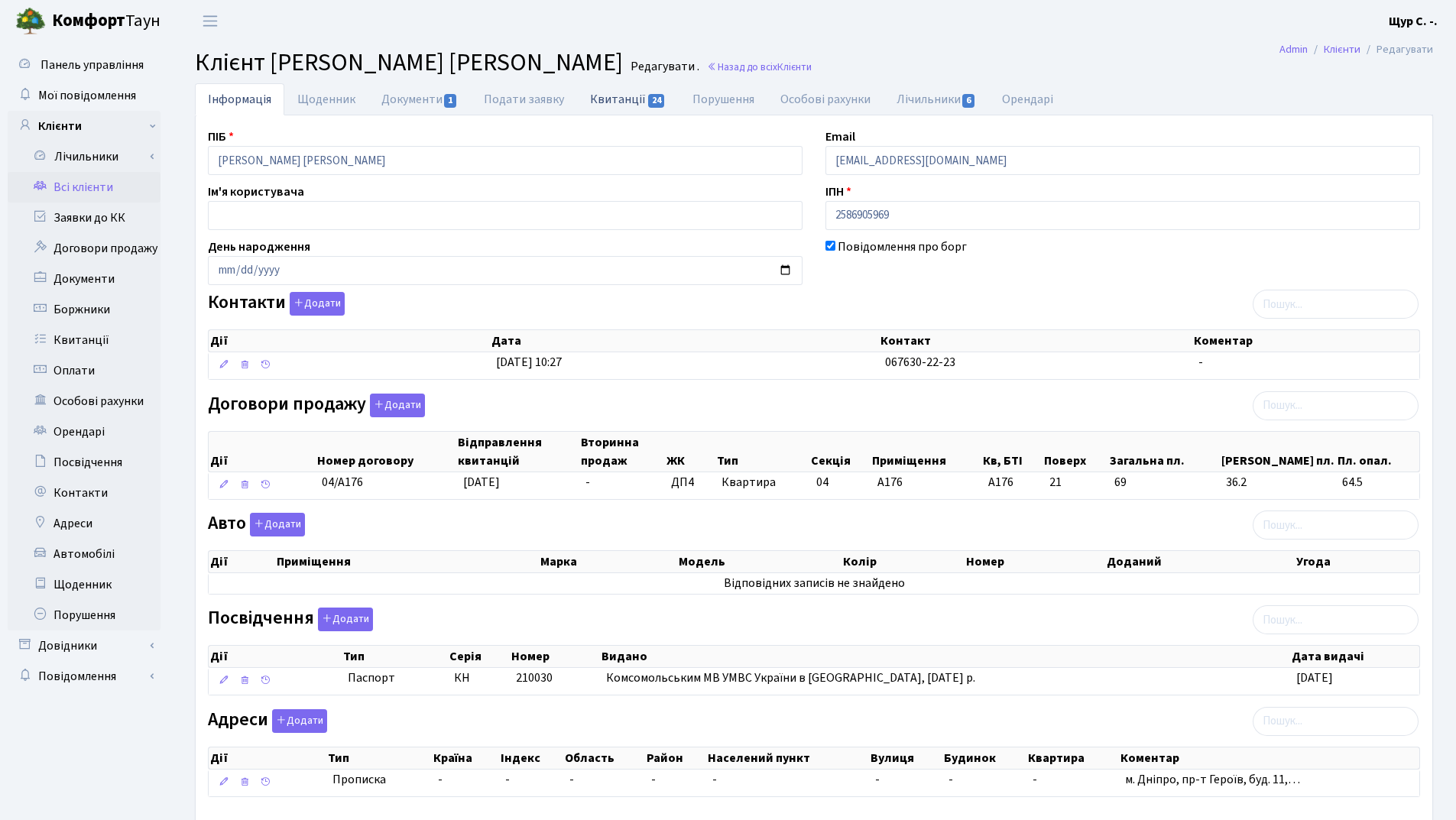
click at [615, 101] on link "Квитанції 24" at bounding box center [628, 98] width 102 height 31
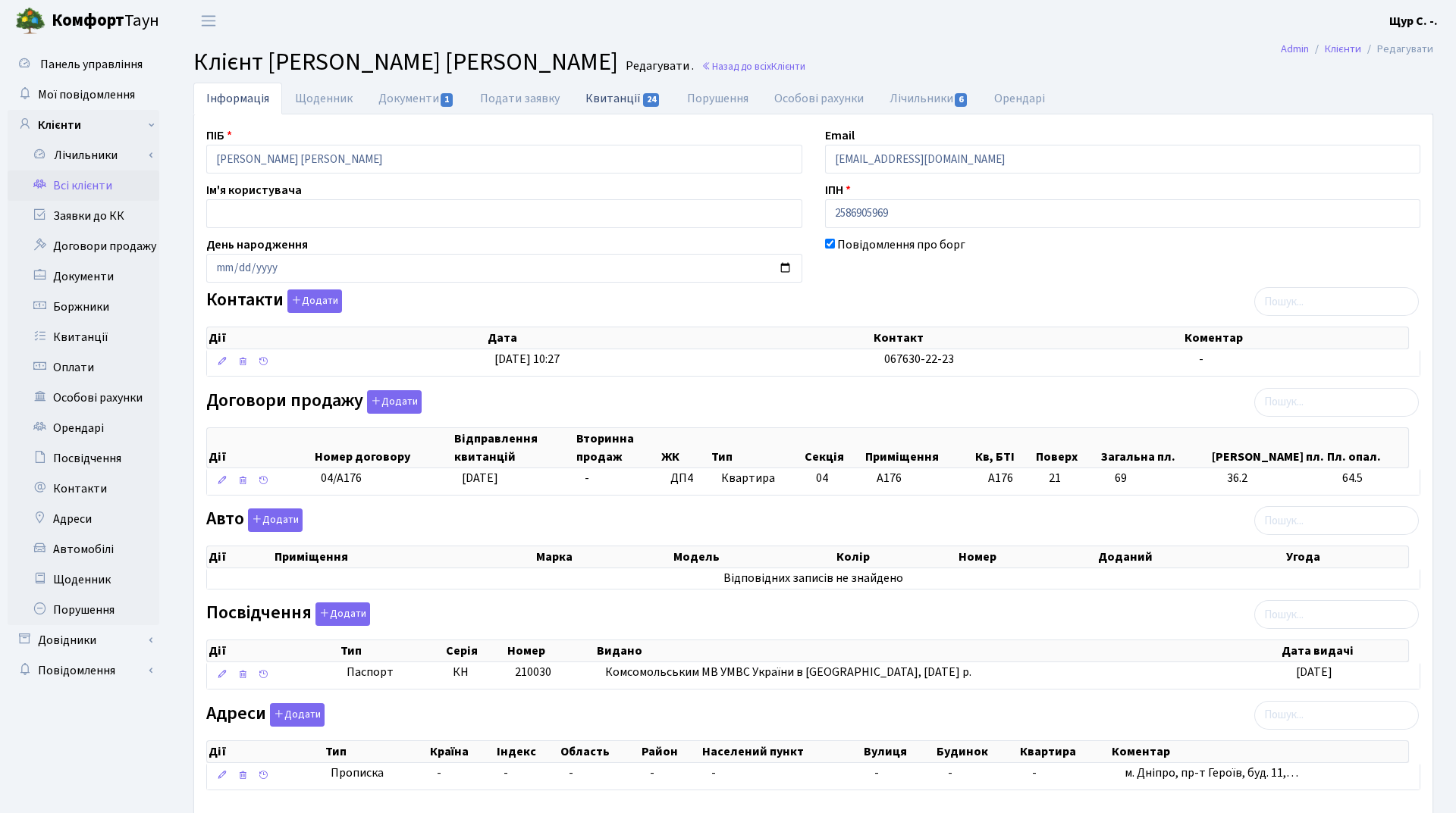
select select "25"
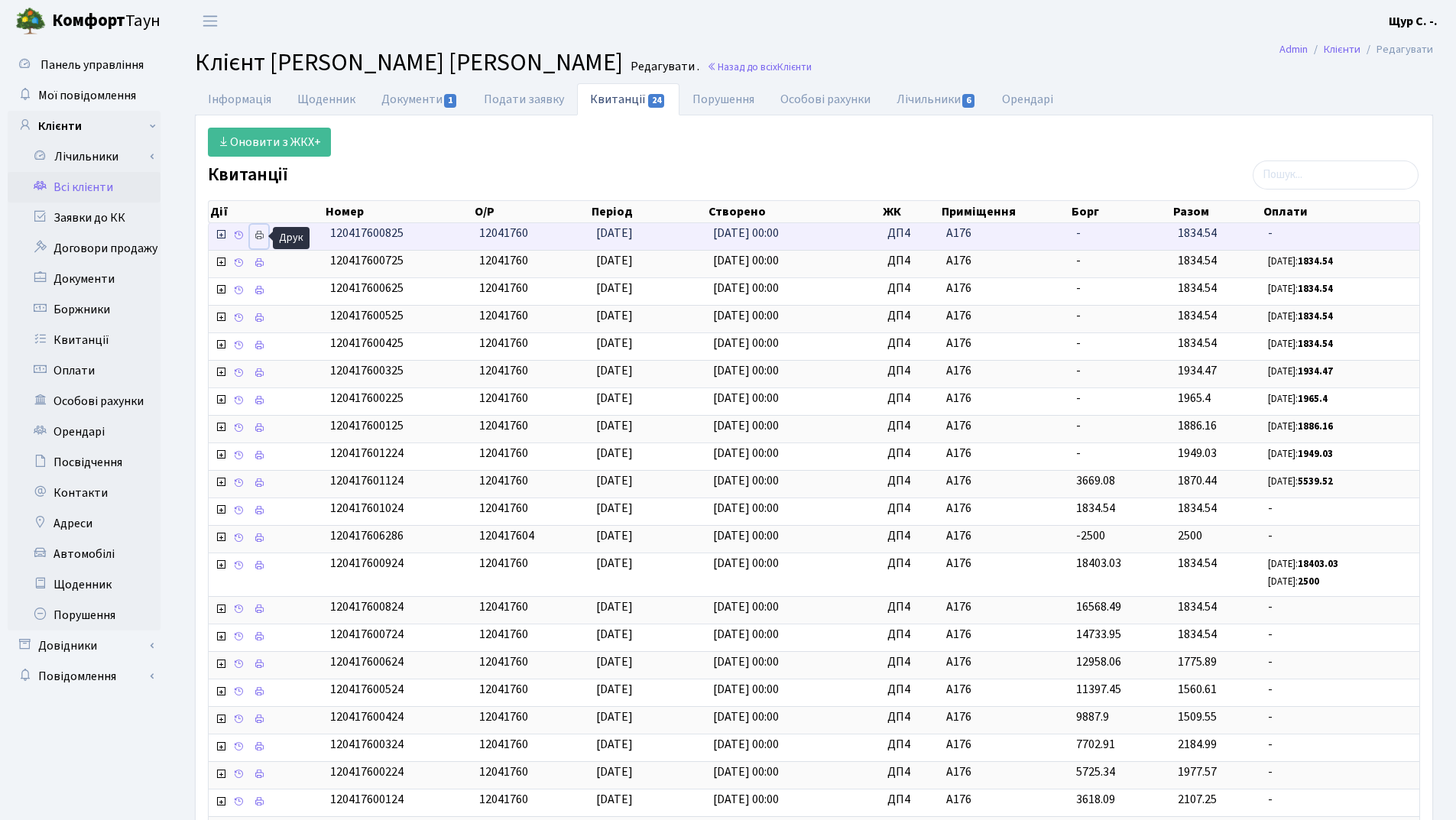
click at [261, 226] on link at bounding box center [258, 236] width 19 height 24
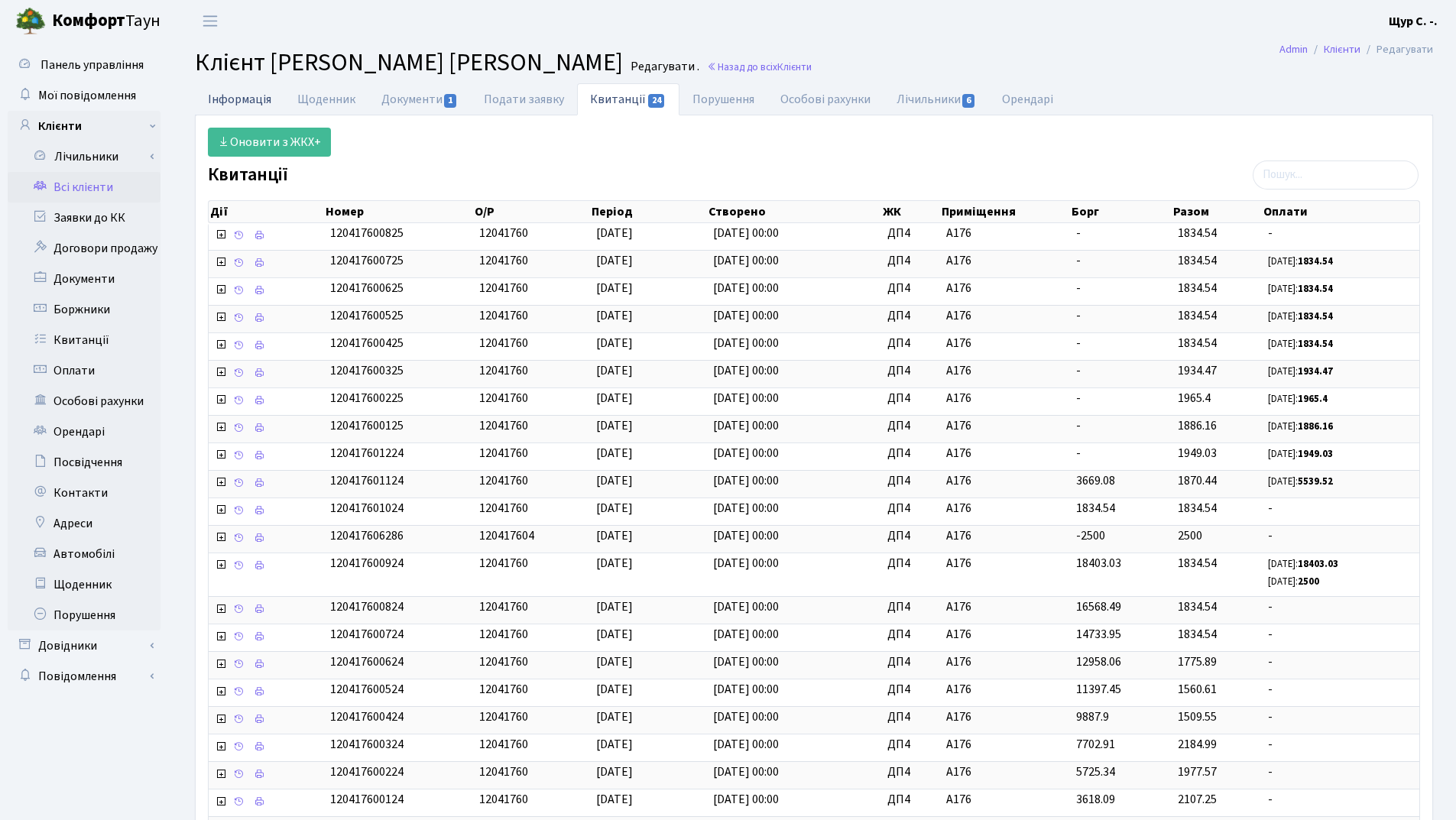
click at [235, 95] on link "Інформація" at bounding box center [239, 98] width 89 height 31
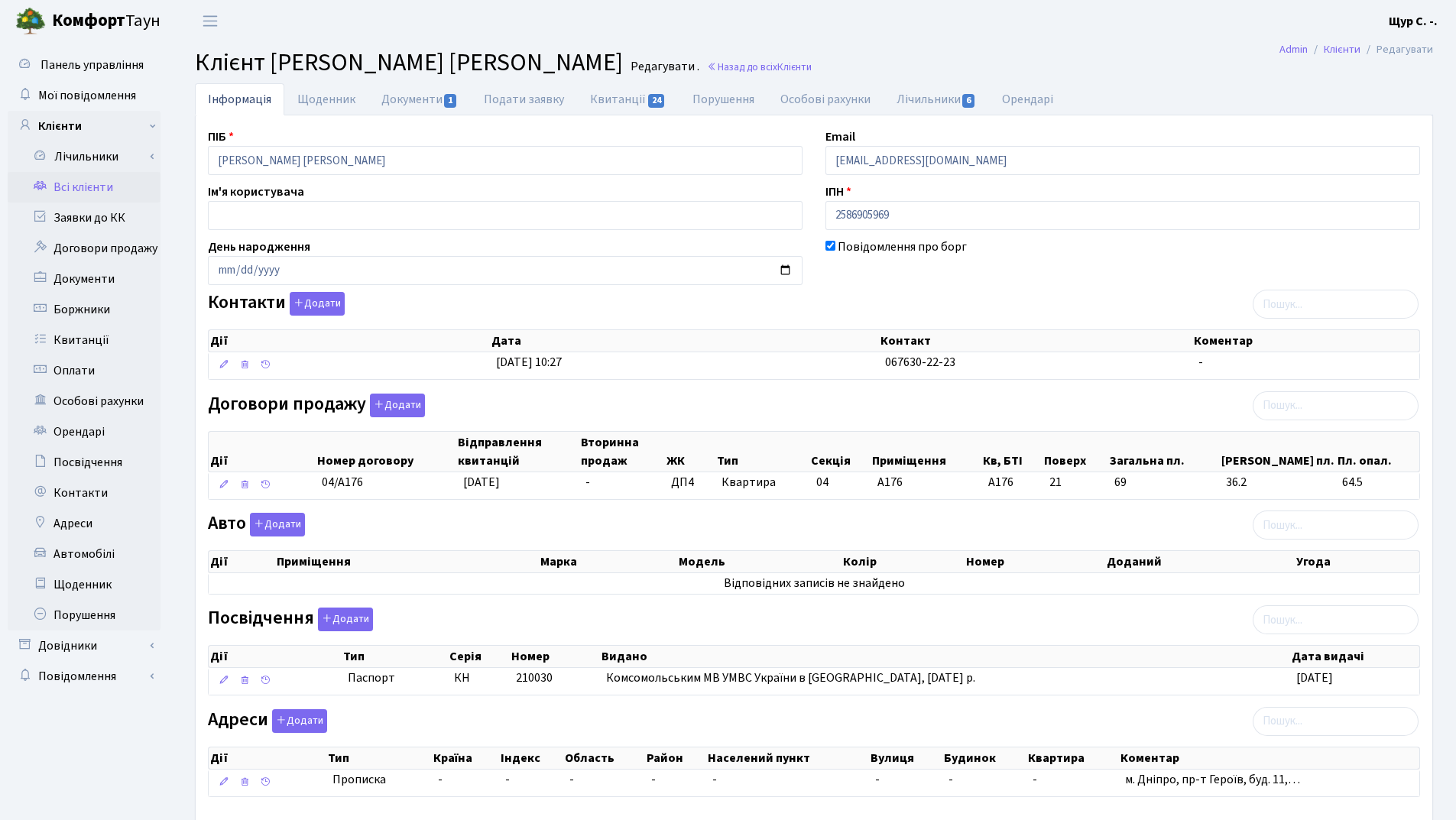
click at [73, 182] on link "Всі клієнти" at bounding box center [84, 187] width 153 height 31
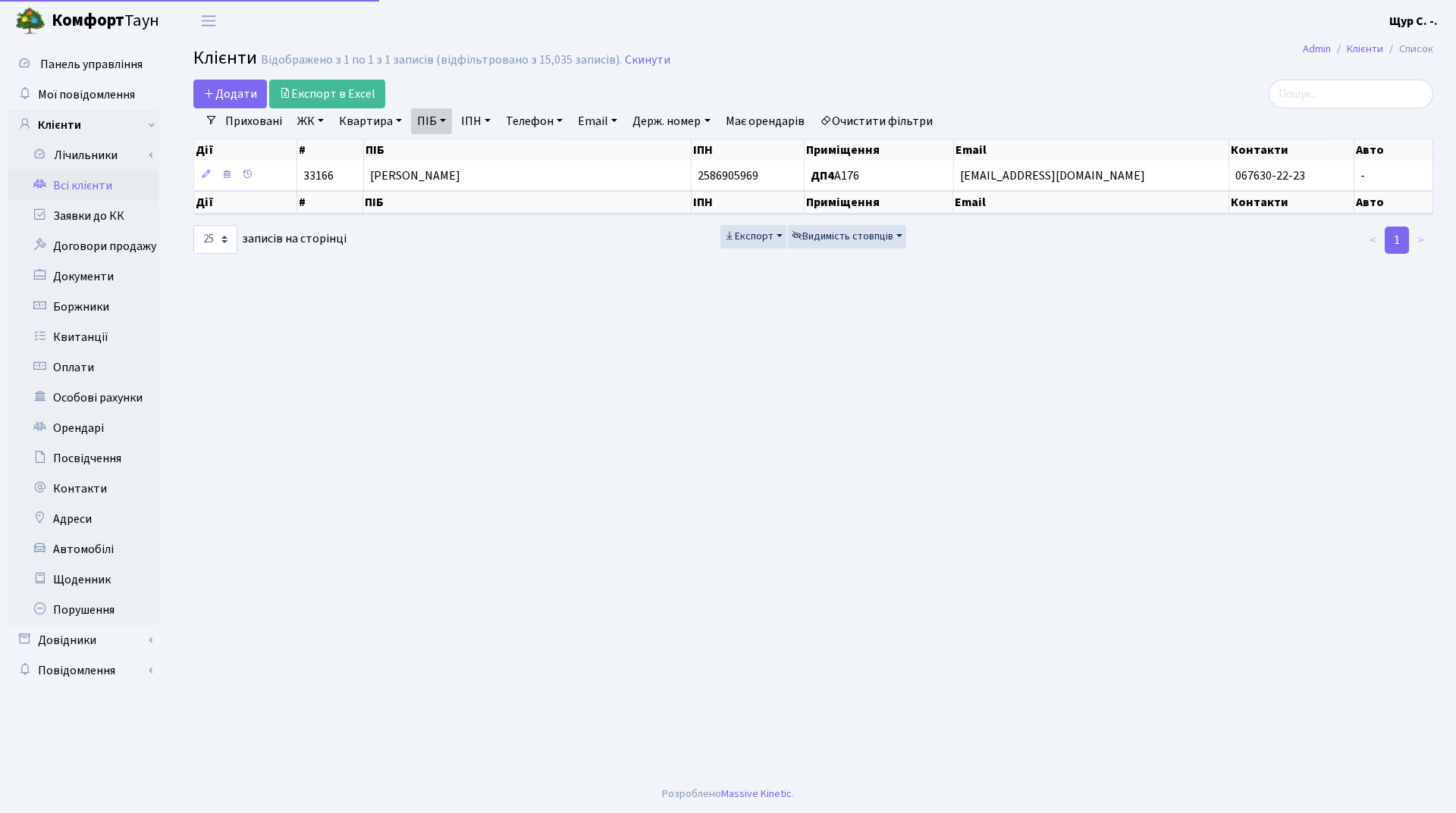
select select "25"
click at [640, 61] on link "Скинути" at bounding box center [647, 60] width 46 height 14
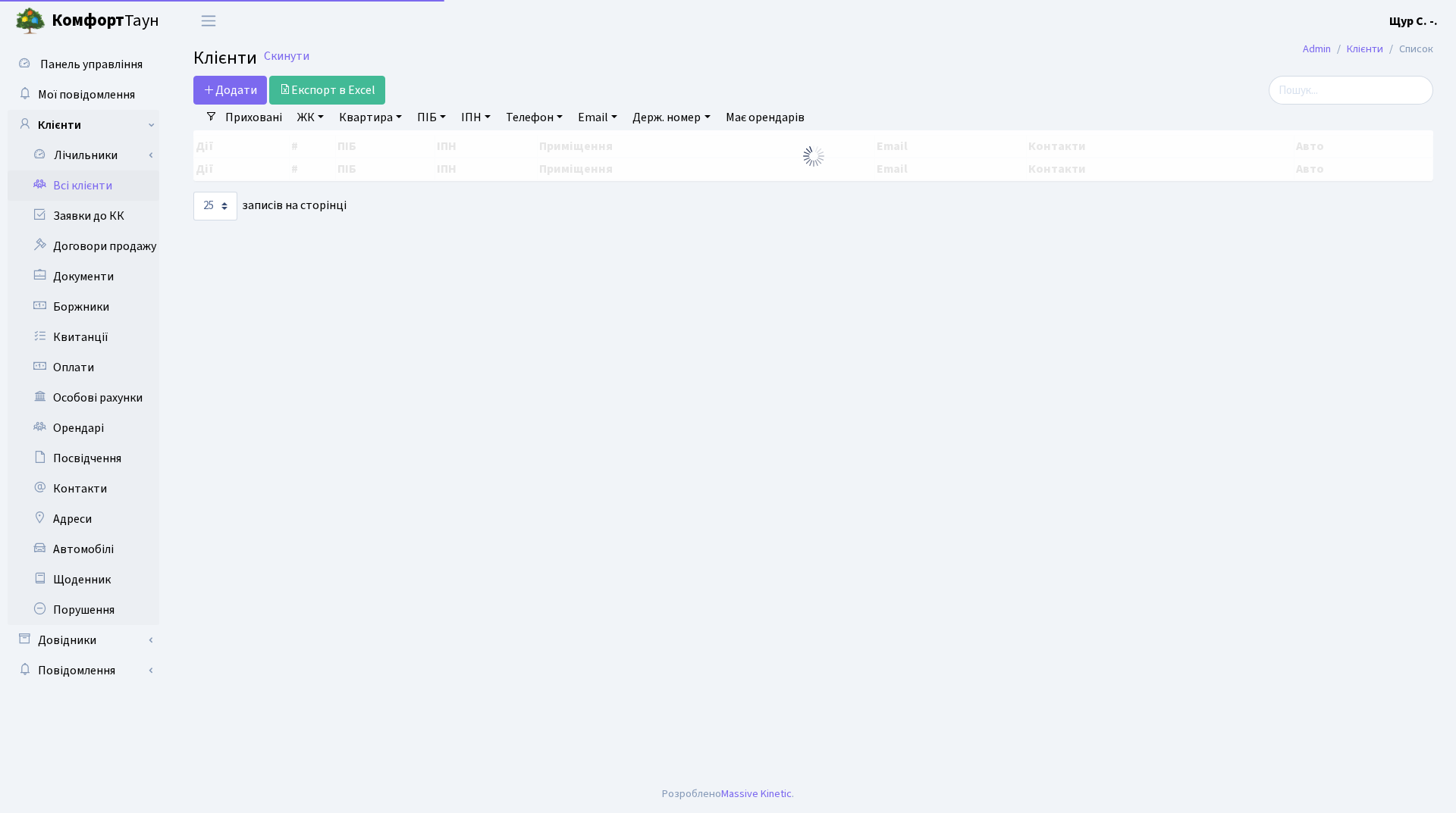
select select "25"
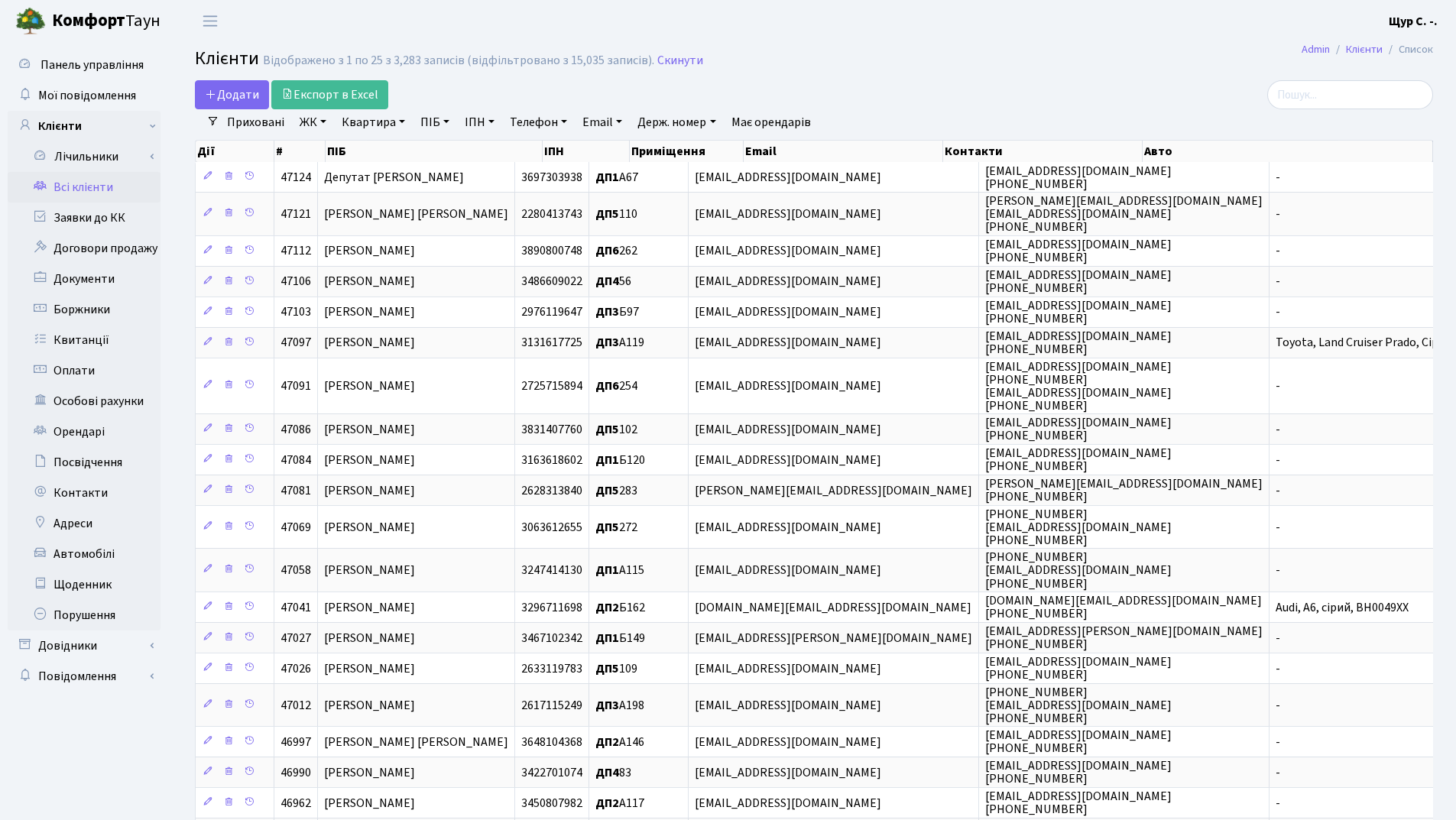
click at [378, 117] on link "Квартира" at bounding box center [373, 121] width 75 height 26
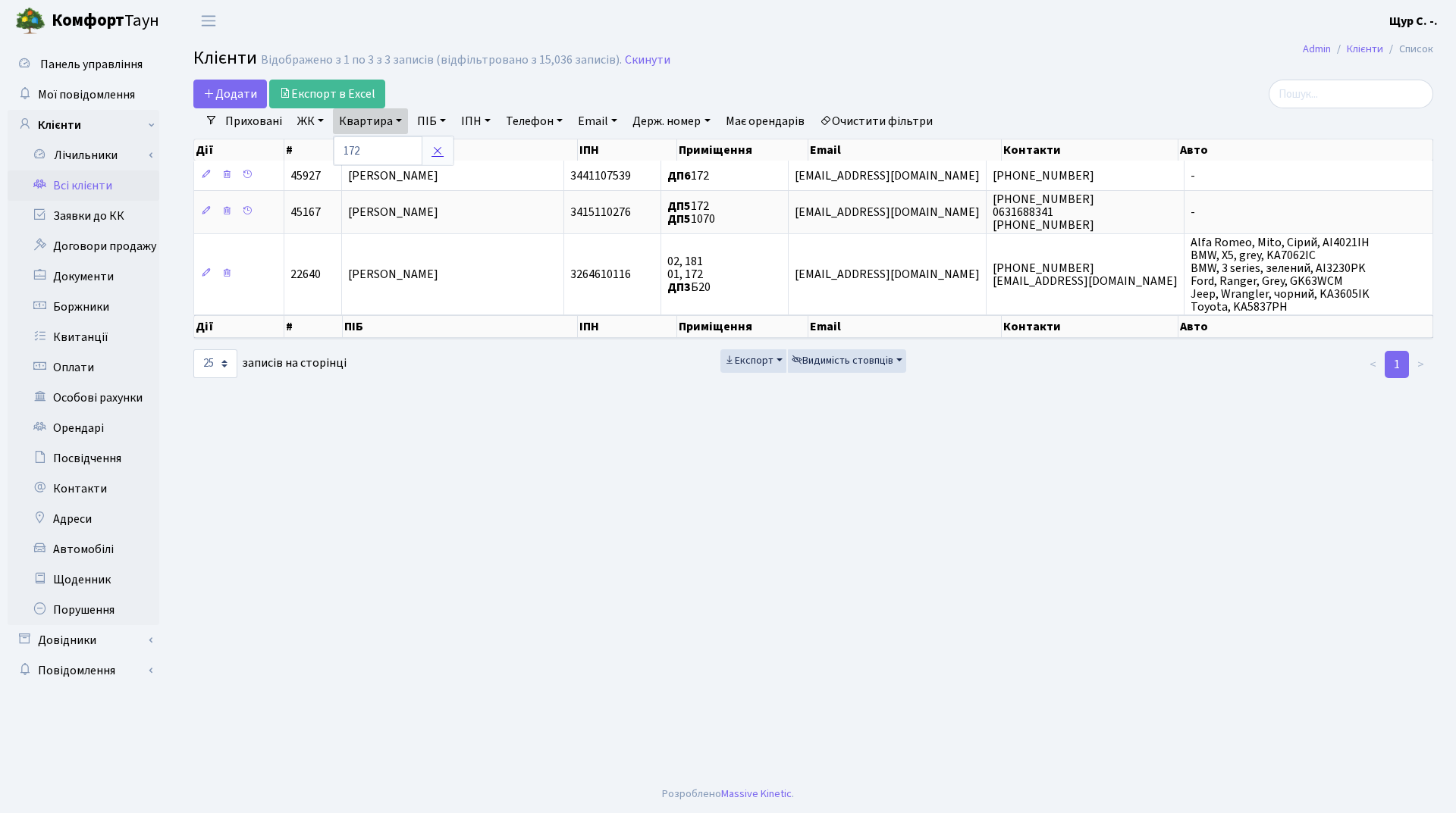
click at [447, 151] on link at bounding box center [437, 150] width 32 height 29
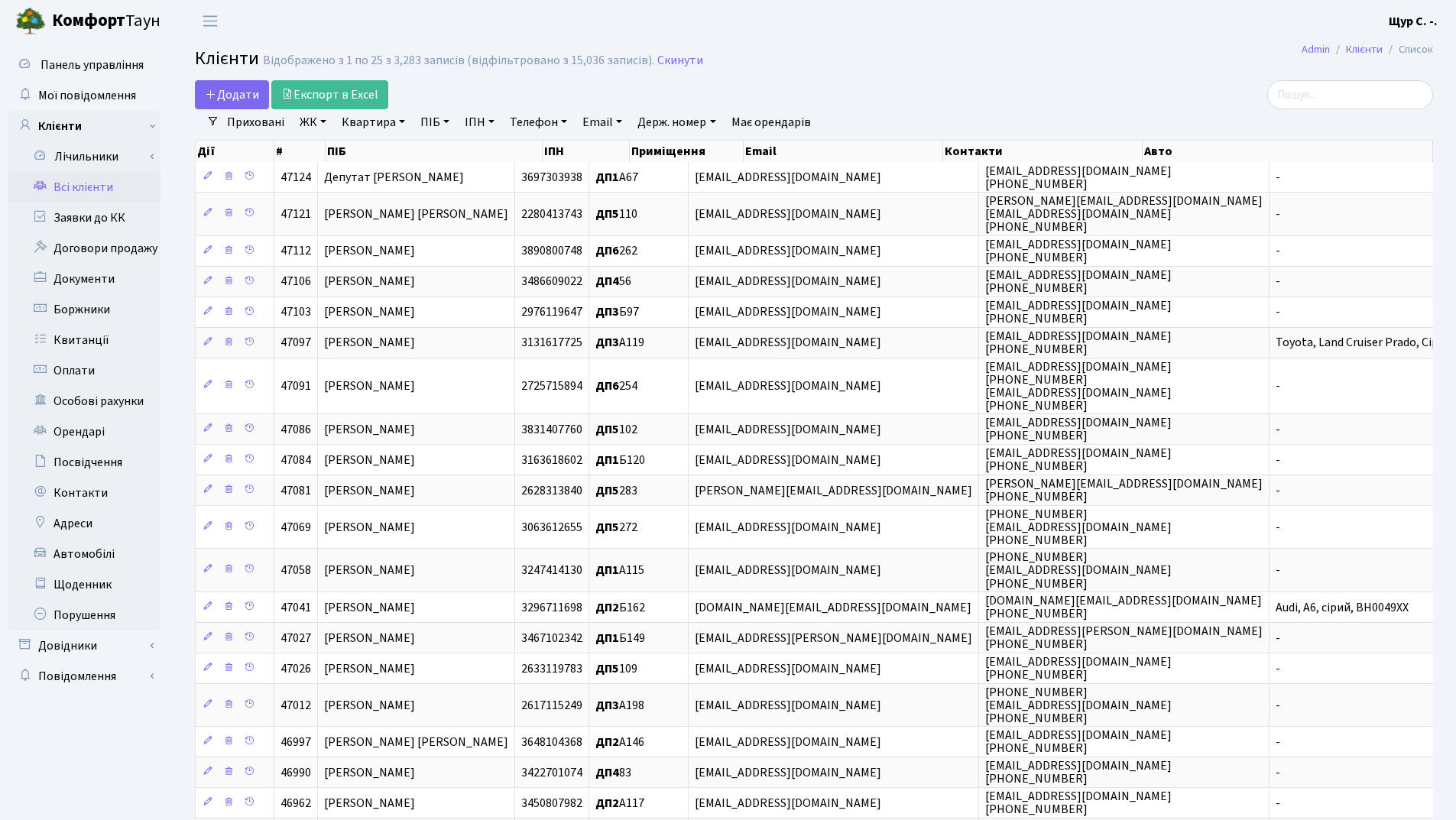
click at [366, 125] on link "Квартира" at bounding box center [373, 121] width 75 height 26
click at [363, 154] on input "text" at bounding box center [381, 151] width 89 height 29
type input "1021"
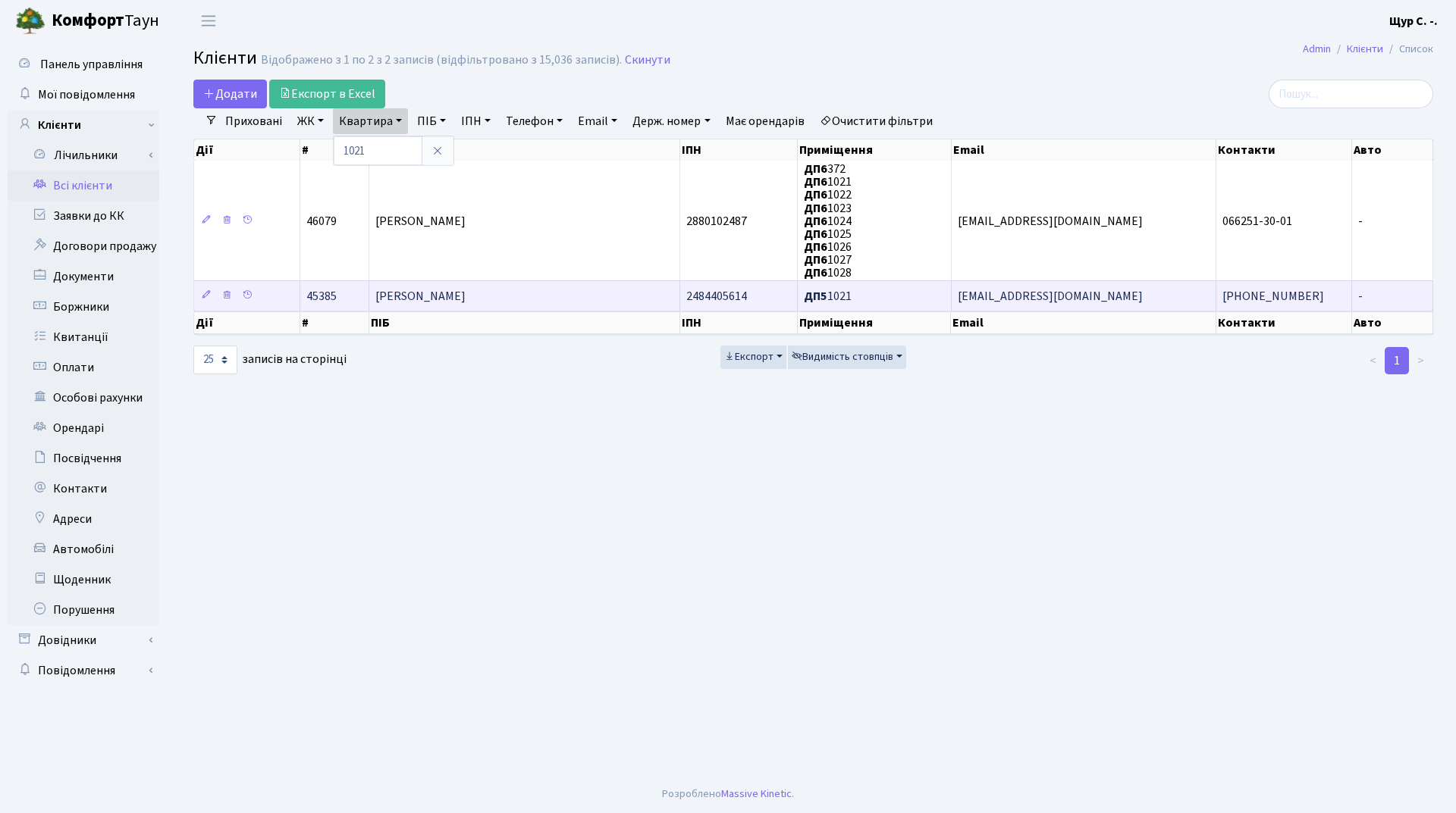
click at [465, 291] on span "[PERSON_NAME]" at bounding box center [420, 296] width 90 height 17
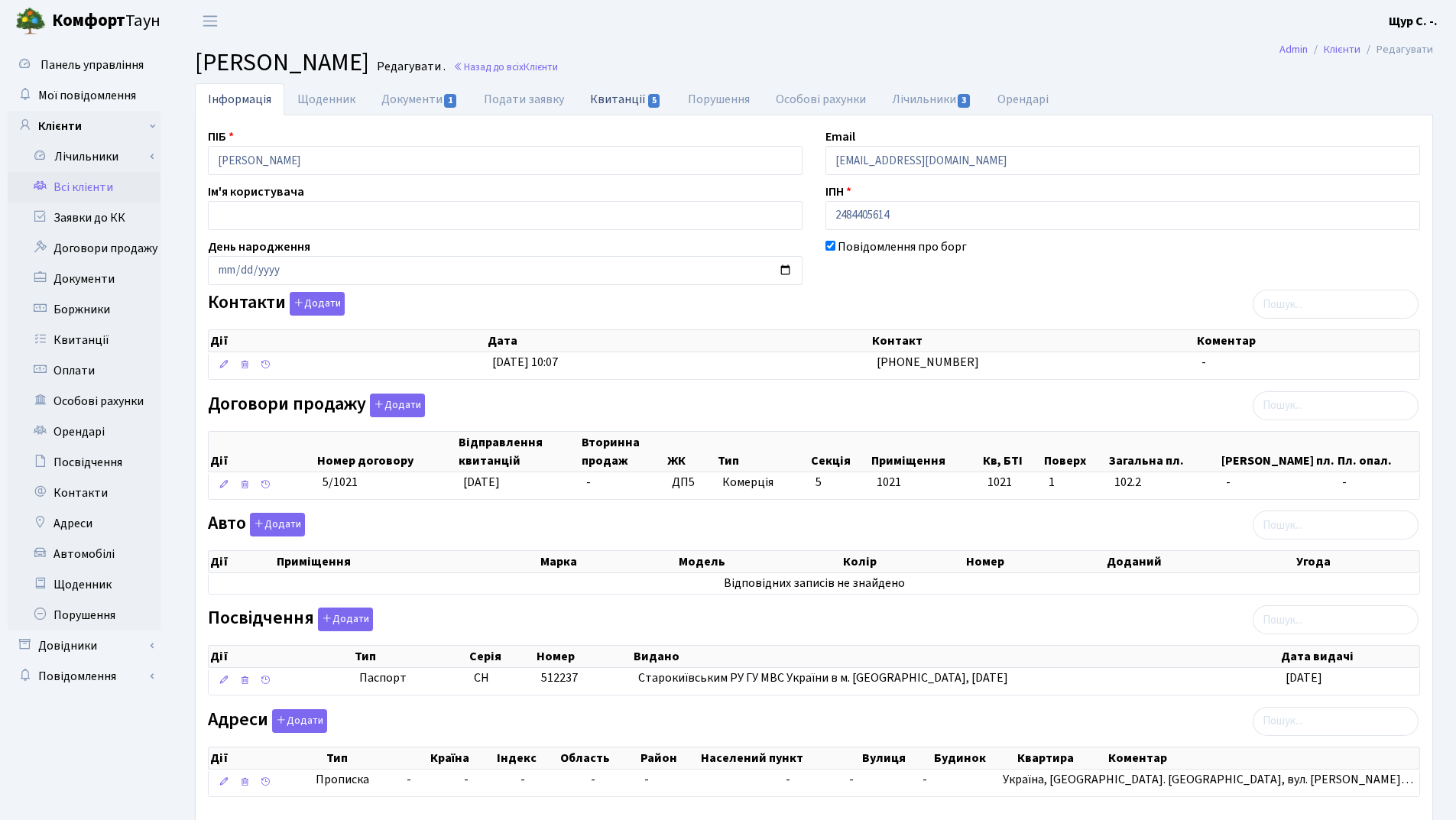
click at [606, 98] on link "Квитанції 5" at bounding box center [626, 98] width 97 height 31
select select "25"
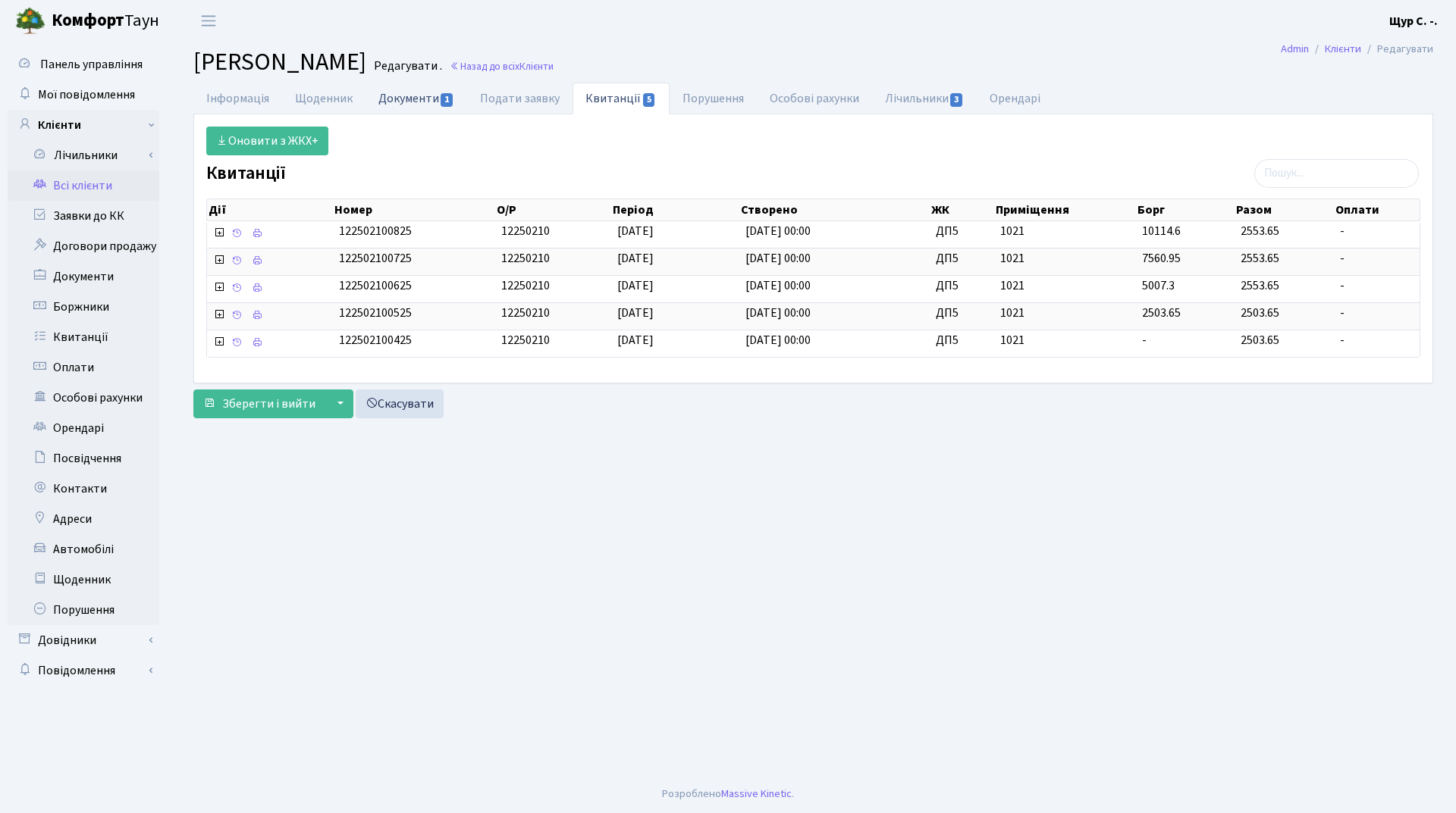
click at [395, 98] on link "Документи 1" at bounding box center [416, 97] width 102 height 31
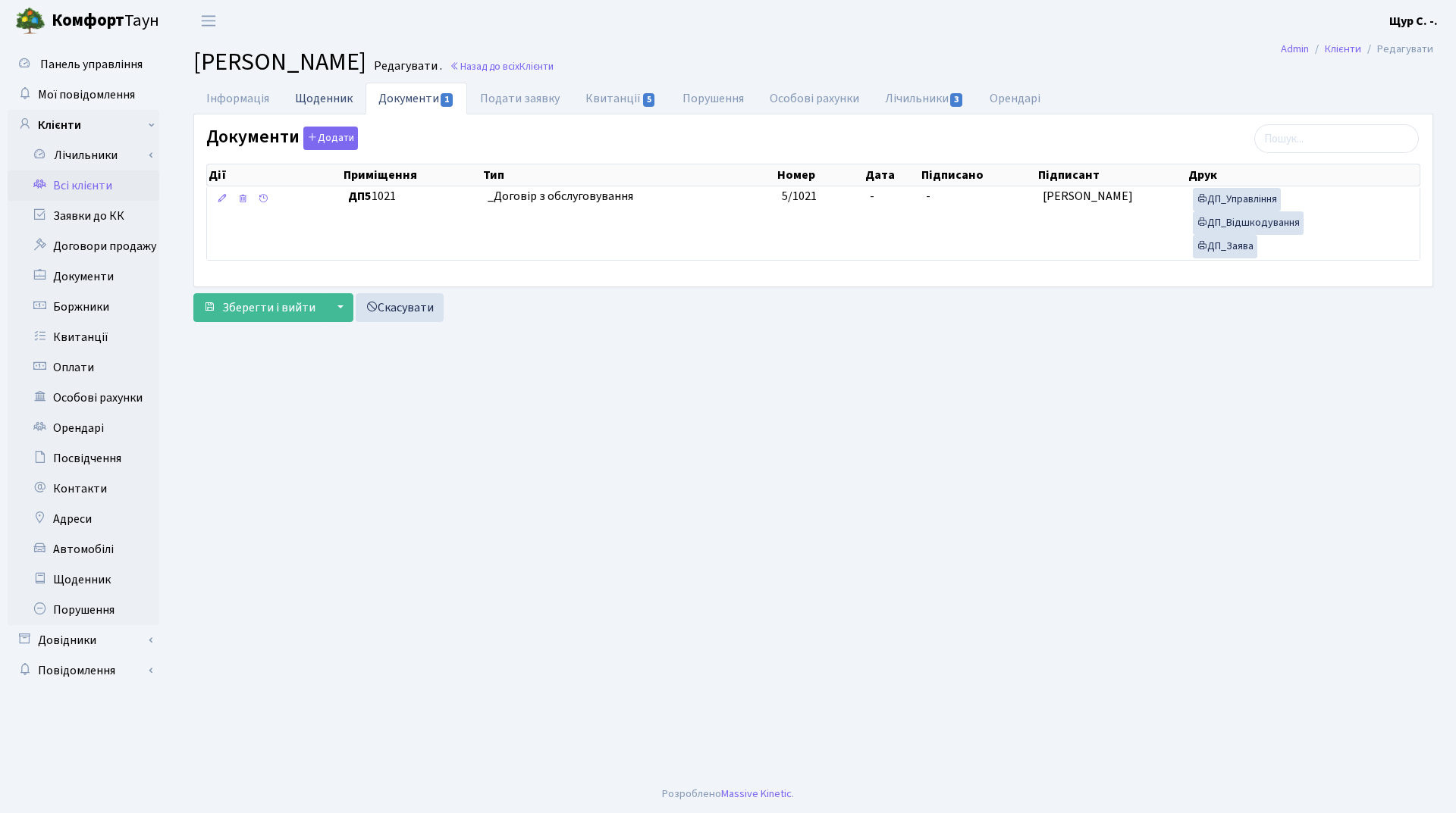
click at [326, 90] on link "Щоденник" at bounding box center [323, 97] width 83 height 31
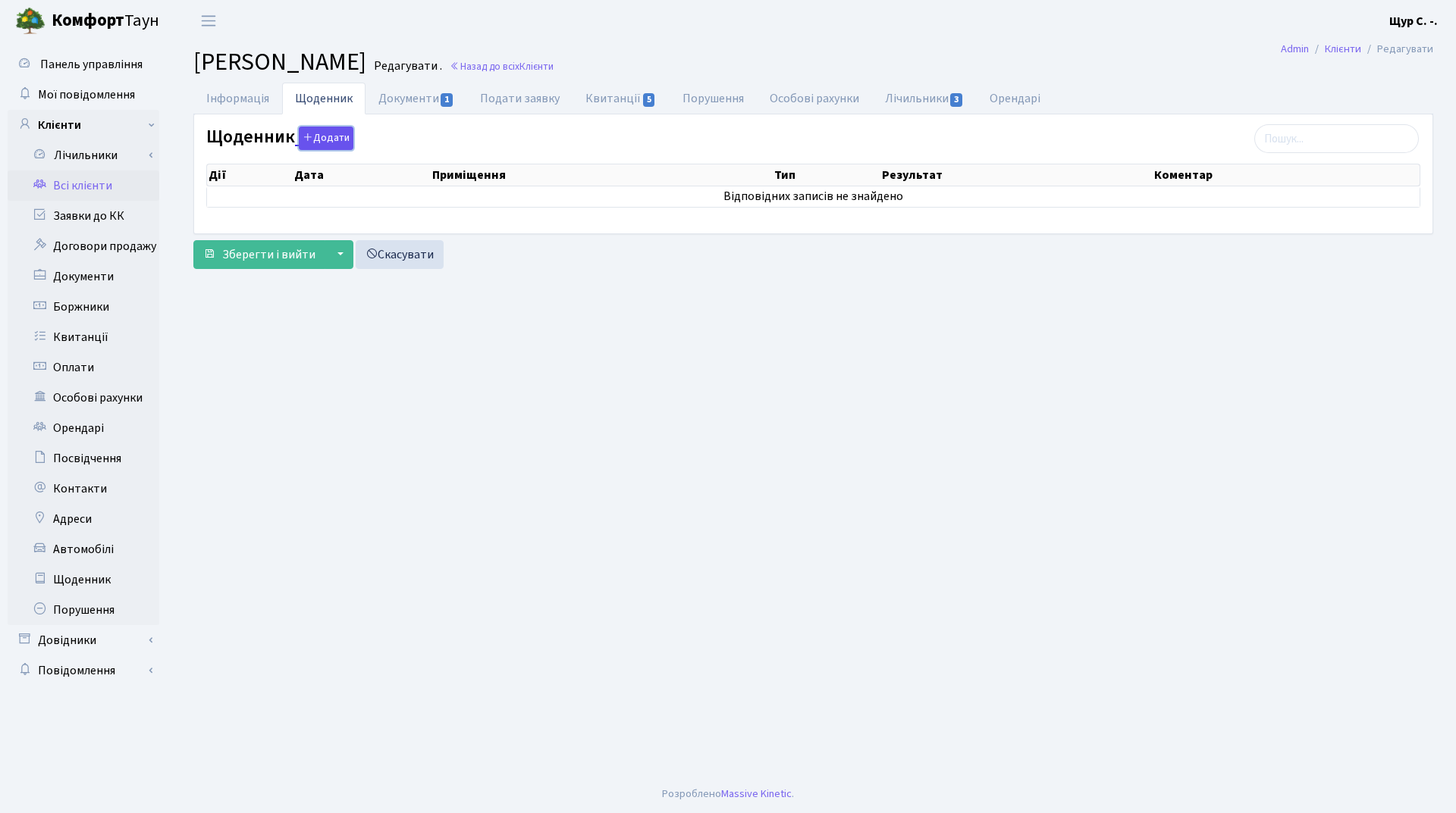
click at [332, 133] on button "Додати" at bounding box center [326, 138] width 54 height 24
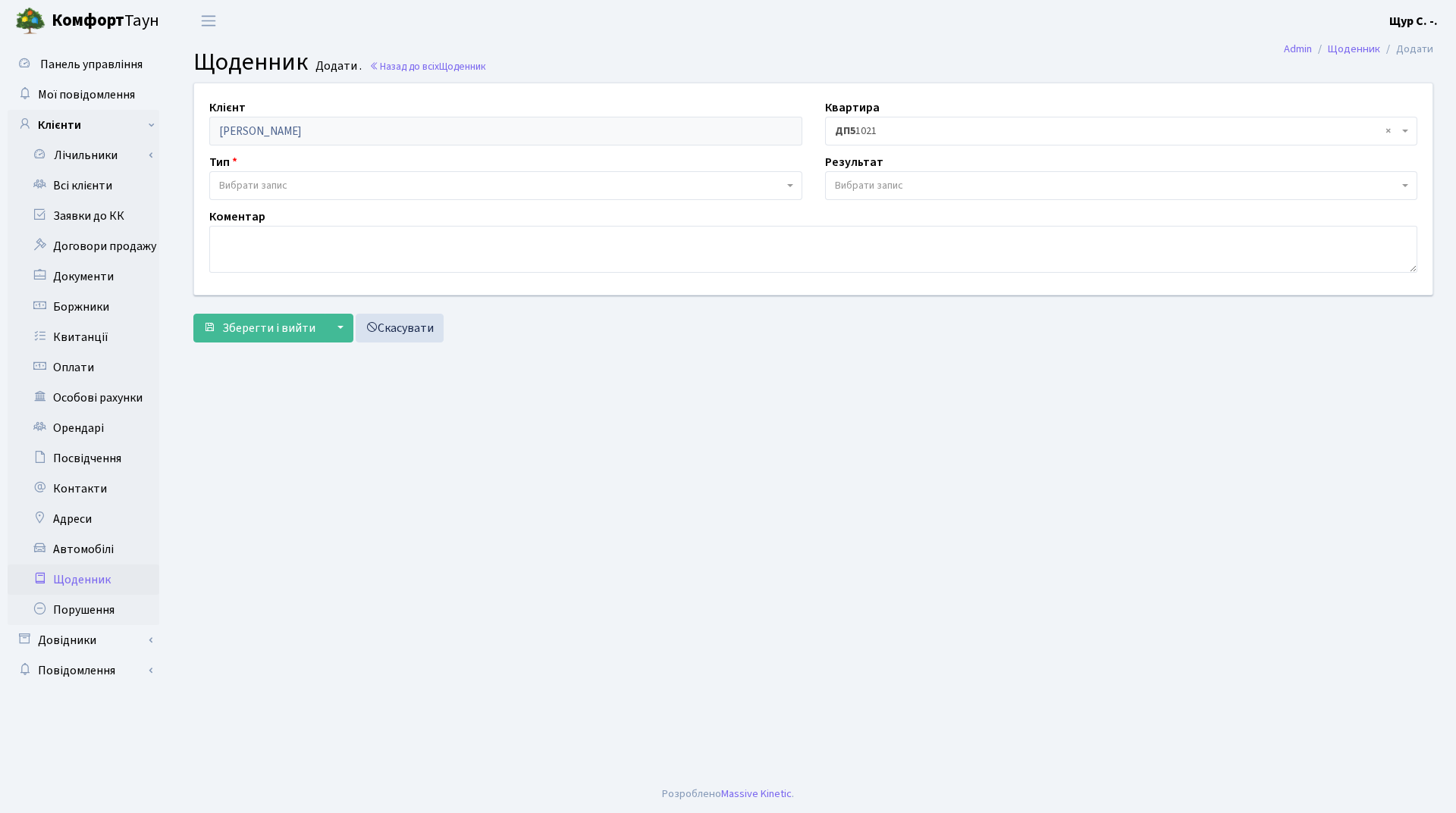
click at [308, 183] on span "Вибрати запис" at bounding box center [501, 185] width 564 height 15
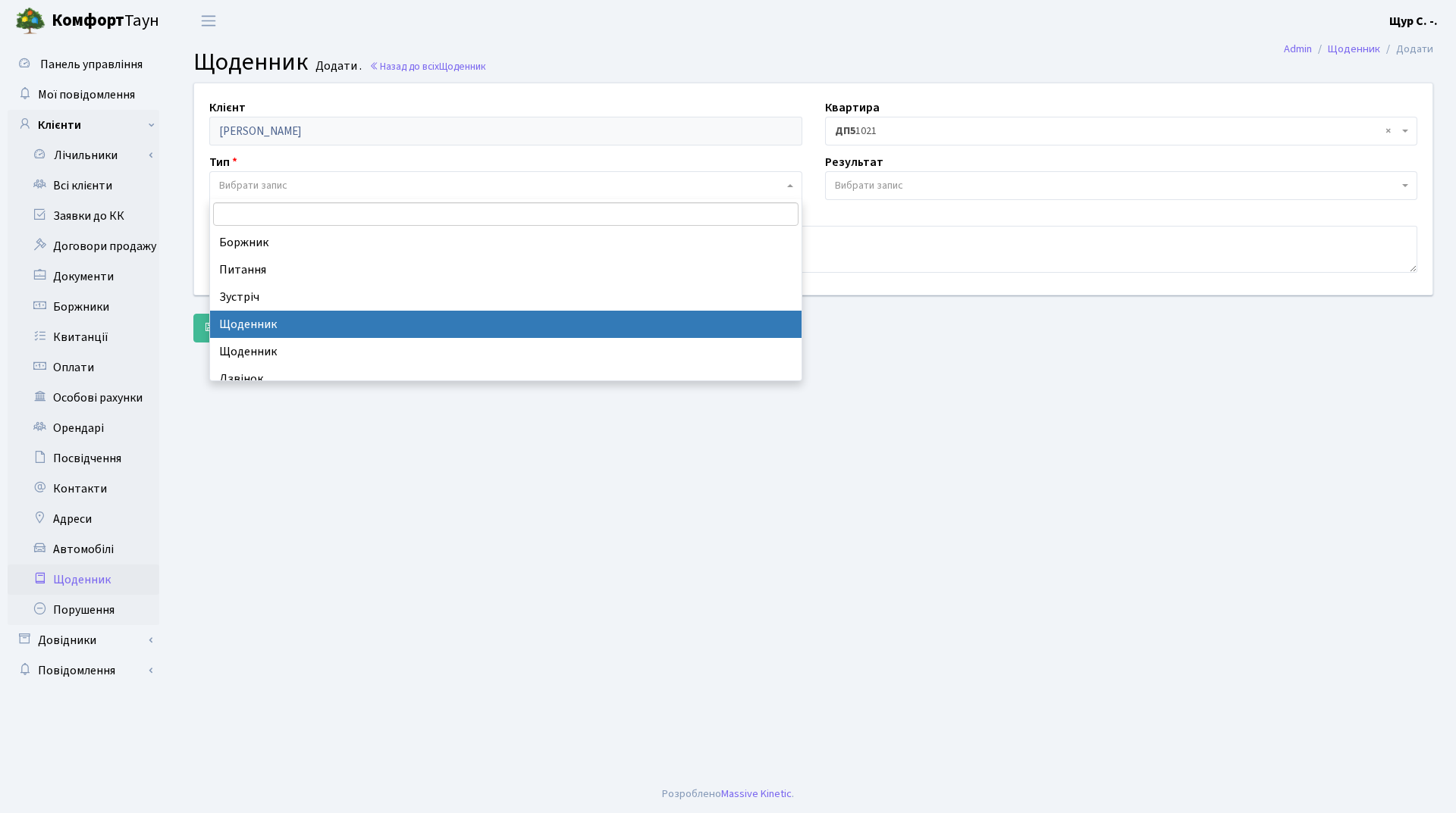
select select "11"
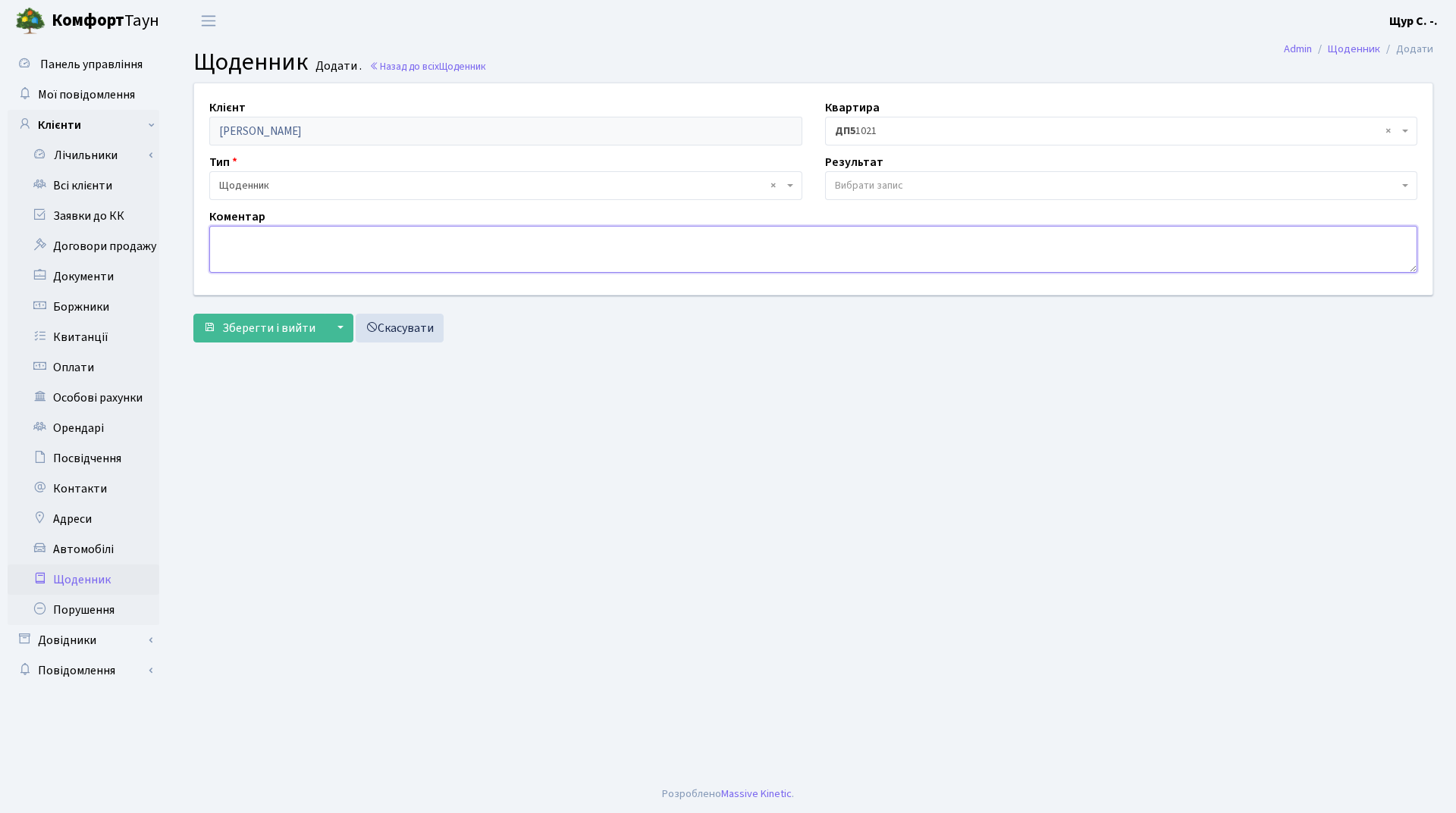
click at [265, 240] on textarea at bounding box center [812, 249] width 1207 height 47
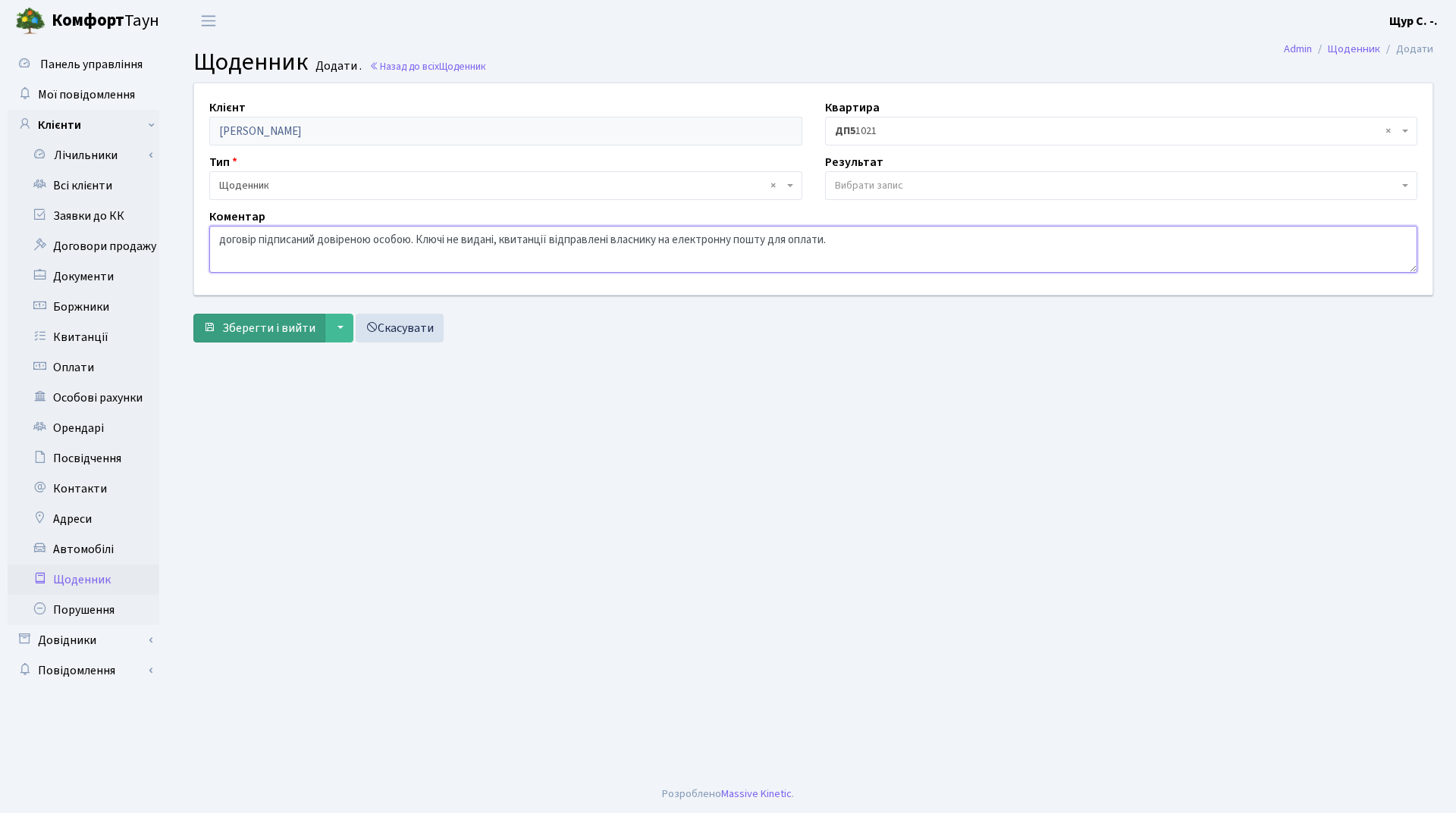
type textarea "договір підписаний довіреною особою. Ключі не видані, квитанції відправлені вла…"
click at [270, 330] on span "Зберегти і вийти" at bounding box center [269, 327] width 93 height 17
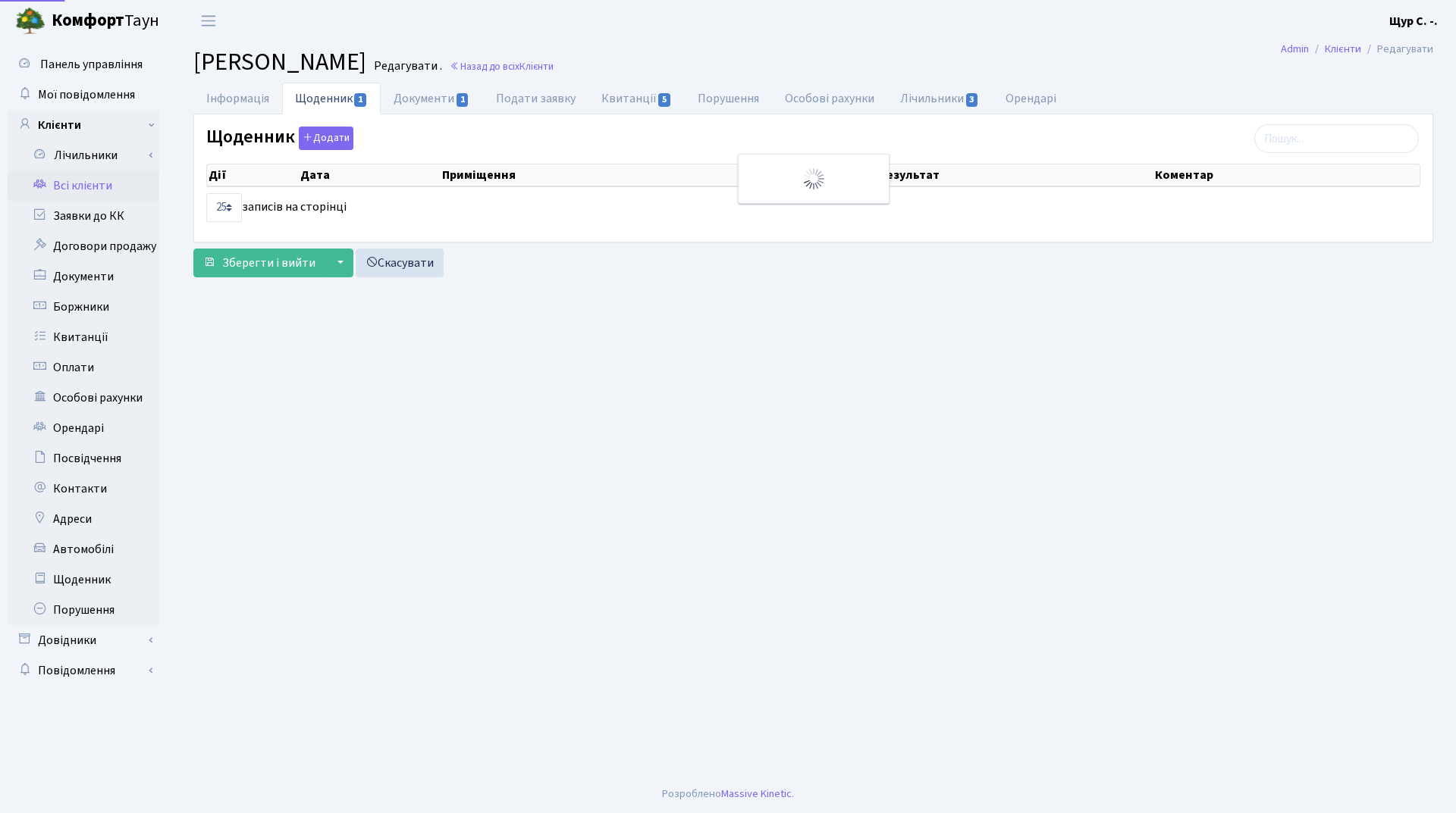
select select "25"
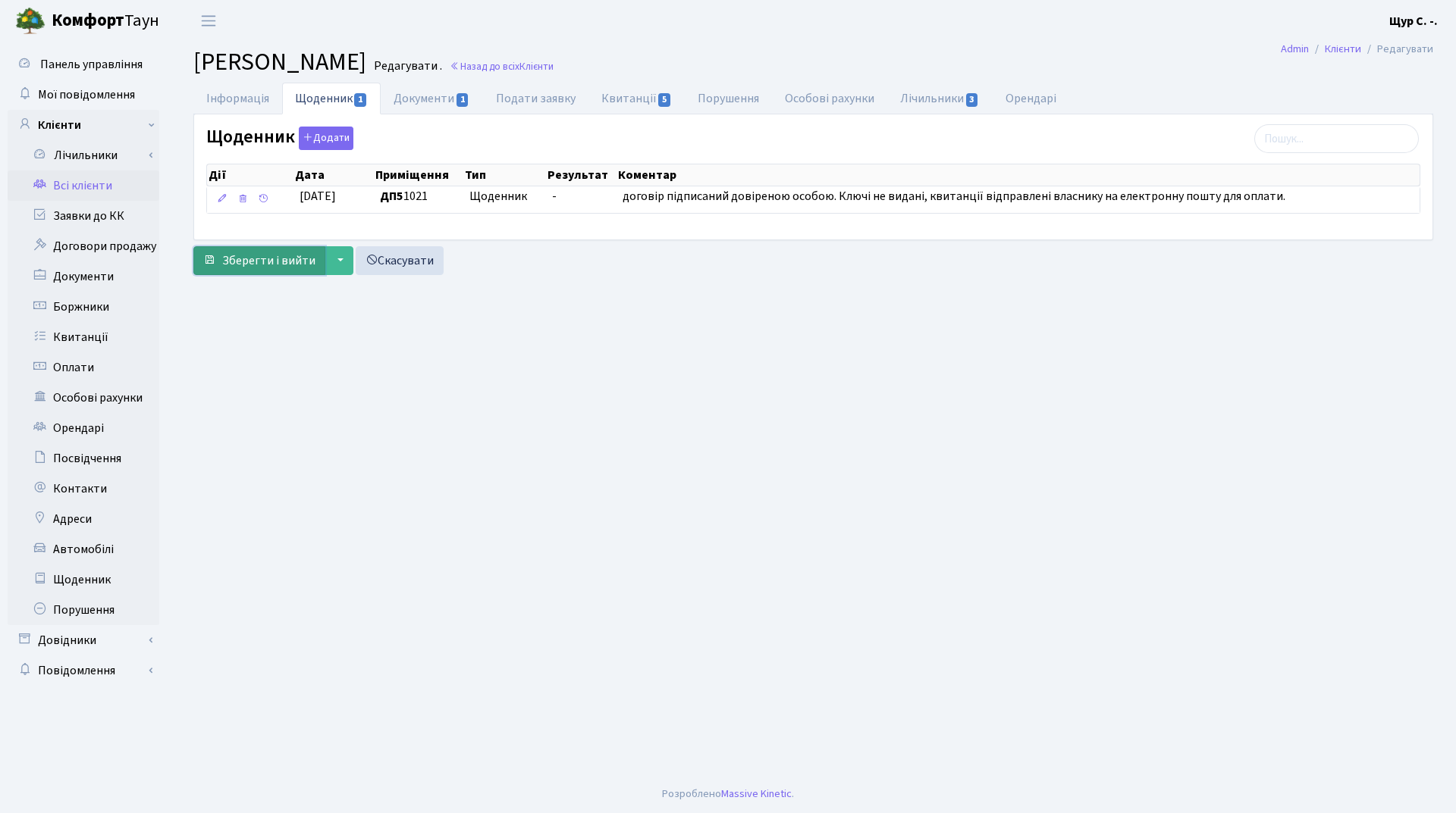
click at [249, 270] on button "Зберегти і вийти" at bounding box center [259, 261] width 132 height 29
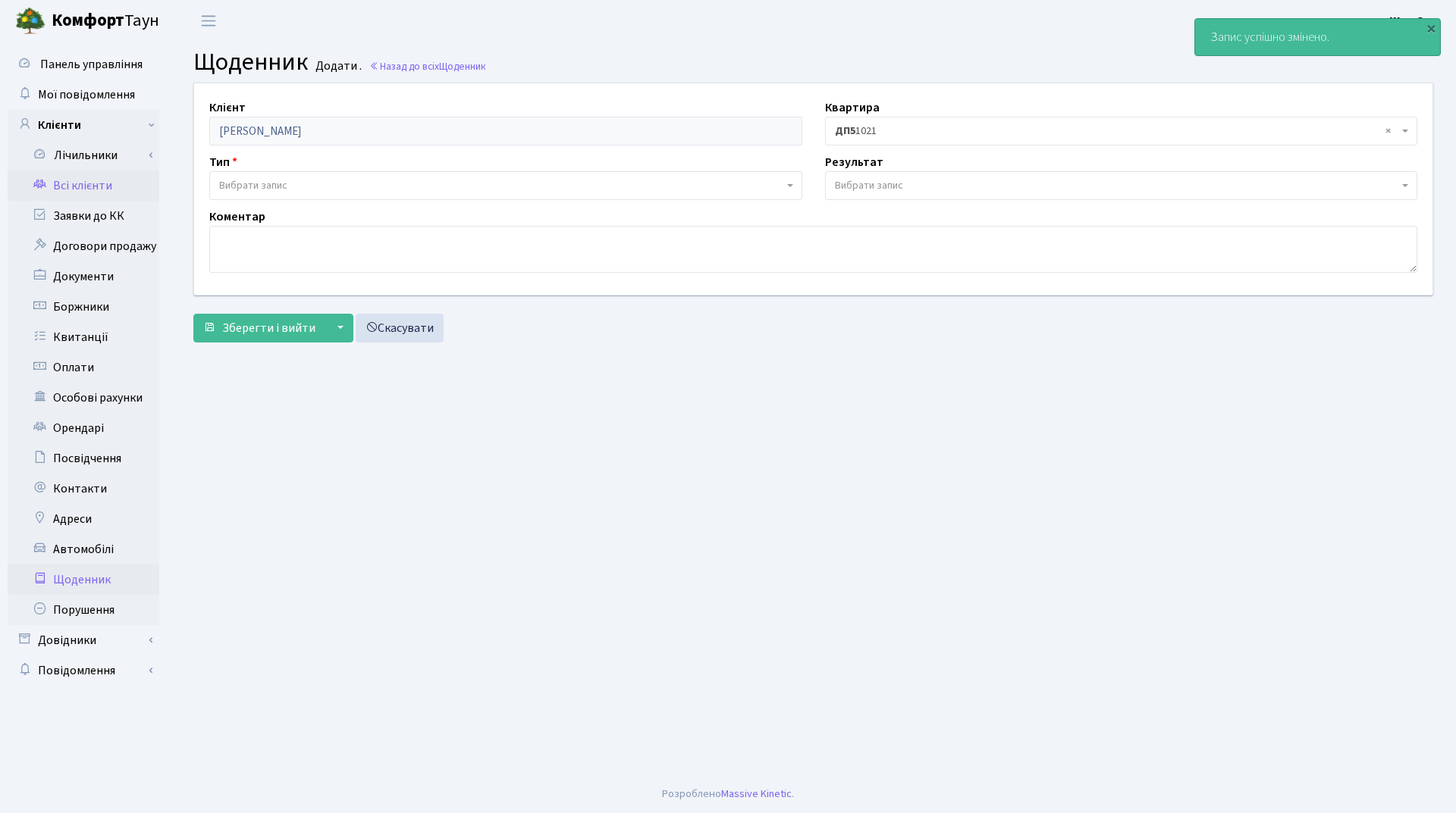
click at [105, 183] on link "Всі клієнти" at bounding box center [83, 185] width 152 height 31
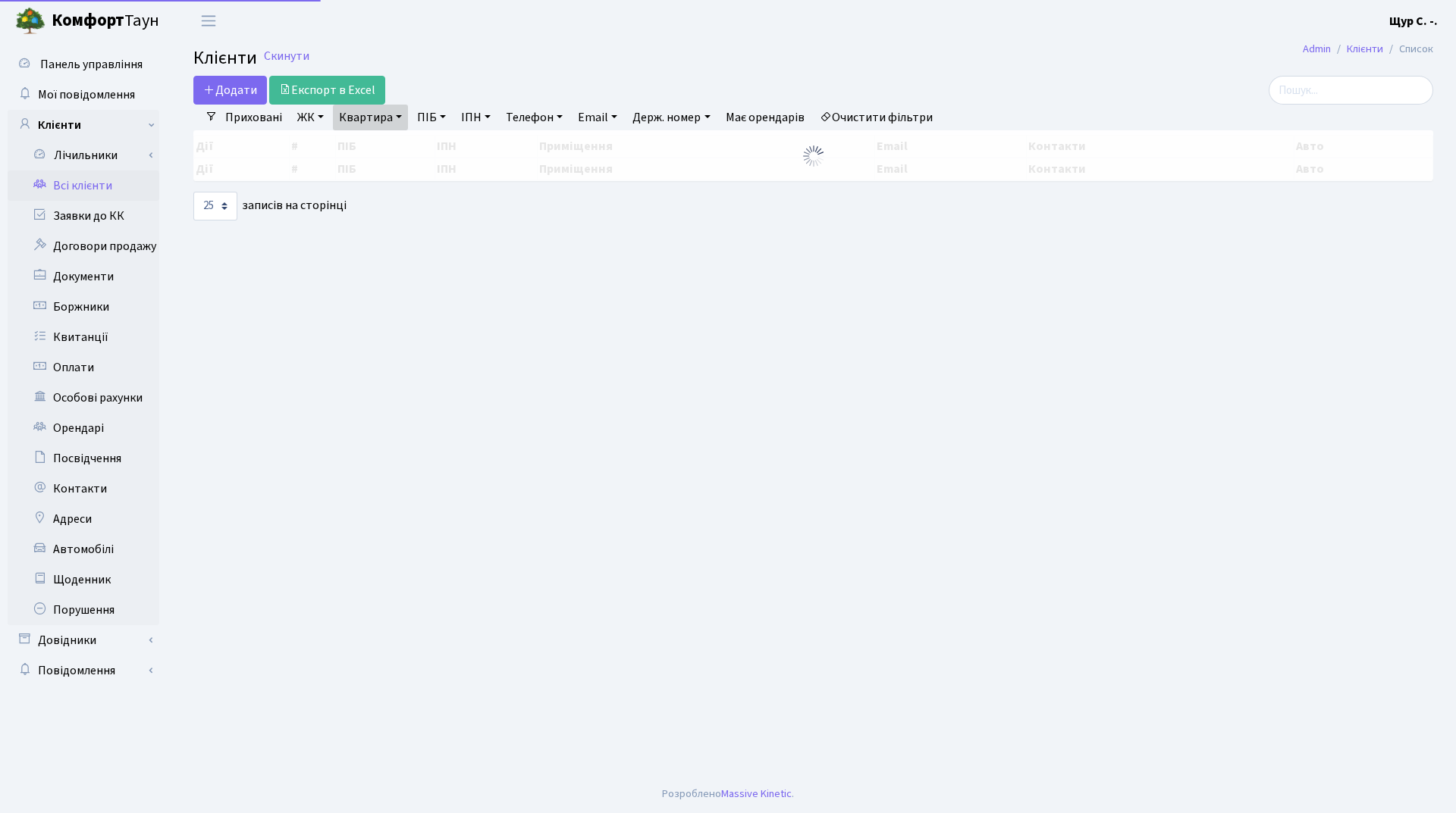
select select "25"
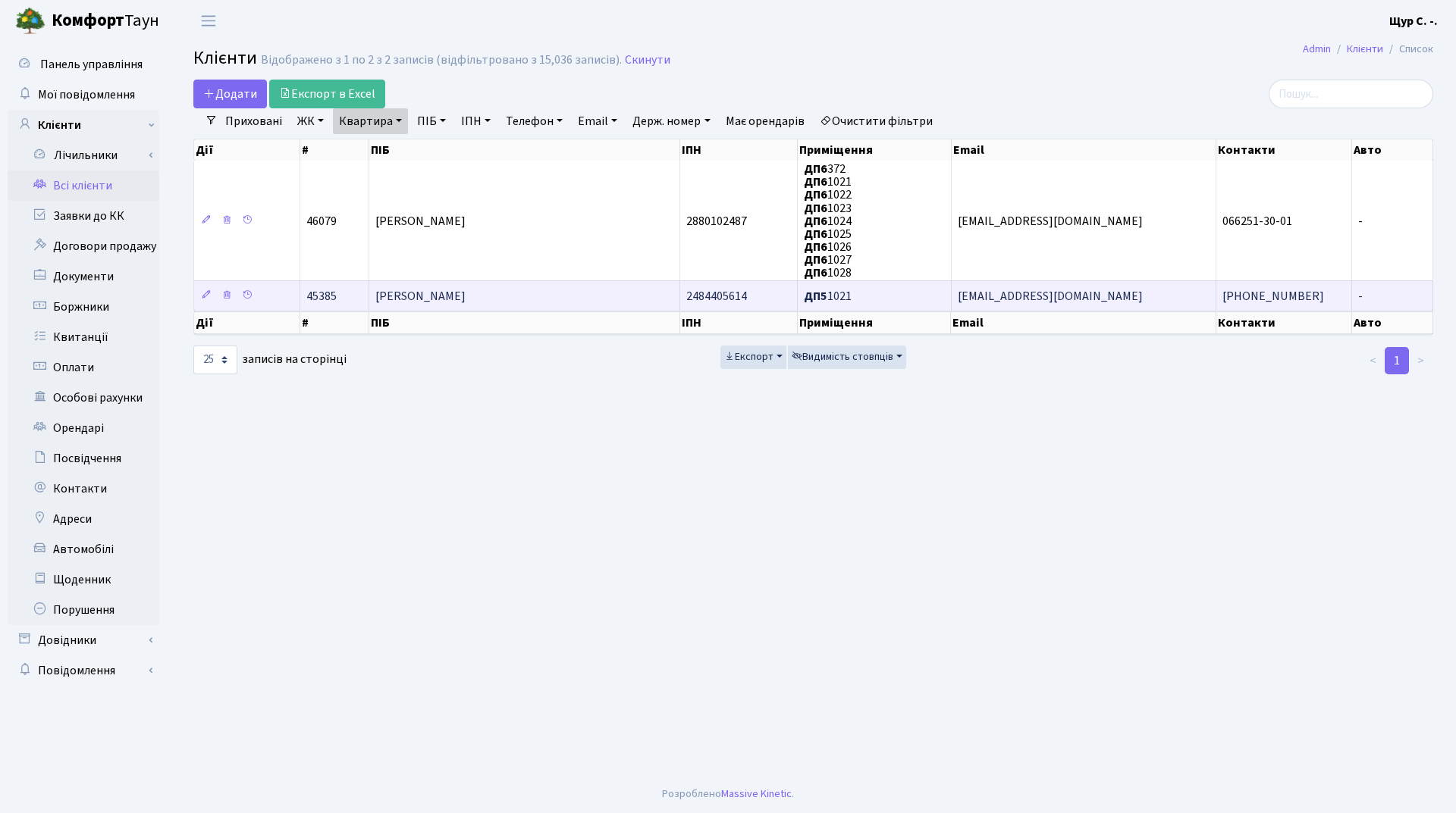
click at [601, 307] on td "[PERSON_NAME]" at bounding box center [523, 295] width 310 height 31
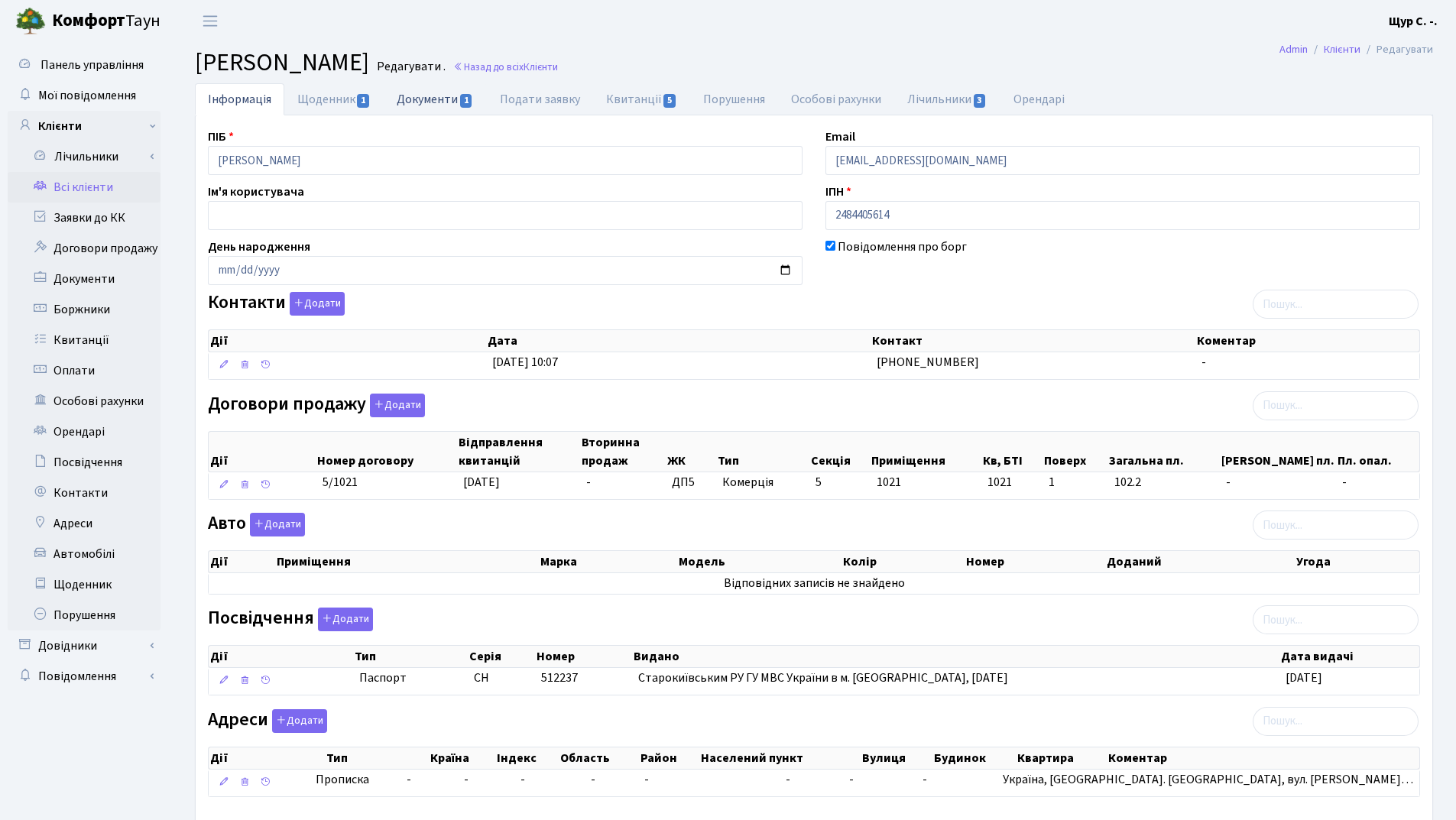
click at [437, 105] on link "Документи 1" at bounding box center [435, 98] width 103 height 31
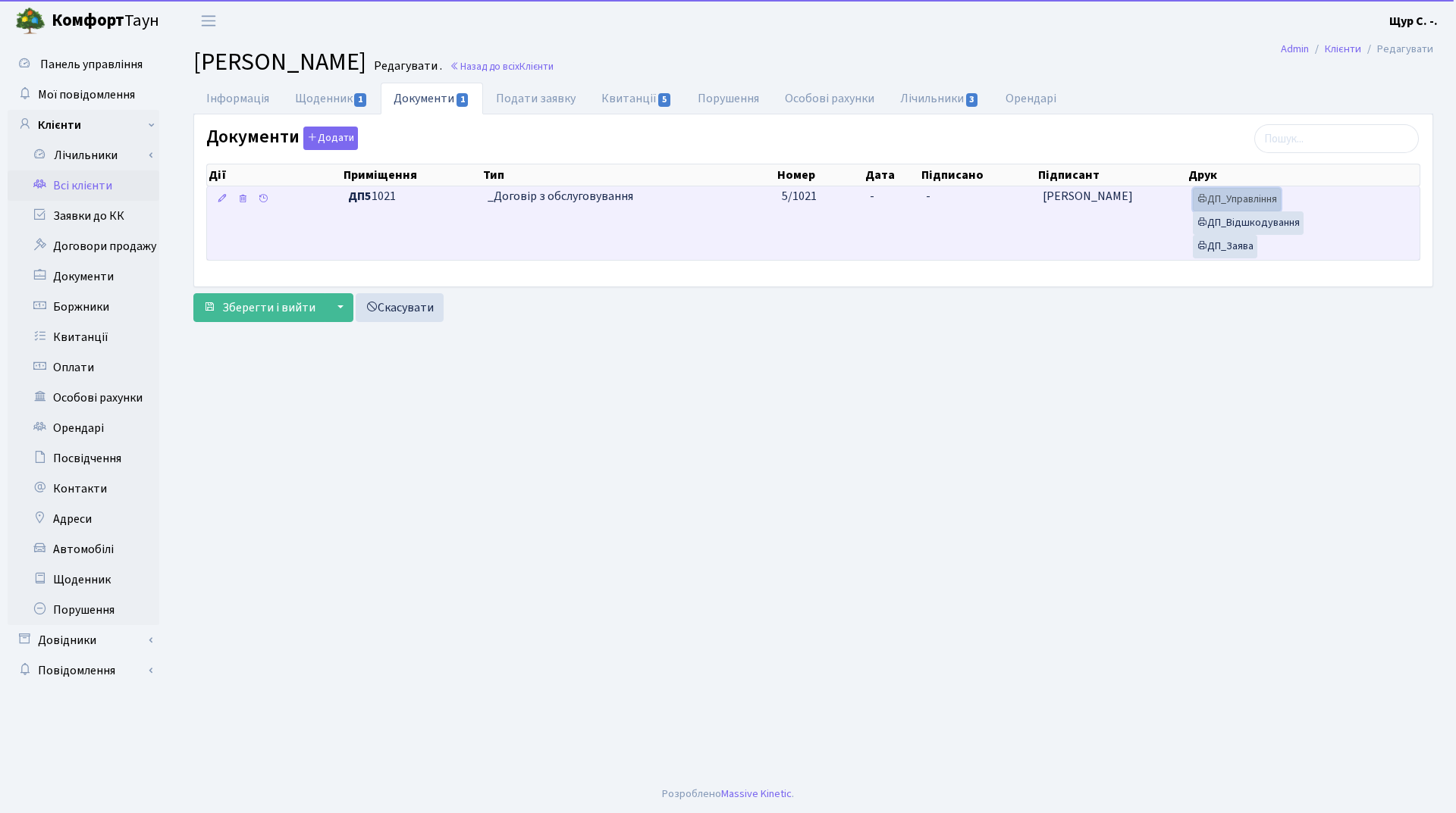
click at [1254, 200] on link "ДП_Управління" at bounding box center [1236, 199] width 88 height 24
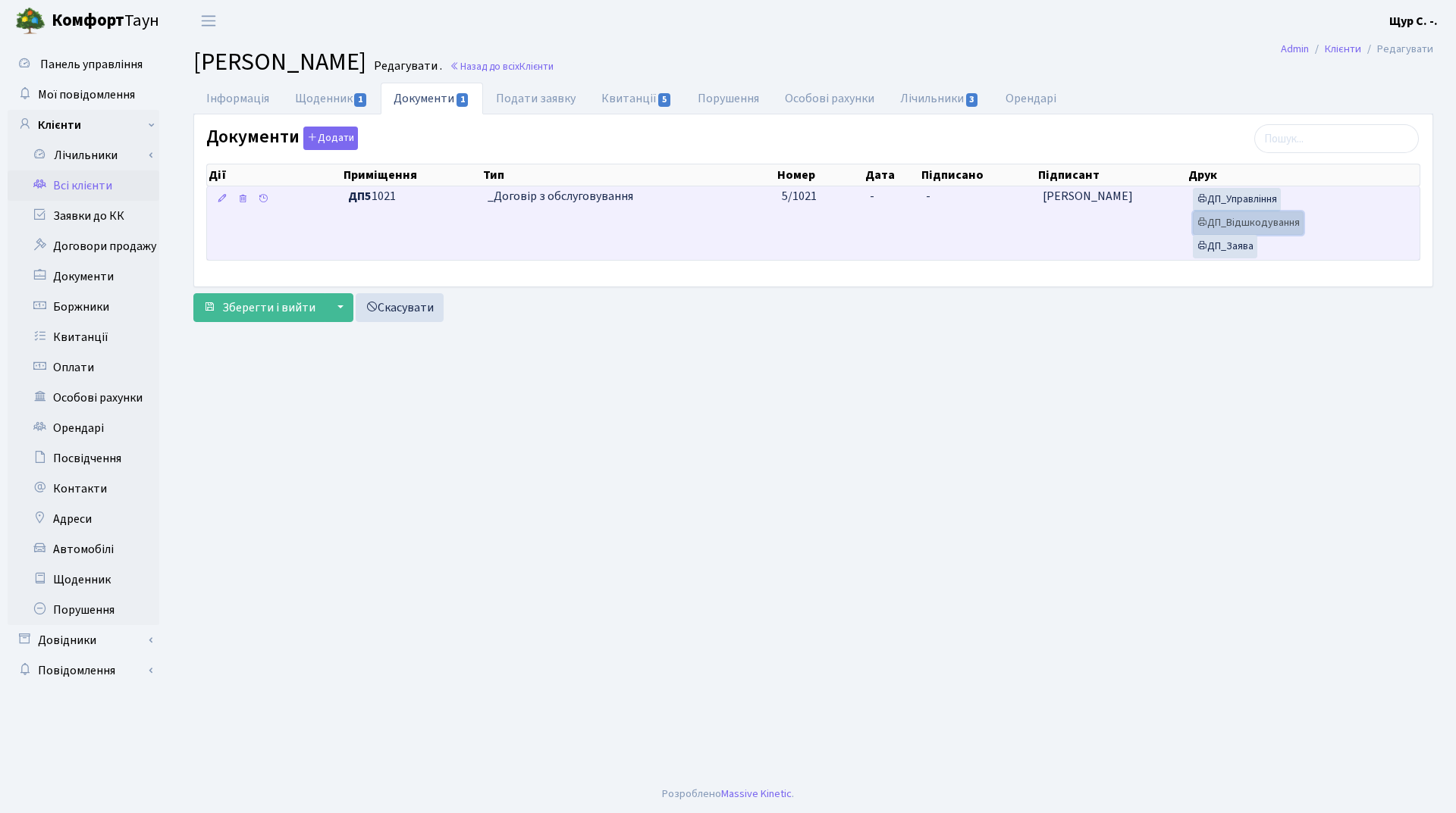
click at [1274, 219] on link "ДП_Відшкодування" at bounding box center [1248, 223] width 111 height 24
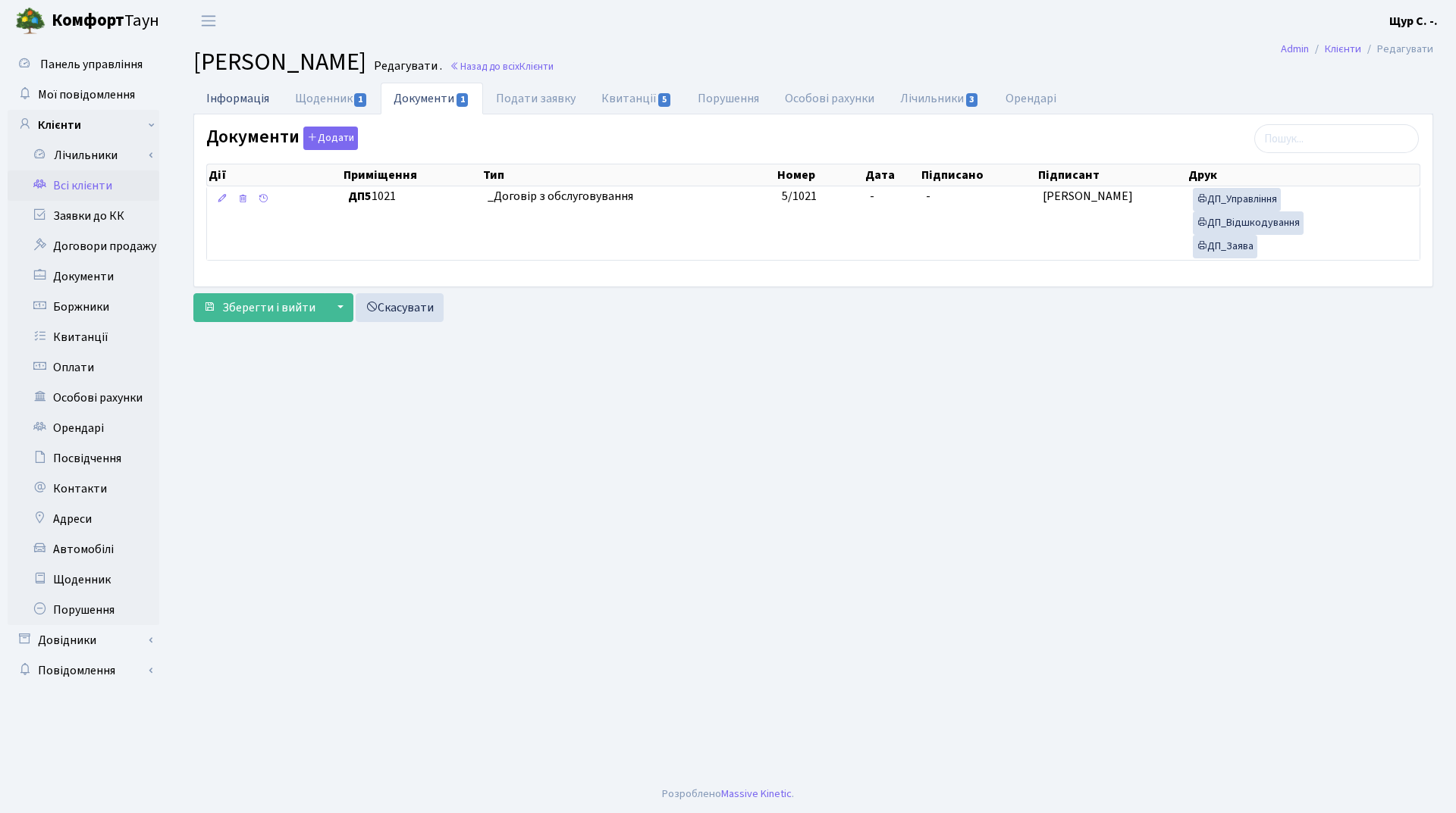
click at [250, 95] on link "Інформація" at bounding box center [237, 97] width 89 height 31
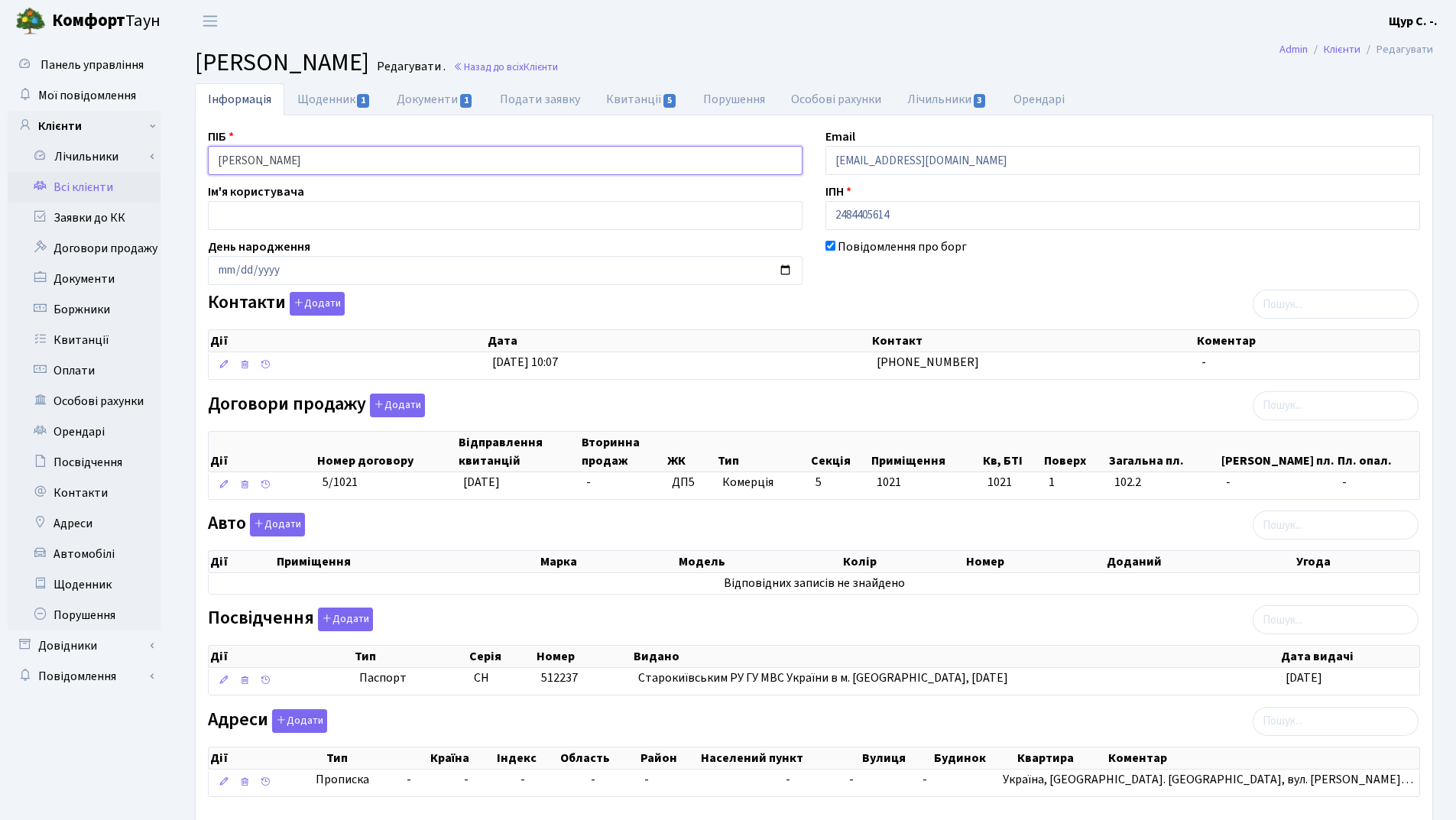
drag, startPoint x: 404, startPoint y: 159, endPoint x: 208, endPoint y: 153, distance: 196.1
click at [208, 153] on input "[PERSON_NAME]" at bounding box center [505, 160] width 595 height 29
click at [1037, 190] on div "ІПН 2484405614" at bounding box center [1123, 206] width 618 height 48
drag, startPoint x: 959, startPoint y: 155, endPoint x: 767, endPoint y: 159, distance: 192.0
click at [767, 159] on div "ПІБ Кейданський Кирило Георгійович Email kdnk11@gmail.com Ім'я користувача ІПН …" at bounding box center [813, 468] width 1235 height 683
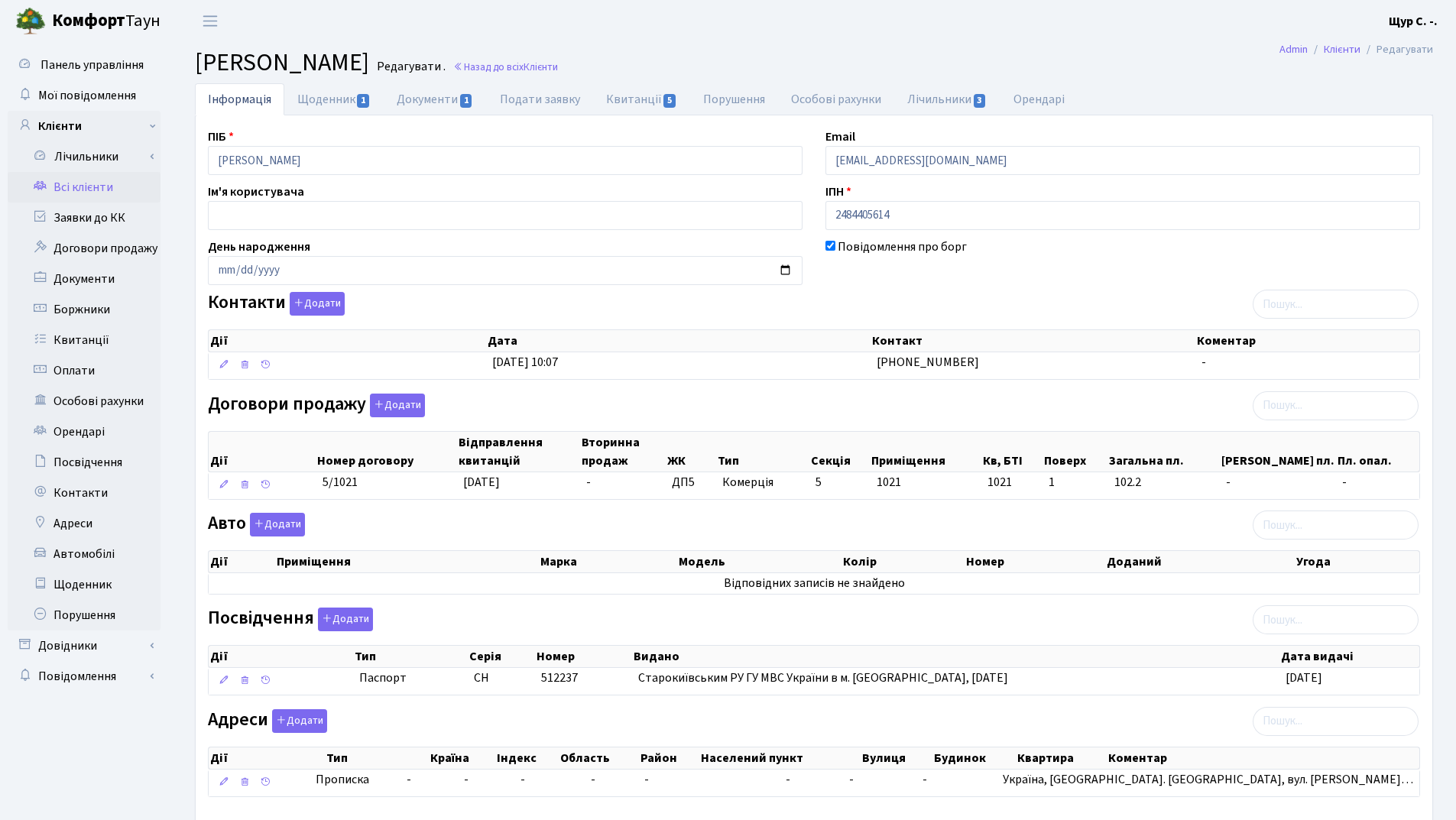
click at [85, 186] on link "Всі клієнти" at bounding box center [84, 187] width 153 height 31
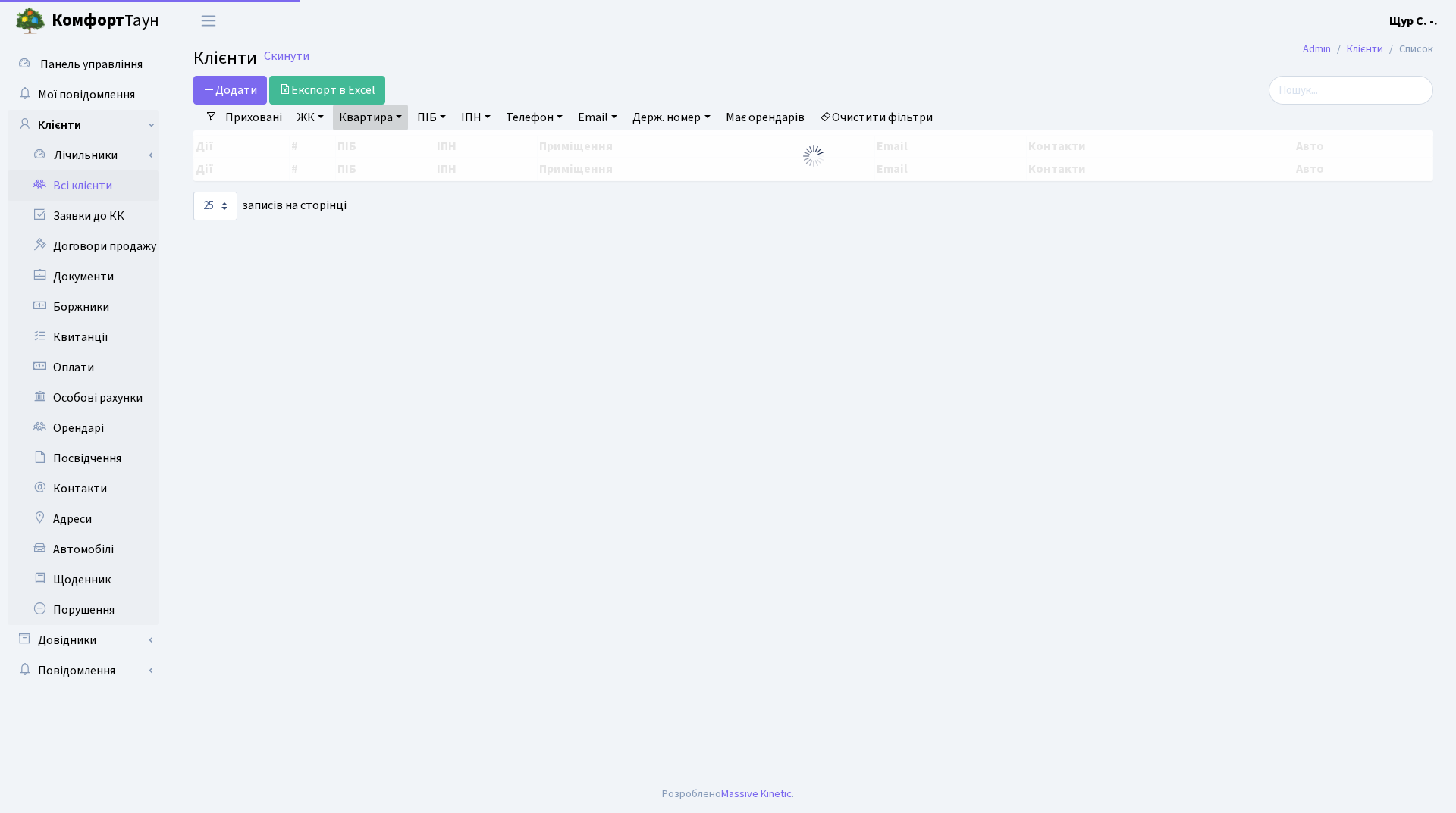
select select "25"
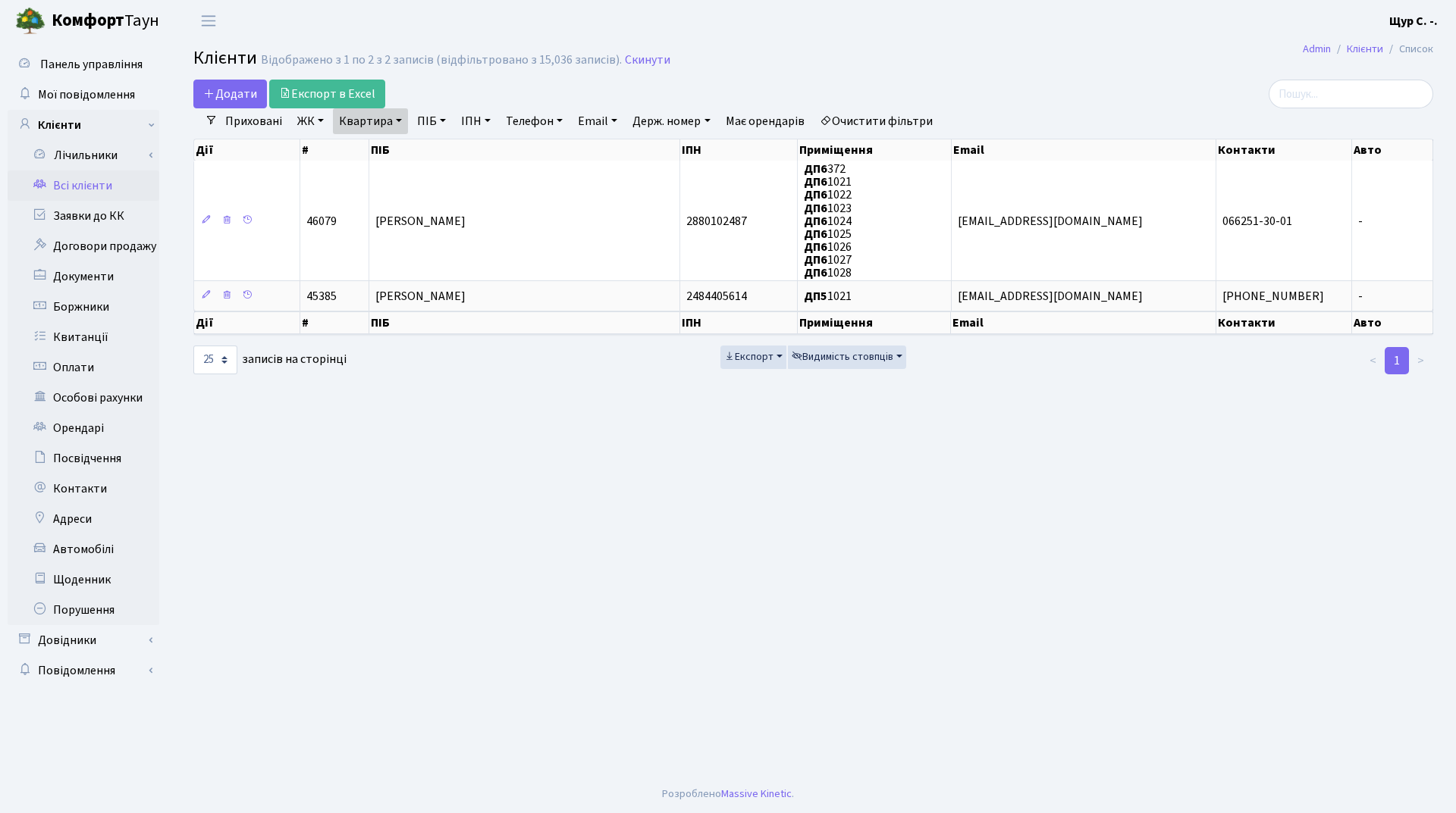
click at [393, 122] on link "Квартира" at bounding box center [370, 120] width 75 height 25
click at [388, 148] on input "1021" at bounding box center [378, 150] width 89 height 29
type input "1"
type input "79"
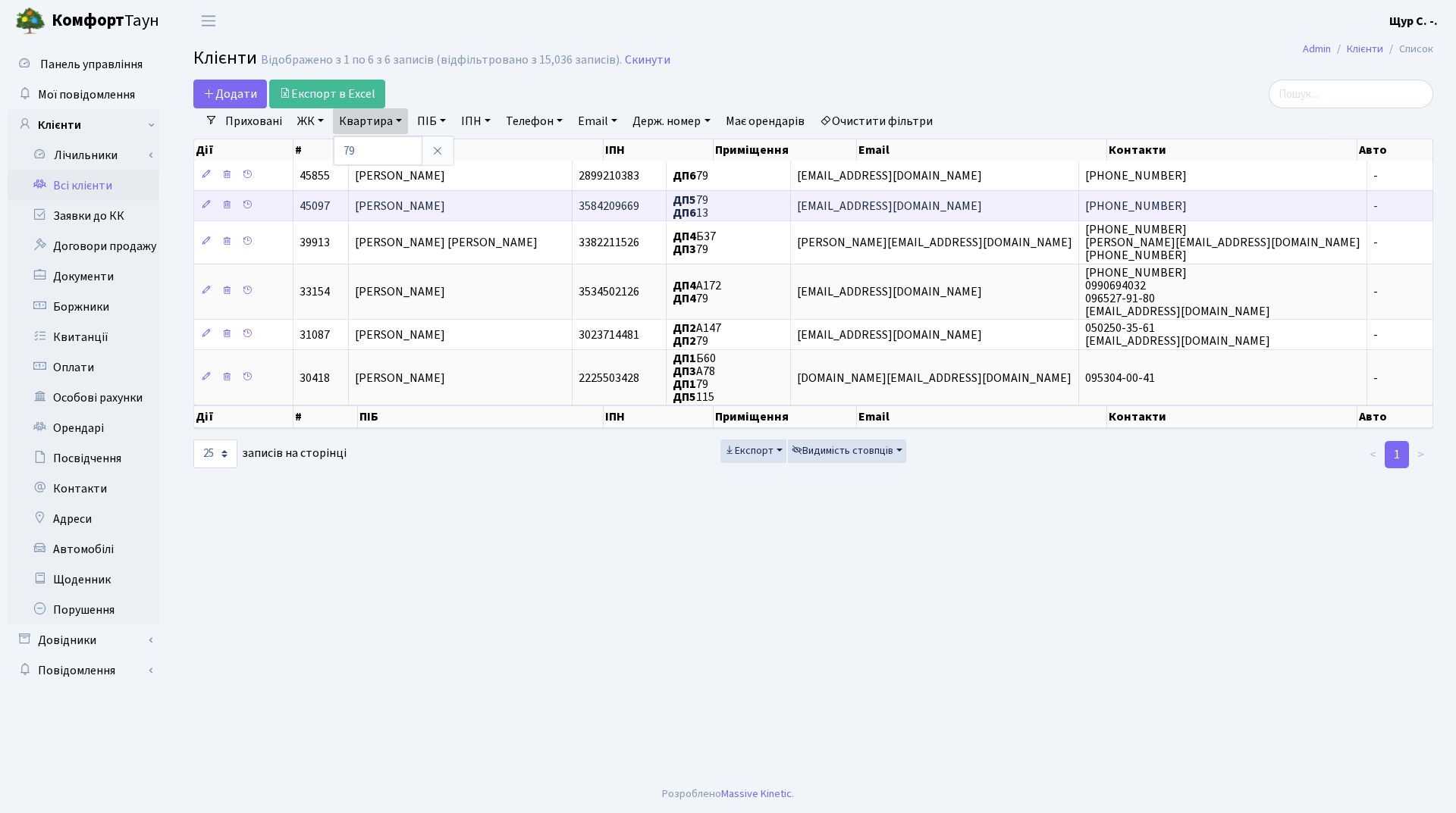
click at [445, 206] on span "[PERSON_NAME]" at bounding box center [400, 205] width 90 height 17
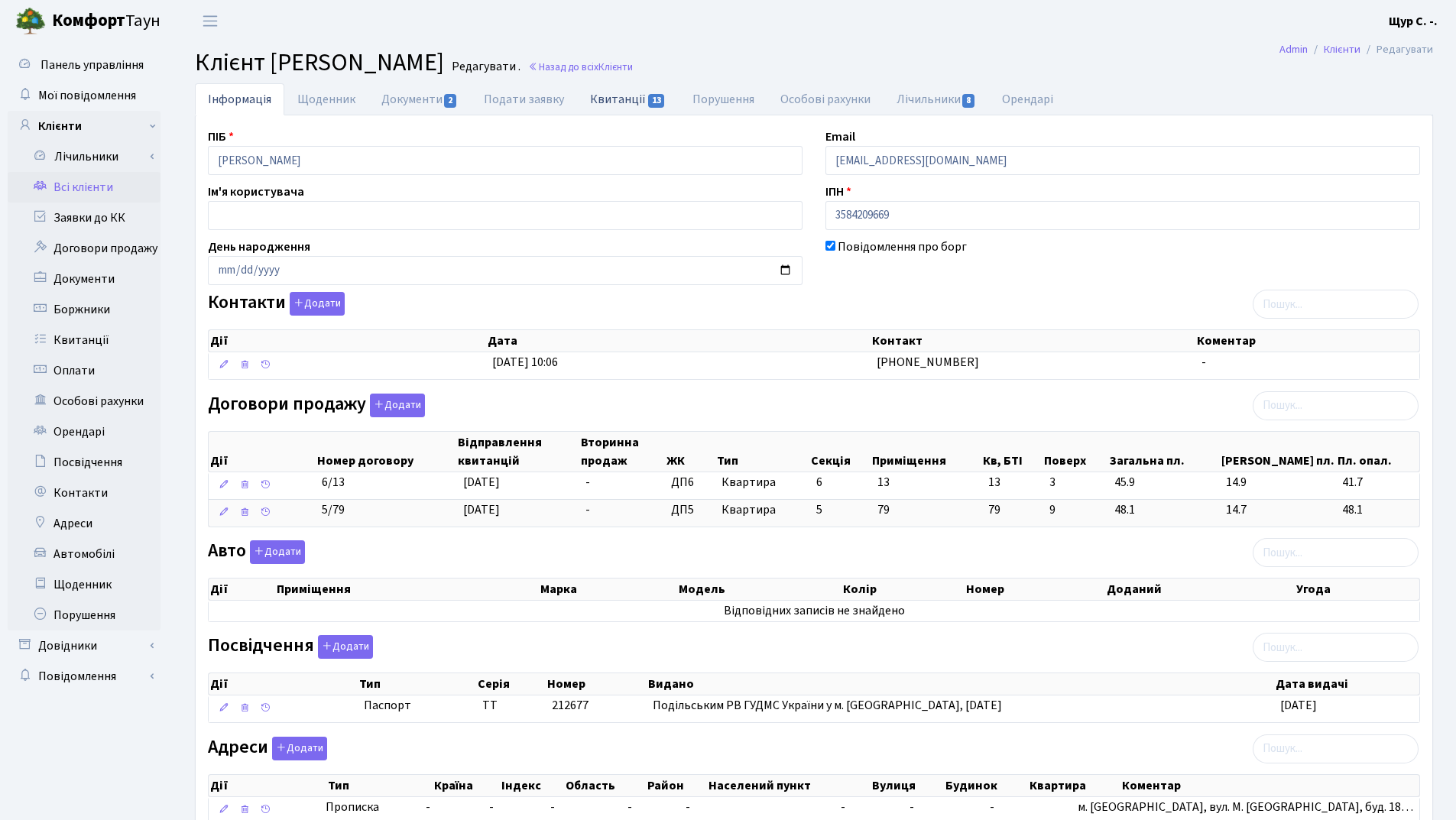
click at [619, 103] on link "Квитанції 13" at bounding box center [628, 98] width 102 height 31
select select "25"
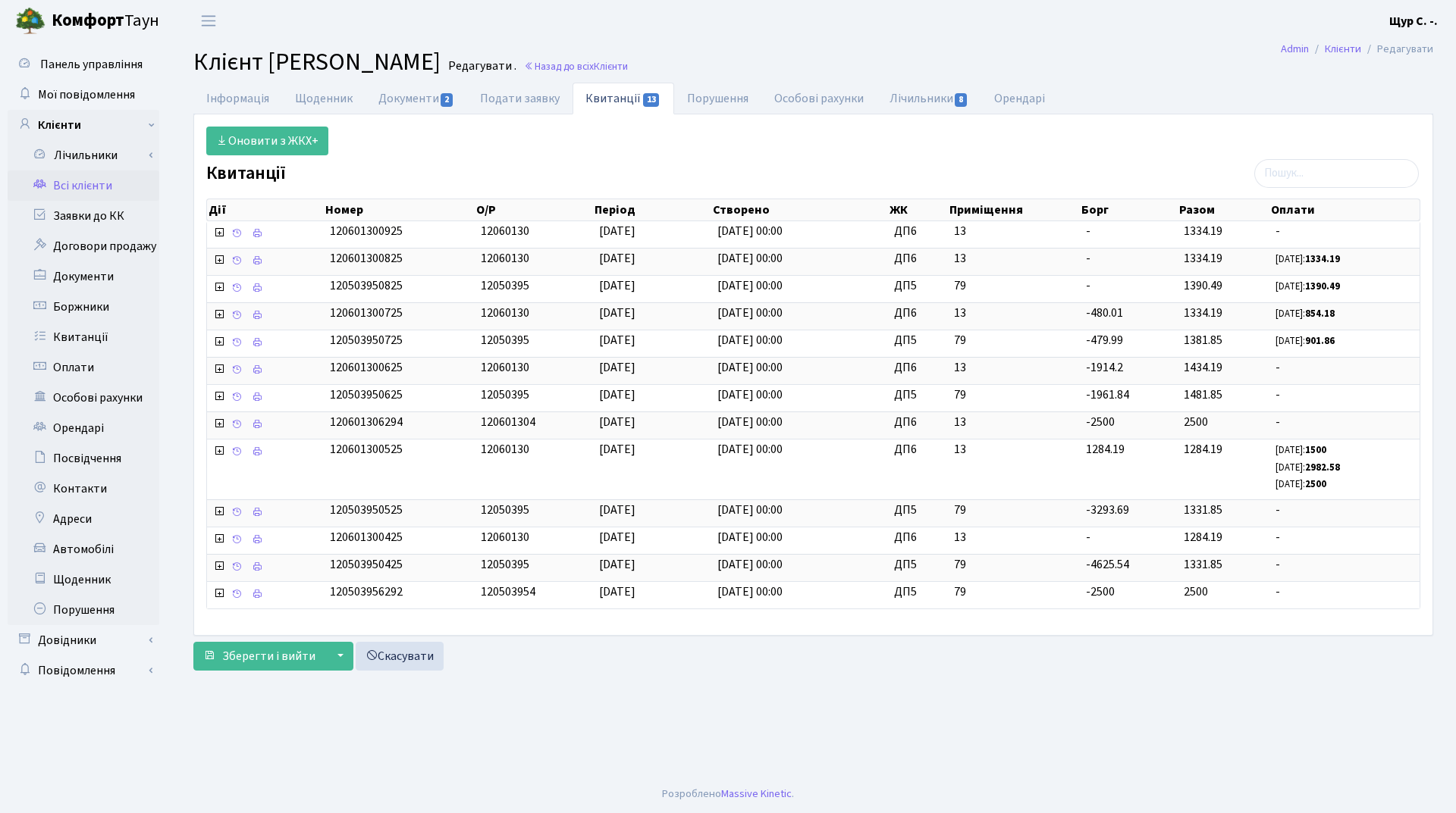
click at [76, 189] on link "Всі клієнти" at bounding box center [83, 185] width 152 height 31
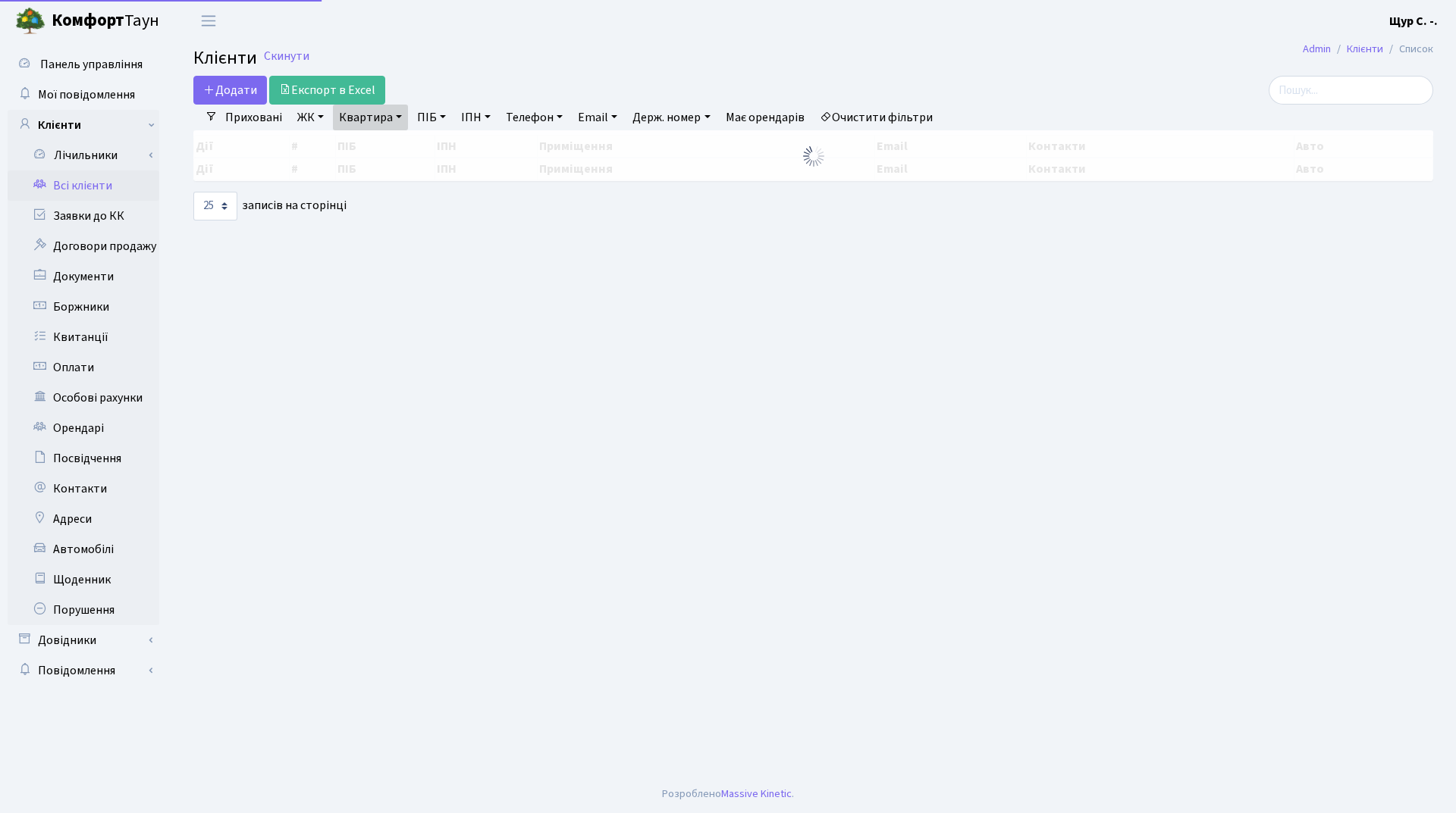
select select "25"
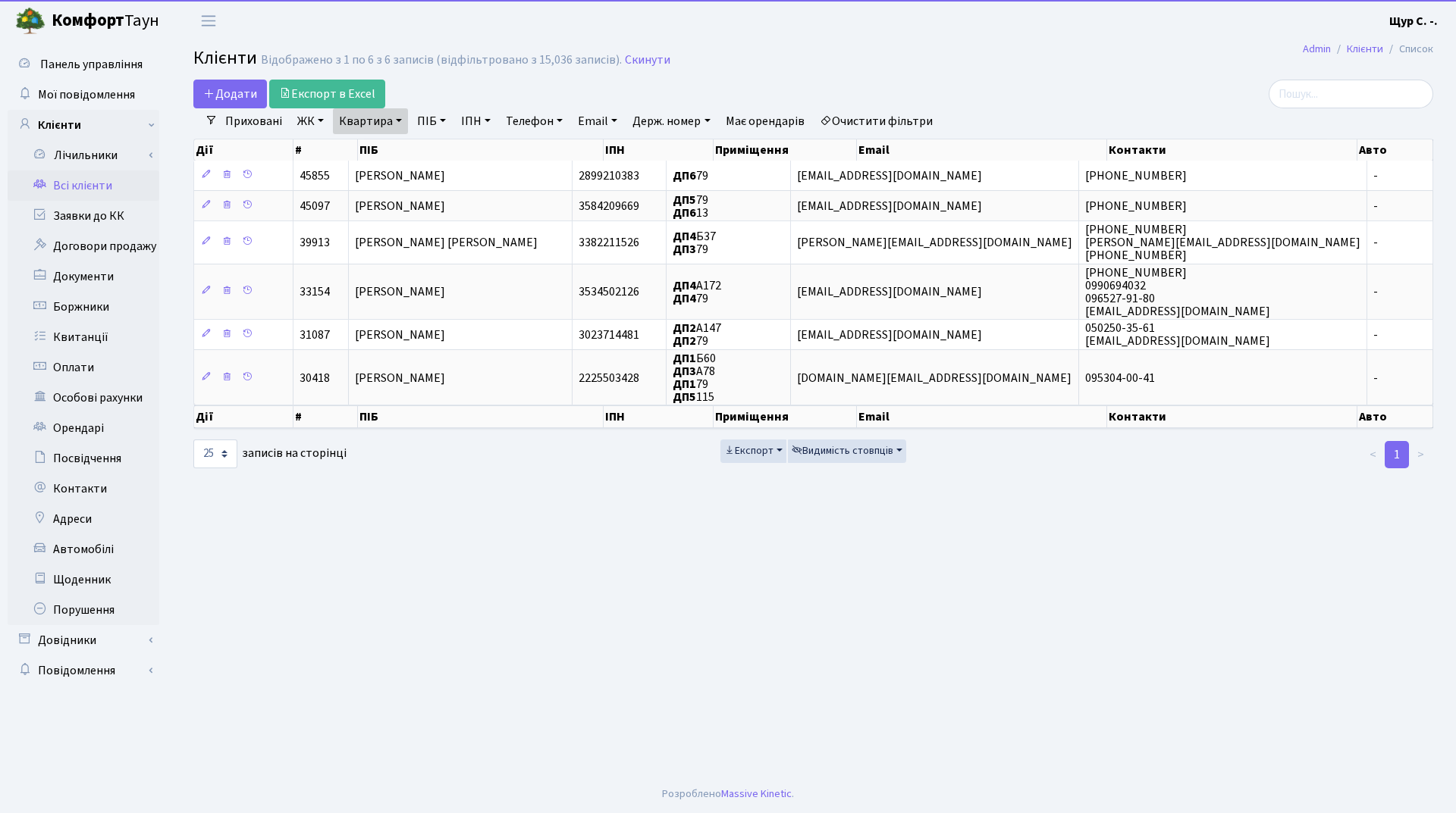
click at [396, 119] on link "Квартира" at bounding box center [370, 120] width 75 height 25
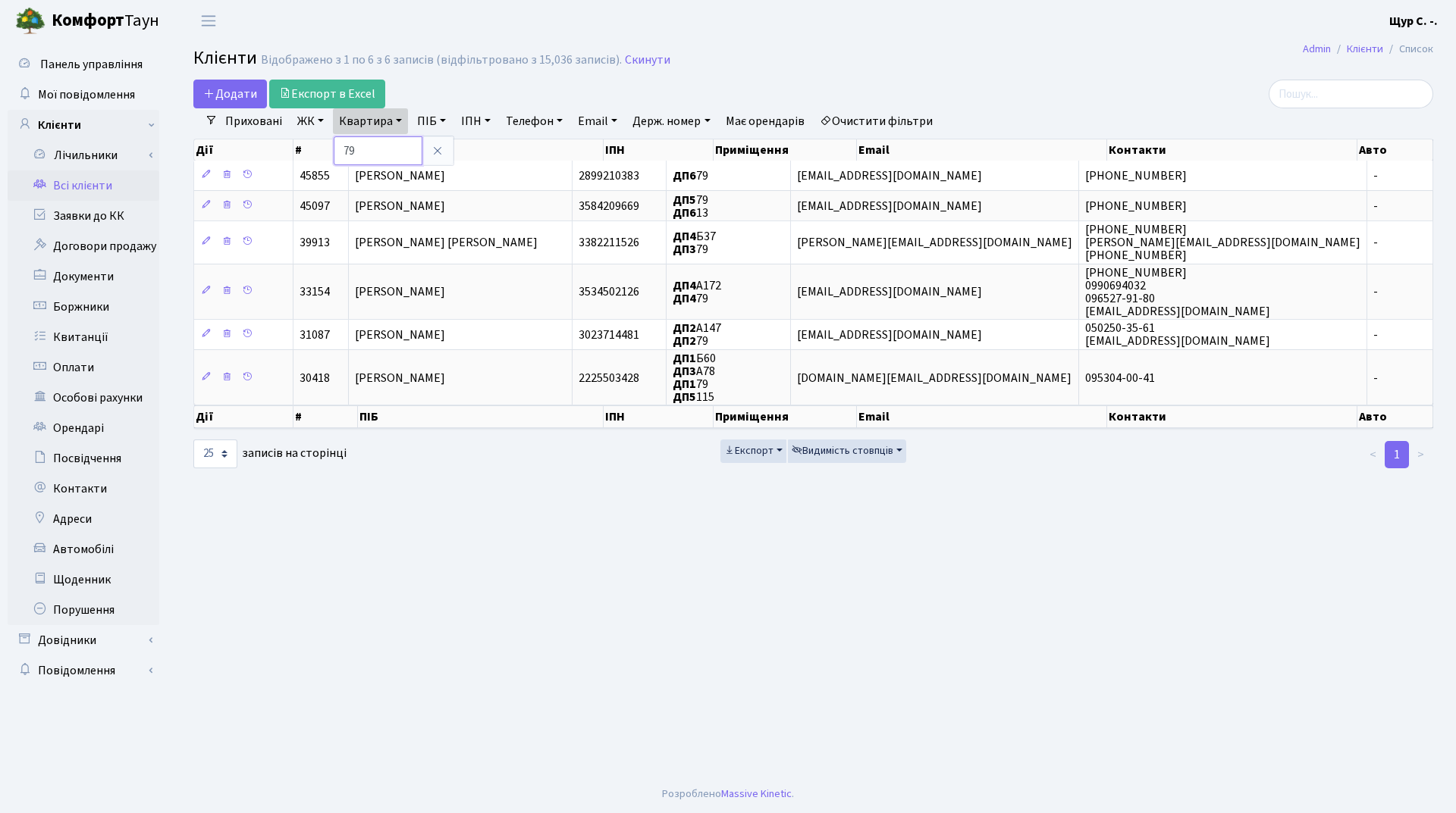
click at [386, 141] on input "79" at bounding box center [378, 150] width 89 height 29
type input "7"
type input "163"
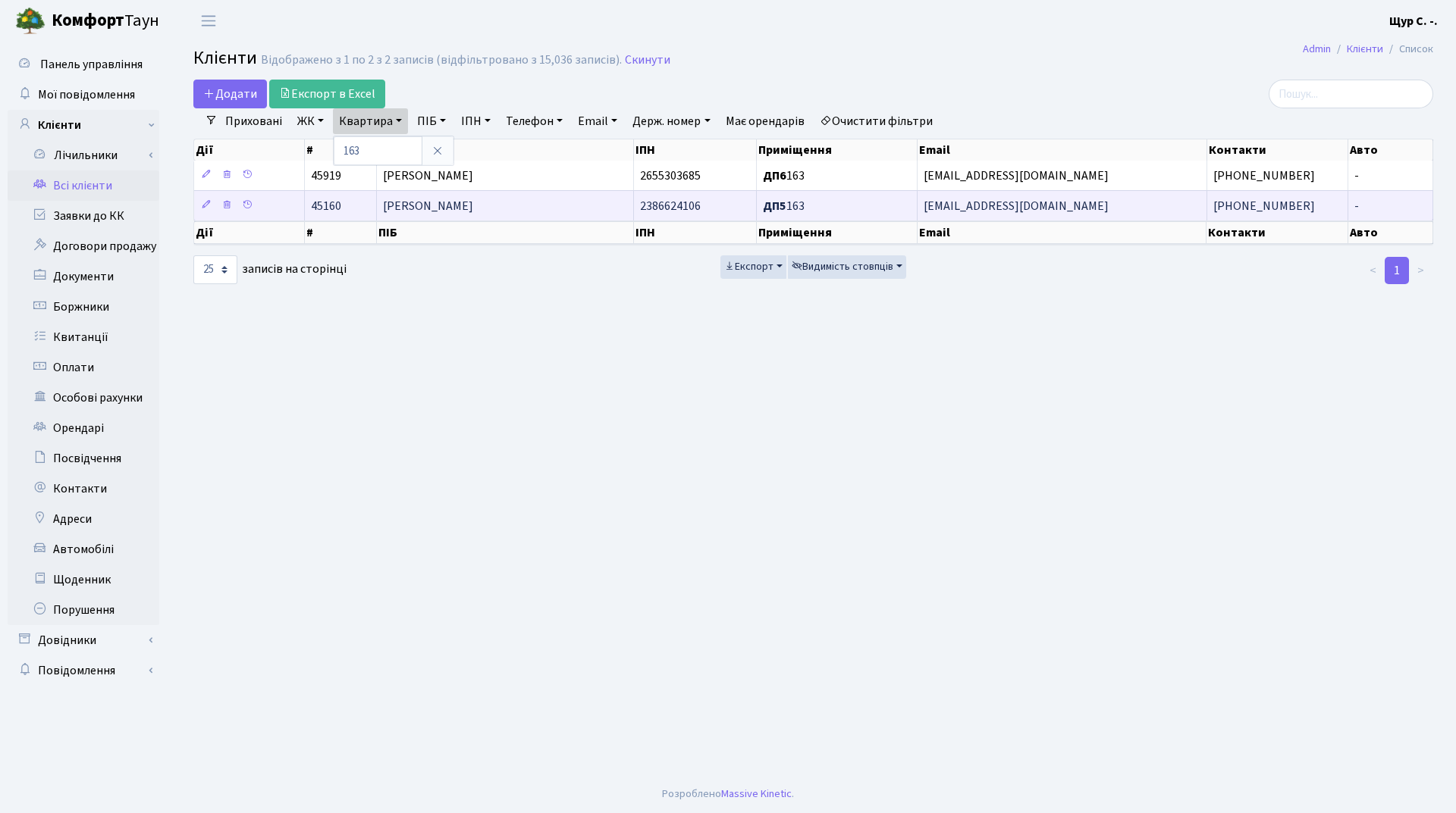
click at [443, 198] on span "[PERSON_NAME]" at bounding box center [428, 205] width 90 height 17
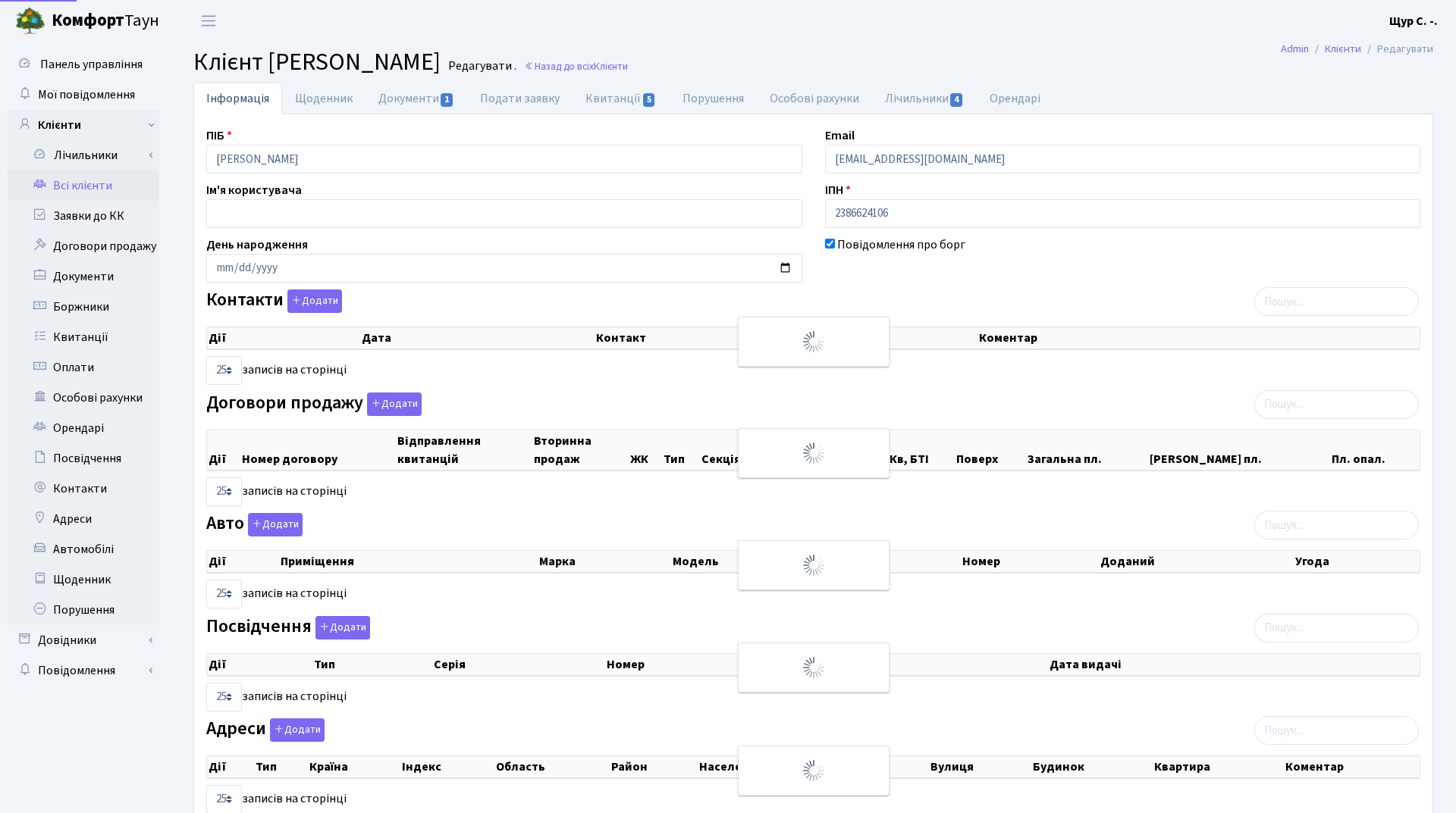
select select "25"
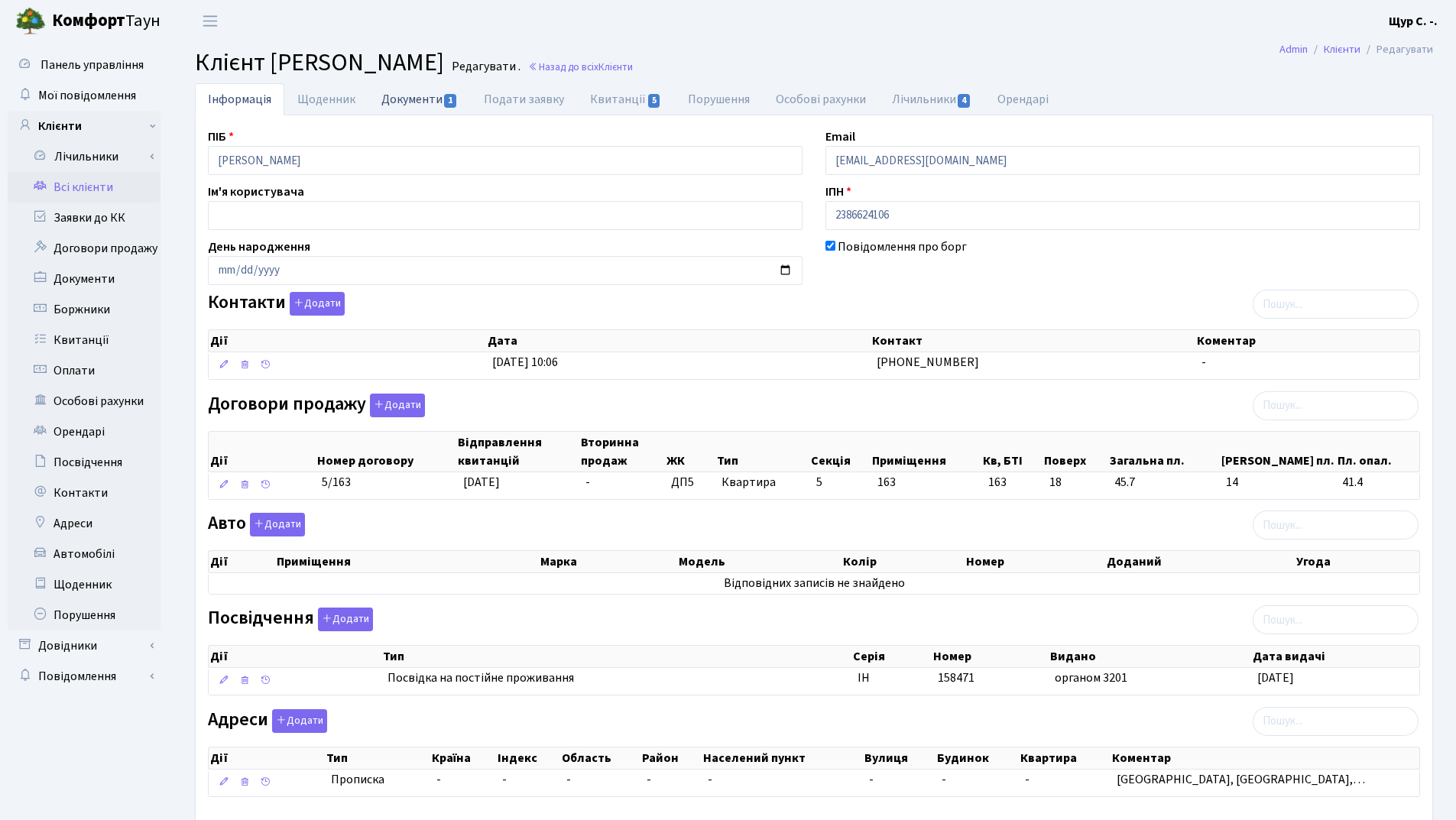
click at [419, 97] on link "Документи 1" at bounding box center [420, 98] width 103 height 31
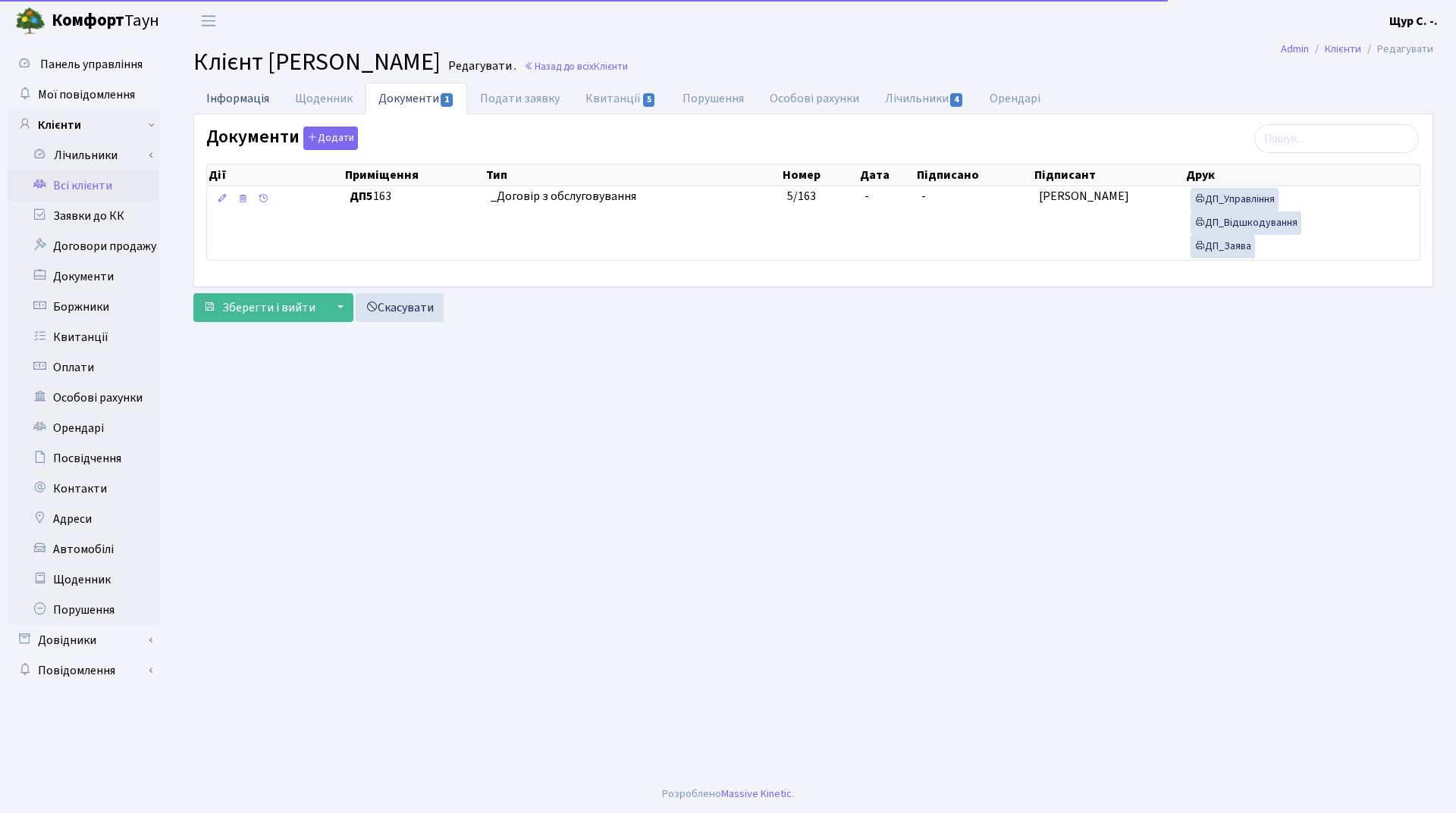
click at [220, 96] on link "Інформація" at bounding box center [237, 97] width 89 height 31
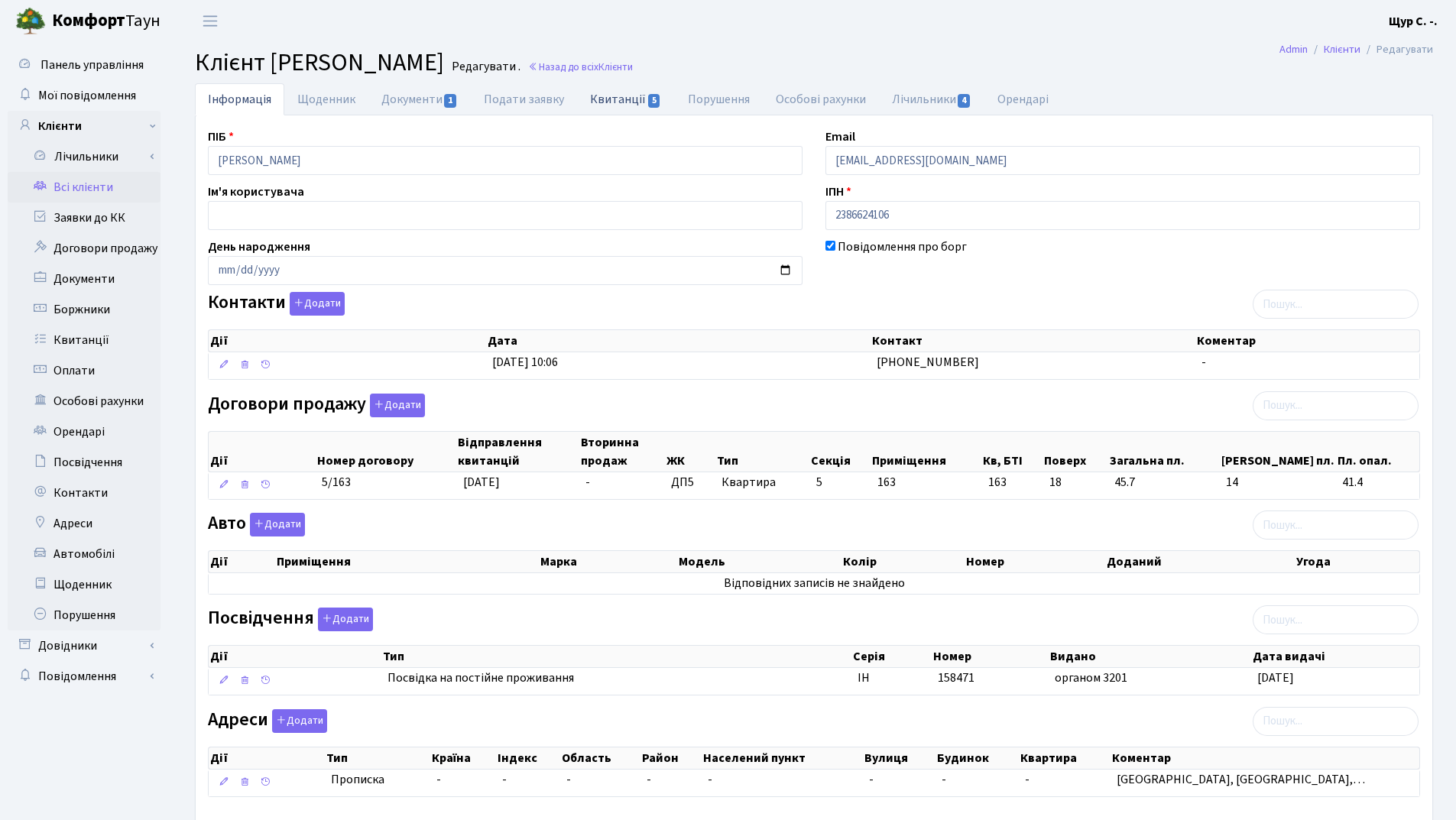
click at [607, 101] on link "Квитанції 5" at bounding box center [626, 98] width 97 height 31
select select "25"
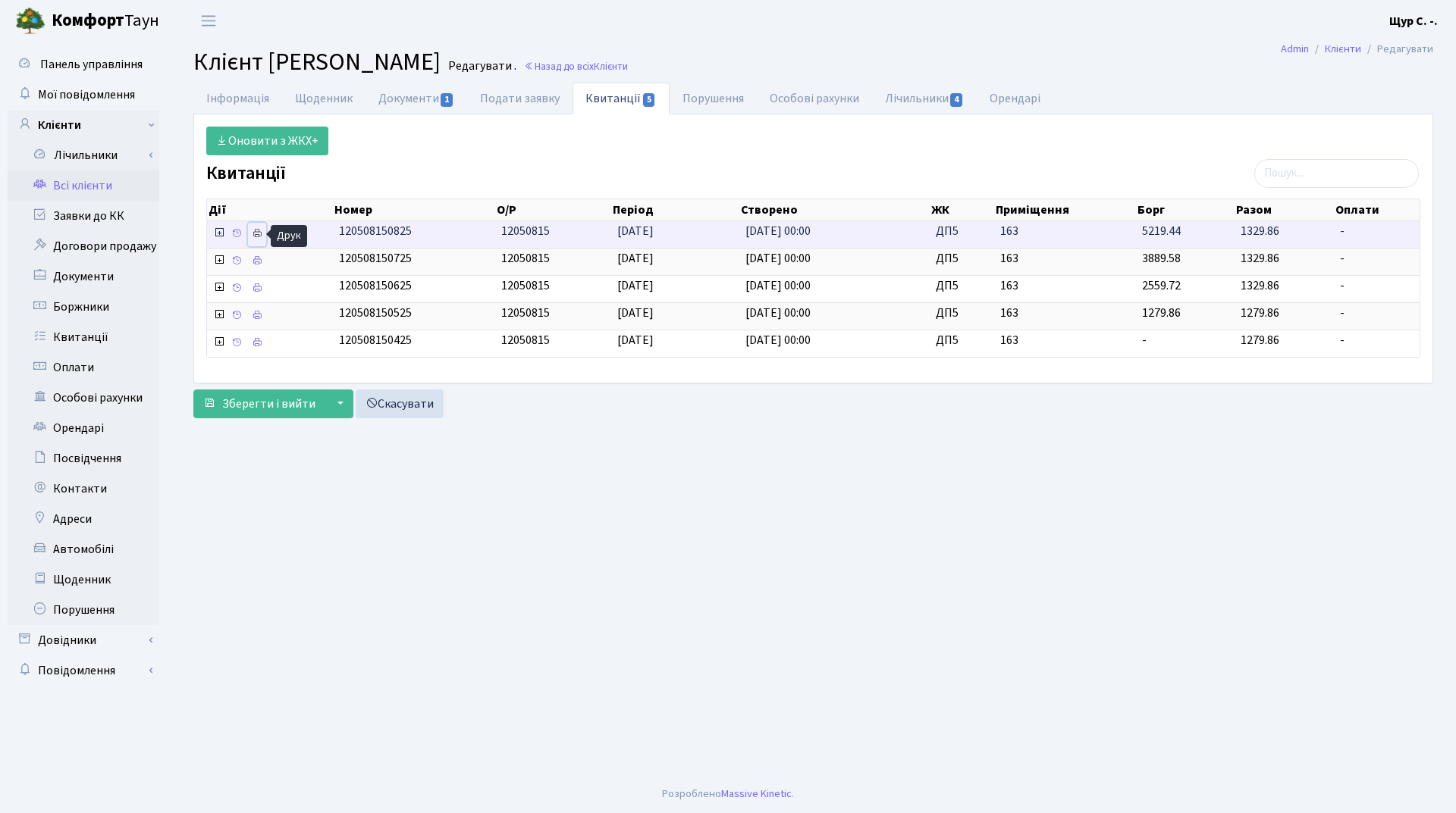
click at [258, 235] on icon at bounding box center [257, 234] width 11 height 11
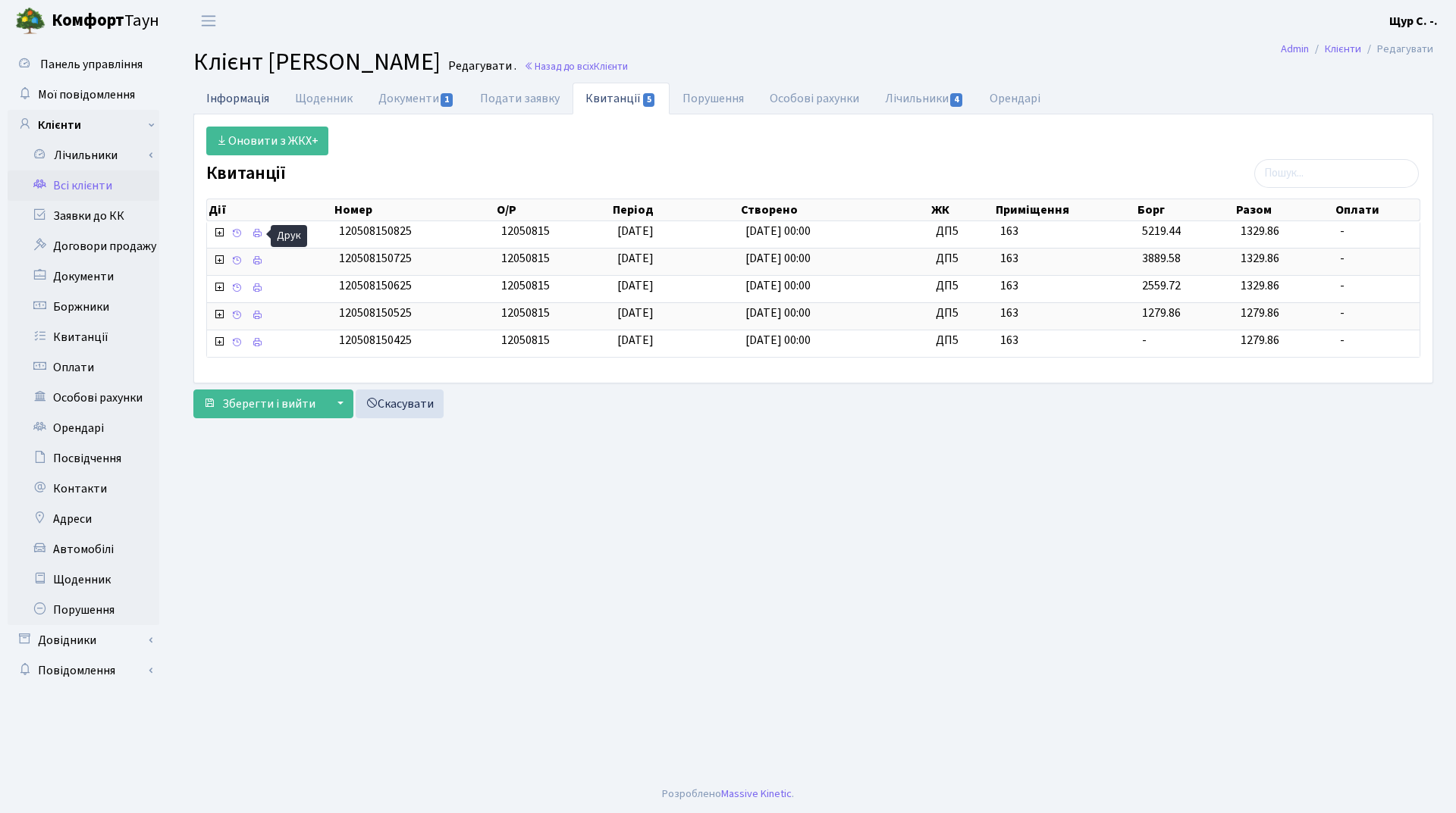
click at [221, 98] on link "Інформація" at bounding box center [237, 97] width 89 height 31
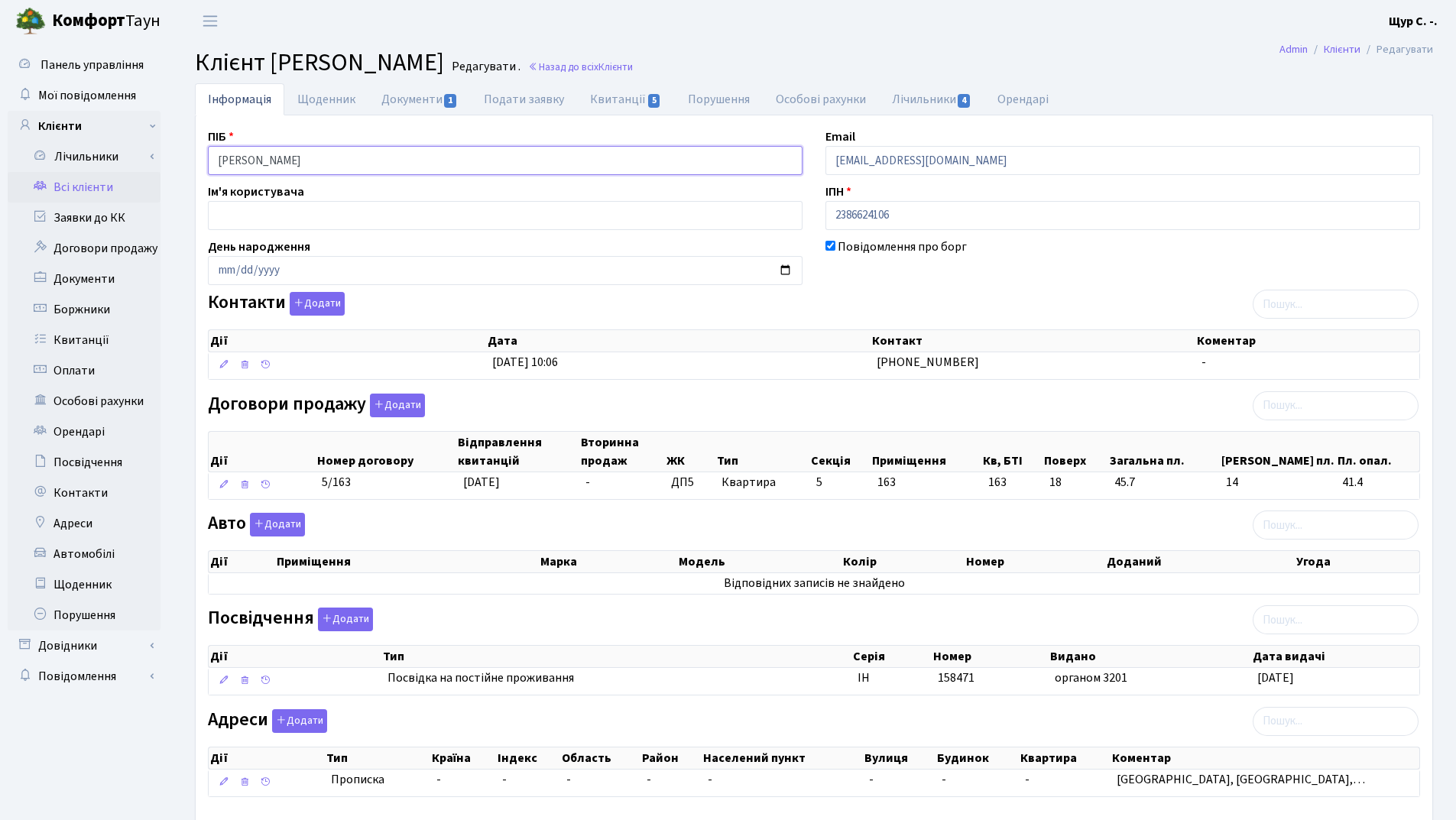
drag, startPoint x: 305, startPoint y: 159, endPoint x: 180, endPoint y: 163, distance: 125.1
click at [180, 163] on div "Інформація Щоденник Документи 1 Подати заявку Квитанції 5 Порушення Особові рах…" at bounding box center [813, 475] width 1284 height 783
click at [725, 58] on h2 "Клієнт Сорокіна Ірина Редагувати . Назад до всіх Клієнти" at bounding box center [813, 62] width 1238 height 29
click at [627, 95] on link "Квитанції 5" at bounding box center [626, 98] width 97 height 31
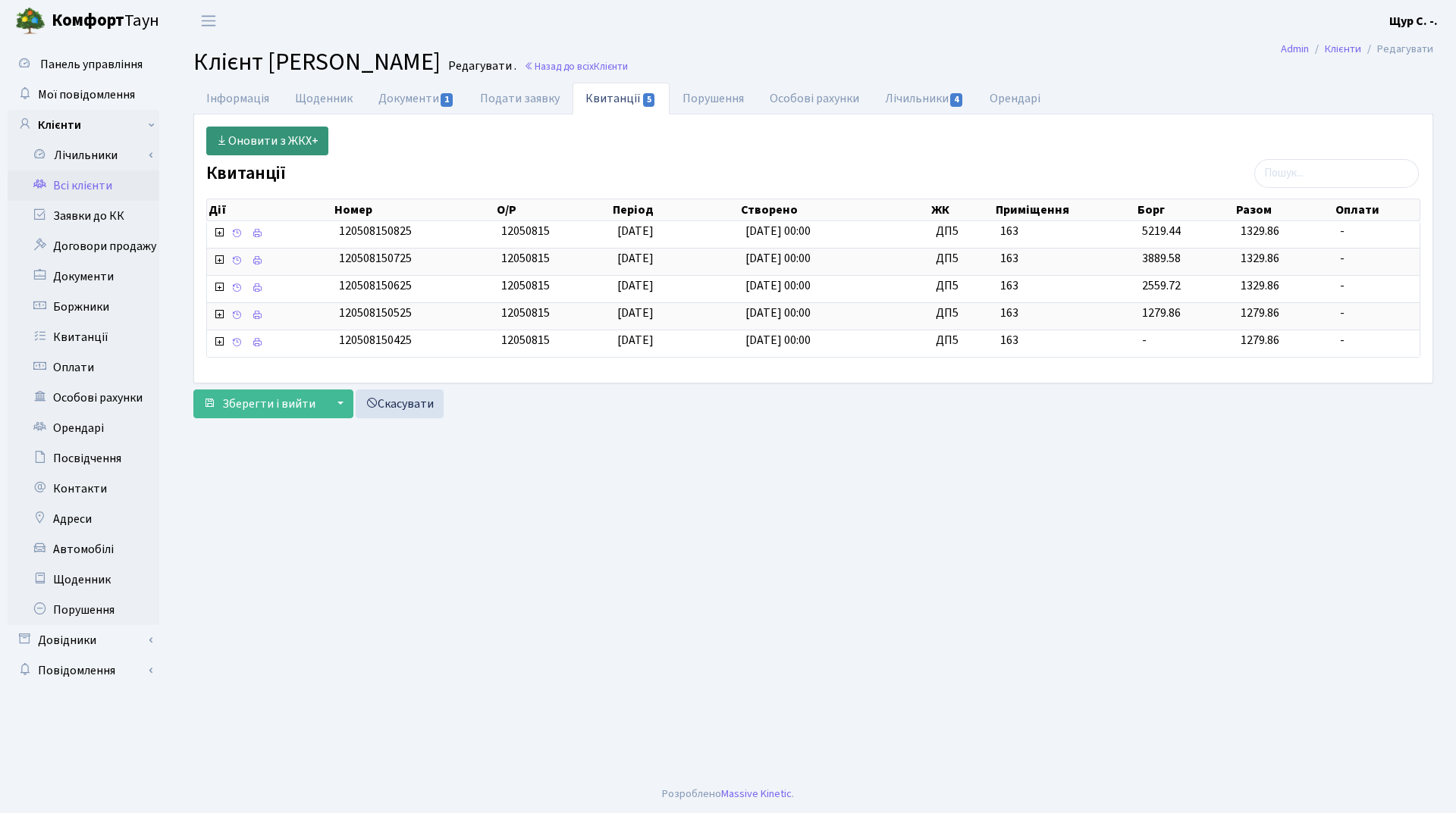
click at [269, 141] on link "Оновити з ЖКХ+" at bounding box center [267, 140] width 122 height 29
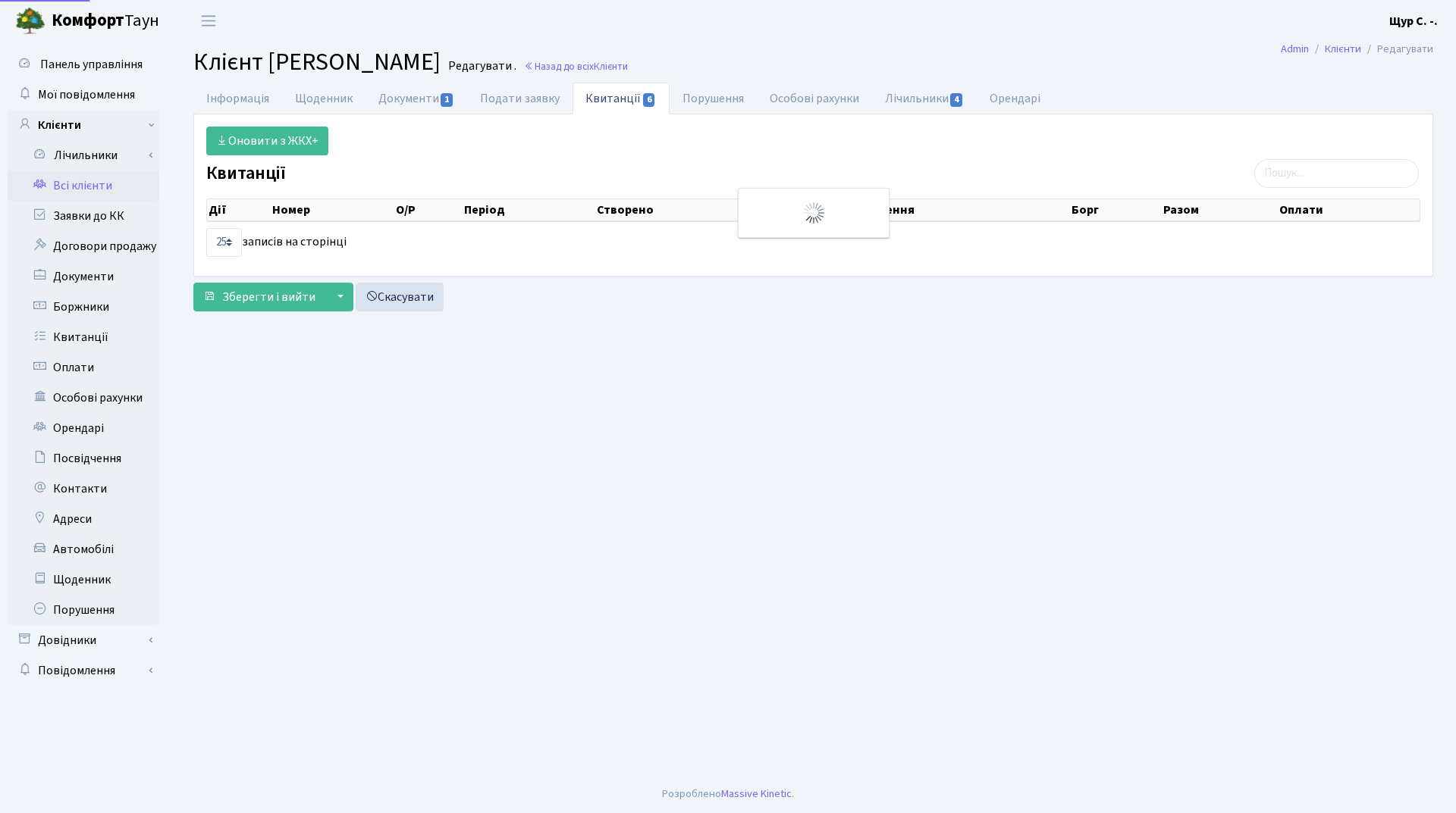
select select "25"
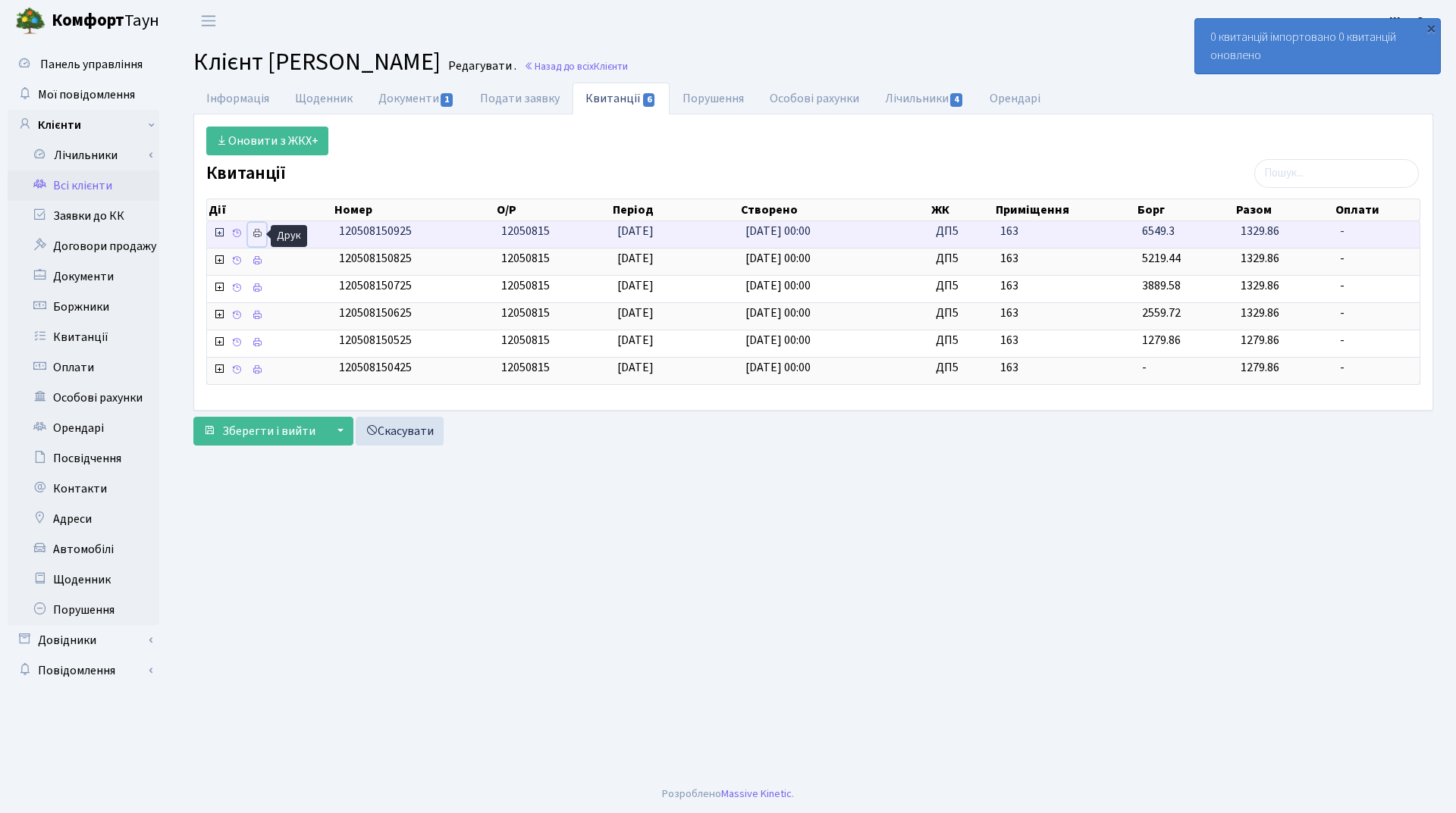
click at [257, 241] on link at bounding box center [256, 234] width 18 height 24
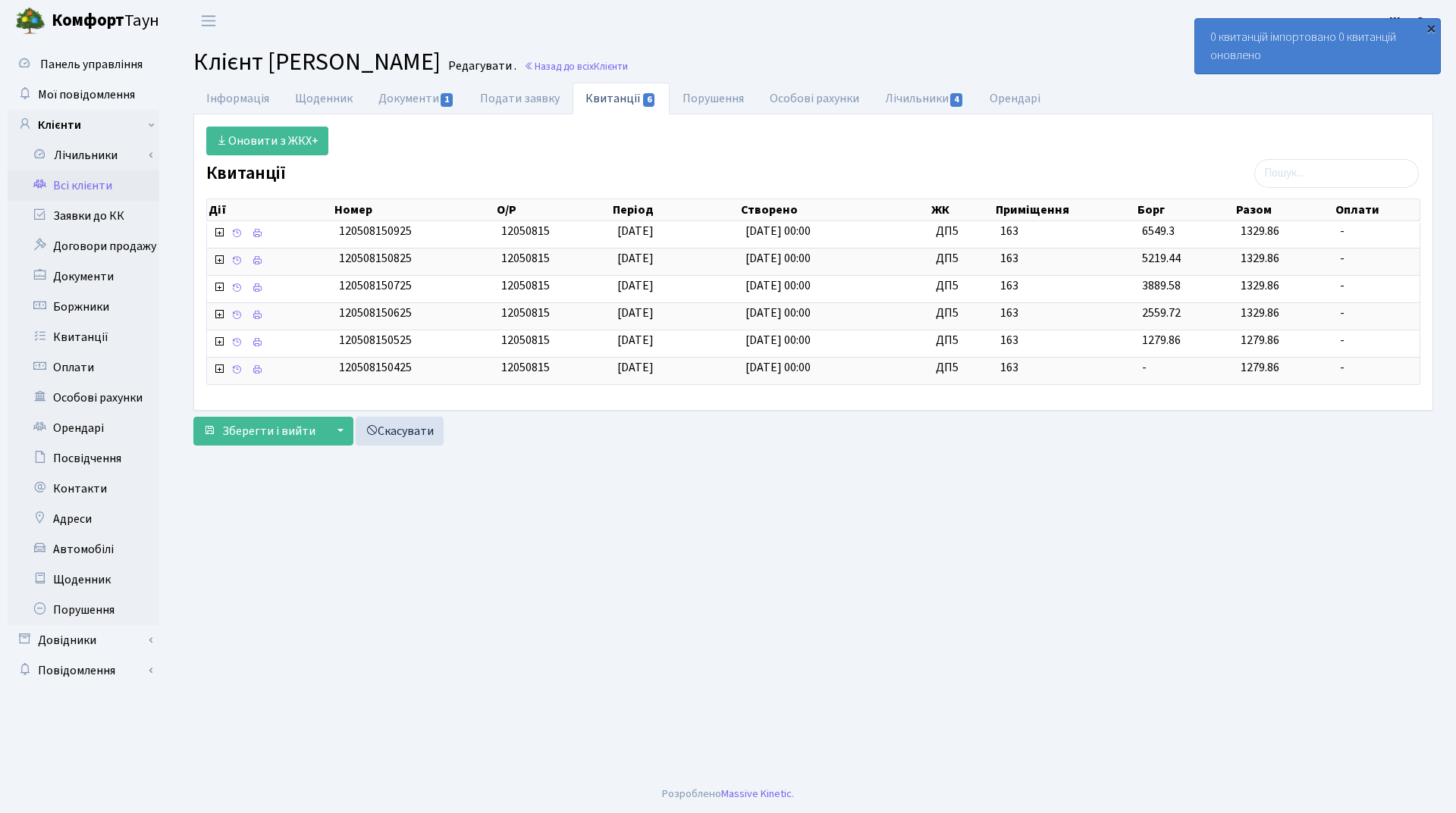
click at [1430, 30] on div "×" at bounding box center [1431, 27] width 15 height 15
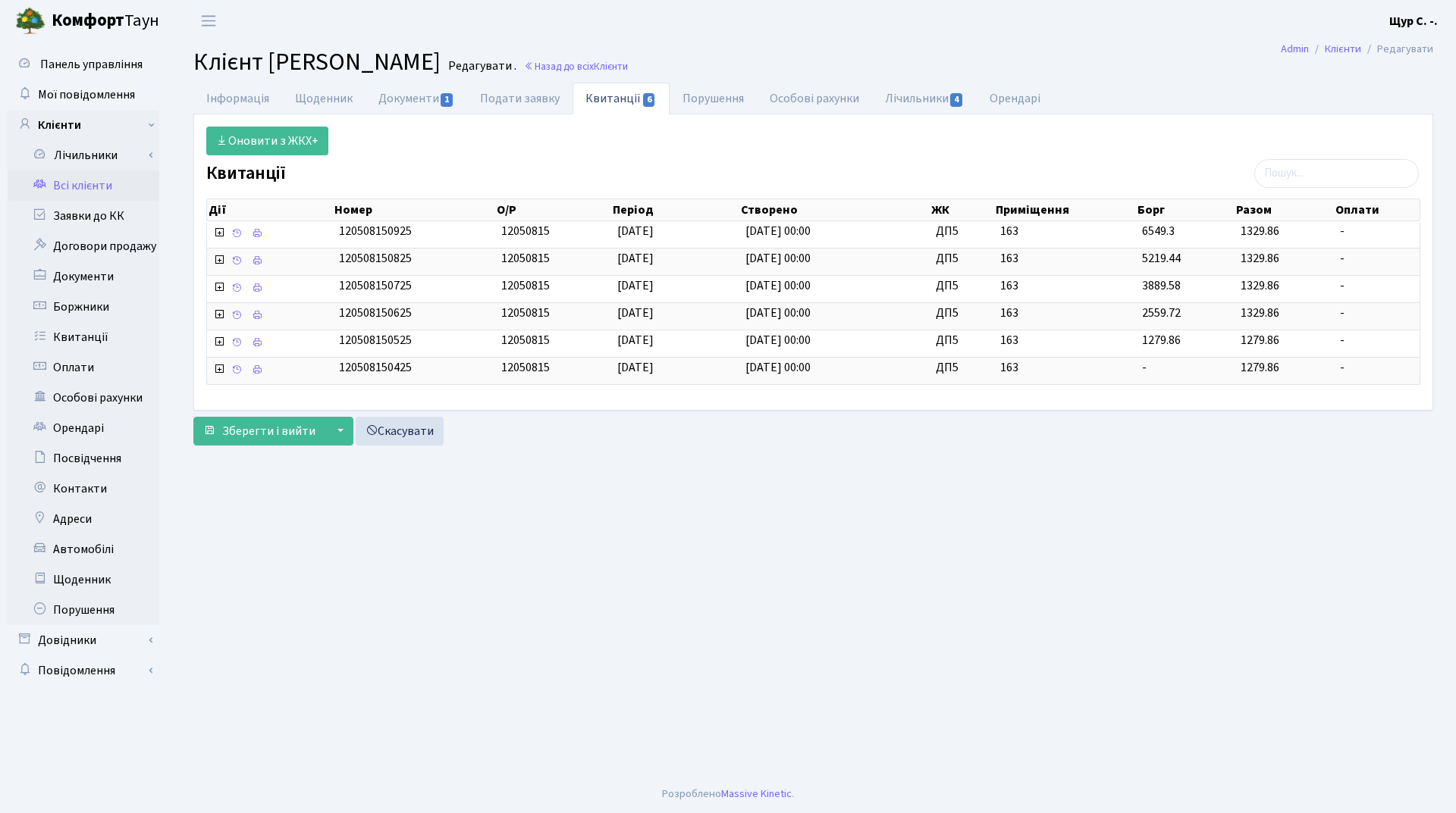
click at [113, 186] on link "Всі клієнти" at bounding box center [83, 185] width 152 height 31
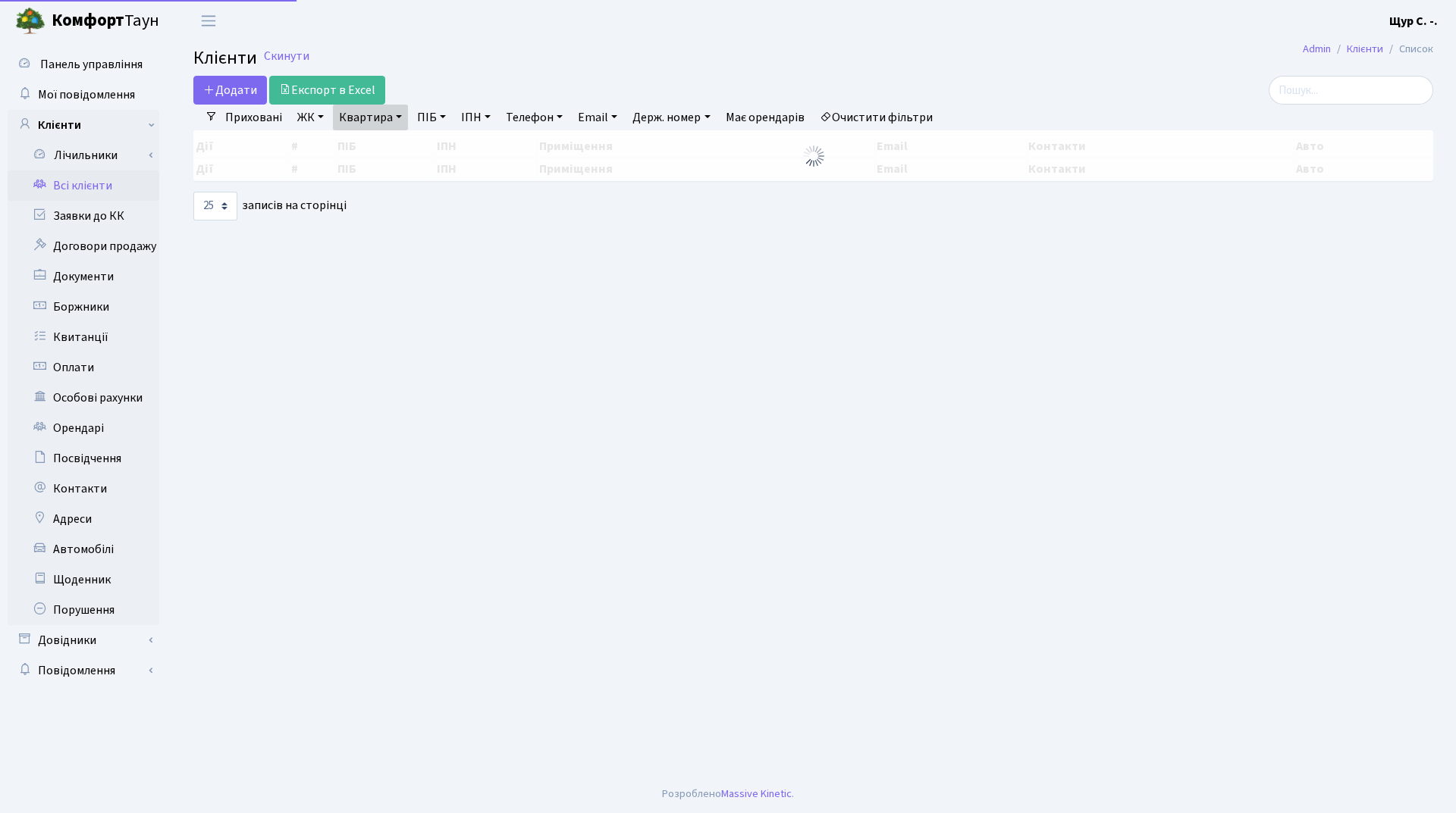
select select "25"
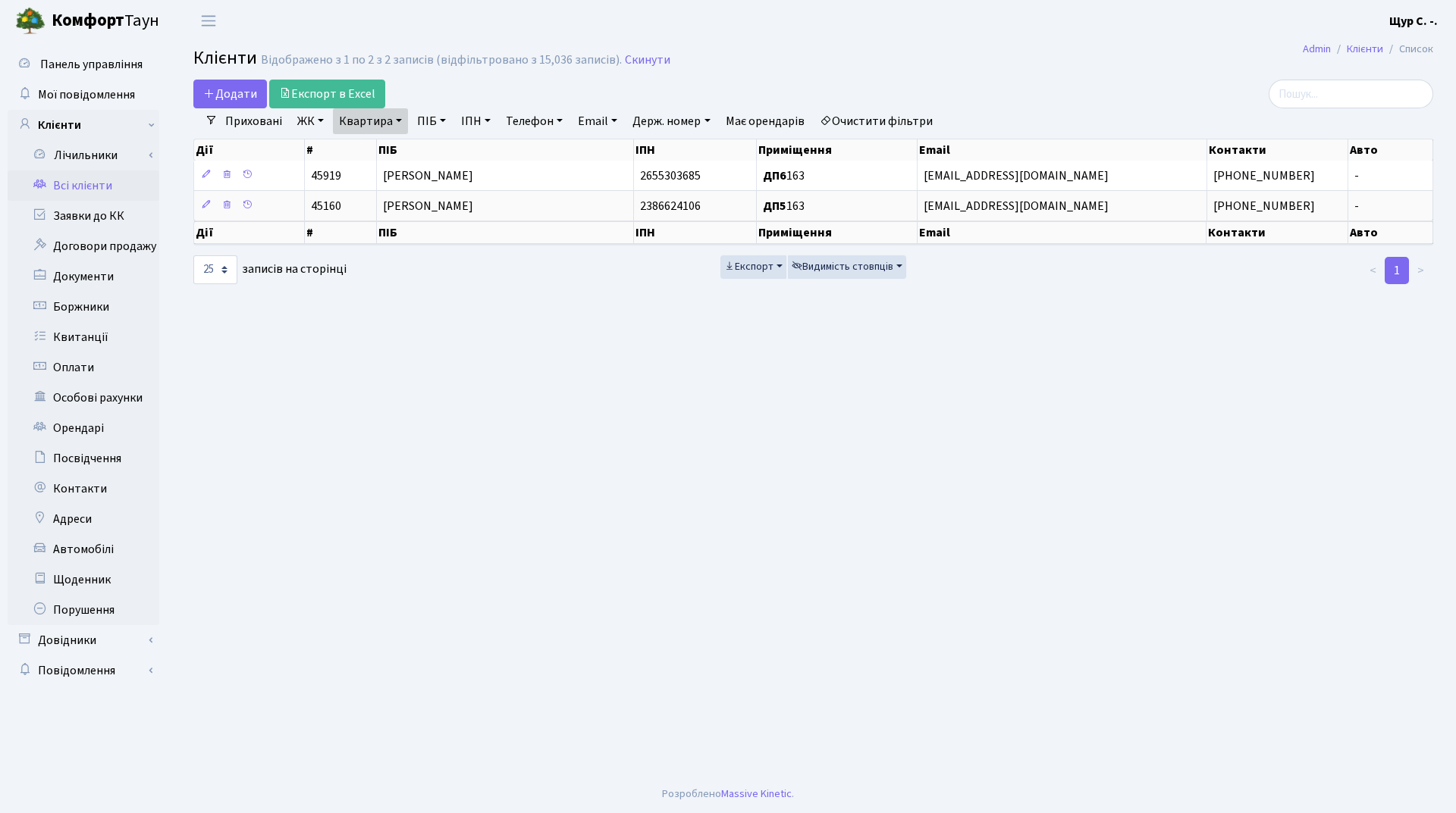
click at [393, 119] on link "Квартира" at bounding box center [370, 120] width 75 height 25
click at [388, 160] on input "163" at bounding box center [378, 150] width 89 height 29
type input "1"
type input "б134"
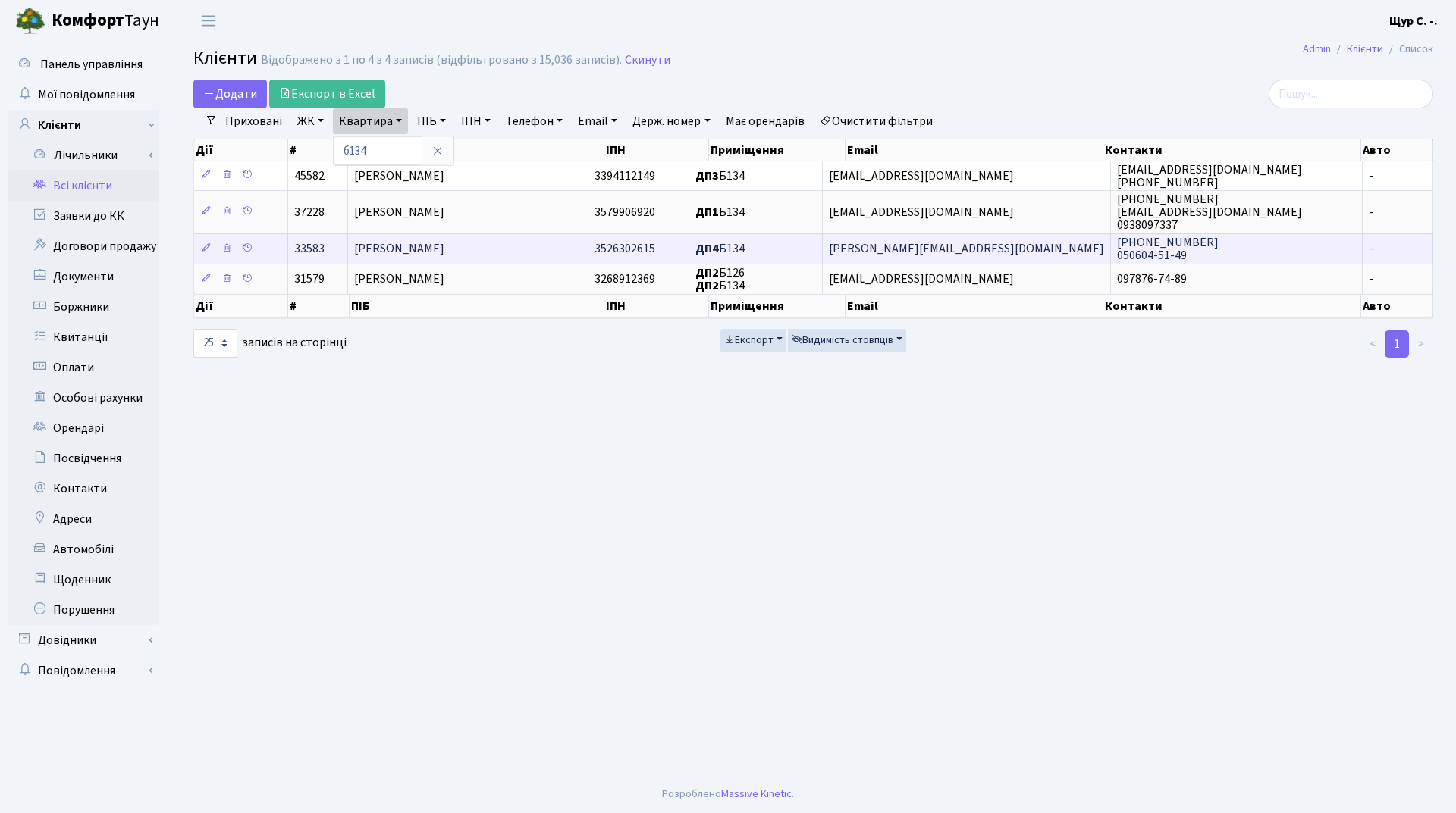
click at [432, 253] on span "[PERSON_NAME]" at bounding box center [399, 249] width 90 height 17
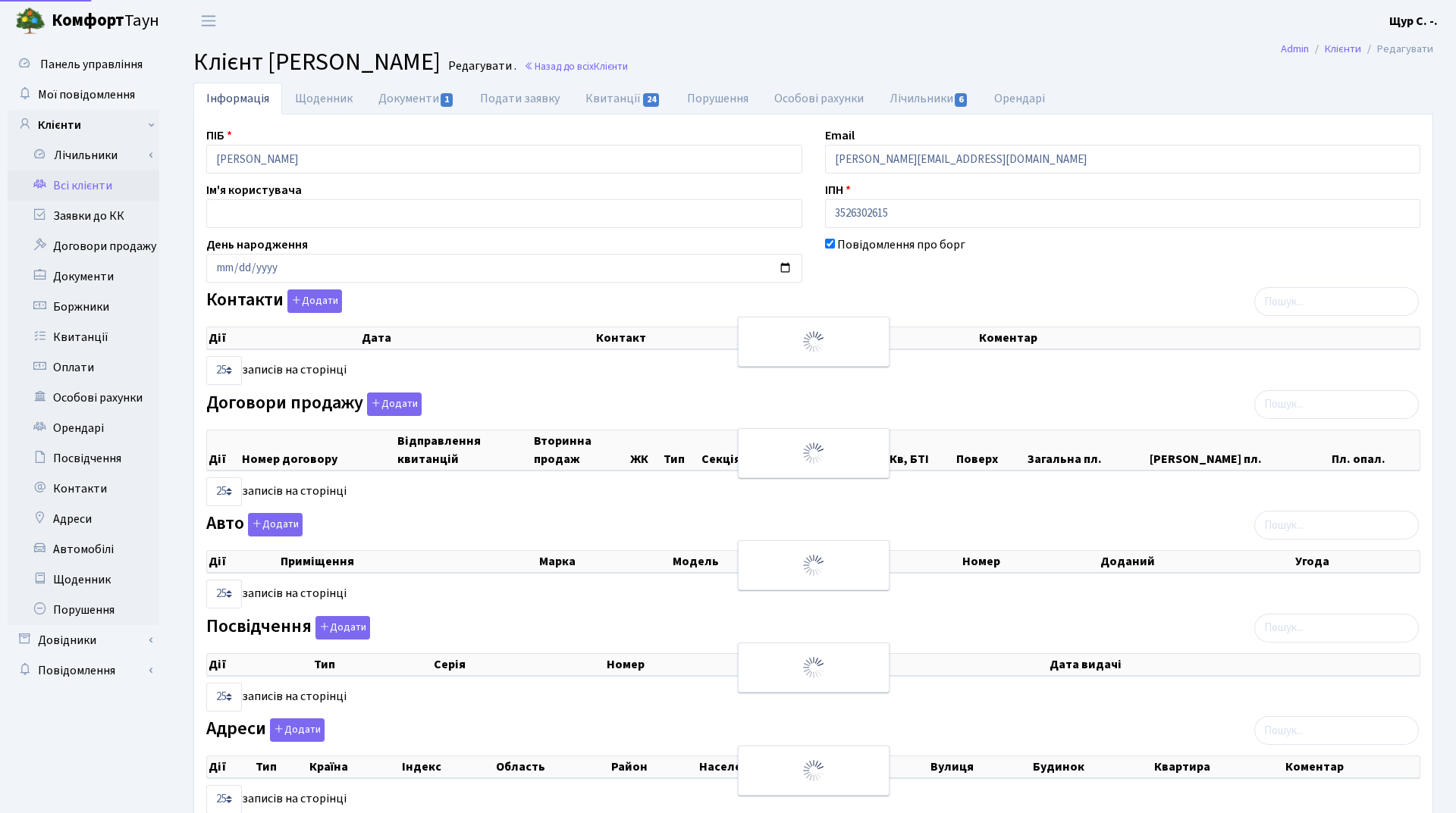
select select "25"
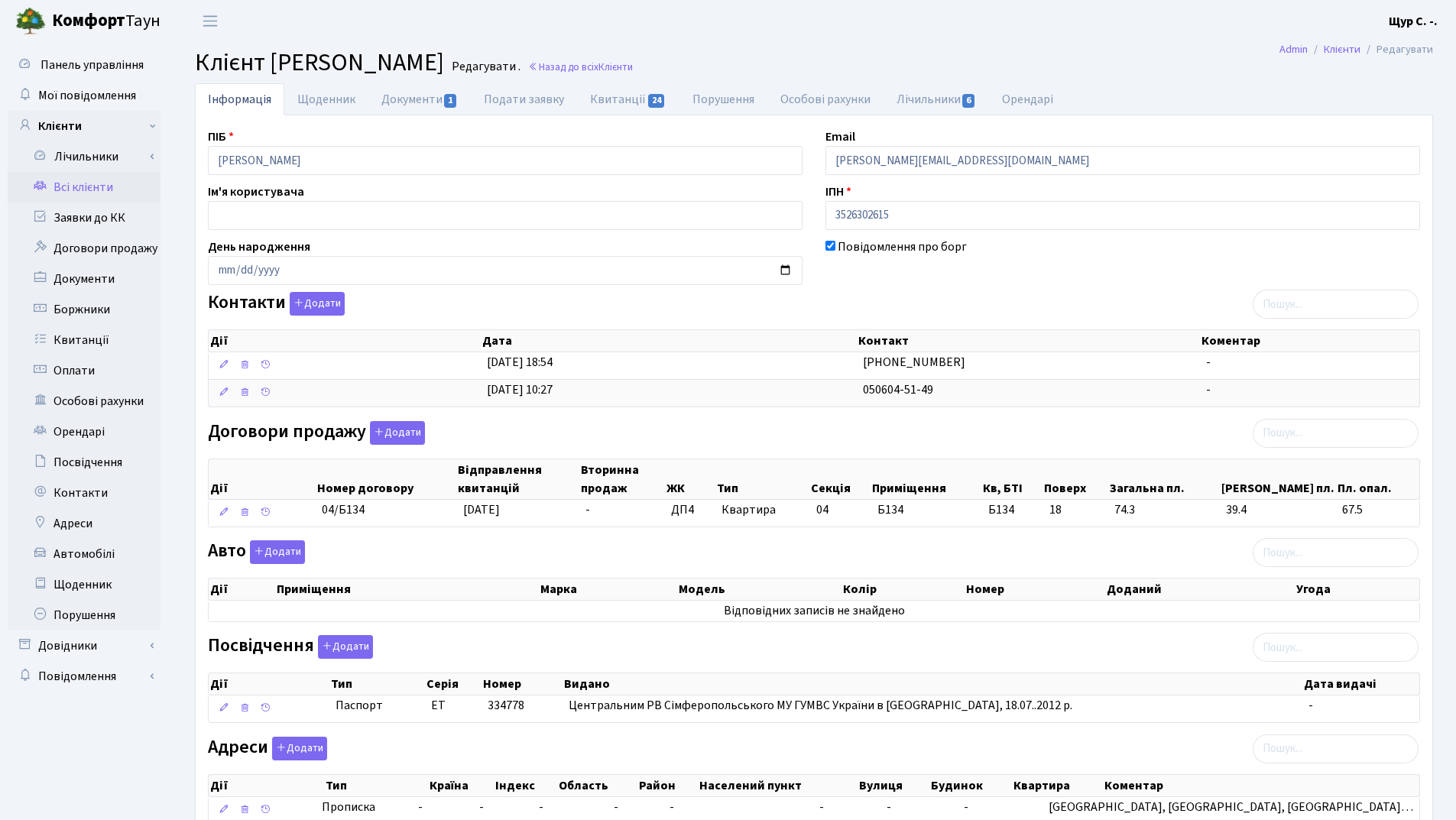
click at [85, 186] on link "Всі клієнти" at bounding box center [84, 187] width 153 height 31
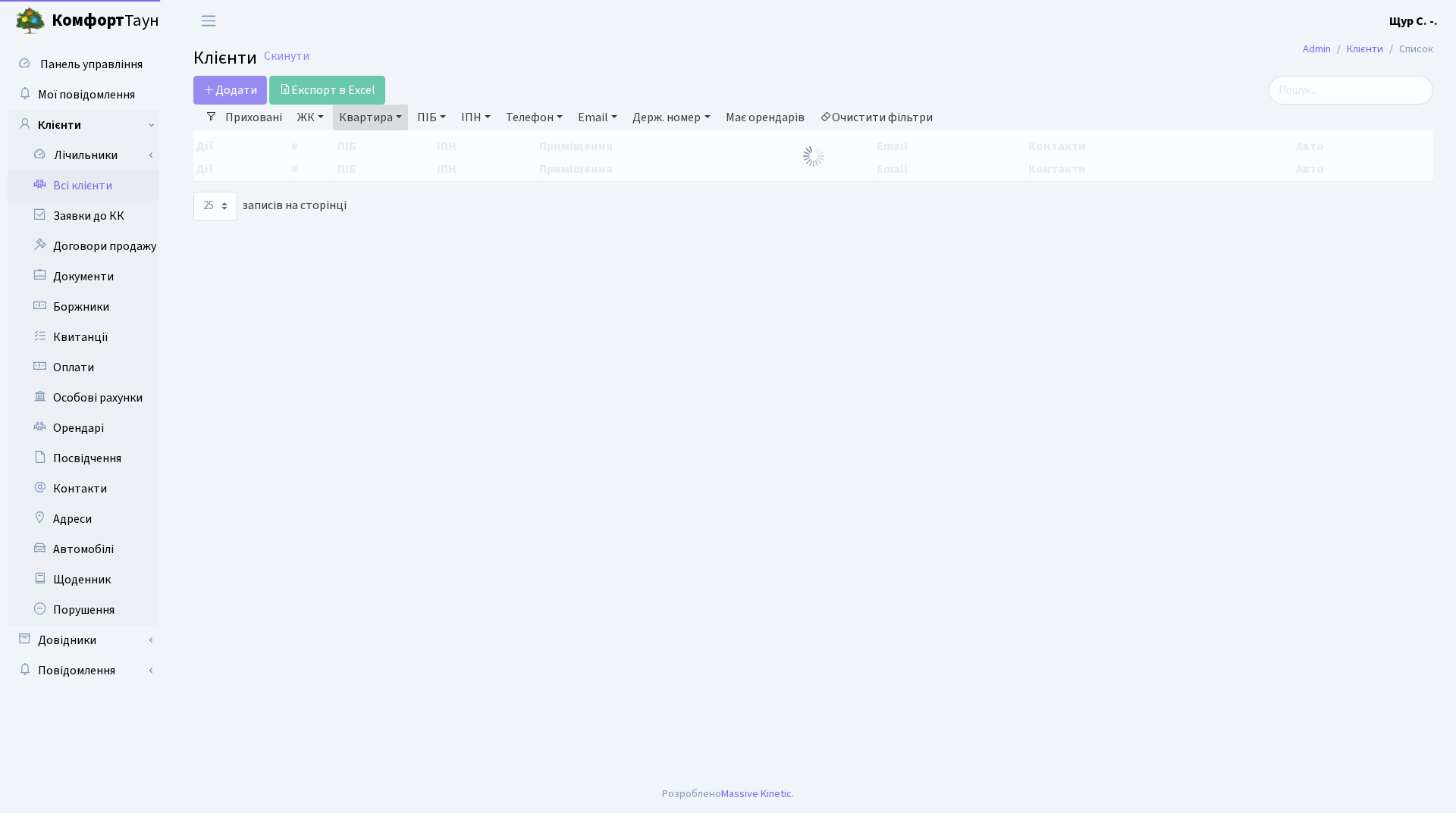
select select "25"
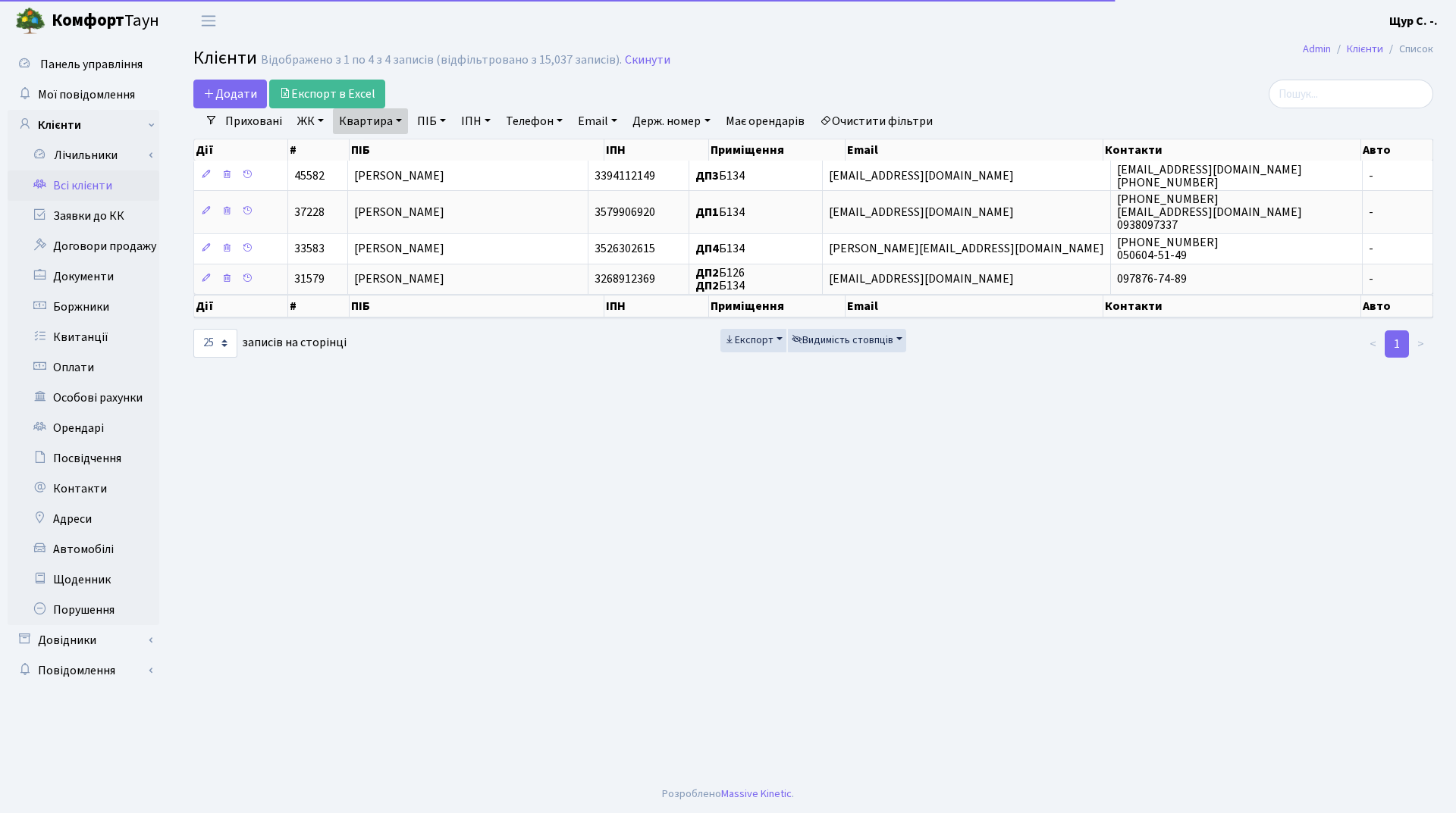
click at [396, 124] on link "Квартира" at bounding box center [370, 120] width 75 height 25
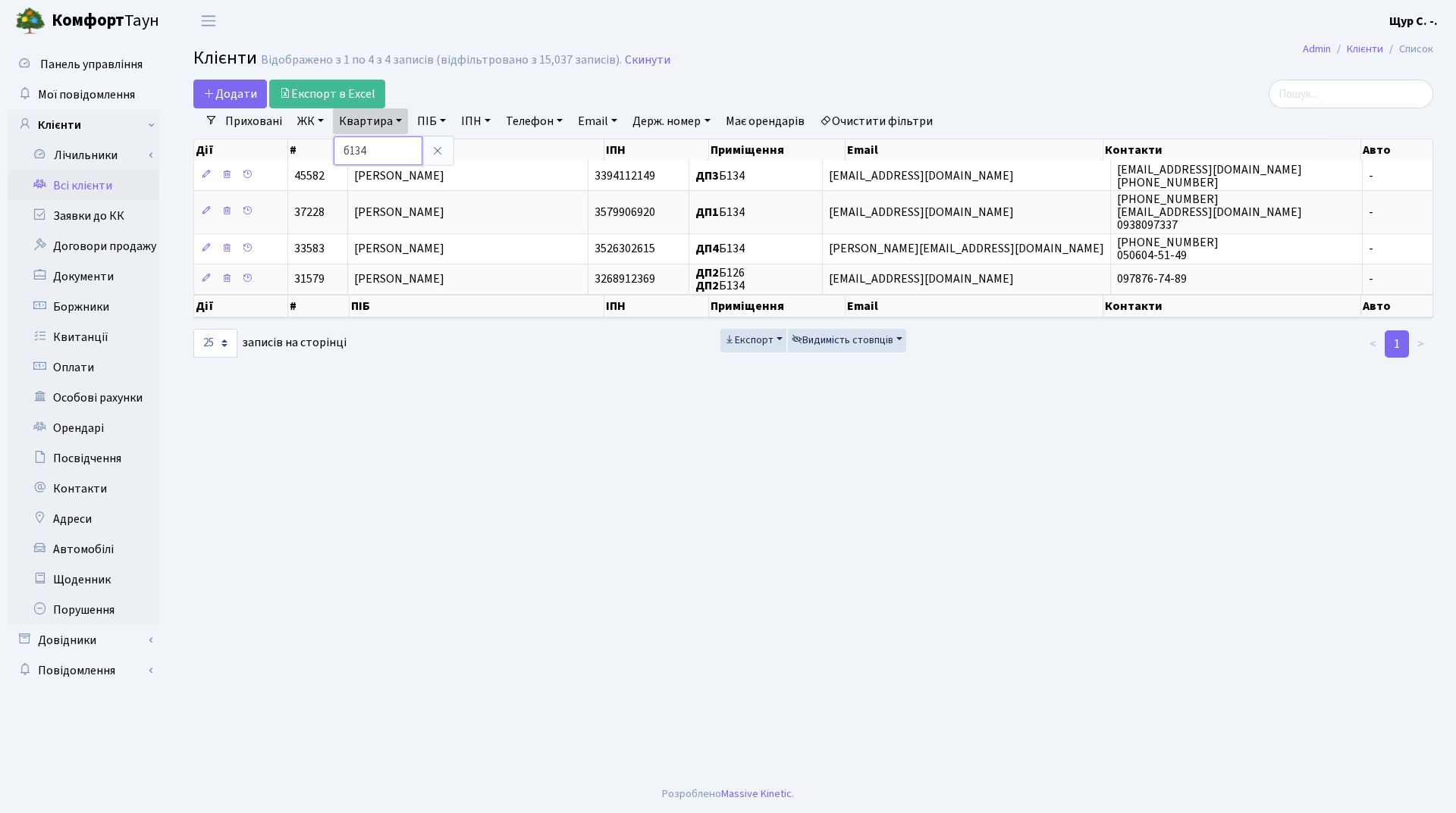
click at [393, 142] on input "б134" at bounding box center [378, 150] width 89 height 29
type input "б53"
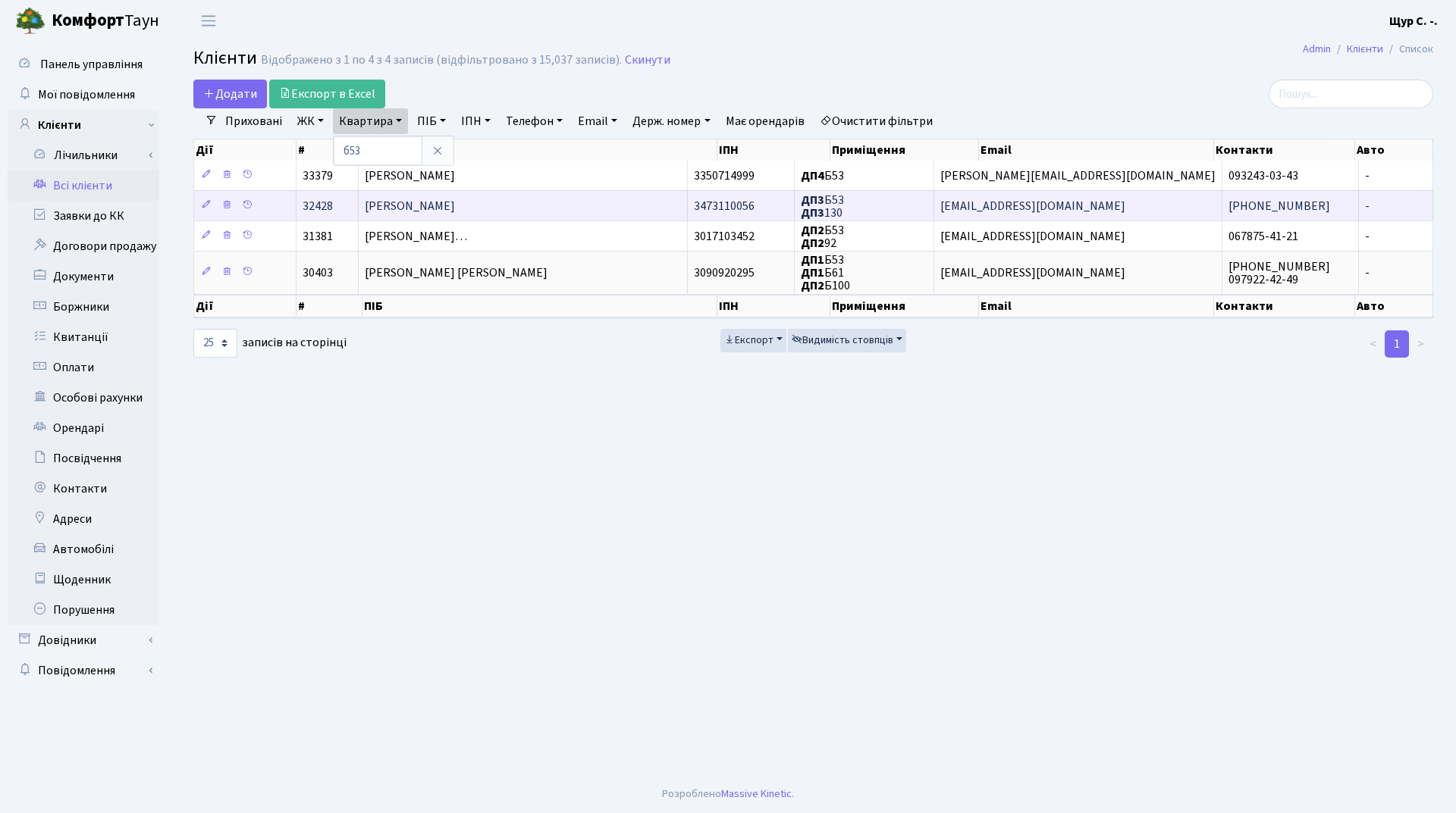
click at [455, 203] on span "[PERSON_NAME]" at bounding box center [409, 205] width 90 height 17
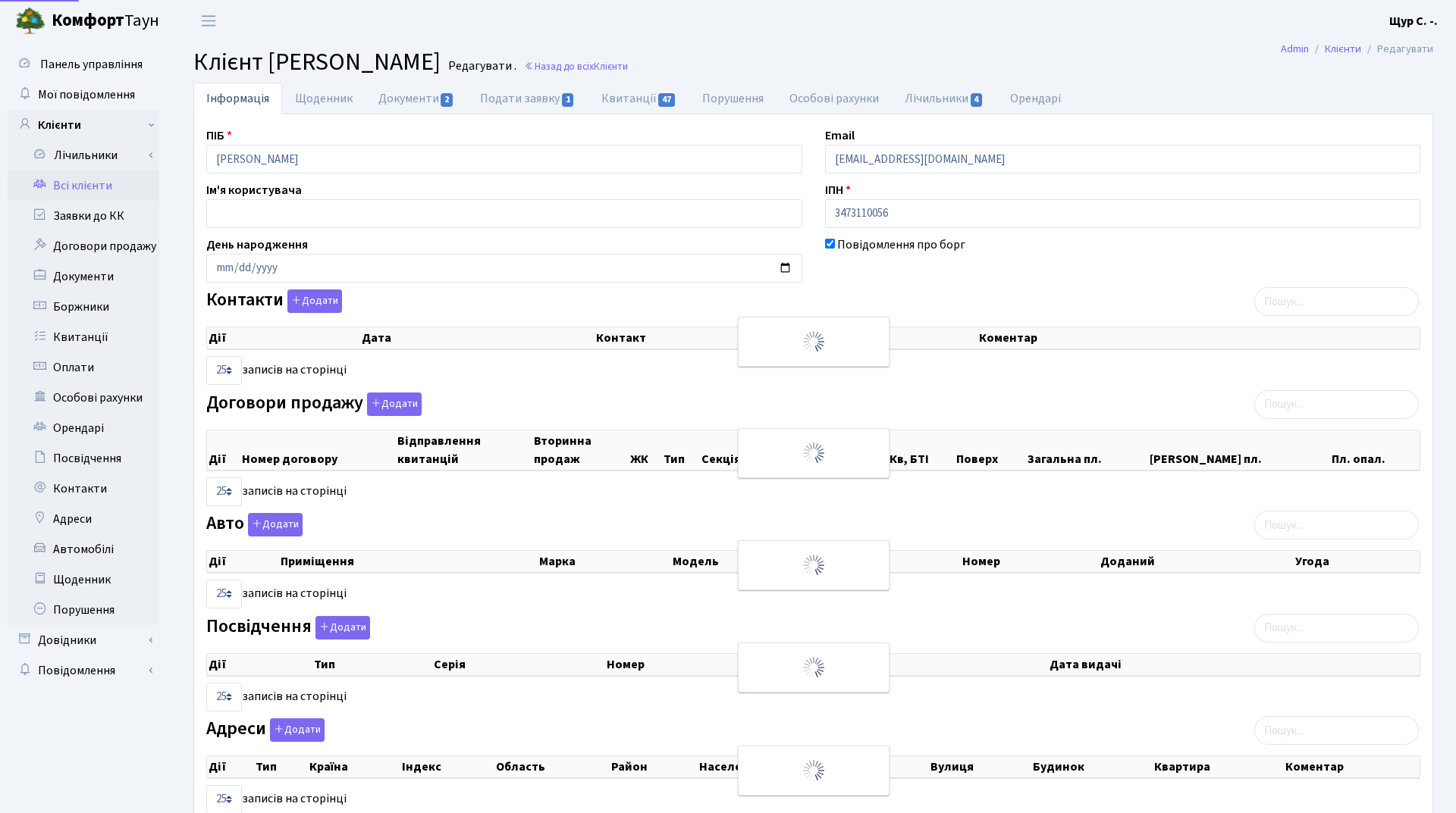
select select "25"
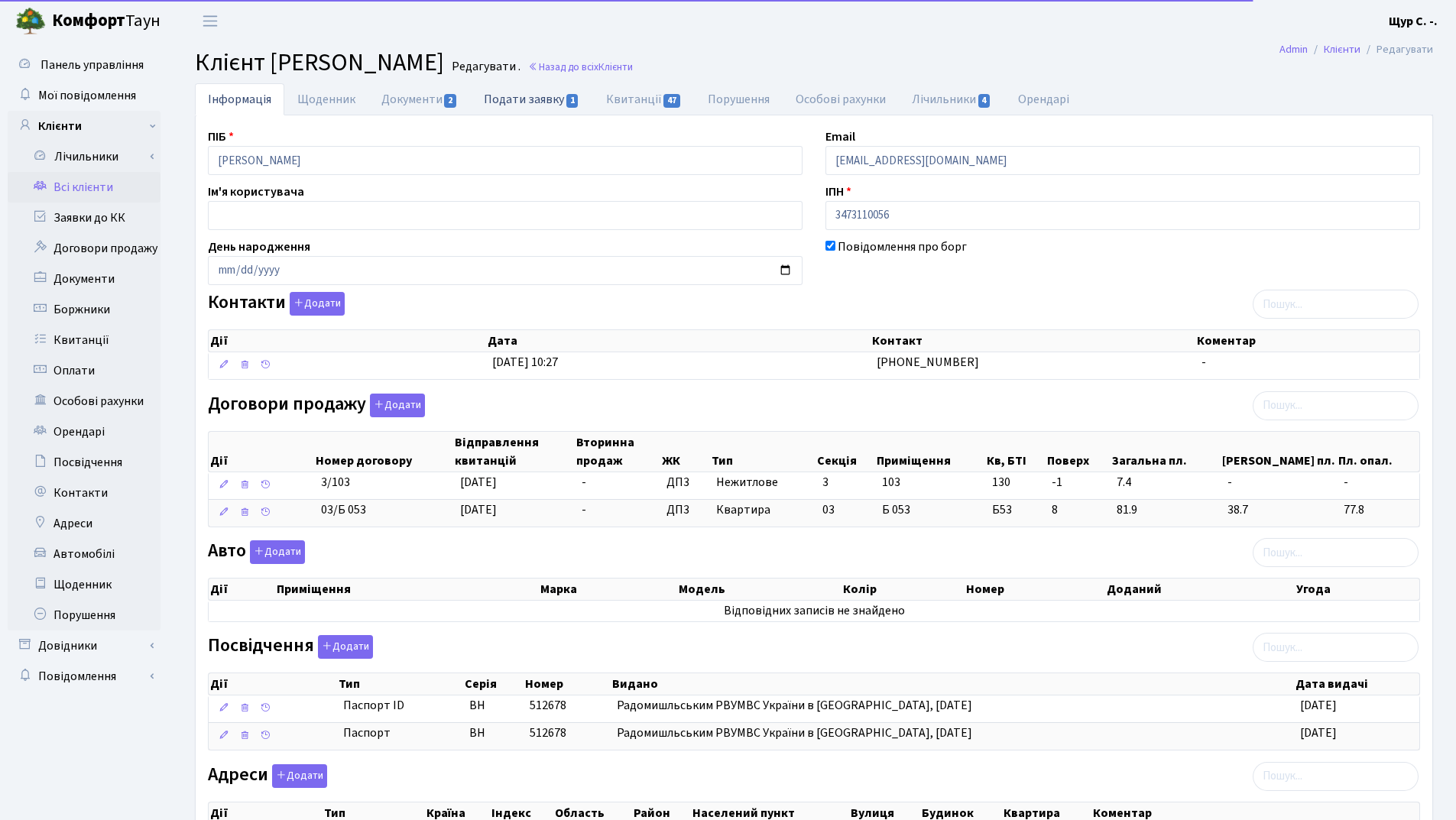
click at [533, 94] on link "Подати заявку 1" at bounding box center [531, 98] width 121 height 31
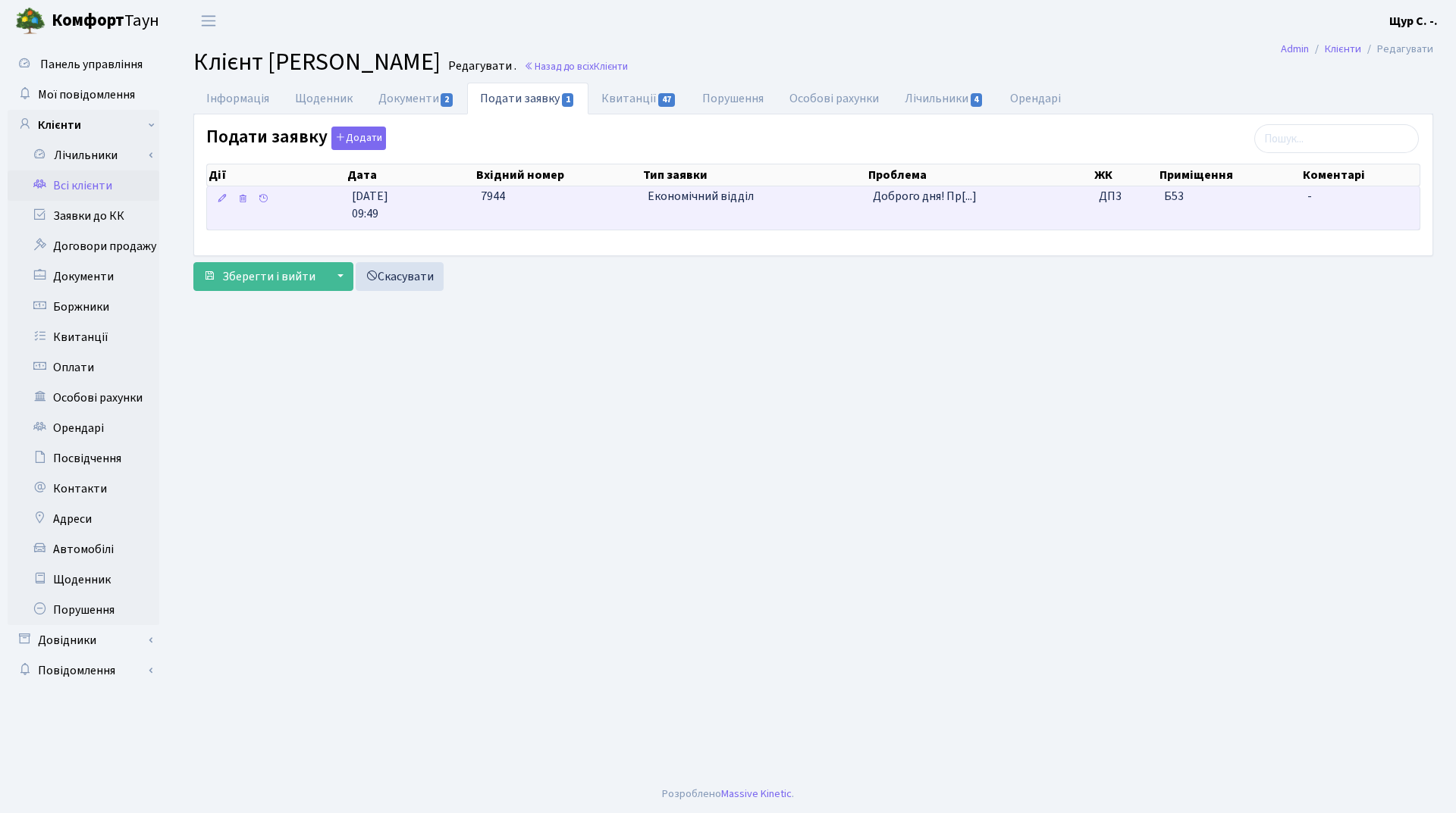
click at [782, 209] on td "Економічний відділ" at bounding box center [753, 207] width 225 height 43
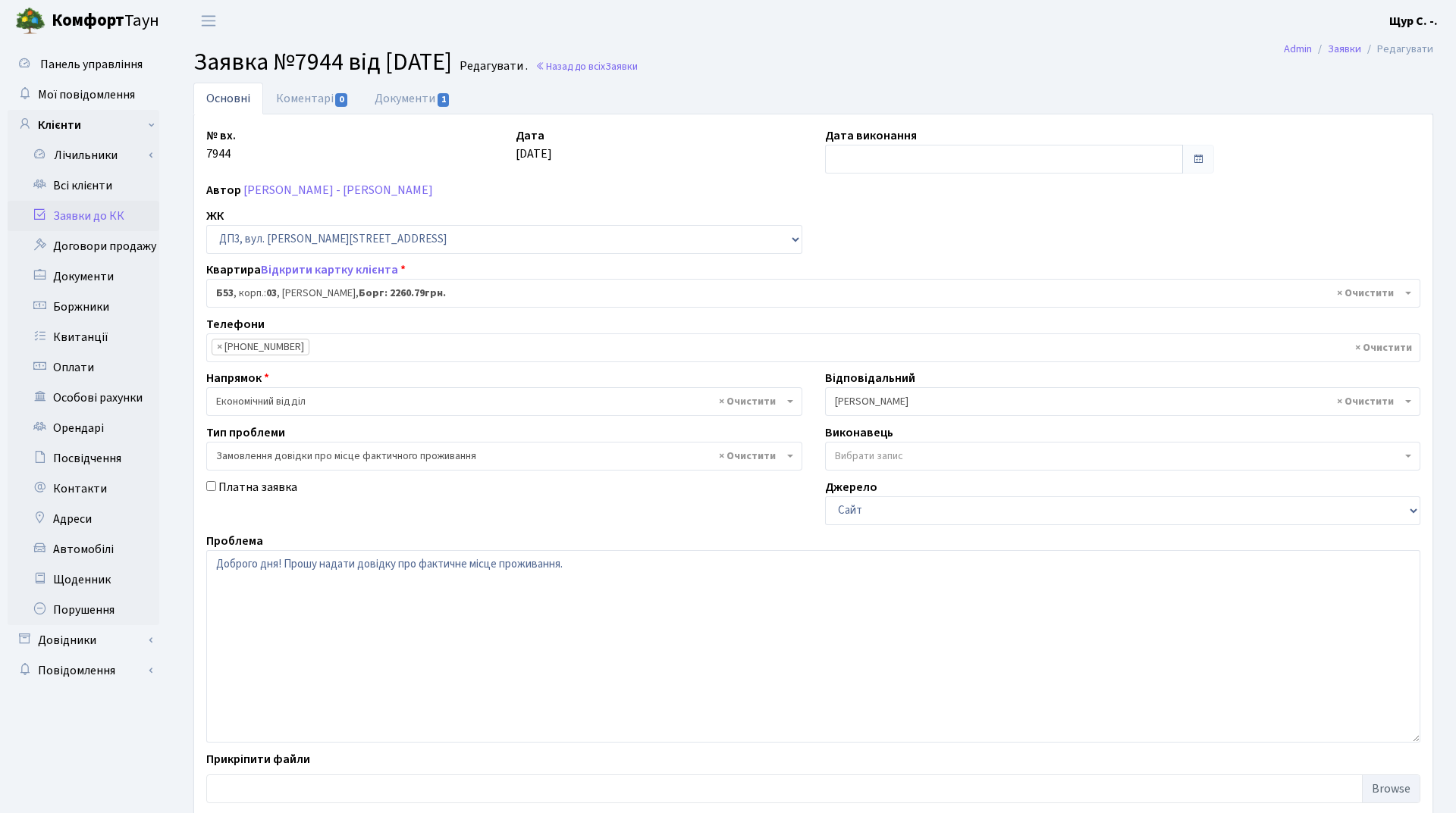
select select "32536"
select select "8"
click at [417, 101] on link "Документи 1" at bounding box center [413, 97] width 102 height 31
select select "25"
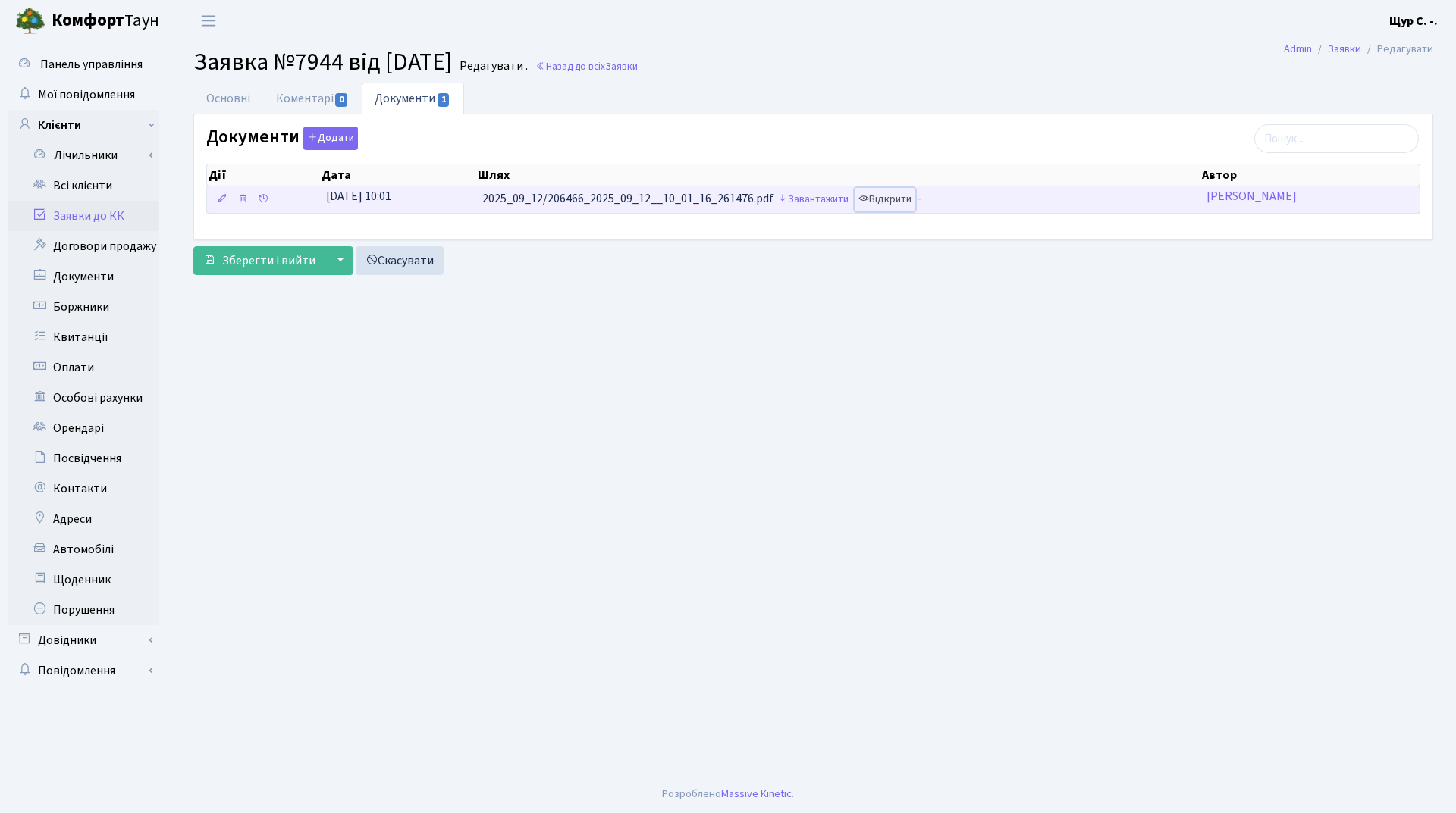
click at [902, 201] on link "Відкрити" at bounding box center [884, 199] width 61 height 24
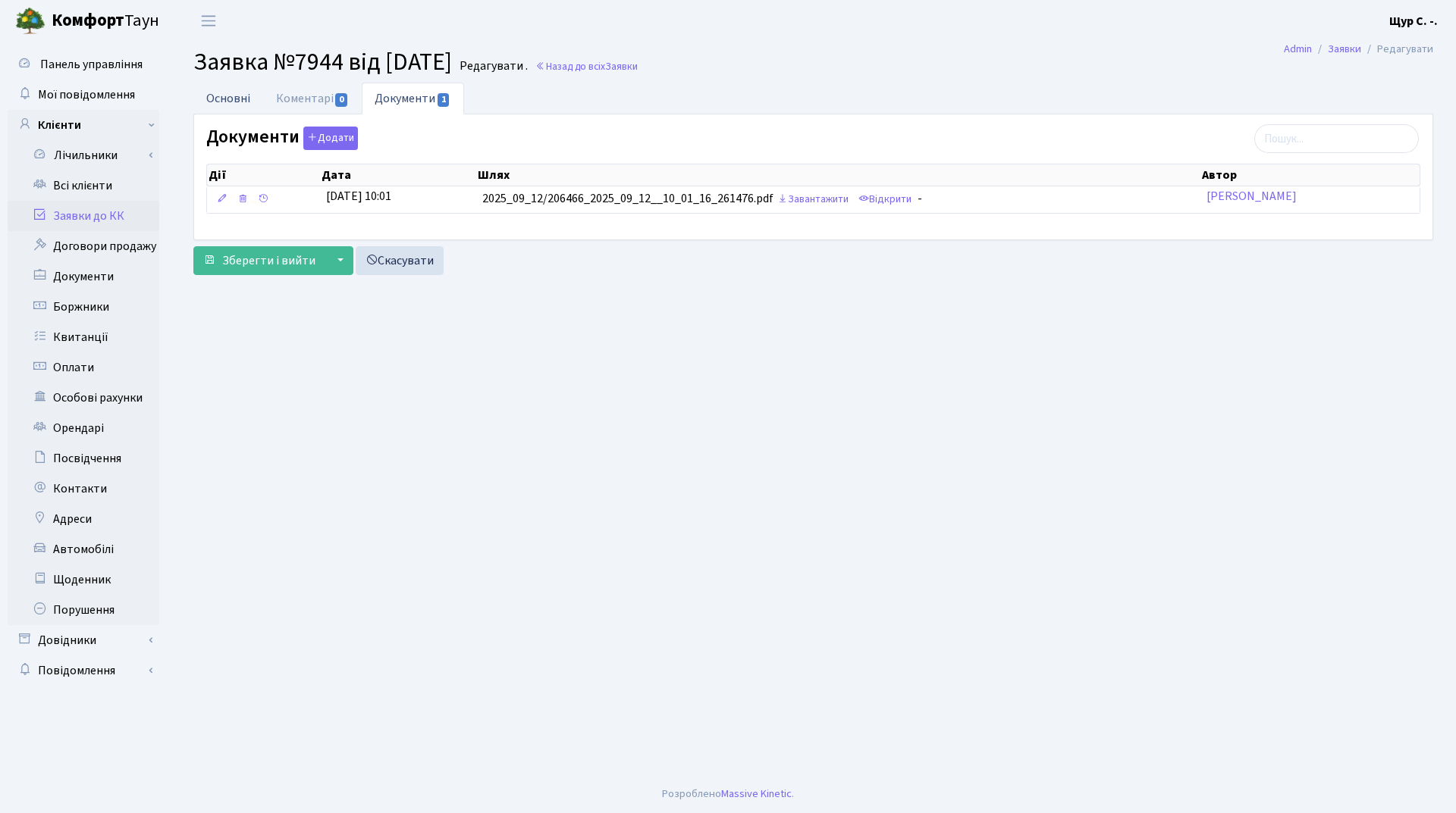
click at [230, 96] on link "Основні" at bounding box center [227, 97] width 69 height 31
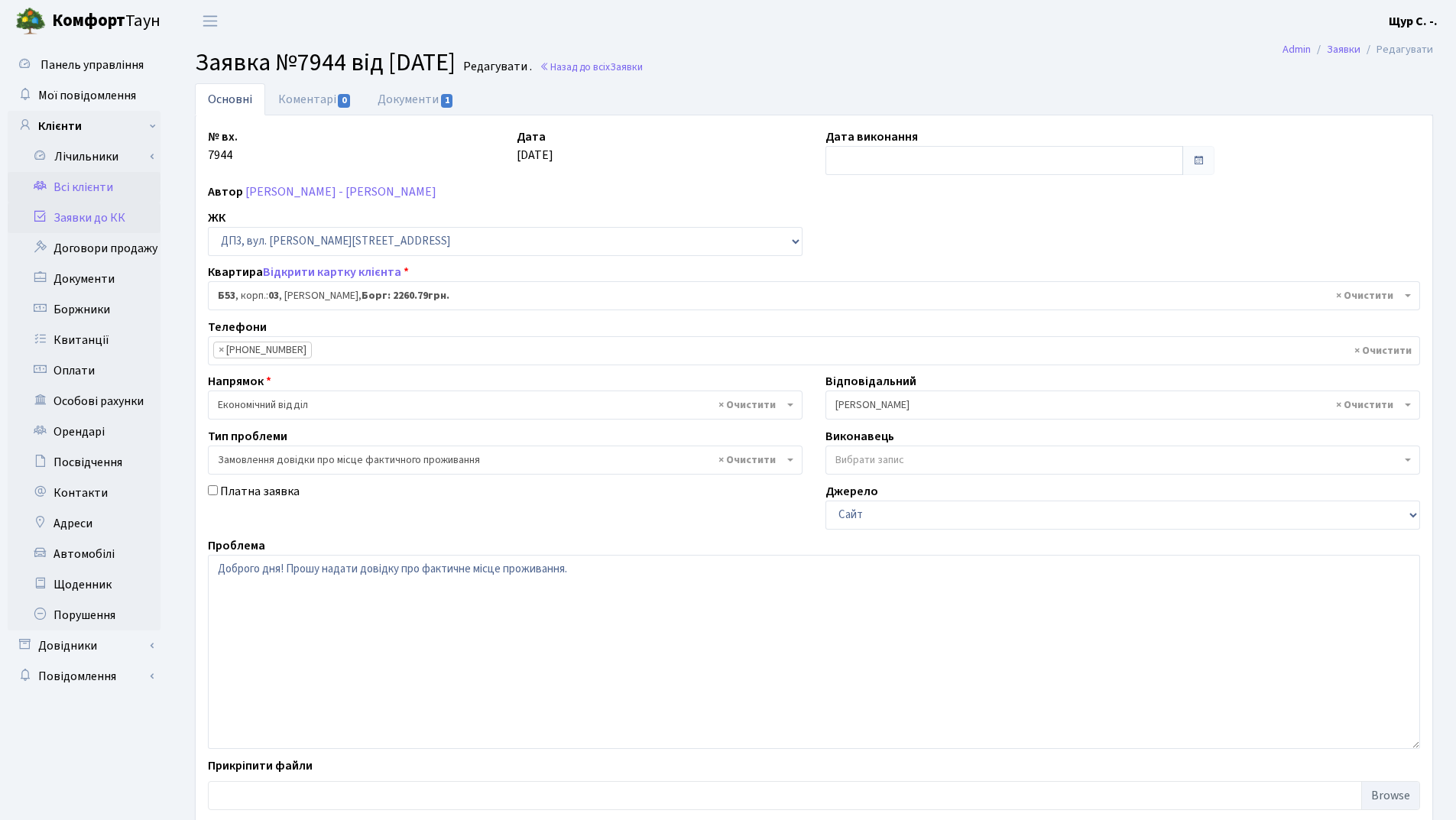
click at [95, 180] on link "Всі клієнти" at bounding box center [84, 187] width 153 height 31
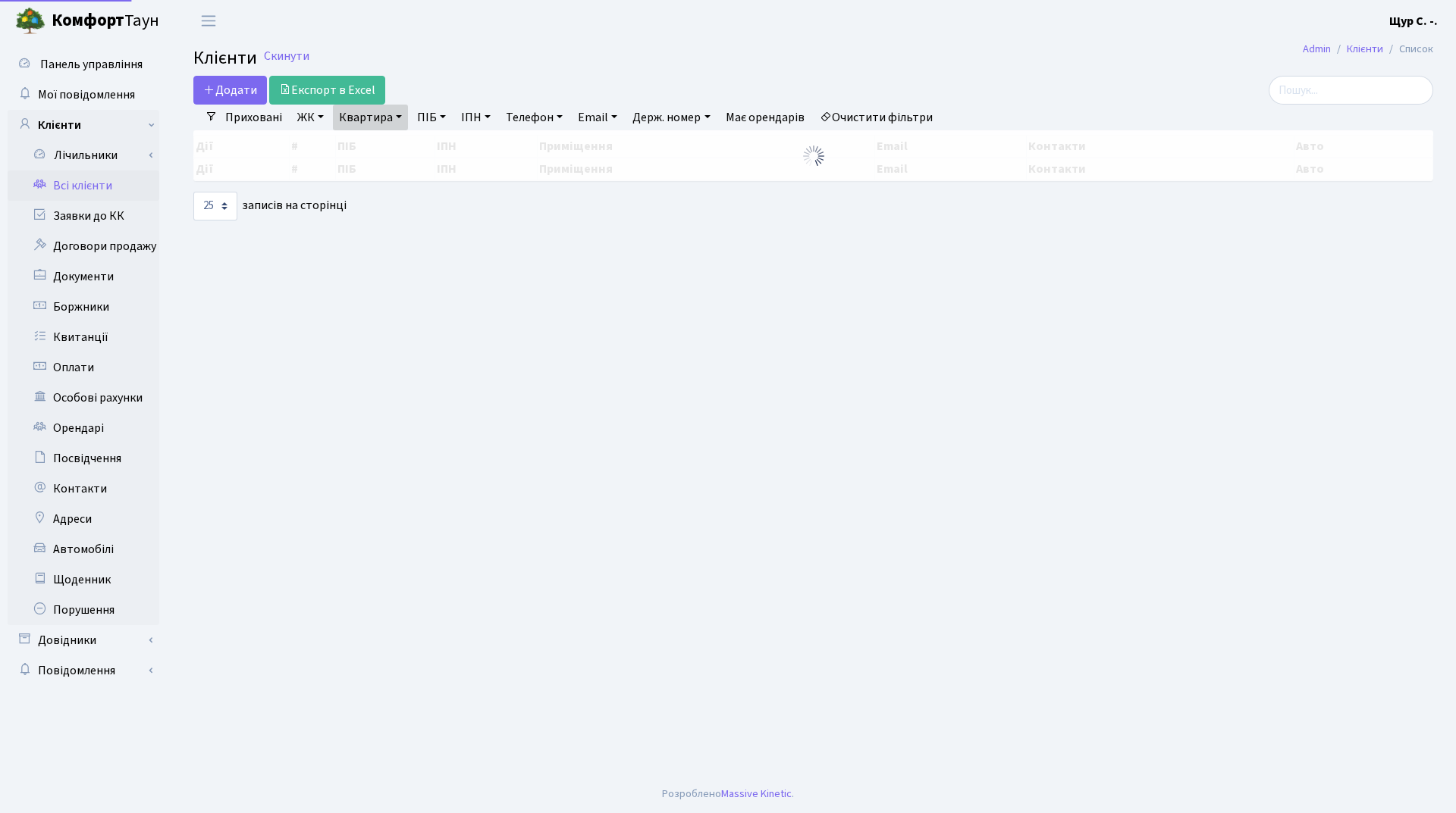
select select "25"
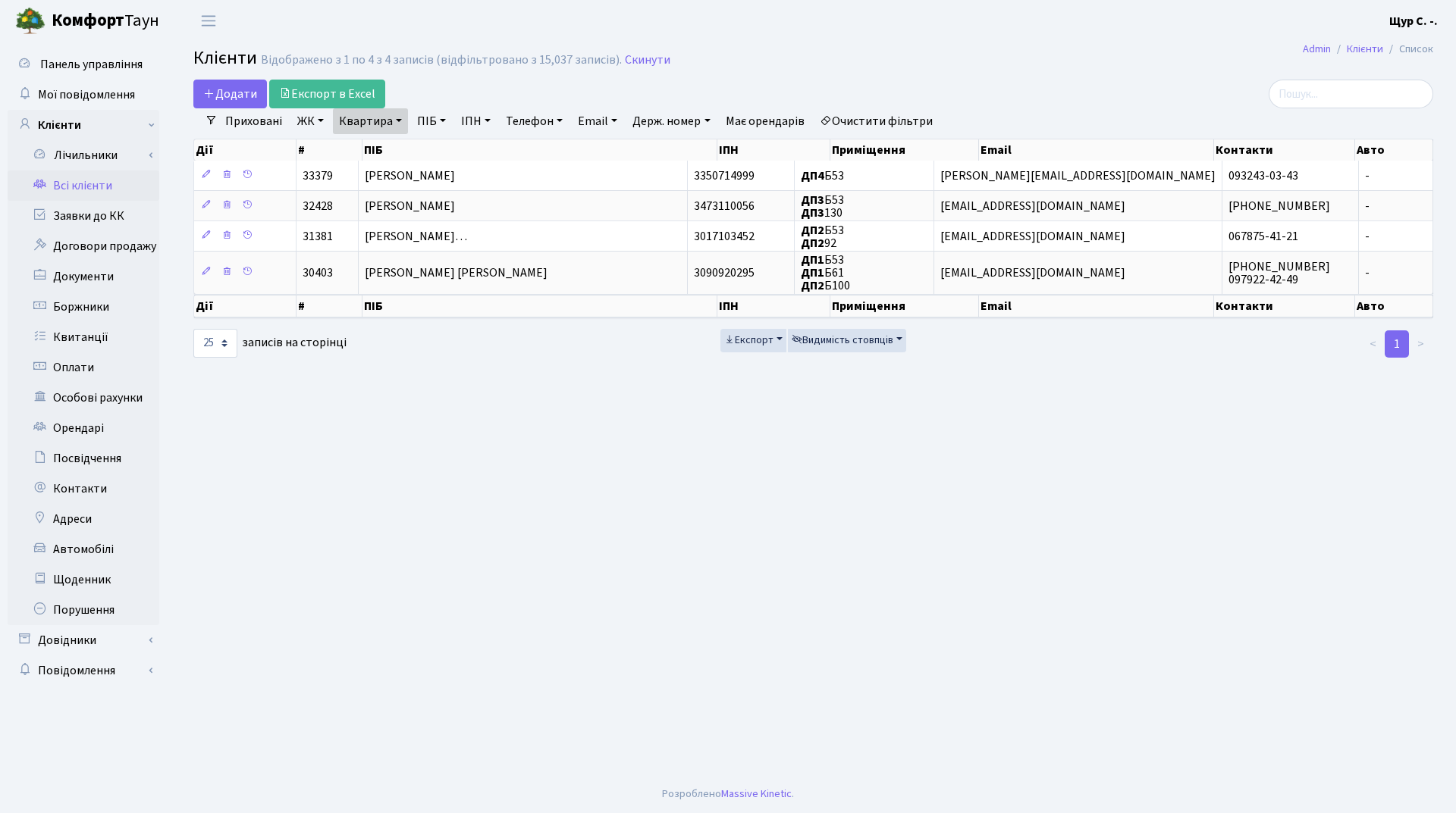
click at [798, 586] on main "Admin Клієнти Список Клієнти Відображено з 1 по 4 з 4 записів (відфільтровано з…" at bounding box center [813, 408] width 1286 height 734
click at [647, 58] on link "Скинути" at bounding box center [647, 60] width 46 height 14
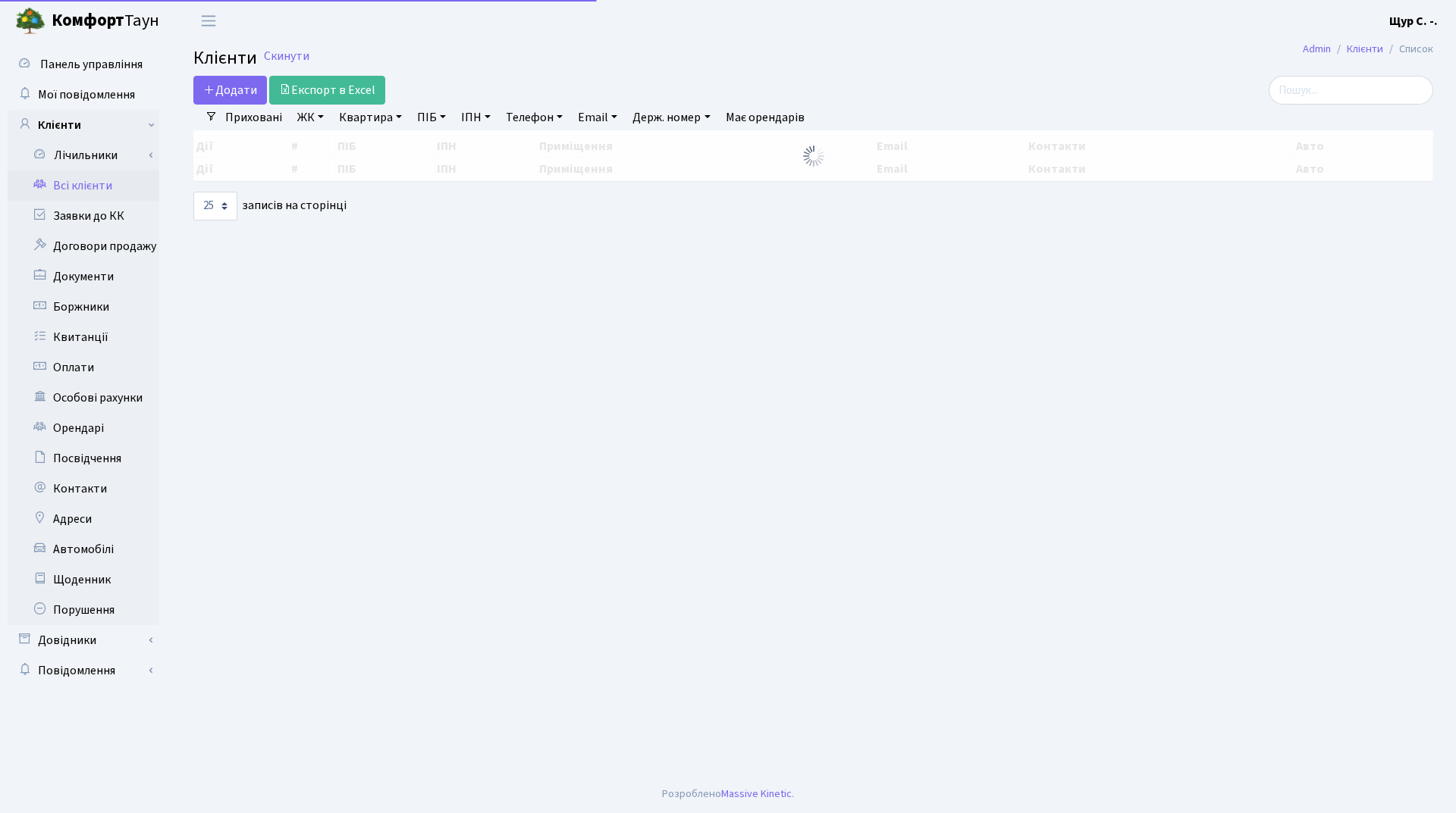
select select "25"
